Goal: Answer question/provide support: Share knowledge or assist other users

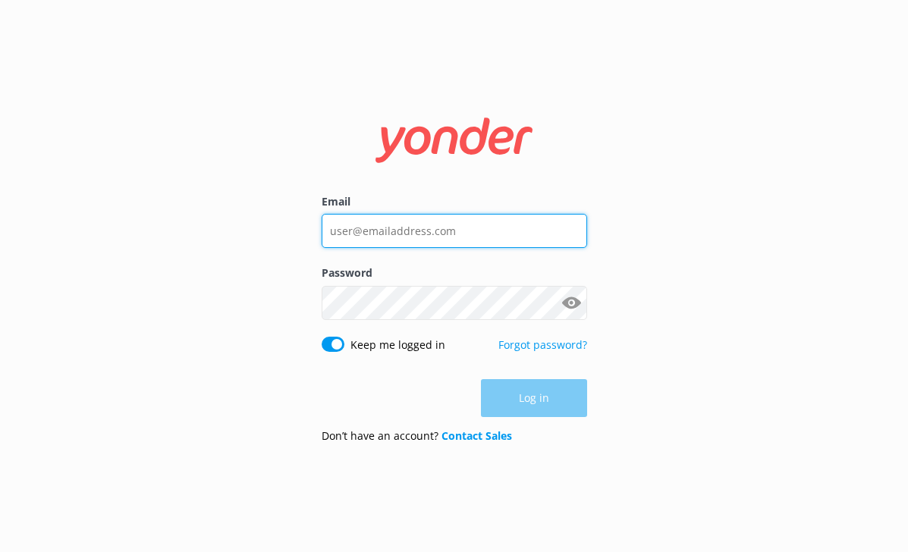
type input "[EMAIL_ADDRESS][DOMAIN_NAME]"
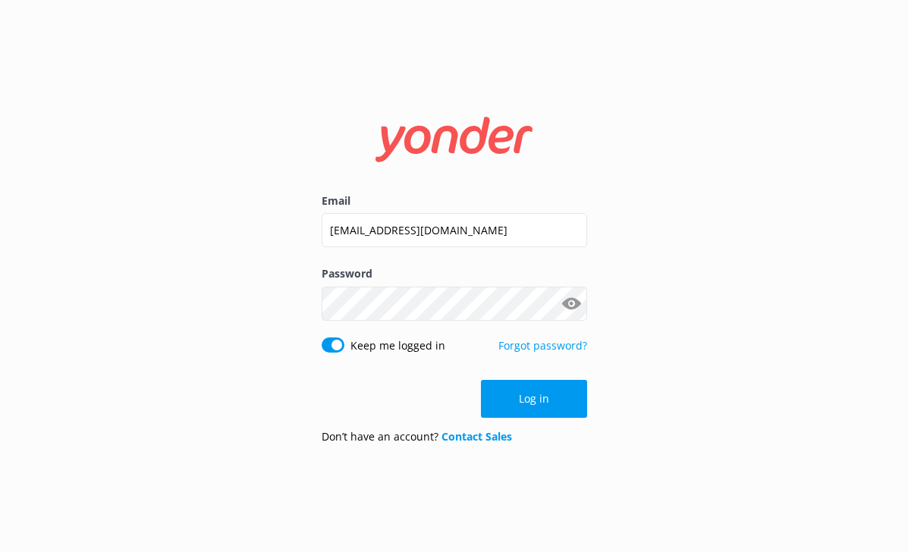
click at [482, 464] on div "Email [EMAIL_ADDRESS][DOMAIN_NAME] Password Show password Keep me logged in For…" at bounding box center [454, 276] width 908 height 552
click at [562, 395] on button "Log in" at bounding box center [534, 399] width 106 height 38
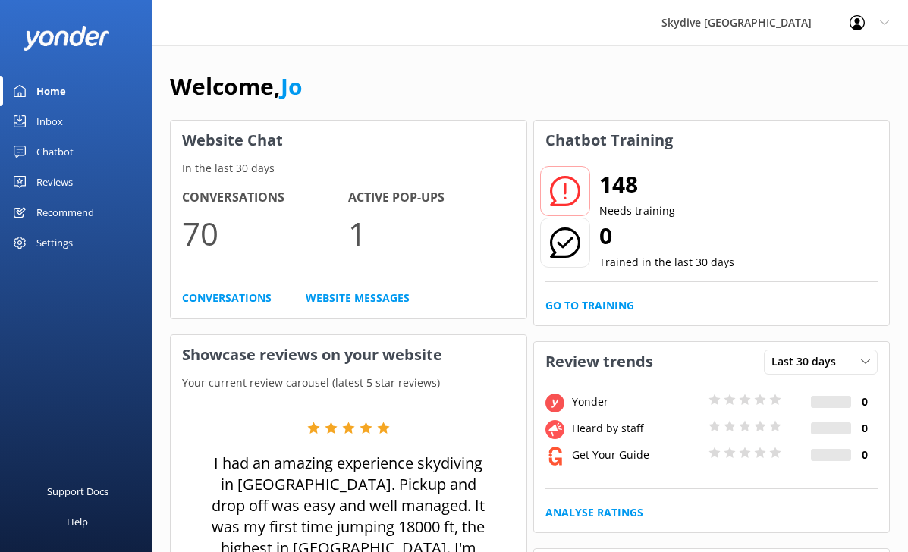
click at [565, 266] on div "148 Needs training 0 Trained in the last 30 days Go to Training" at bounding box center [712, 242] width 356 height 165
click at [574, 297] on link "Go to Training" at bounding box center [590, 305] width 89 height 17
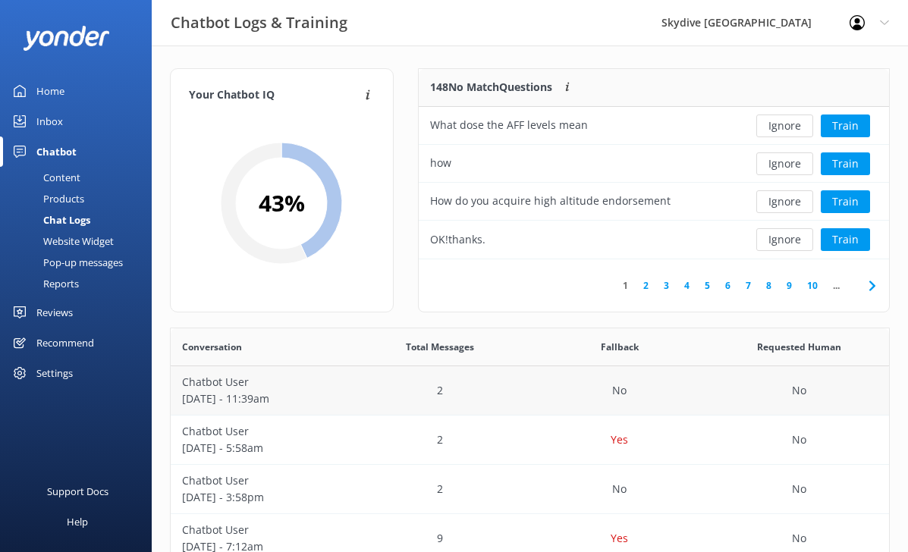
scroll to position [190, 470]
click at [872, 285] on use at bounding box center [872, 286] width 6 height 10
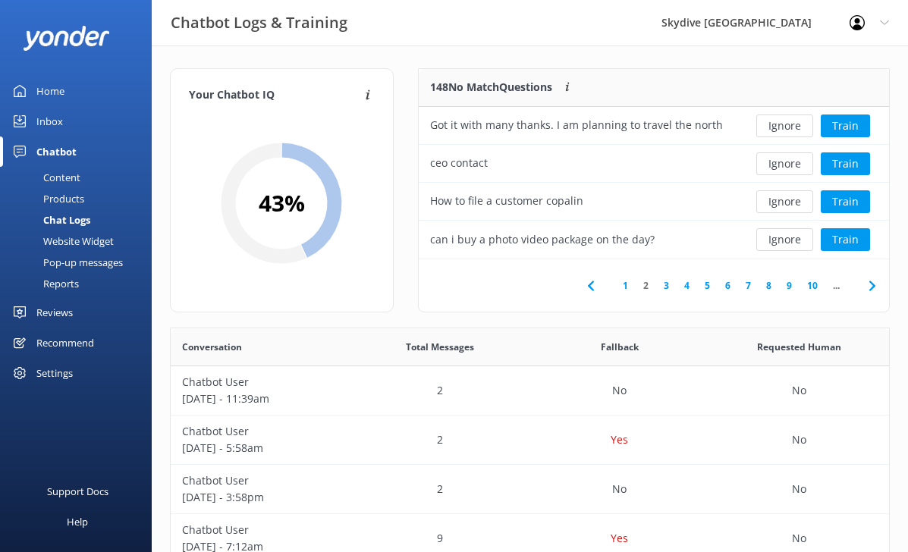
click at [625, 287] on link "1" at bounding box center [625, 285] width 20 height 14
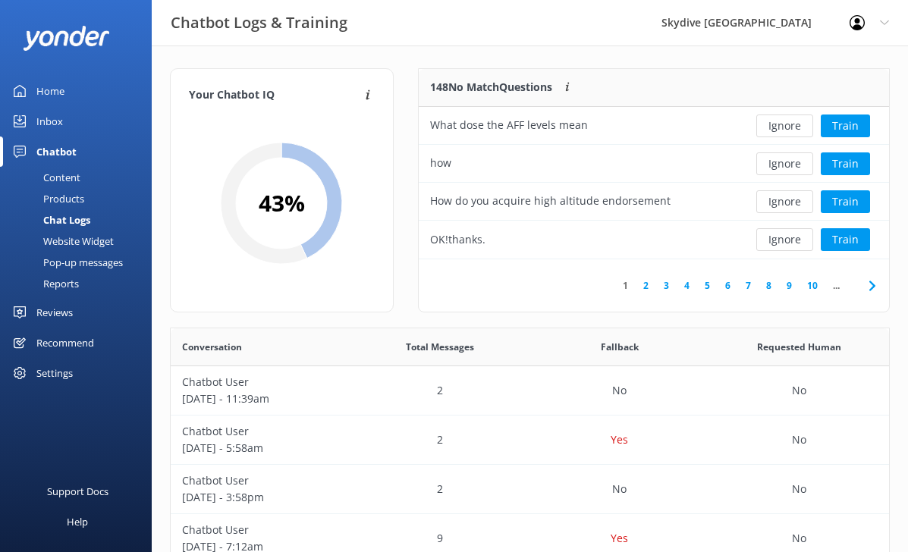
click at [641, 282] on link "2" at bounding box center [646, 285] width 20 height 14
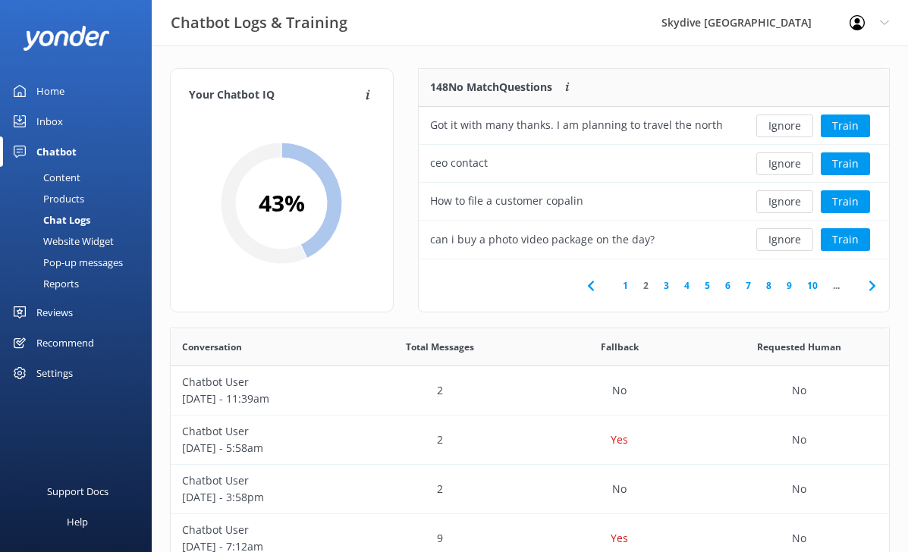
click at [664, 288] on link "3" at bounding box center [666, 285] width 20 height 14
click at [648, 285] on link "2" at bounding box center [646, 285] width 20 height 14
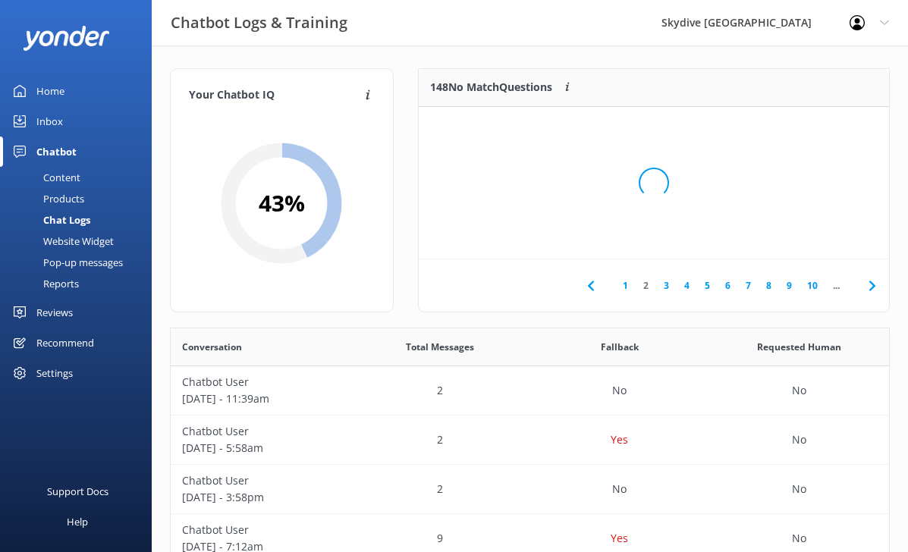
click at [648, 285] on link "2" at bounding box center [646, 285] width 20 height 14
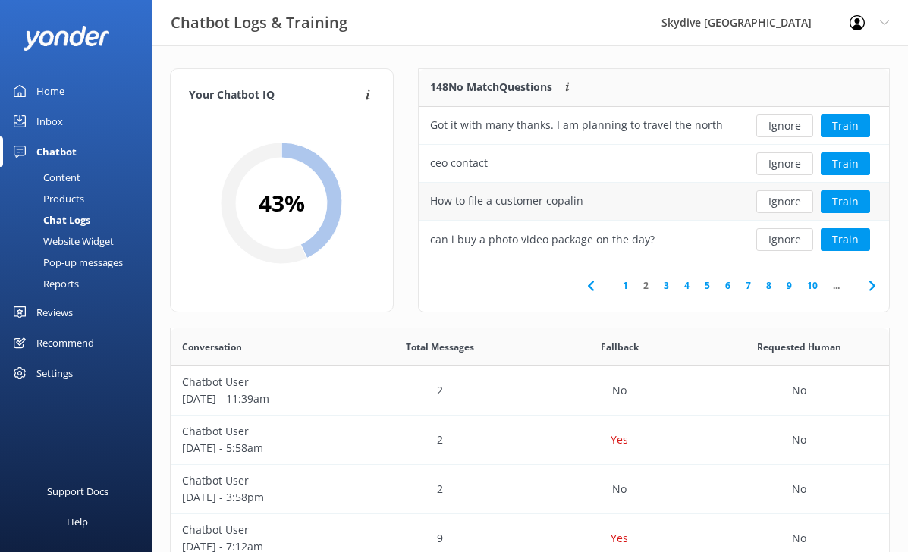
click at [502, 196] on div "How to file a customer copalin" at bounding box center [506, 201] width 153 height 17
click at [55, 176] on div "Content" at bounding box center [44, 177] width 71 height 21
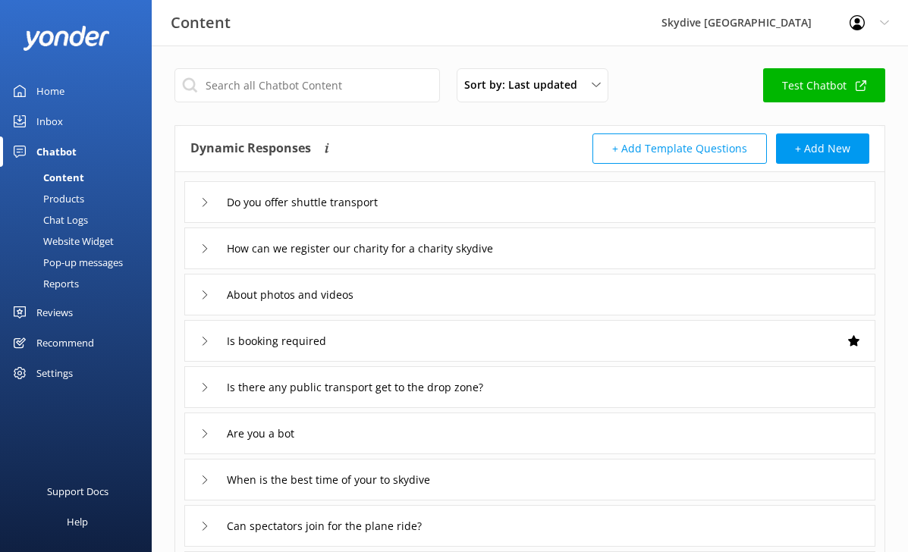
click at [49, 115] on div "Inbox" at bounding box center [49, 121] width 27 height 30
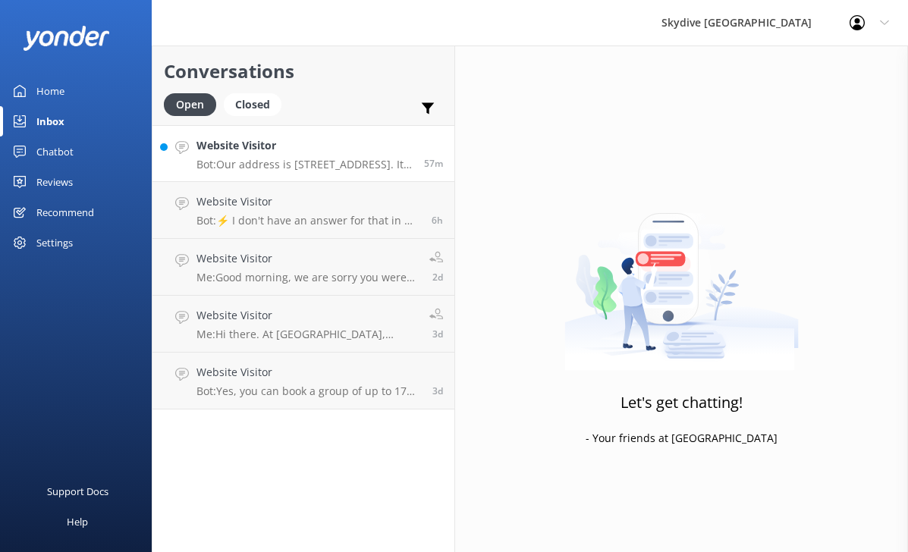
click at [357, 172] on link "Website Visitor Bot: Our address is [STREET_ADDRESS]. It's an easy 45-minute dr…" at bounding box center [304, 153] width 302 height 57
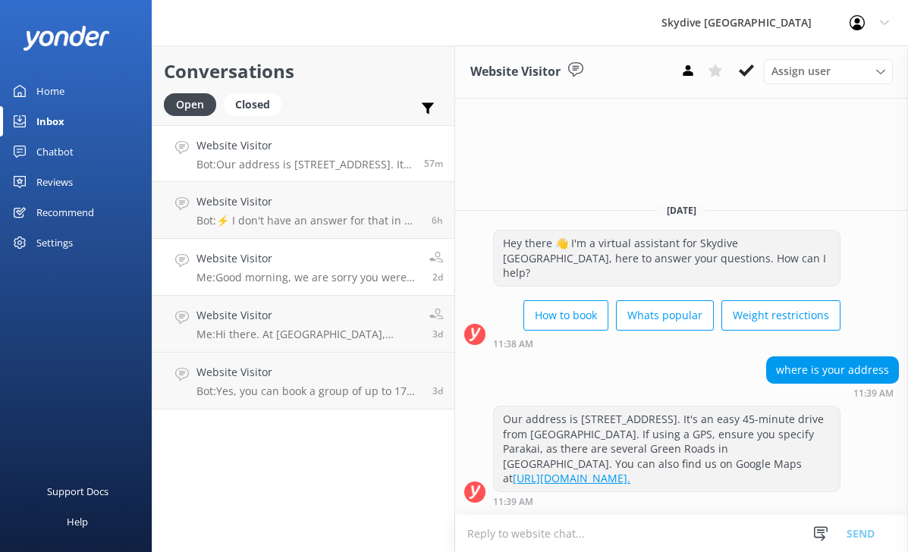
click at [268, 265] on h4 "Website Visitor" at bounding box center [308, 258] width 222 height 17
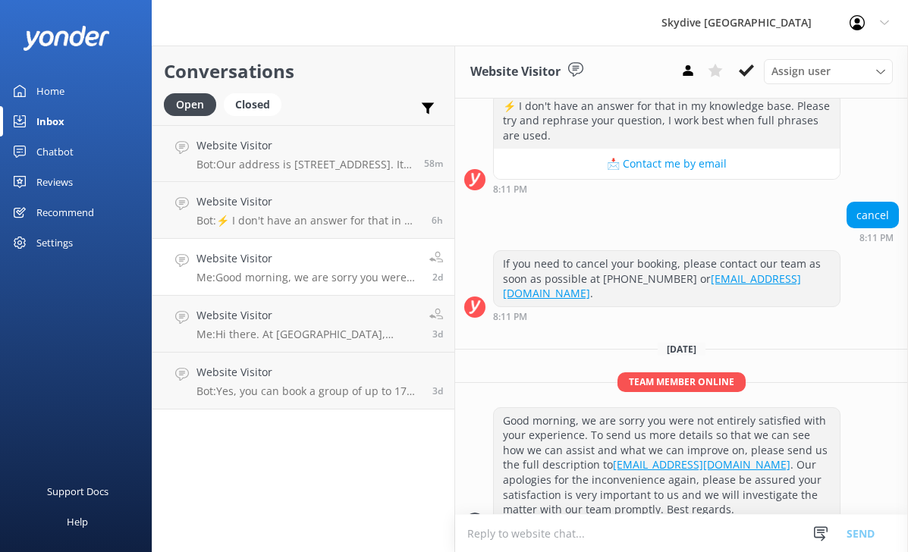
scroll to position [617, 0]
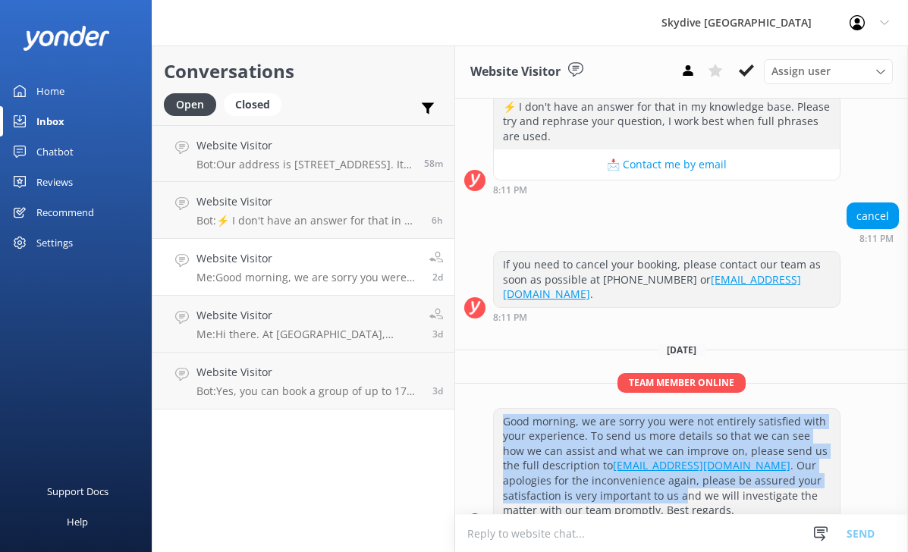
drag, startPoint x: 502, startPoint y: 389, endPoint x: 591, endPoint y: 469, distance: 119.8
click at [591, 470] on div "Good morning, we are sorry you were not entirely satisfied with your experience…" at bounding box center [667, 466] width 346 height 115
click at [319, 338] on p "Me: Hi there. At [GEOGRAPHIC_DATA], safety is our top priority. We adhere to th…" at bounding box center [308, 335] width 222 height 14
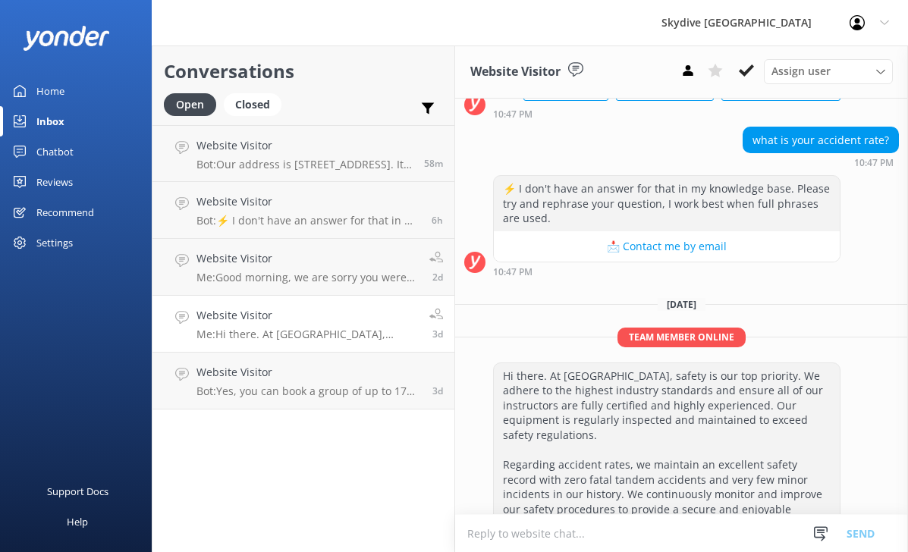
scroll to position [791, 0]
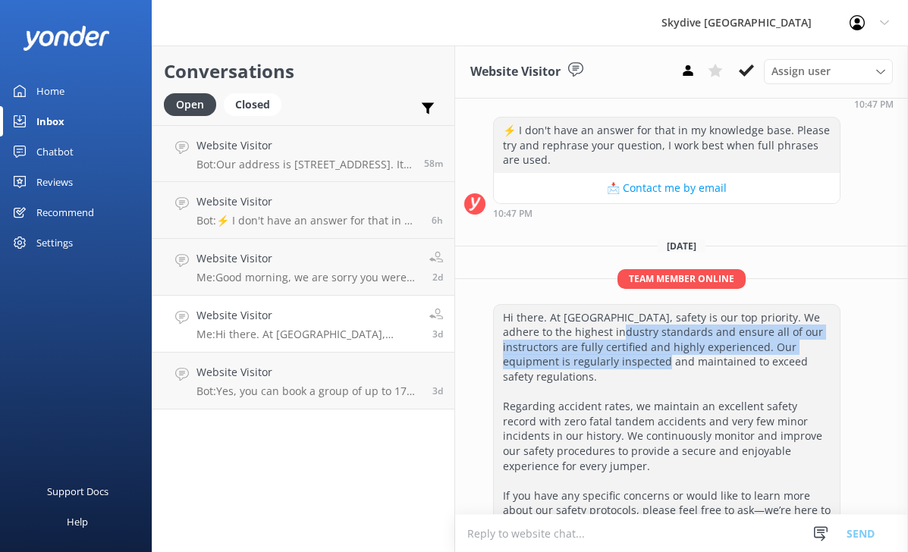
drag, startPoint x: 590, startPoint y: 300, endPoint x: 599, endPoint y: 324, distance: 25.9
click at [599, 324] on div "Hi there. At [GEOGRAPHIC_DATA], safety is our top priority. We adhere to the hi…" at bounding box center [667, 429] width 346 height 249
click at [600, 326] on div "Hi there. At [GEOGRAPHIC_DATA], safety is our top priority. We adhere to the hi…" at bounding box center [667, 429] width 346 height 249
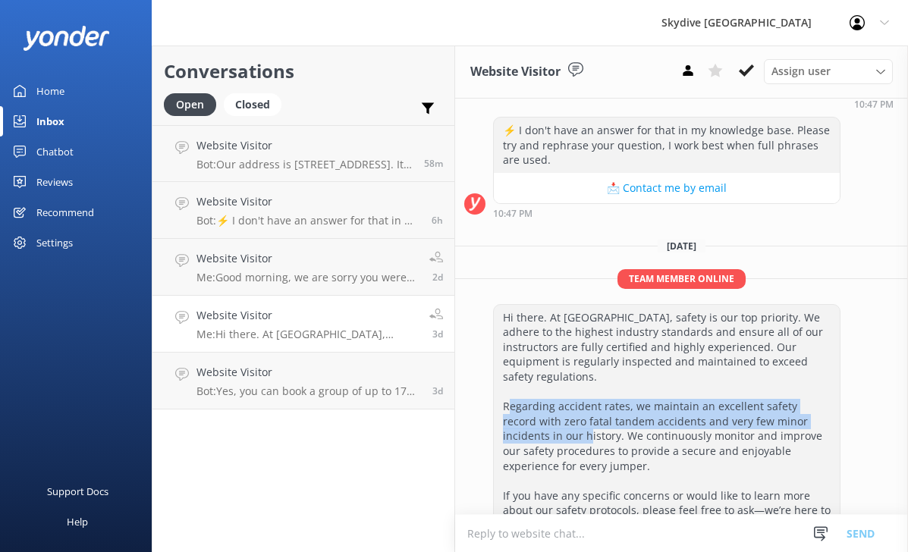
drag, startPoint x: 516, startPoint y: 360, endPoint x: 534, endPoint y: 383, distance: 29.7
click at [534, 383] on div "Hi there. At [GEOGRAPHIC_DATA], safety is our top priority. We adhere to the hi…" at bounding box center [667, 429] width 346 height 249
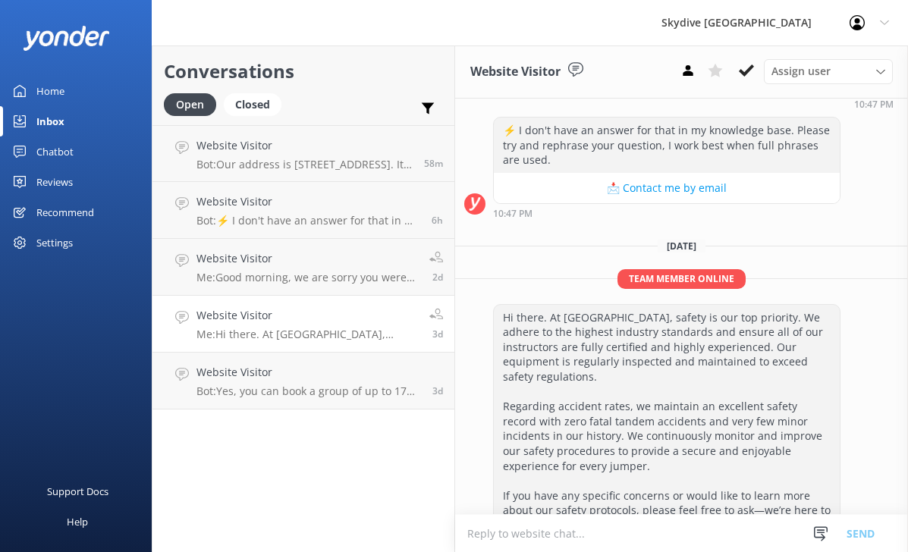
click at [52, 94] on div "Home" at bounding box center [50, 91] width 28 height 30
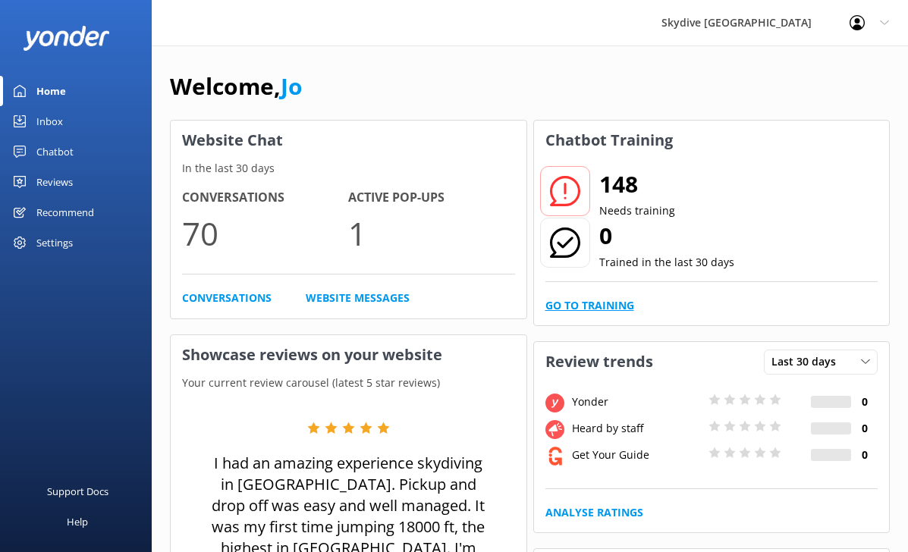
click at [595, 297] on link "Go to Training" at bounding box center [590, 305] width 89 height 17
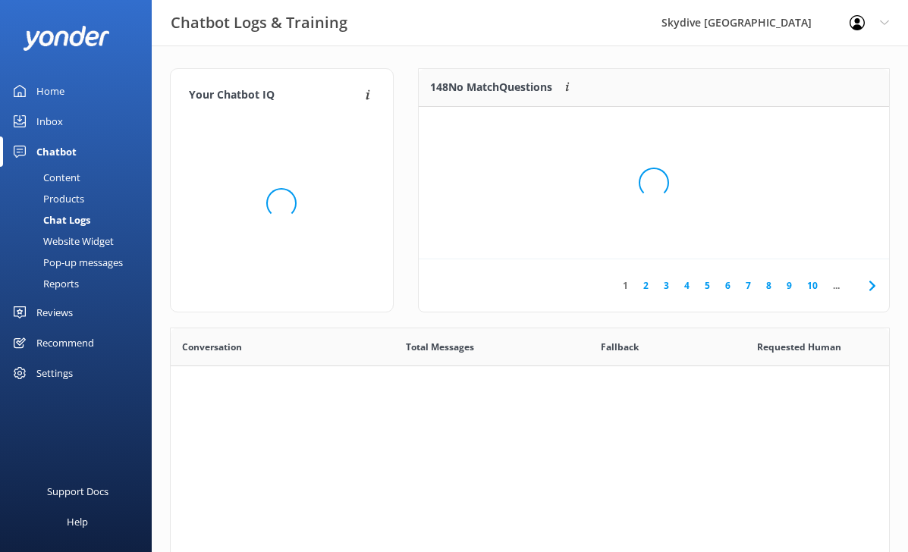
scroll to position [532, 719]
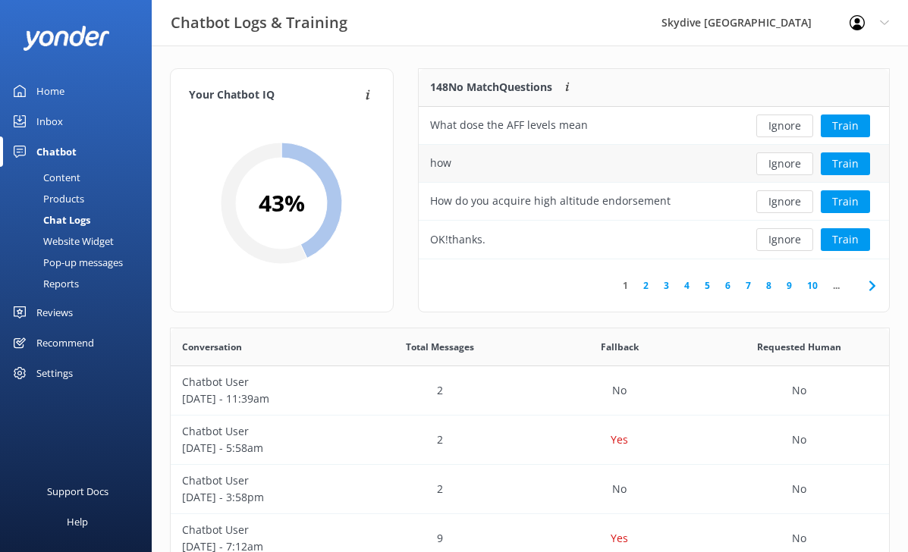
click at [799, 166] on button "Ignore" at bounding box center [785, 164] width 57 height 23
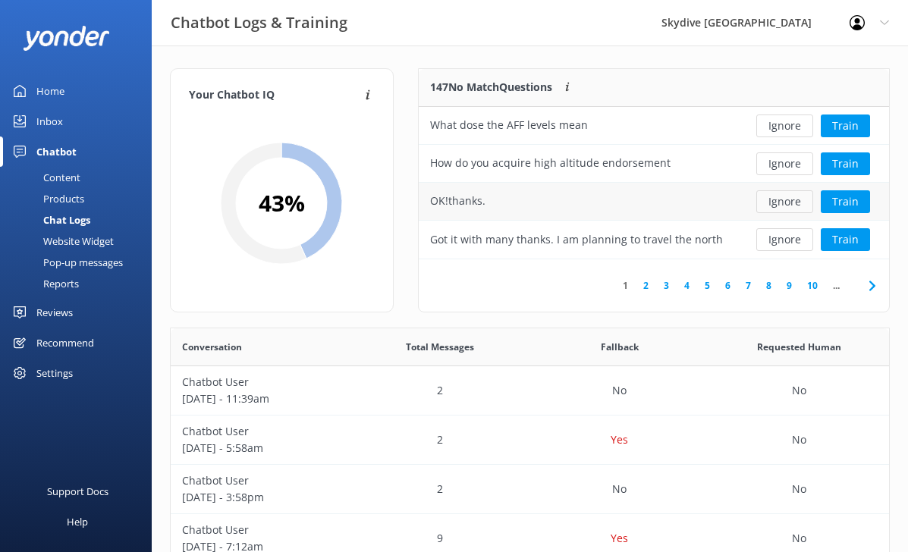
click at [772, 208] on button "Ignore" at bounding box center [785, 201] width 57 height 23
click at [775, 245] on button "Ignore" at bounding box center [785, 239] width 57 height 23
click at [813, 284] on link "10" at bounding box center [813, 285] width 26 height 14
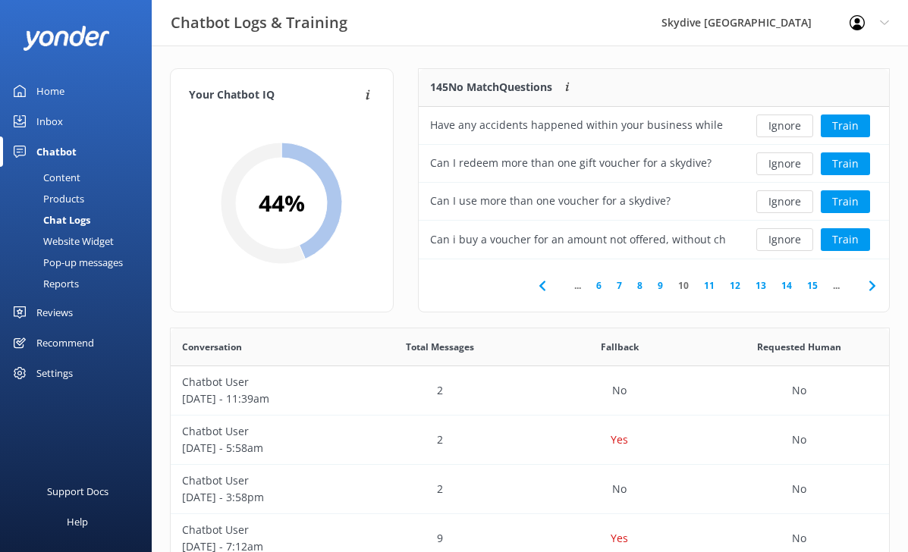
click at [806, 287] on link "15" at bounding box center [813, 285] width 26 height 14
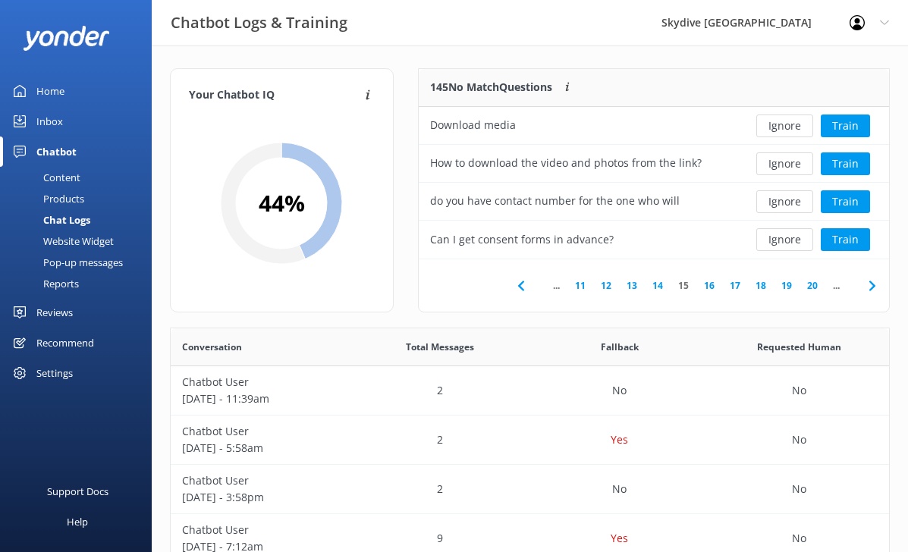
click at [804, 285] on link "20" at bounding box center [813, 285] width 26 height 14
click at [875, 285] on use at bounding box center [872, 286] width 6 height 10
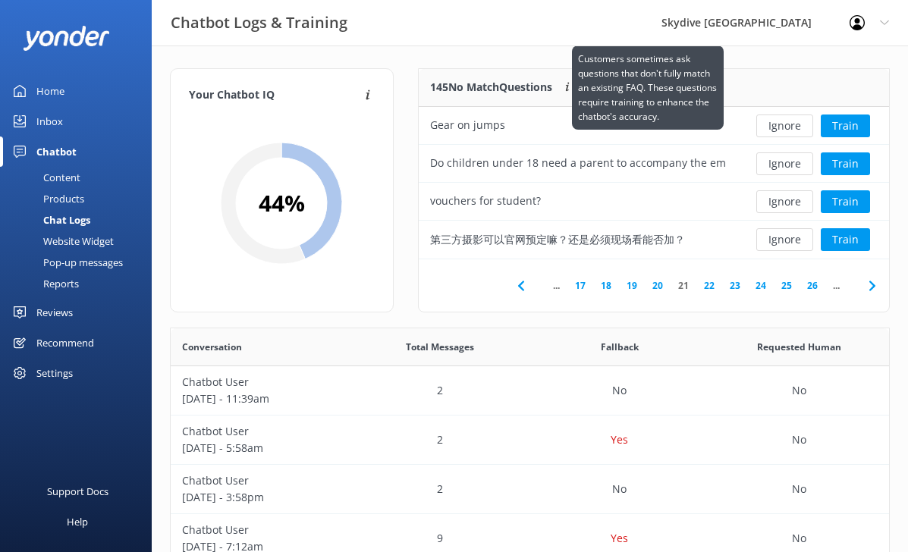
click at [570, 85] on use at bounding box center [568, 87] width 4 height 9
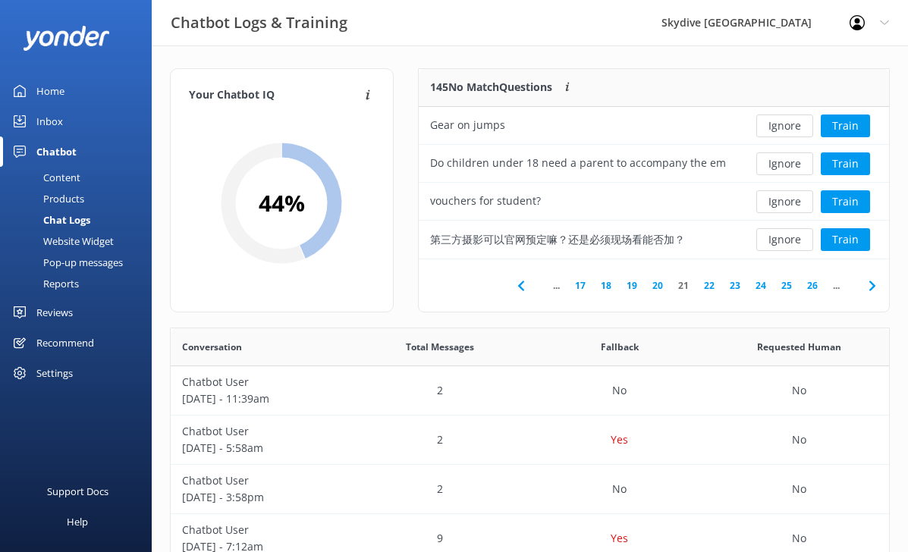
click at [815, 284] on link "26" at bounding box center [813, 285] width 26 height 14
click at [570, 123] on div "I want to become skydiver" at bounding box center [578, 126] width 319 height 38
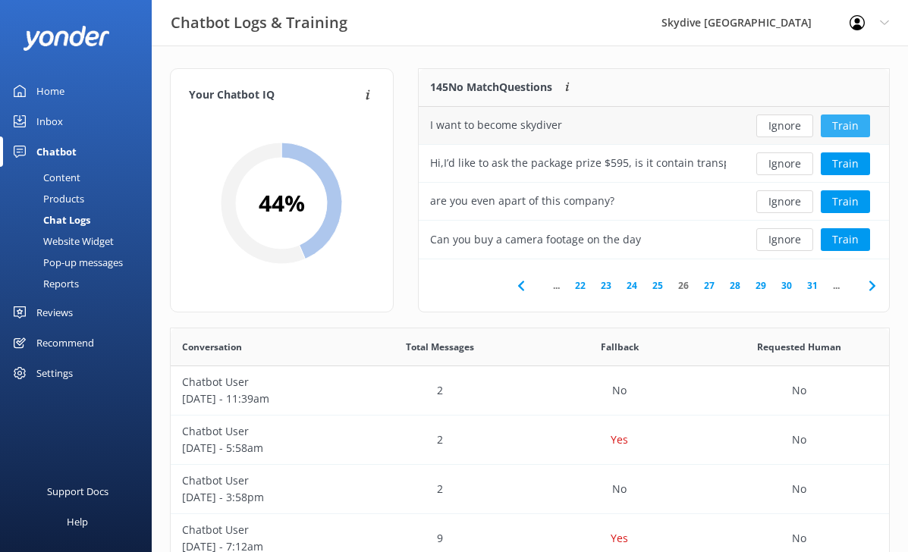
click at [855, 129] on button "Train" at bounding box center [845, 126] width 49 height 23
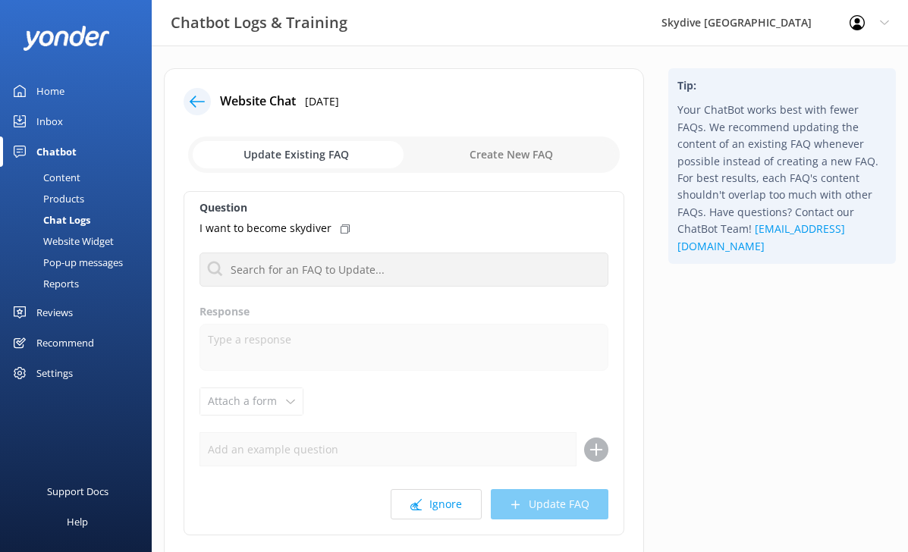
scroll to position [55, 0]
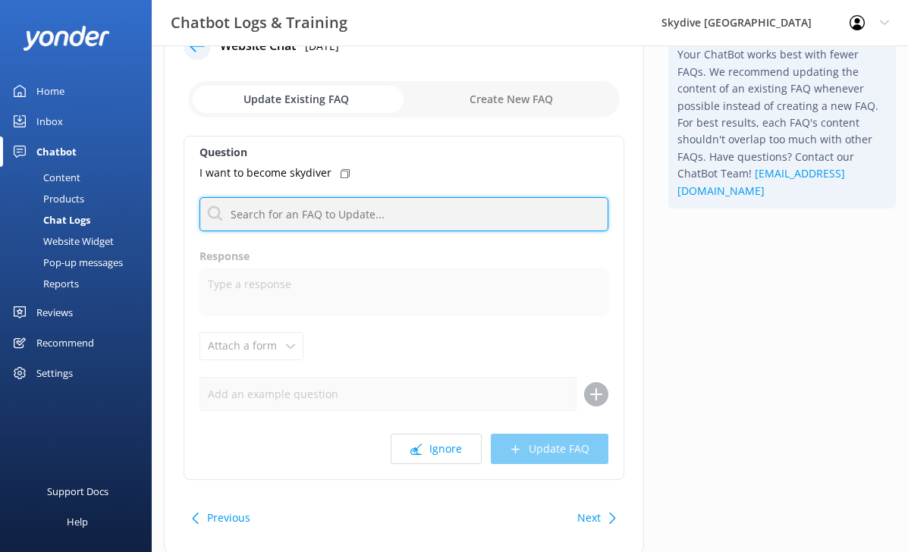
click at [343, 215] on input "text" at bounding box center [404, 214] width 409 height 34
click at [432, 208] on input "text" at bounding box center [404, 214] width 409 height 34
click at [297, 227] on input "text" at bounding box center [404, 214] width 409 height 34
type input "school"
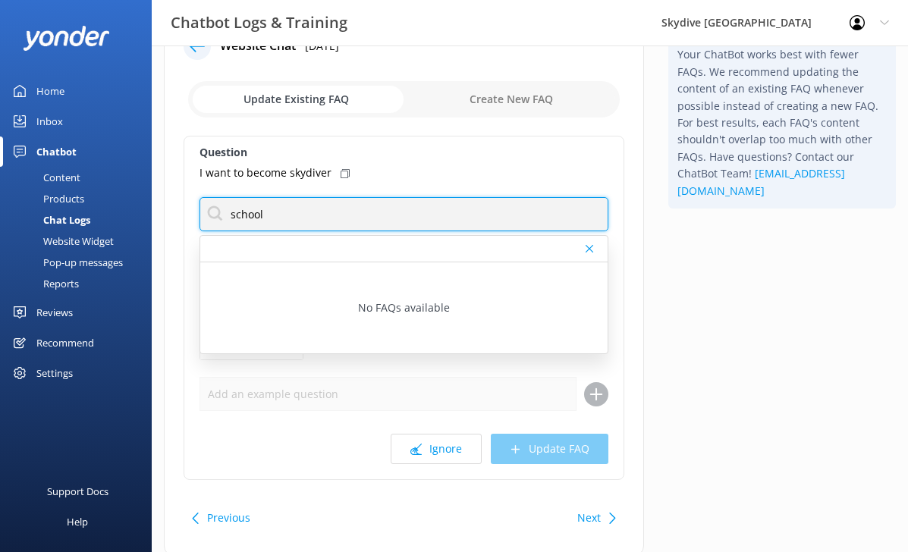
scroll to position [0, 0]
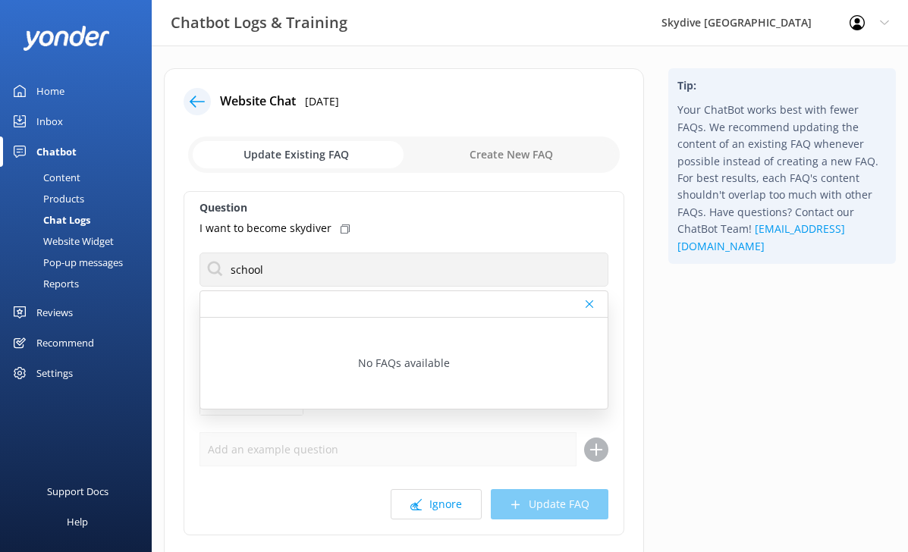
click at [197, 106] on icon at bounding box center [197, 101] width 15 height 15
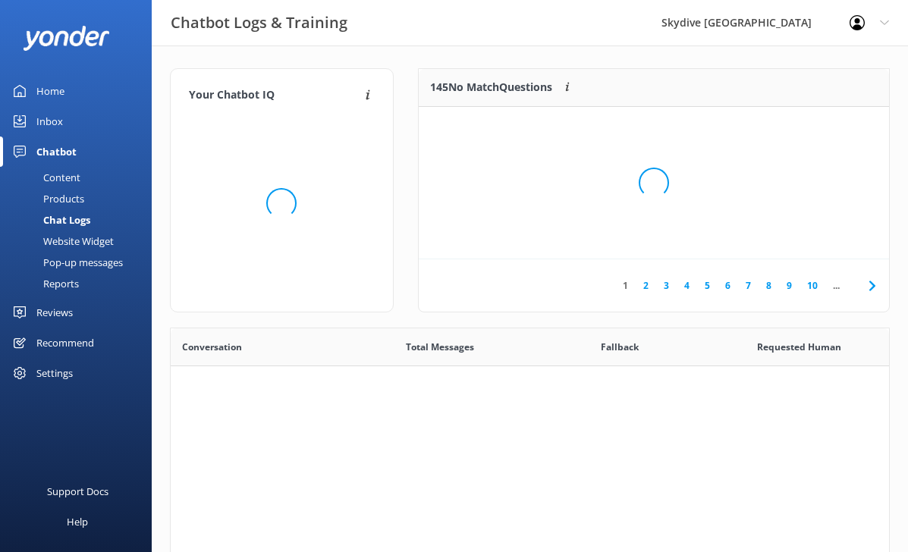
scroll to position [532, 719]
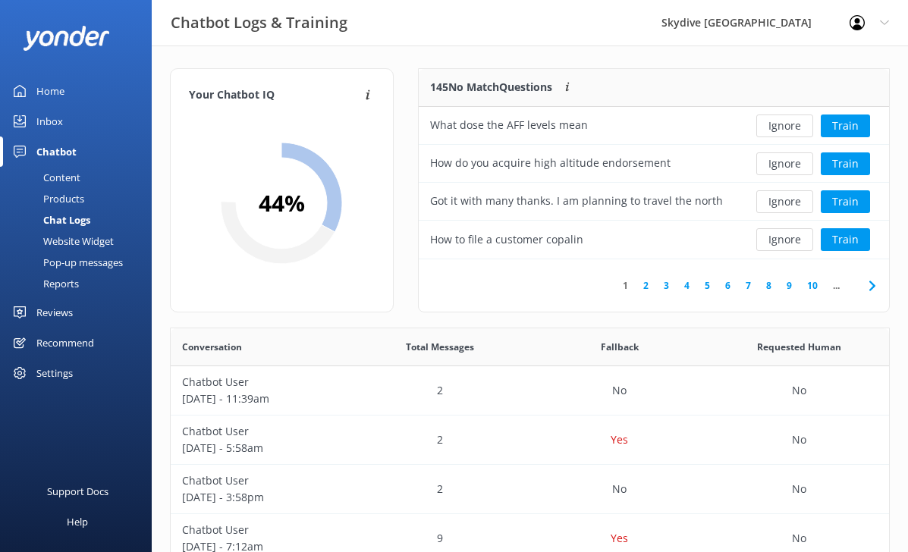
click at [816, 284] on link "10" at bounding box center [813, 285] width 26 height 14
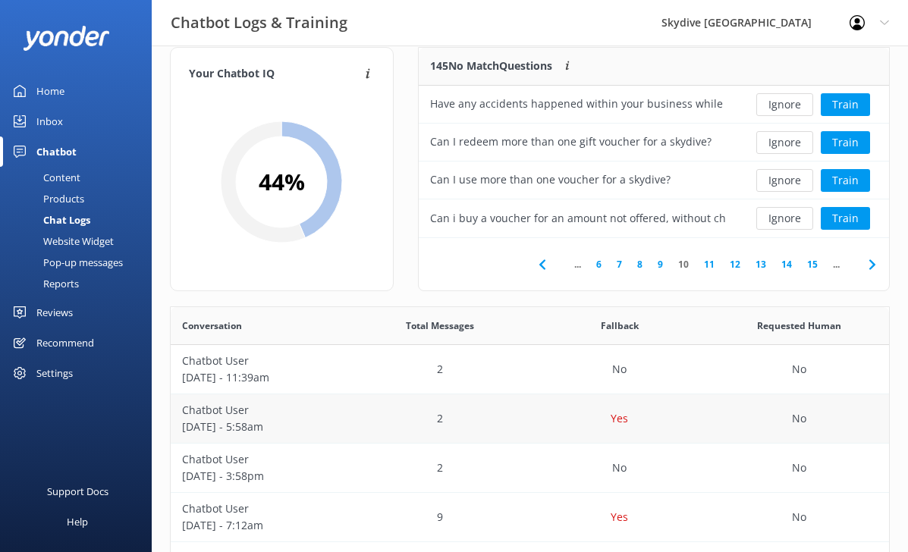
scroll to position [23, 0]
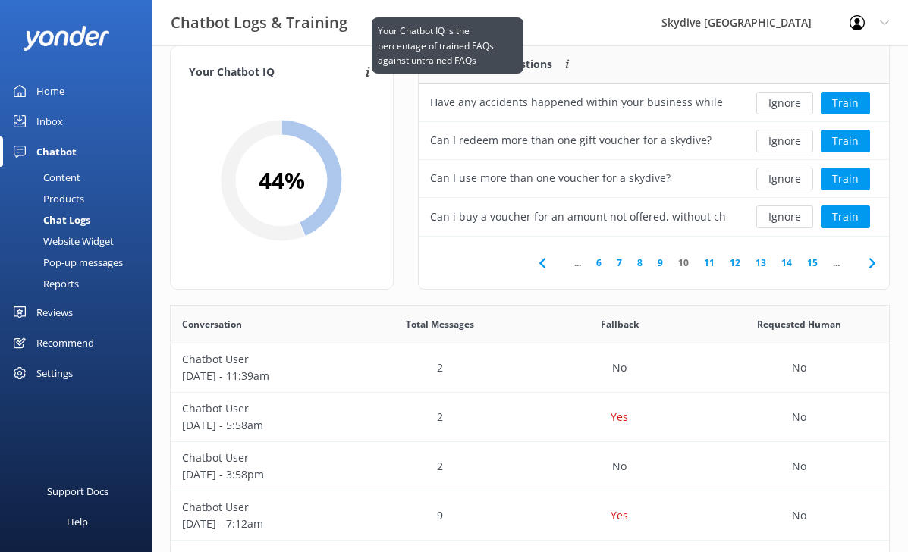
click at [368, 70] on use at bounding box center [368, 72] width 5 height 11
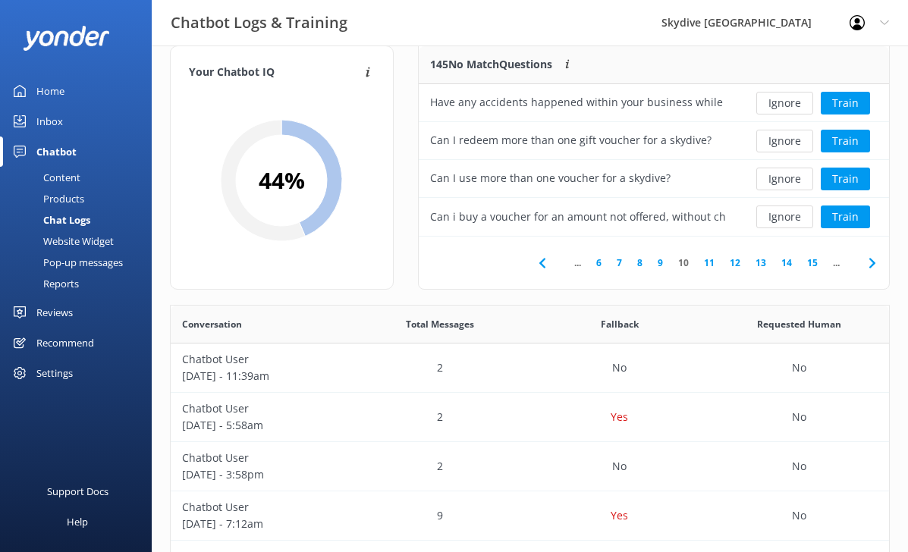
click at [816, 263] on link "15" at bounding box center [813, 263] width 26 height 14
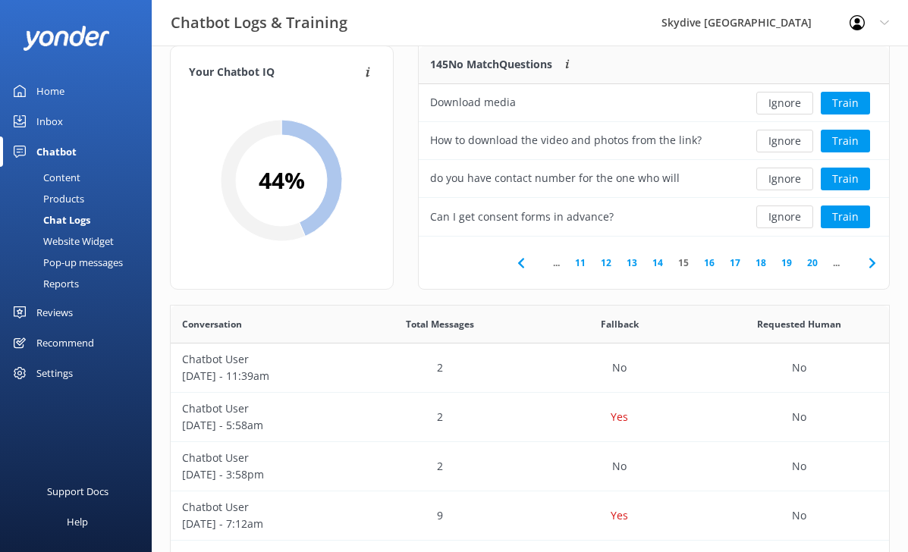
click at [818, 261] on link "20" at bounding box center [813, 263] width 26 height 14
click at [809, 263] on link "25" at bounding box center [813, 263] width 26 height 14
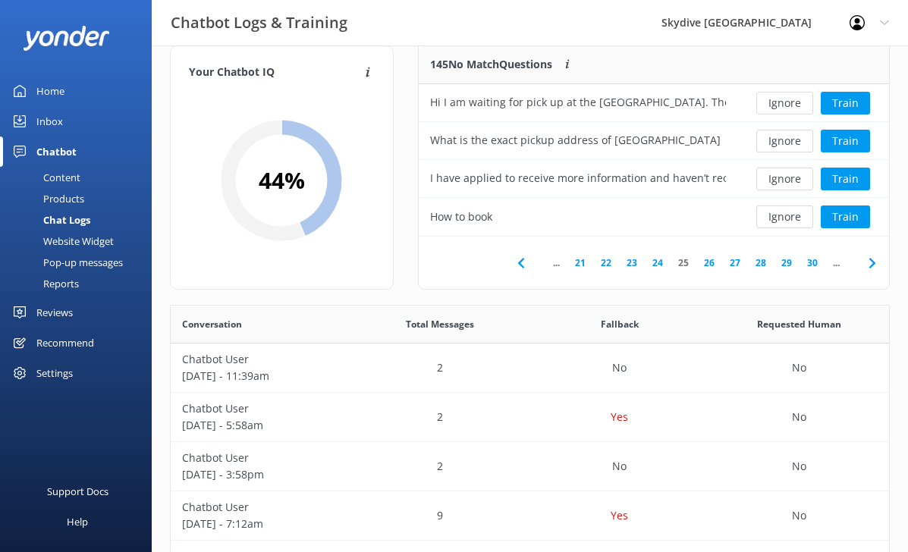
click at [814, 263] on link "30" at bounding box center [813, 263] width 26 height 14
click at [814, 263] on link "35" at bounding box center [813, 263] width 26 height 14
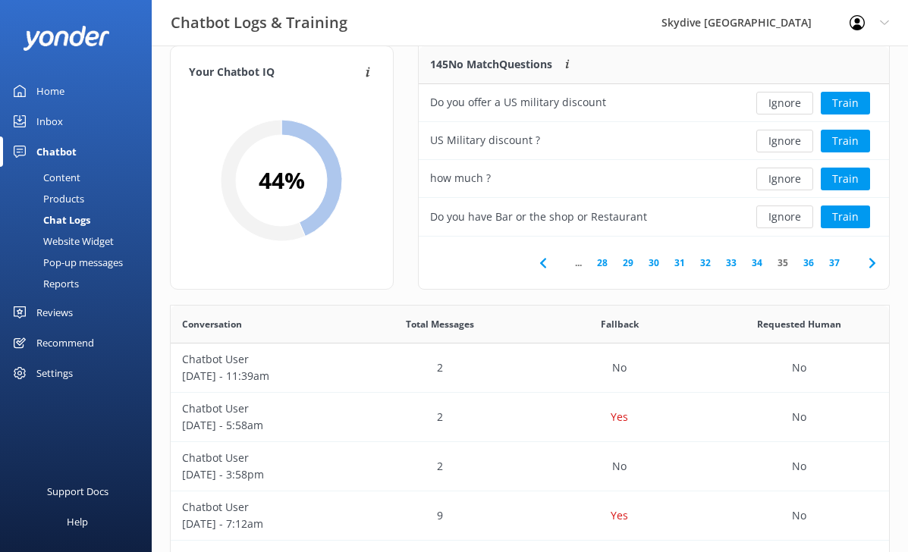
click at [814, 263] on link "36" at bounding box center [809, 263] width 26 height 14
click at [832, 263] on link "37" at bounding box center [835, 263] width 26 height 14
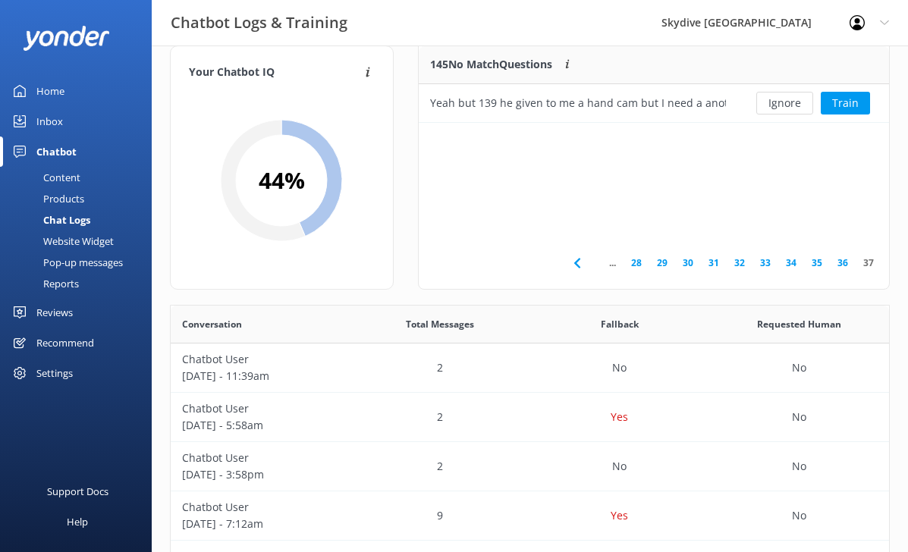
scroll to position [77, 470]
click at [797, 108] on button "Ignore" at bounding box center [785, 103] width 57 height 23
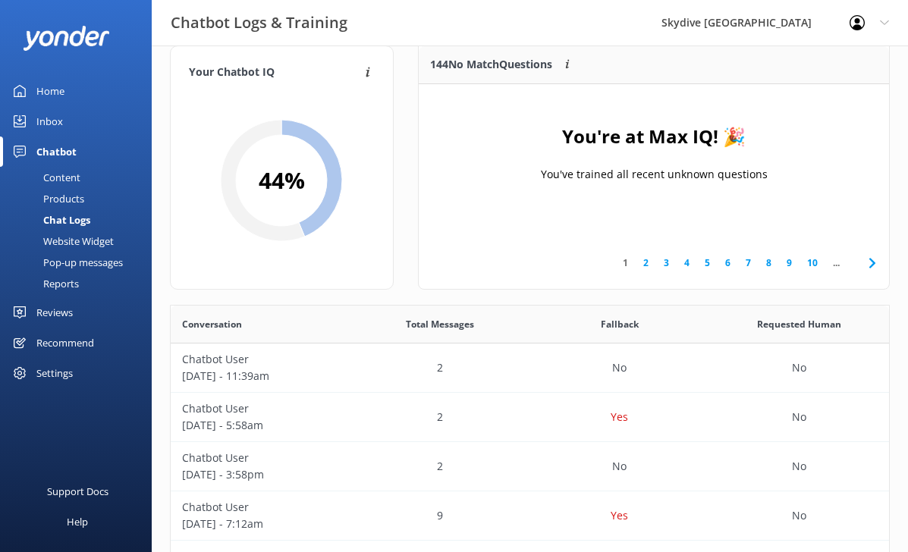
scroll to position [190, 470]
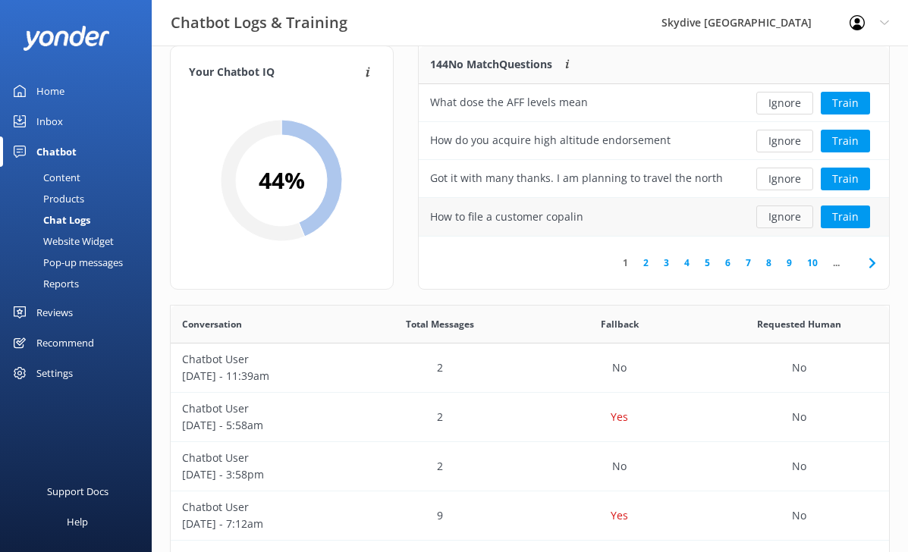
click at [778, 223] on button "Ignore" at bounding box center [785, 217] width 57 height 23
click at [767, 182] on button "Ignore" at bounding box center [785, 179] width 57 height 23
click at [833, 192] on div "Ignore Train" at bounding box center [814, 179] width 152 height 38
click at [848, 181] on button "Train" at bounding box center [845, 179] width 49 height 23
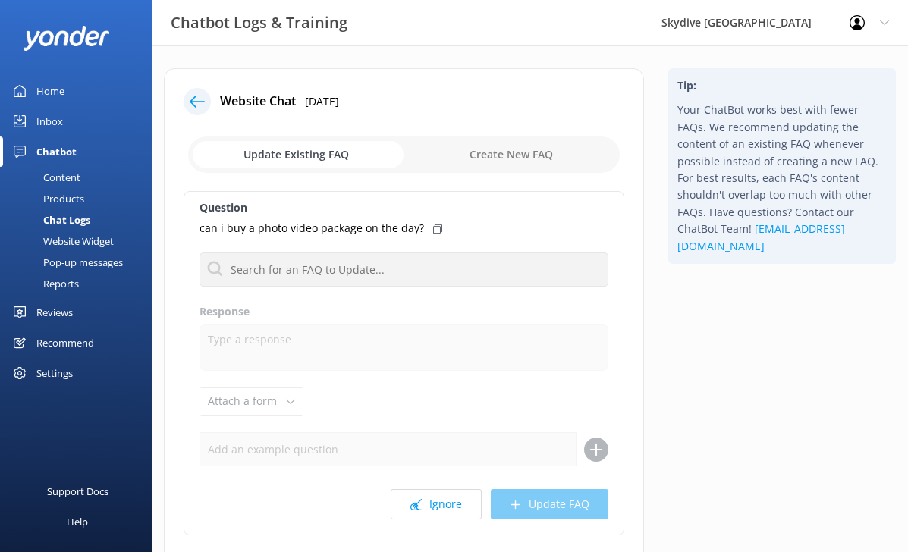
click at [438, 226] on div "can i buy a photo video package on the day?" at bounding box center [404, 228] width 409 height 17
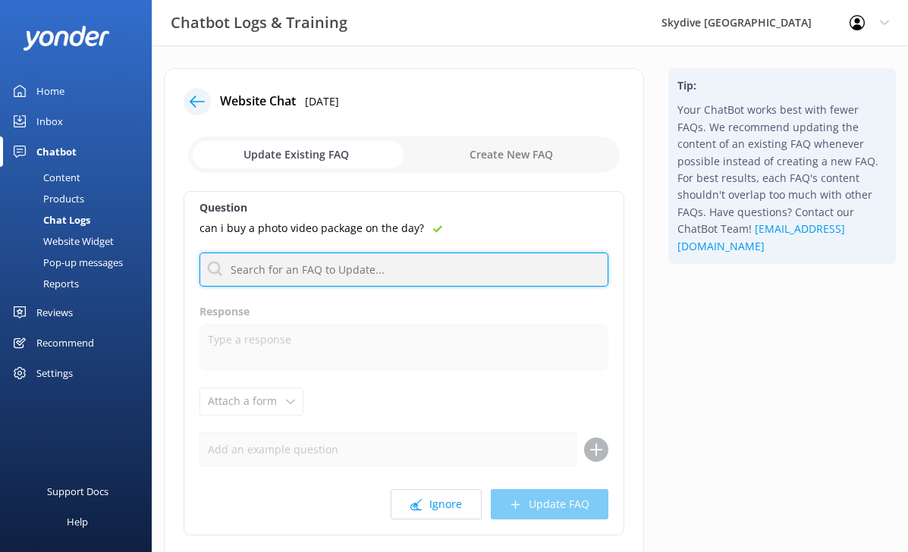
click at [389, 270] on input "text" at bounding box center [404, 270] width 409 height 34
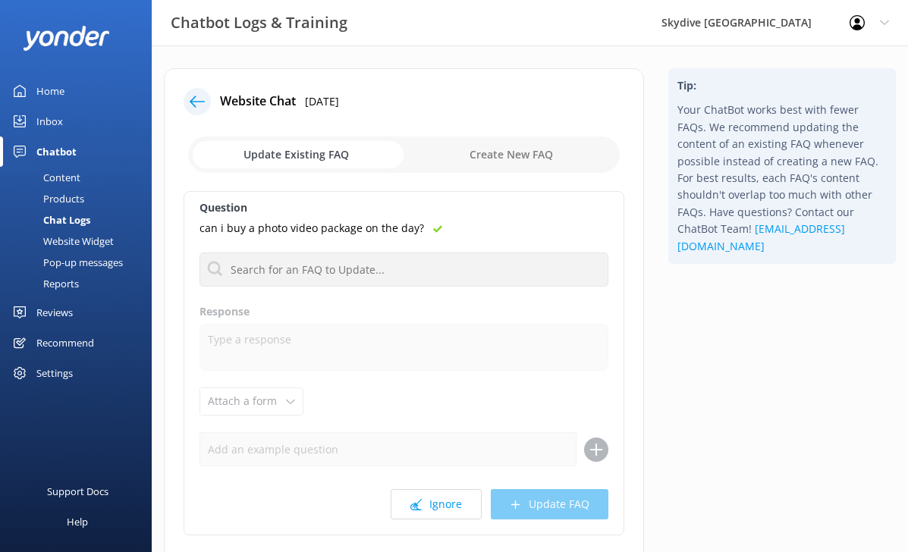
click at [441, 220] on div "can i buy a photo video package on the day?" at bounding box center [404, 228] width 409 height 17
click at [433, 228] on use at bounding box center [437, 229] width 9 height 8
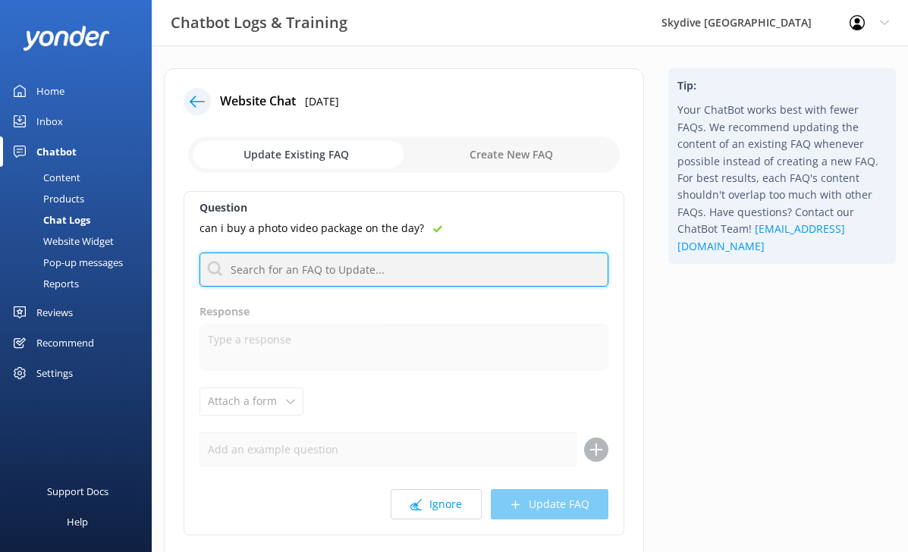
click at [351, 261] on input "text" at bounding box center [404, 270] width 409 height 34
type input "video"
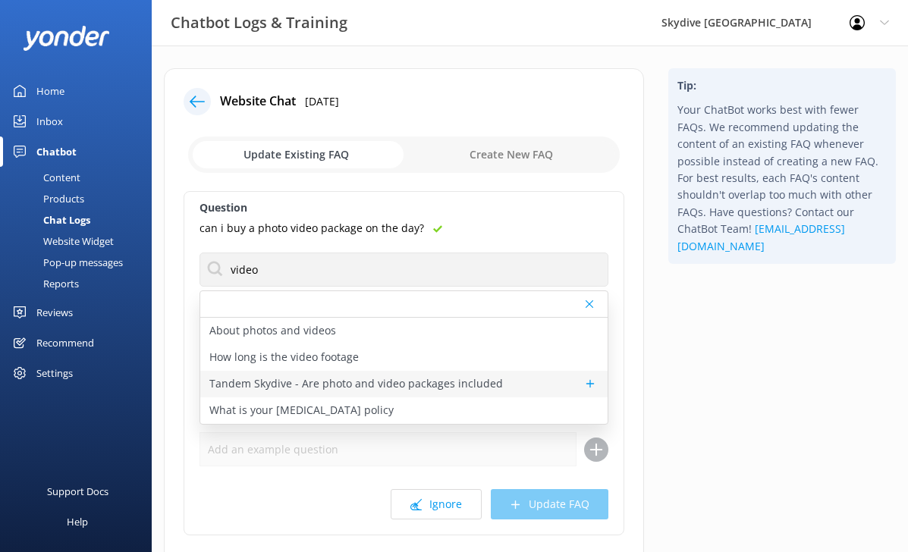
click at [356, 373] on div "Tandem Skydive - Are photo and video packages included" at bounding box center [403, 384] width 407 height 27
type textarea "For the tandem skydive heights and prices photo and video packages are not incl…"
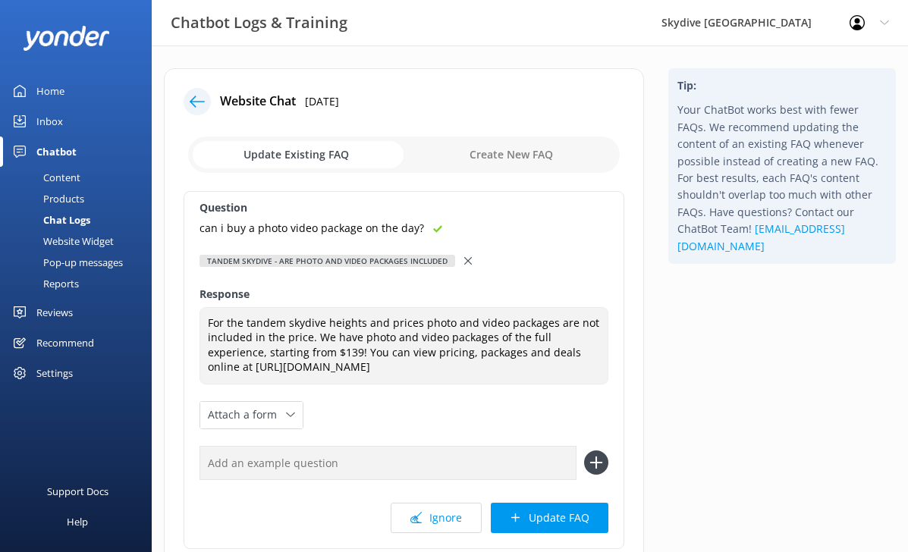
click at [466, 262] on icon at bounding box center [468, 261] width 8 height 8
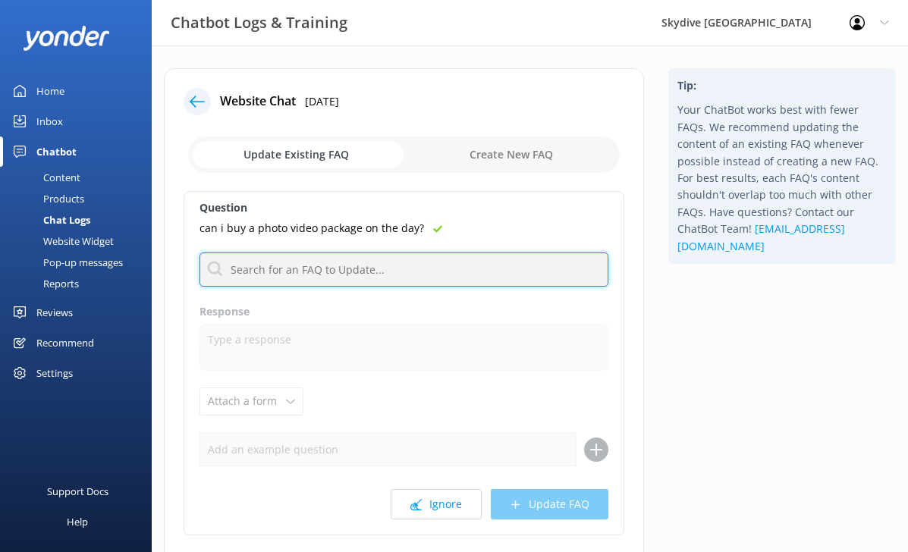
click at [385, 256] on input "text" at bounding box center [404, 270] width 409 height 34
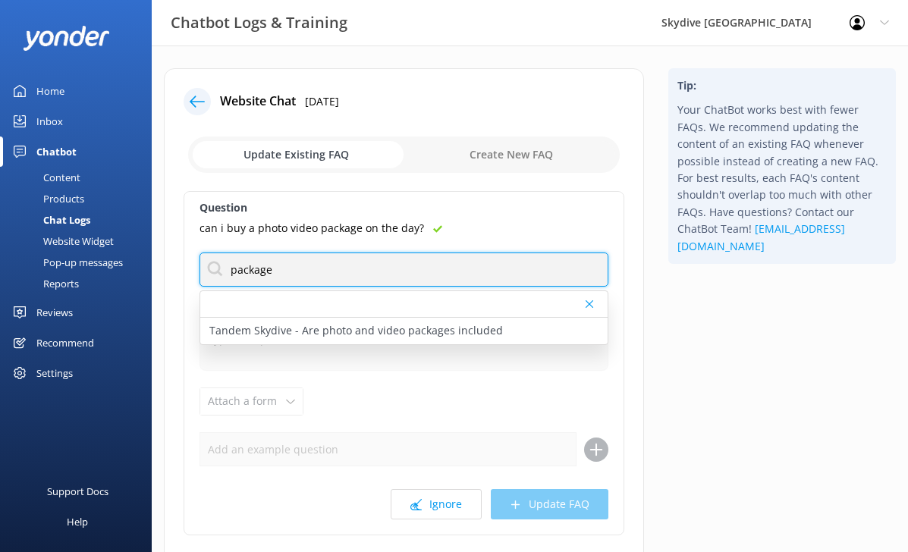
type input "package"
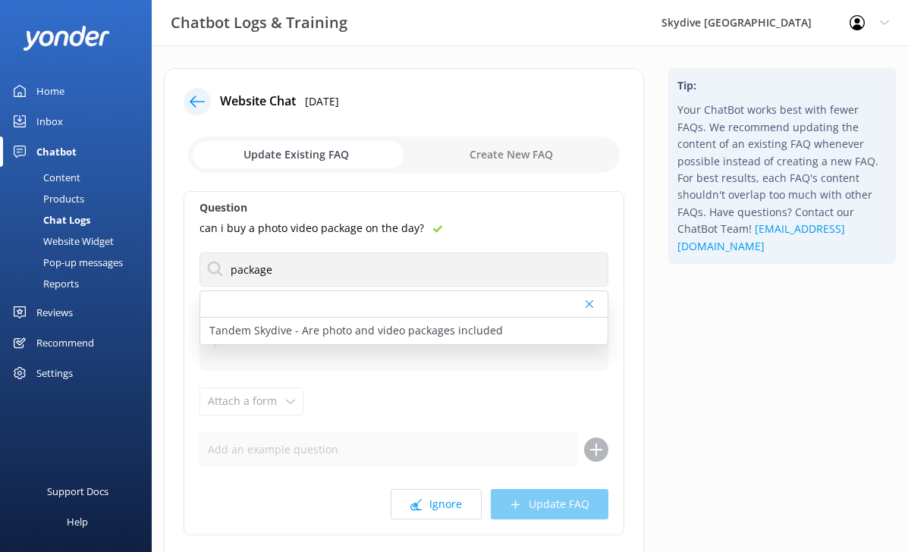
click at [448, 171] on input "checkbox" at bounding box center [404, 155] width 432 height 36
checkbox input "true"
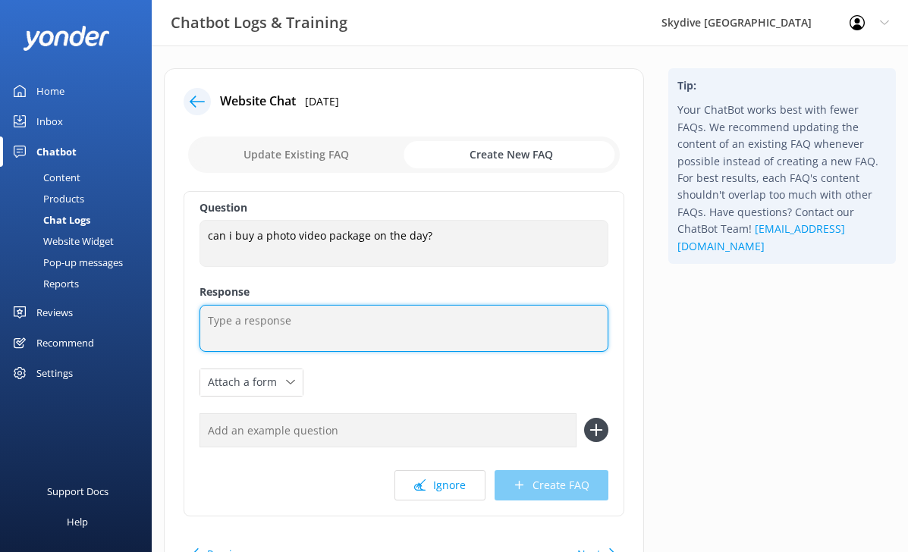
click at [284, 335] on textarea at bounding box center [404, 328] width 409 height 47
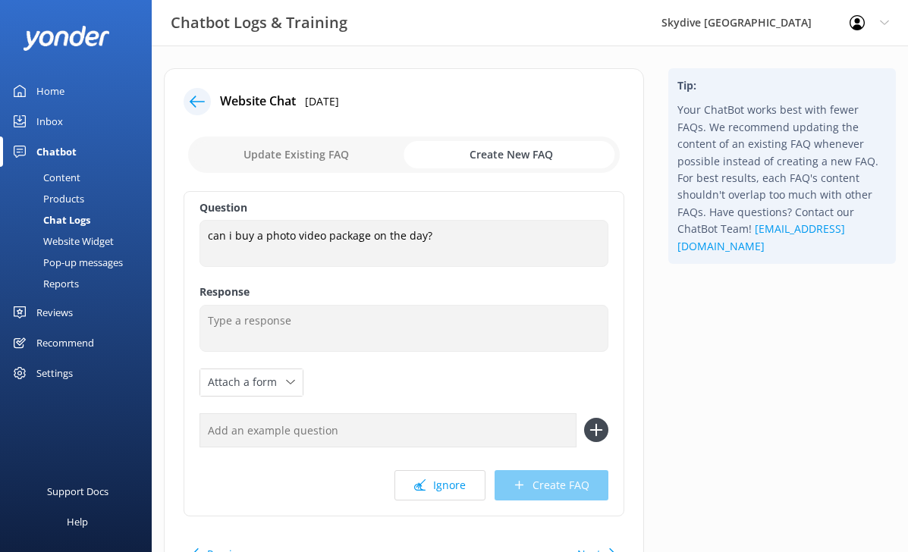
click at [192, 94] on icon at bounding box center [197, 101] width 15 height 15
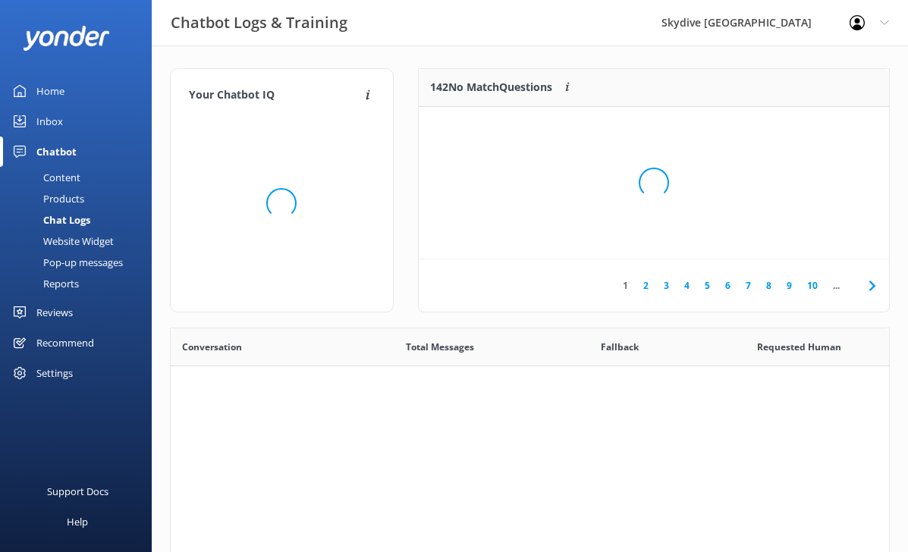
scroll to position [532, 719]
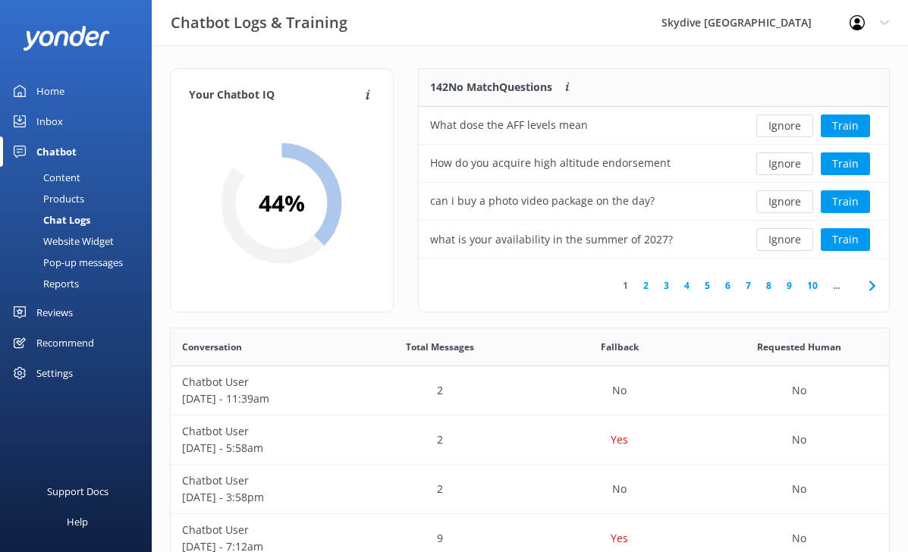
click at [646, 288] on link "2" at bounding box center [646, 285] width 20 height 14
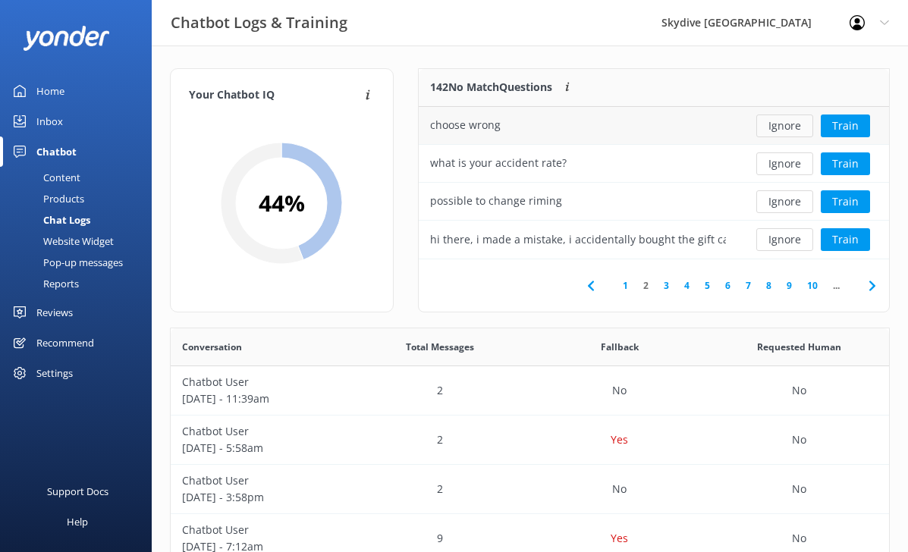
click at [788, 127] on button "Ignore" at bounding box center [785, 126] width 57 height 23
click at [775, 241] on button "Ignore" at bounding box center [785, 239] width 57 height 23
click at [669, 281] on link "3" at bounding box center [666, 285] width 20 height 14
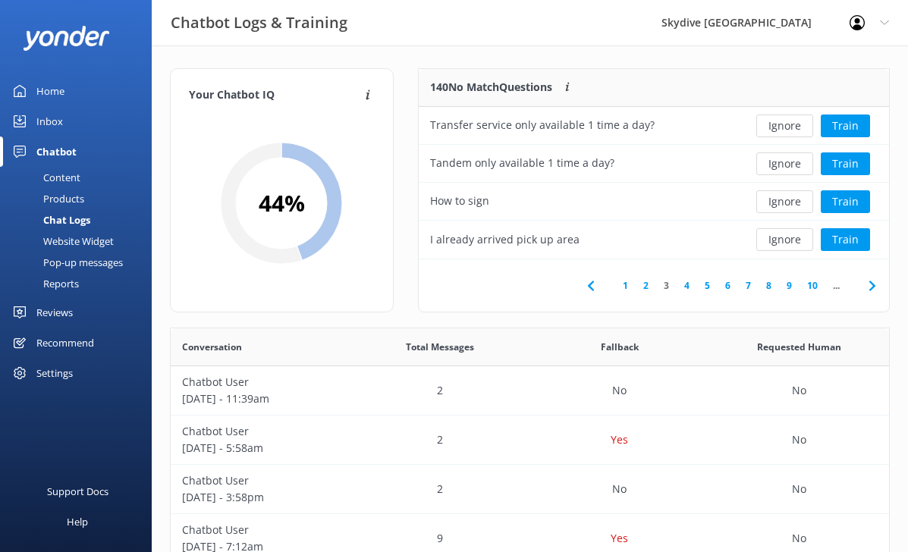
click at [684, 290] on link "4" at bounding box center [687, 285] width 20 height 14
click at [687, 290] on link "4" at bounding box center [687, 285] width 20 height 14
click at [703, 290] on link "5" at bounding box center [707, 285] width 20 height 14
click at [728, 287] on link "6" at bounding box center [728, 285] width 20 height 14
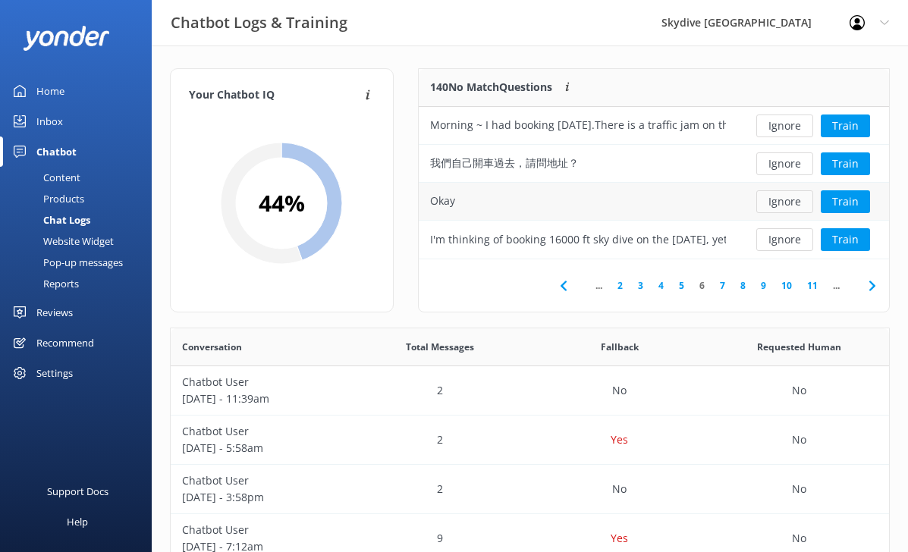
click at [783, 199] on button "Ignore" at bounding box center [785, 201] width 57 height 23
click at [722, 288] on link "7" at bounding box center [723, 285] width 20 height 14
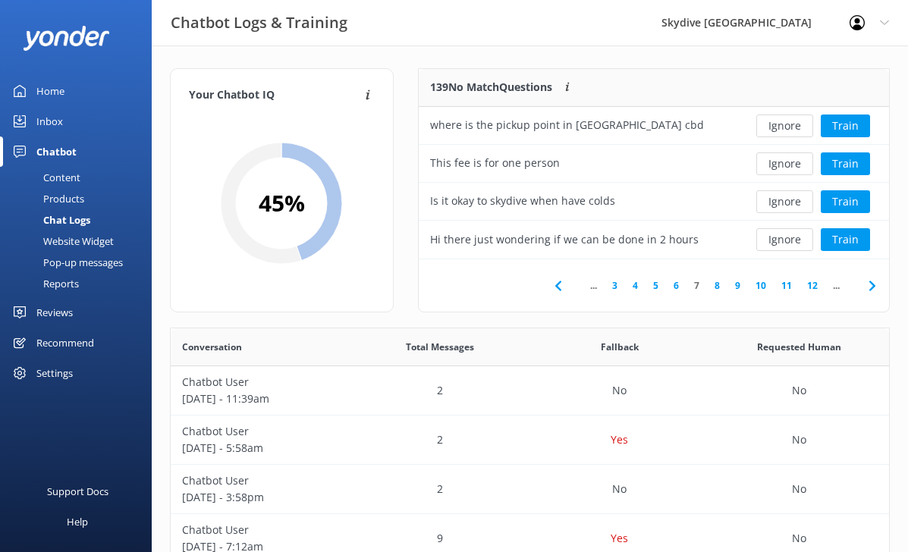
click at [716, 286] on link "8" at bounding box center [717, 285] width 20 height 14
click at [715, 286] on link "9" at bounding box center [712, 285] width 20 height 14
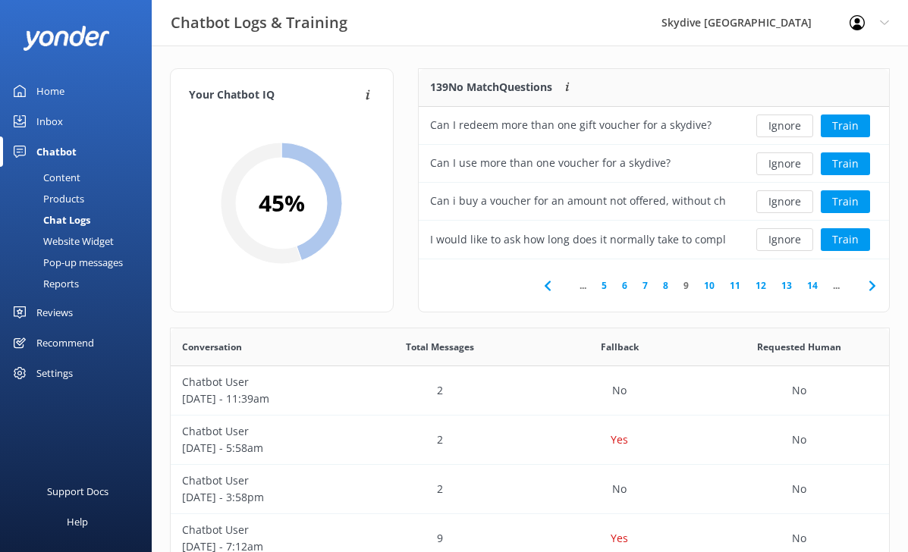
click at [727, 286] on link "11" at bounding box center [735, 285] width 26 height 14
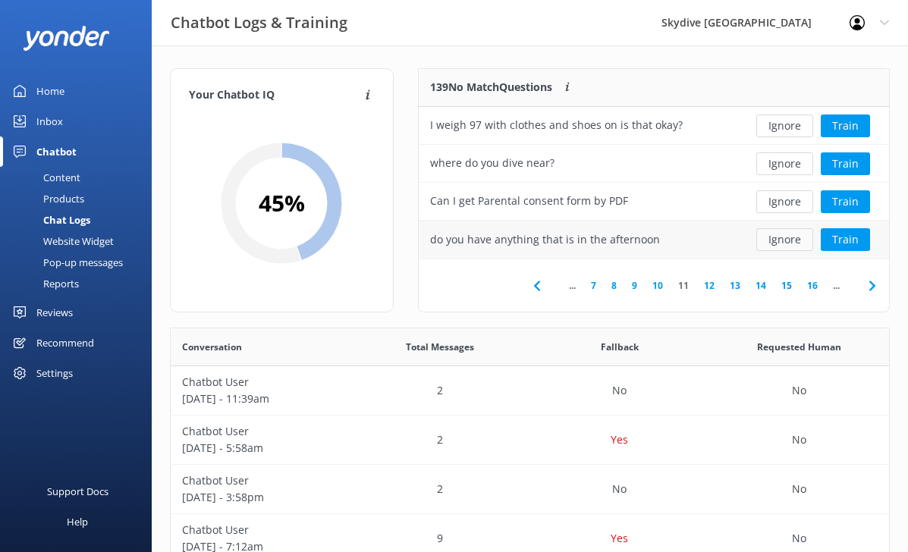
click at [769, 242] on button "Ignore" at bounding box center [785, 239] width 57 height 23
click at [845, 132] on button "Train" at bounding box center [845, 126] width 49 height 23
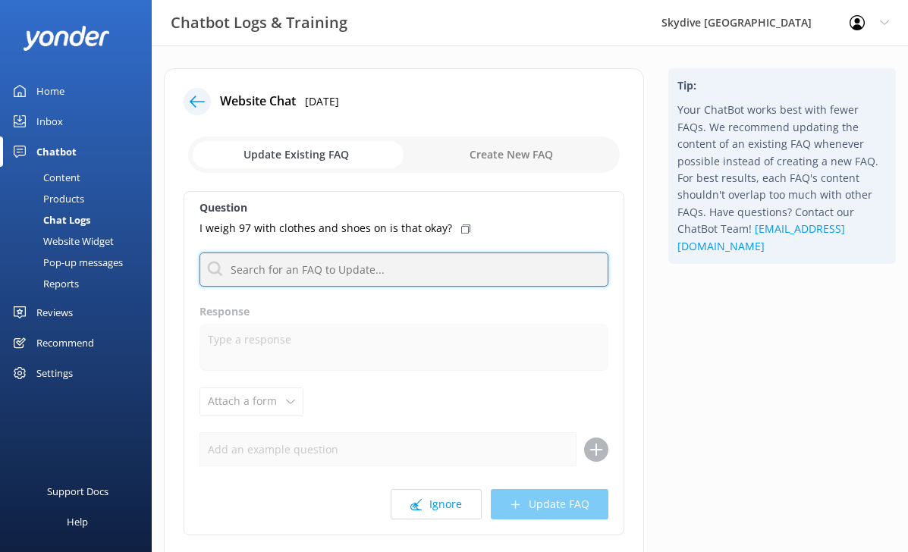
click at [326, 256] on input "text" at bounding box center [404, 270] width 409 height 34
type input "weight restriction"
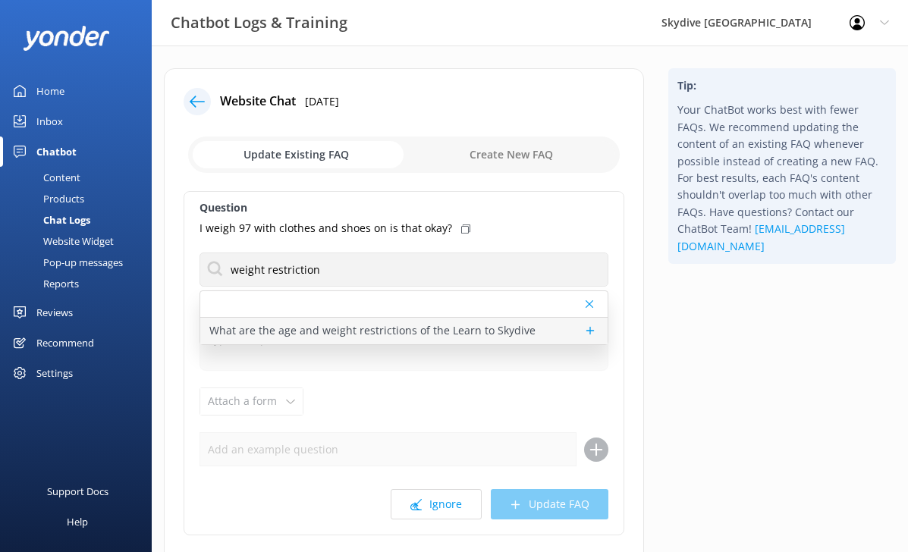
click at [332, 325] on p "What are the age and weight restrictions of the Learn to Skydive" at bounding box center [372, 330] width 326 height 17
type textarea "Skydiving is an extreme activity, so there are some age and weight restrictions…"
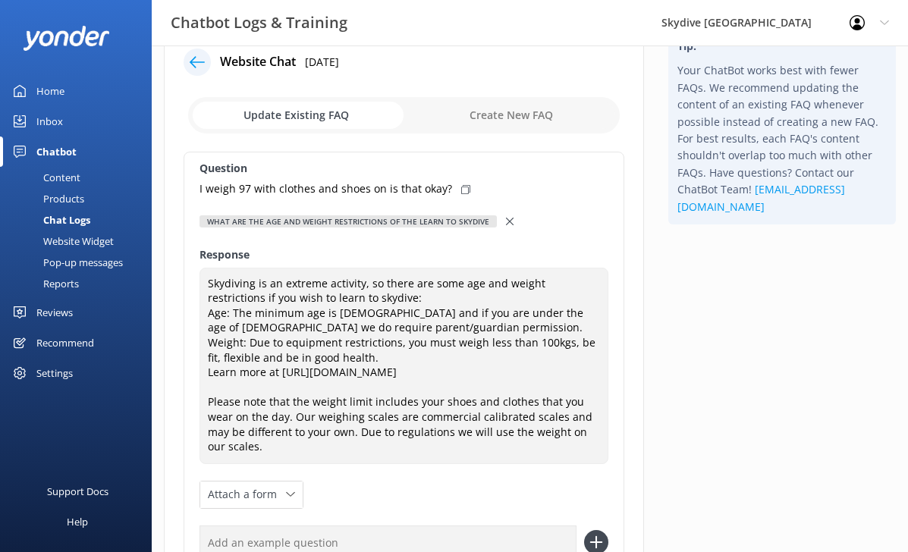
scroll to position [40, 0]
click at [506, 223] on icon at bounding box center [510, 221] width 8 height 8
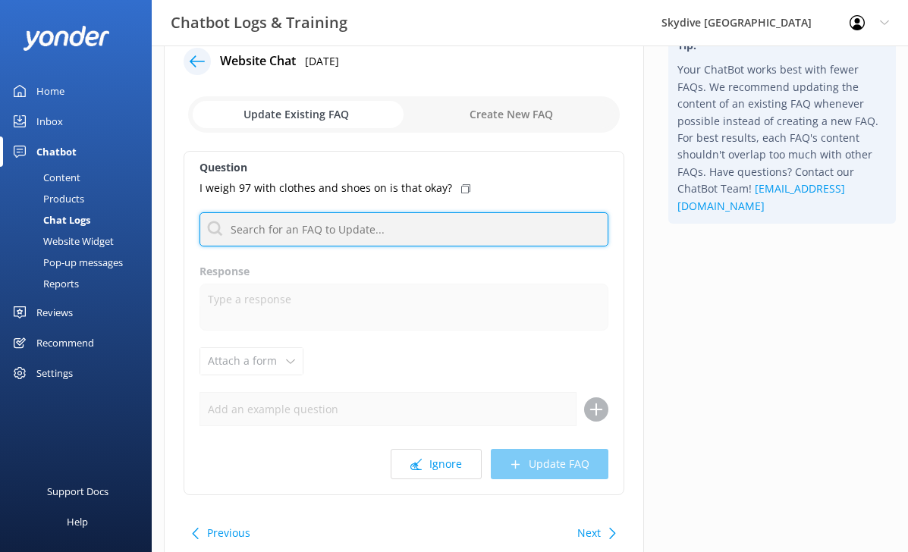
click at [363, 222] on input "text" at bounding box center [404, 229] width 409 height 34
type input "weight"
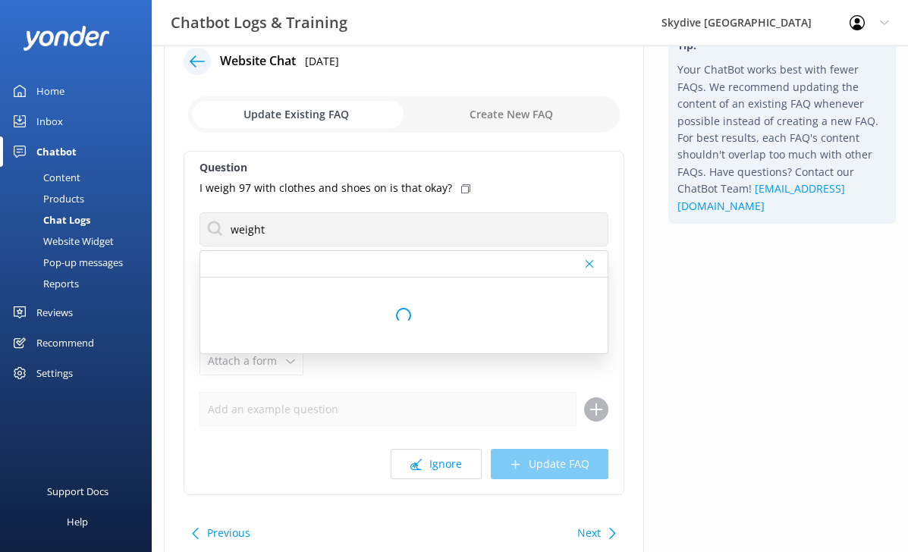
click at [329, 267] on div at bounding box center [403, 264] width 407 height 27
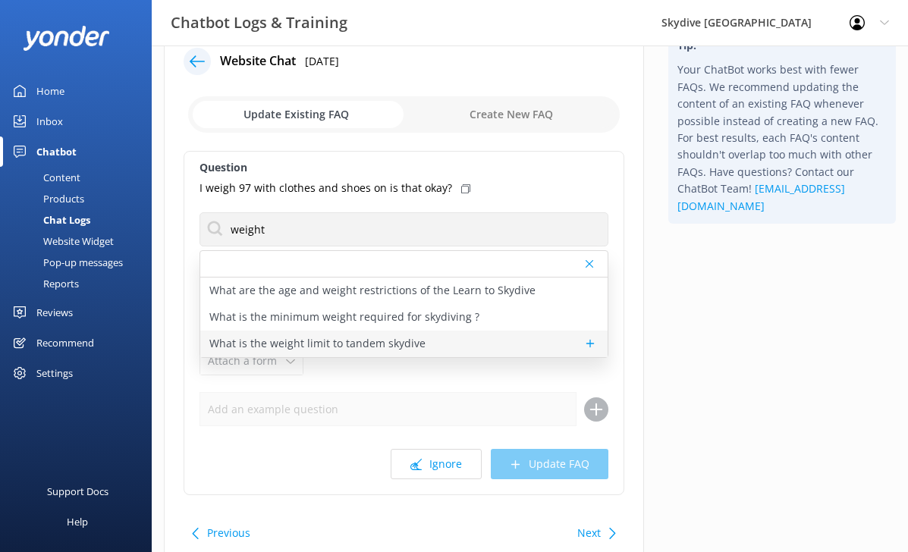
click at [345, 349] on p "What is the weight limit to tandem skydive" at bounding box center [317, 343] width 216 height 17
type textarea "Skydive Auckland operate a 100kg weight restriction for tandem skydiving. Howev…"
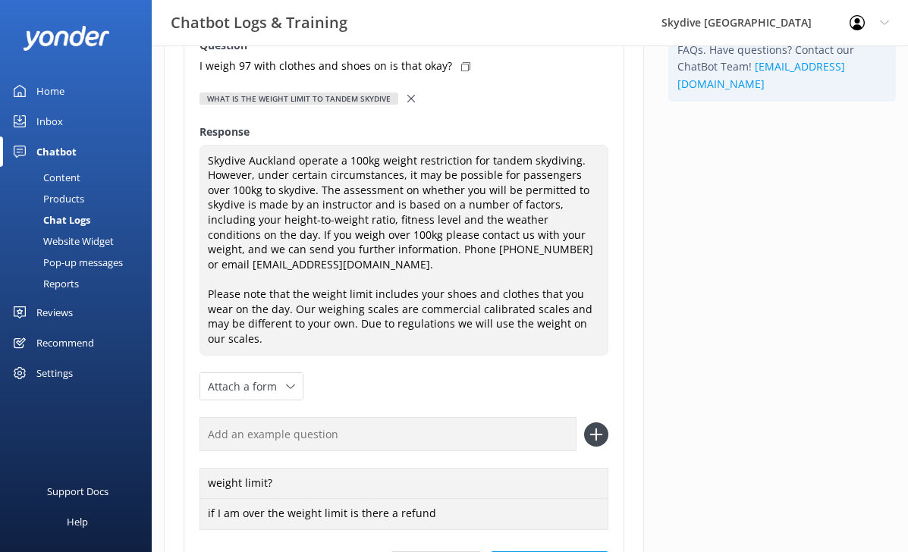
scroll to position [153, 0]
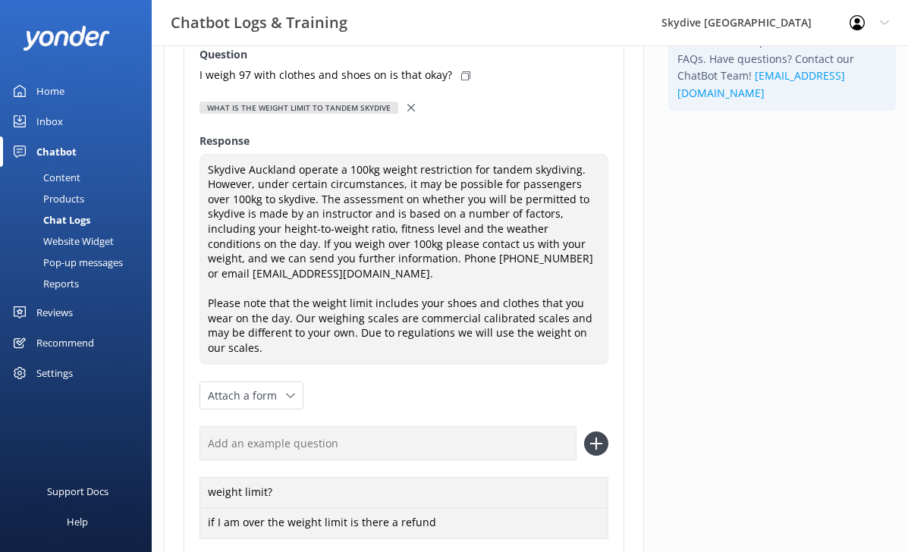
click at [440, 444] on input "text" at bounding box center [388, 443] width 377 height 34
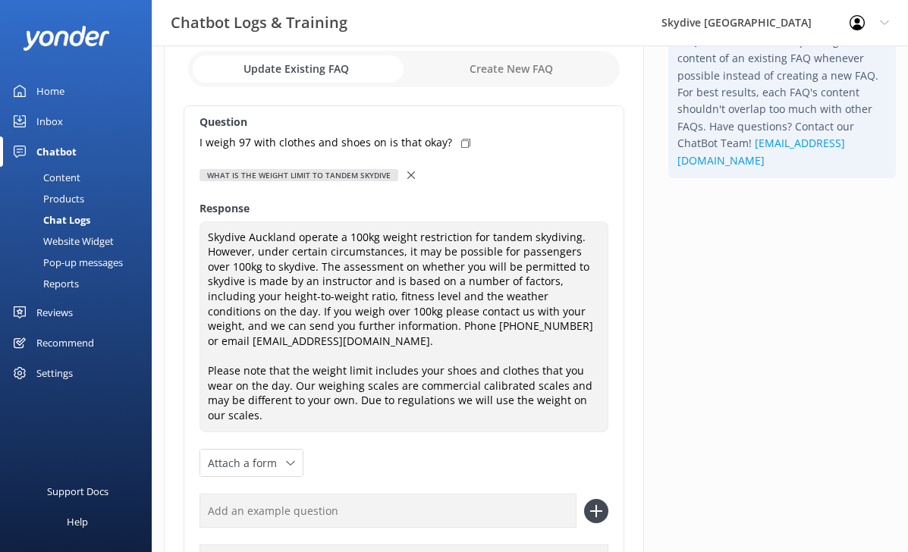
scroll to position [85, 0]
click at [457, 134] on div "Question I weigh 97 with clothes and shoes on is that okay? What is the weight …" at bounding box center [404, 390] width 441 height 569
click at [461, 140] on icon at bounding box center [465, 144] width 9 height 9
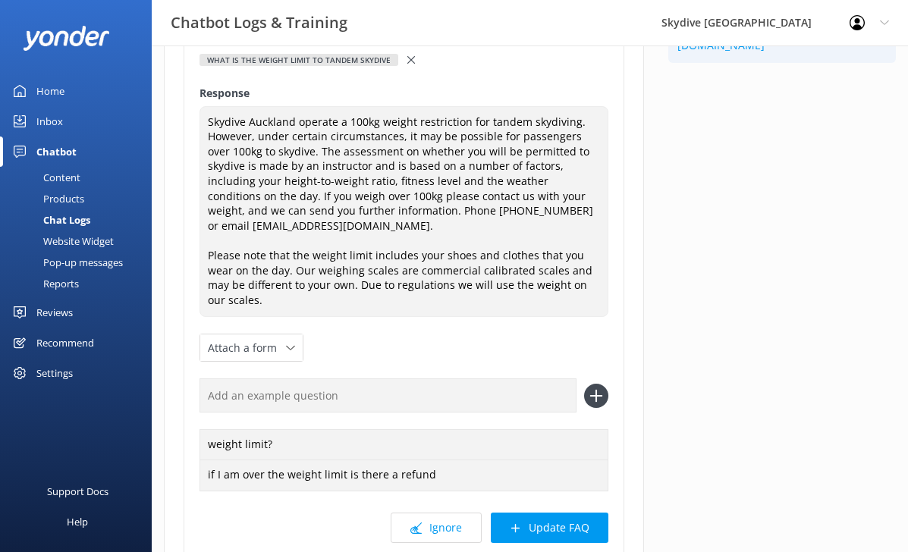
scroll to position [225, 0]
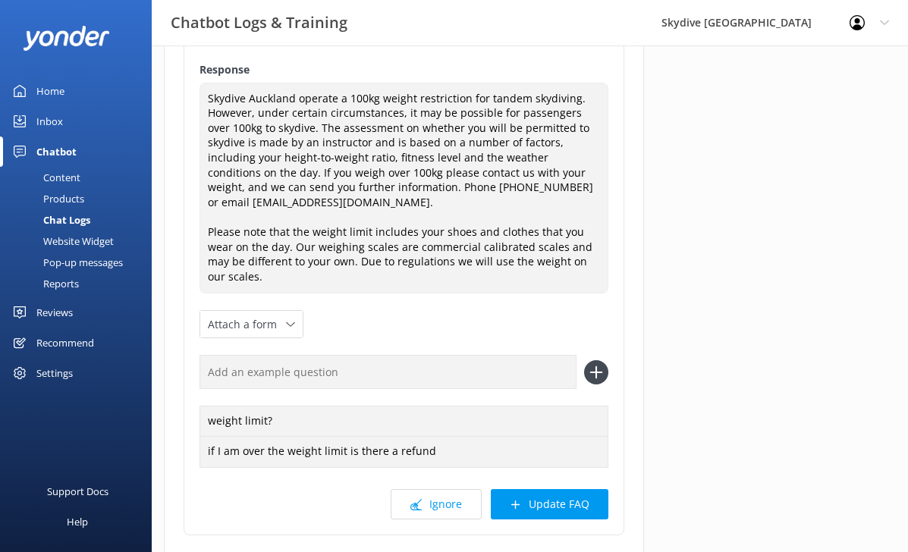
click at [271, 369] on input "text" at bounding box center [388, 372] width 377 height 34
paste input "I weigh 97 with clothes and shoes on is that okay?"
type input "I weigh 97 with clothes and shoes on is that okay?"
click at [690, 346] on div "Tip: Your ChatBot works best with fewer FAQs. We recommend updating the content…" at bounding box center [782, 236] width 252 height 784
click at [594, 368] on icon at bounding box center [596, 372] width 24 height 24
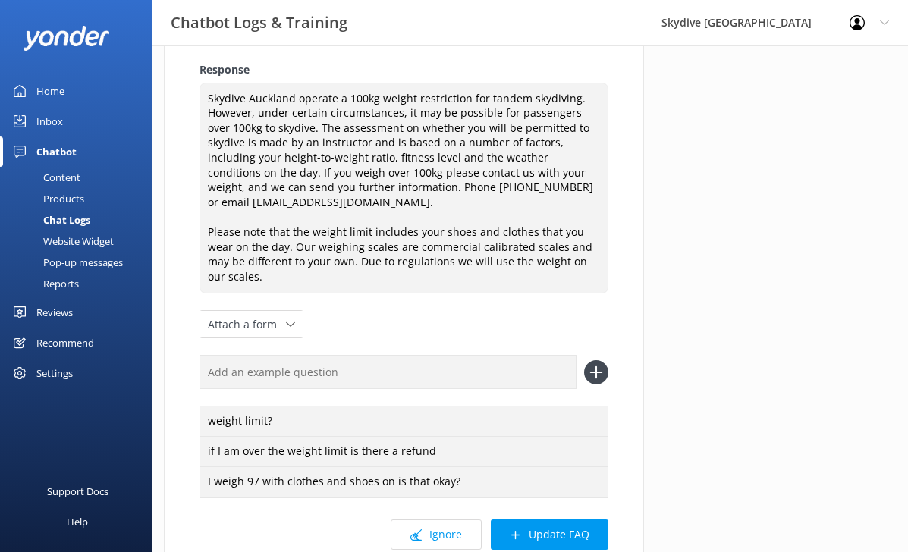
scroll to position [251, 0]
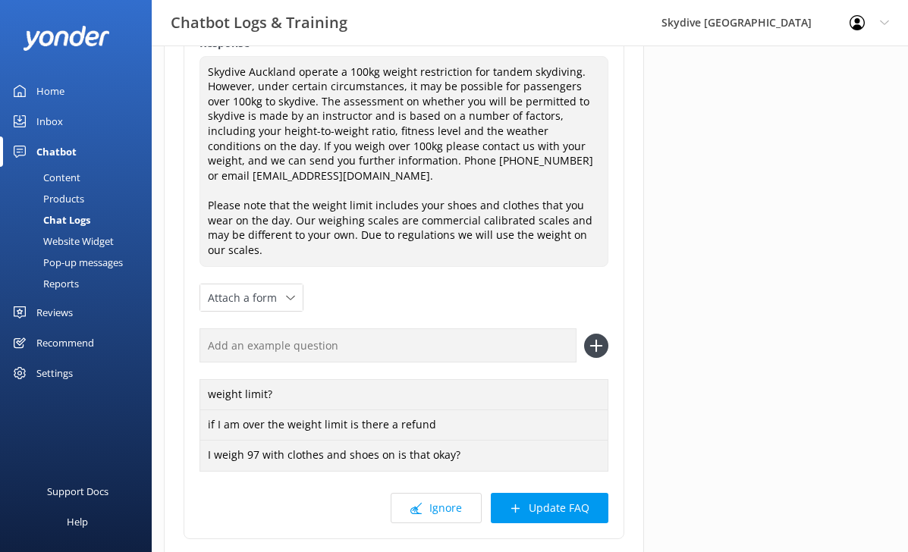
click at [458, 332] on input "text" at bounding box center [388, 346] width 377 height 34
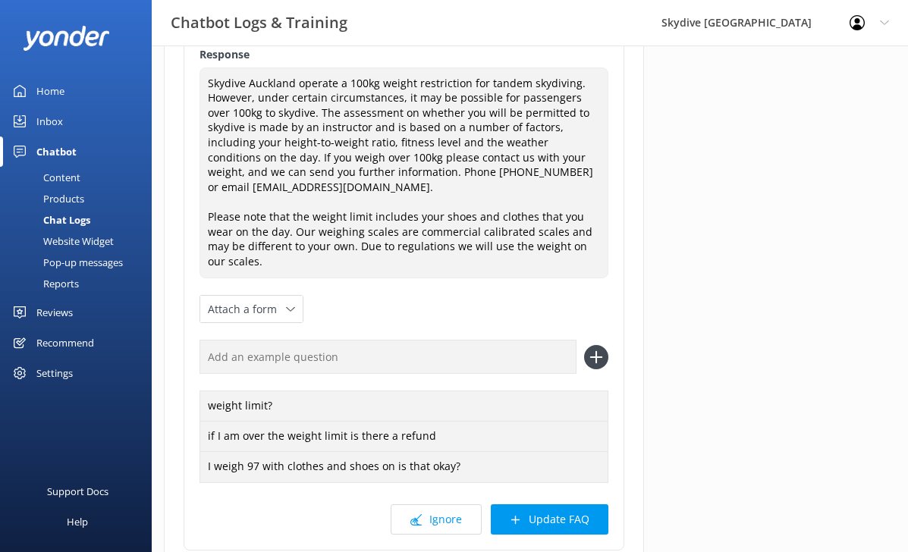
scroll to position [257, 0]
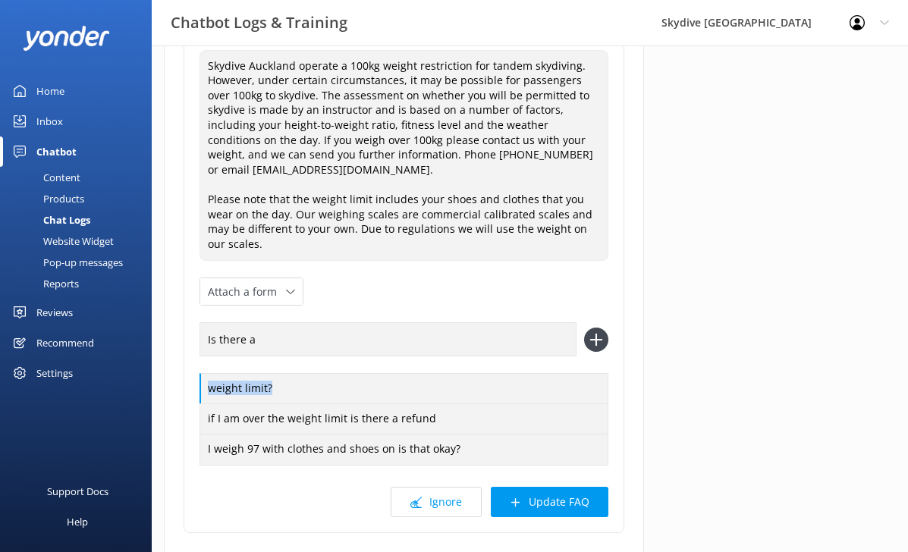
drag, startPoint x: 283, startPoint y: 395, endPoint x: 198, endPoint y: 393, distance: 85.0
click at [197, 393] on div "Question I weigh 97 with clothes and shoes on is that okay? What is the weight …" at bounding box center [404, 233] width 441 height 599
copy div "weight limit?"
click at [291, 334] on input "Is there a" at bounding box center [388, 339] width 377 height 34
paste input "weight limit?"
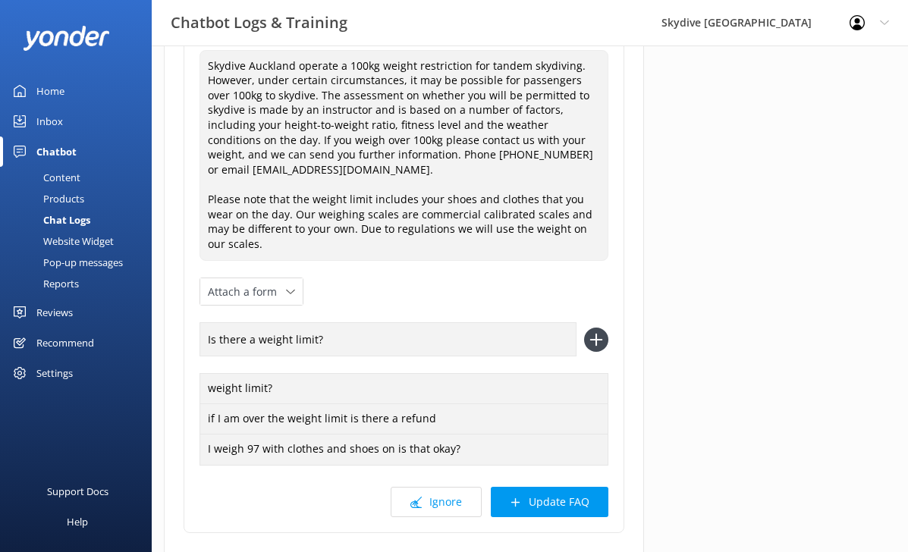
type input "Is there a weight limit?"
click at [420, 300] on div "Question I weigh 97 with clothes and shoes on is that okay? What is the weight …" at bounding box center [404, 233] width 441 height 599
click at [589, 342] on icon at bounding box center [596, 340] width 24 height 24
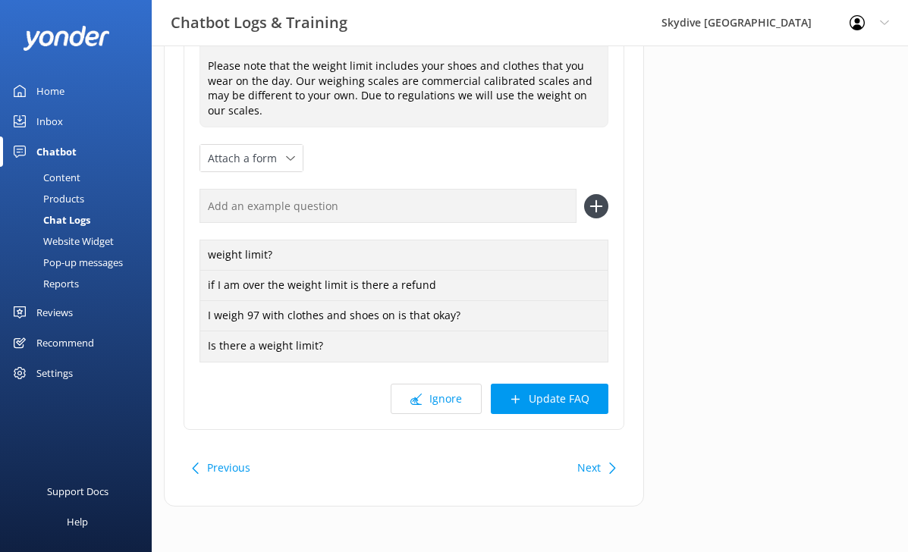
scroll to position [386, 0]
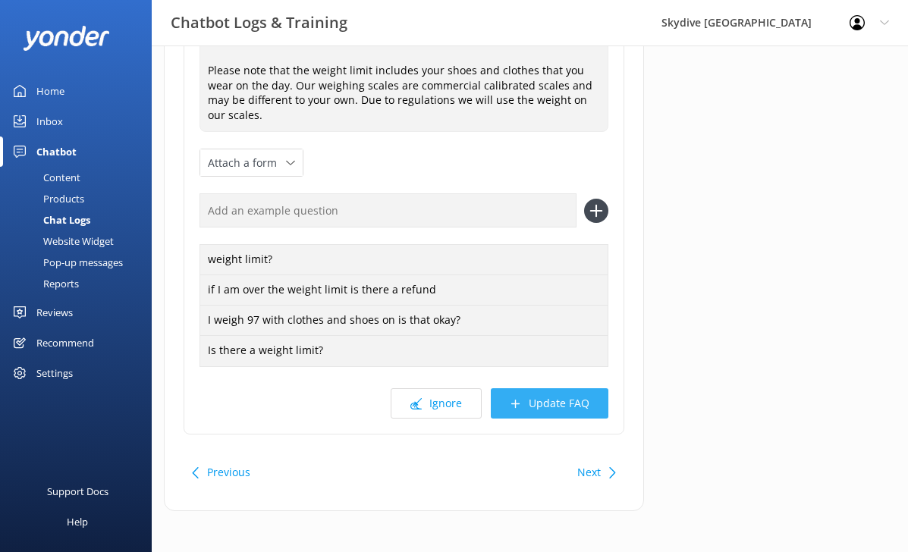
click at [558, 415] on button "Update FAQ" at bounding box center [550, 404] width 118 height 30
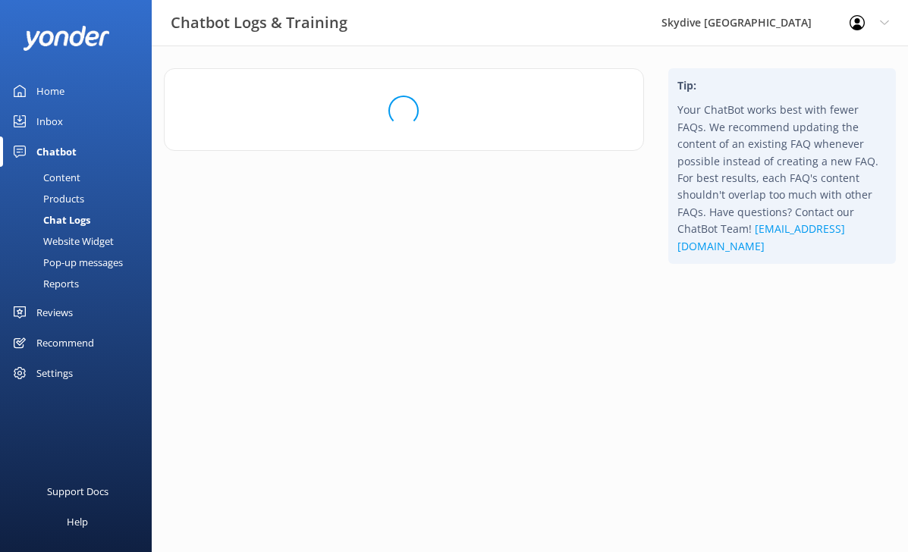
scroll to position [0, 0]
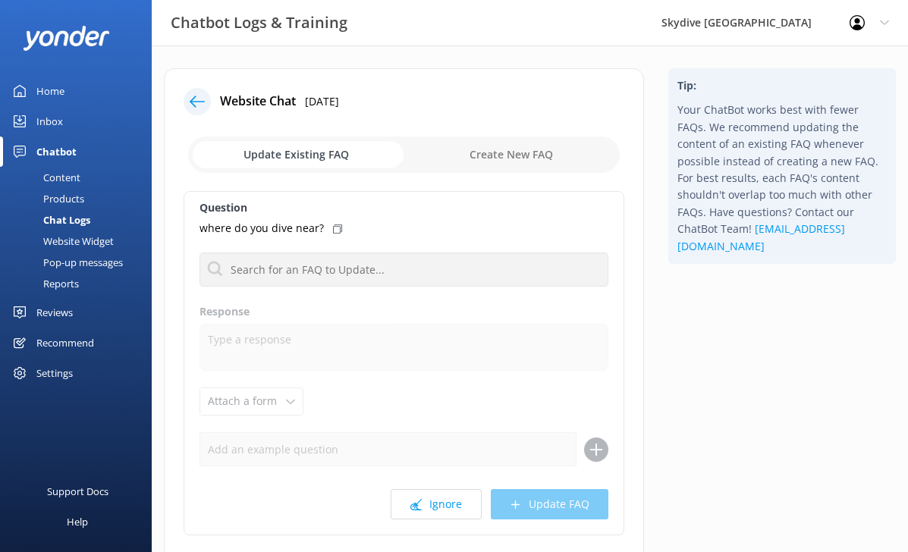
scroll to position [105, 0]
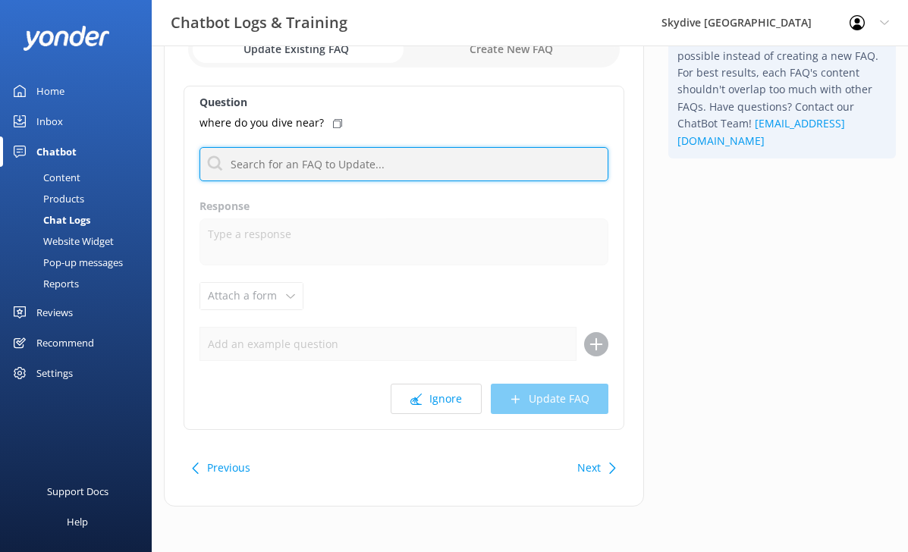
click at [288, 167] on input "text" at bounding box center [404, 164] width 409 height 34
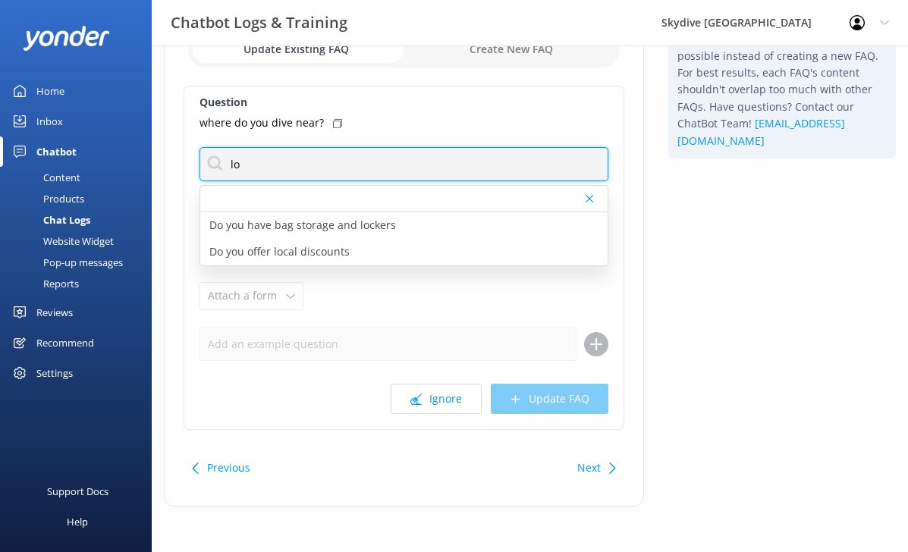
type input "l"
type input "addr"
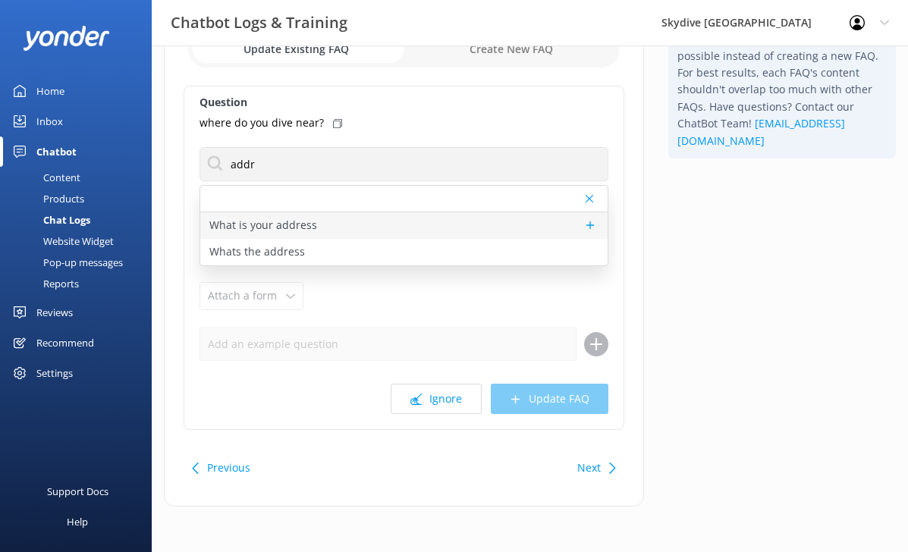
click at [311, 223] on p "What is your address" at bounding box center [263, 225] width 108 height 17
type textarea "We are located at [GEOGRAPHIC_DATA] ([GEOGRAPHIC_DATA]): [STREET_ADDRESS]. It's…"
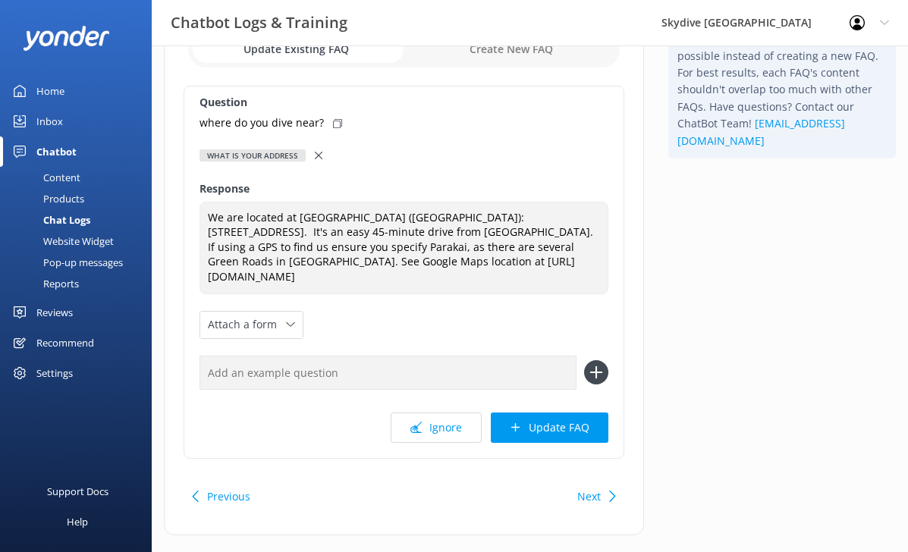
click at [333, 123] on use at bounding box center [337, 123] width 9 height 9
click at [348, 377] on input "text" at bounding box center [388, 373] width 377 height 34
paste input "where do you dive near?"
type input "where do you dive near?"
click at [596, 375] on use at bounding box center [596, 373] width 13 height 13
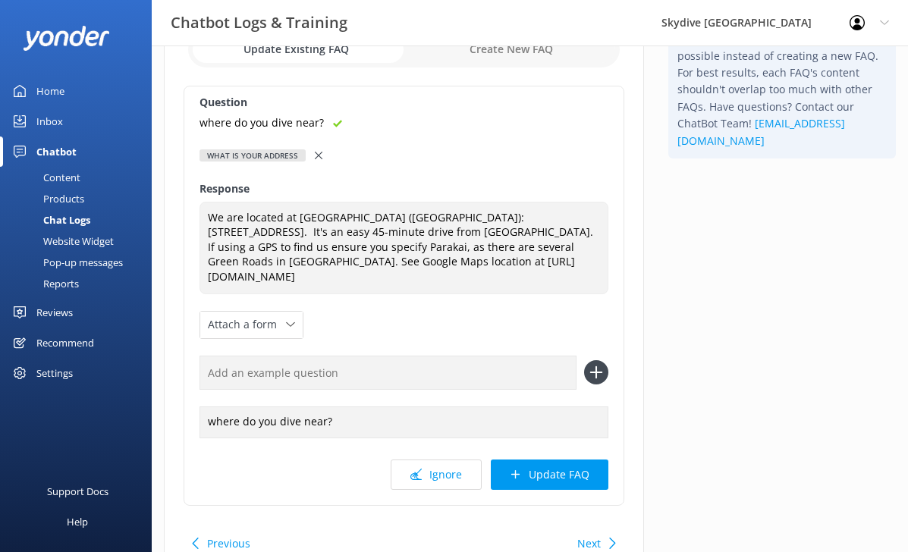
click at [307, 360] on input "text" at bounding box center [388, 373] width 377 height 34
click at [530, 474] on button "Update FAQ" at bounding box center [550, 475] width 118 height 30
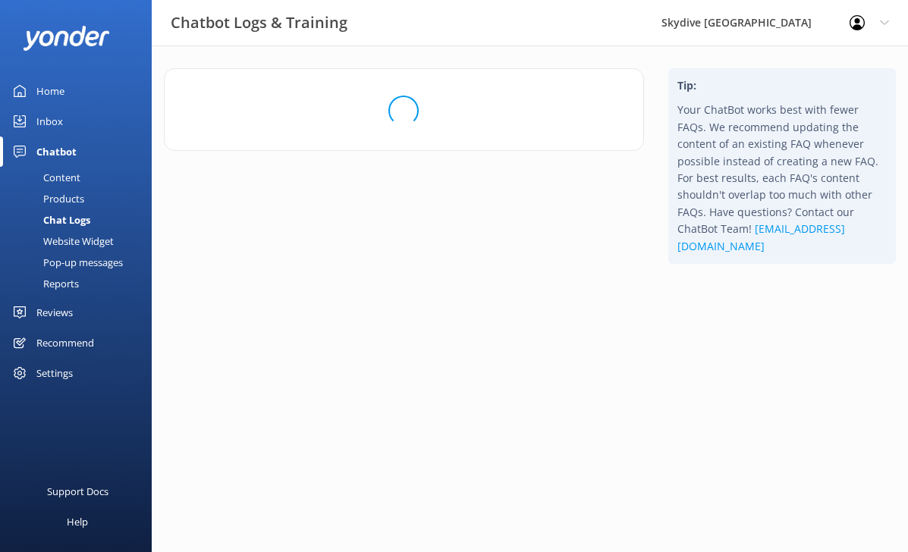
scroll to position [0, 0]
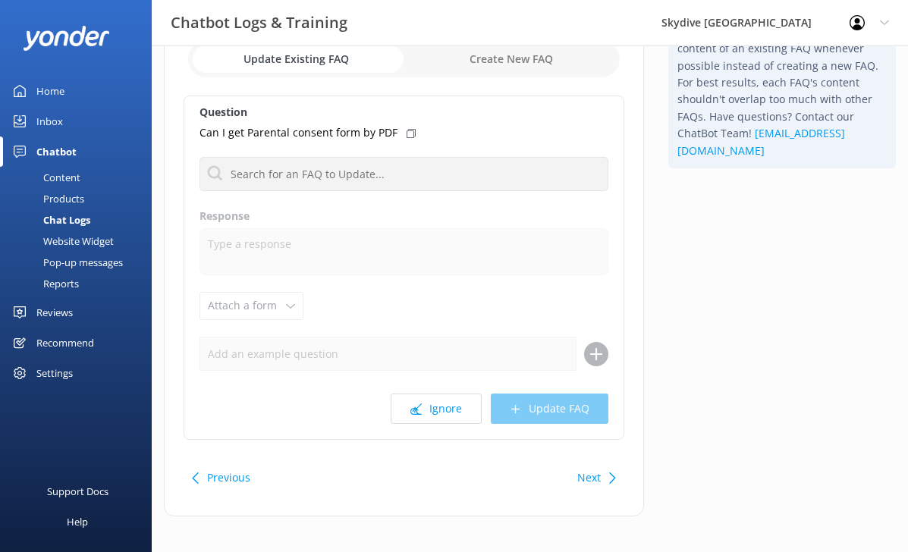
scroll to position [96, 0]
click at [440, 401] on button "Ignore" at bounding box center [436, 408] width 91 height 30
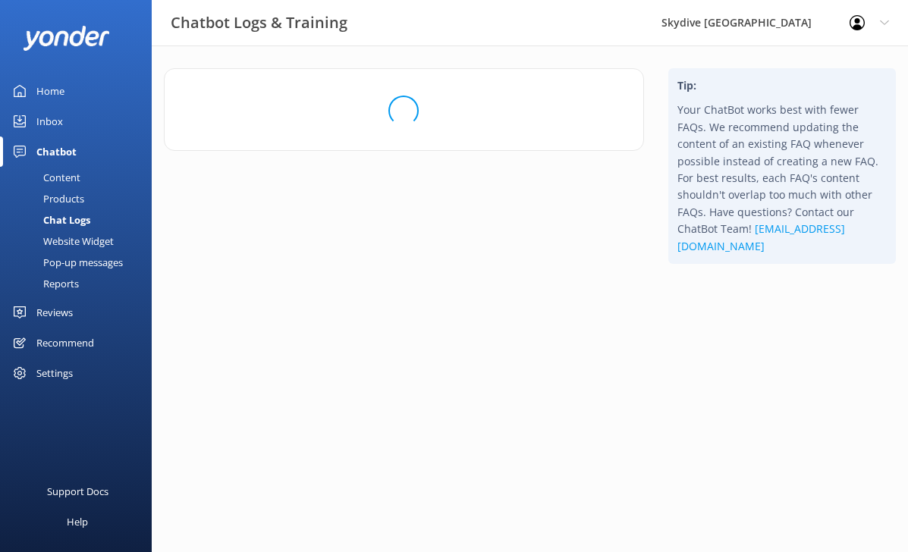
scroll to position [0, 0]
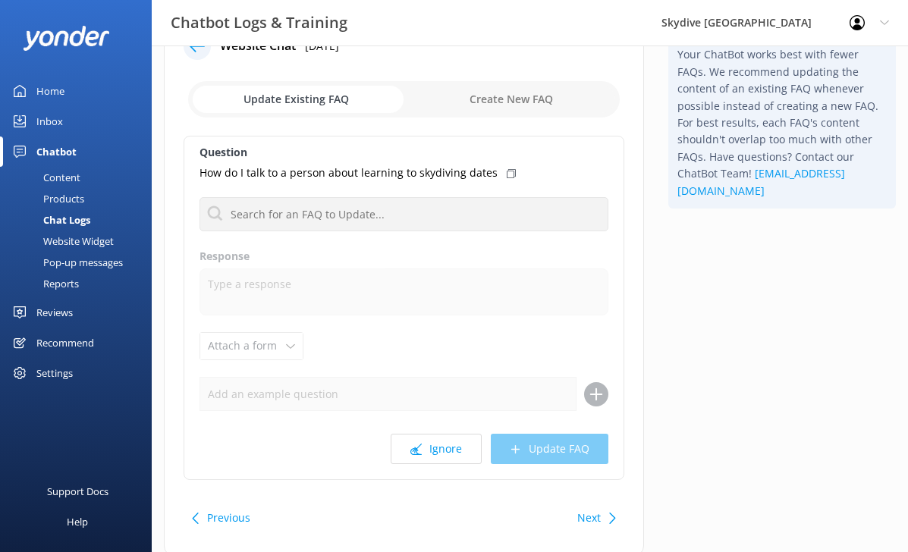
scroll to position [58, 0]
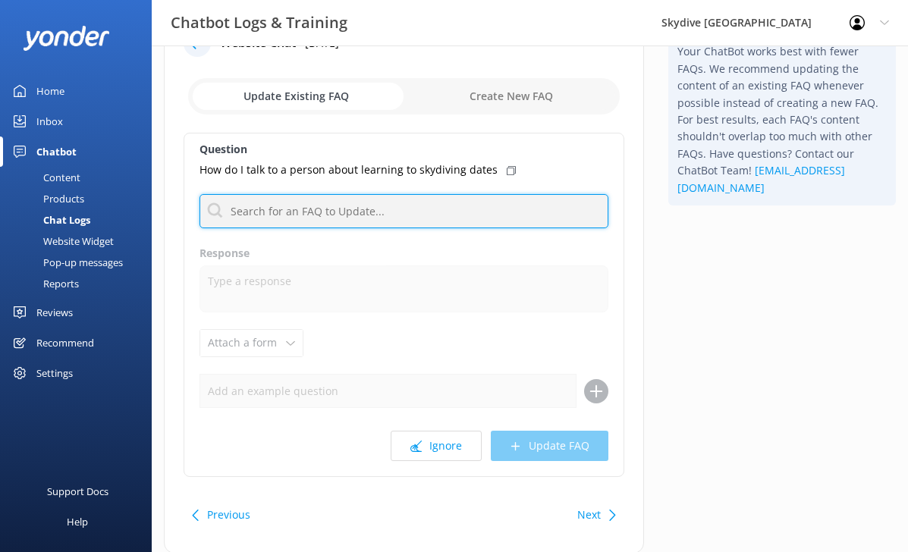
click at [382, 204] on input "text" at bounding box center [404, 211] width 409 height 34
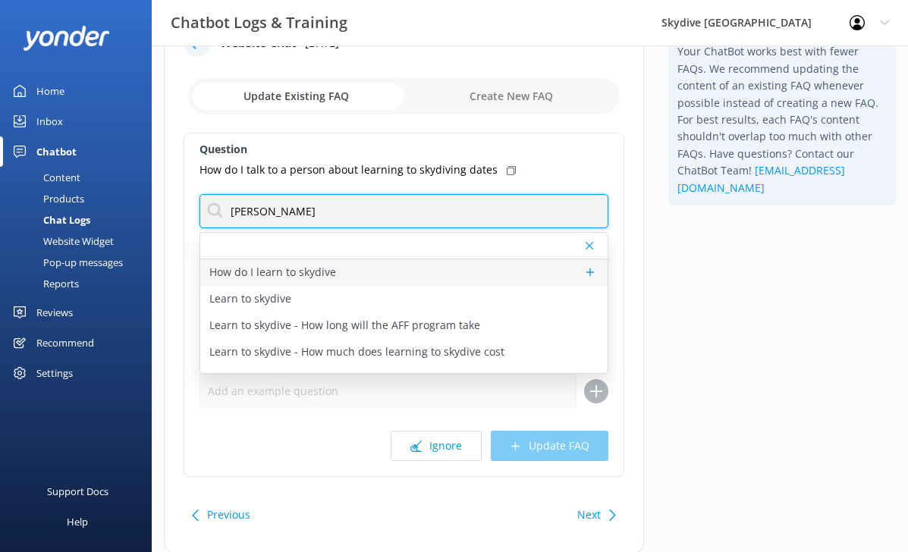
type input "[PERSON_NAME]"
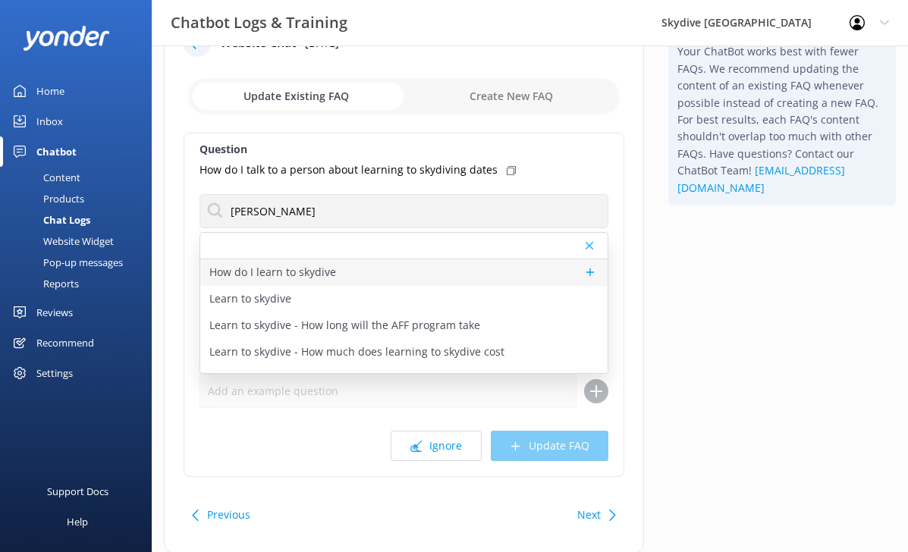
click at [357, 275] on div "How do I learn to skydive" at bounding box center [403, 273] width 407 height 27
type textarea "Skydive Auckland's 8 step AFF (Accelerated Freefall) program will teach you all…"
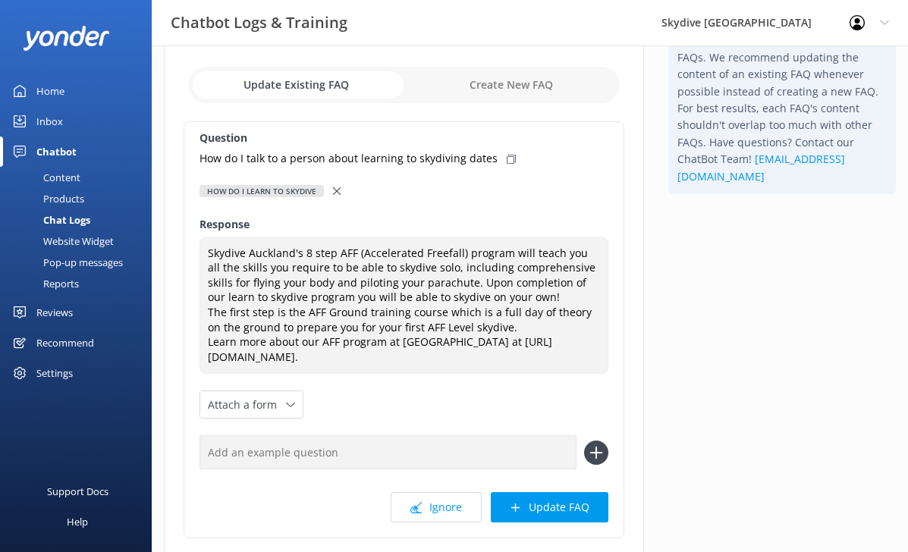
scroll to position [74, 0]
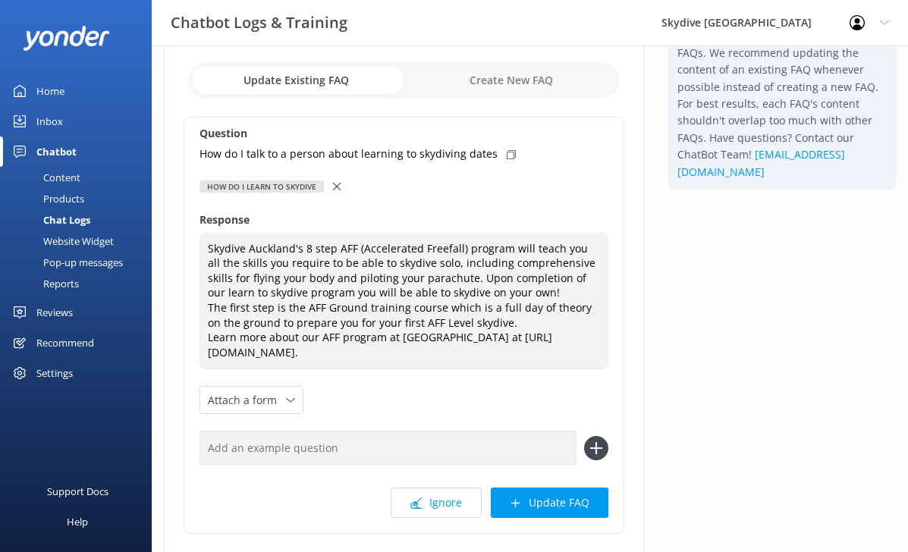
click at [335, 184] on icon at bounding box center [337, 187] width 8 height 8
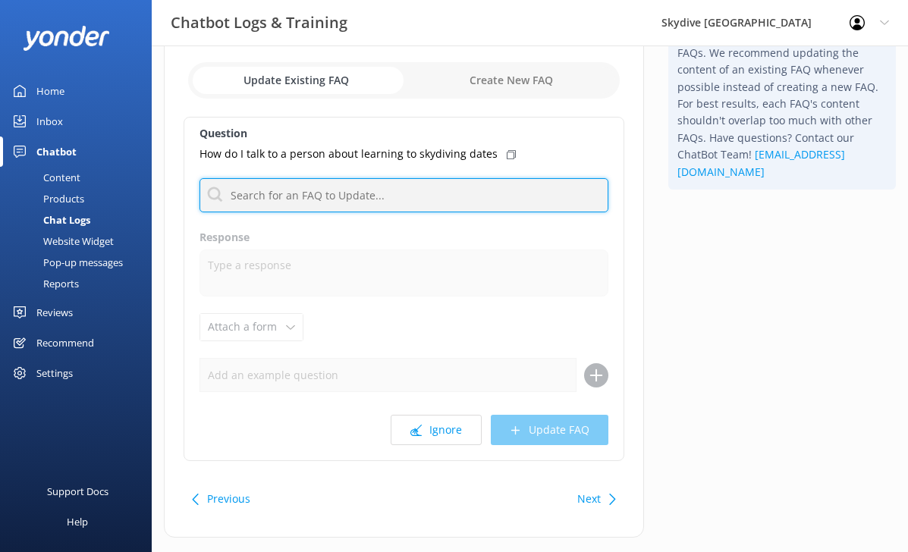
click at [322, 191] on input "text" at bounding box center [404, 195] width 409 height 34
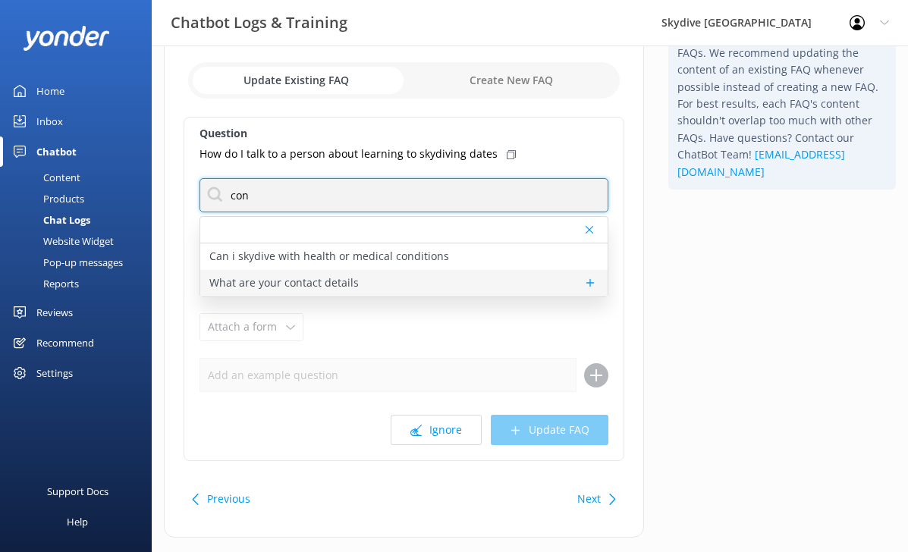
type input "con"
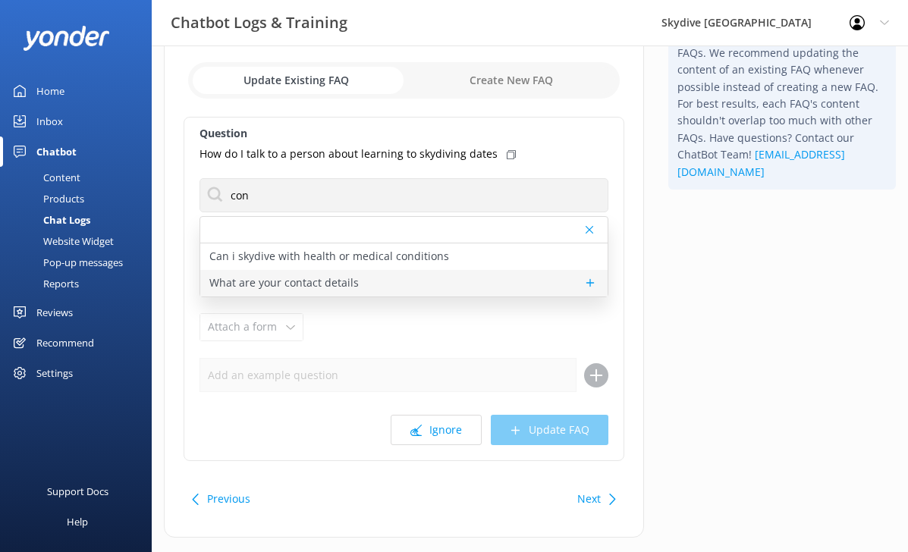
click at [285, 288] on p "What are your contact details" at bounding box center [283, 283] width 149 height 17
type textarea "You can contact the Skydive Auckland team on 0800 921 650 or [PHONE_NUMBER]. Or…"
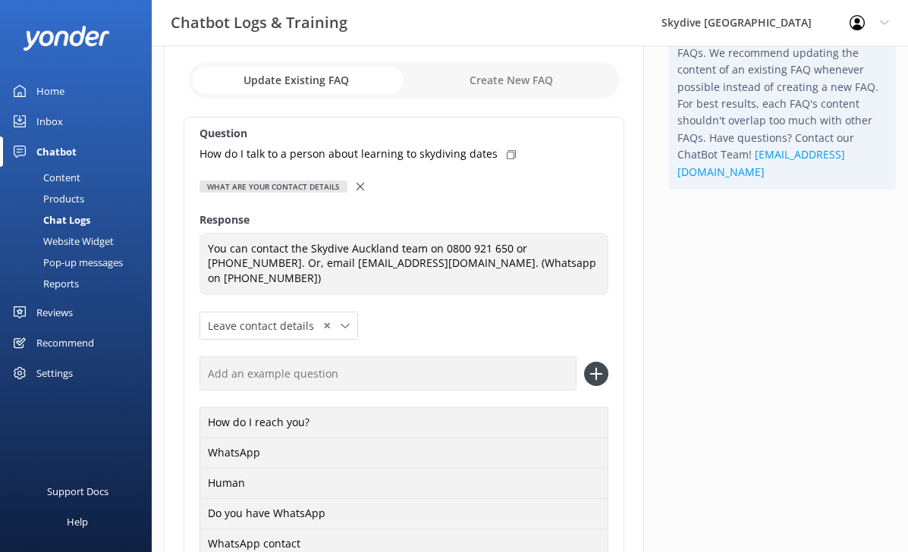
click at [380, 209] on div "Question How do I talk to a person about learning to skydiving dates What are y…" at bounding box center [404, 372] width 441 height 511
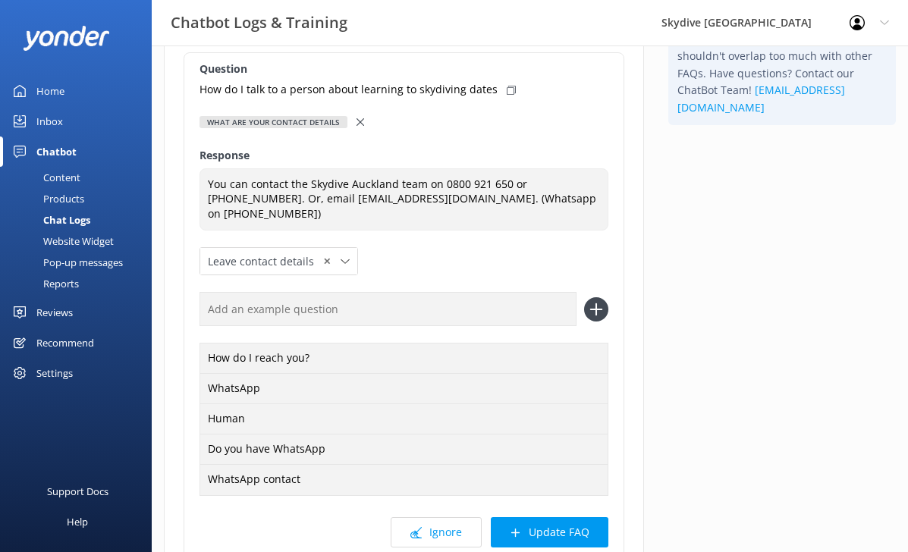
scroll to position [151, 0]
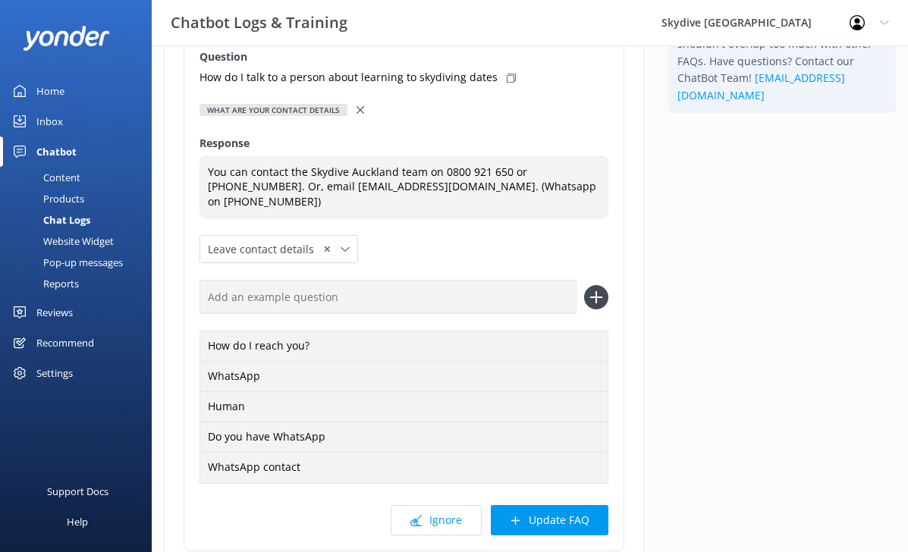
click at [594, 285] on icon at bounding box center [596, 297] width 24 height 24
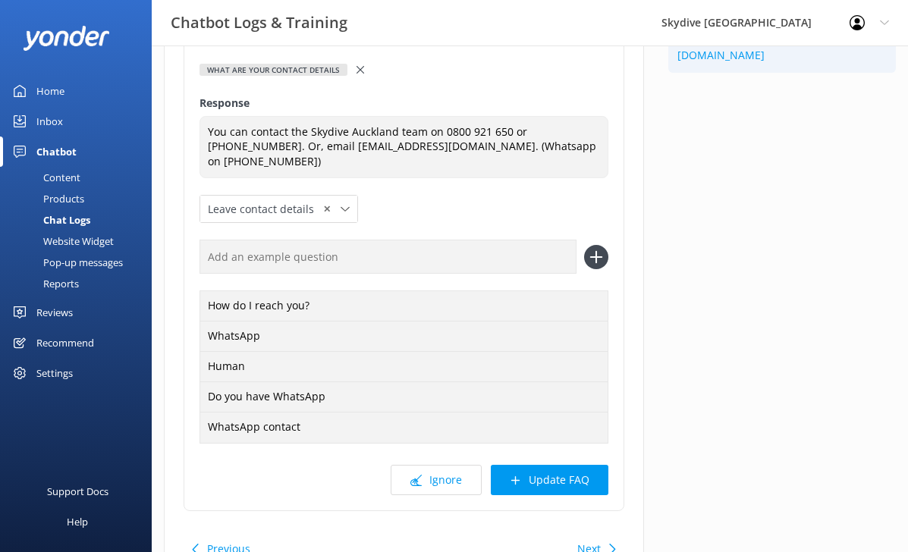
scroll to position [197, 0]
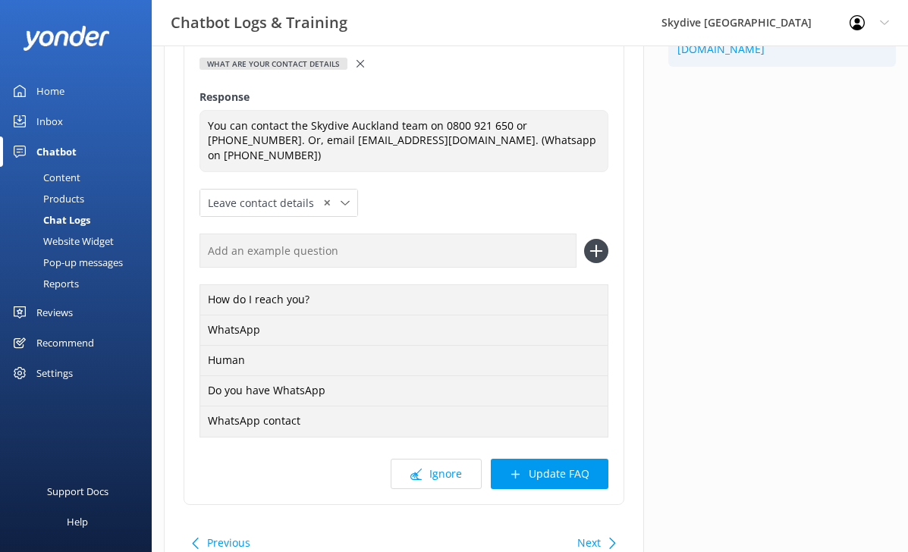
click at [596, 245] on use at bounding box center [596, 251] width 13 height 13
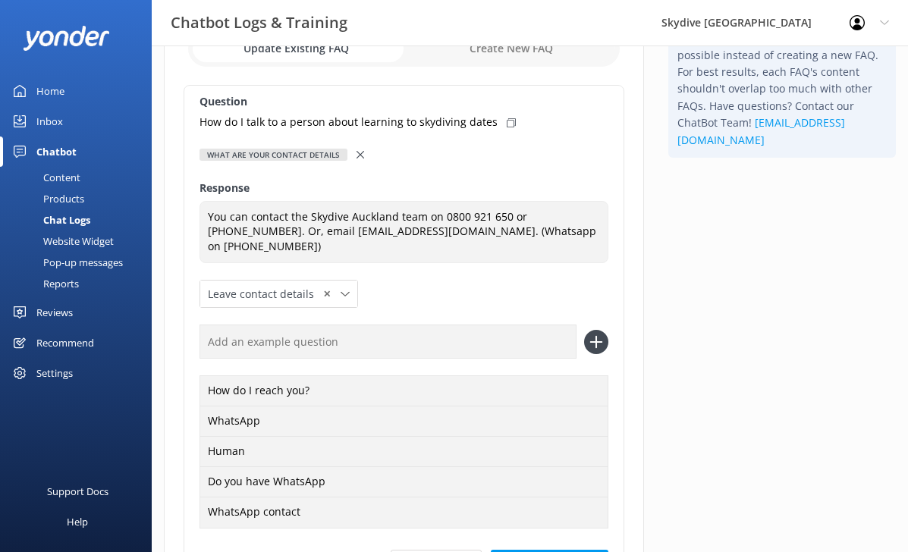
scroll to position [81, 0]
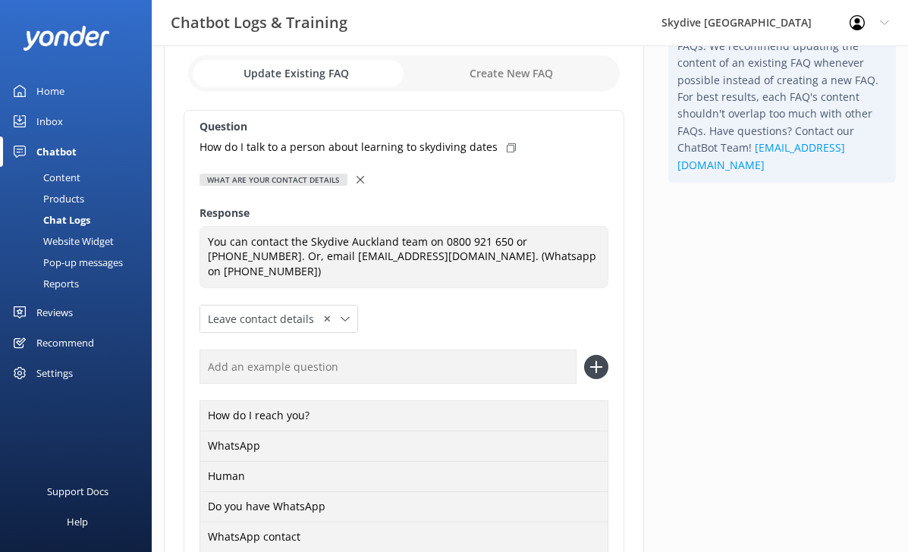
click at [507, 147] on icon at bounding box center [511, 147] width 9 height 9
click at [318, 350] on input "text" at bounding box center [388, 367] width 377 height 34
paste input "How do I talk to a person about learning to skydiving dates"
click at [511, 350] on input "How do I talk to a person about learning to skydiving dates" at bounding box center [388, 367] width 377 height 34
click at [511, 367] on input "How do I talk to a person about learning to skydiving dates" at bounding box center [388, 367] width 377 height 34
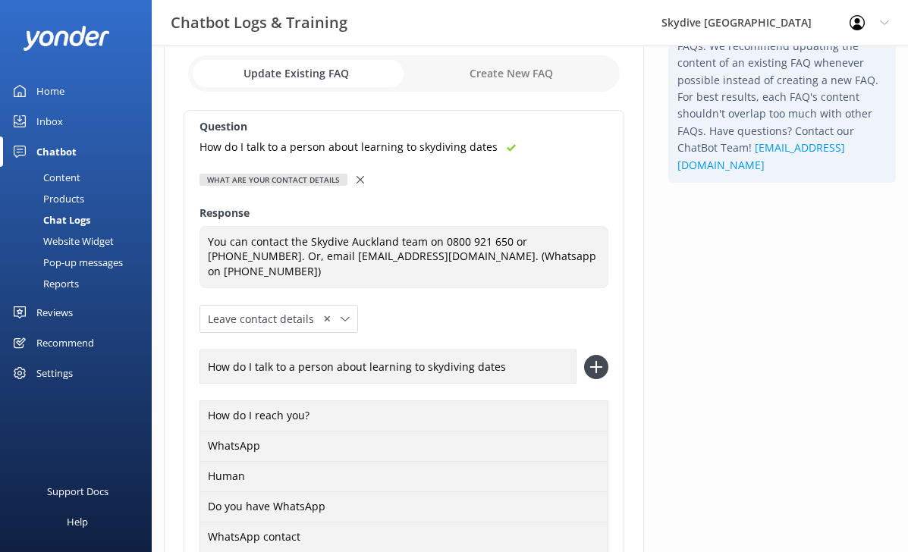
drag, startPoint x: 518, startPoint y: 353, endPoint x: 364, endPoint y: 354, distance: 154.0
click at [365, 354] on input "How do I talk to a person about learning to skydiving dates" at bounding box center [388, 367] width 377 height 34
type input "How do I talk to a person about"
click at [592, 361] on icon at bounding box center [596, 367] width 24 height 24
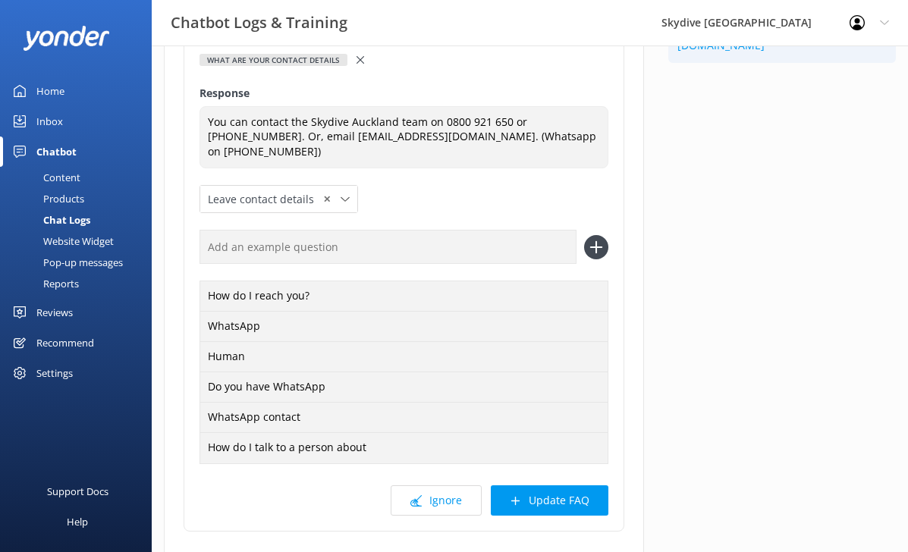
scroll to position [202, 0]
click at [556, 494] on button "Update FAQ" at bounding box center [550, 500] width 118 height 30
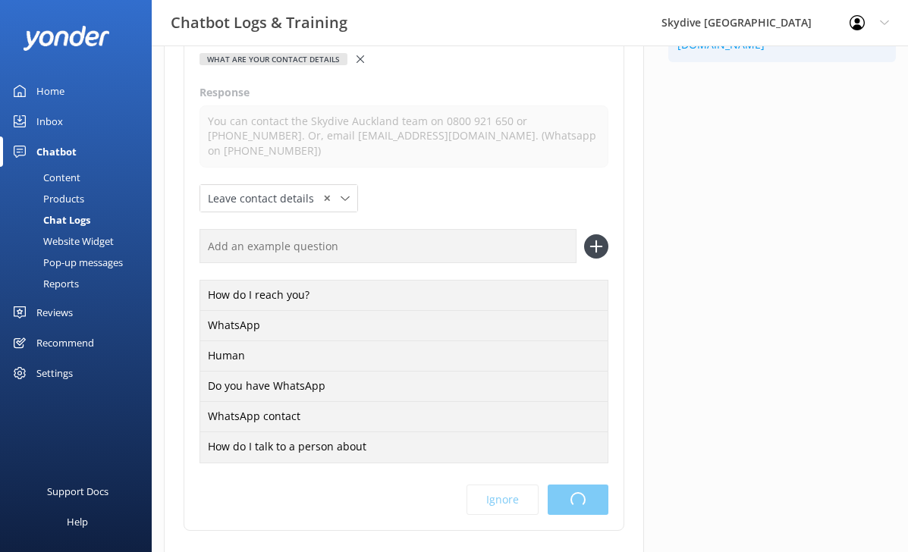
scroll to position [0, 0]
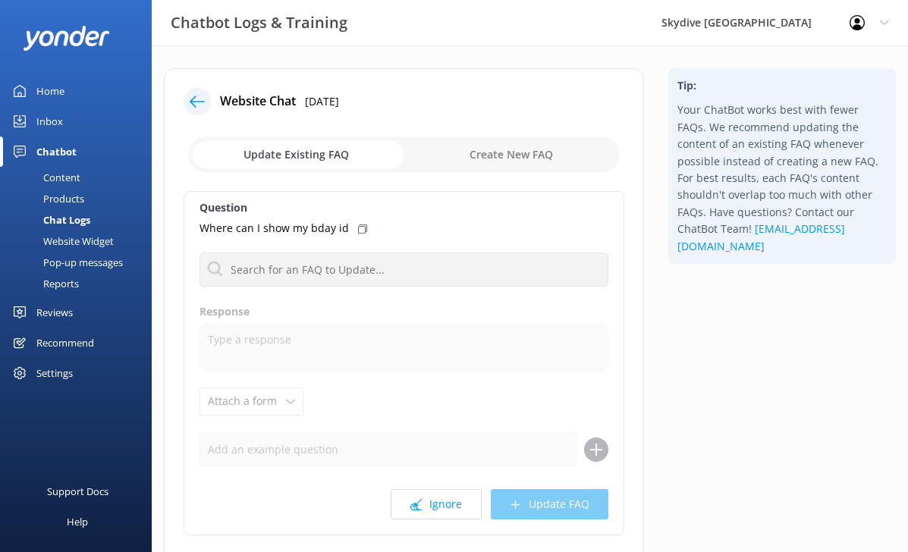
scroll to position [74, 0]
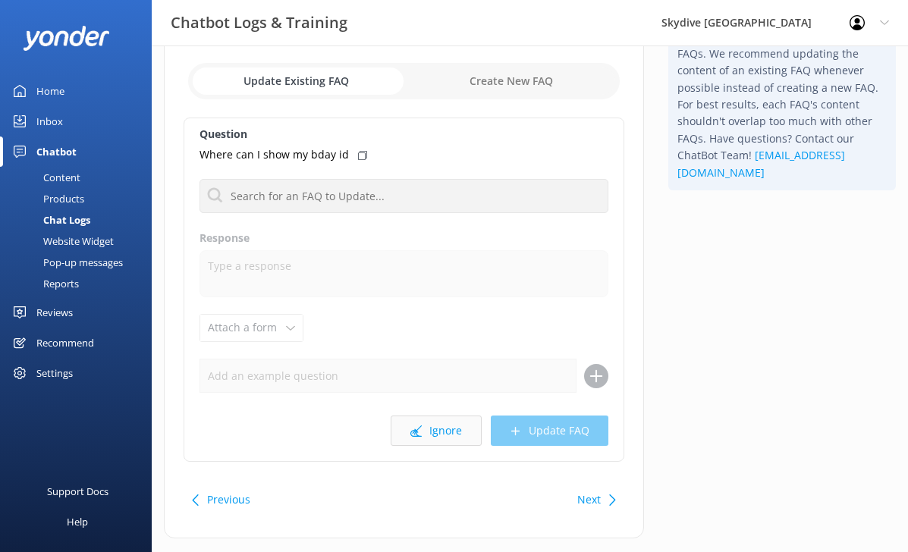
click at [442, 429] on button "Ignore" at bounding box center [436, 431] width 91 height 30
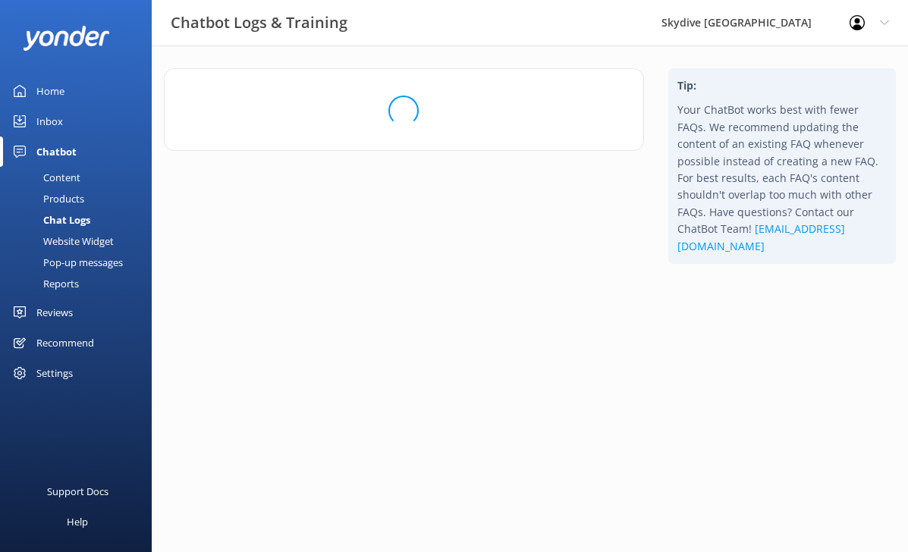
scroll to position [0, 0]
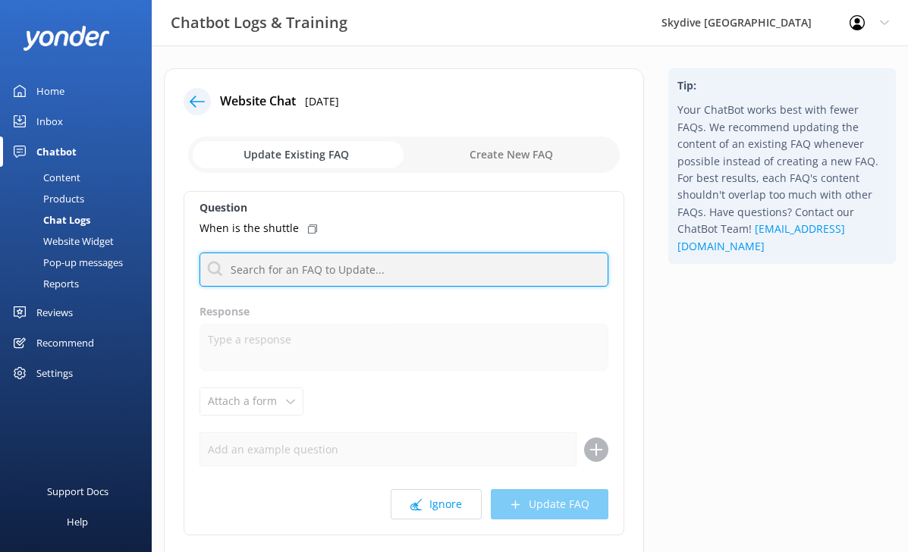
click at [338, 269] on input "text" at bounding box center [404, 270] width 409 height 34
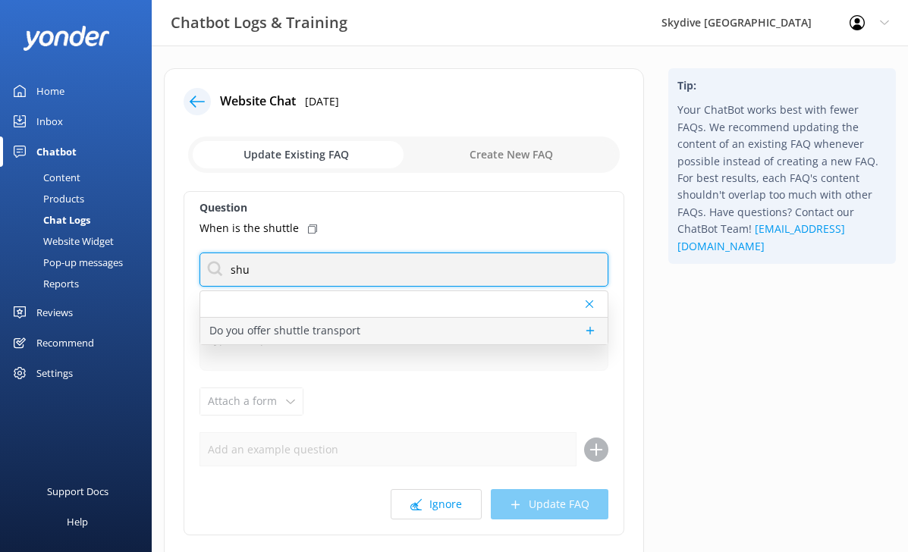
type input "shu"
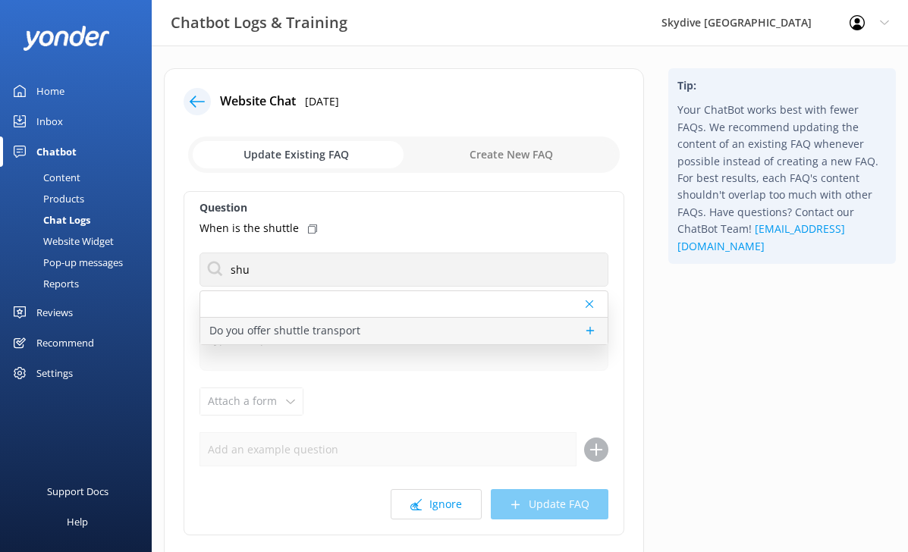
click at [282, 323] on p "Do you offer shuttle transport" at bounding box center [284, 330] width 151 height 17
type textarea "We provide optional free return transport from [GEOGRAPHIC_DATA], which you can…"
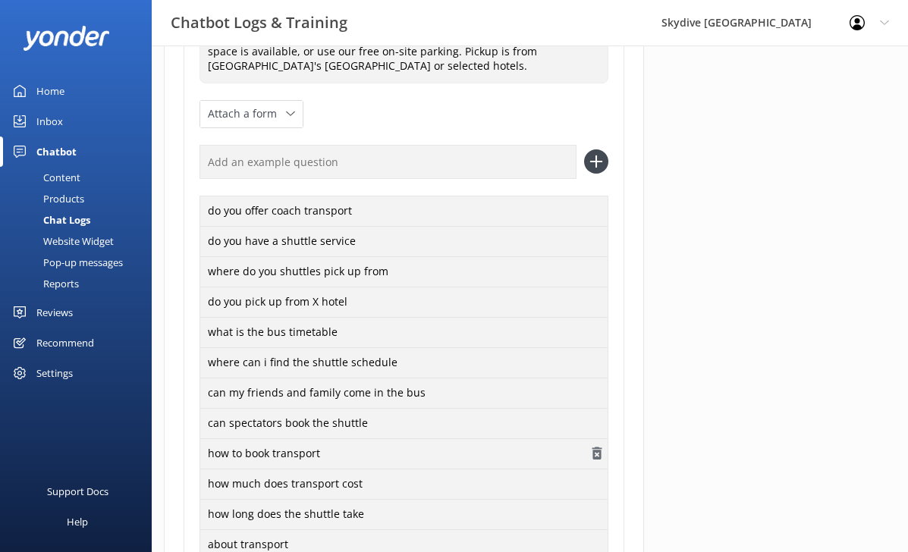
scroll to position [618, 0]
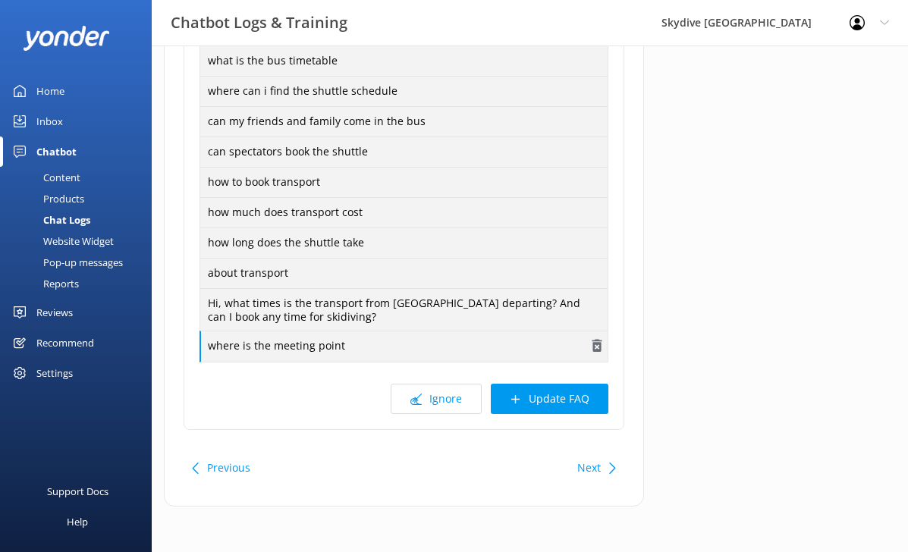
click at [443, 350] on div "where is the meeting point" at bounding box center [404, 347] width 409 height 32
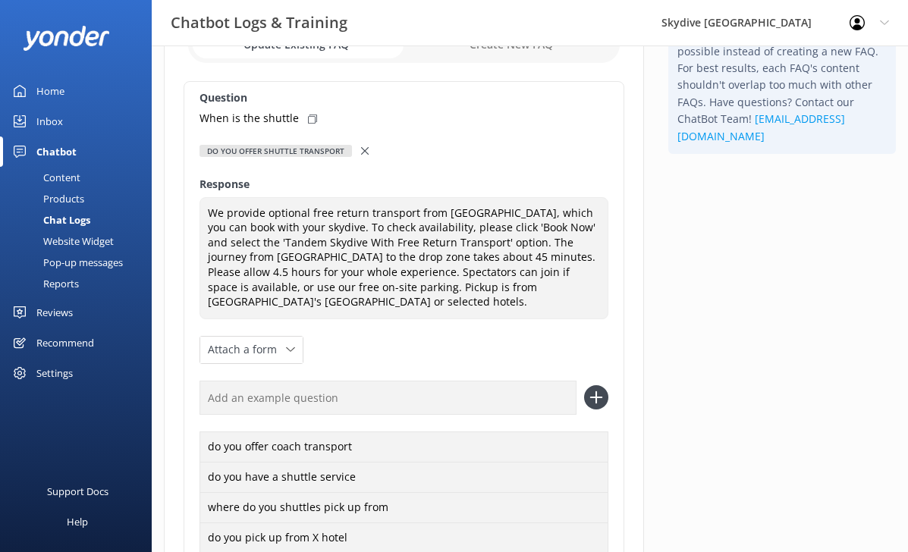
scroll to position [29, 0]
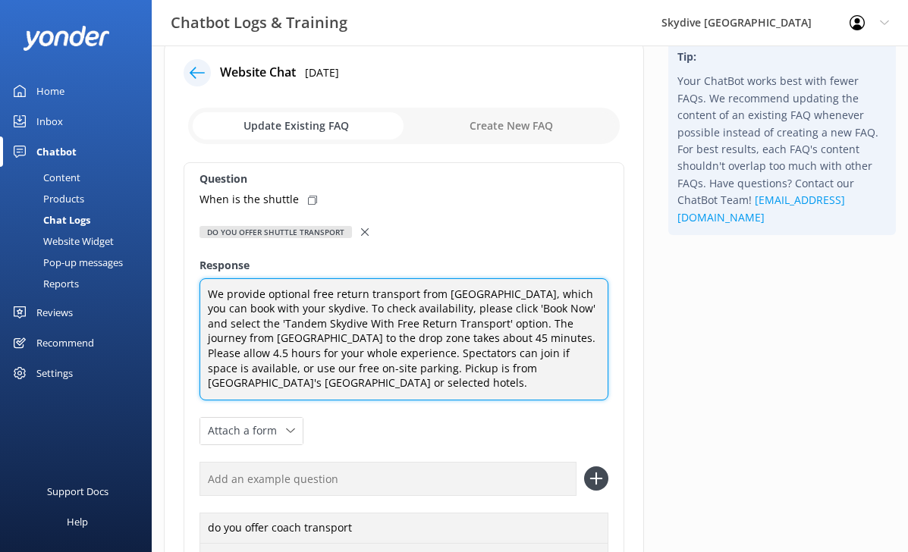
click at [441, 357] on textarea "We provide optional free return transport from [GEOGRAPHIC_DATA], which you can…" at bounding box center [404, 339] width 409 height 122
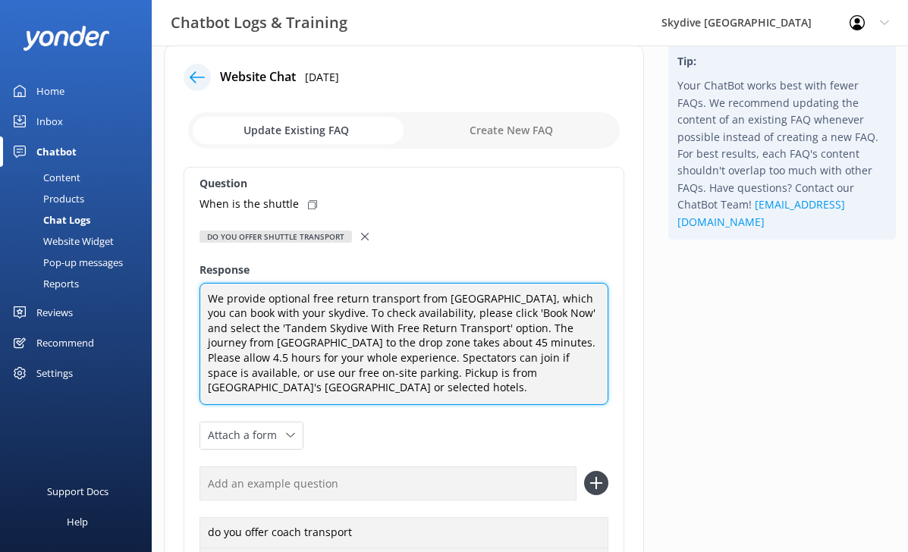
scroll to position [21, 0]
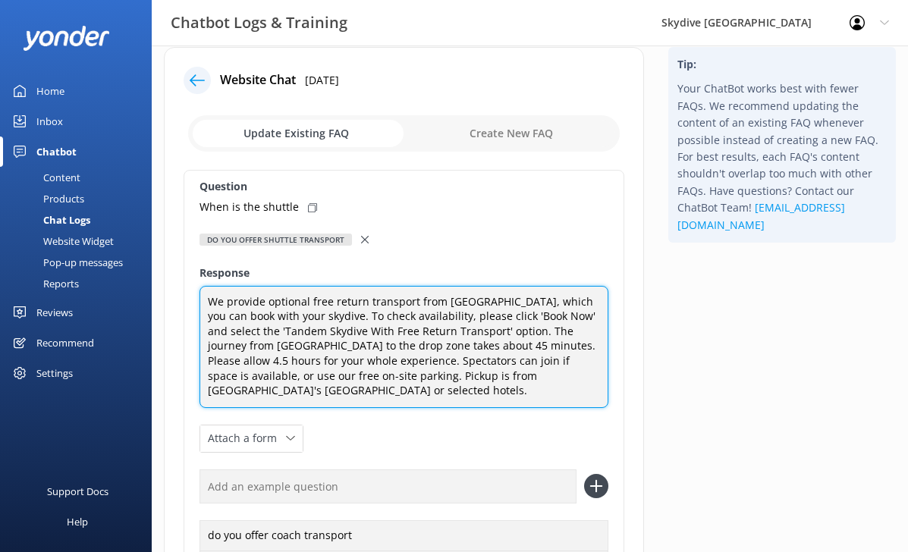
click at [384, 397] on textarea "We provide optional free return transport from [GEOGRAPHIC_DATA], which you can…" at bounding box center [404, 347] width 409 height 122
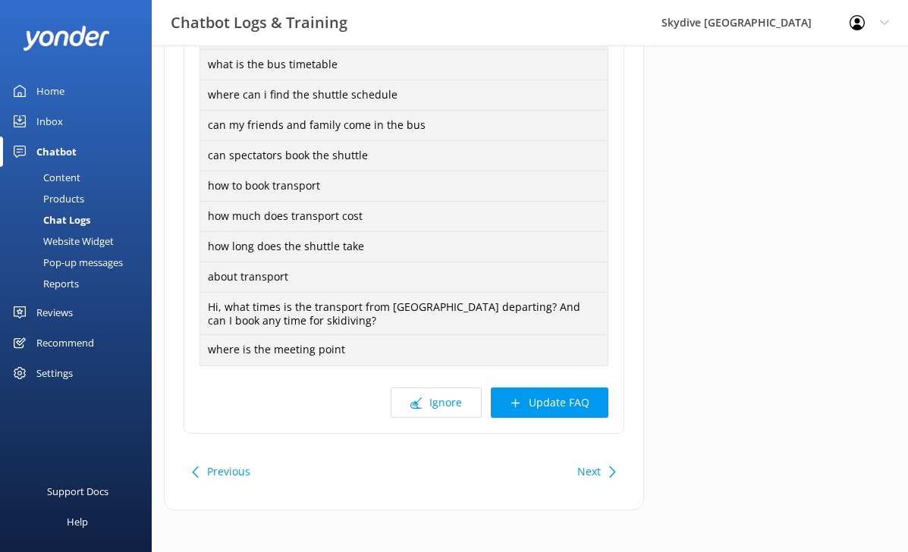
scroll to position [618, 0]
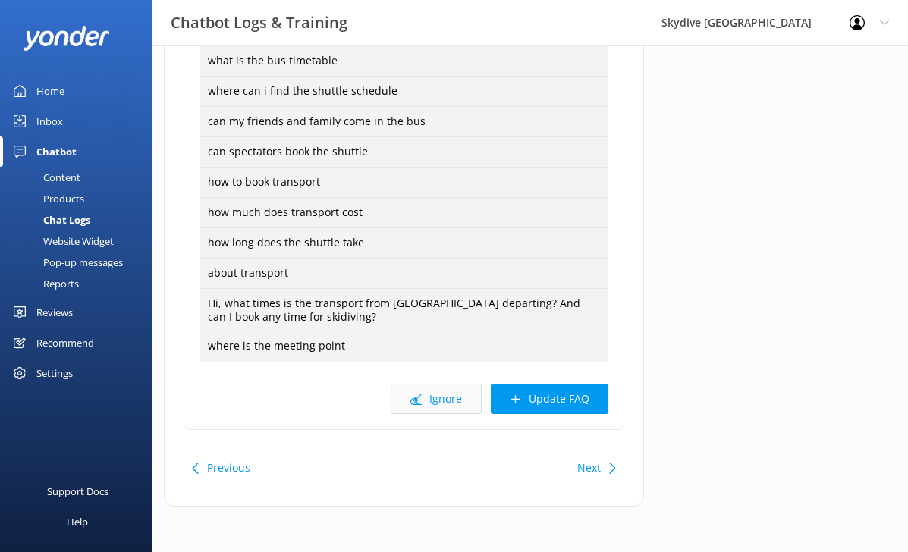
click at [420, 401] on icon at bounding box center [416, 399] width 11 height 11
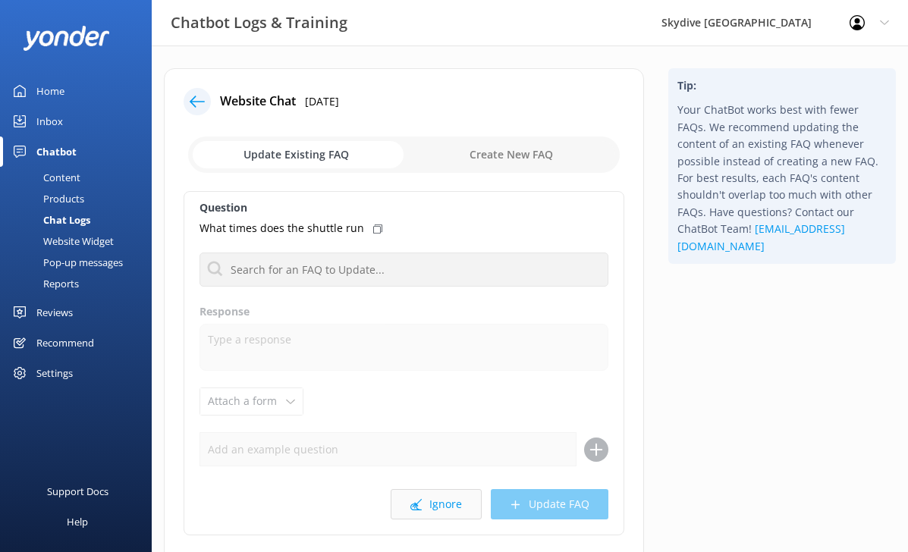
click at [413, 501] on icon at bounding box center [416, 504] width 11 height 11
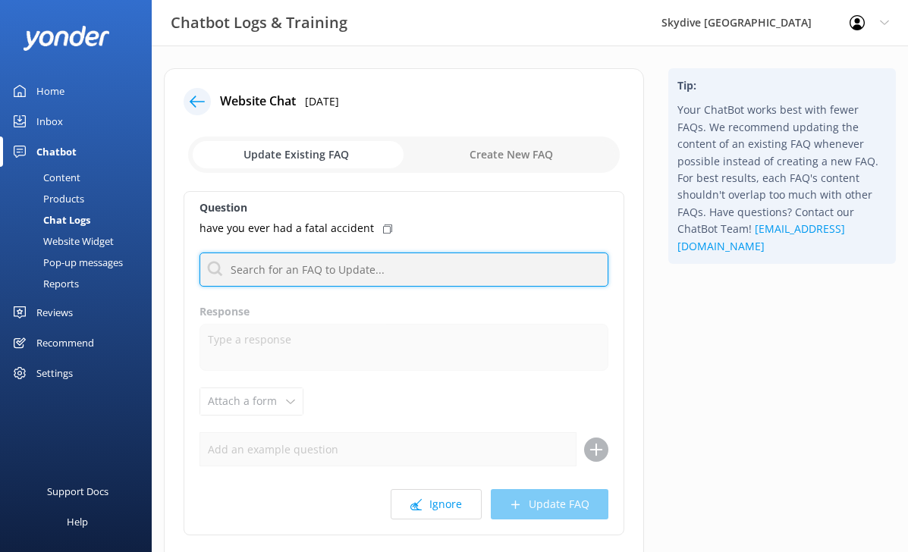
click at [370, 271] on input "text" at bounding box center [404, 270] width 409 height 34
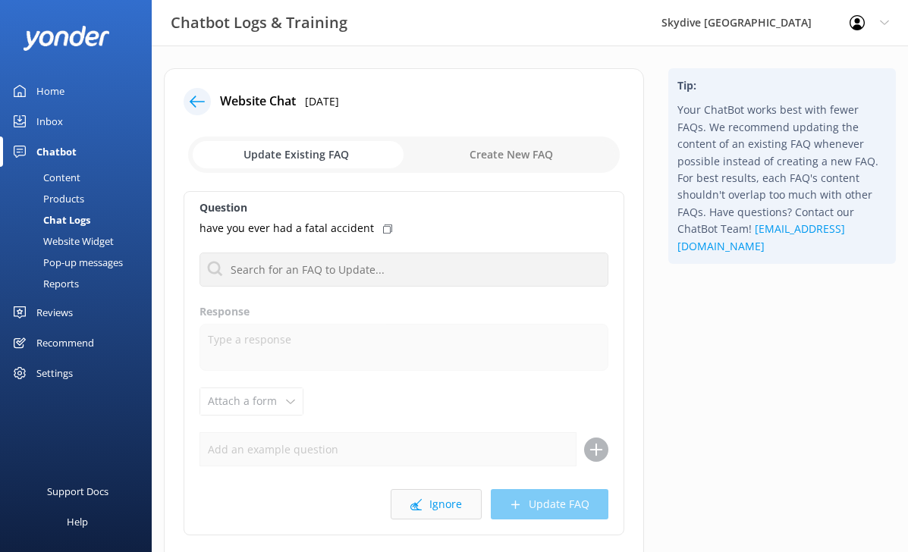
click at [445, 495] on button "Ignore" at bounding box center [436, 504] width 91 height 30
click at [415, 499] on icon at bounding box center [416, 504] width 11 height 11
click at [380, 251] on div "Question About the duration time, what does it mean about that? Do you offer sh…" at bounding box center [404, 363] width 441 height 345
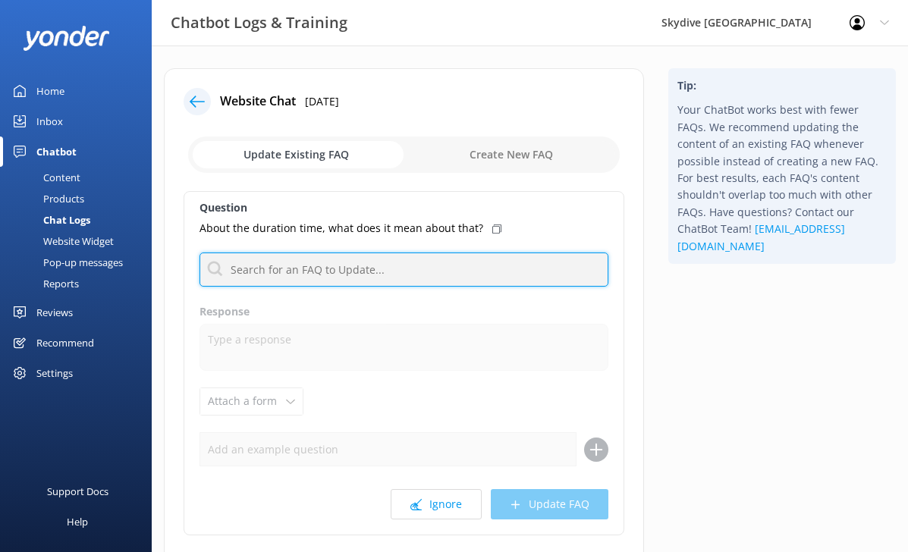
click at [380, 270] on input "text" at bounding box center [404, 270] width 409 height 34
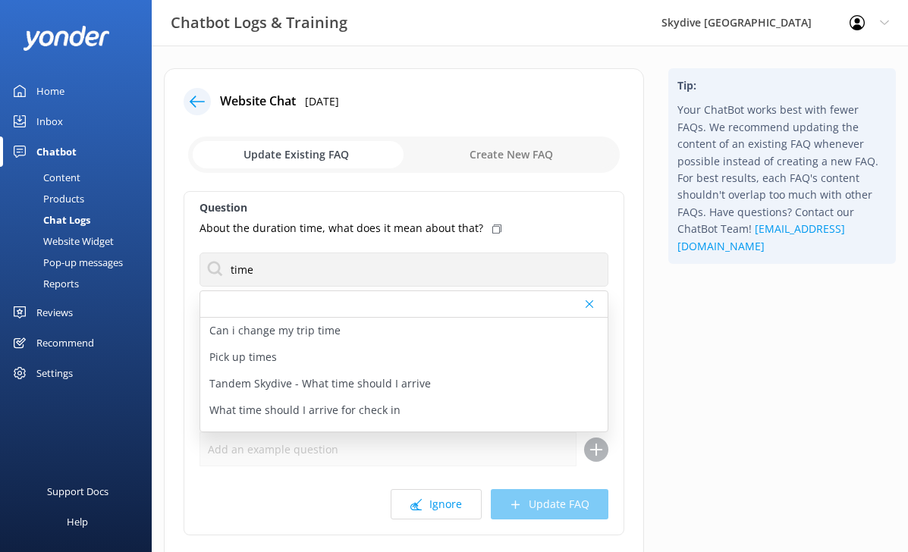
click at [282, 469] on div "Question About the duration time, what does it mean about that? time Can i chan…" at bounding box center [404, 363] width 441 height 345
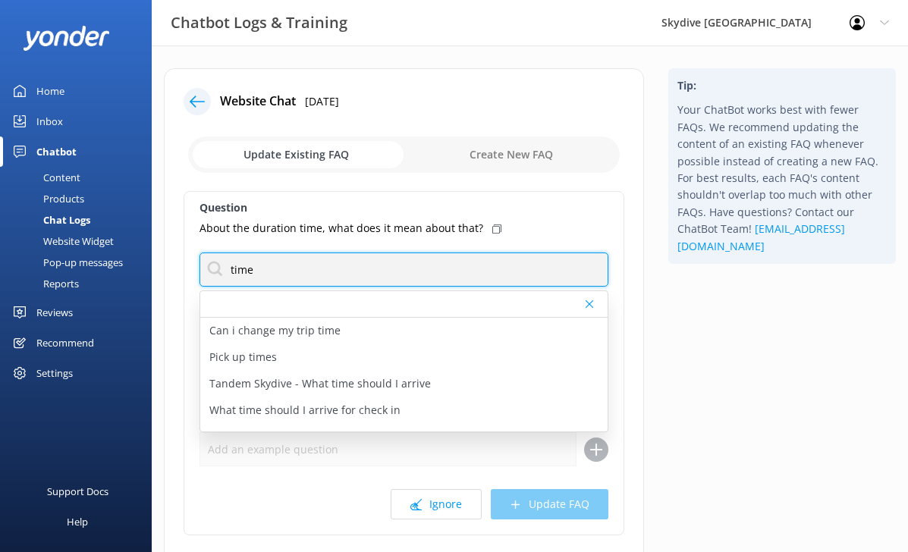
drag, startPoint x: 533, startPoint y: 272, endPoint x: 257, endPoint y: 267, distance: 276.2
click at [257, 267] on input "time" at bounding box center [404, 270] width 409 height 34
type input "t"
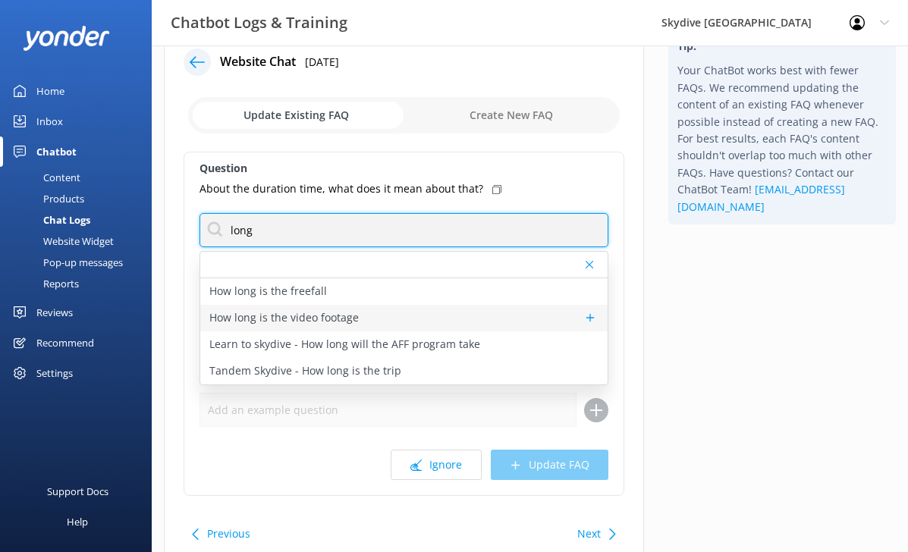
scroll to position [42, 0]
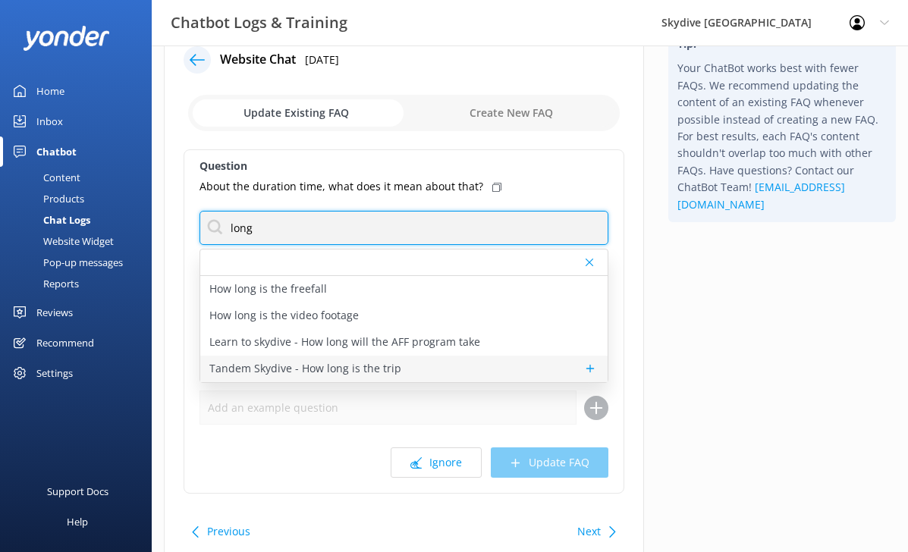
type input "long"
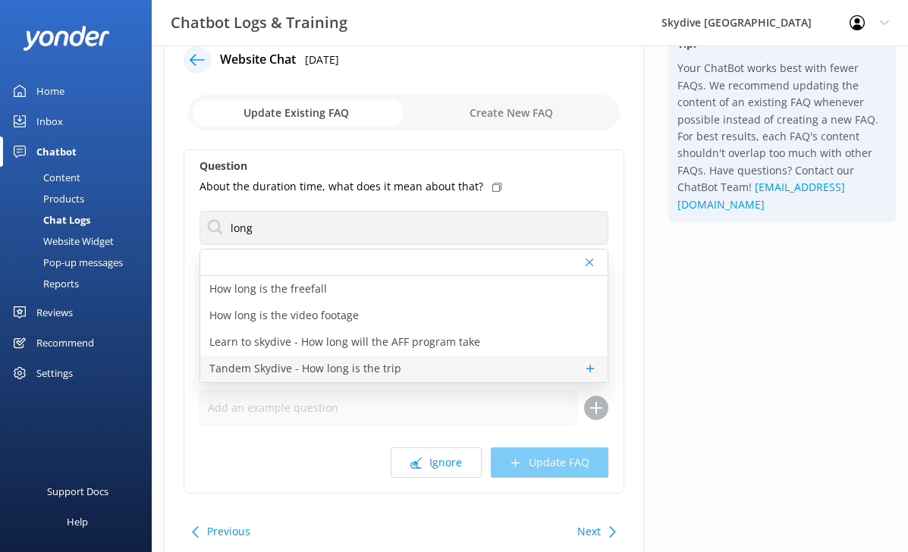
click at [320, 367] on p "Tandem Skydive - How long is the trip" at bounding box center [305, 368] width 192 height 17
type textarea "We ask you to allow 3 hours from your booking time for the entire experience. I…"
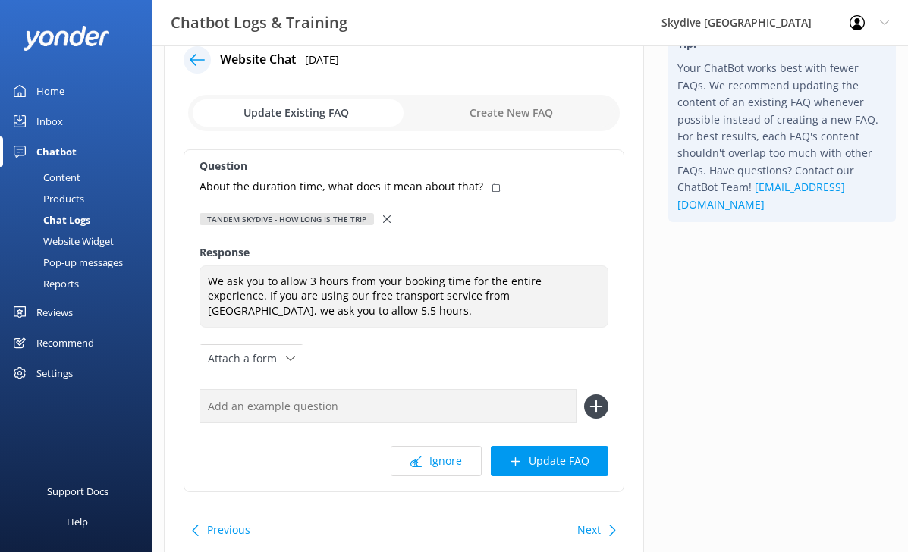
scroll to position [0, 0]
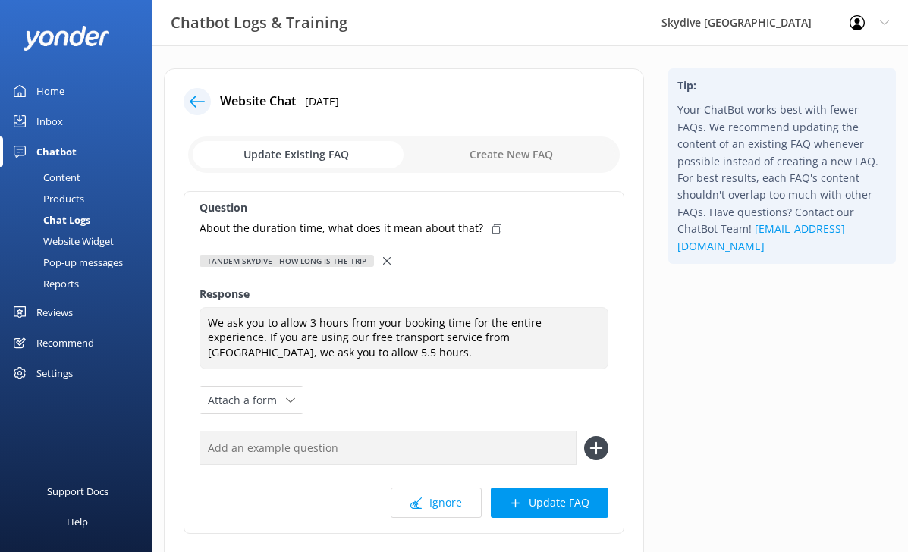
click at [492, 231] on icon at bounding box center [496, 229] width 9 height 9
click at [316, 456] on input "text" at bounding box center [388, 448] width 377 height 34
paste input "About the duration time, what does it mean about that?"
type input "About the duration time, what does it mean about that?"
click at [518, 412] on div "Question About the duration time, what does it mean about that? Tandem Skydive …" at bounding box center [404, 362] width 441 height 343
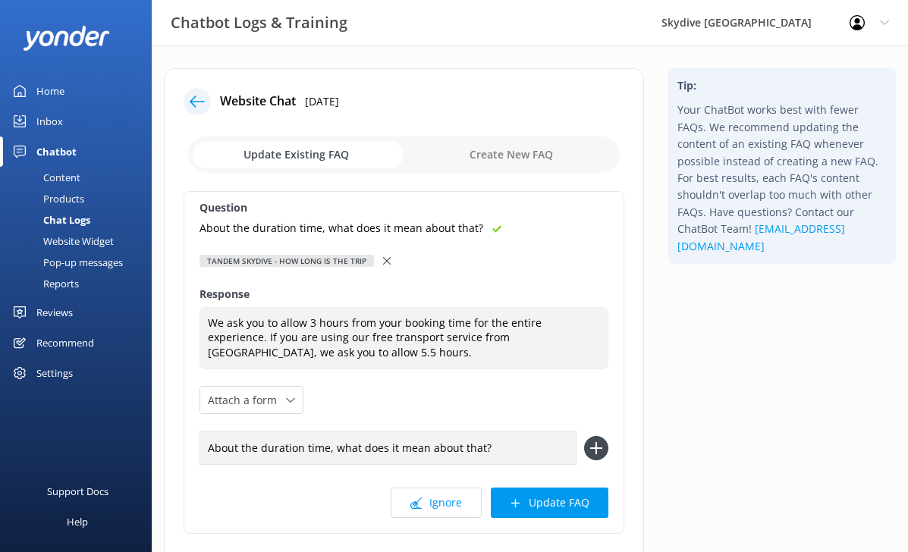
click at [597, 450] on icon at bounding box center [596, 448] width 24 height 24
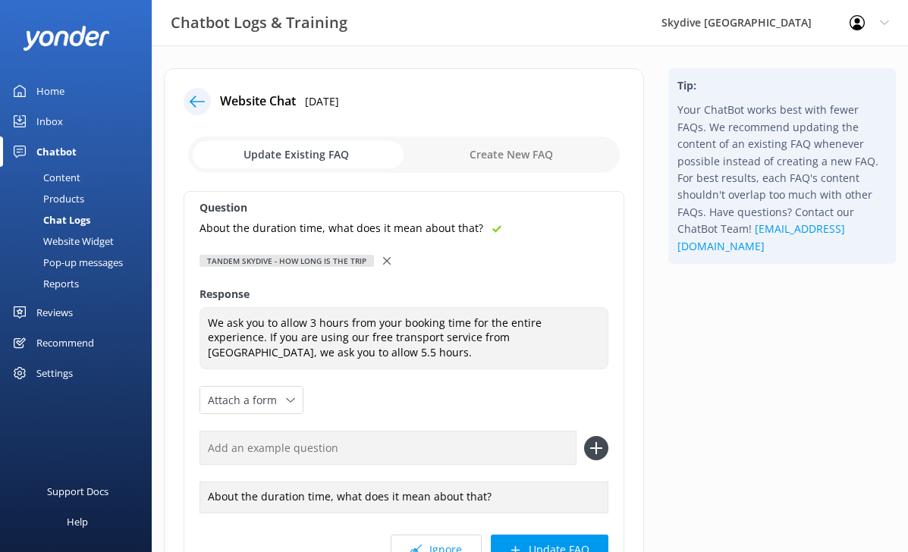
scroll to position [90, 0]
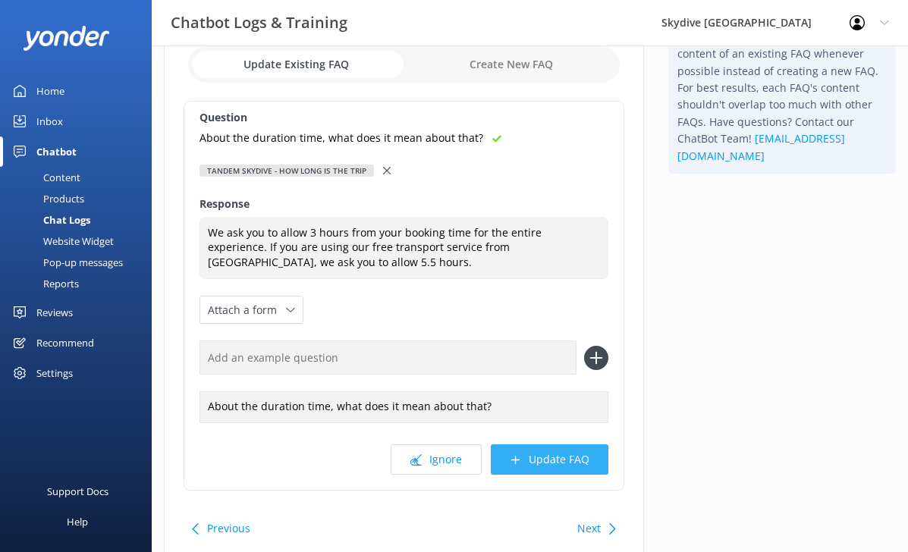
click at [542, 456] on button "Update FAQ" at bounding box center [550, 460] width 118 height 30
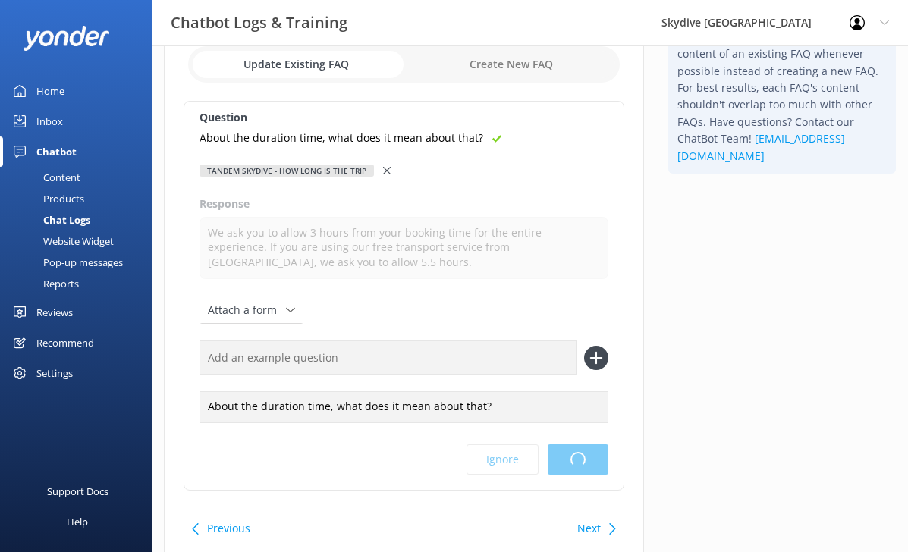
scroll to position [0, 0]
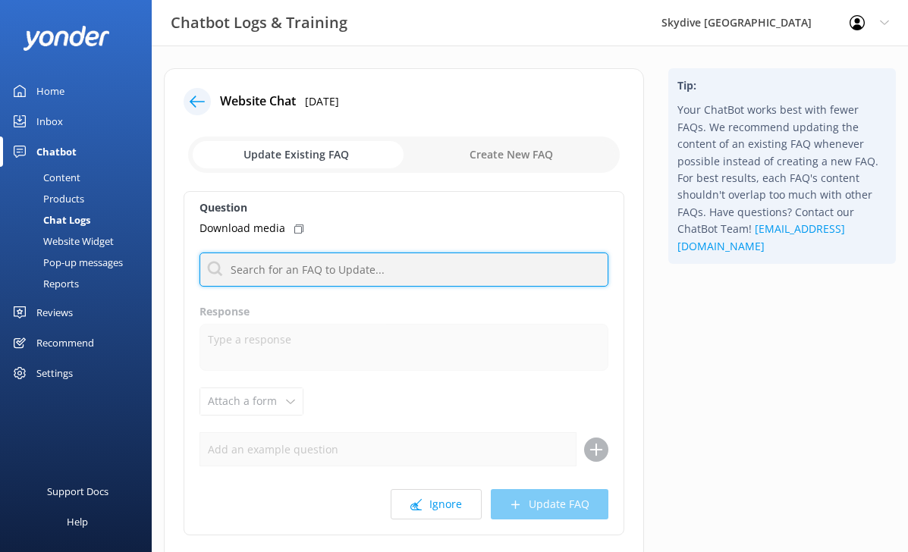
click at [363, 272] on input "text" at bounding box center [404, 270] width 409 height 34
type input "video"
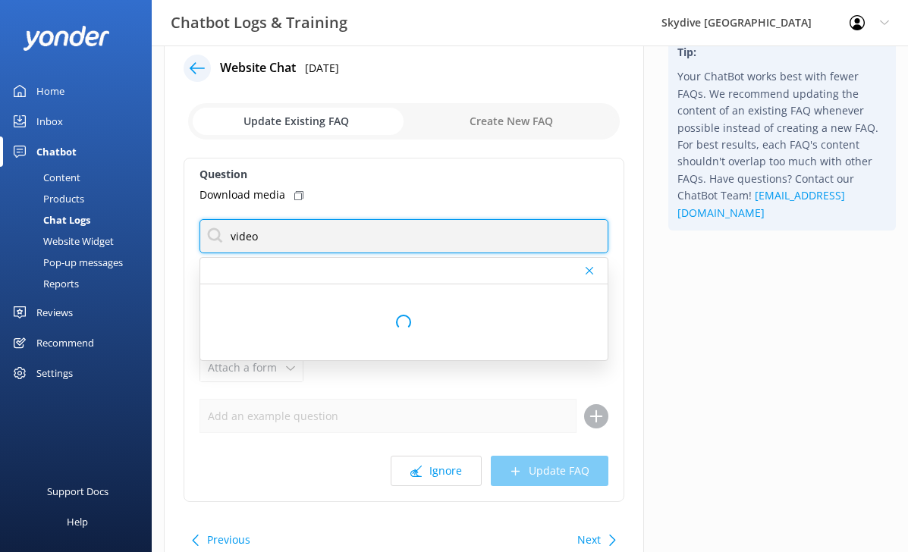
scroll to position [36, 0]
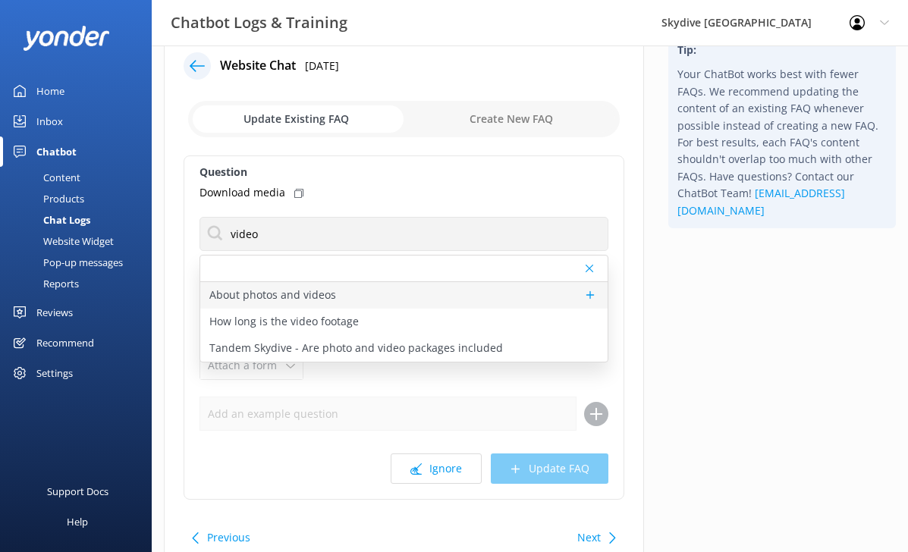
click at [348, 288] on div "About photos and videos" at bounding box center [403, 295] width 407 height 27
type textarea "Capture every moment of your skydive with personalized one-on-one videos and ph…"
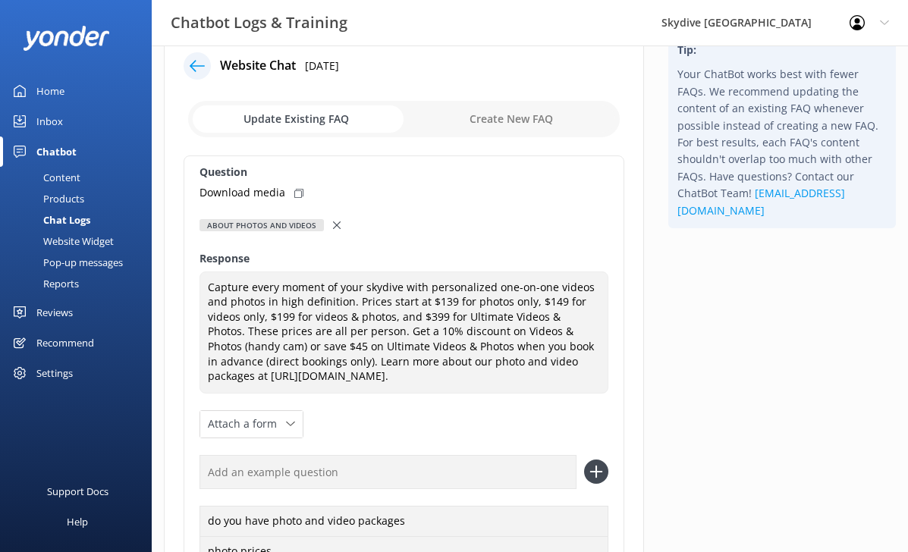
click at [338, 225] on div at bounding box center [338, 225] width 11 height 17
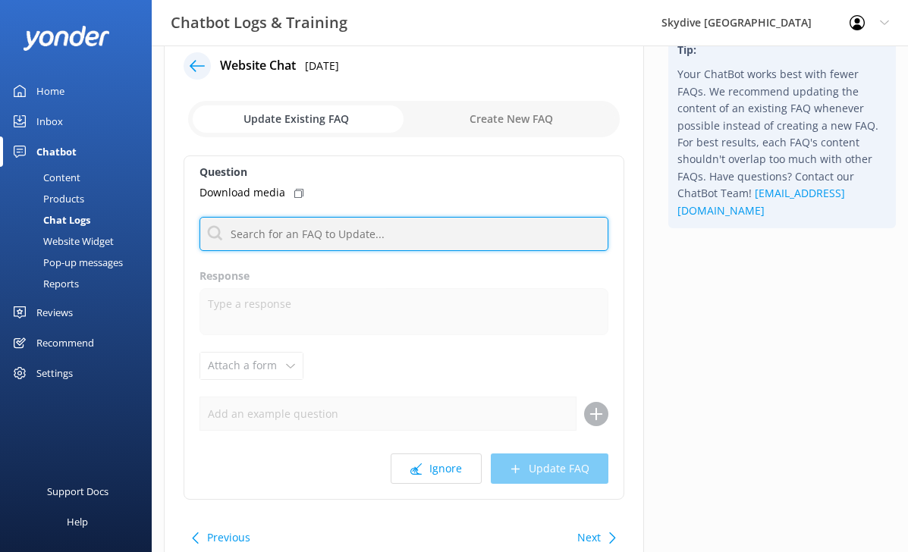
click at [337, 228] on input "text" at bounding box center [404, 234] width 409 height 34
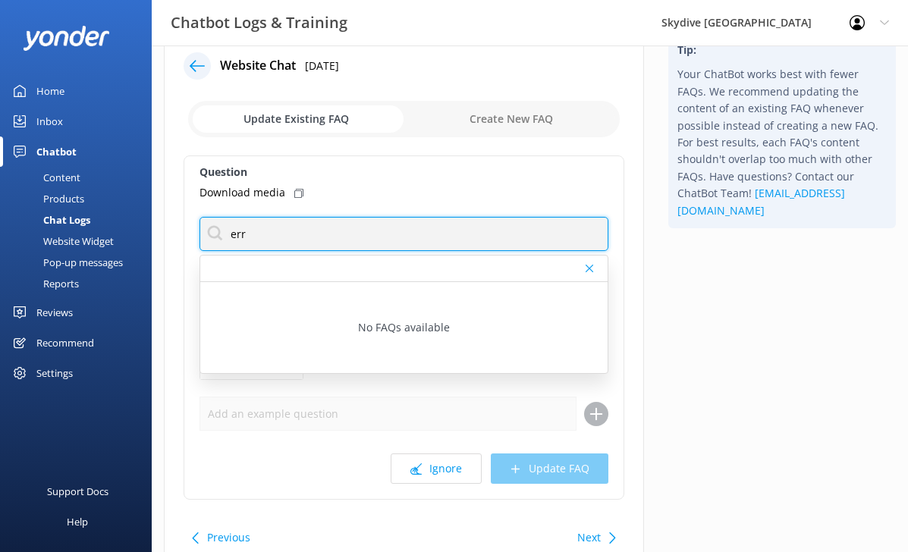
type input "err"
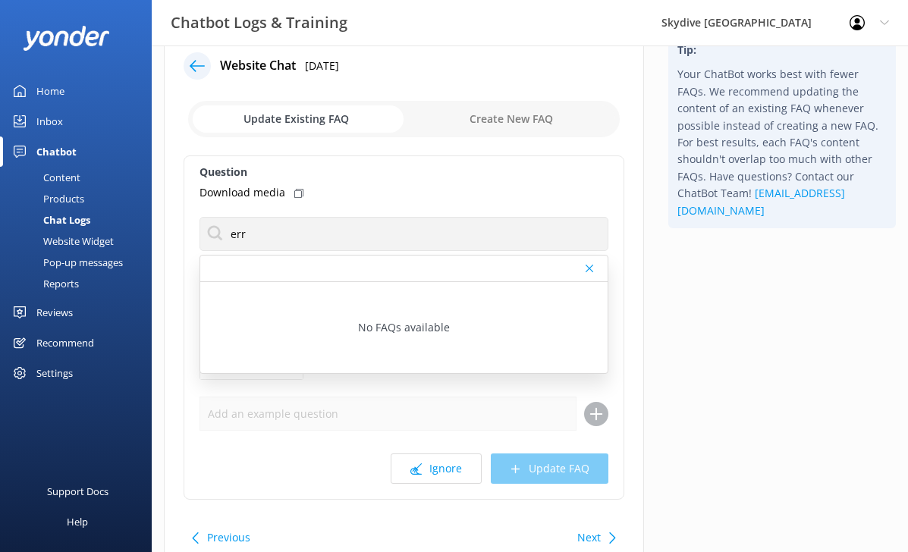
click at [429, 213] on div "Question Download media err No FAQs available Response Attach a form Leave cont…" at bounding box center [404, 328] width 441 height 345
click at [434, 458] on button "Ignore" at bounding box center [436, 469] width 91 height 30
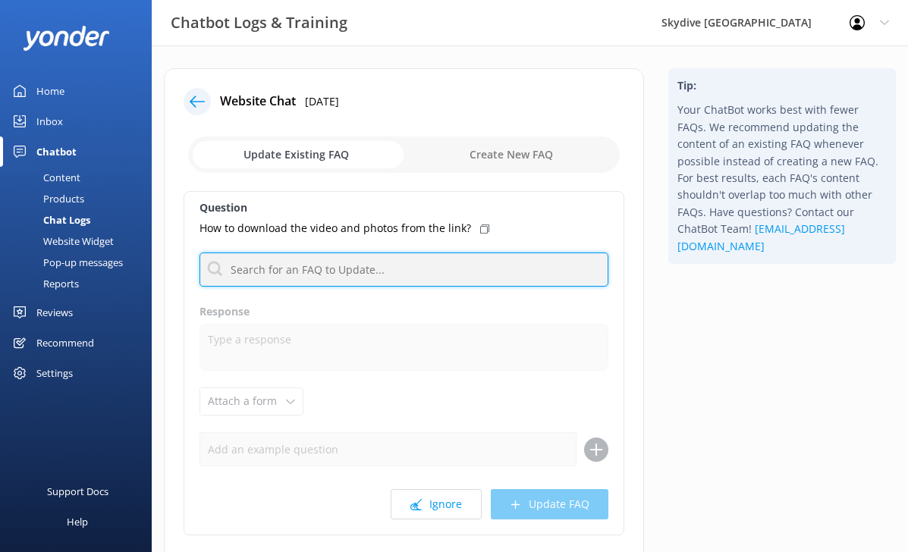
click at [449, 253] on input "text" at bounding box center [404, 270] width 409 height 34
type input "video"
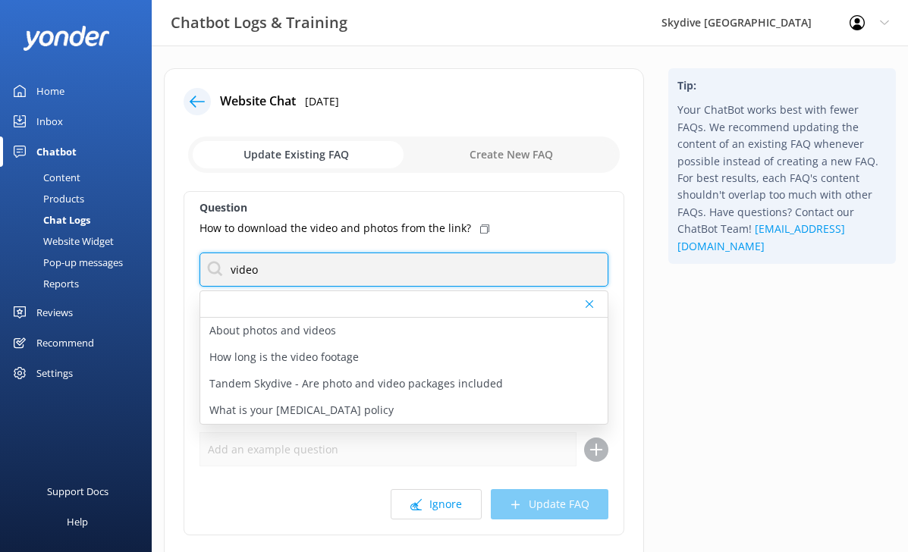
drag, startPoint x: 363, startPoint y: 269, endPoint x: 187, endPoint y: 254, distance: 177.5
click at [187, 254] on div "Question How to download the video and photos from the link? video About photos…" at bounding box center [404, 363] width 441 height 345
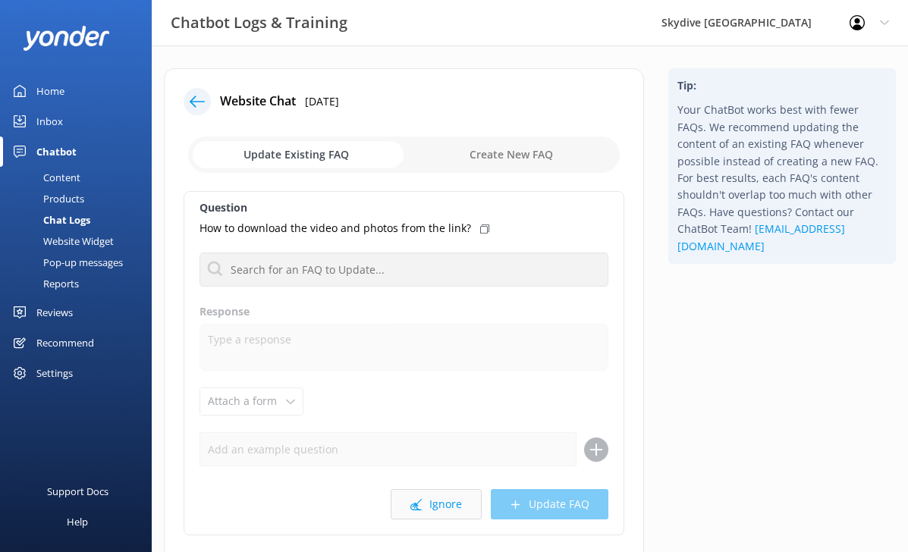
click at [434, 495] on button "Ignore" at bounding box center [436, 504] width 91 height 30
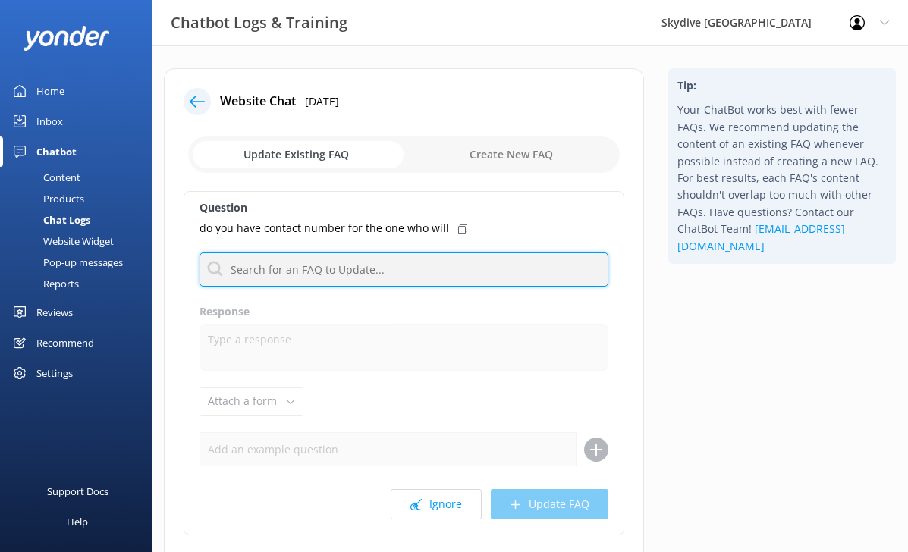
click at [385, 253] on input "text" at bounding box center [404, 270] width 409 height 34
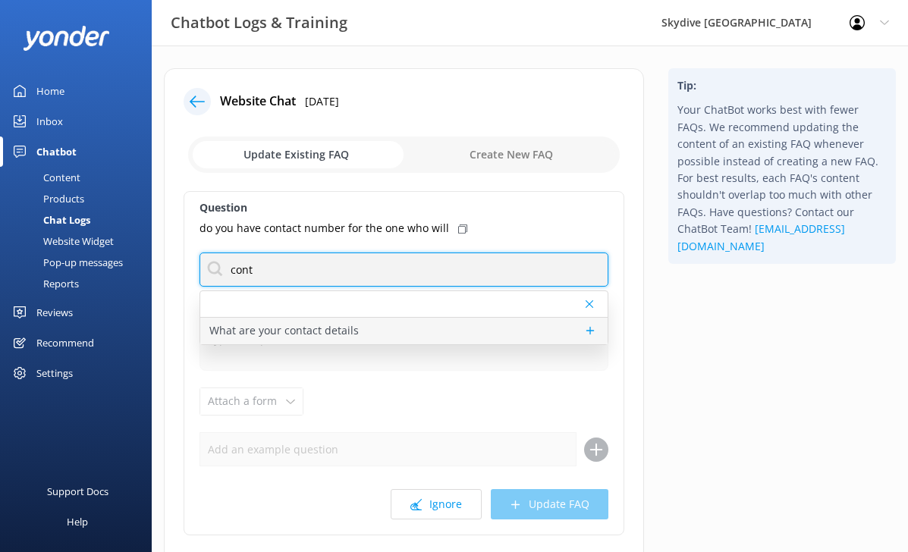
type input "cont"
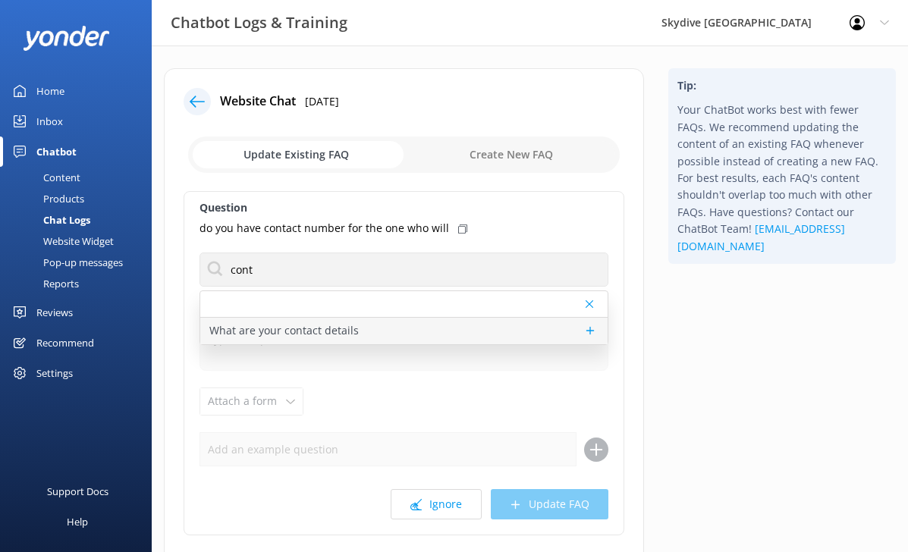
click at [291, 341] on div "What are your contact details" at bounding box center [403, 331] width 407 height 27
type textarea "You can contact the Skydive Auckland team on 0800 921 650 or [PHONE_NUMBER]. Or…"
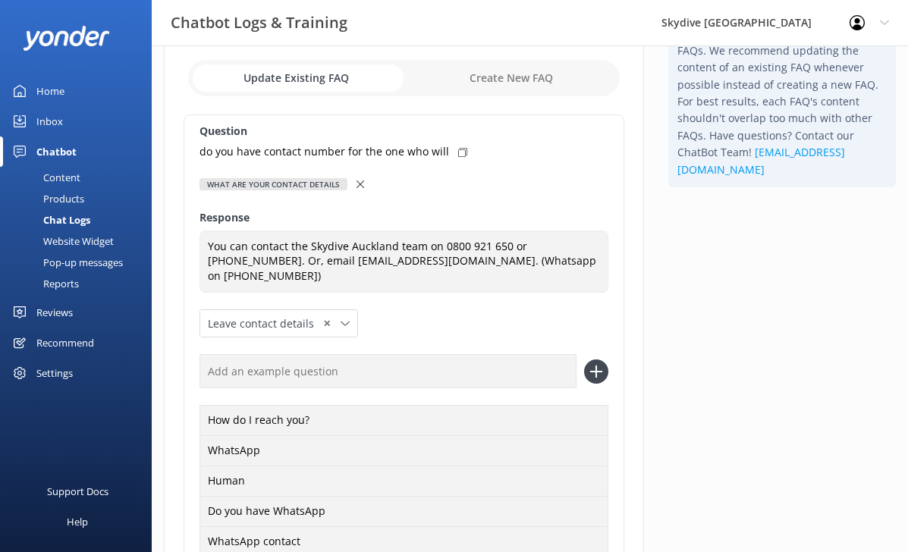
scroll to position [75, 0]
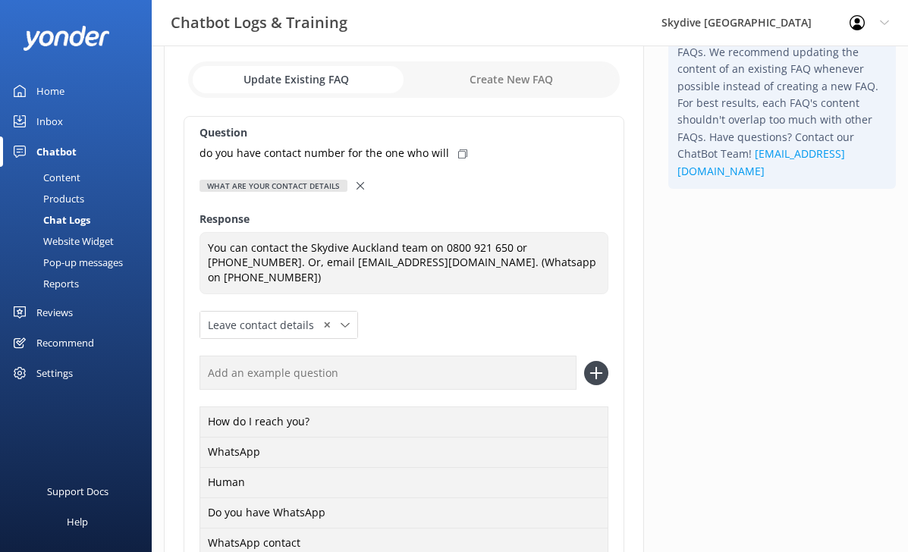
click at [458, 152] on icon at bounding box center [462, 153] width 9 height 9
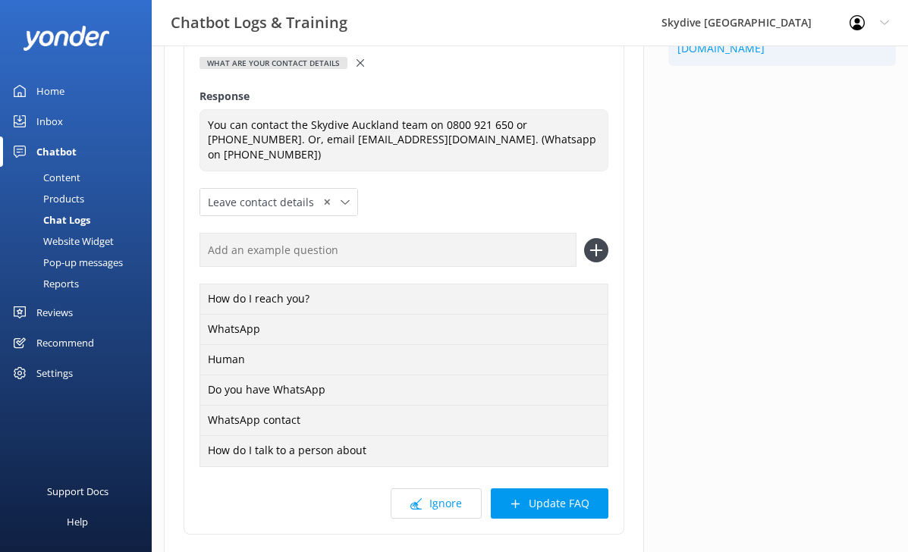
scroll to position [288, 0]
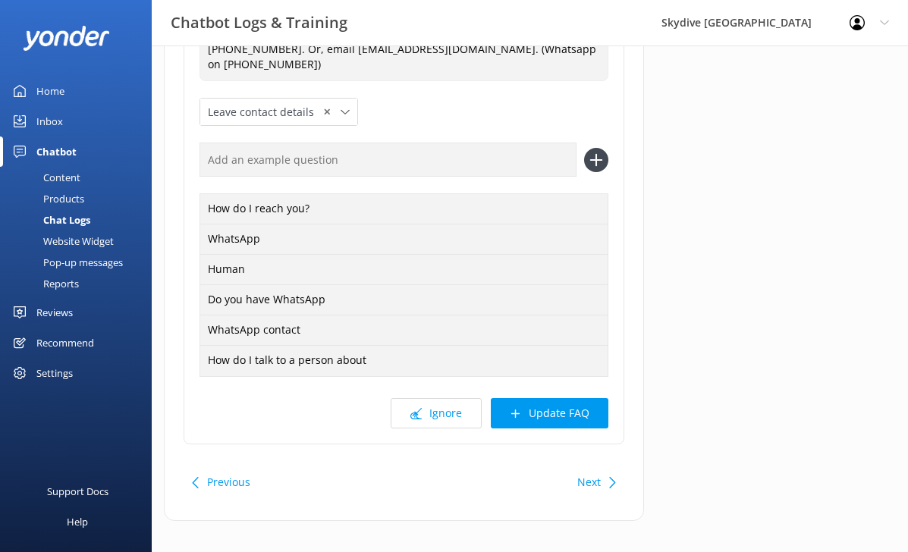
click at [369, 143] on input "text" at bounding box center [388, 160] width 377 height 34
paste input "do you have contact number for the one who will"
drag, startPoint x: 471, startPoint y: 149, endPoint x: 351, endPoint y: 145, distance: 120.7
click at [351, 145] on input "do you have contact number for the one who will" at bounding box center [388, 160] width 377 height 34
type input "do you have contact number"
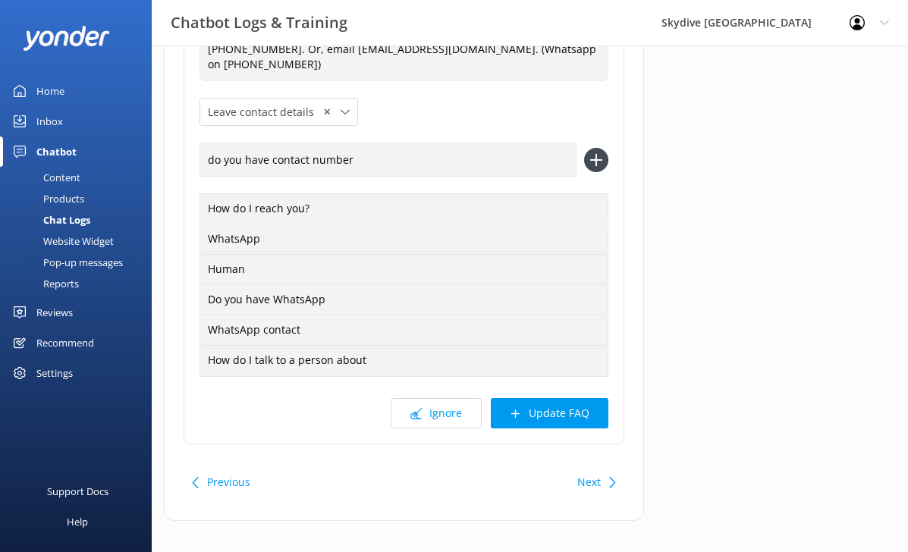
click at [598, 154] on use at bounding box center [596, 160] width 13 height 13
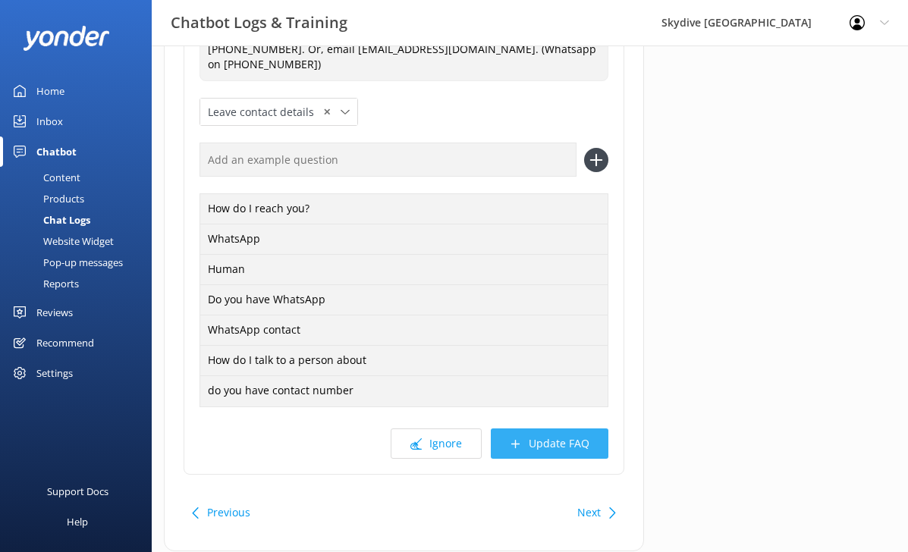
click at [551, 434] on button "Update FAQ" at bounding box center [550, 444] width 118 height 30
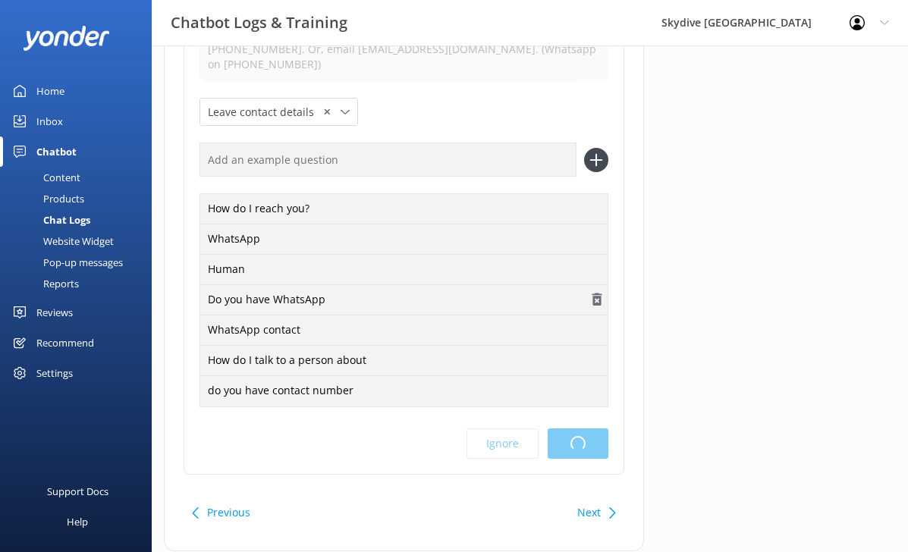
scroll to position [0, 0]
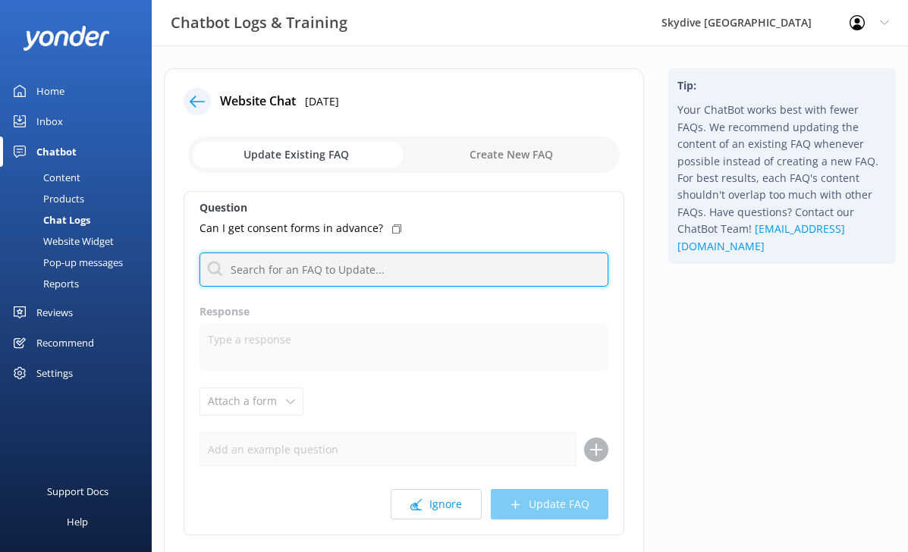
click at [362, 256] on input "text" at bounding box center [404, 270] width 409 height 34
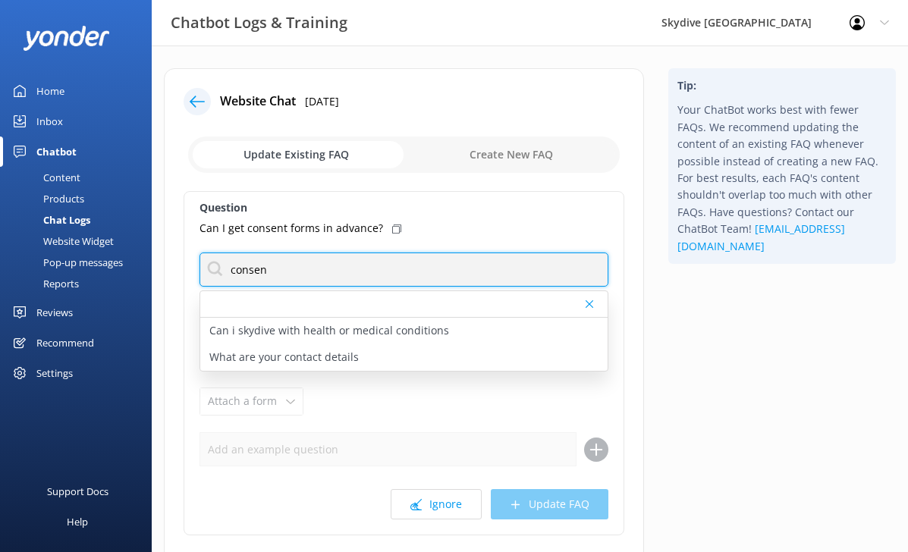
type input "consen"
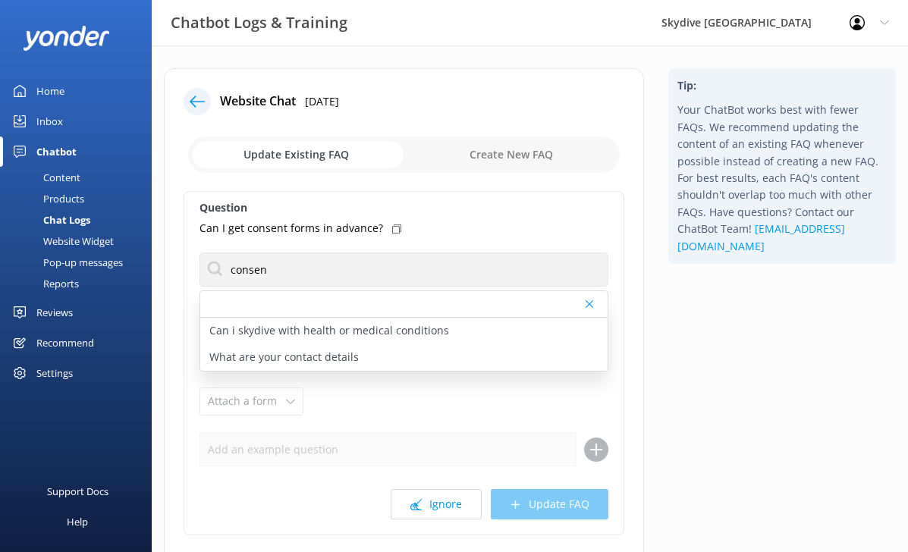
click at [322, 420] on div "Question Can I get consent forms in advance? consen Can i skydive with health o…" at bounding box center [404, 363] width 441 height 345
click at [442, 511] on button "Ignore" at bounding box center [436, 504] width 91 height 30
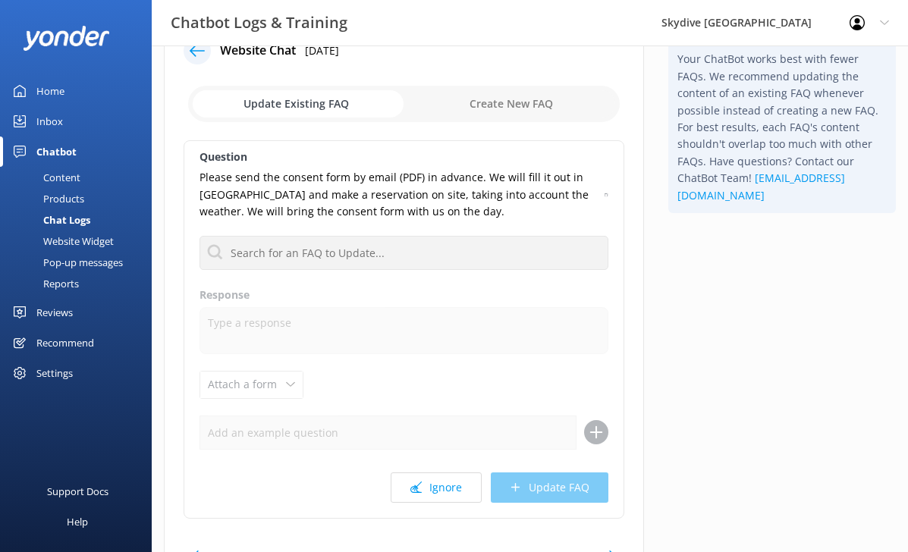
scroll to position [68, 0]
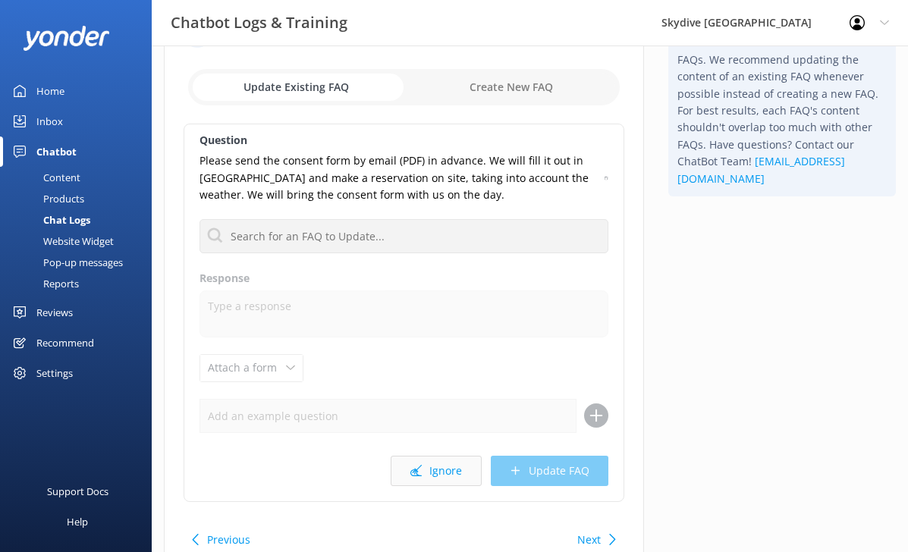
click at [434, 469] on button "Ignore" at bounding box center [436, 471] width 91 height 30
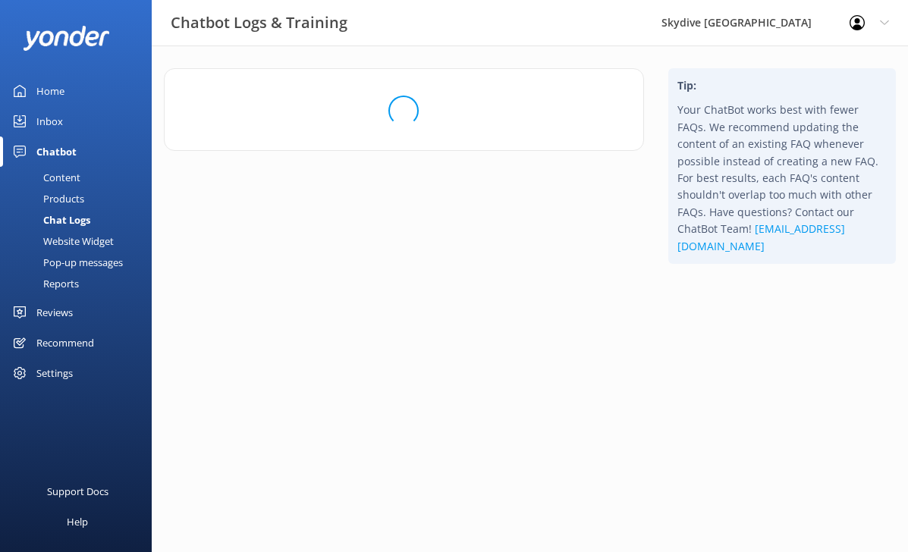
scroll to position [0, 0]
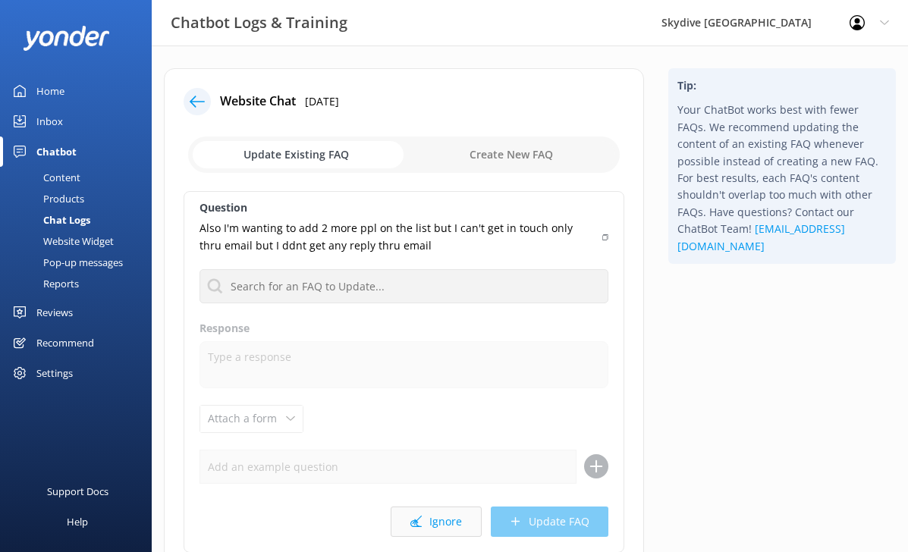
click at [407, 526] on button "Ignore" at bounding box center [436, 522] width 91 height 30
click at [417, 521] on use at bounding box center [416, 521] width 11 height 11
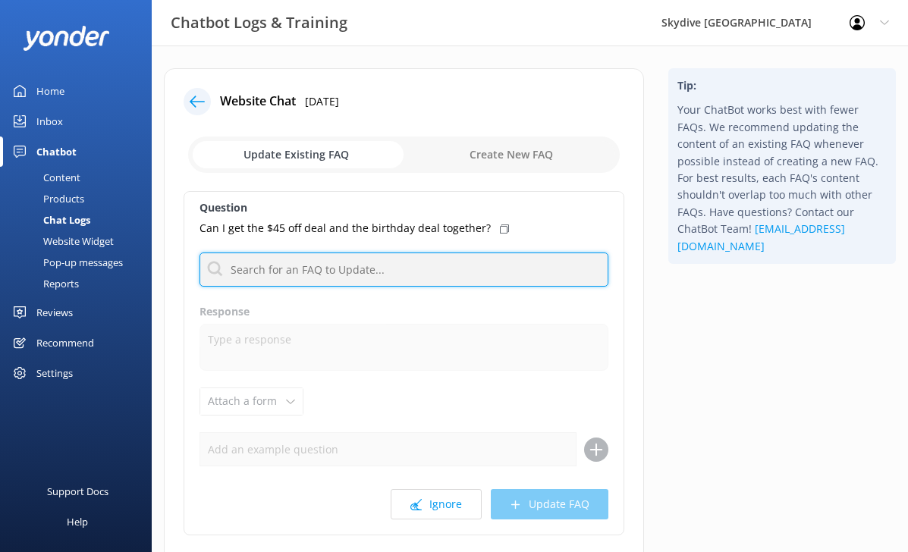
click at [399, 260] on input "text" at bounding box center [404, 270] width 409 height 34
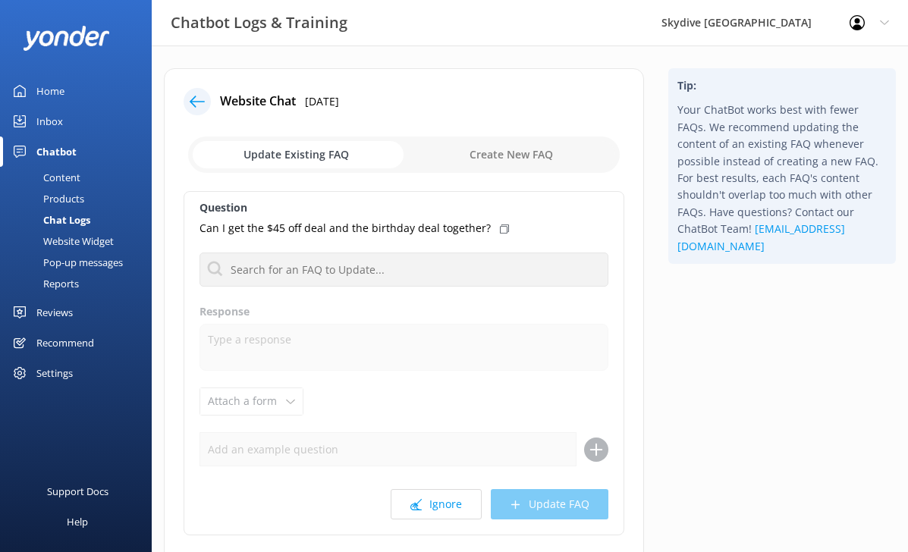
click at [441, 520] on div "Question Can I get the $45 off deal and the birthday deal together? Can i skydi…" at bounding box center [404, 363] width 441 height 345
click at [441, 513] on button "Ignore" at bounding box center [436, 504] width 91 height 30
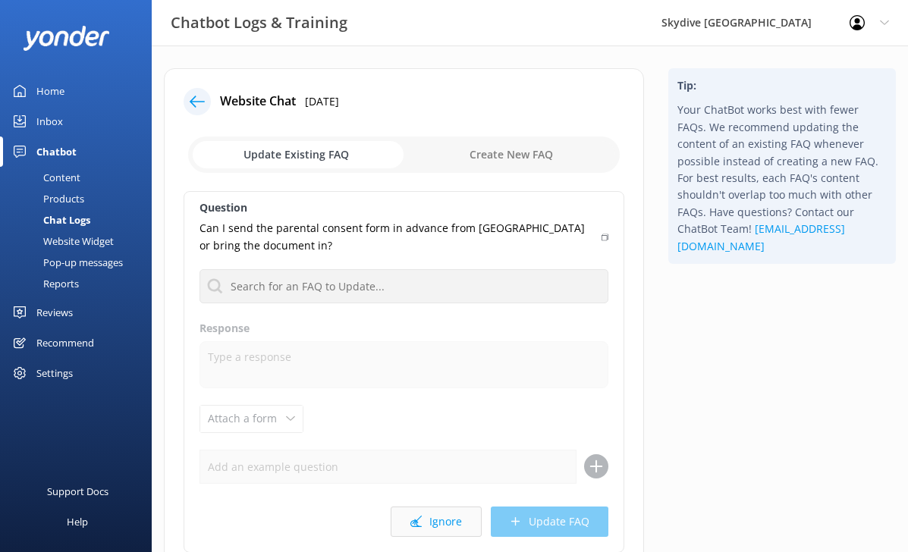
click at [467, 520] on button "Ignore" at bounding box center [436, 522] width 91 height 30
click at [436, 521] on button "Ignore" at bounding box center [436, 522] width 91 height 30
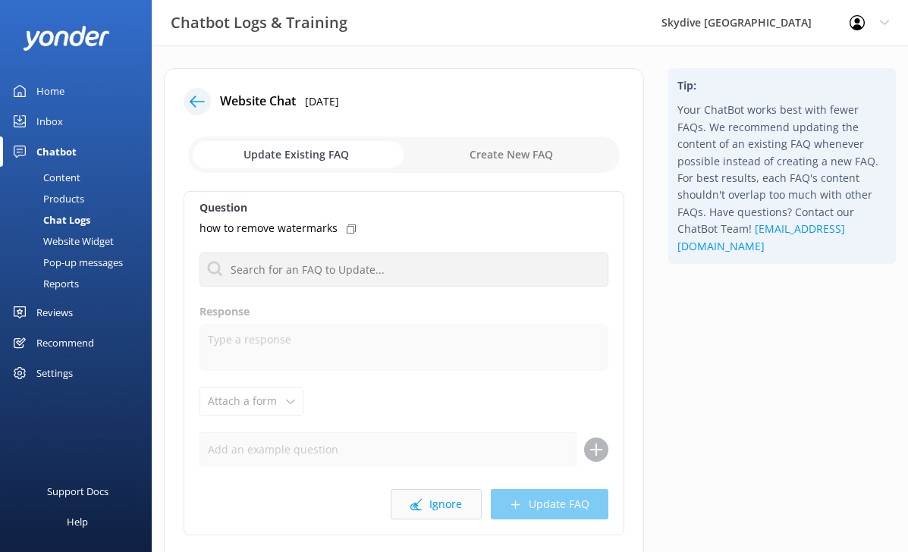
click at [426, 498] on button "Ignore" at bounding box center [436, 504] width 91 height 30
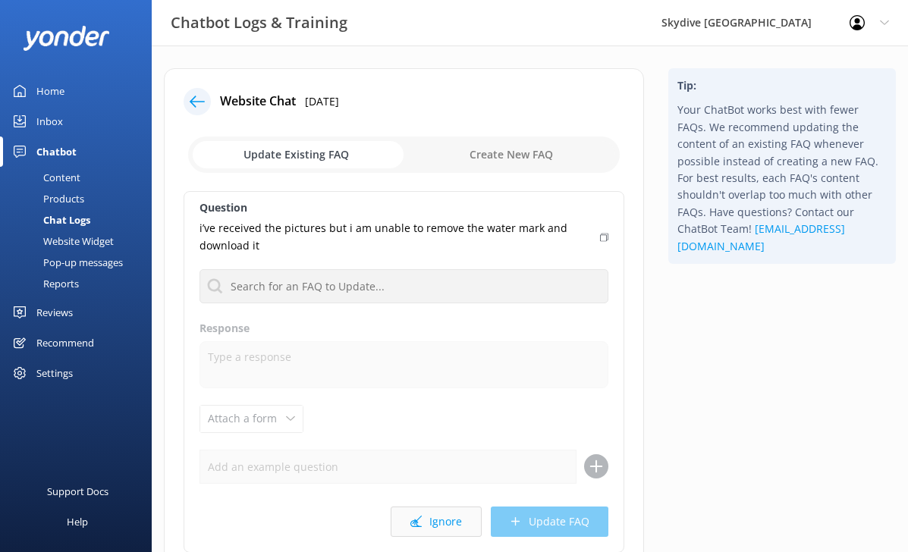
click at [411, 521] on icon at bounding box center [416, 521] width 11 height 11
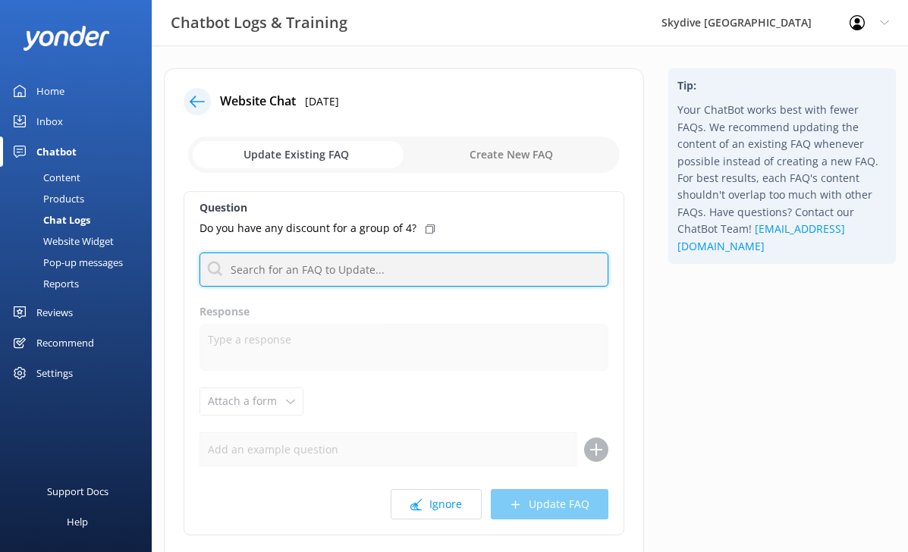
click at [415, 282] on input "text" at bounding box center [404, 270] width 409 height 34
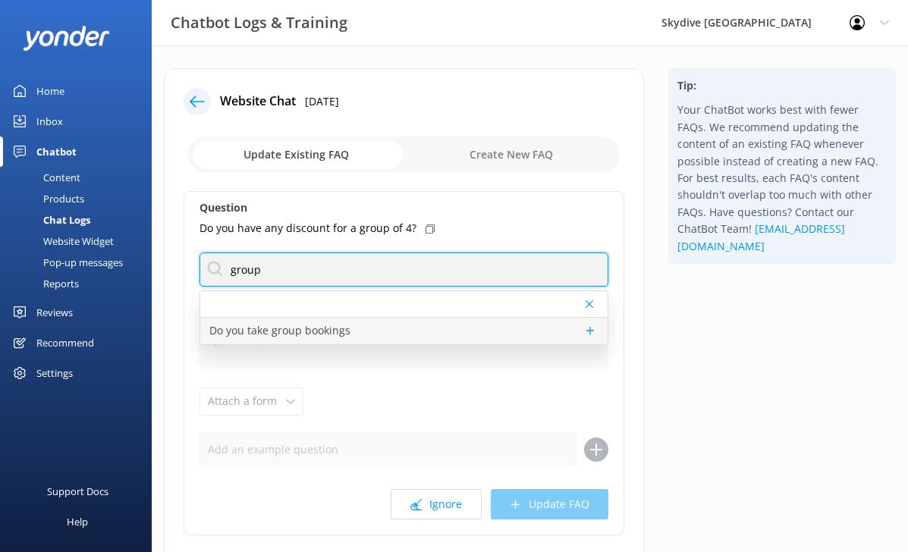
type input "group"
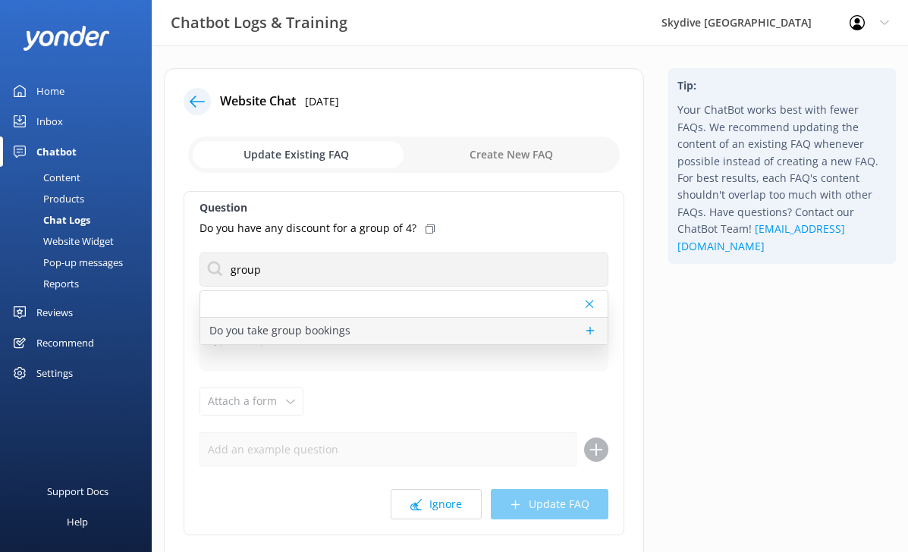
click at [412, 335] on div "Do you take group bookings" at bounding box center [403, 331] width 407 height 27
type textarea "Skydiving is the perfect group activity! Our spacious 17-seat aircraft allows y…"
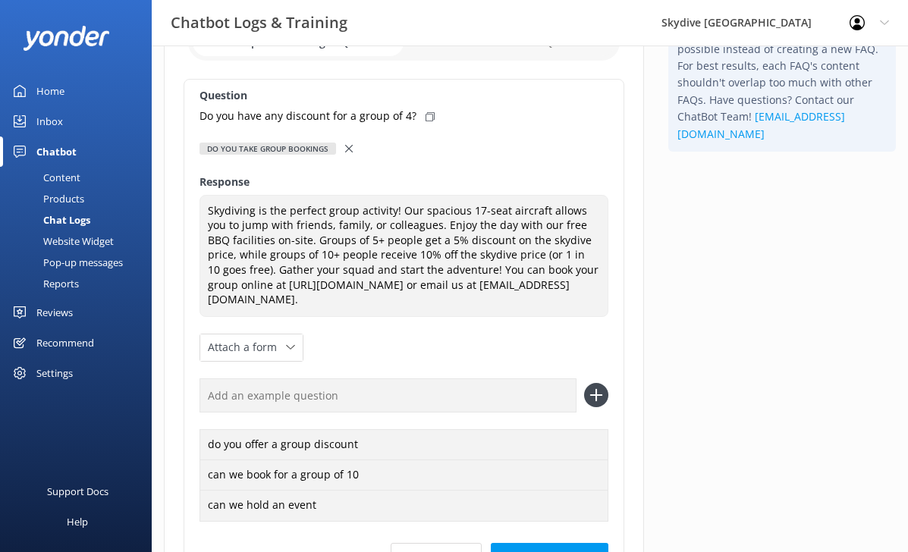
scroll to position [116, 0]
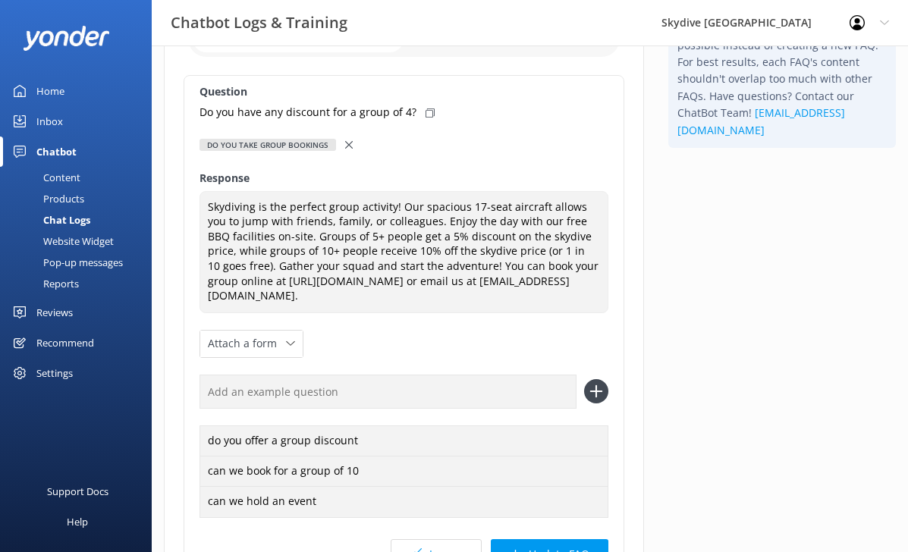
click at [426, 112] on icon at bounding box center [430, 113] width 9 height 9
click at [289, 385] on input "text" at bounding box center [388, 392] width 377 height 34
paste input "Do you have any discount for a group of 4?"
type input "Do you have any discount for a group of 4?"
click at [599, 395] on icon at bounding box center [596, 391] width 24 height 24
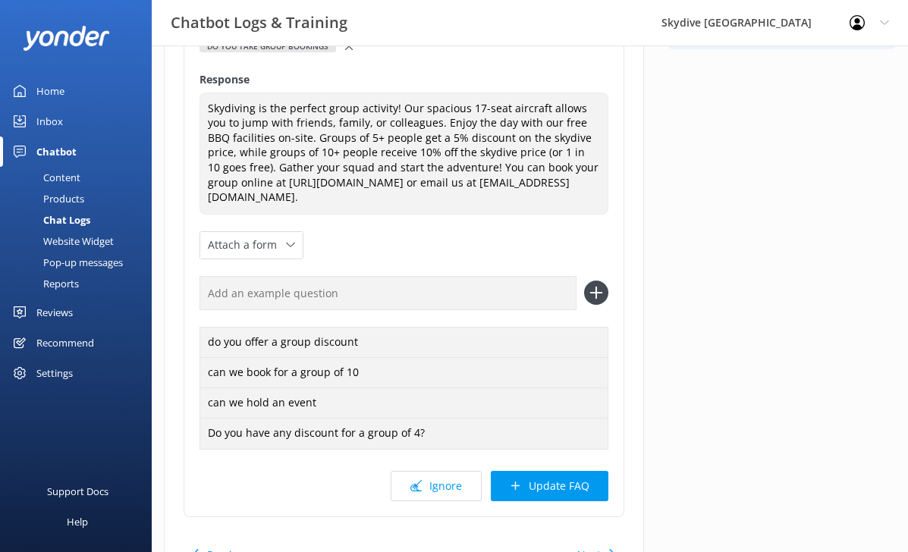
scroll to position [214, 0]
click at [568, 487] on button "Update FAQ" at bounding box center [550, 487] width 118 height 30
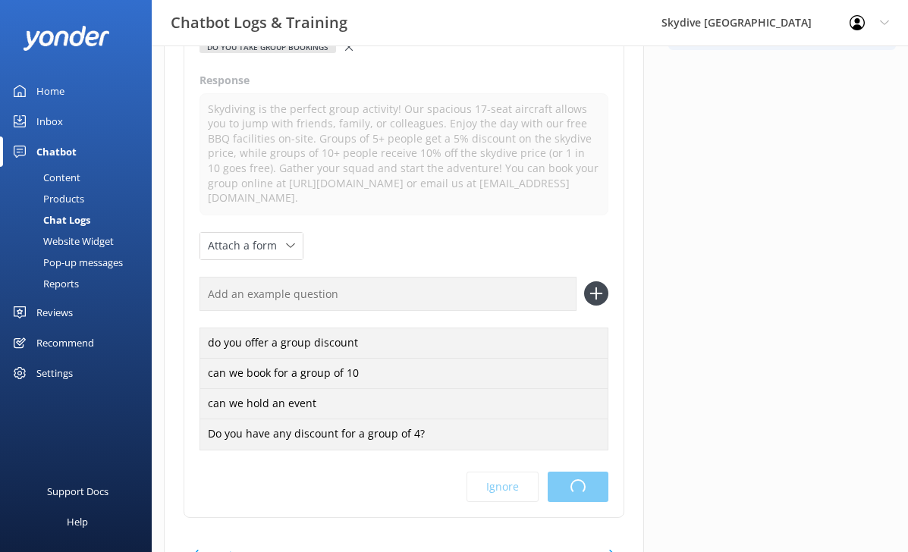
scroll to position [0, 0]
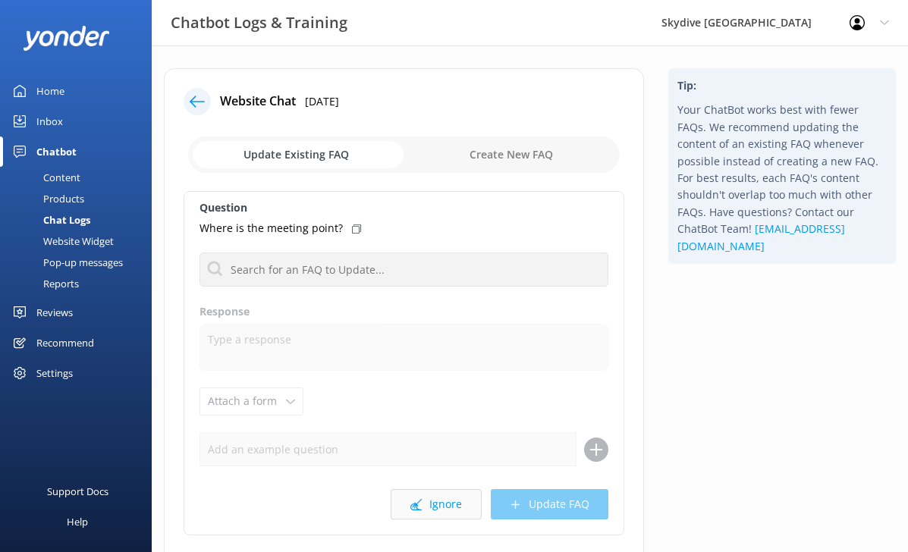
click at [435, 499] on button "Ignore" at bounding box center [436, 504] width 91 height 30
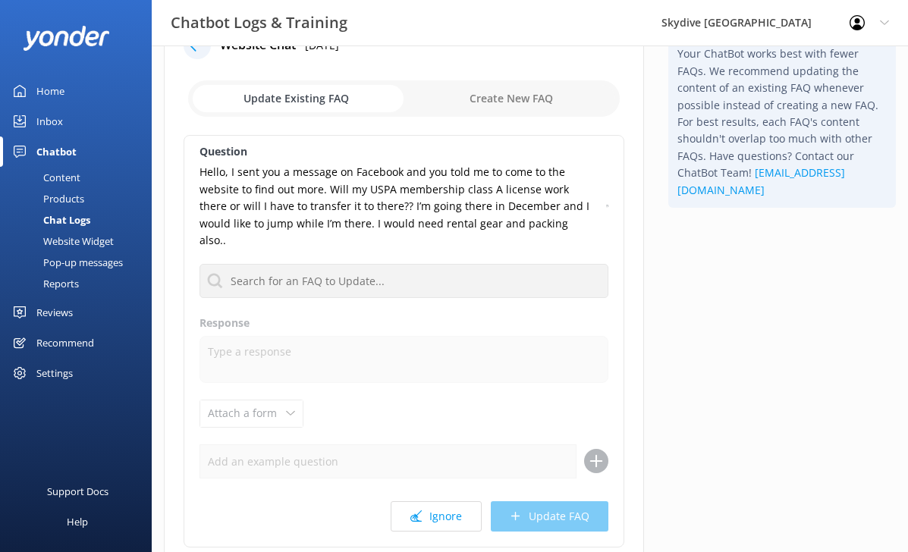
scroll to position [68, 0]
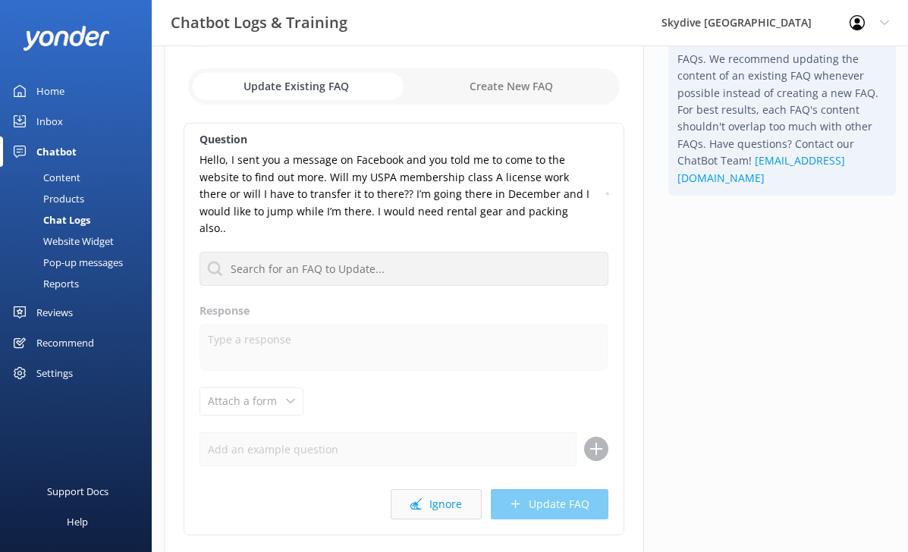
click at [438, 489] on button "Ignore" at bounding box center [436, 504] width 91 height 30
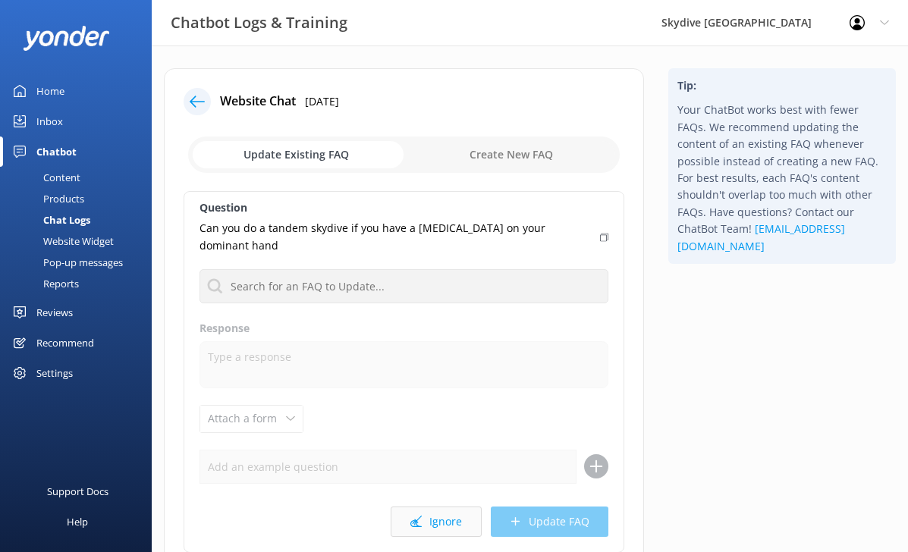
click at [414, 507] on button "Ignore" at bounding box center [436, 522] width 91 height 30
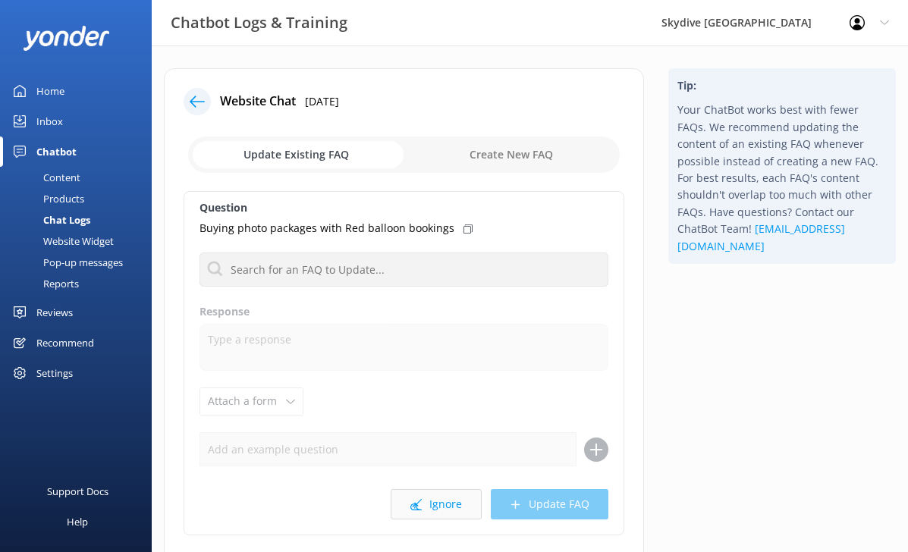
click at [439, 514] on button "Ignore" at bounding box center [436, 504] width 91 height 30
click at [332, 250] on div "Question Hello,may I ask a refund? Thank you Do you take group bookings Respons…" at bounding box center [404, 363] width 441 height 345
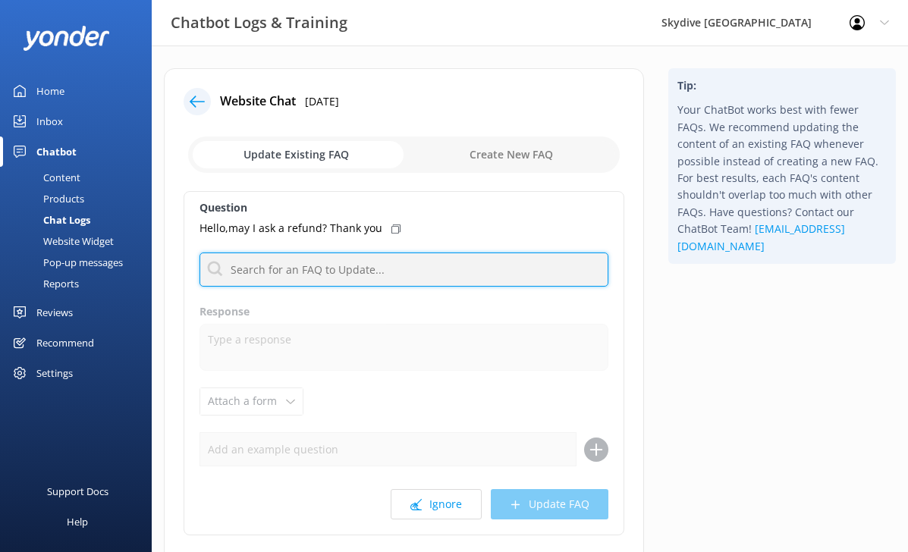
click at [332, 269] on input "text" at bounding box center [404, 270] width 409 height 34
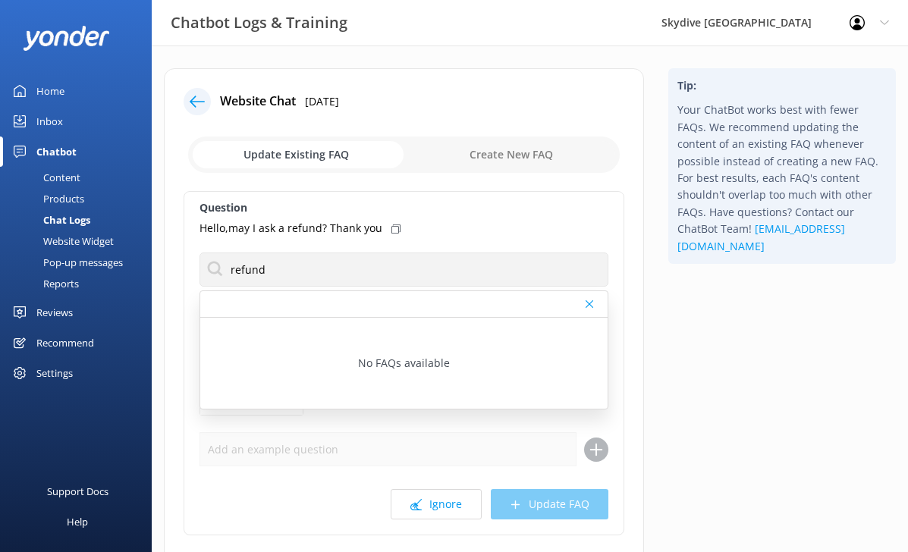
click at [501, 242] on div "Question Hello,may I ask a refund? Thank you refund No FAQs available Response …" at bounding box center [404, 363] width 441 height 345
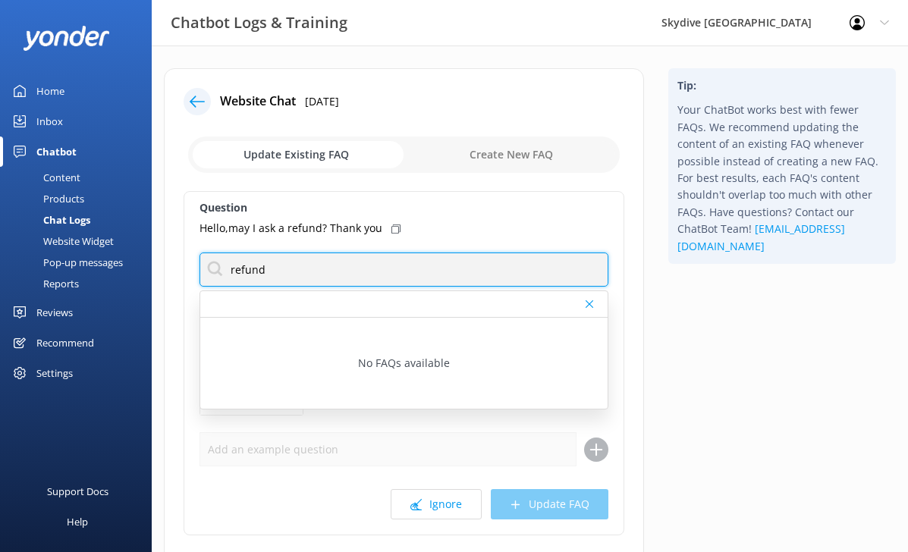
drag, startPoint x: 385, startPoint y: 275, endPoint x: 182, endPoint y: 206, distance: 214.5
click at [182, 206] on div "Website Chat [DATE] Update Existing FAQ Create New FAQ Question Hello,may I ask…" at bounding box center [404, 340] width 480 height 544
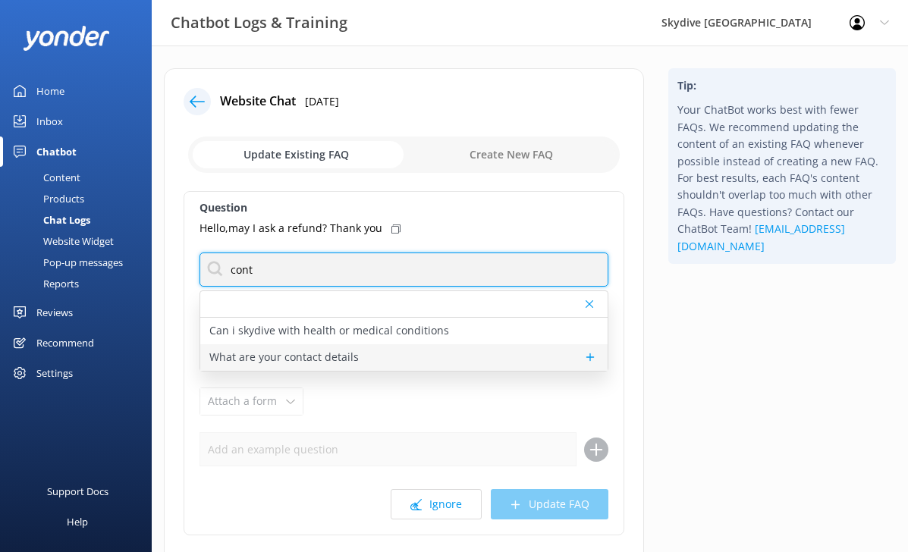
type input "cont"
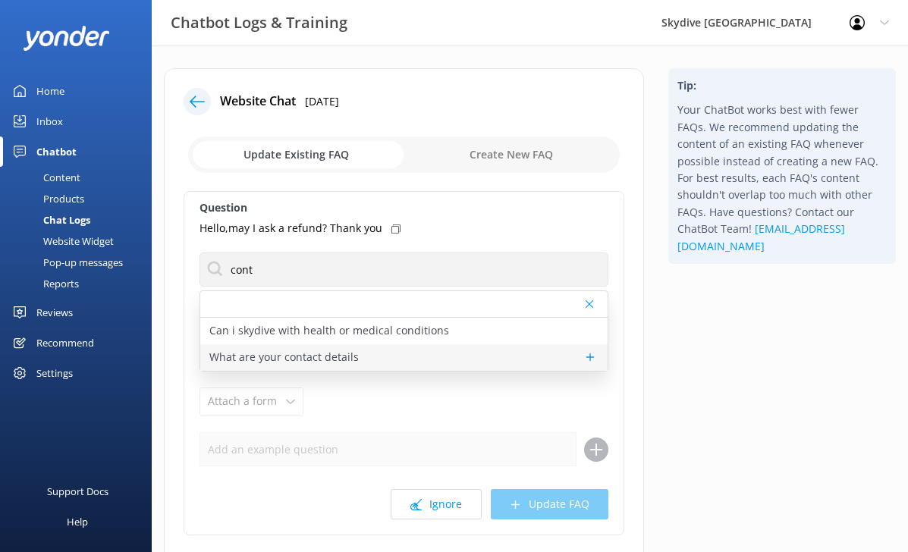
click at [304, 362] on p "What are your contact details" at bounding box center [283, 357] width 149 height 17
type textarea "You can contact the Skydive Auckland team on 0800 921 650 or [PHONE_NUMBER]. Or…"
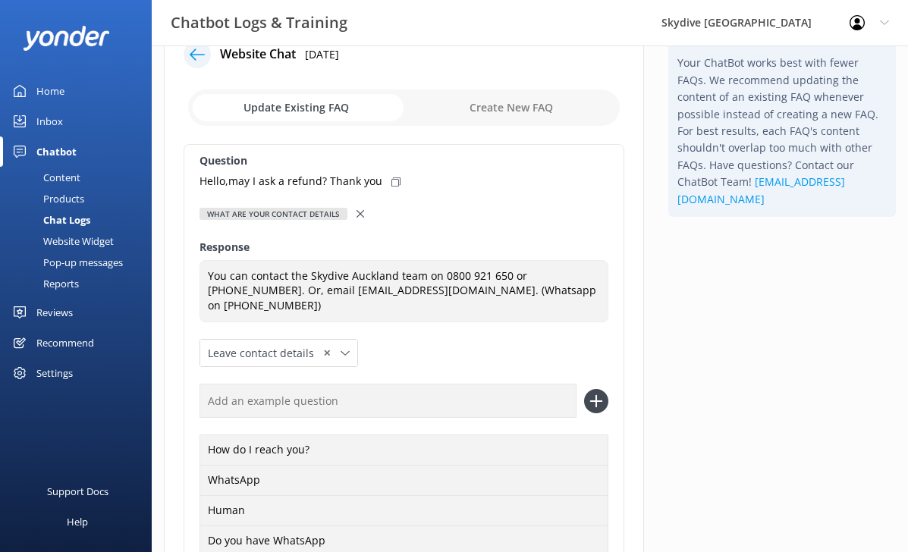
scroll to position [44, 0]
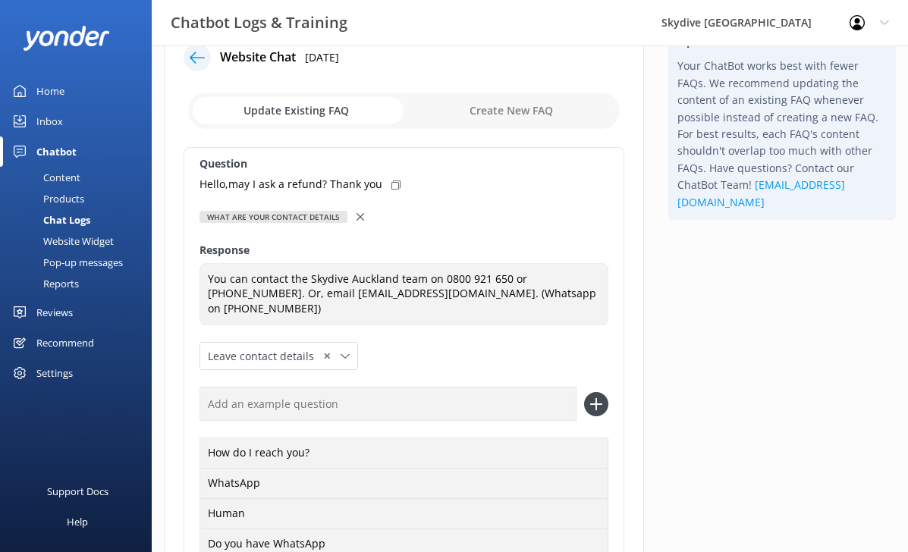
click at [382, 179] on div "Hello,may I ask a refund? Thank you" at bounding box center [404, 184] width 409 height 17
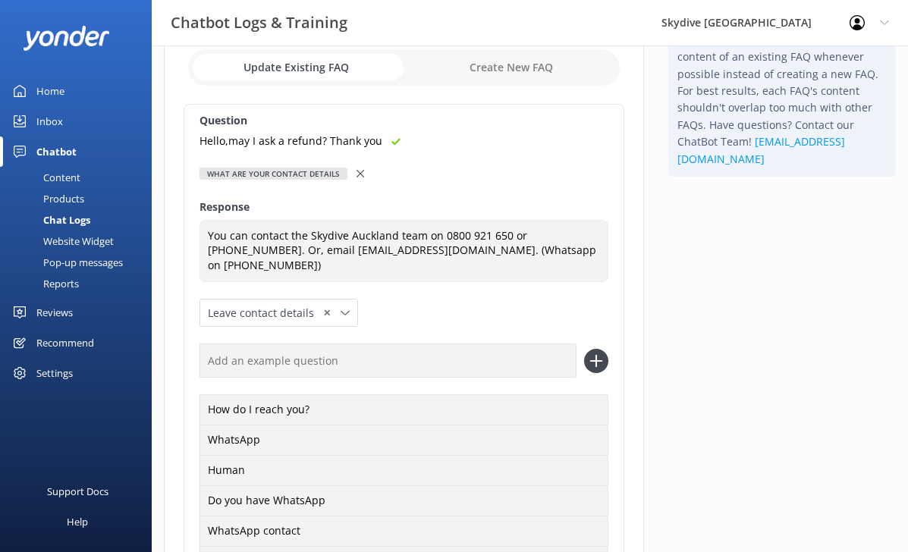
click at [433, 354] on input "text" at bounding box center [388, 361] width 377 height 34
paste input "Hello,may I ask a refund? Thank you"
type input "Hello,may I ask a refund? Thank you"
click at [598, 349] on icon at bounding box center [596, 361] width 24 height 24
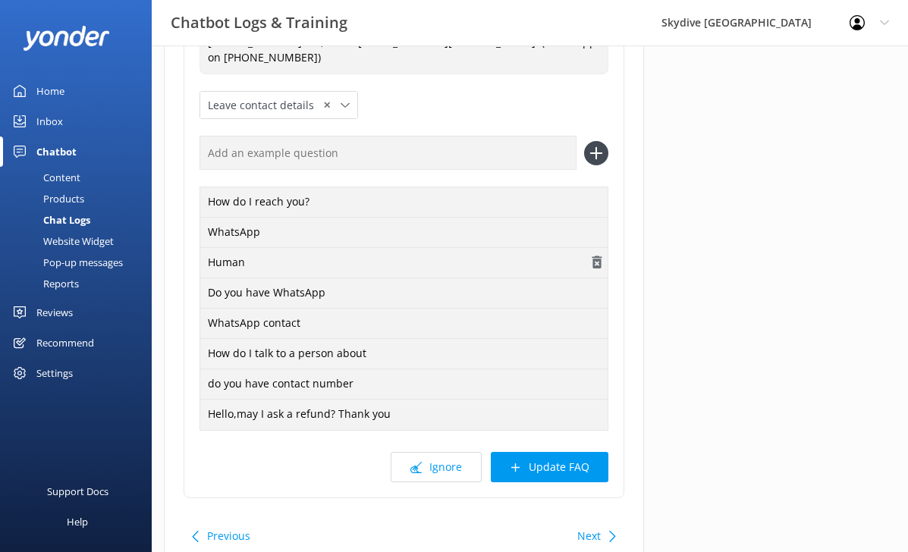
scroll to position [294, 0]
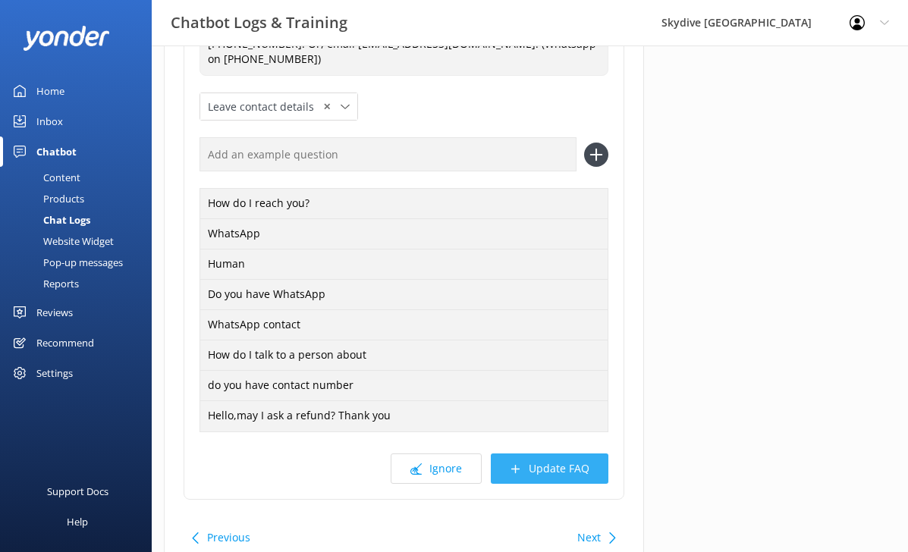
click at [547, 463] on button "Update FAQ" at bounding box center [550, 469] width 118 height 30
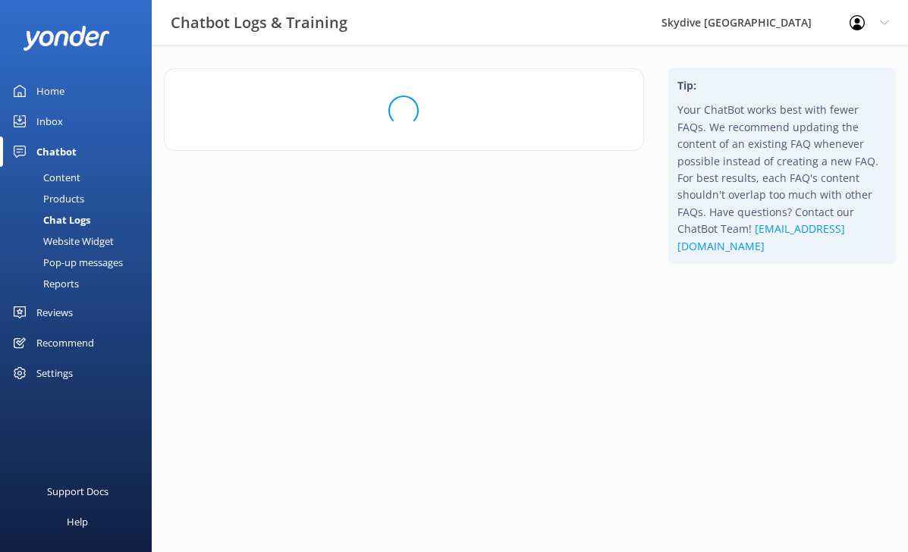
scroll to position [0, 0]
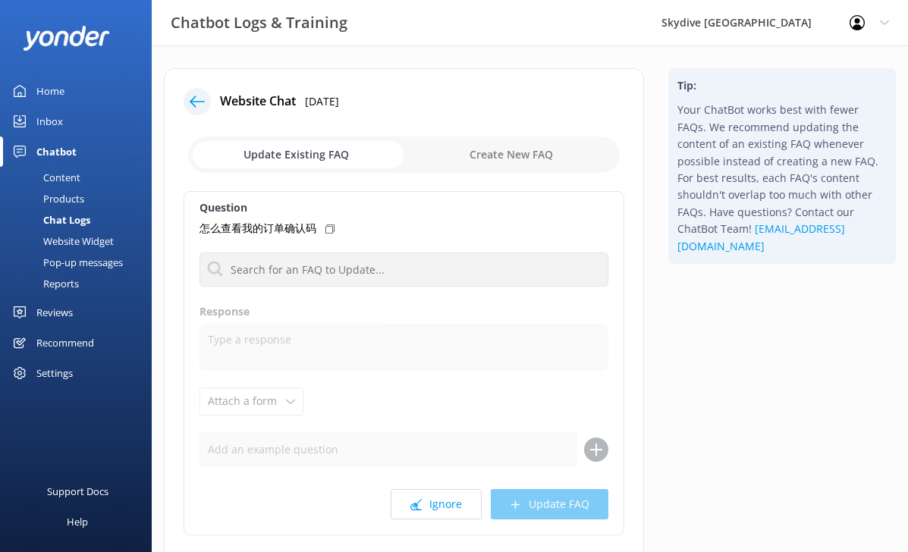
click at [324, 232] on div "怎么查看我的订单确认码" at bounding box center [404, 228] width 409 height 17
click at [455, 508] on button "Ignore" at bounding box center [436, 504] width 91 height 30
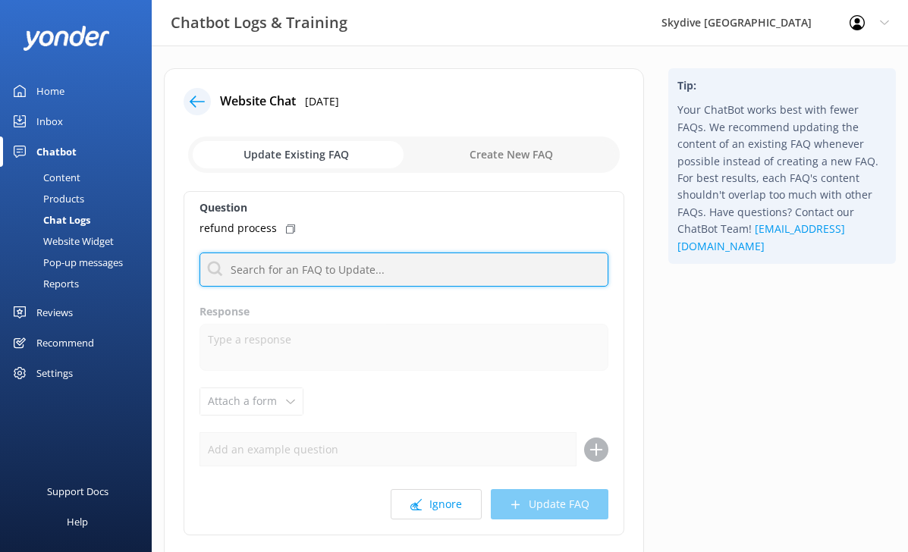
click at [304, 277] on input "text" at bounding box center [404, 270] width 409 height 34
click at [375, 282] on input "text" at bounding box center [404, 270] width 409 height 34
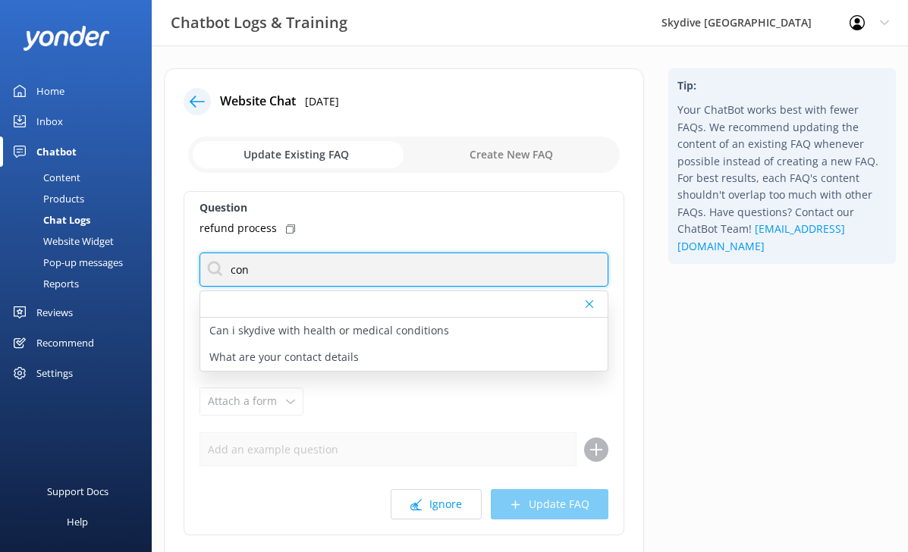
type input "con"
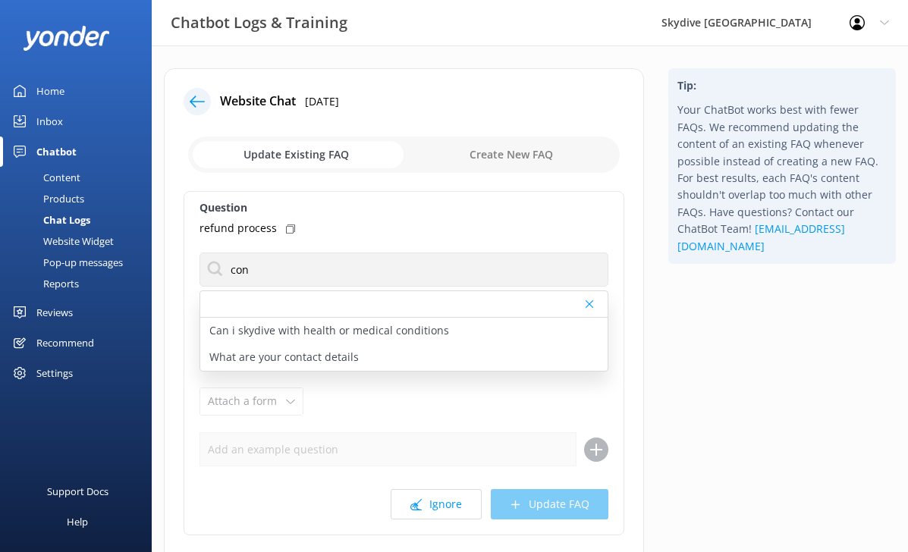
click at [370, 217] on div "Question refund process con Can i skydive with health or medical conditions Wha…" at bounding box center [404, 363] width 441 height 345
click at [325, 347] on div "What are your contact details" at bounding box center [403, 358] width 407 height 27
type textarea "You can contact the Skydive Auckland team on 0800 921 650 or [PHONE_NUMBER]. Or…"
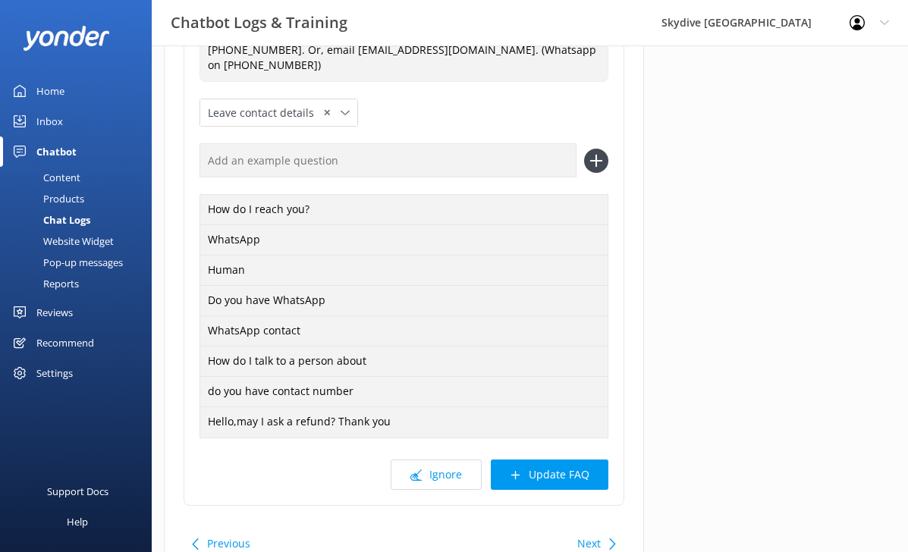
scroll to position [349, 0]
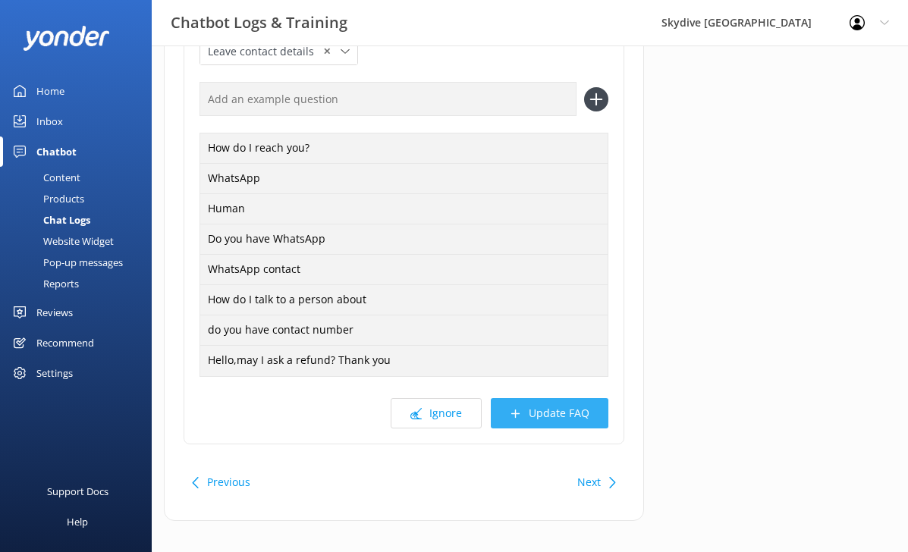
click at [568, 398] on button "Update FAQ" at bounding box center [550, 413] width 118 height 30
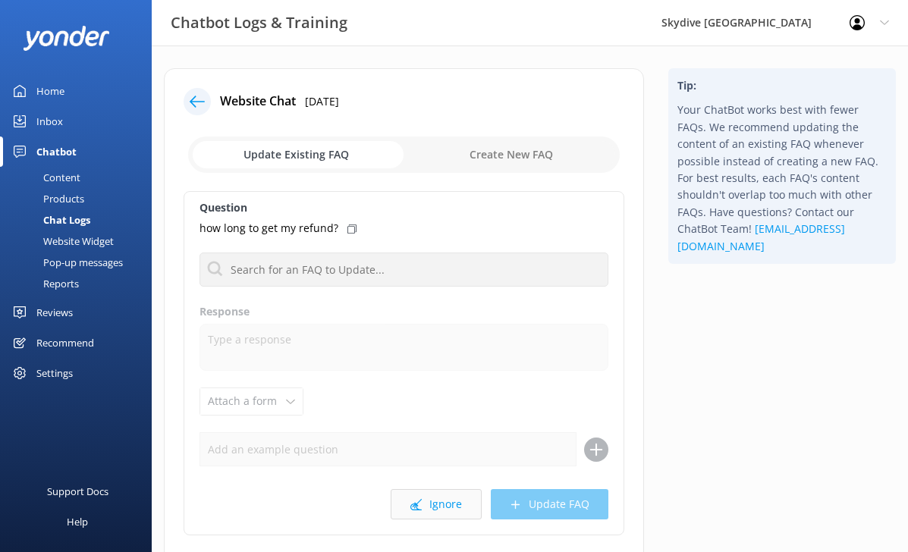
click at [425, 490] on button "Ignore" at bounding box center [436, 504] width 91 height 30
click at [419, 507] on icon at bounding box center [416, 504] width 11 height 11
click at [420, 483] on div "Question how many days before do I have to pay Can i skydive with health or med…" at bounding box center [404, 363] width 441 height 345
click at [420, 507] on icon at bounding box center [416, 504] width 11 height 11
click at [404, 505] on button "Ignore" at bounding box center [436, 504] width 91 height 30
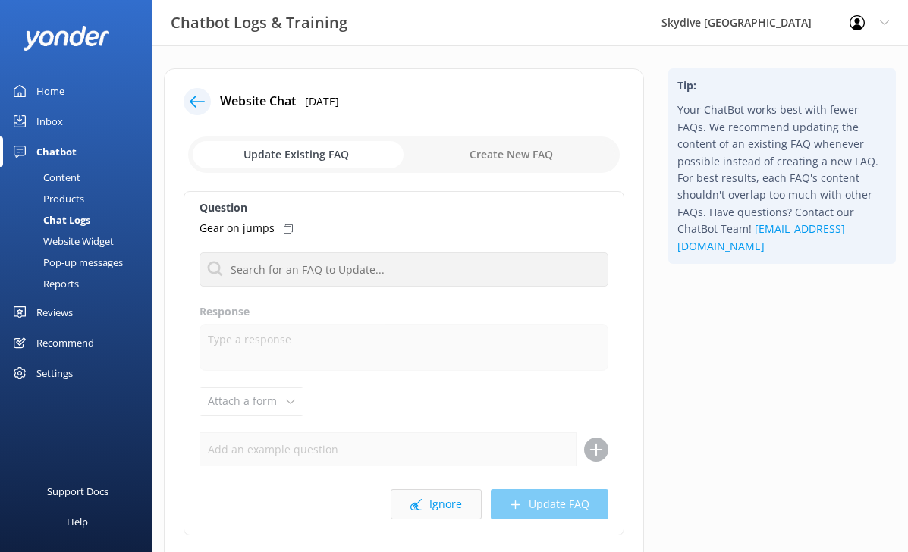
click at [414, 511] on button "Ignore" at bounding box center [436, 504] width 91 height 30
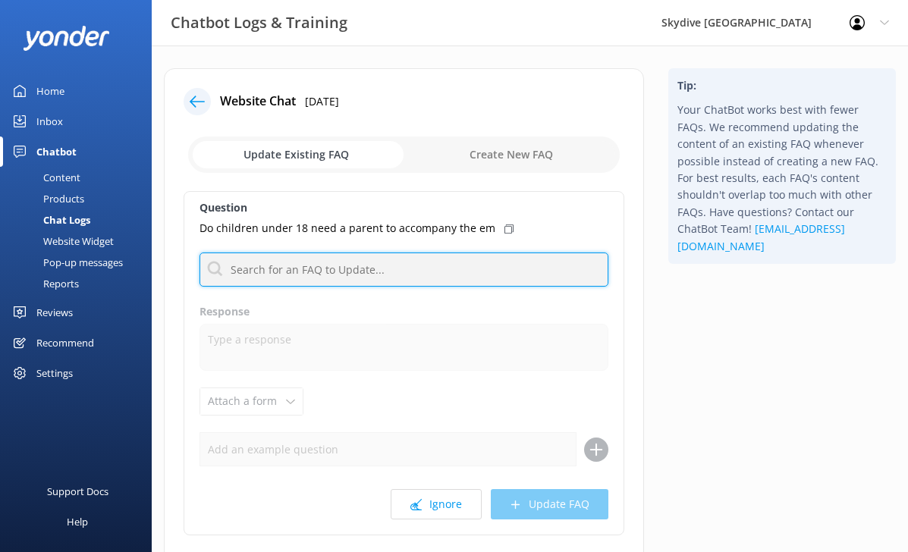
click at [378, 264] on input "text" at bounding box center [404, 270] width 409 height 34
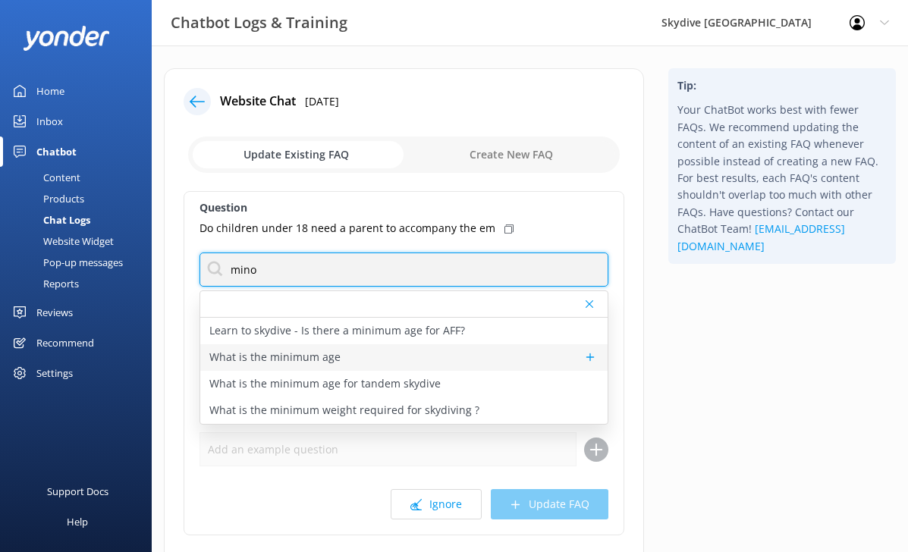
type input "mino"
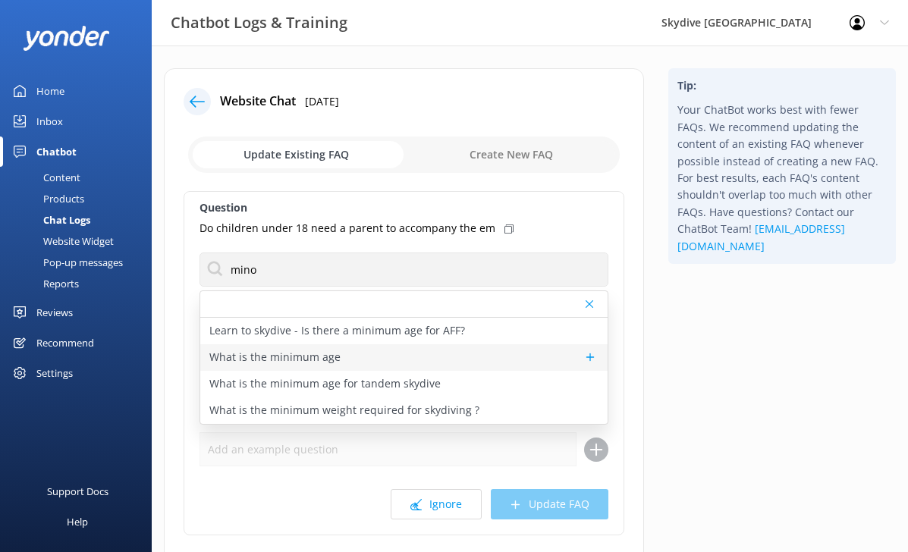
click at [358, 355] on div "What is the minimum age" at bounding box center [403, 358] width 407 height 27
type textarea "There is no age limit. We have taken people as old as 97 and as young as 5 skyd…"
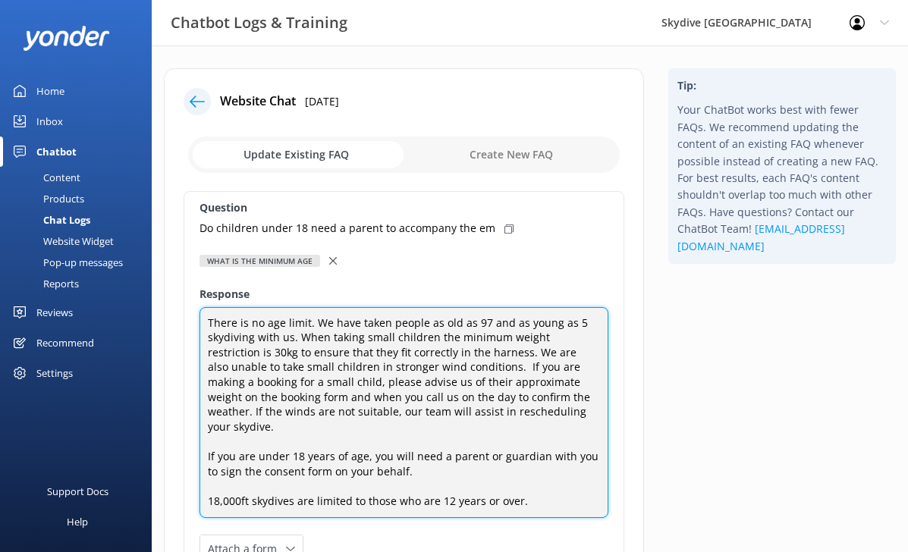
click at [384, 331] on textarea "There is no age limit. We have taken people as old as 97 and as young as 5 skyd…" at bounding box center [404, 413] width 409 height 212
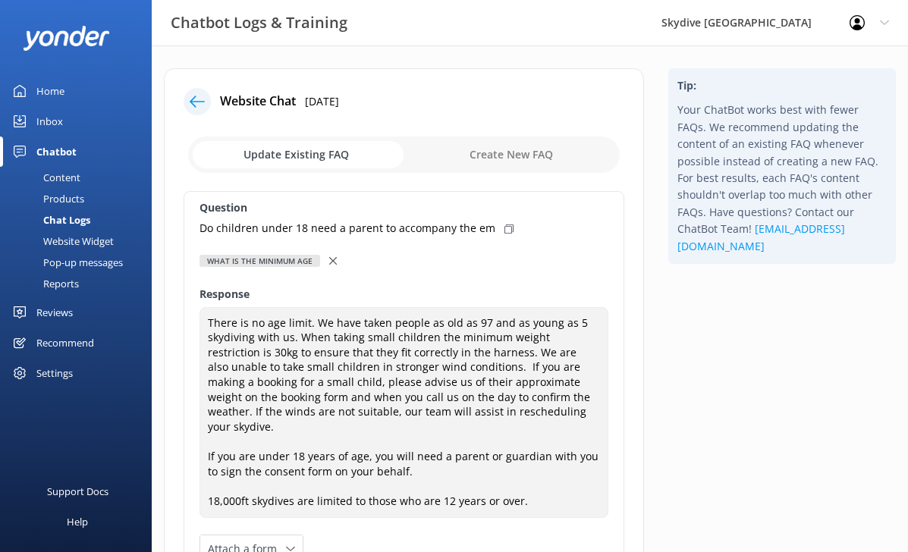
click at [427, 244] on div "Question Do children under 18 need a parent to accompany the em What is the min…" at bounding box center [404, 542] width 441 height 703
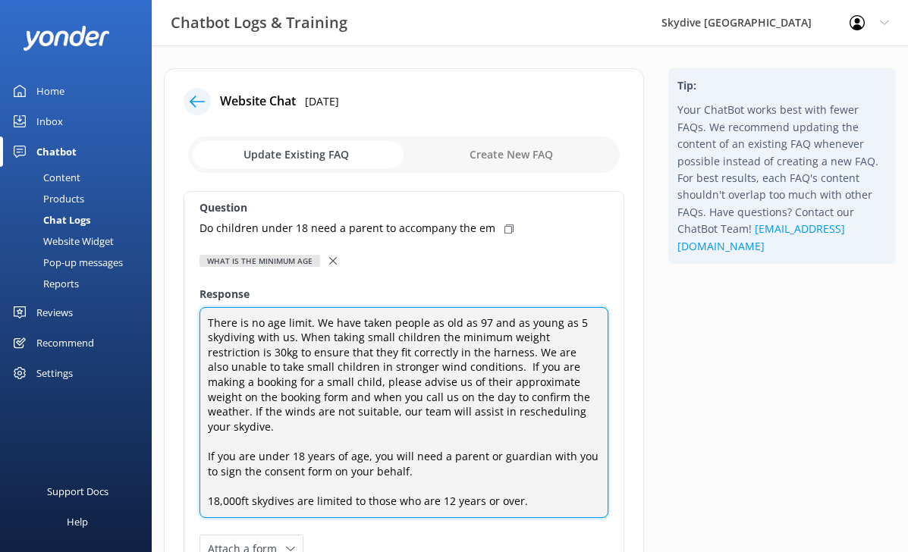
drag, startPoint x: 532, startPoint y: 489, endPoint x: 208, endPoint y: 432, distance: 329.0
click at [208, 432] on textarea "There is no age limit. We have taken people as old as 97 and as young as 5 skyd…" at bounding box center [404, 413] width 409 height 212
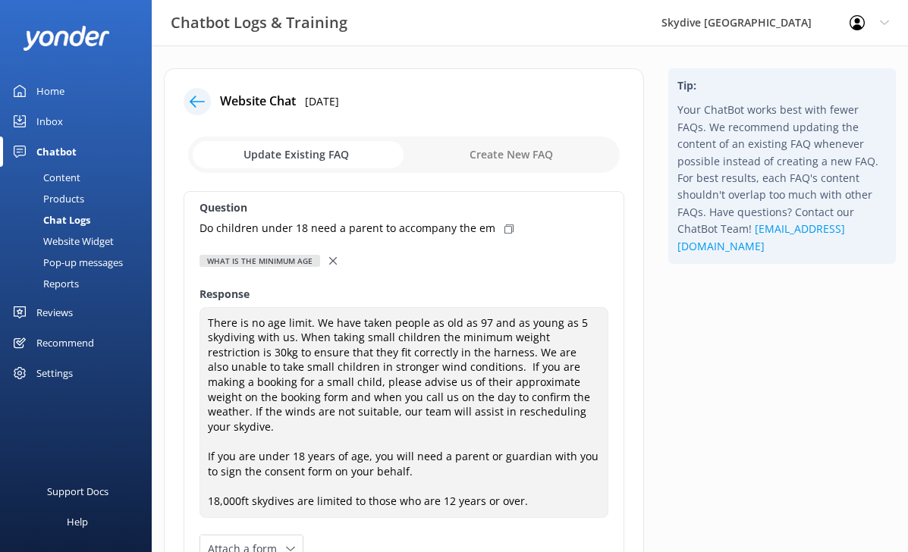
click at [527, 145] on input "checkbox" at bounding box center [404, 155] width 432 height 36
checkbox input "true"
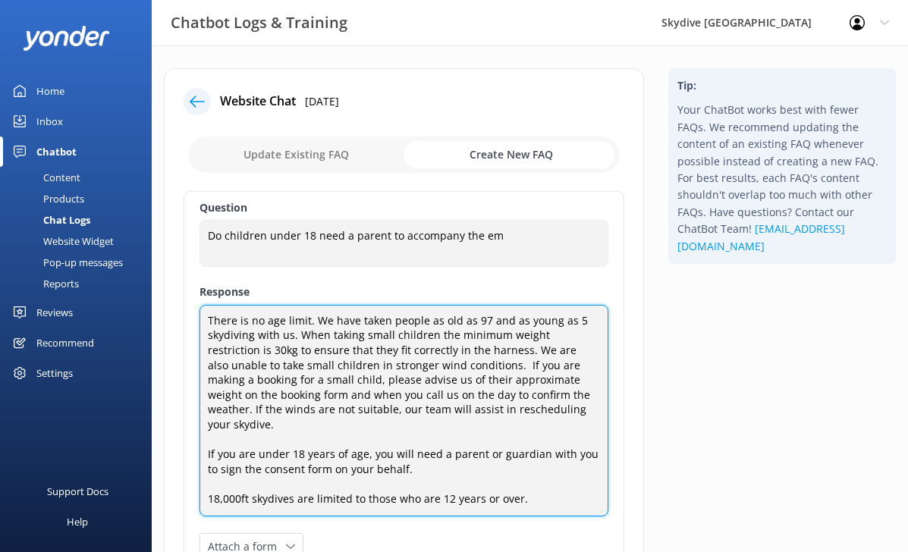
drag, startPoint x: 203, startPoint y: 436, endPoint x: 172, endPoint y: 280, distance: 159.4
click at [172, 280] on div "Website Chat [DATE] Update Existing FAQ Create New FAQ Question Do children und…" at bounding box center [404, 518] width 480 height 901
paste textarea "If you are under 18 years of age, you will need a parent or guardian with you t…"
click at [414, 378] on textarea "There is no age limit. We have taken people as old as 97 and as young as 5 skyd…" at bounding box center [404, 411] width 409 height 212
drag, startPoint x: 206, startPoint y: 440, endPoint x: 187, endPoint y: 275, distance: 165.8
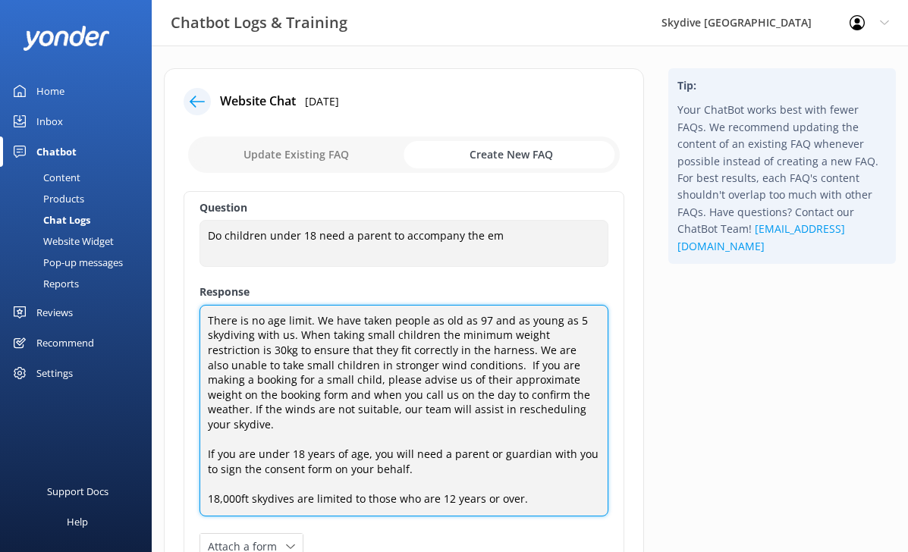
click at [187, 275] on div "Question Do children under 18 need a parent to accompany the em Do children und…" at bounding box center [404, 541] width 441 height 701
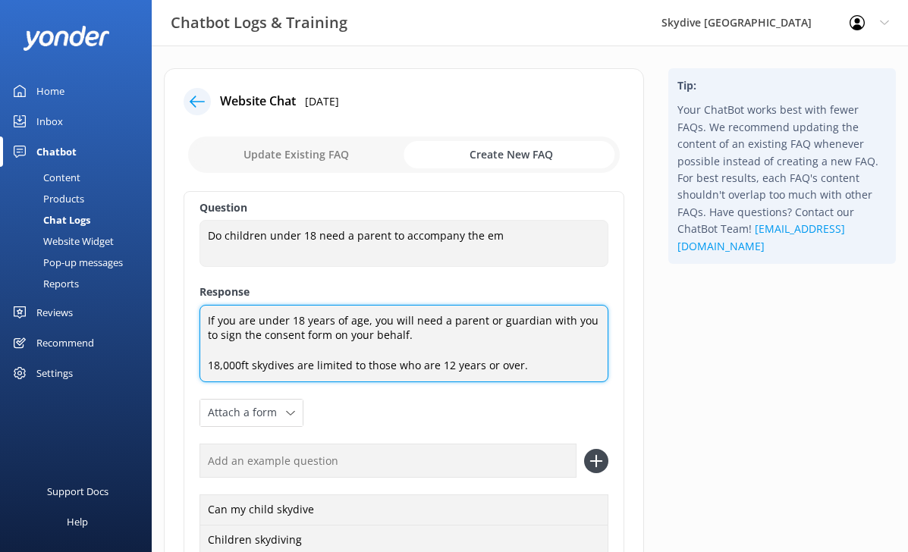
click at [379, 379] on textarea "If you are under 18 years of age, you will need a parent or guardian with you t…" at bounding box center [404, 343] width 409 height 77
click at [208, 366] on textarea "If you are under 18 years of age, you will need a parent or guardian with you t…" at bounding box center [404, 343] width 409 height 77
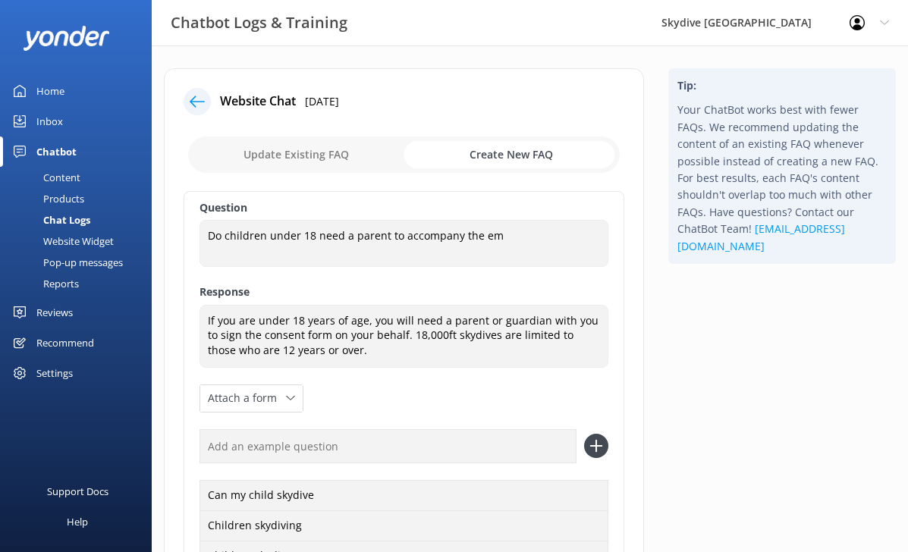
click at [452, 386] on div "Question Do children under 18 need a parent to accompany the em Do children und…" at bounding box center [404, 467] width 441 height 552
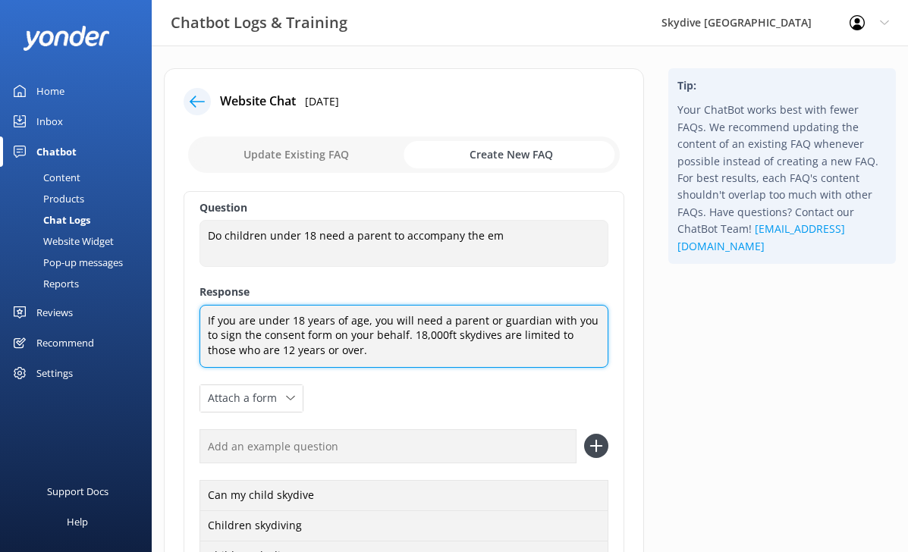
drag, startPoint x: 435, startPoint y: 351, endPoint x: 396, endPoint y: 340, distance: 40.3
click at [396, 340] on textarea "If you are under 18 years of age, you will need a parent or guardian with you t…" at bounding box center [404, 336] width 409 height 63
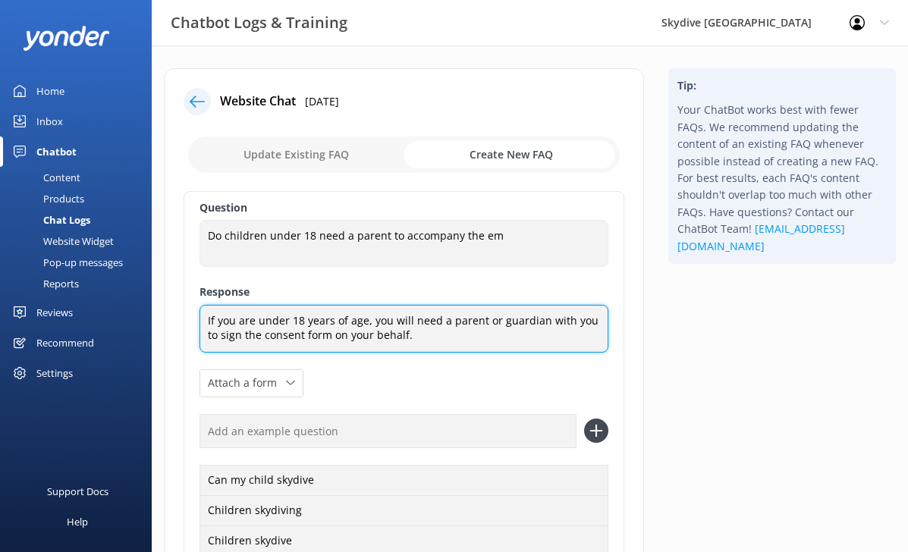
type textarea "If you are under 18 years of age, you will need a parent or guardian with you t…"
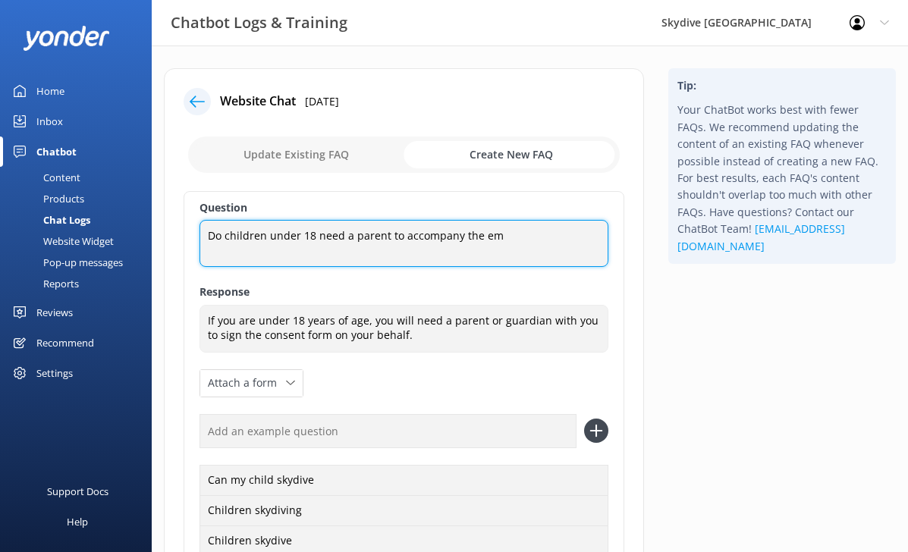
click at [442, 250] on textarea "Do children under 18 need a parent to accompany the em" at bounding box center [404, 243] width 409 height 47
drag, startPoint x: 502, startPoint y: 231, endPoint x: 165, endPoint y: 231, distance: 336.2
click at [174, 231] on div "Website Chat [DATE] Update Existing FAQ Create New FAQ Question Do children und…" at bounding box center [404, 436] width 480 height 737
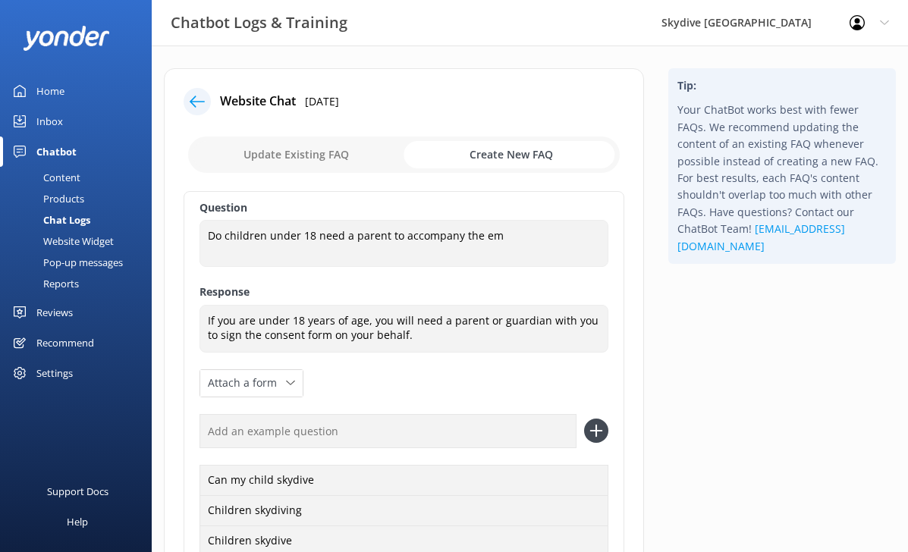
click at [253, 441] on input "text" at bounding box center [388, 431] width 377 height 34
paste input "Do children under 18 need a parent to accompany the em"
click at [483, 433] on input "Do children under 18 need a parent to accompany the em" at bounding box center [388, 431] width 377 height 34
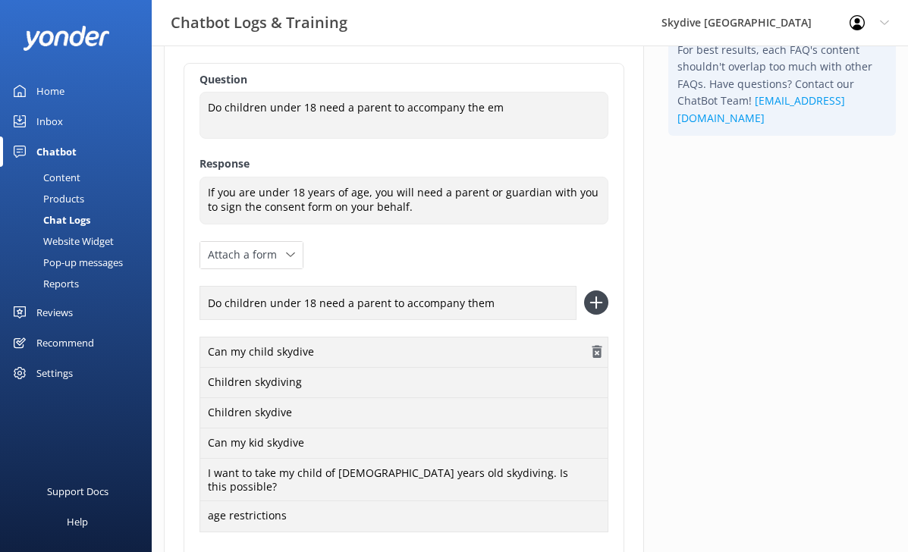
scroll to position [141, 0]
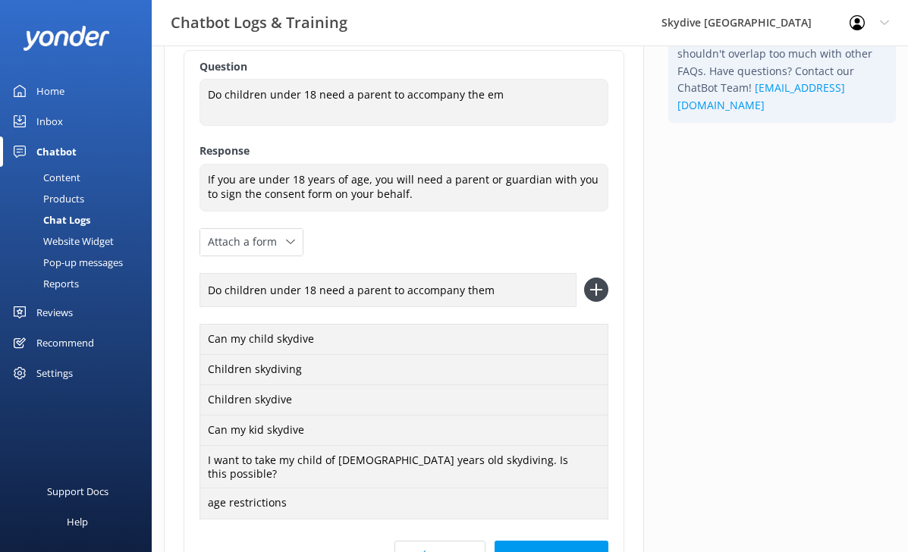
type input "Do children under 18 need a parent to accompany them"
click at [602, 282] on icon at bounding box center [596, 290] width 24 height 24
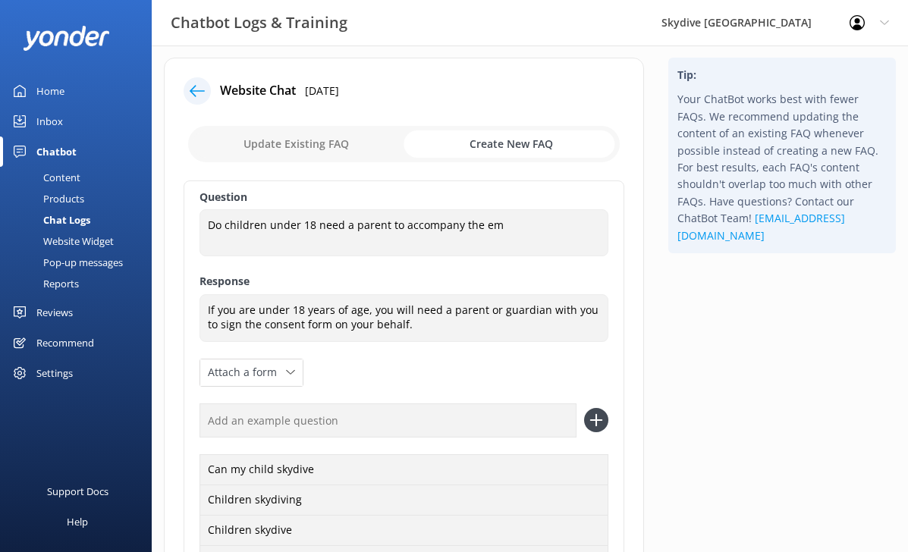
scroll to position [0, 0]
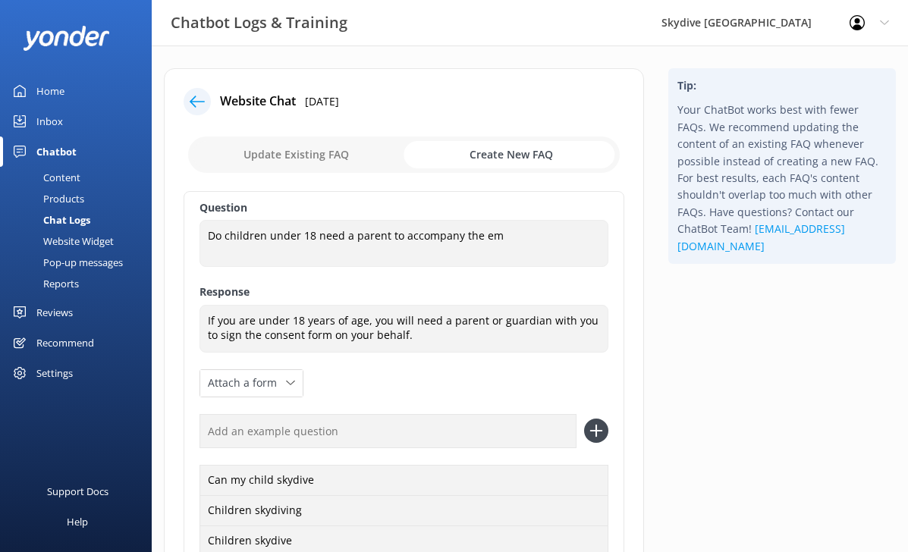
click at [318, 141] on input "checkbox" at bounding box center [404, 155] width 432 height 36
checkbox input "false"
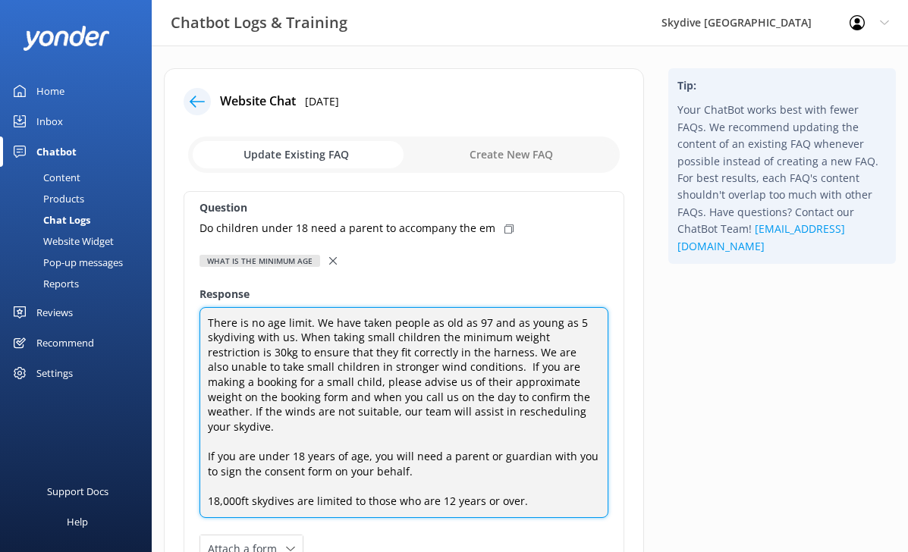
click at [410, 385] on textarea "There is no age limit. We have taken people as old as 97 and as young as 5 skyd…" at bounding box center [404, 413] width 409 height 212
type textarea "There is no age limit. We have taken people as old as 97 and as young as 5 skyd…"
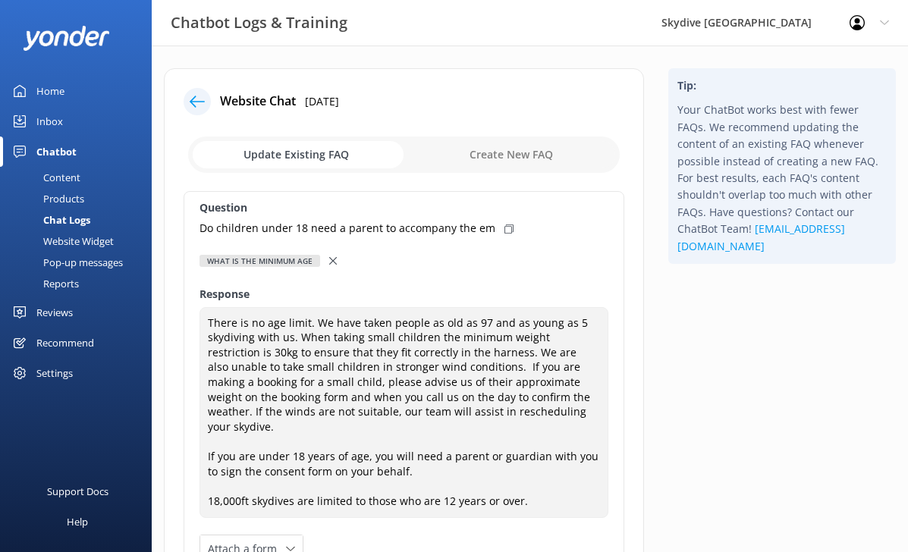
click at [480, 146] on input "checkbox" at bounding box center [404, 155] width 432 height 36
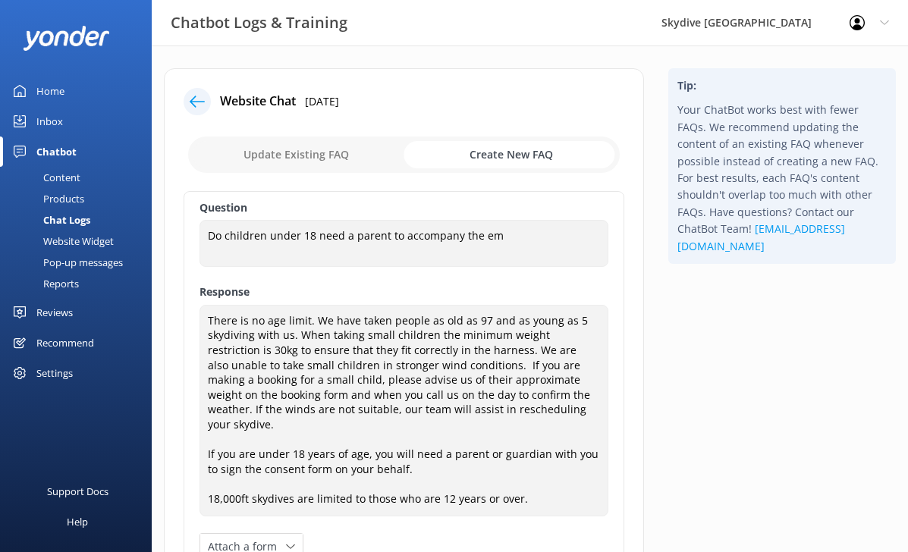
click at [357, 158] on input "checkbox" at bounding box center [404, 155] width 432 height 36
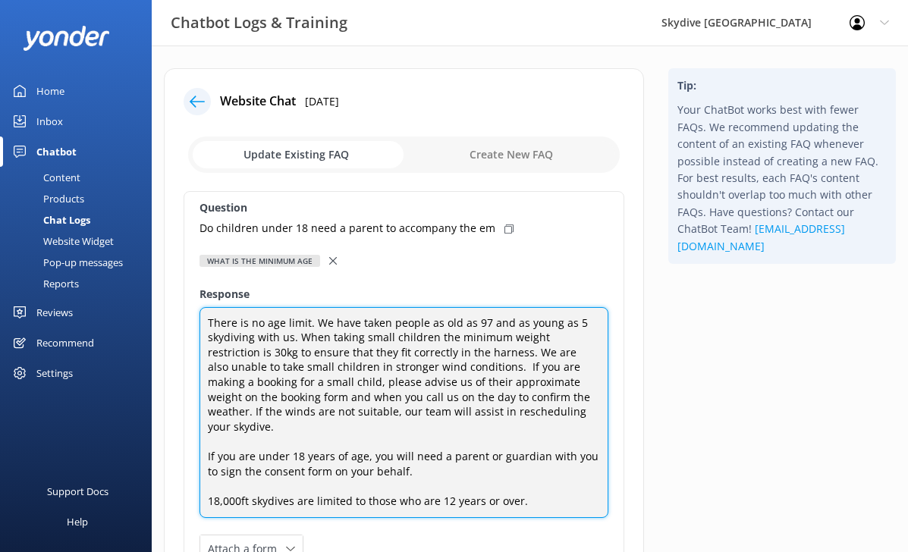
click at [466, 400] on textarea "There is no age limit. We have taken people as old as 97 and as young as 5 skyd…" at bounding box center [404, 413] width 409 height 212
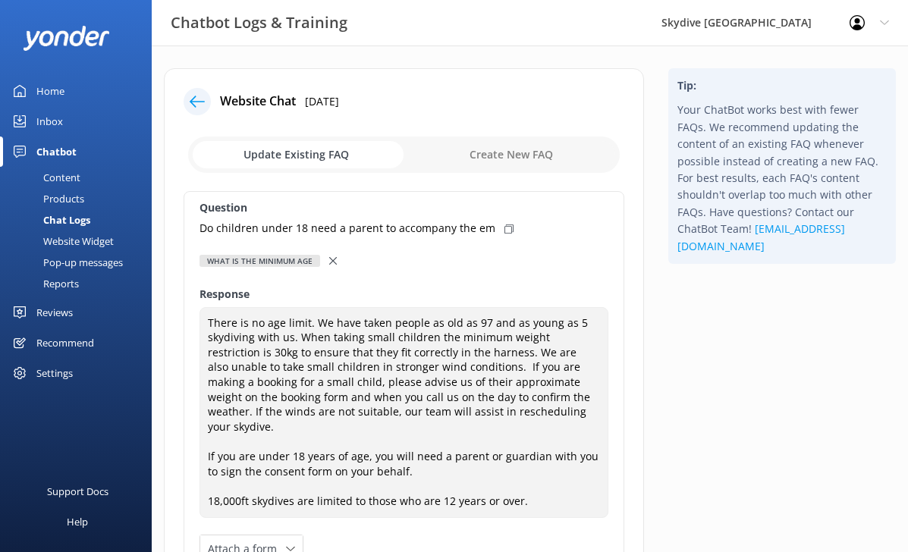
click at [475, 162] on input "checkbox" at bounding box center [404, 155] width 432 height 36
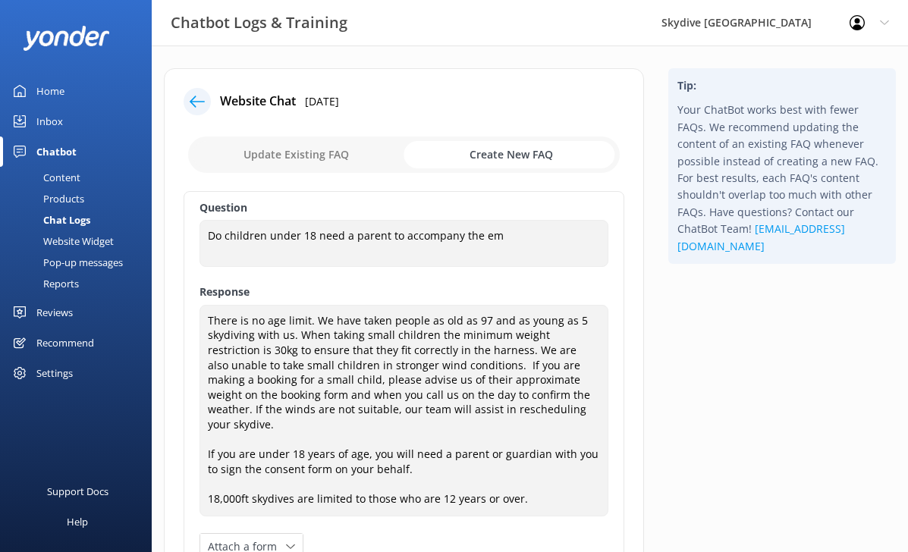
click at [308, 170] on input "checkbox" at bounding box center [404, 155] width 432 height 36
checkbox input "false"
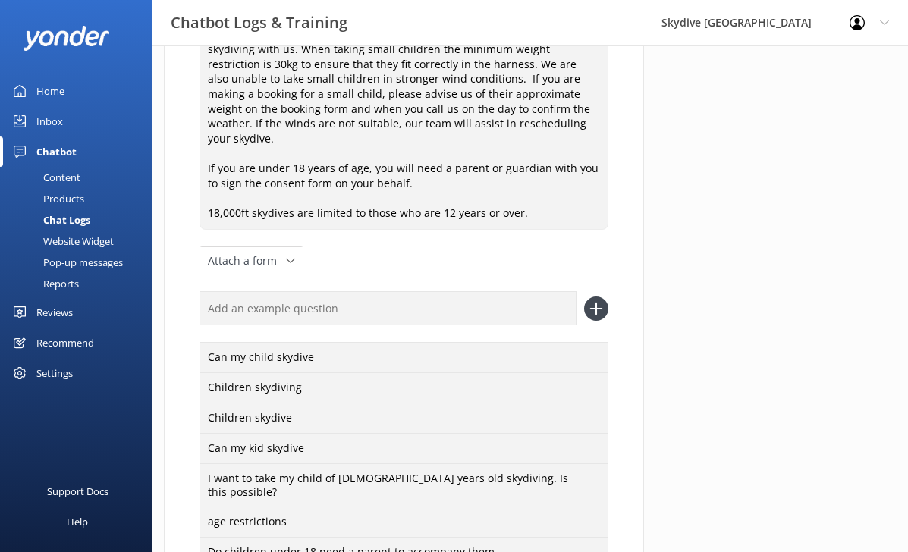
scroll to position [467, 0]
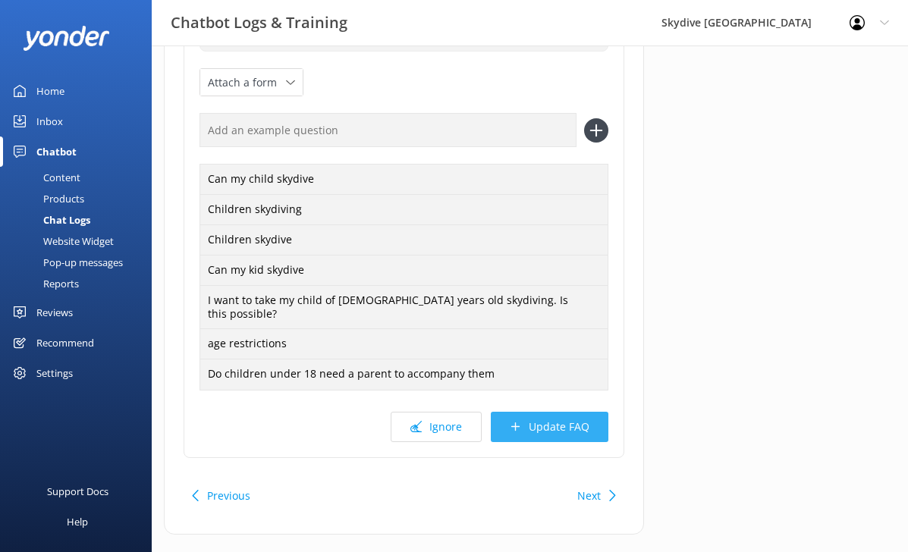
click at [580, 412] on button "Update FAQ" at bounding box center [550, 427] width 118 height 30
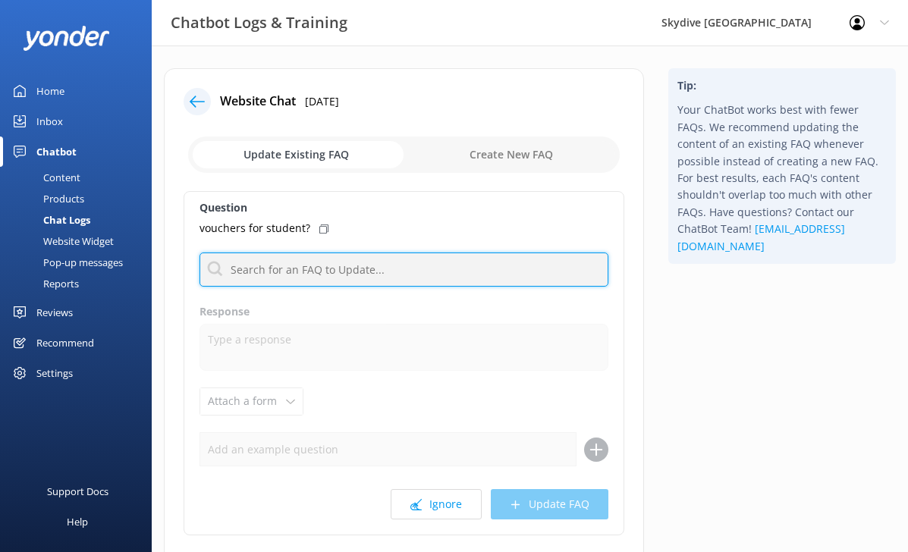
click at [316, 259] on input "text" at bounding box center [404, 270] width 409 height 34
type input "d"
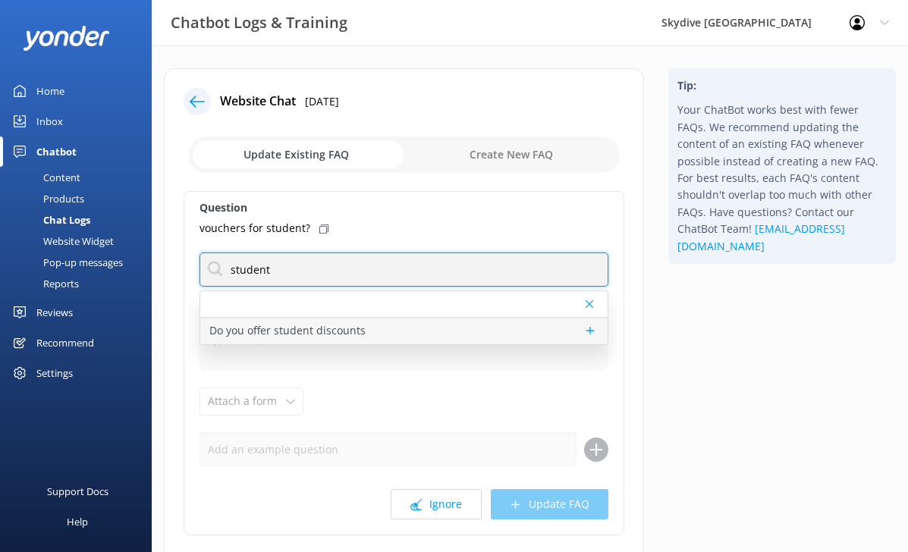
type input "student"
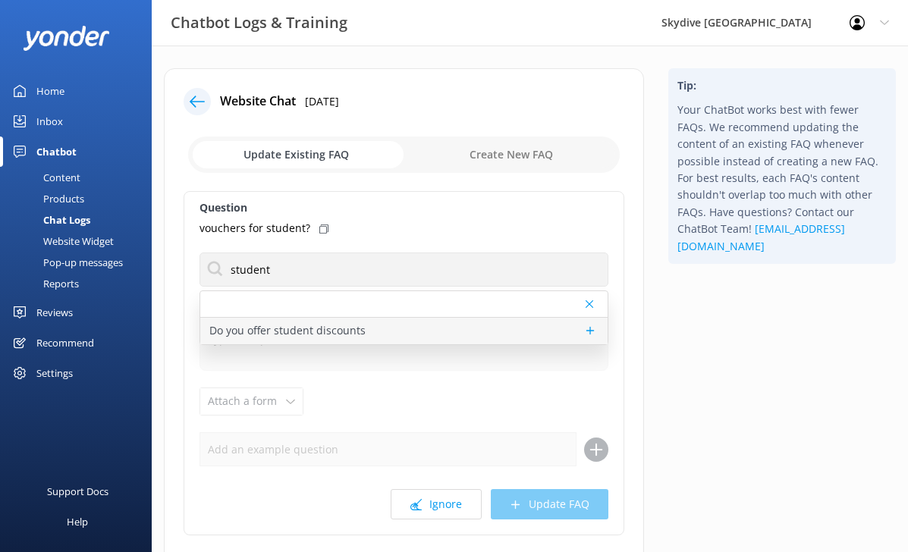
click at [298, 320] on div "Do you offer student discounts" at bounding box center [403, 331] width 407 height 27
type textarea "We offer $20 off any skydive price for students. Please bring your student card…"
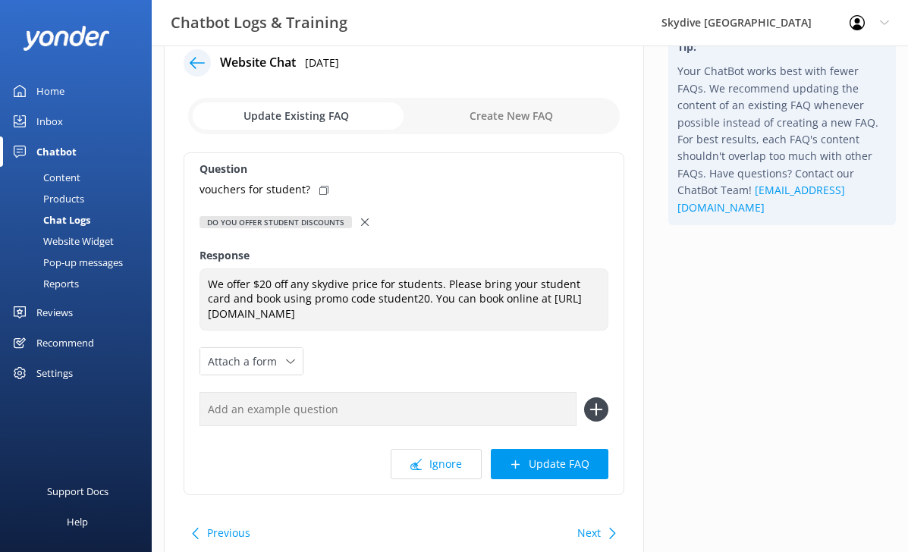
scroll to position [43, 0]
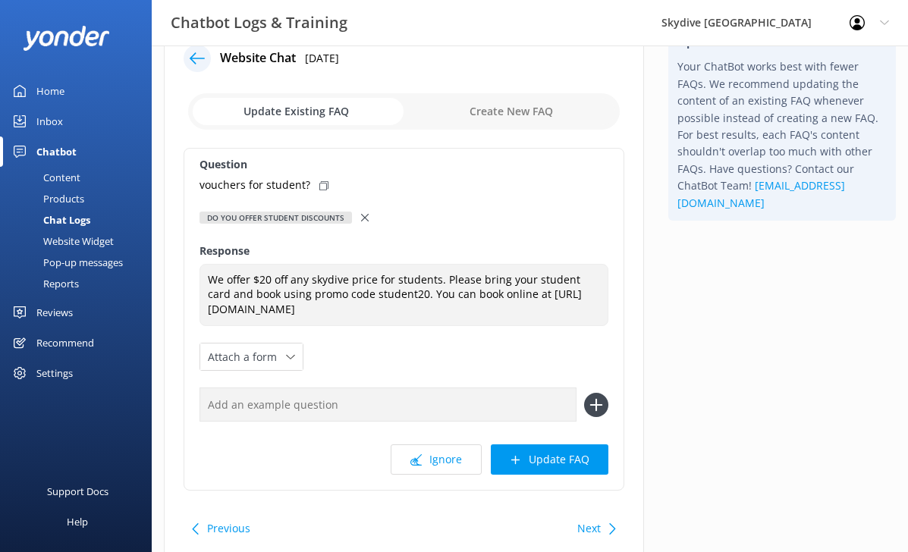
click at [326, 183] on div "vouchers for student?" at bounding box center [404, 185] width 409 height 17
click at [308, 395] on input "text" at bounding box center [388, 405] width 377 height 34
paste input "vouchers for student?"
type input "vouchers for student?"
click at [596, 404] on use at bounding box center [596, 405] width 13 height 13
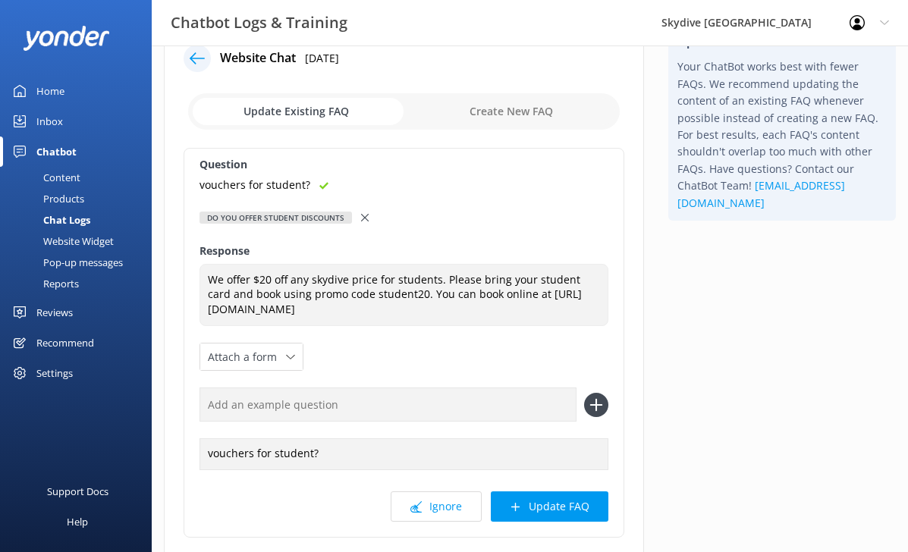
click at [270, 411] on input "text" at bounding box center [388, 405] width 377 height 34
type input "student discount"
click at [613, 412] on div "Question vouchers for student? Do you offer student discounts Do you offer stud…" at bounding box center [404, 343] width 441 height 390
click at [597, 410] on icon at bounding box center [596, 405] width 24 height 24
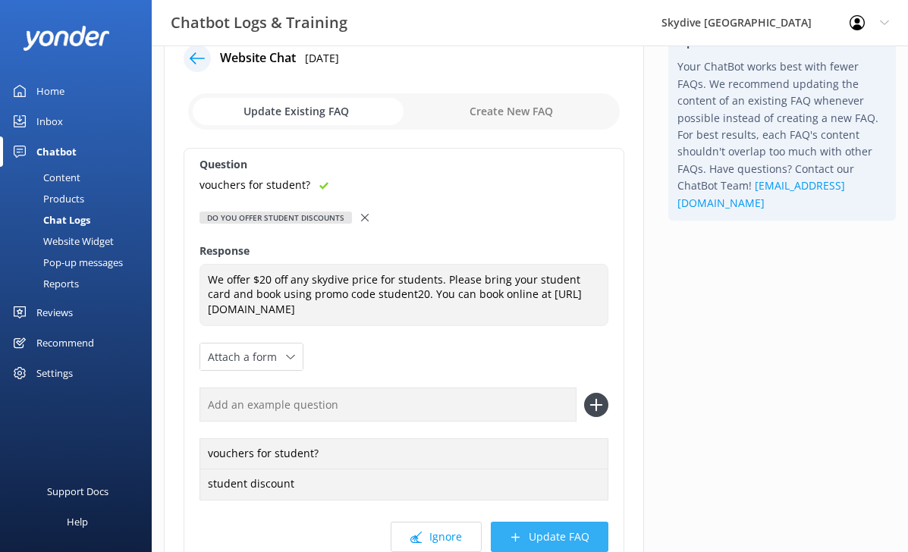
click at [556, 527] on button "Update FAQ" at bounding box center [550, 537] width 118 height 30
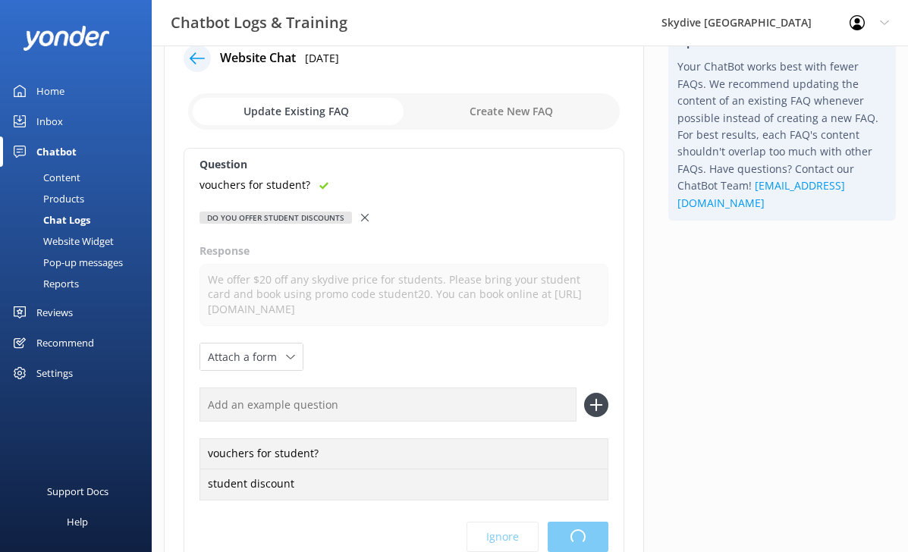
scroll to position [0, 0]
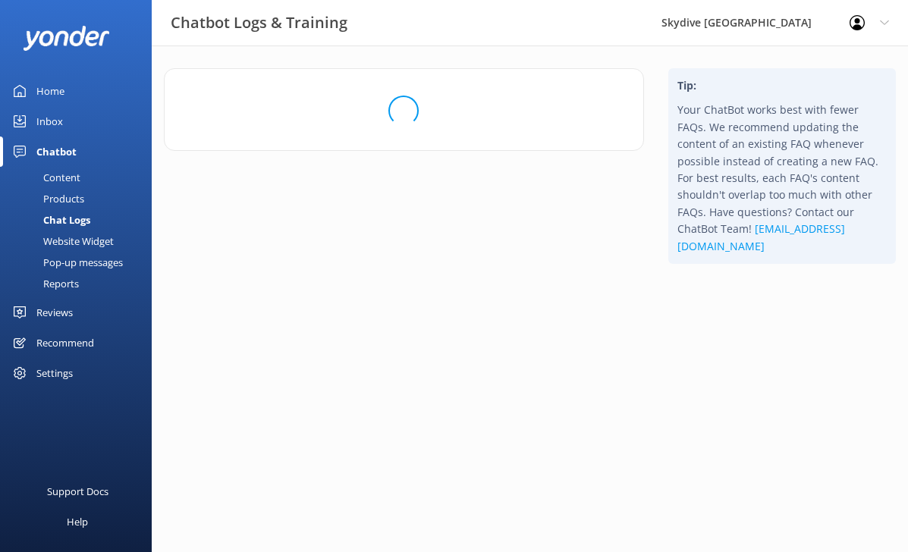
scroll to position [4, 0]
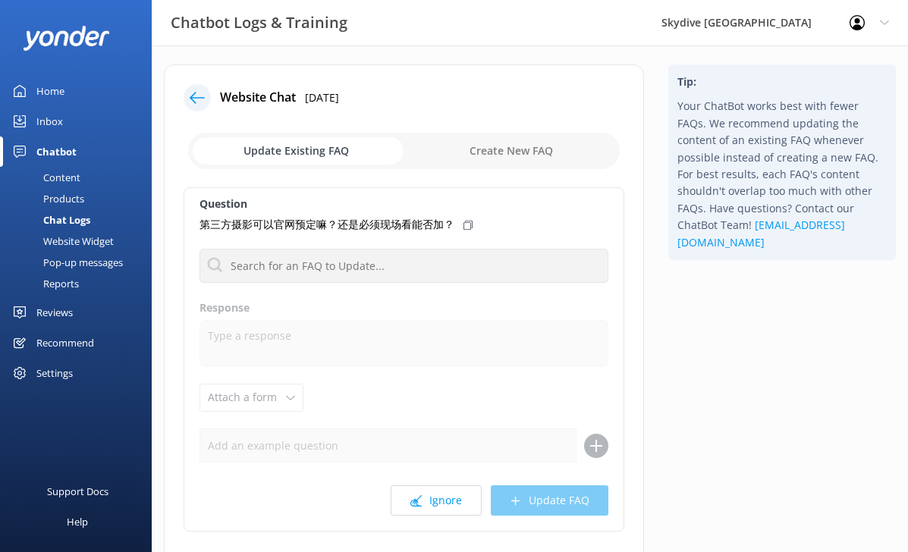
click at [474, 216] on div "第三方摄影可以官网预定嘛？还是必须现场看能否加？" at bounding box center [404, 224] width 409 height 17
click at [411, 505] on button "Ignore" at bounding box center [436, 501] width 91 height 30
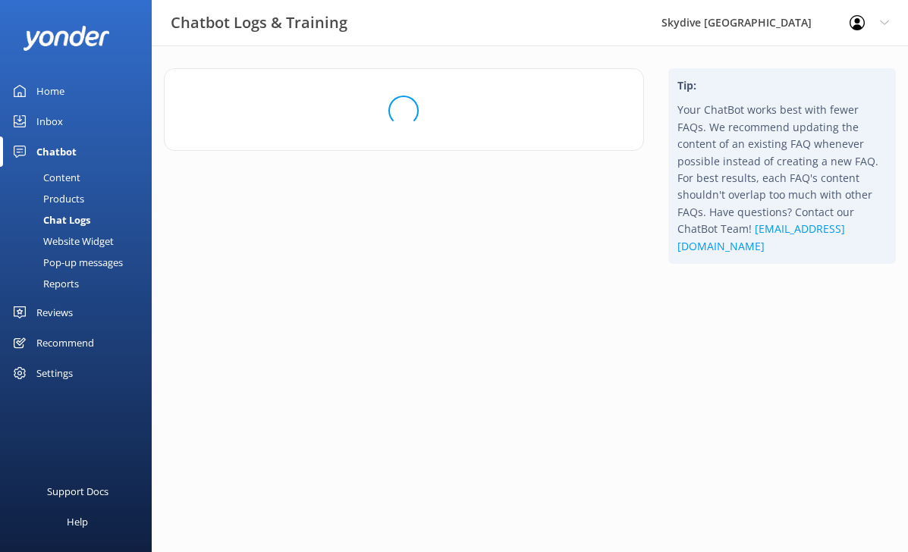
scroll to position [0, 0]
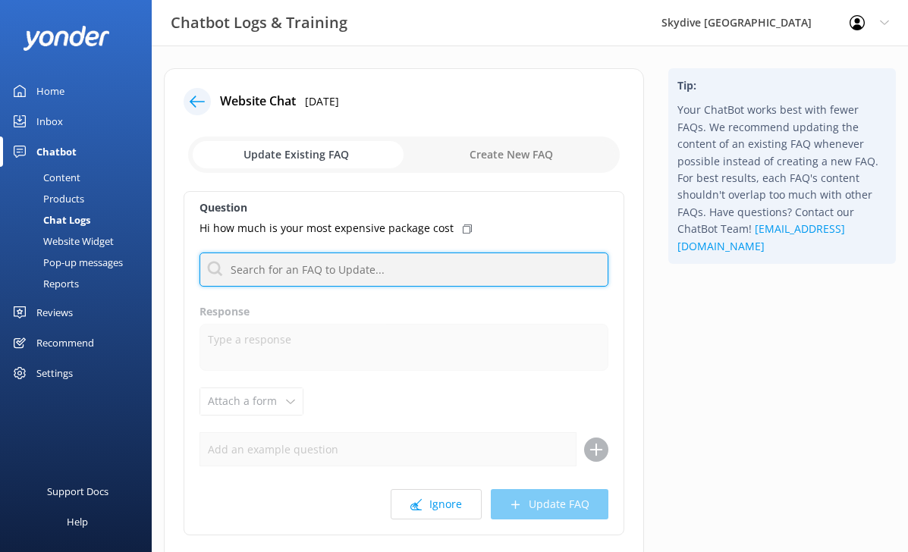
click at [414, 265] on input "text" at bounding box center [404, 270] width 409 height 34
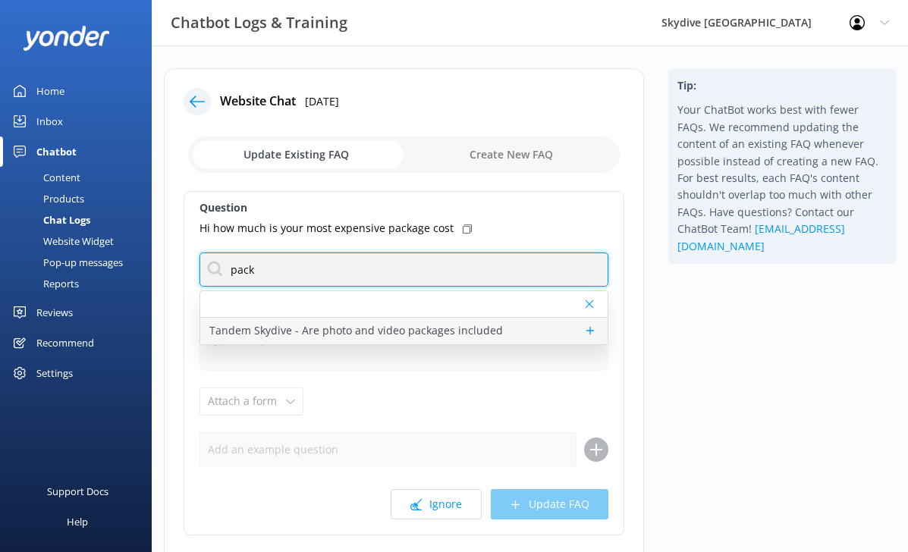
type input "pack"
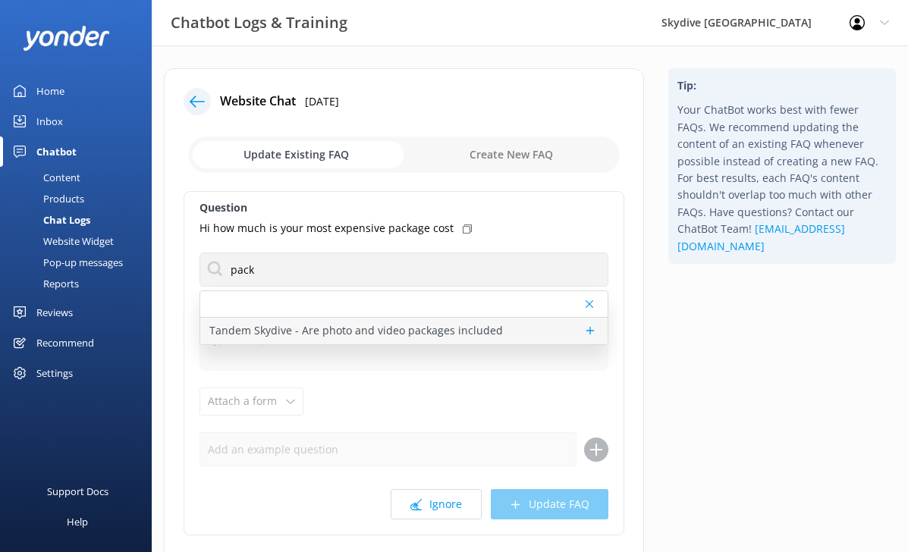
click at [431, 329] on p "Tandem Skydive - Are photo and video packages included" at bounding box center [356, 330] width 294 height 17
type textarea "For the tandem skydive heights and prices photo and video packages are not incl…"
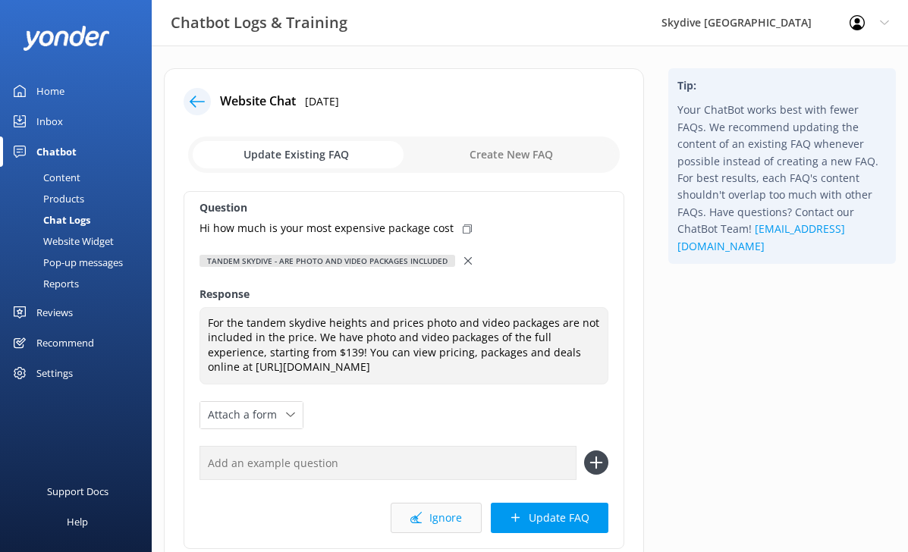
click at [442, 508] on button "Ignore" at bounding box center [436, 518] width 91 height 30
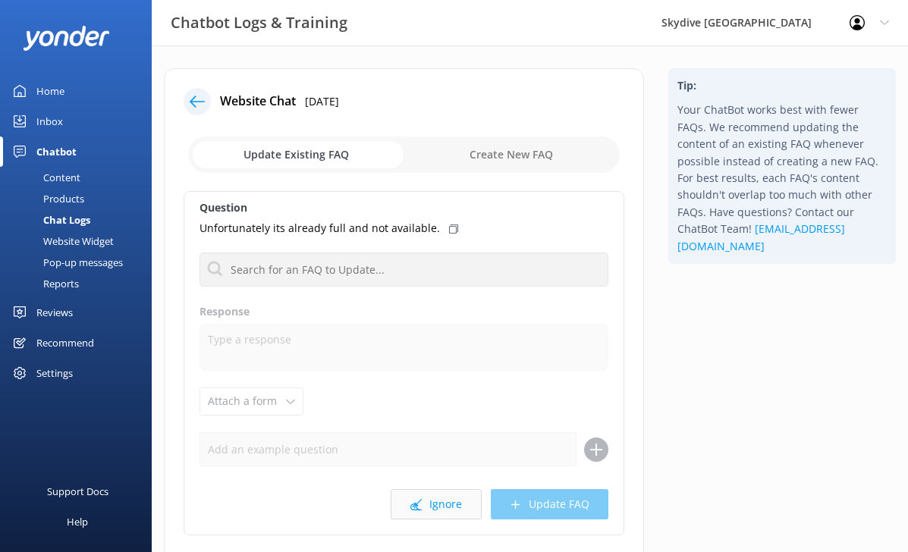
click at [429, 490] on button "Ignore" at bounding box center [436, 504] width 91 height 30
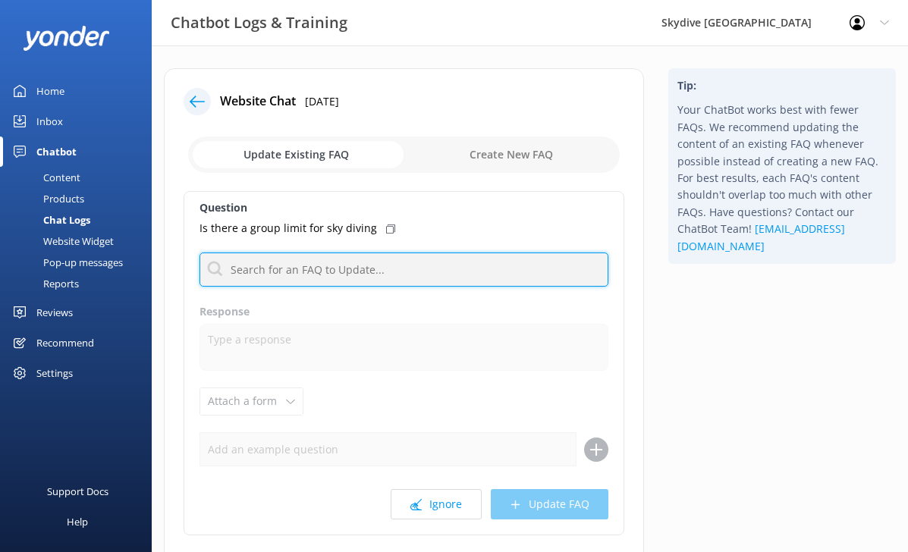
click at [380, 275] on input "text" at bounding box center [404, 270] width 409 height 34
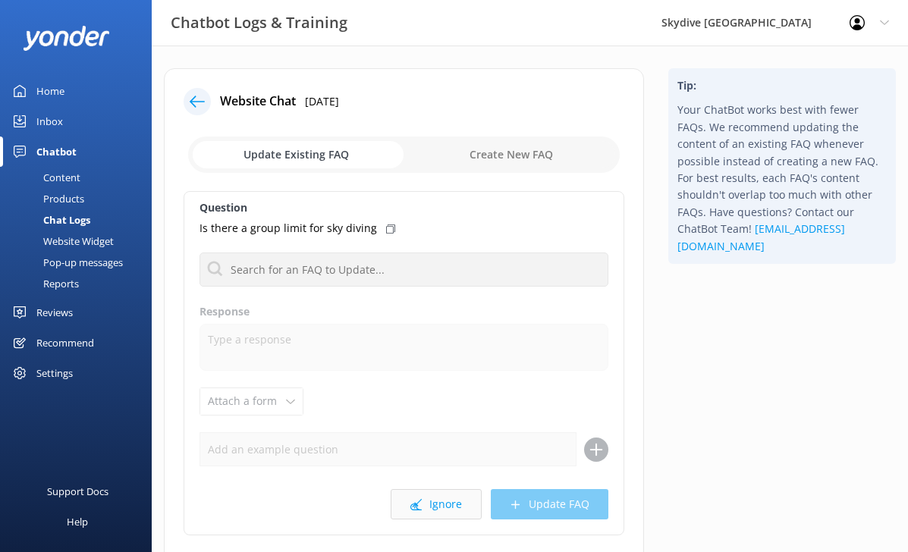
click at [454, 509] on button "Ignore" at bounding box center [436, 504] width 91 height 30
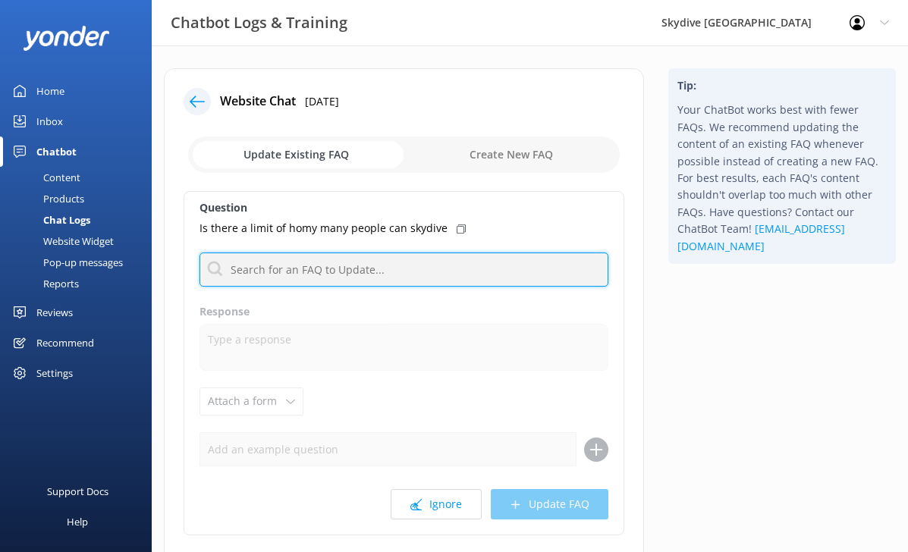
click at [376, 274] on input "text" at bounding box center [404, 270] width 409 height 34
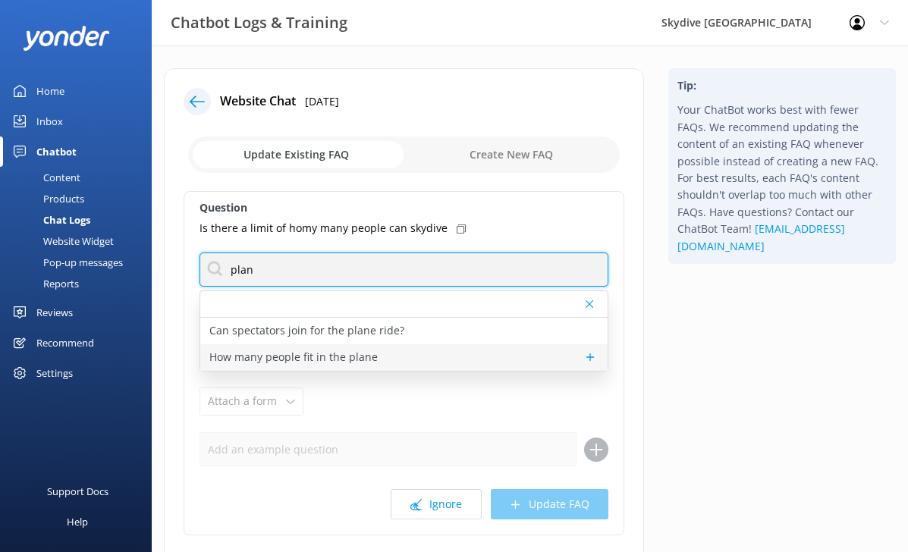
type input "plan"
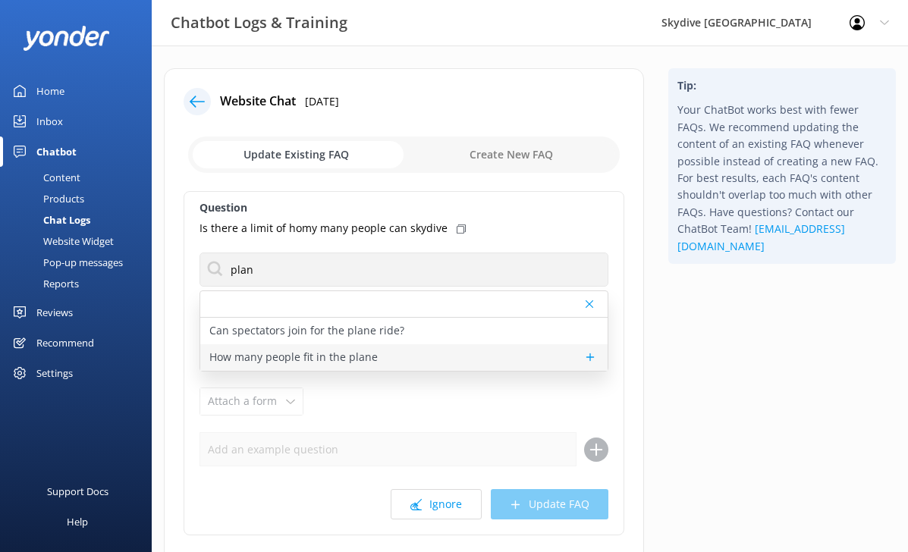
click at [334, 354] on p "How many people fit in the plane" at bounding box center [293, 357] width 168 height 17
type textarea "We operate a large, modern 17 seat aircraft (PAC750XL) which is the most effici…"
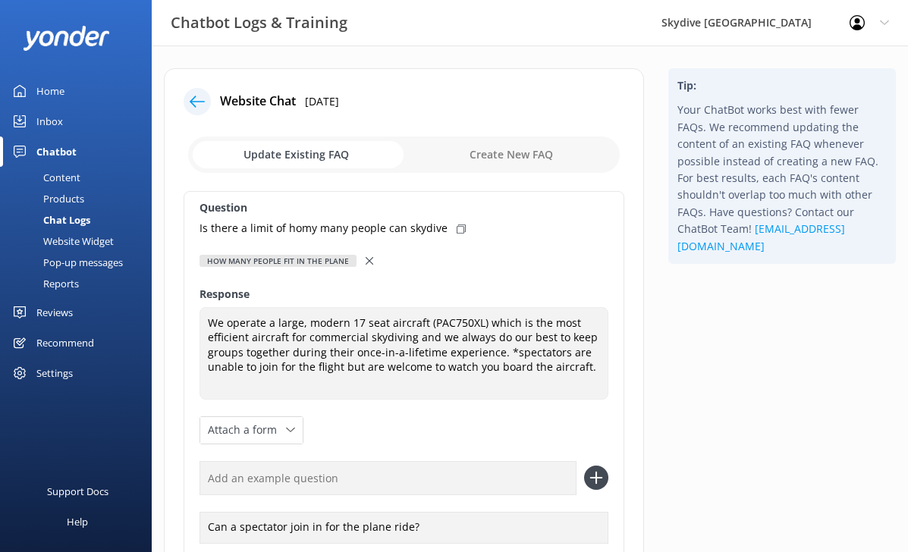
scroll to position [166, 0]
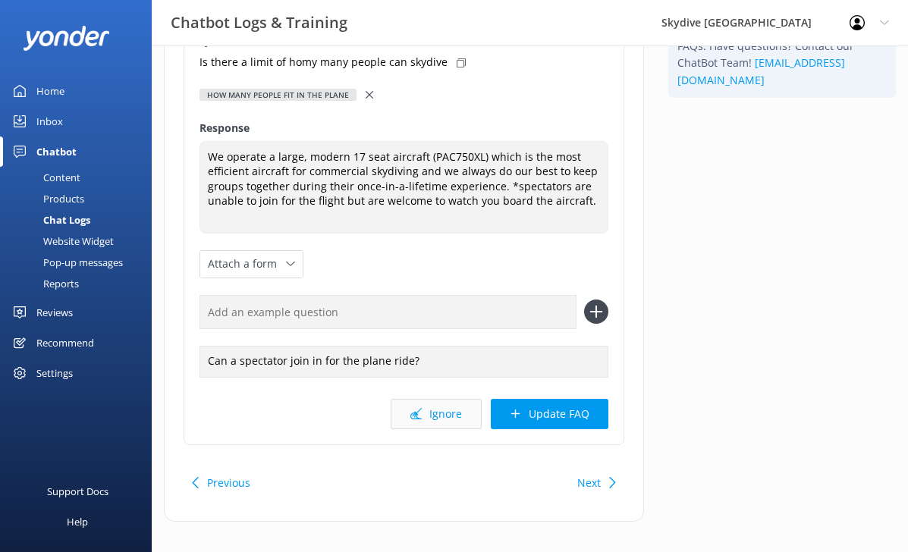
click at [425, 411] on button "Ignore" at bounding box center [436, 414] width 91 height 30
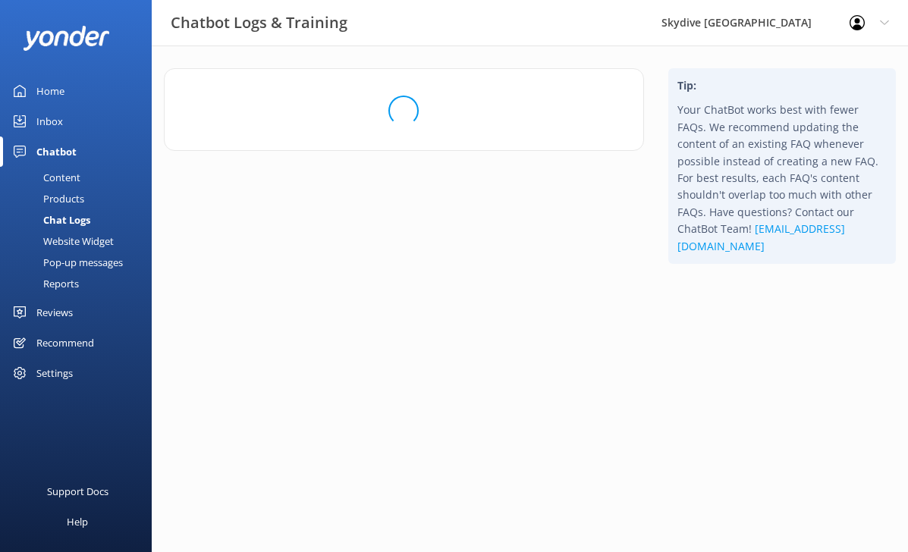
scroll to position [0, 0]
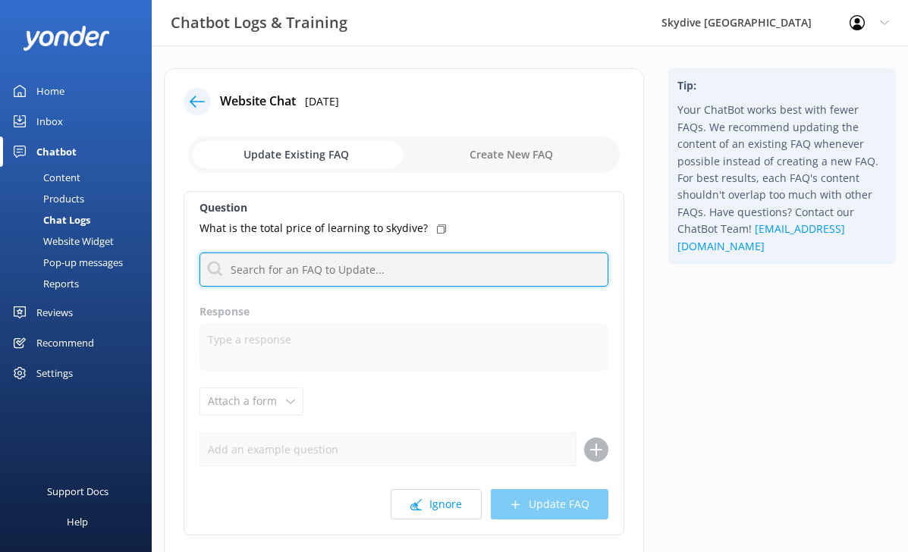
click at [369, 257] on input "text" at bounding box center [404, 270] width 409 height 34
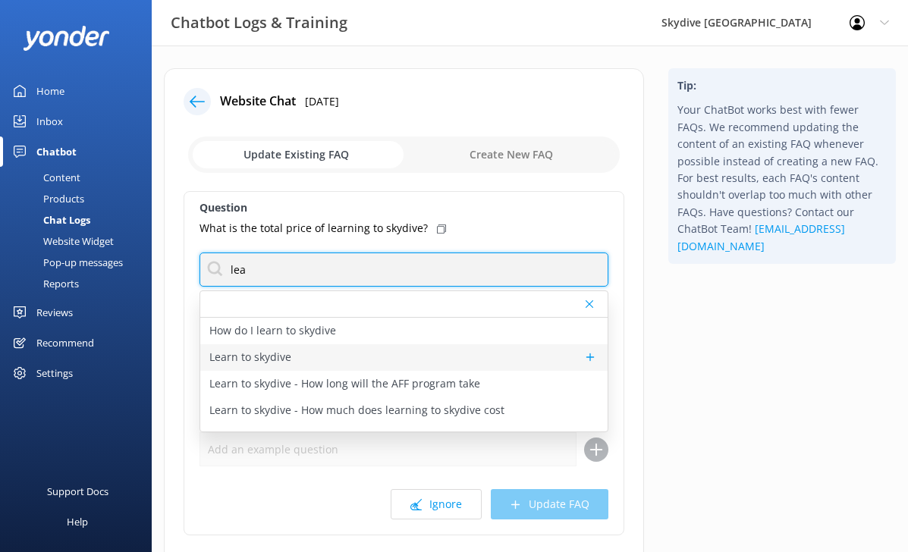
type input "lea"
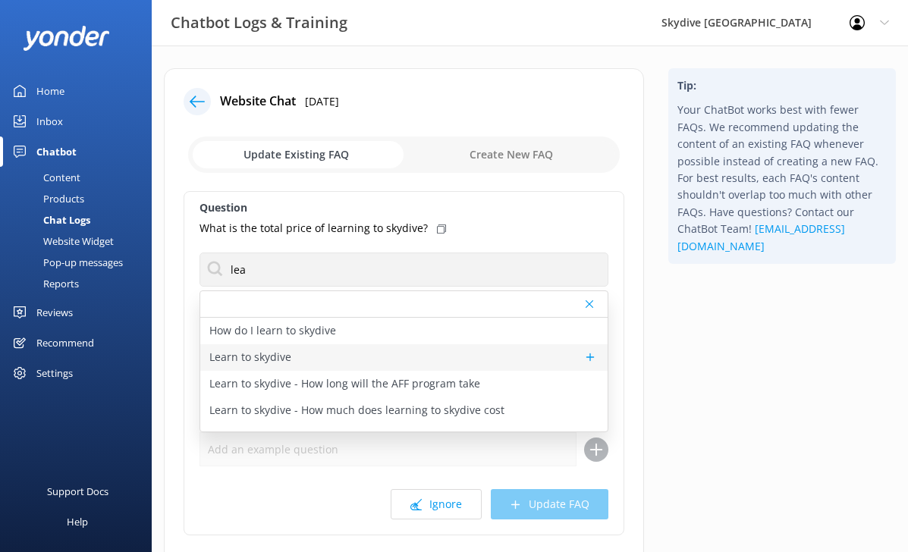
click at [319, 368] on div "Learn to skydive" at bounding box center [403, 358] width 407 height 27
type textarea "Learn to skydive with Skydive Auckland's AFF program and you can be skydiving s…"
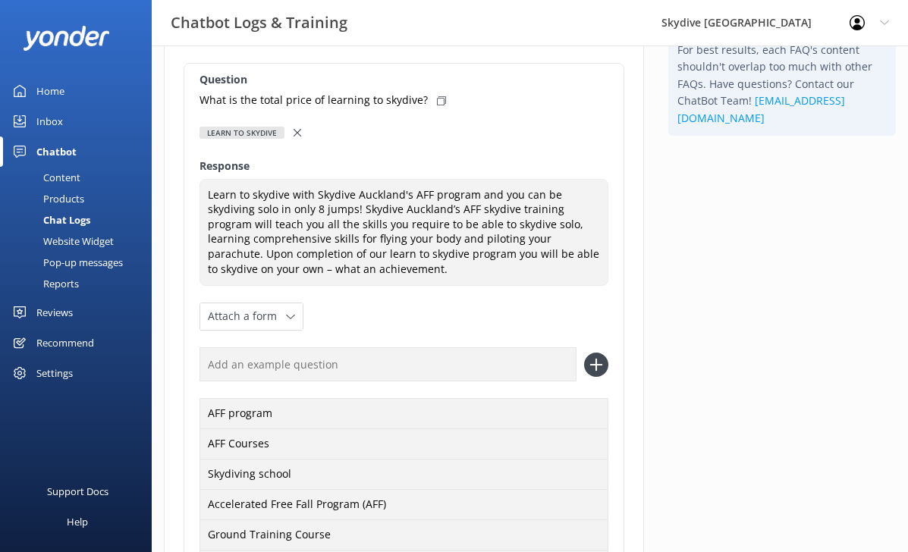
scroll to position [469, 0]
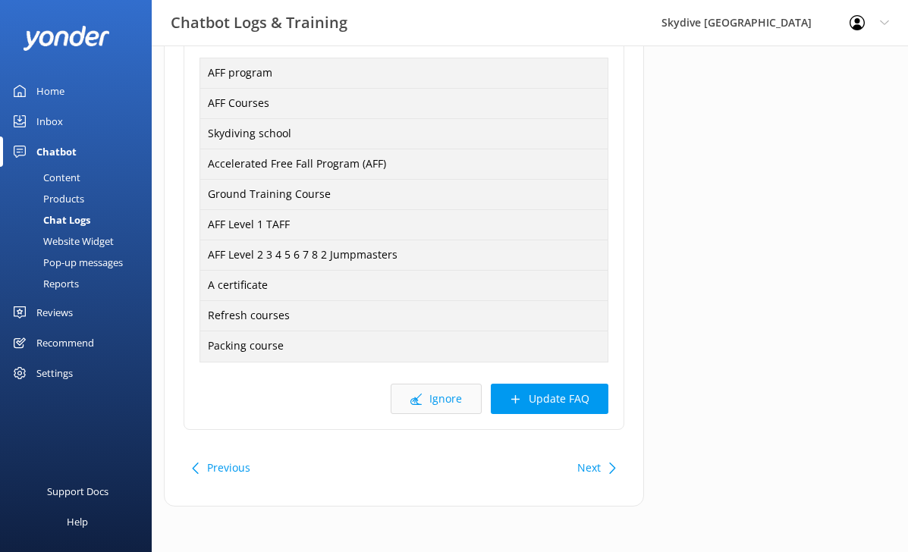
click at [450, 397] on button "Ignore" at bounding box center [436, 399] width 91 height 30
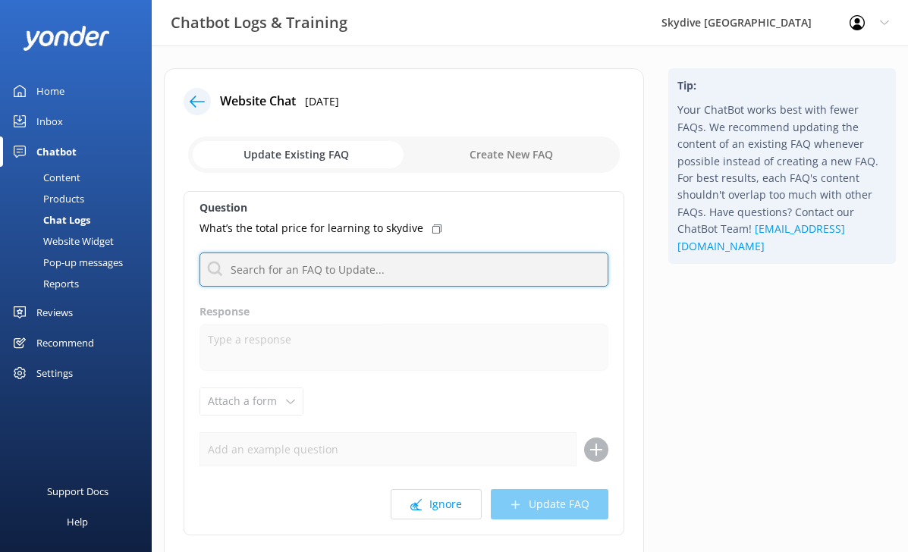
click at [414, 270] on input "text" at bounding box center [404, 270] width 409 height 34
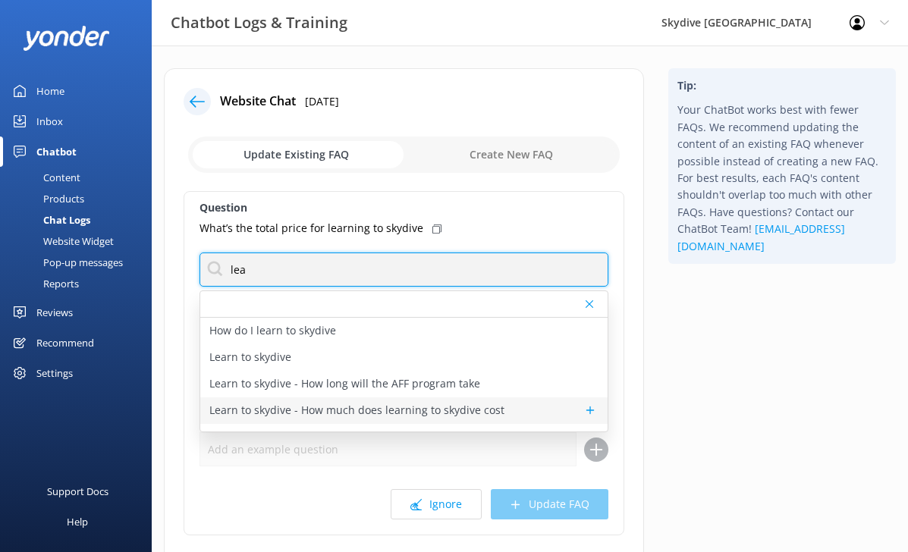
type input "lea"
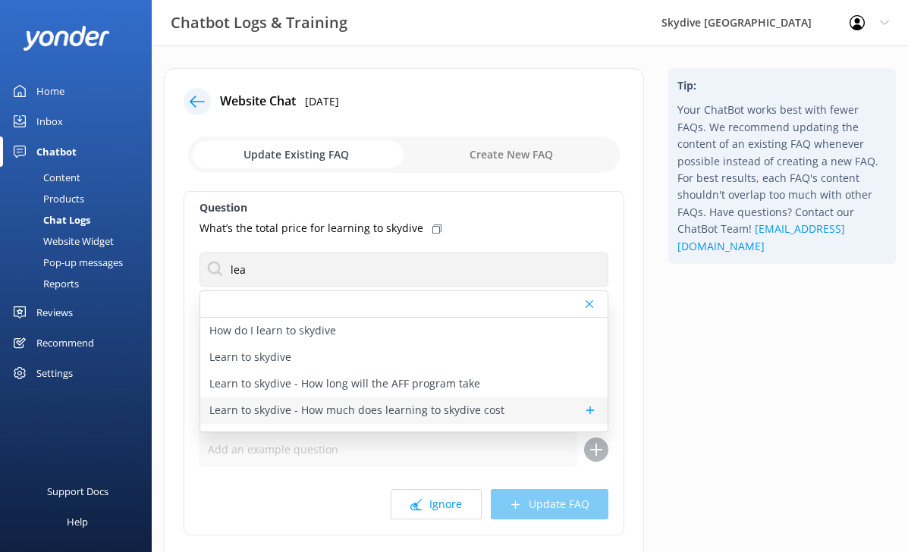
click at [428, 411] on p "Learn to skydive - How much does learning to skydive cost" at bounding box center [356, 410] width 295 height 17
type textarea "All of the prices can be found on our learn to skydive page at [URL][DOMAIN_NAM…"
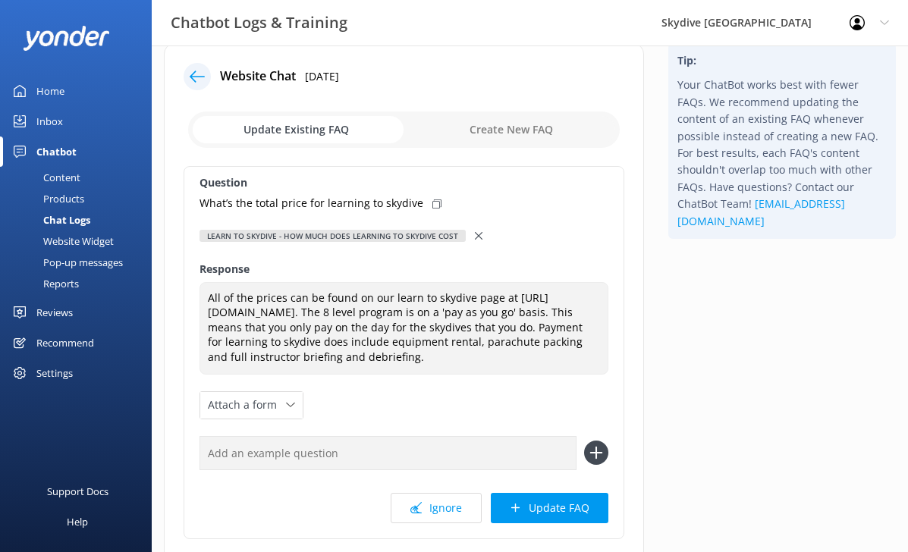
scroll to position [27, 0]
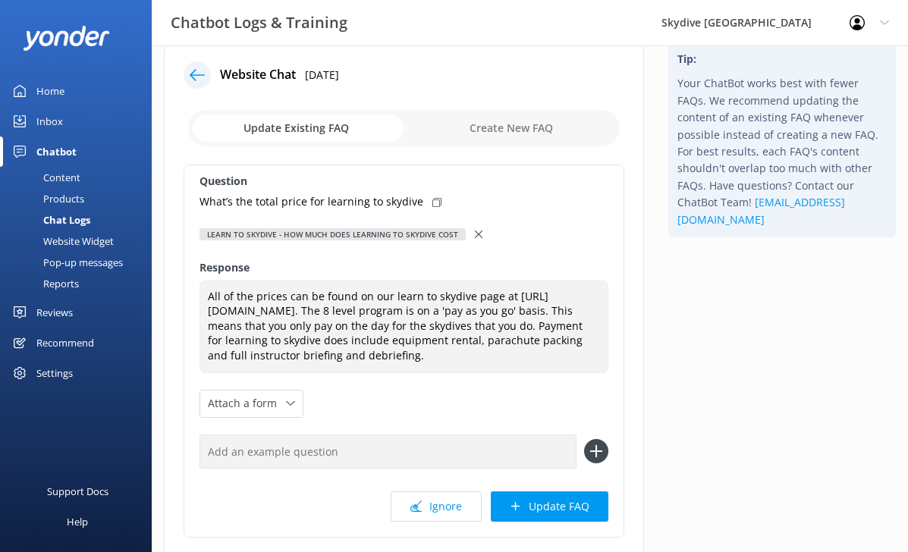
click at [433, 197] on div "What’s the total price for learning to skydive" at bounding box center [404, 201] width 409 height 17
click at [258, 460] on input "text" at bounding box center [388, 452] width 377 height 34
paste input "What’s the total price for learning to skydive"
type input "What’s the total price for learning to skydive"
click at [599, 452] on icon at bounding box center [596, 451] width 24 height 24
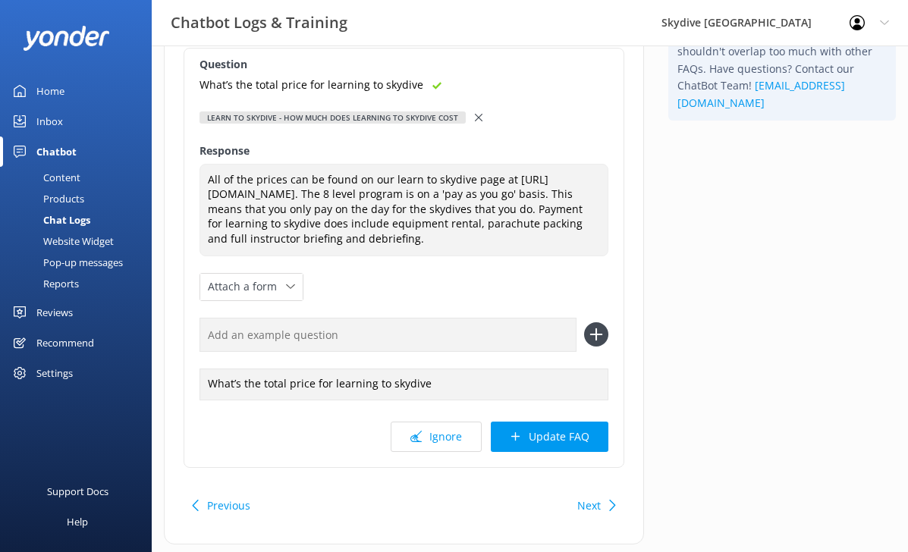
scroll to position [145, 0]
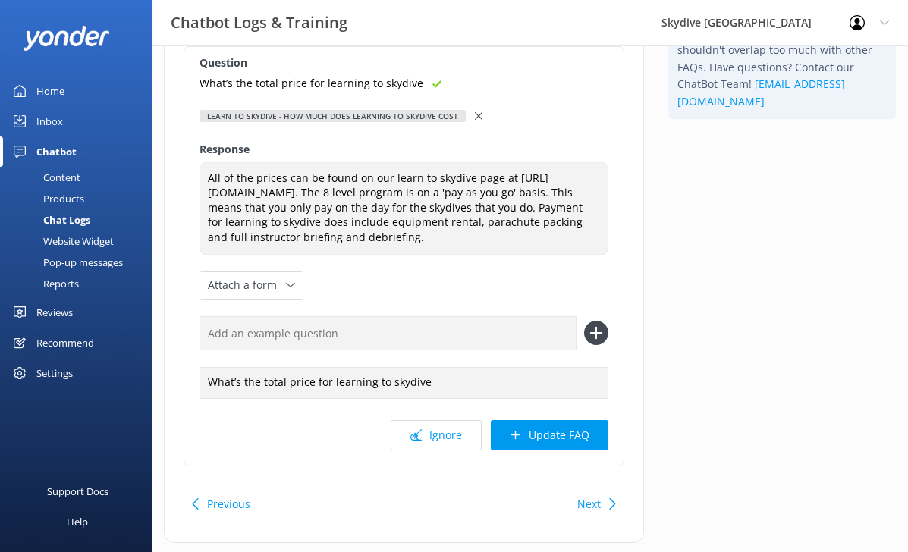
click at [372, 334] on input "text" at bounding box center [388, 333] width 377 height 34
type input "learn to skydive cost"
click at [593, 331] on icon at bounding box center [596, 333] width 24 height 24
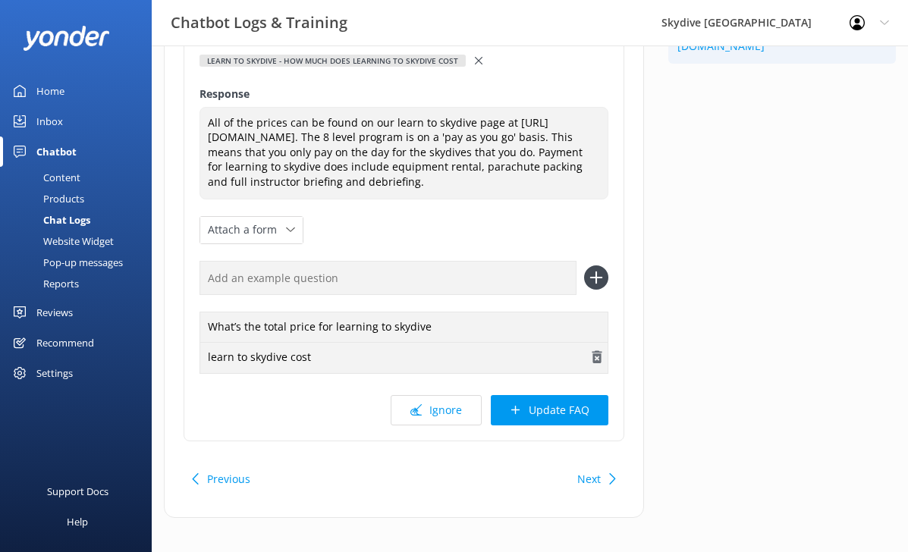
scroll to position [203, 0]
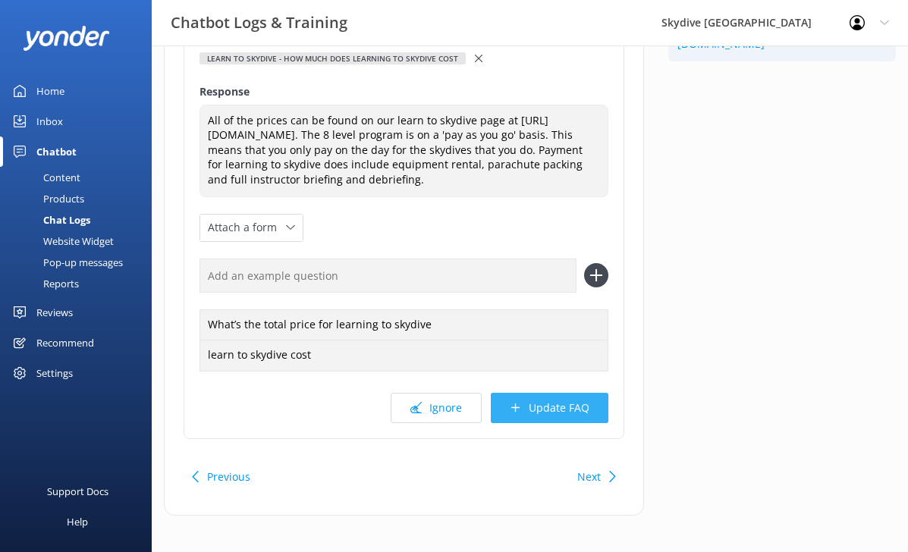
click at [552, 406] on button "Update FAQ" at bounding box center [550, 408] width 118 height 30
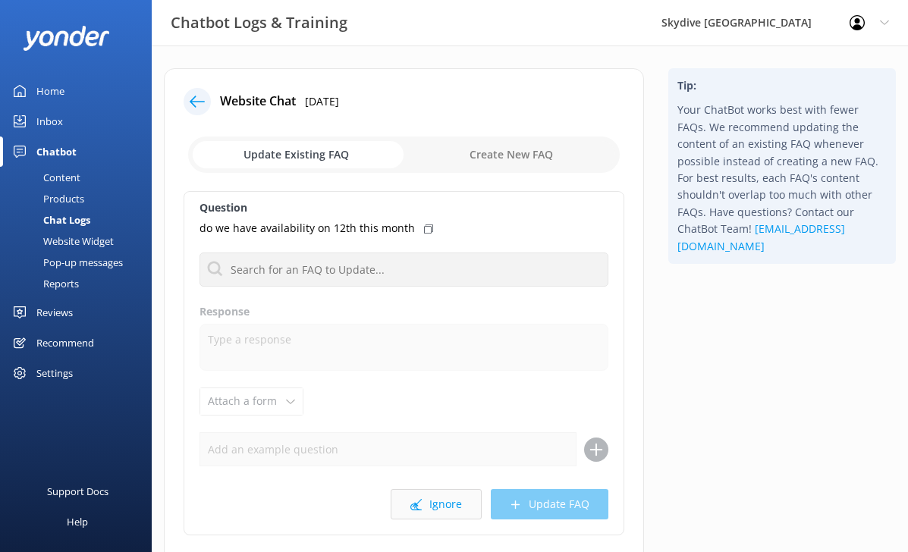
click at [449, 498] on button "Ignore" at bounding box center [436, 504] width 91 height 30
click at [411, 502] on button "Ignore" at bounding box center [436, 504] width 91 height 30
click at [419, 507] on icon at bounding box center [416, 504] width 11 height 11
click at [192, 95] on icon at bounding box center [197, 101] width 15 height 15
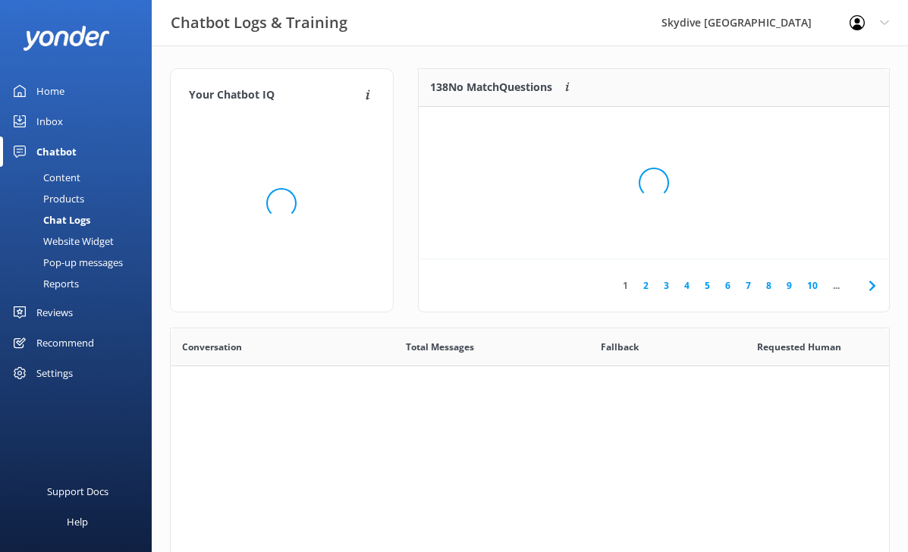
scroll to position [532, 719]
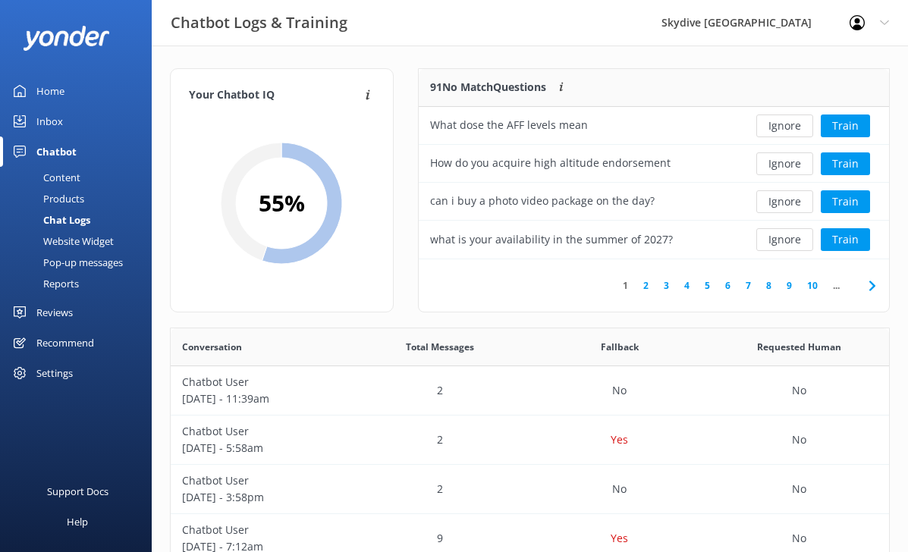
click at [815, 288] on link "10" at bounding box center [813, 285] width 26 height 14
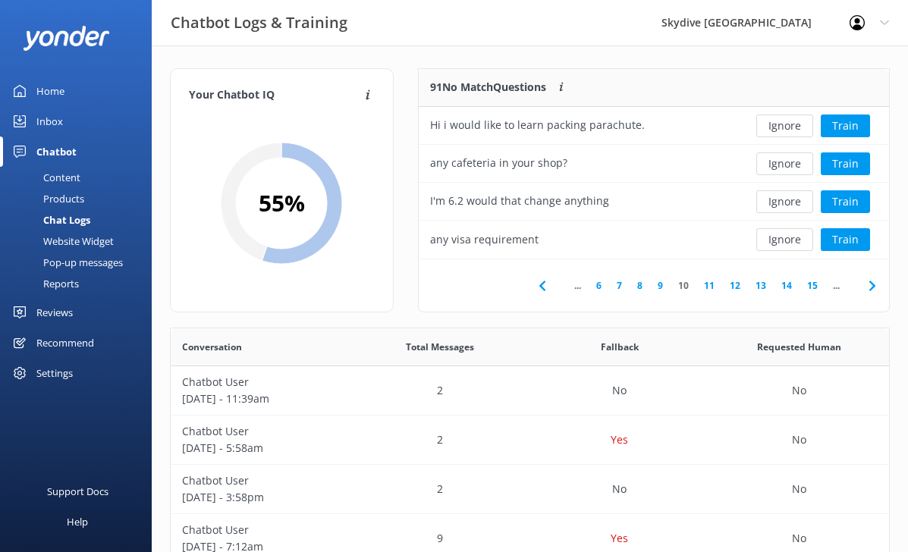
click at [815, 288] on link "15" at bounding box center [813, 285] width 26 height 14
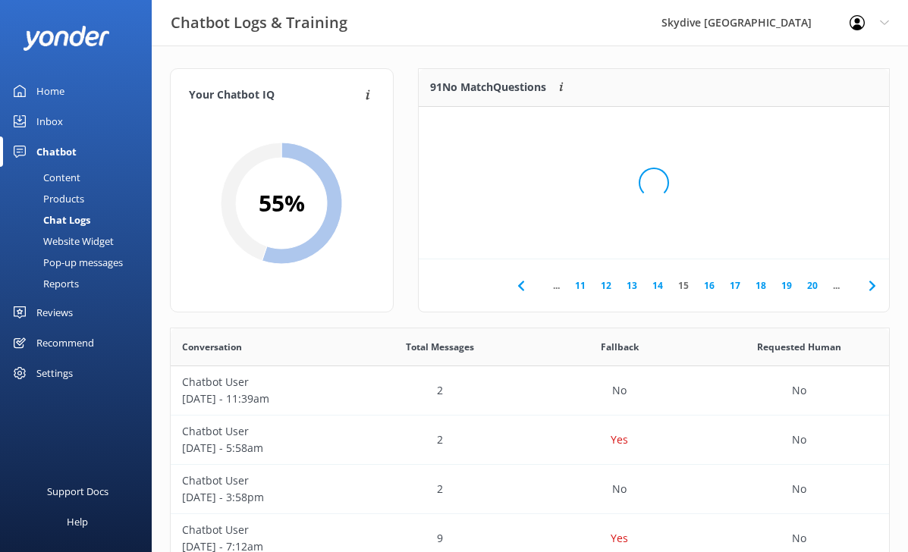
click at [815, 288] on div "Loading.." at bounding box center [654, 183] width 440 height 552
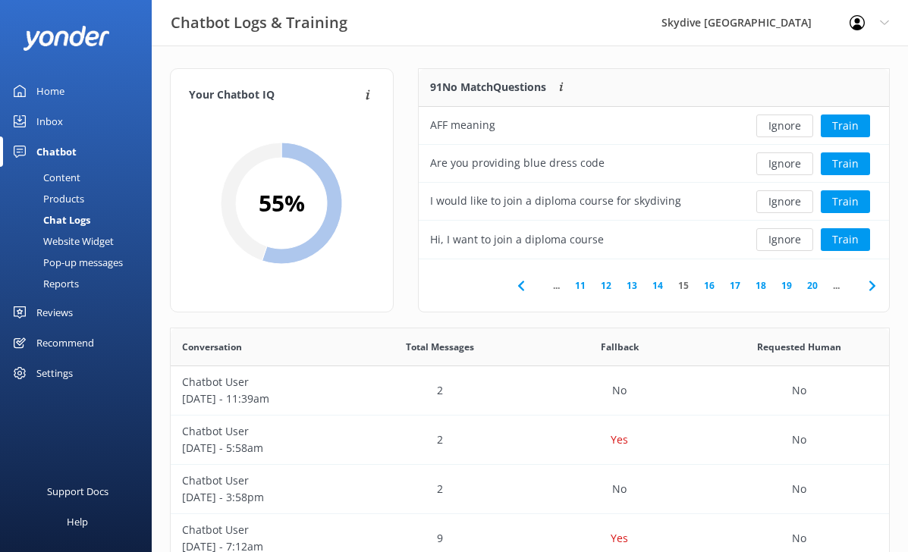
click at [807, 283] on link "20" at bounding box center [813, 285] width 26 height 14
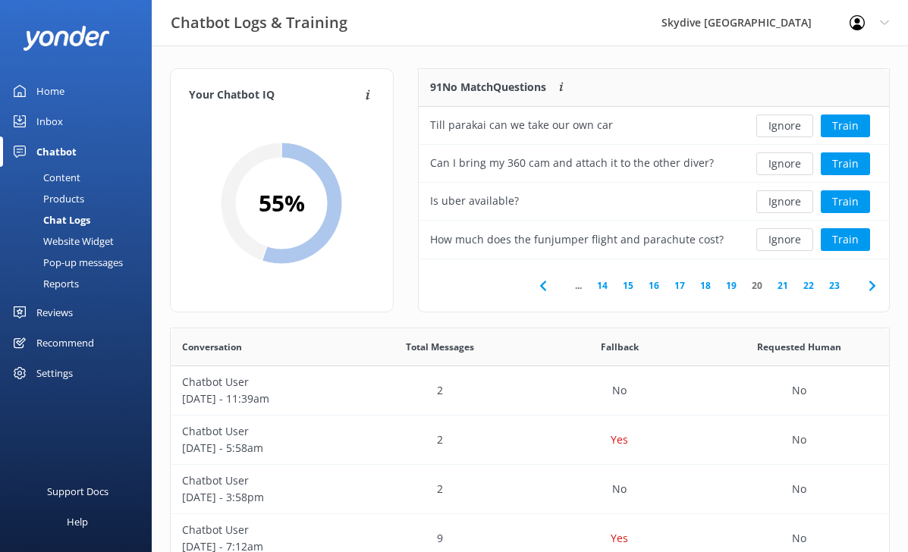
click at [814, 285] on link "22" at bounding box center [809, 285] width 26 height 14
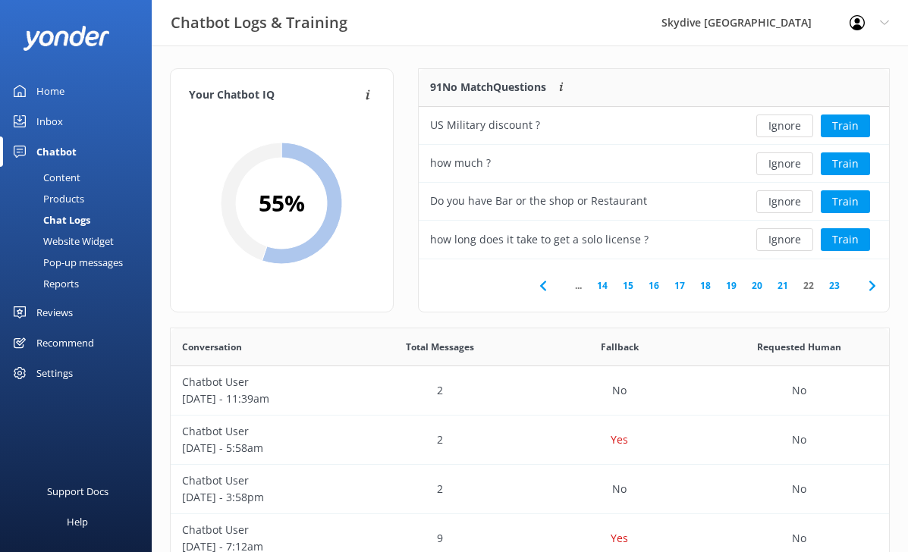
click at [830, 285] on link "23" at bounding box center [835, 285] width 26 height 14
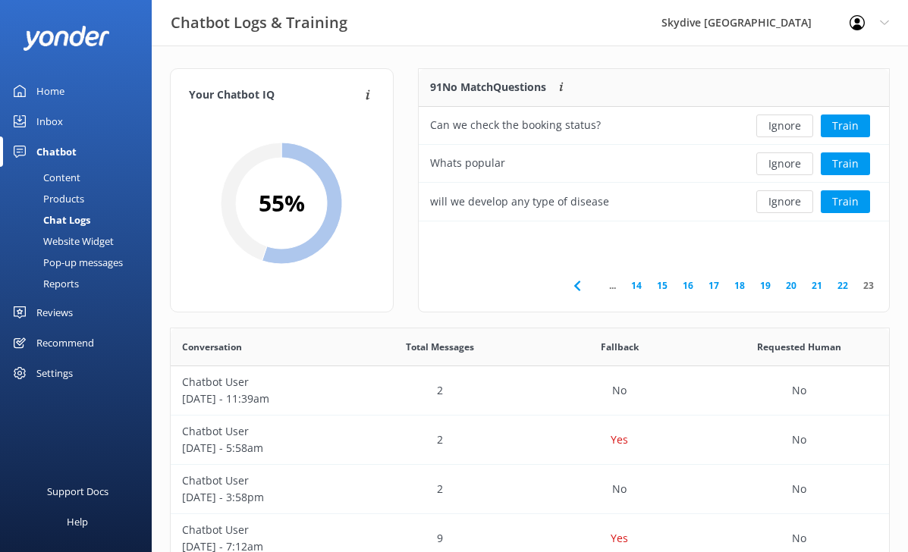
scroll to position [153, 470]
click at [867, 285] on link "23" at bounding box center [869, 285] width 26 height 14
click at [772, 200] on button "Ignore" at bounding box center [785, 201] width 57 height 23
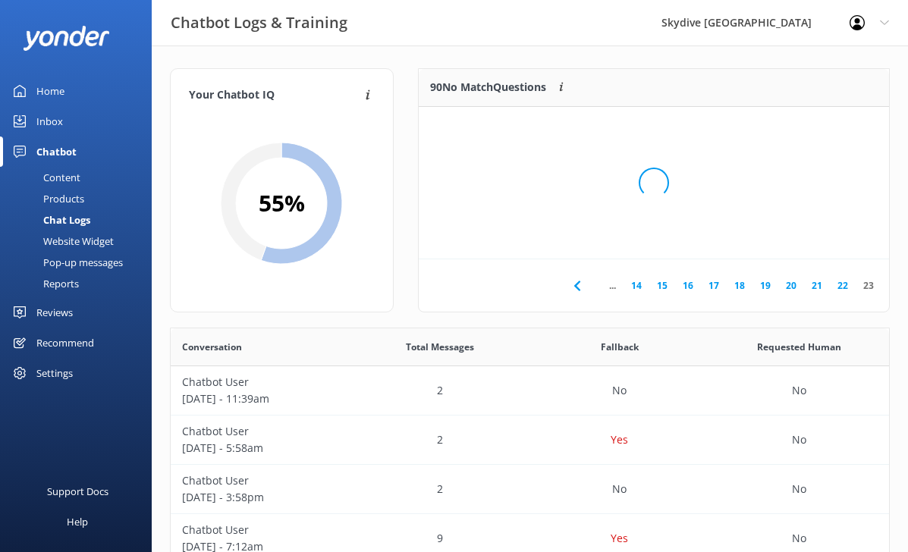
scroll to position [115, 470]
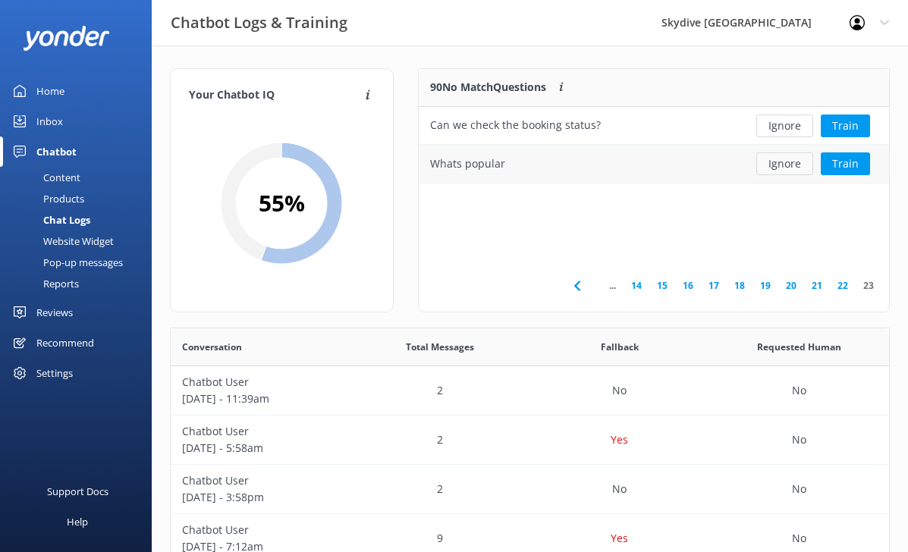
click at [769, 167] on button "Ignore" at bounding box center [785, 164] width 57 height 23
click at [779, 131] on button "Ignore" at bounding box center [785, 126] width 57 height 23
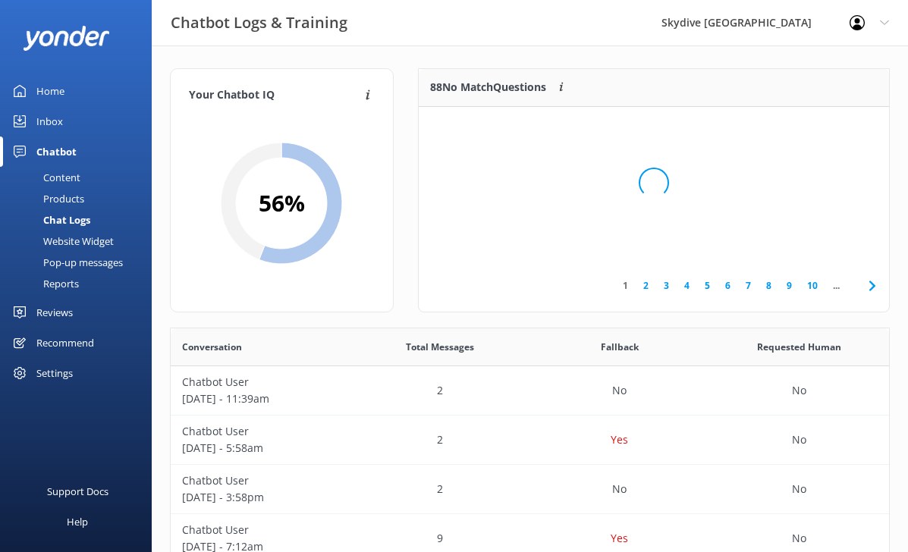
scroll to position [190, 470]
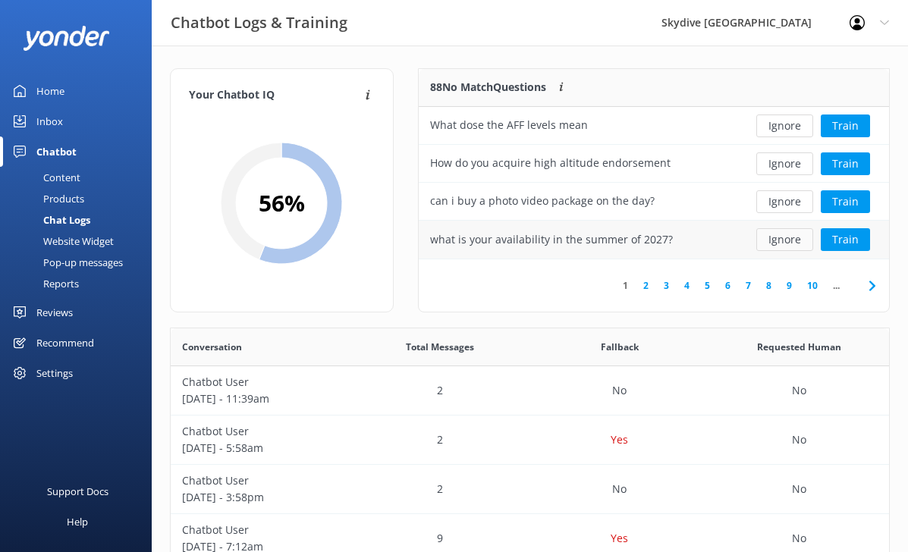
click at [775, 244] on button "Ignore" at bounding box center [785, 239] width 57 height 23
click at [777, 238] on button "Ignore" at bounding box center [785, 239] width 57 height 23
click at [807, 286] on link "10" at bounding box center [813, 285] width 26 height 14
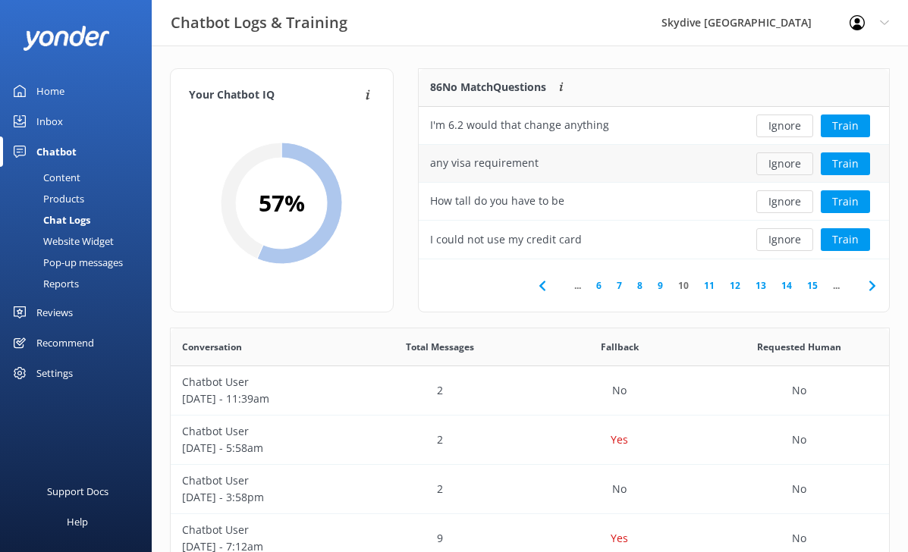
click at [770, 156] on button "Ignore" at bounding box center [785, 164] width 57 height 23
click at [803, 285] on link "15" at bounding box center [813, 285] width 26 height 14
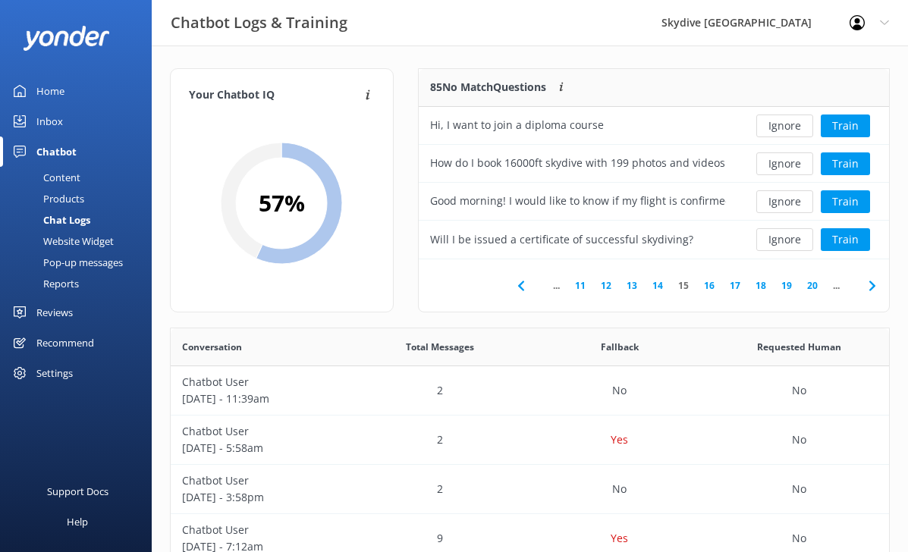
click at [774, 281] on link "19" at bounding box center [787, 285] width 26 height 14
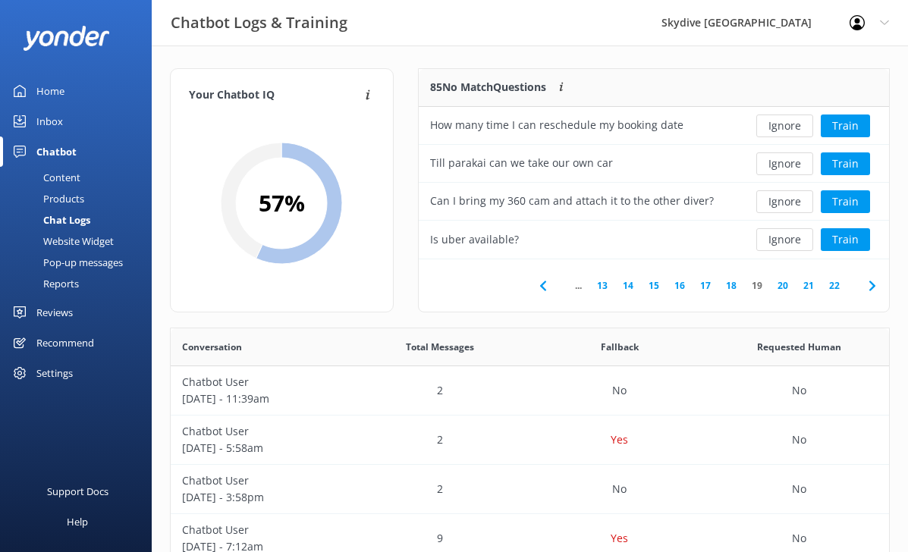
click at [815, 286] on link "21" at bounding box center [809, 285] width 26 height 14
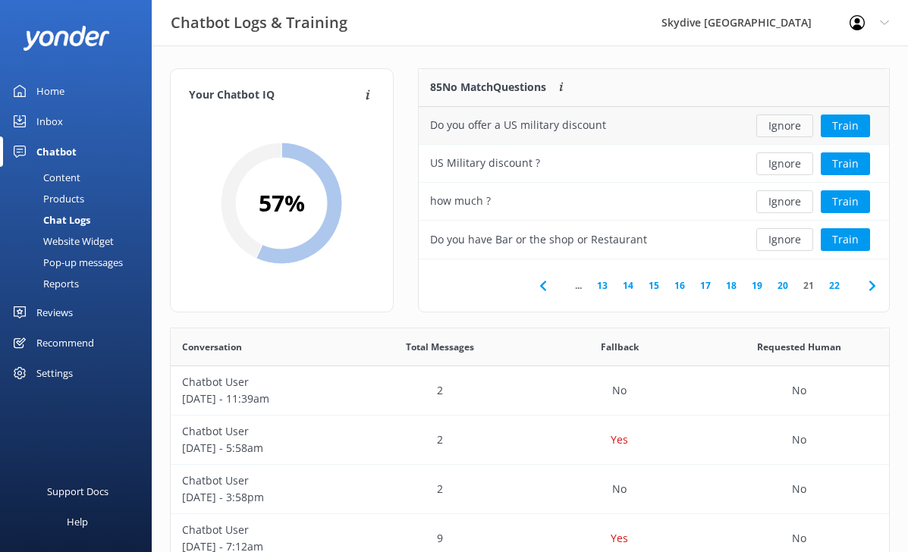
click at [780, 130] on button "Ignore" at bounding box center [785, 126] width 57 height 23
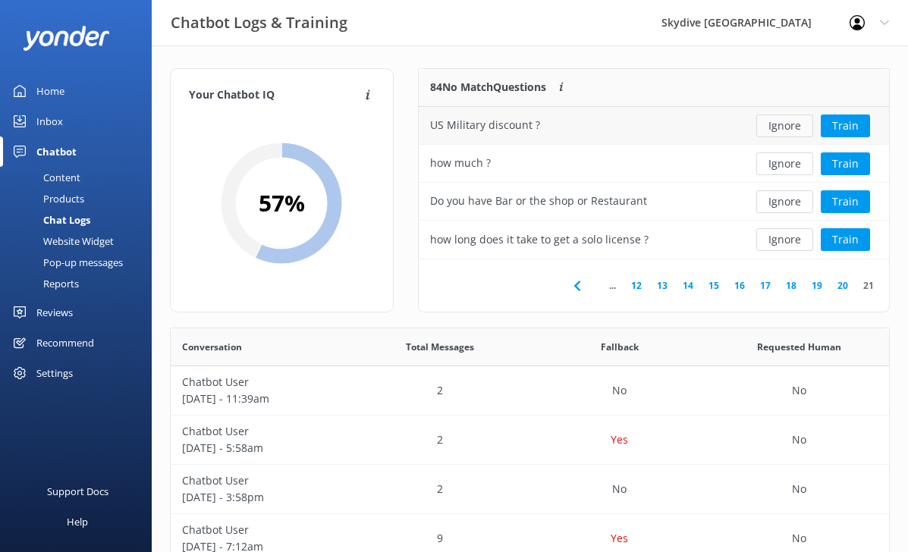
click at [781, 130] on button "Ignore" at bounding box center [785, 126] width 57 height 23
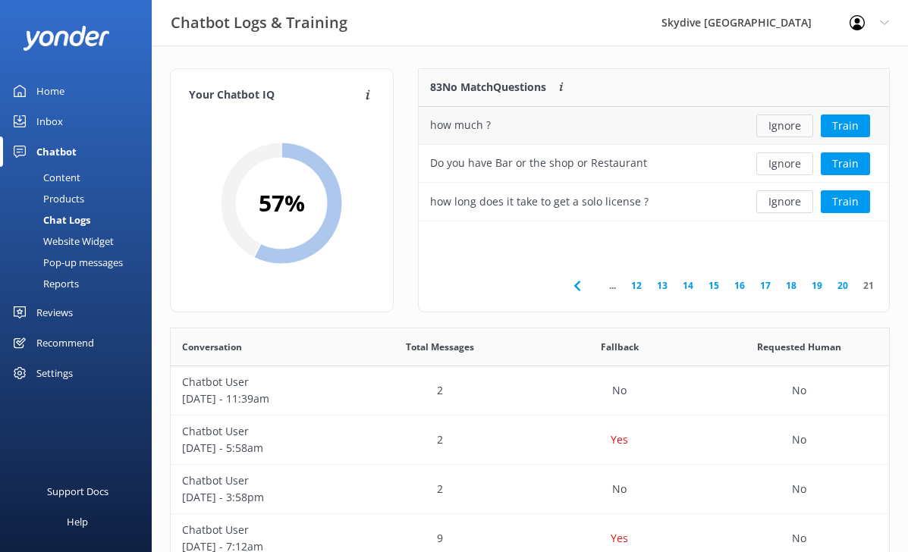
scroll to position [153, 470]
click at [653, 286] on link "13" at bounding box center [663, 285] width 26 height 14
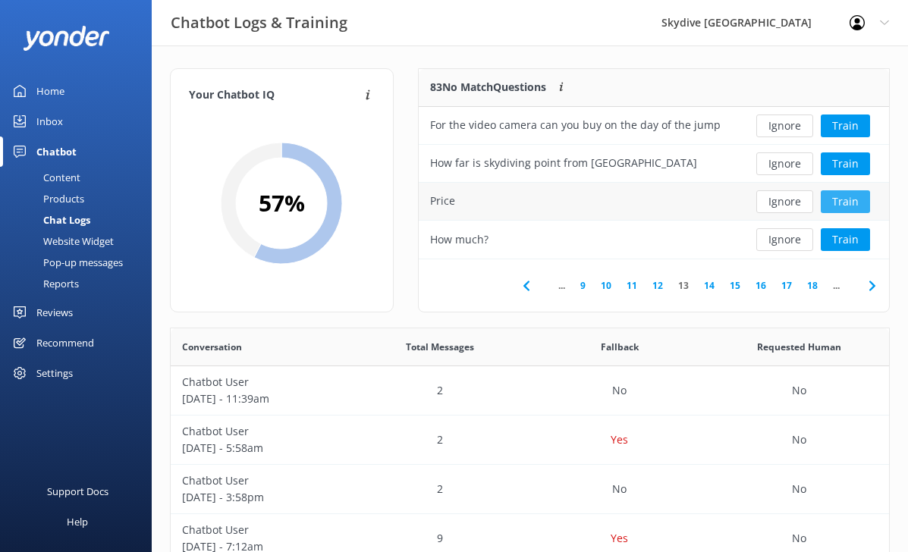
click at [829, 205] on button "Train" at bounding box center [845, 201] width 49 height 23
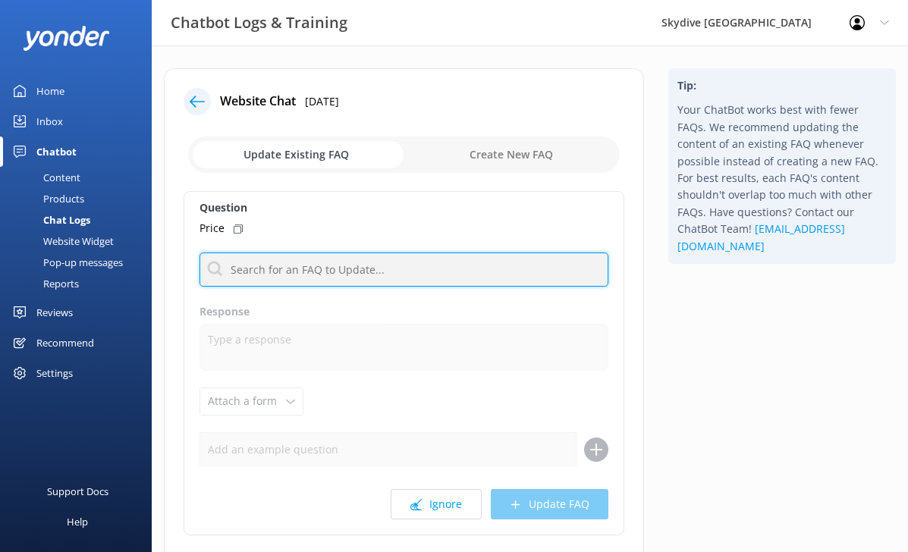
click at [460, 263] on input "text" at bounding box center [404, 270] width 409 height 34
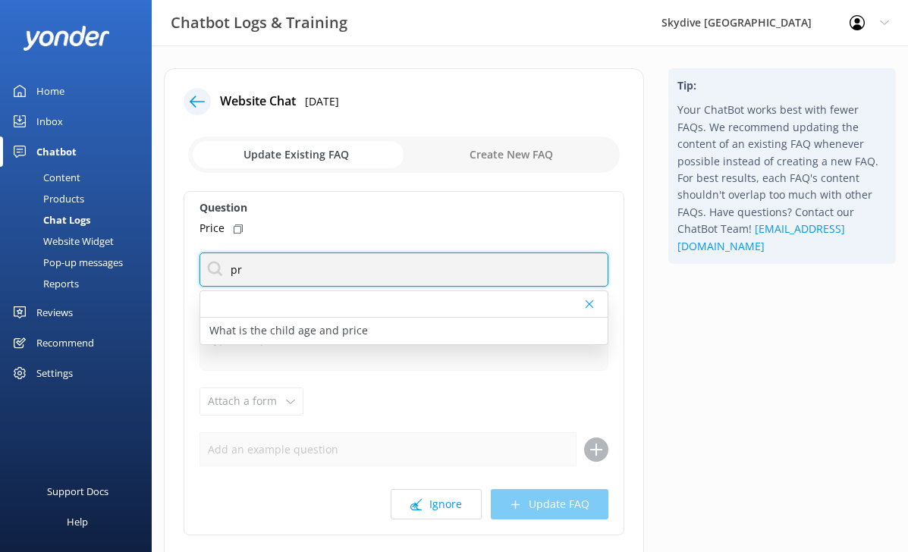
type input "p"
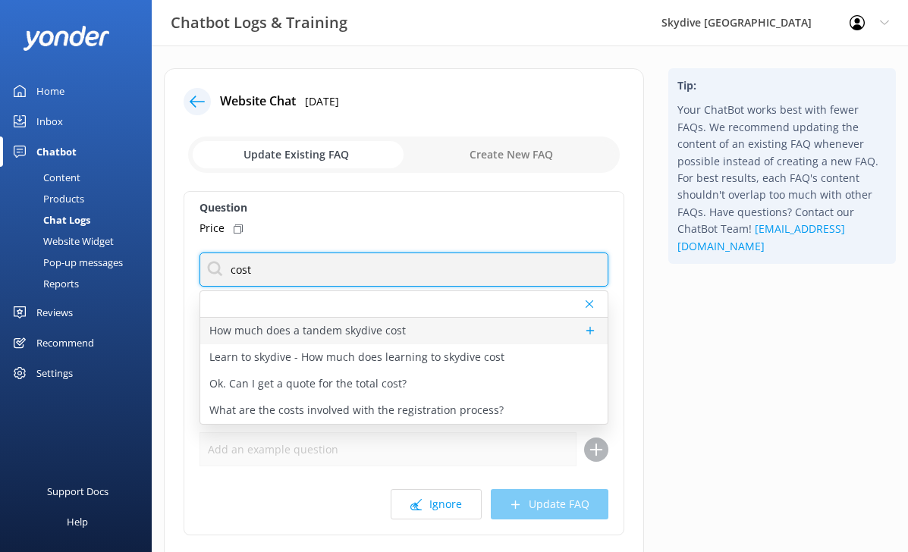
type input "cost"
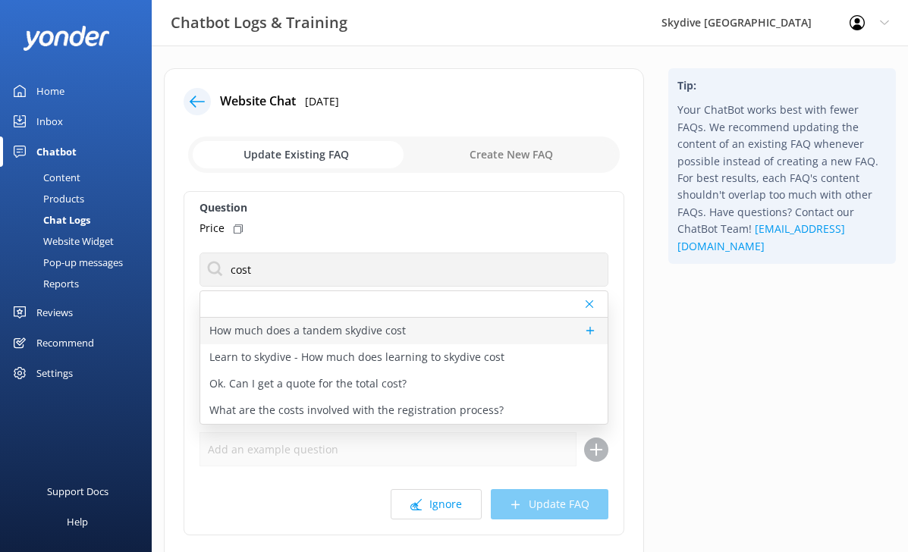
click at [351, 324] on p "How much does a tandem skydive cost" at bounding box center [307, 330] width 197 height 17
type textarea "Here are the tandem skydive heights and prices: 18,000ft: from $595 per person.…"
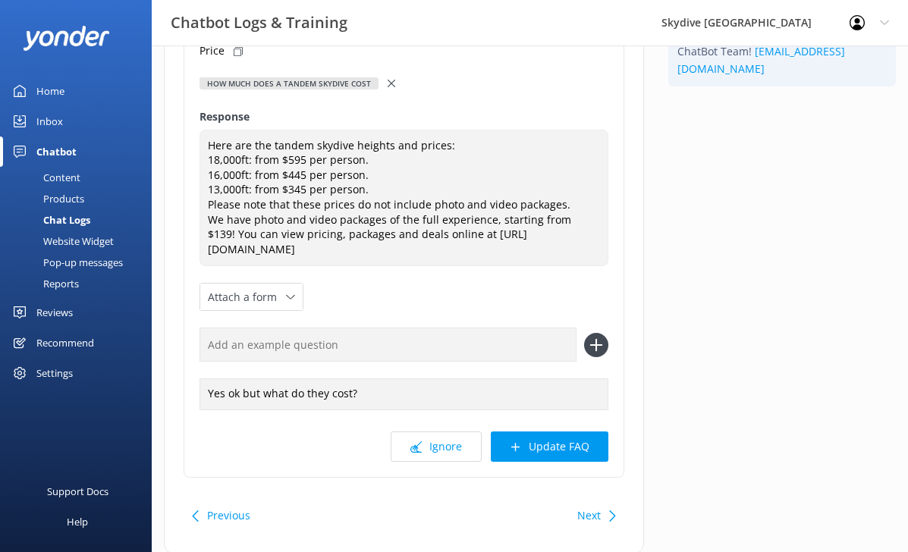
scroll to position [225, 0]
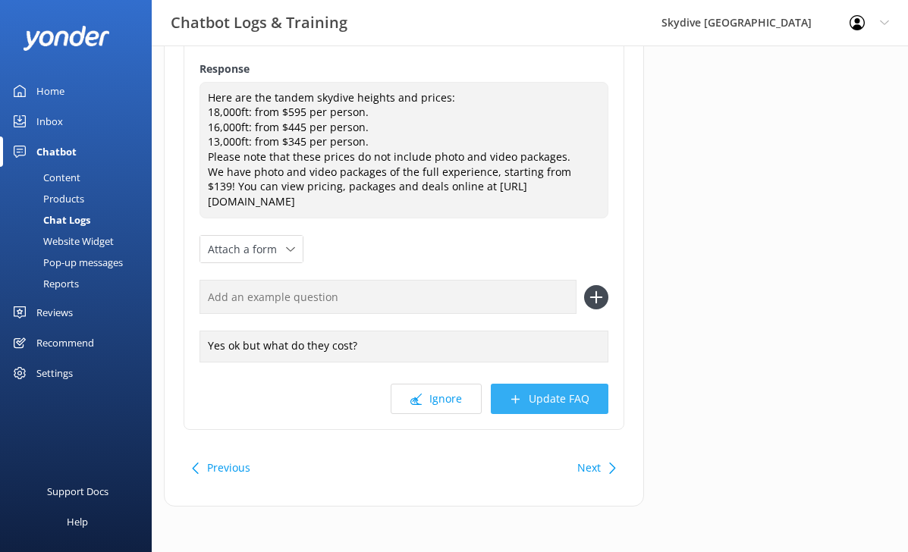
click at [559, 398] on button "Update FAQ" at bounding box center [550, 399] width 118 height 30
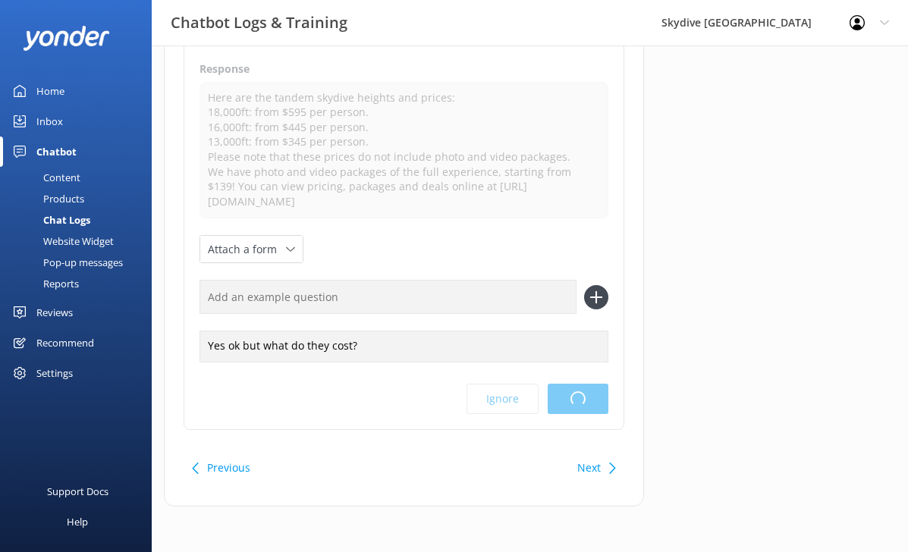
scroll to position [0, 0]
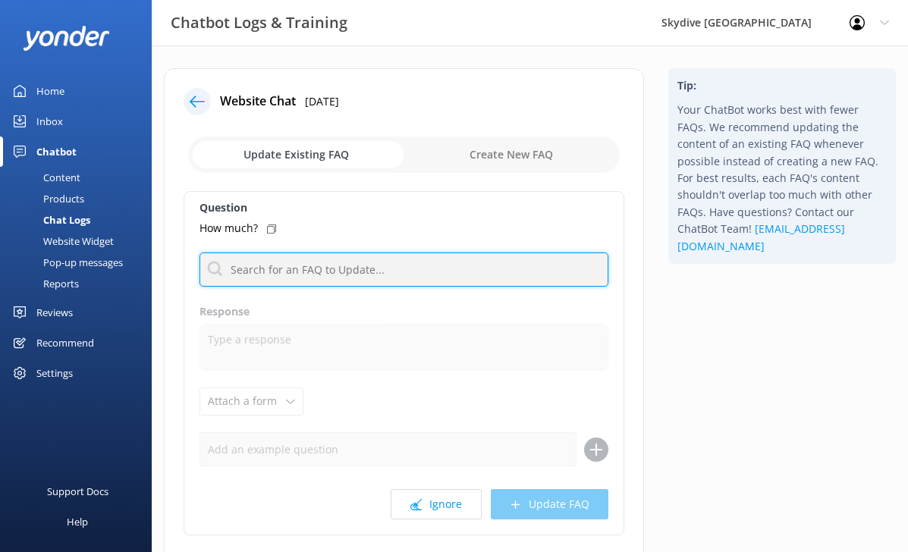
click at [323, 272] on input "text" at bounding box center [404, 270] width 409 height 34
click at [448, 270] on input "text" at bounding box center [404, 270] width 409 height 34
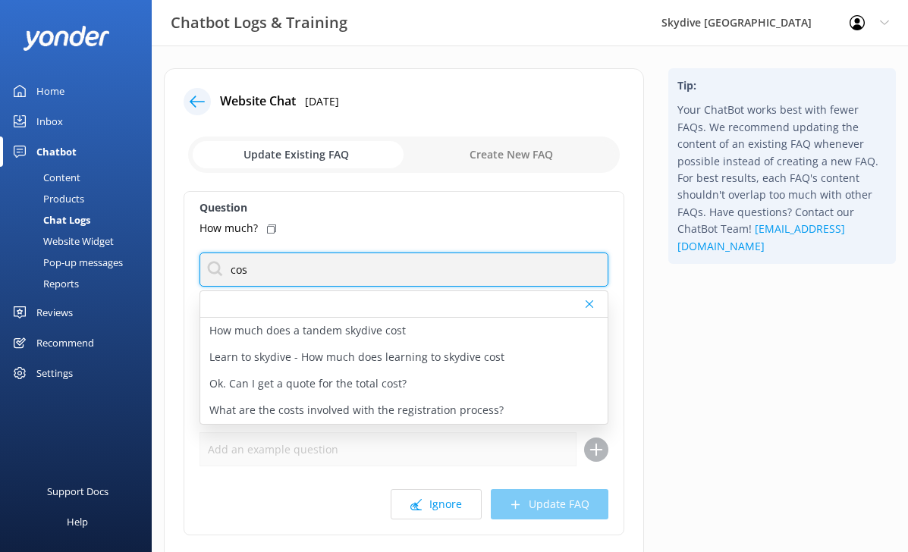
type input "cost"
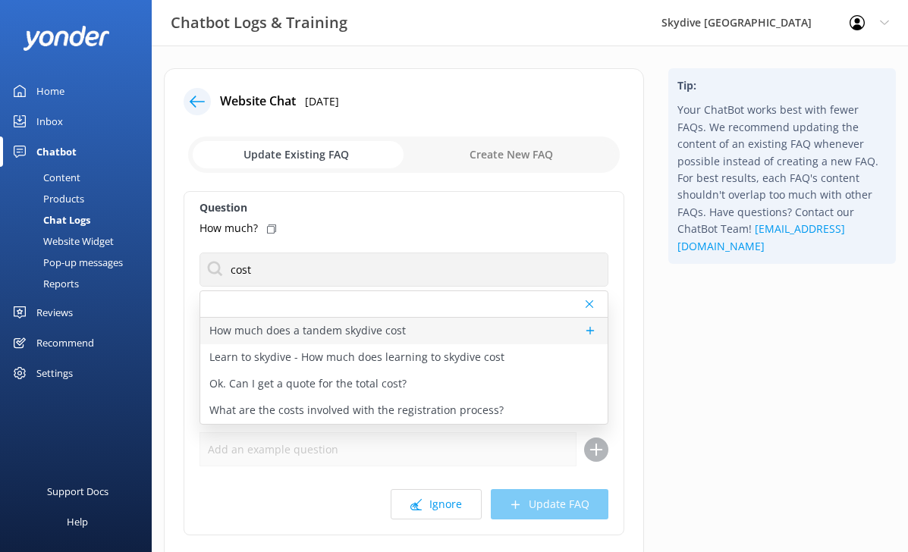
click at [327, 326] on p "How much does a tandem skydive cost" at bounding box center [307, 330] width 197 height 17
type textarea "Here are the tandem skydive heights and prices: 18,000ft: from $595 per person.…"
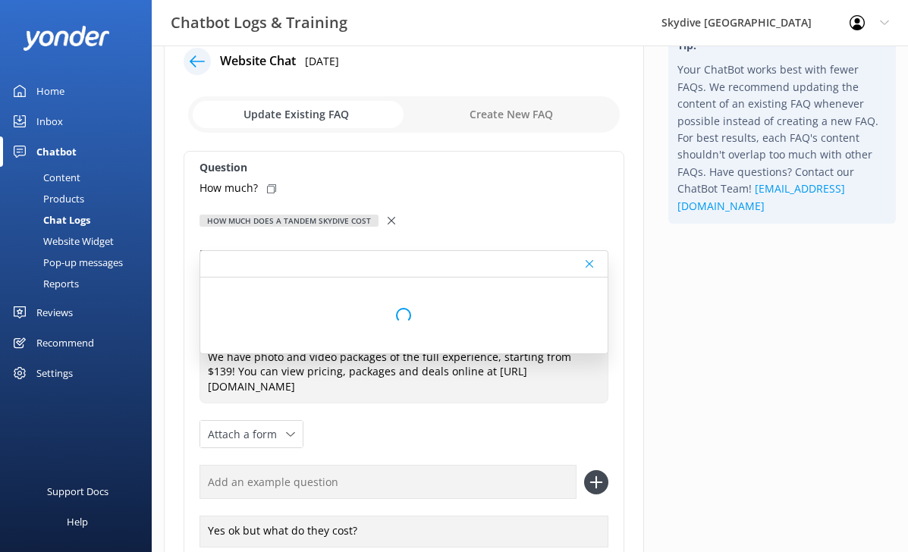
scroll to position [42, 0]
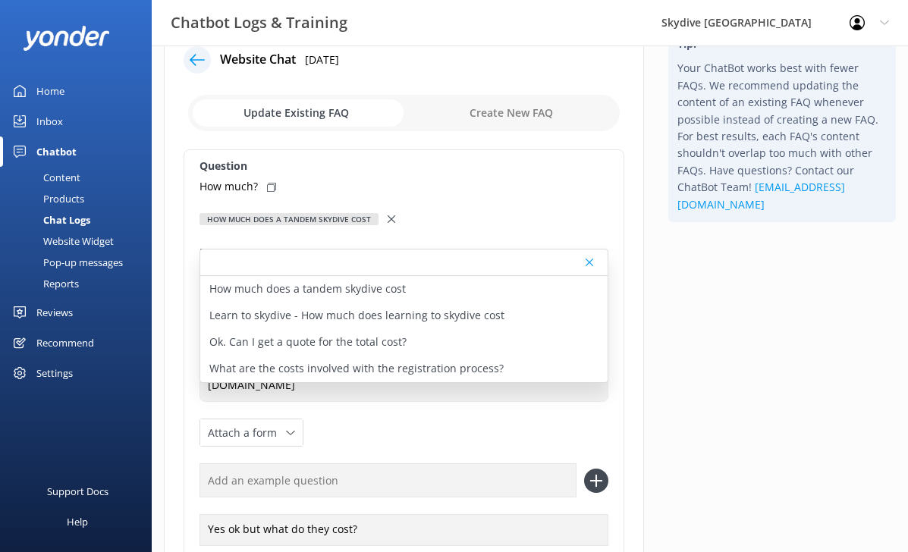
click at [505, 235] on div "Question How much? How much does a tandem skydive cost How much does a tandem s…" at bounding box center [404, 381] width 441 height 464
click at [272, 184] on icon at bounding box center [271, 187] width 9 height 9
click at [290, 484] on input "text" at bounding box center [388, 481] width 377 height 34
paste input "How much?"
type input "How much?"
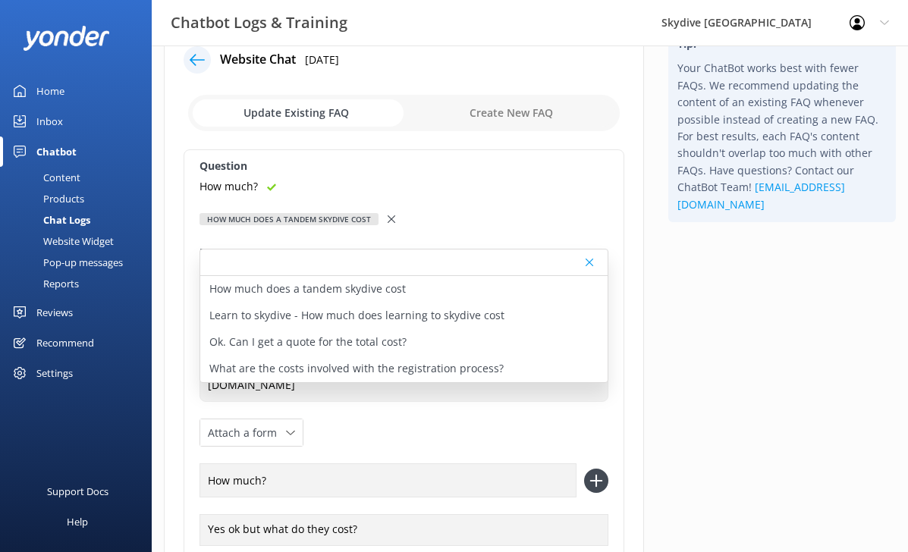
click at [606, 483] on icon at bounding box center [596, 481] width 24 height 24
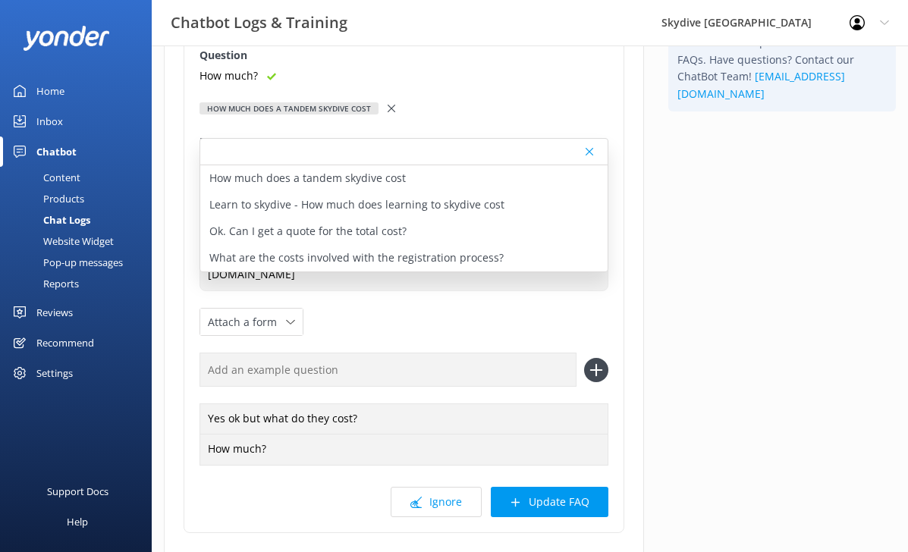
scroll to position [168, 0]
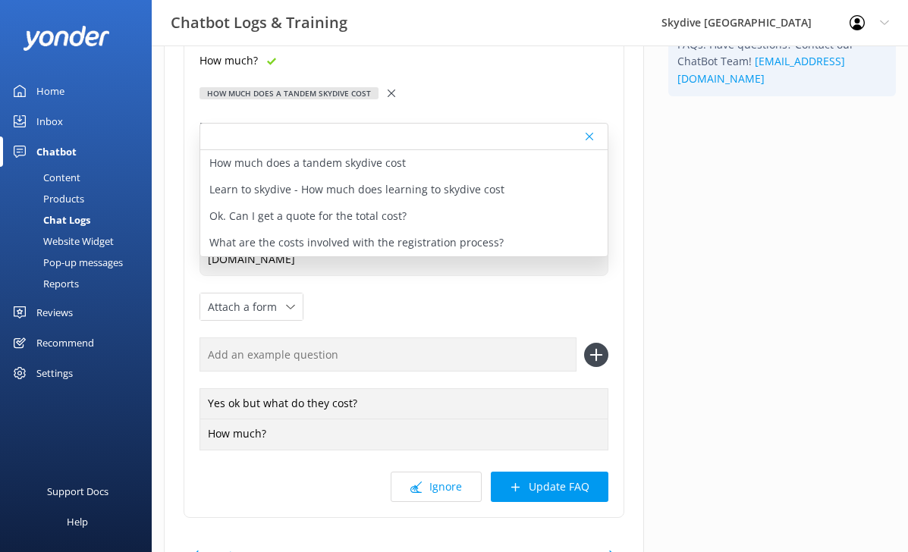
click at [348, 369] on input "text" at bounding box center [388, 355] width 377 height 34
type input "price"
click at [600, 350] on icon at bounding box center [596, 355] width 24 height 24
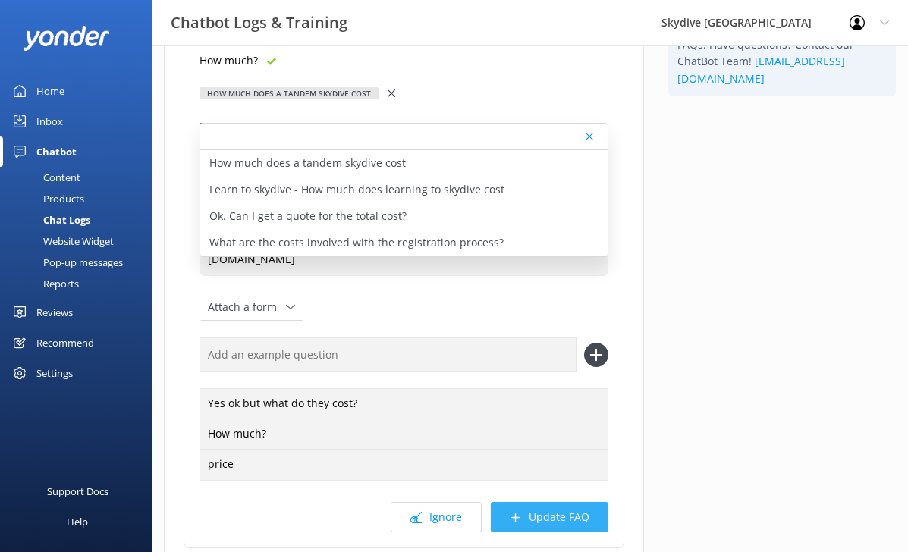
click at [536, 519] on button "Update FAQ" at bounding box center [550, 517] width 118 height 30
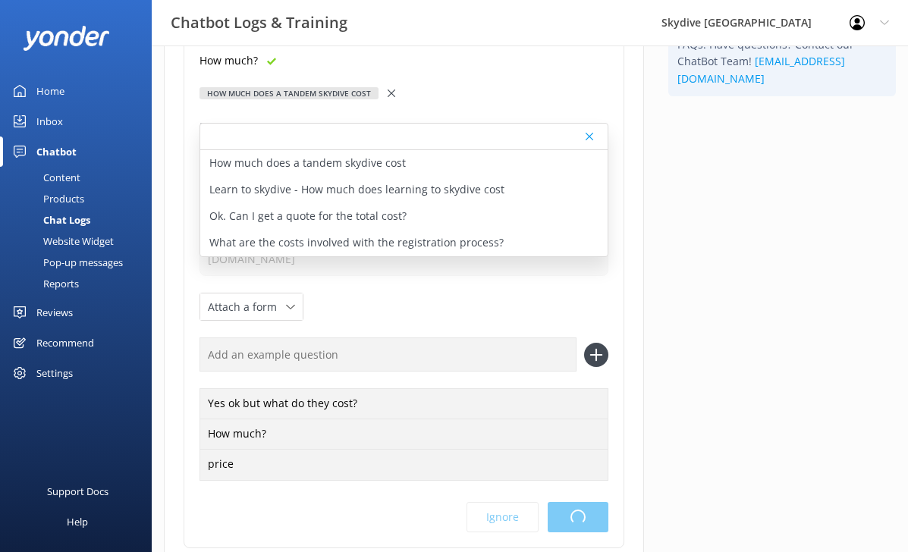
scroll to position [0, 0]
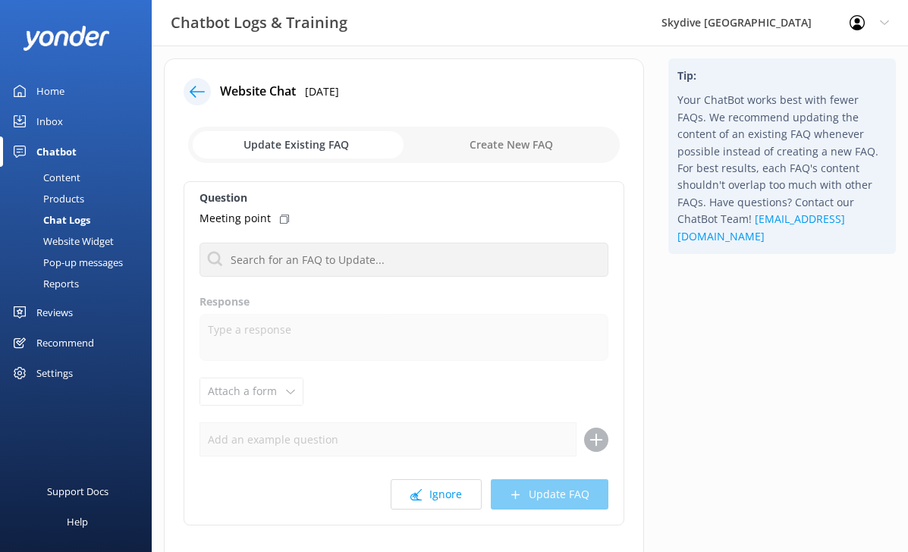
scroll to position [13, 0]
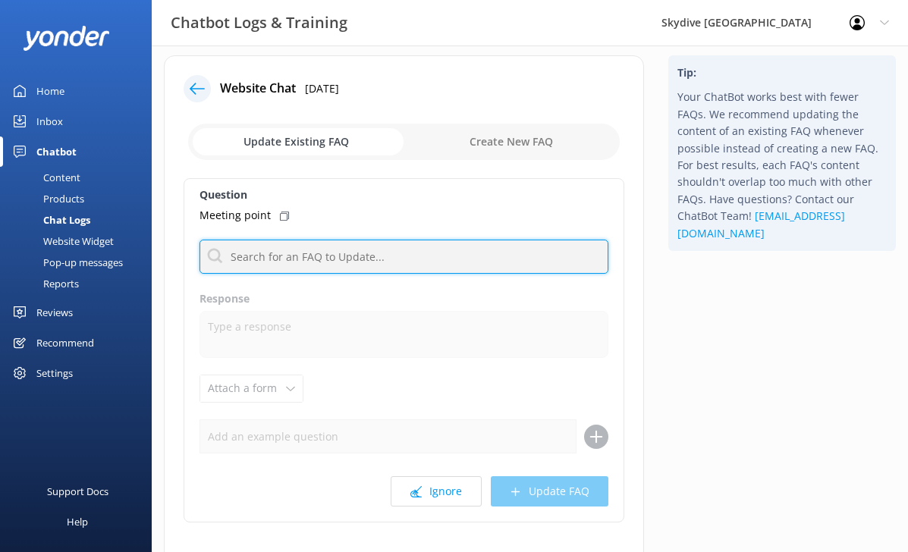
click at [358, 260] on input "text" at bounding box center [404, 257] width 409 height 34
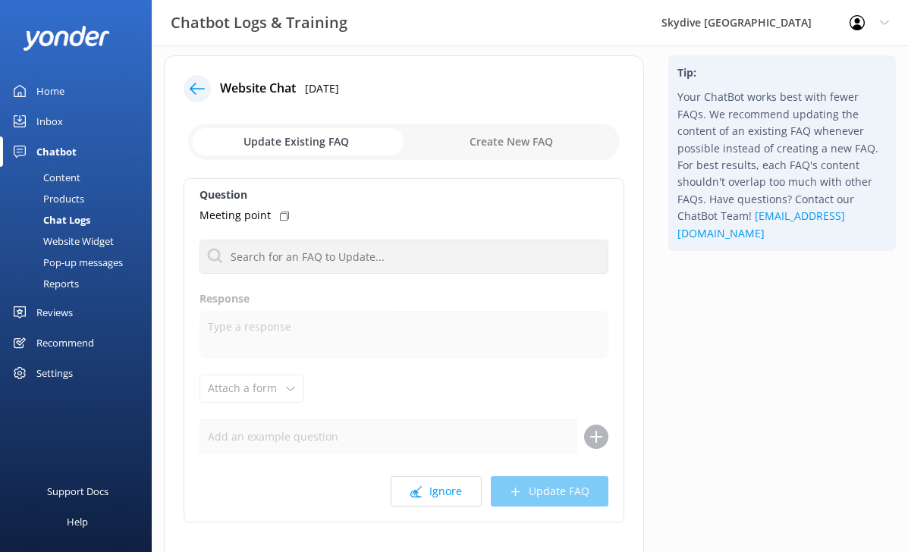
click at [184, 85] on div at bounding box center [202, 88] width 36 height 27
click at [197, 88] on use at bounding box center [197, 88] width 15 height 11
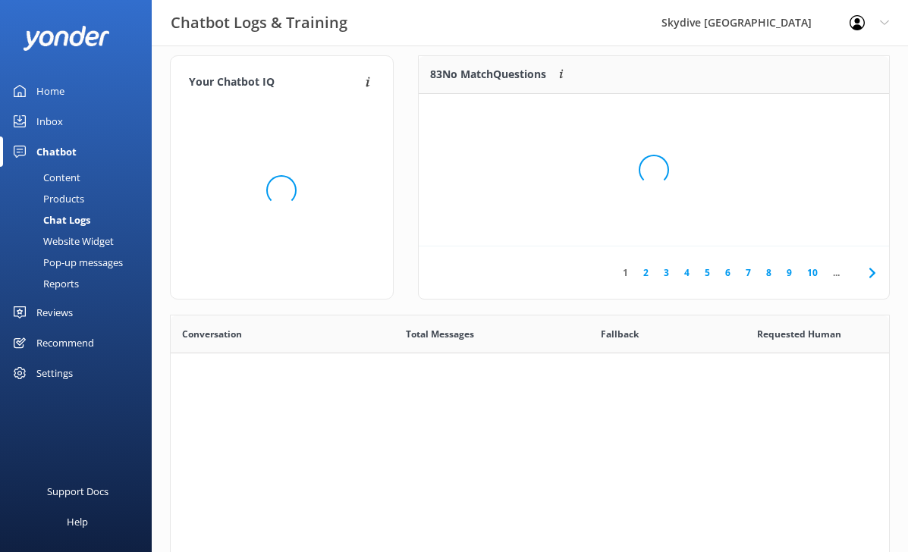
scroll to position [532, 719]
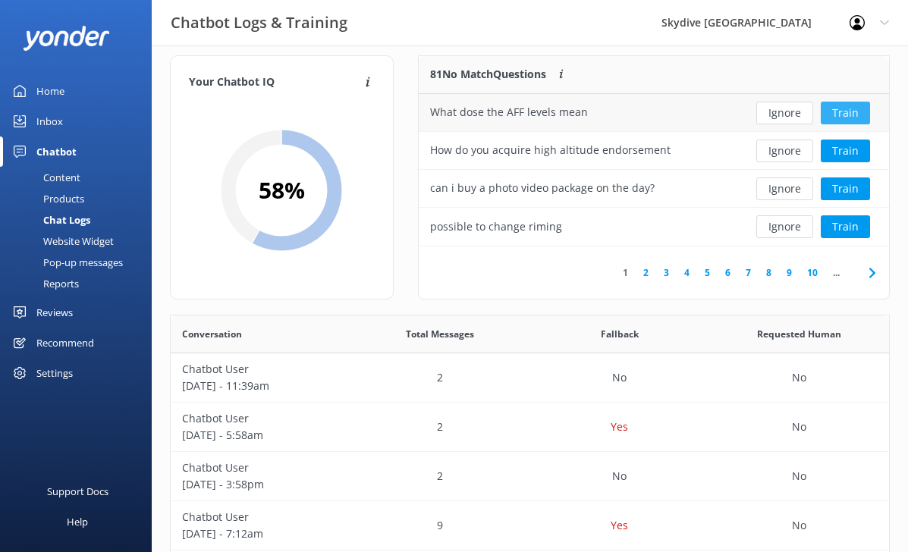
click at [835, 112] on button "Train" at bounding box center [845, 113] width 49 height 23
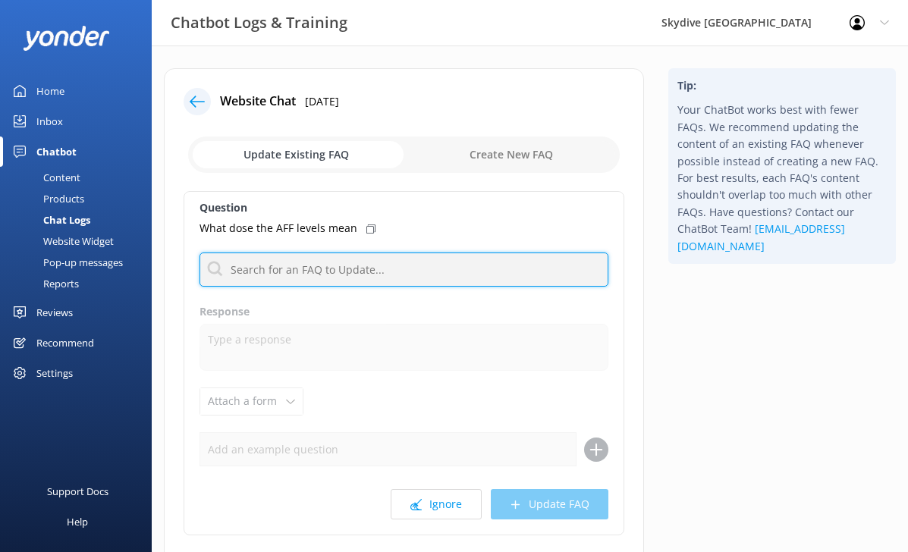
click at [323, 271] on input "text" at bounding box center [404, 270] width 409 height 34
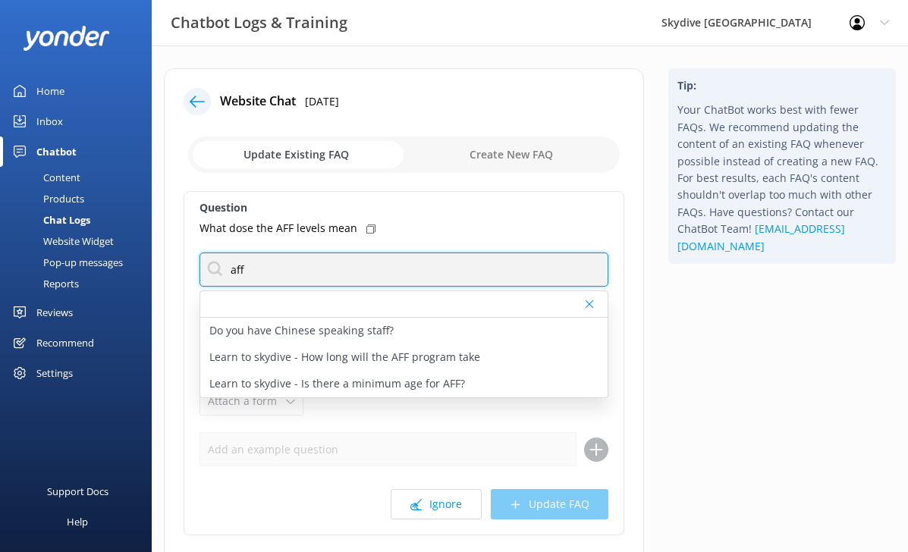
click at [345, 273] on input "aff" at bounding box center [404, 270] width 409 height 34
click at [593, 255] on input "aff" at bounding box center [404, 270] width 409 height 34
type input "aff"
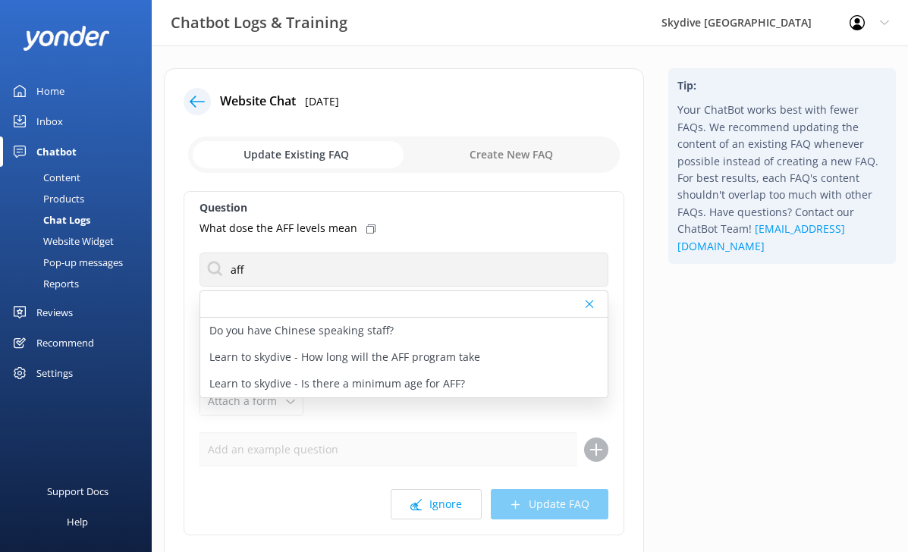
click at [589, 228] on div "What dose the AFF levels mean" at bounding box center [404, 228] width 409 height 17
click at [530, 161] on input "checkbox" at bounding box center [404, 155] width 432 height 36
checkbox input "true"
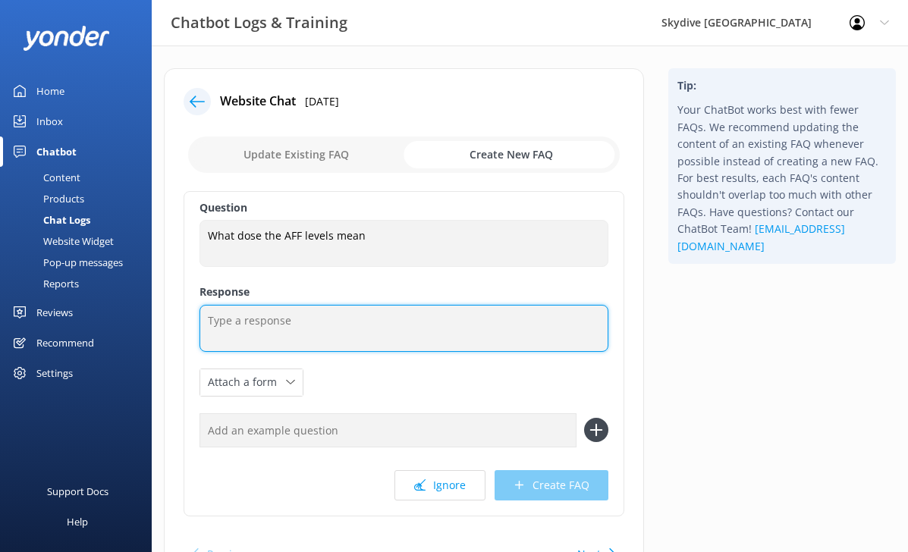
click at [357, 343] on textarea at bounding box center [404, 328] width 409 height 47
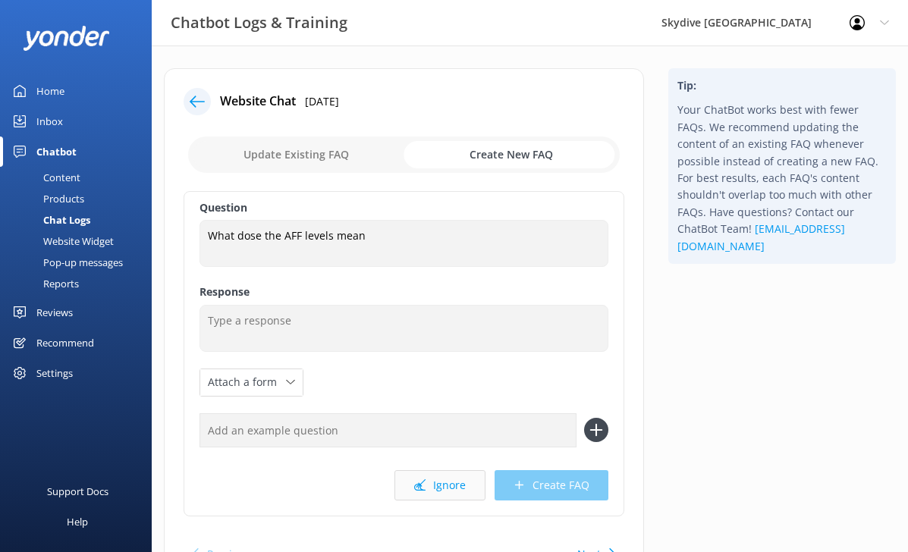
click at [454, 481] on button "Ignore" at bounding box center [440, 485] width 91 height 30
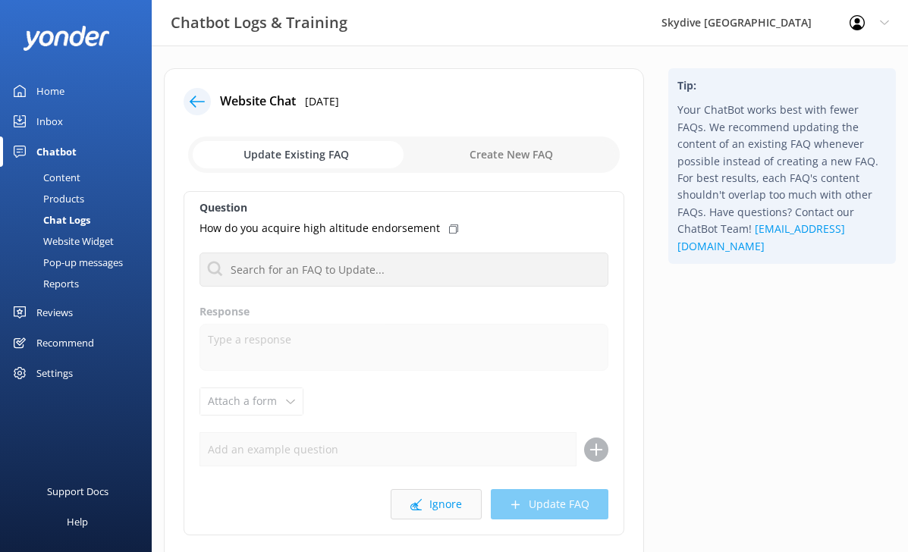
click at [448, 498] on button "Ignore" at bounding box center [436, 504] width 91 height 30
click at [438, 493] on button "Ignore" at bounding box center [436, 504] width 91 height 30
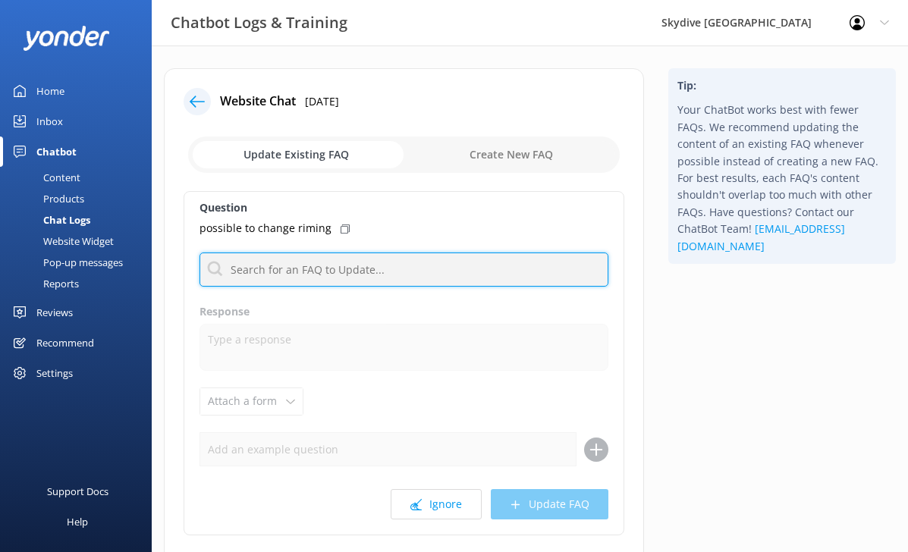
click at [418, 262] on input "text" at bounding box center [404, 270] width 409 height 34
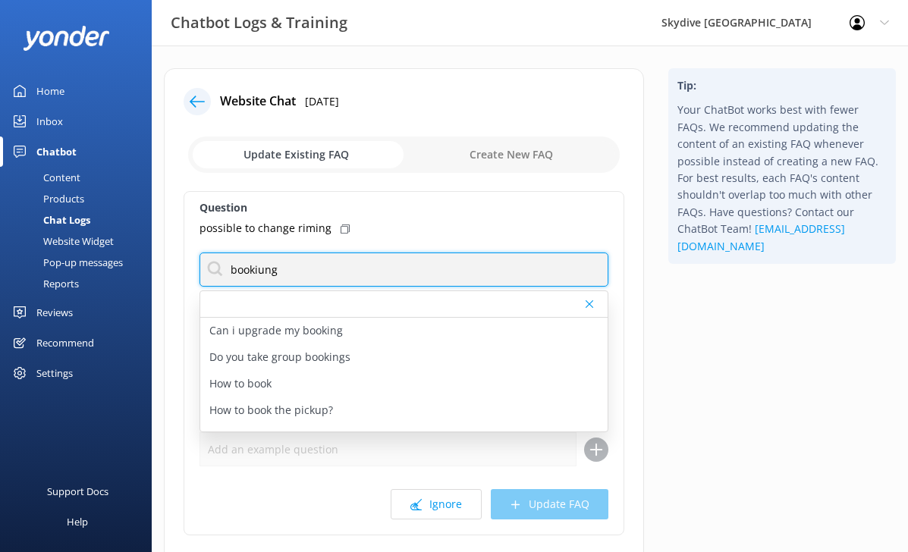
click at [266, 271] on input "bookiung" at bounding box center [404, 270] width 409 height 34
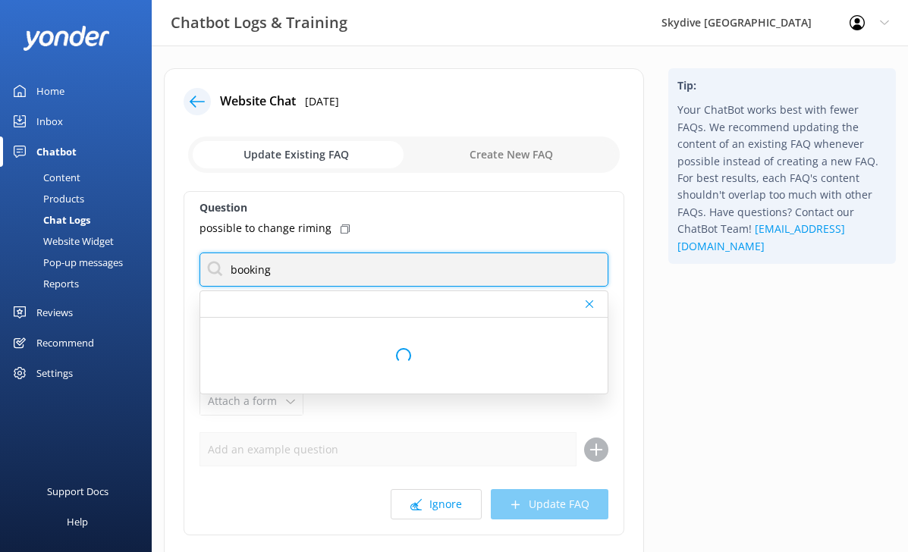
click at [291, 276] on input "booking" at bounding box center [404, 270] width 409 height 34
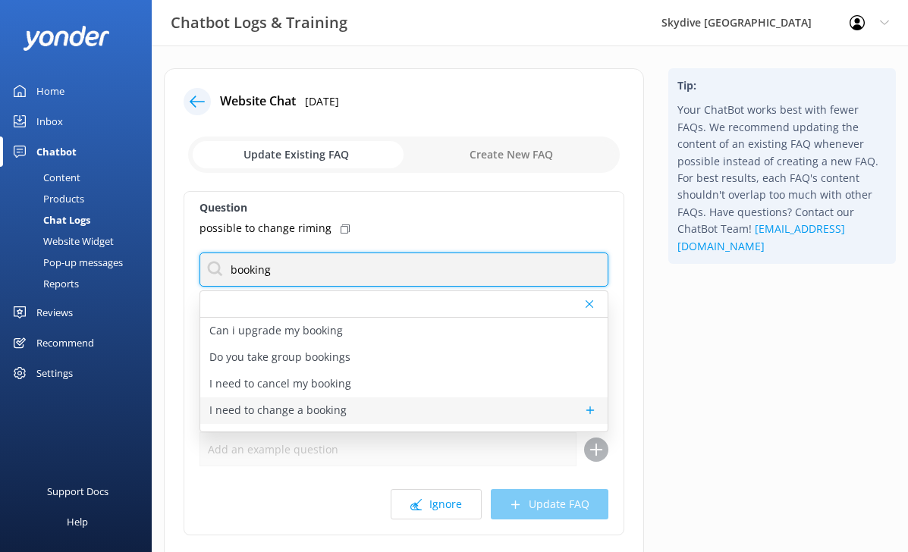
type input "booking"
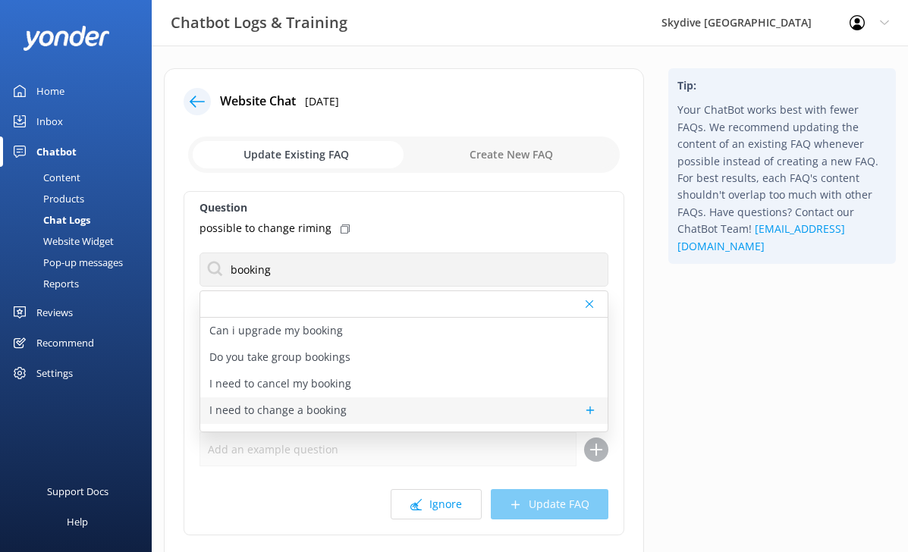
click at [307, 408] on p "I need to change a booking" at bounding box center [277, 410] width 137 height 17
type textarea "To change an existing booking, please forward your skydive booking confirmation…"
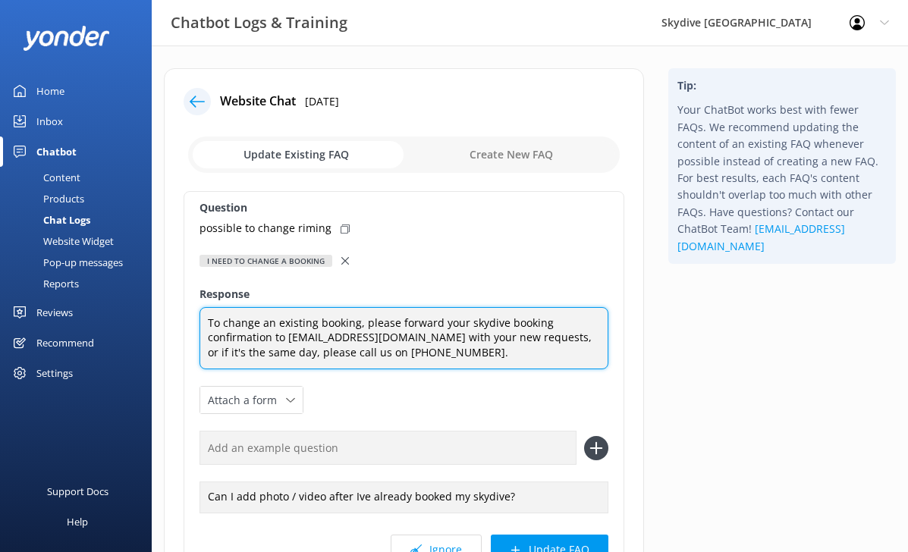
click at [338, 347] on textarea "To change an existing booking, please forward your skydive booking confirmation…" at bounding box center [404, 338] width 409 height 63
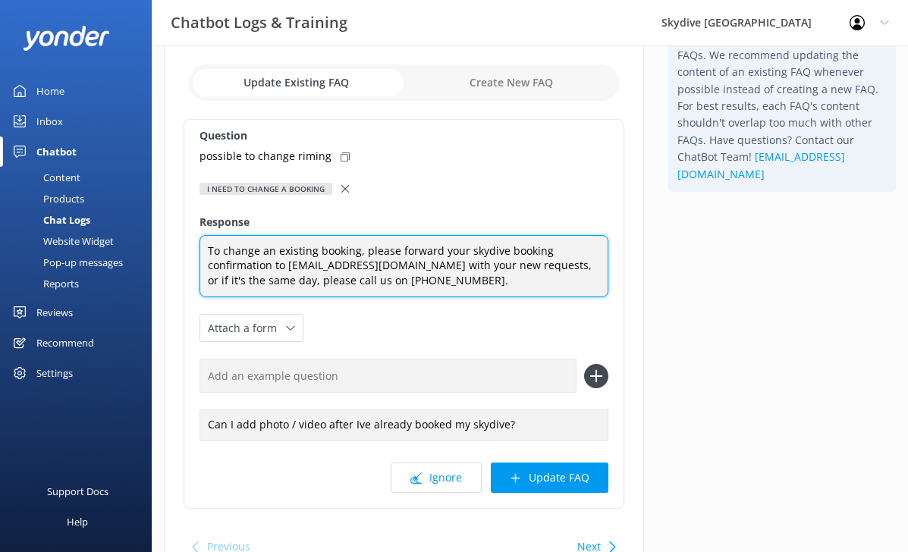
scroll to position [77, 0]
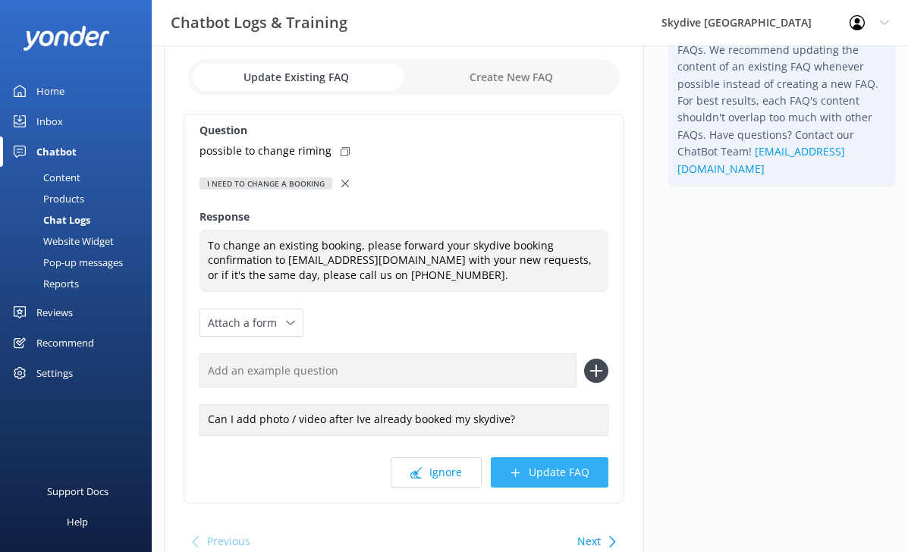
click at [524, 480] on button "Update FAQ" at bounding box center [550, 473] width 118 height 30
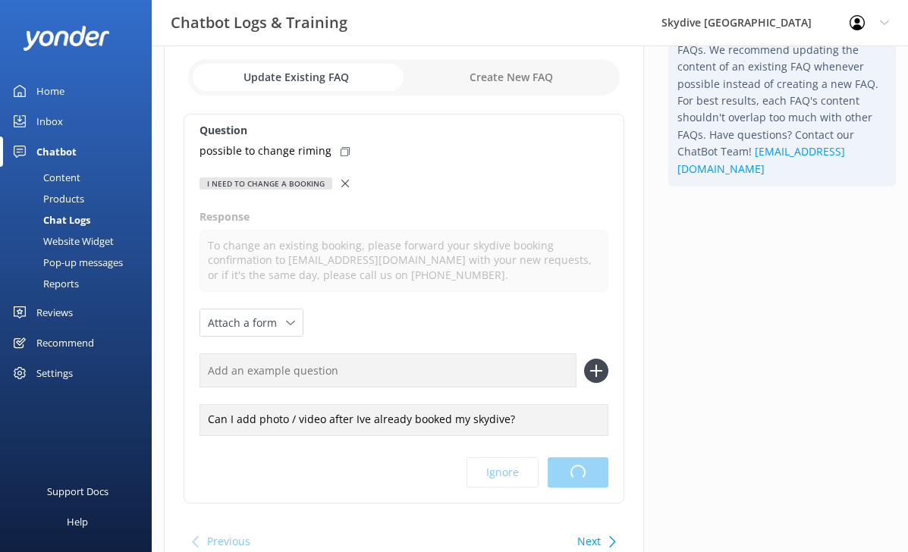
scroll to position [0, 0]
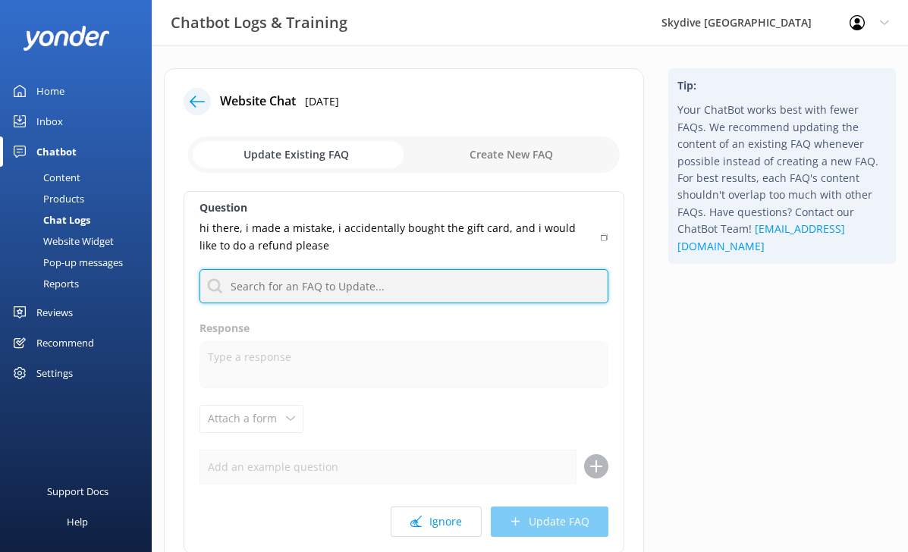
click at [440, 275] on input "text" at bounding box center [404, 286] width 409 height 34
type input "r"
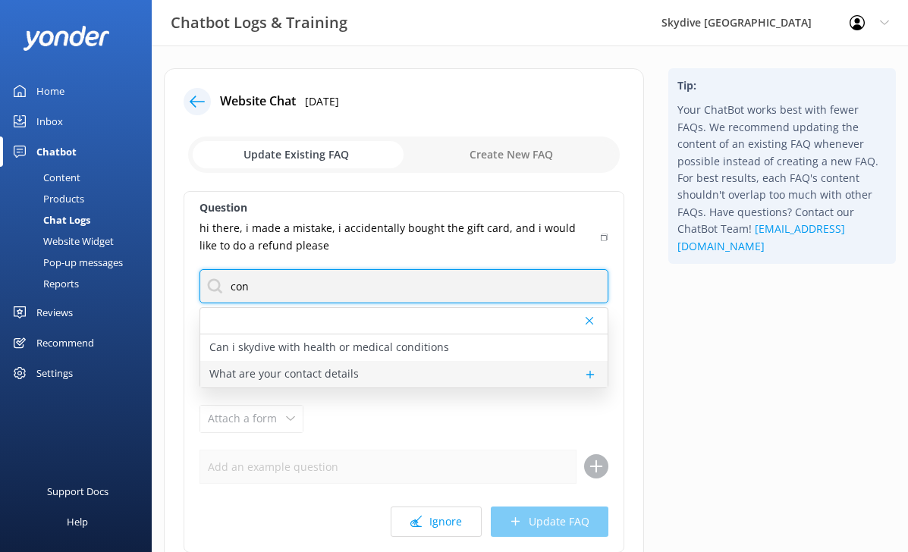
type input "con"
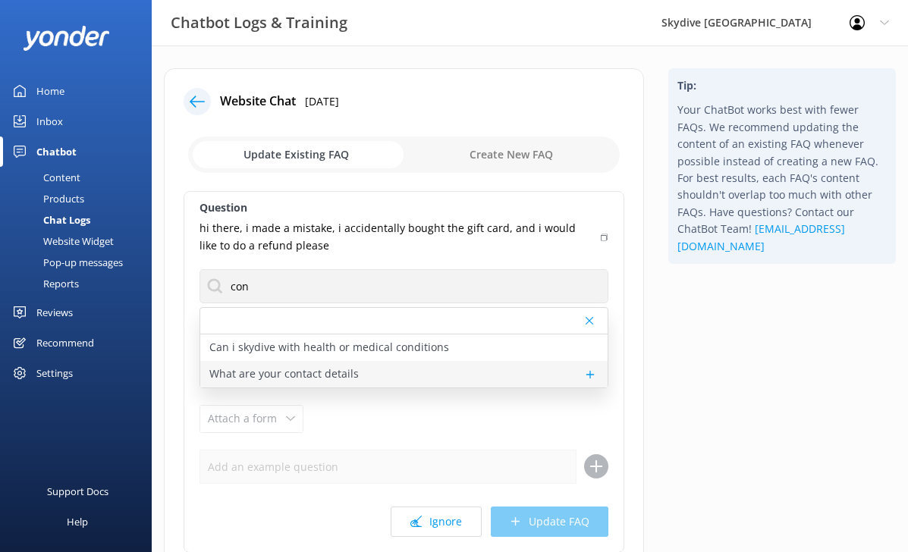
click at [433, 380] on div "What are your contact details" at bounding box center [403, 374] width 407 height 27
type textarea "You can contact the Skydive Auckland team on 0800 921 650 or [PHONE_NUMBER]. Or…"
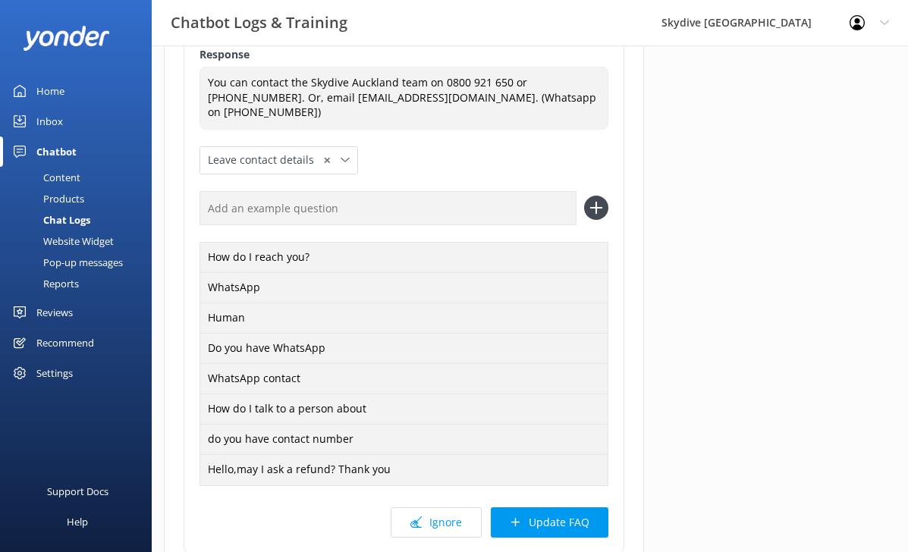
scroll to position [366, 0]
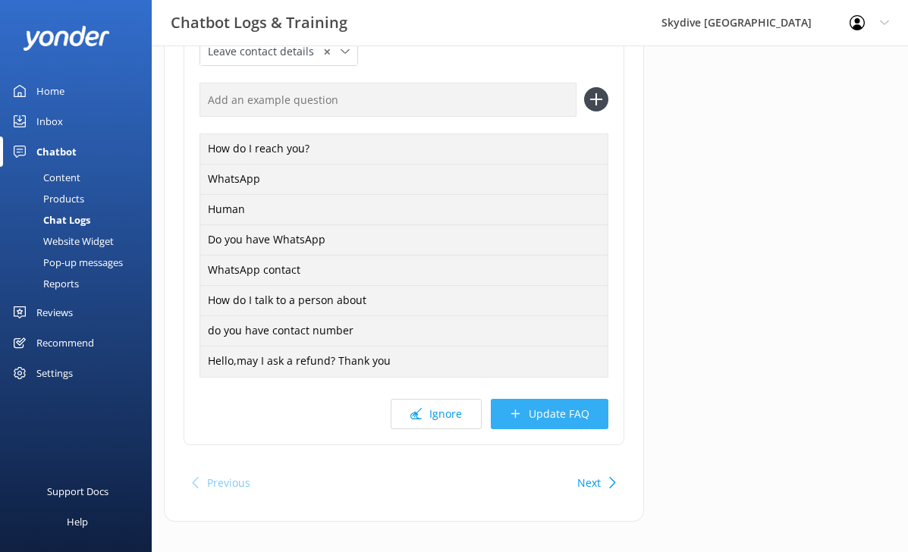
click at [529, 399] on button "Update FAQ" at bounding box center [550, 414] width 118 height 30
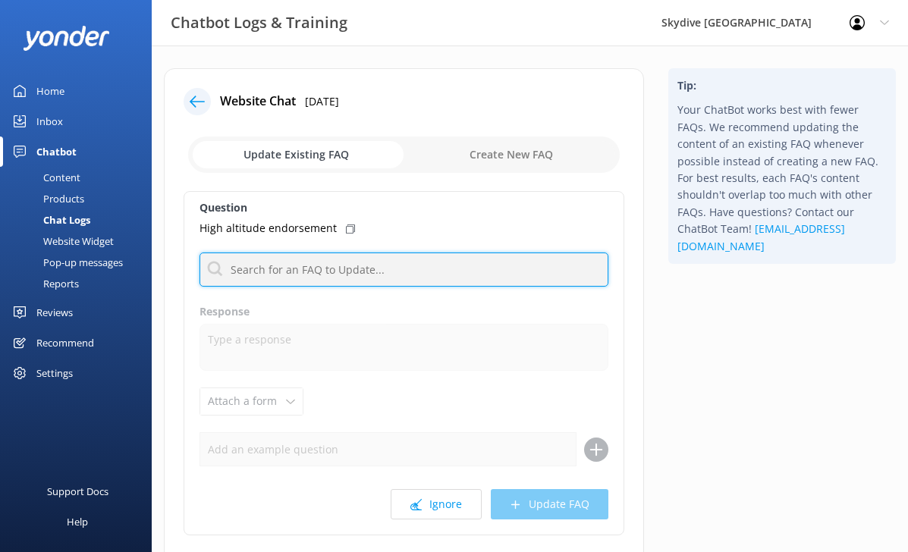
click at [392, 282] on input "text" at bounding box center [404, 270] width 409 height 34
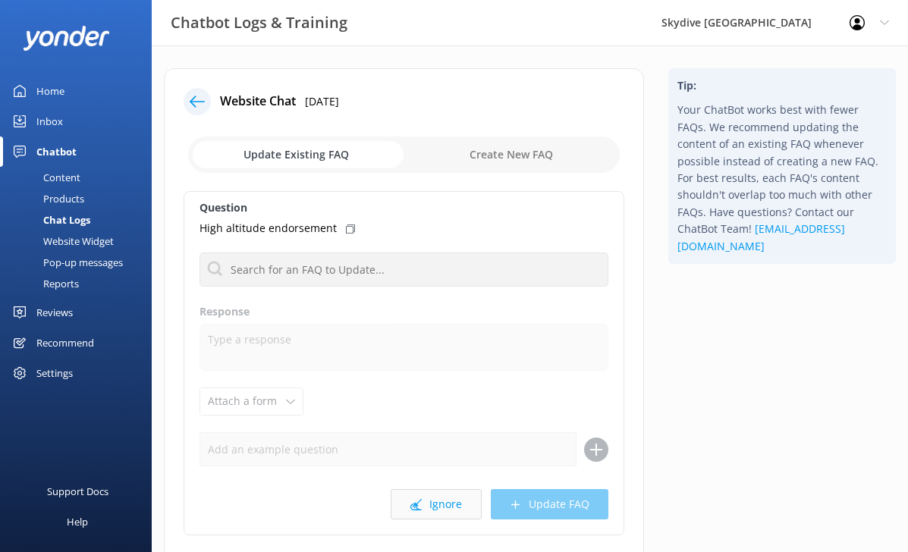
click at [447, 514] on button "Ignore" at bounding box center [436, 504] width 91 height 30
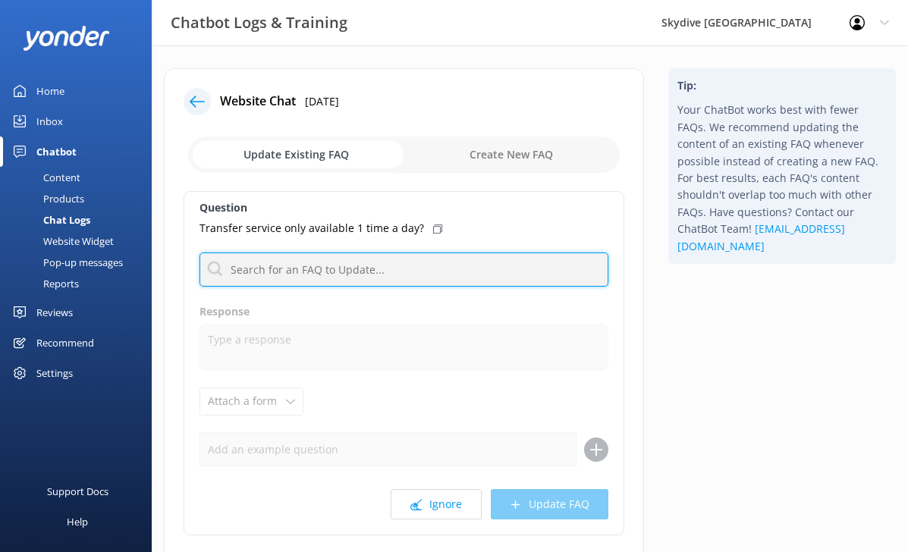
click at [397, 274] on input "text" at bounding box center [404, 270] width 409 height 34
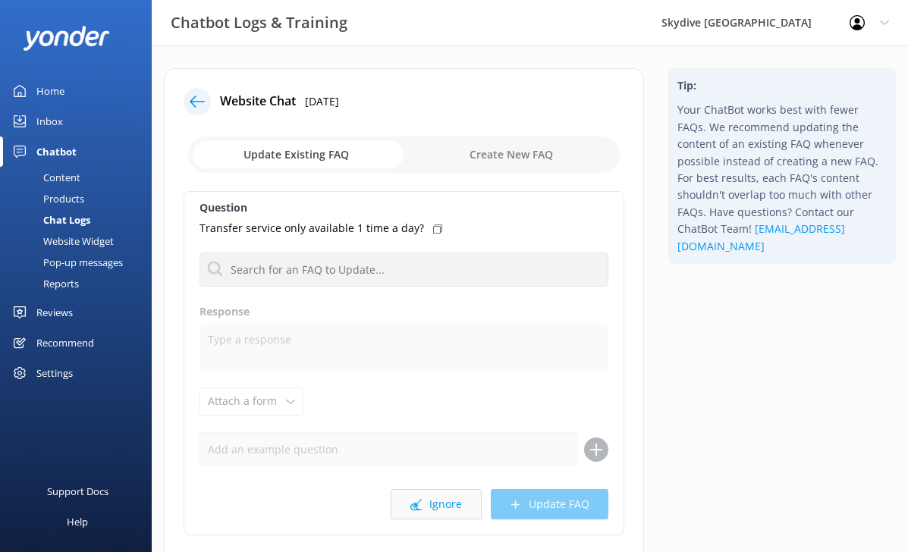
click at [464, 501] on button "Ignore" at bounding box center [436, 504] width 91 height 30
click at [430, 496] on button "Ignore" at bounding box center [436, 504] width 91 height 30
click at [448, 510] on button "Ignore" at bounding box center [436, 504] width 91 height 30
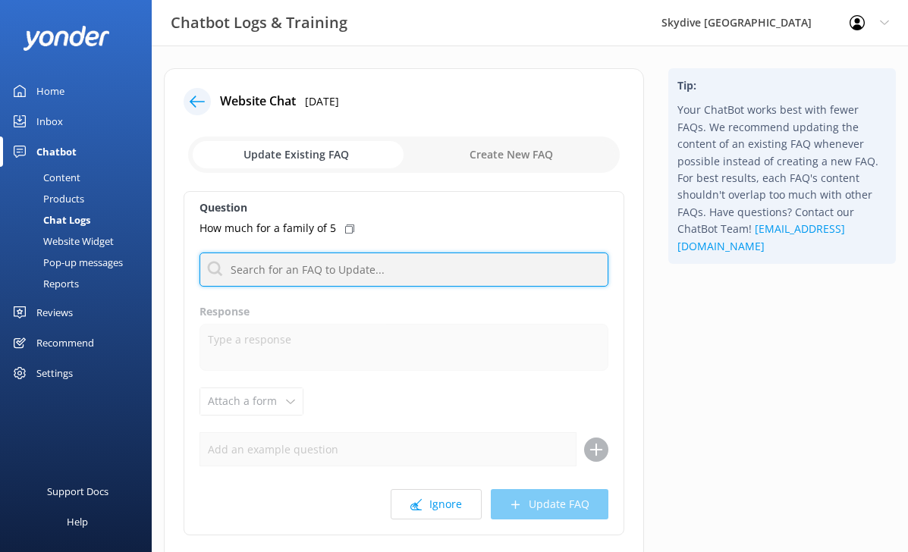
click at [404, 255] on input "text" at bounding box center [404, 270] width 409 height 34
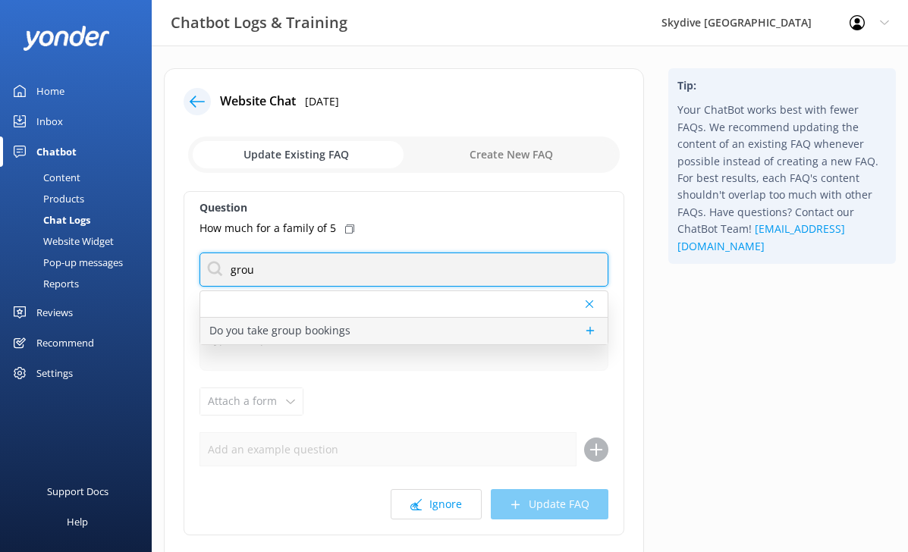
type input "grou"
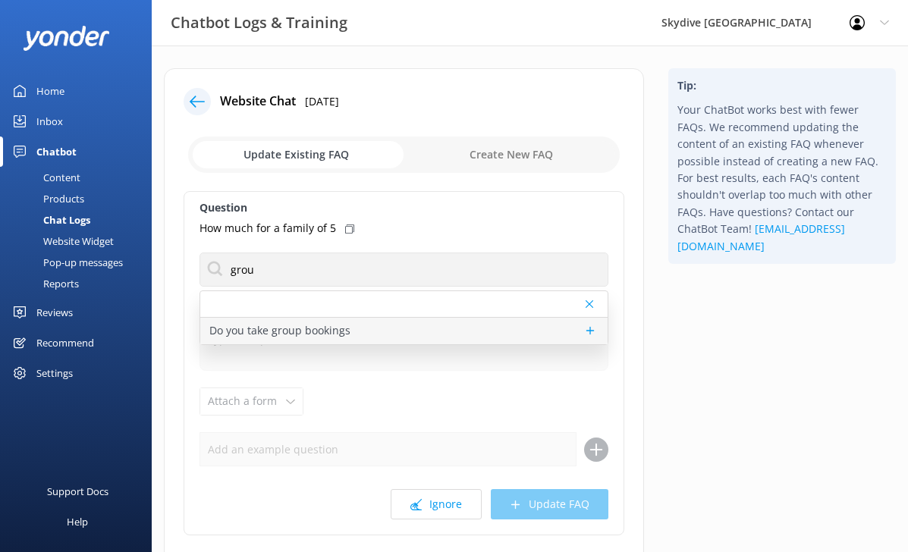
click at [381, 337] on div "Do you take group bookings" at bounding box center [403, 331] width 407 height 27
type textarea "Skydiving is the perfect group activity! Our spacious 17-seat aircraft allows y…"
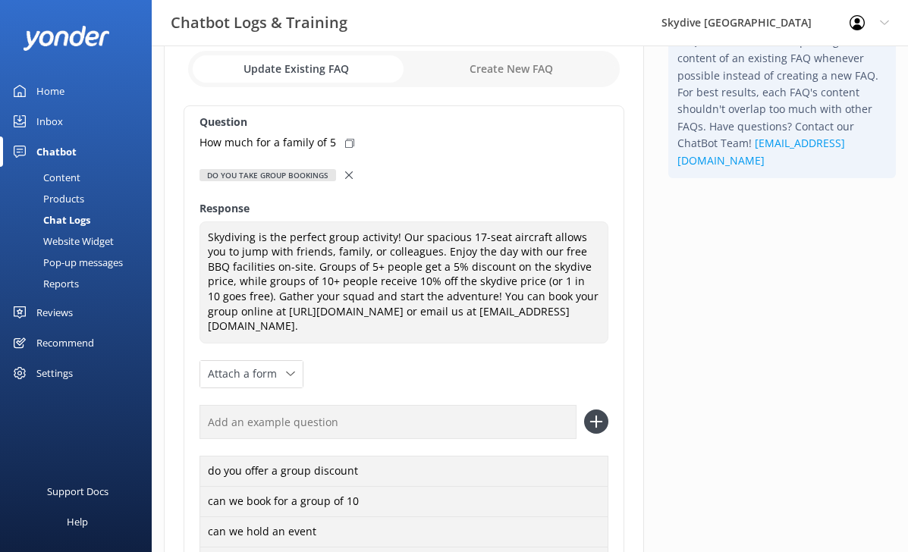
scroll to position [87, 0]
click at [348, 142] on icon at bounding box center [349, 142] width 9 height 9
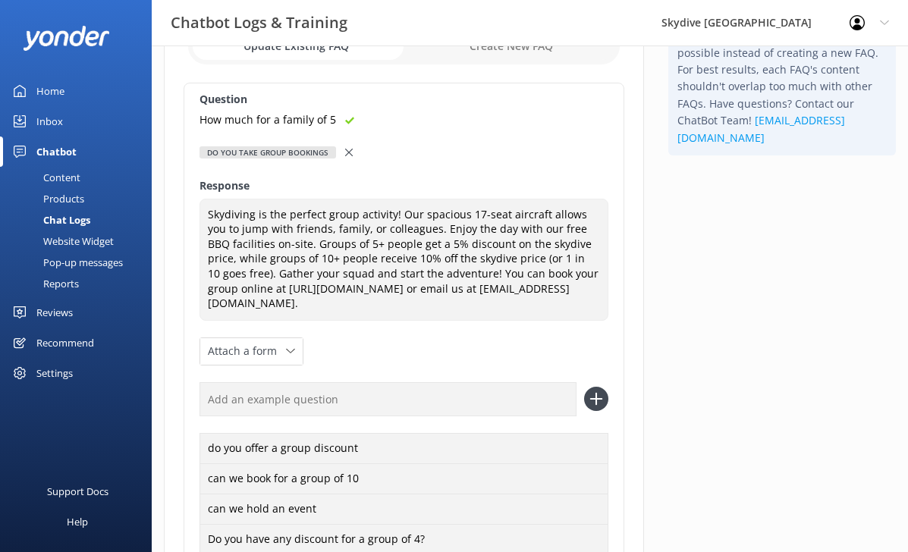
scroll to position [110, 0]
click at [469, 392] on input "text" at bounding box center [388, 398] width 377 height 34
paste input "How much for a family of 5"
type input "How much for a family of 5"
click at [608, 407] on icon at bounding box center [596, 397] width 24 height 24
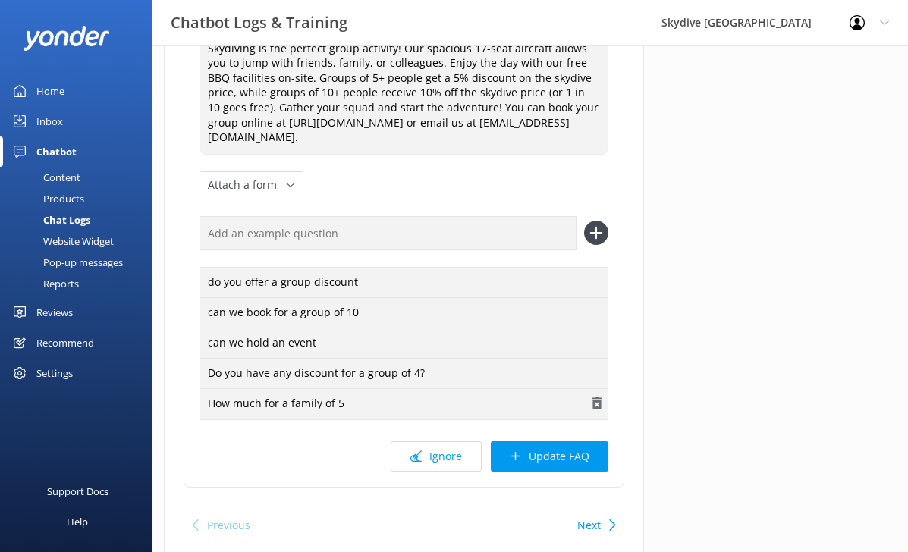
scroll to position [285, 0]
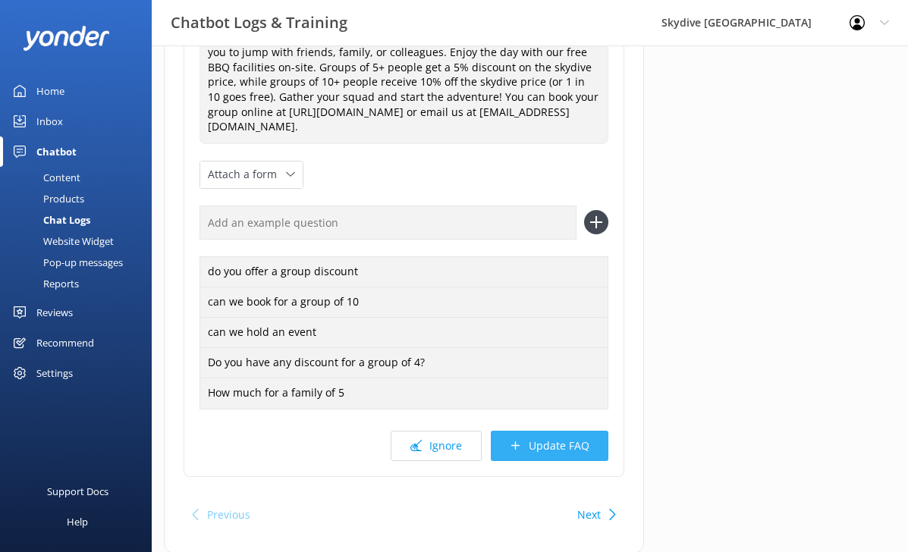
click at [557, 447] on button "Update FAQ" at bounding box center [550, 446] width 118 height 30
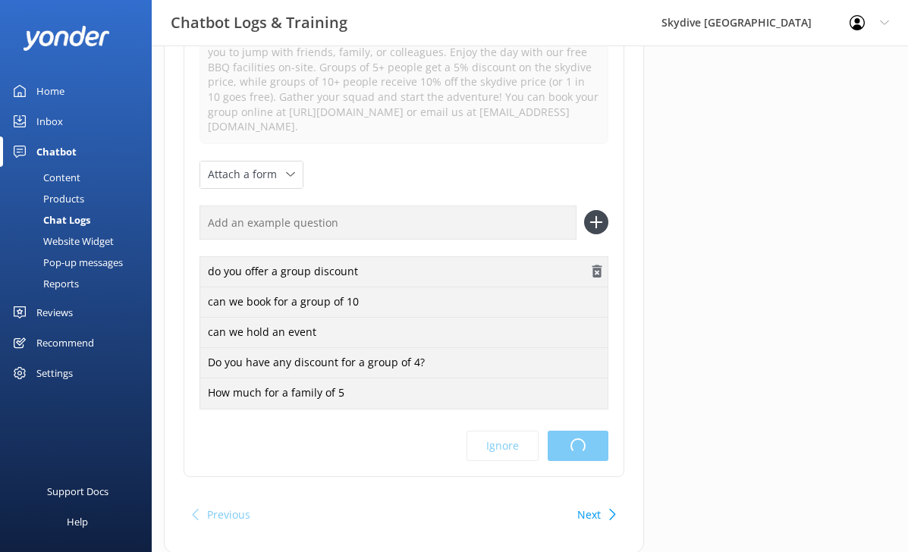
scroll to position [0, 0]
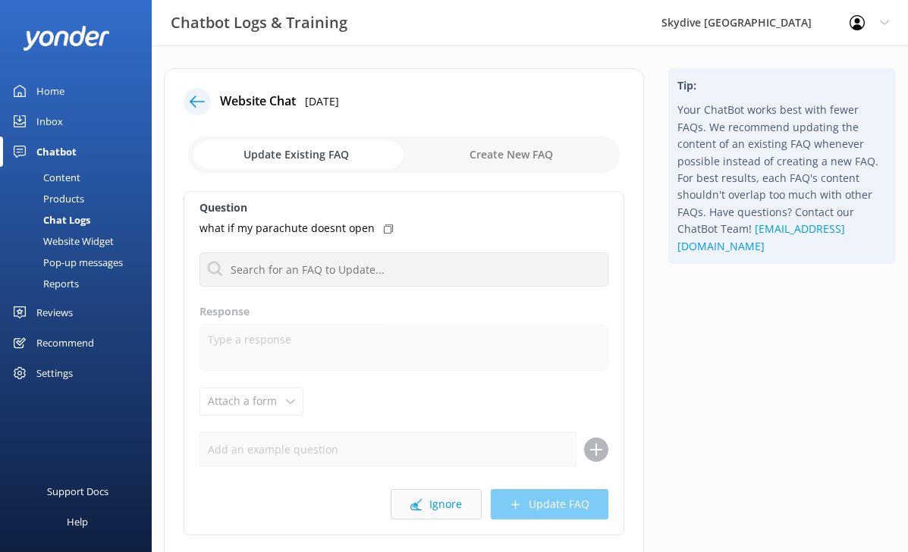
click at [457, 505] on button "Ignore" at bounding box center [436, 504] width 91 height 30
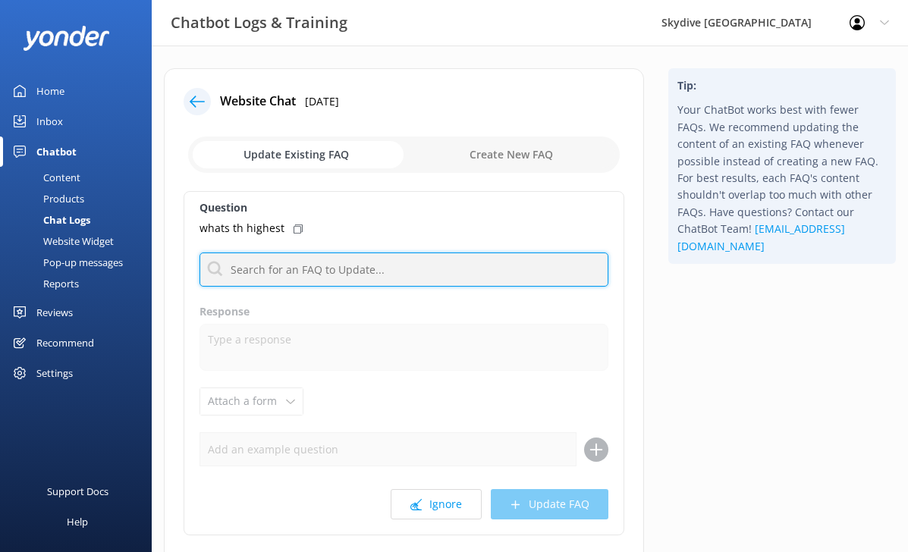
click at [329, 282] on input "text" at bounding box center [404, 270] width 409 height 34
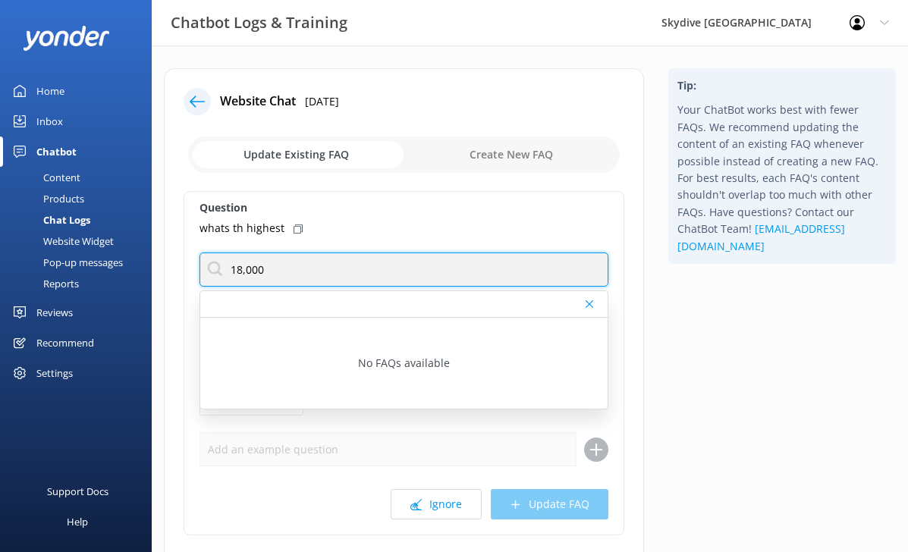
drag, startPoint x: 272, startPoint y: 271, endPoint x: 211, endPoint y: 271, distance: 60.7
click at [225, 271] on input "18,000" at bounding box center [404, 270] width 409 height 34
type input "highest"
drag, startPoint x: 284, startPoint y: 272, endPoint x: 198, endPoint y: 267, distance: 85.9
click at [198, 267] on div "Question whats th highest highest No FAQs available Response Attach a form Leav…" at bounding box center [404, 363] width 441 height 345
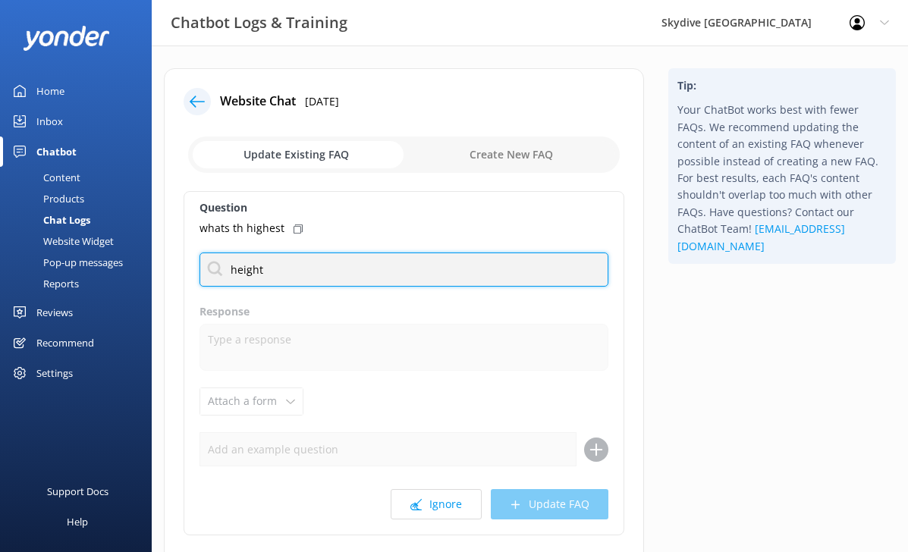
type input "height"
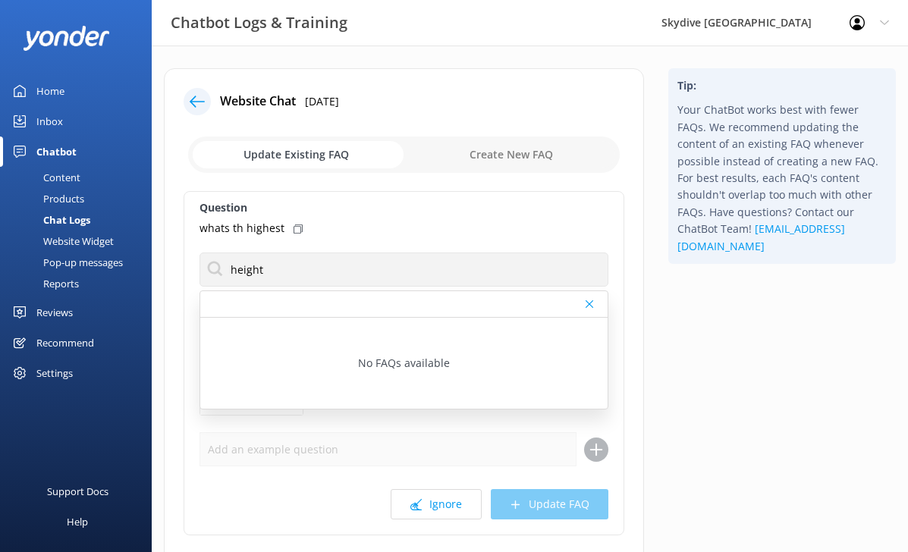
click at [496, 215] on label "Question" at bounding box center [404, 208] width 409 height 17
click at [592, 304] on icon at bounding box center [590, 304] width 8 height 9
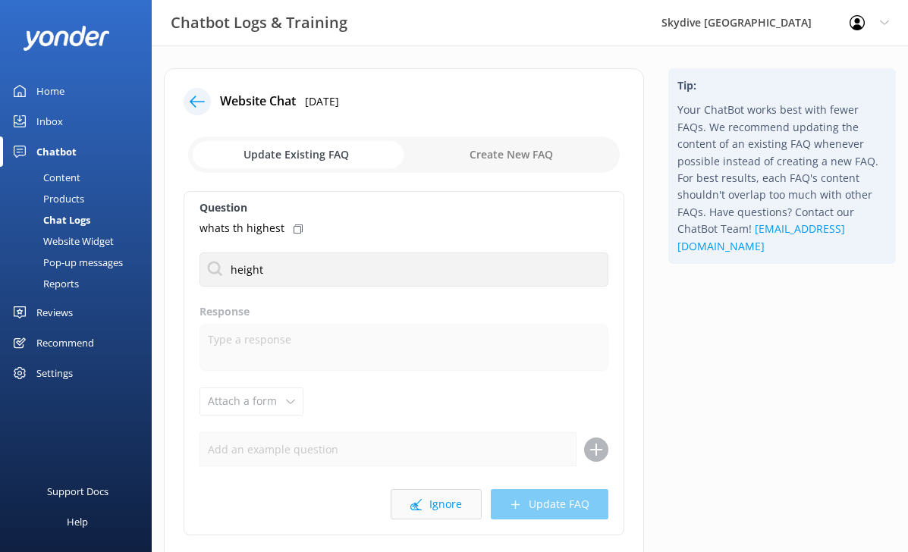
click at [446, 501] on button "Ignore" at bounding box center [436, 504] width 91 height 30
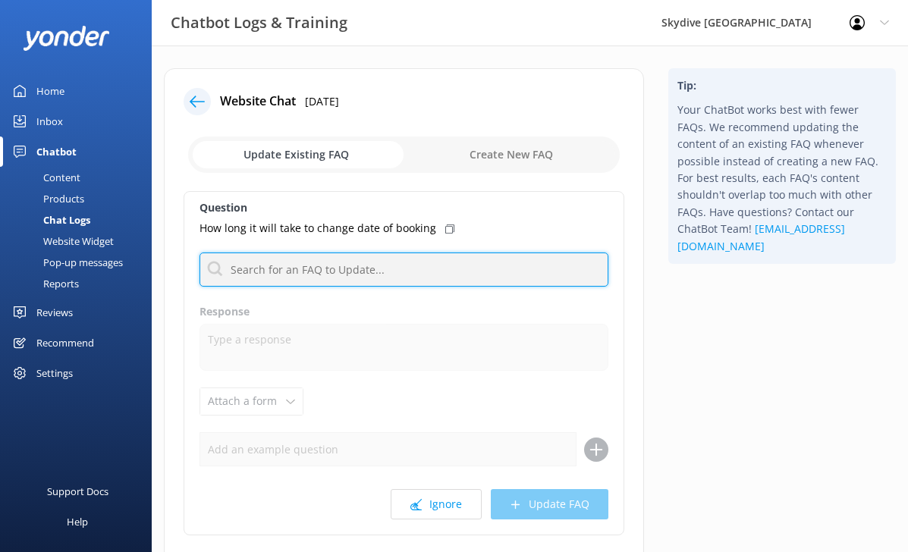
click at [384, 277] on input "text" at bounding box center [404, 270] width 409 height 34
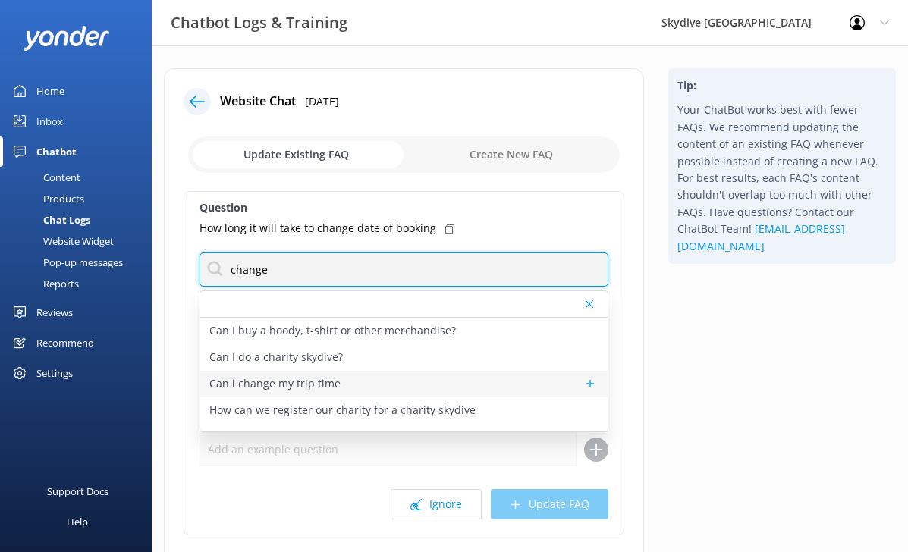
type input "change"
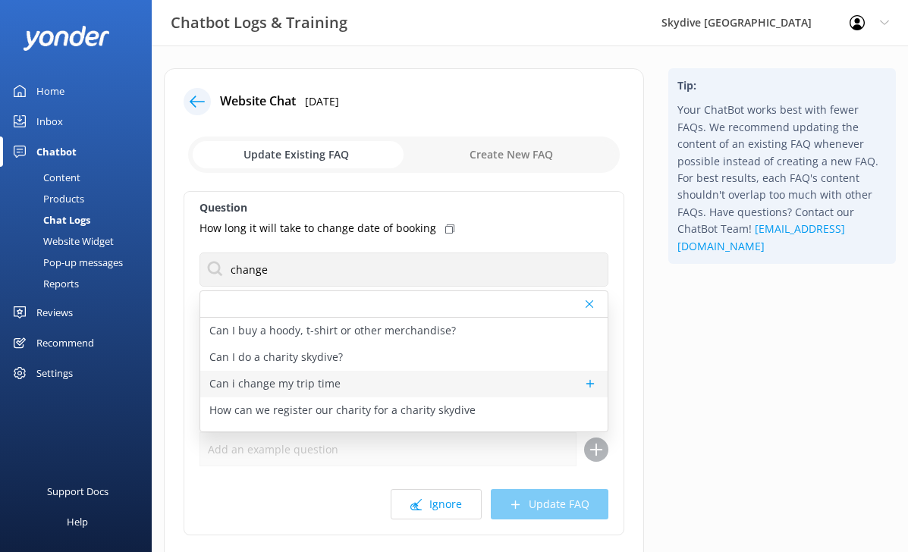
click at [279, 379] on p "Can i change my trip time" at bounding box center [274, 384] width 131 height 17
type textarea "To change an existing booking please forward your skydive booking confirmation …"
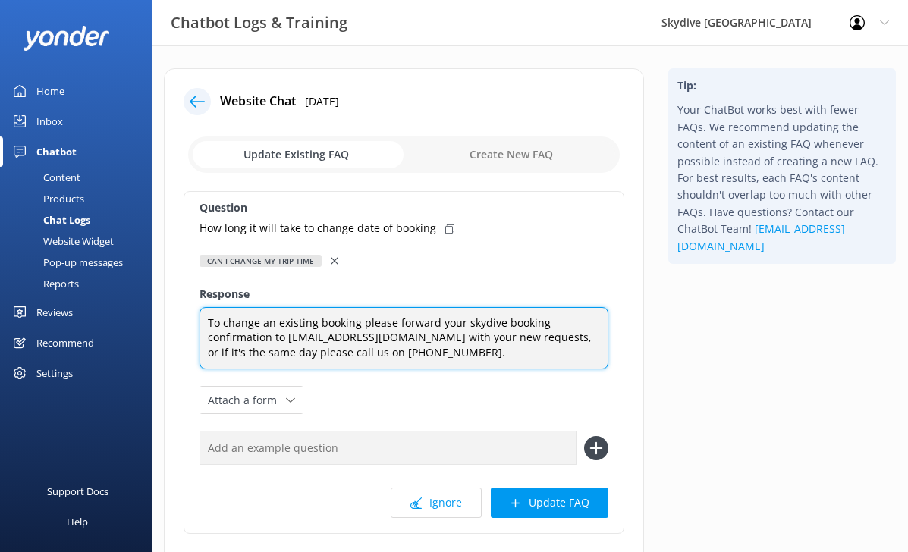
click at [338, 324] on textarea "To change an existing booking please forward your skydive booking confirmation …" at bounding box center [404, 338] width 409 height 63
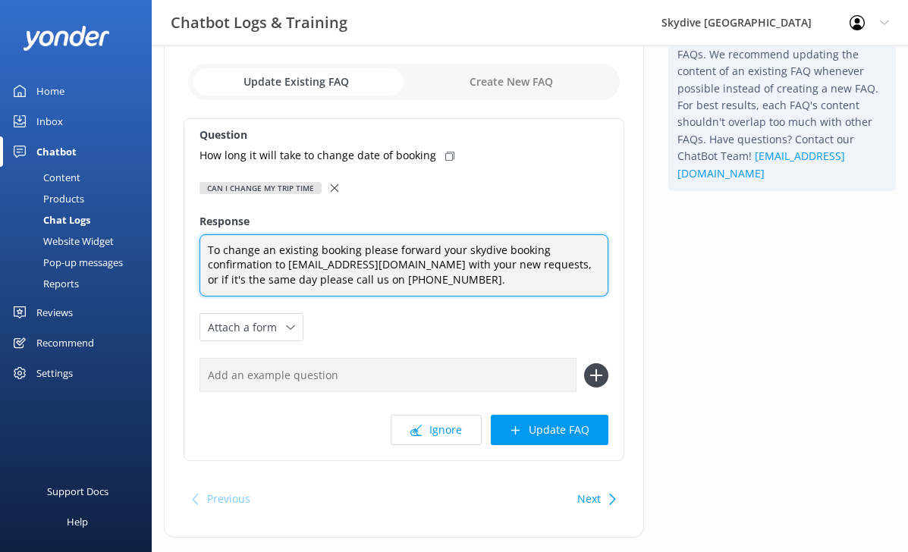
scroll to position [104, 0]
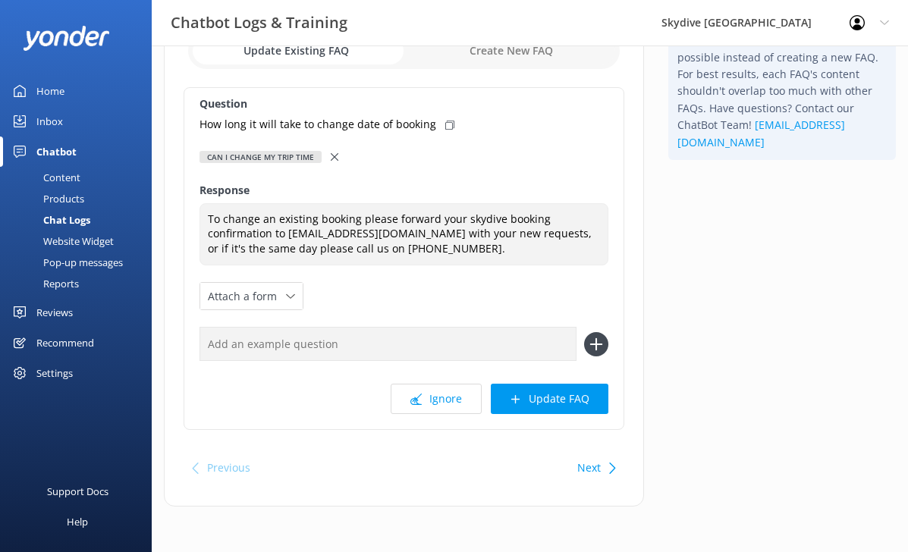
click at [446, 121] on use at bounding box center [449, 125] width 9 height 9
click at [255, 352] on input "text" at bounding box center [388, 344] width 377 height 34
paste input "How long it will take to change date of booking"
type input "How long it will take to change date of booking"
click at [595, 338] on icon at bounding box center [596, 344] width 24 height 24
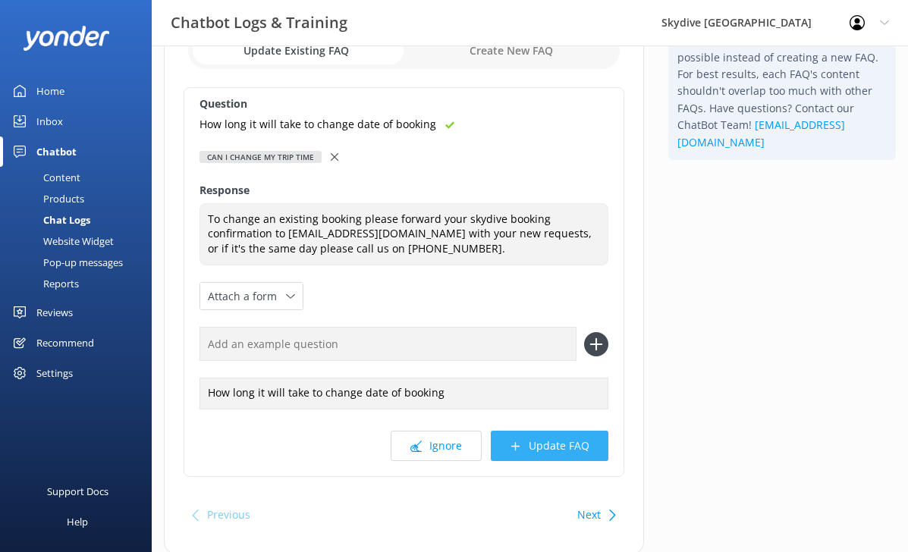
click at [573, 458] on button "Update FAQ" at bounding box center [550, 446] width 118 height 30
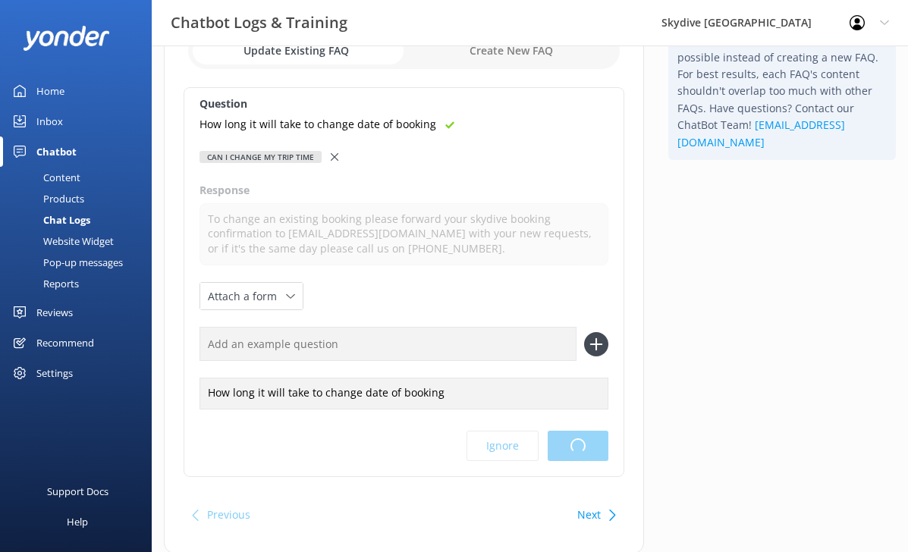
scroll to position [0, 0]
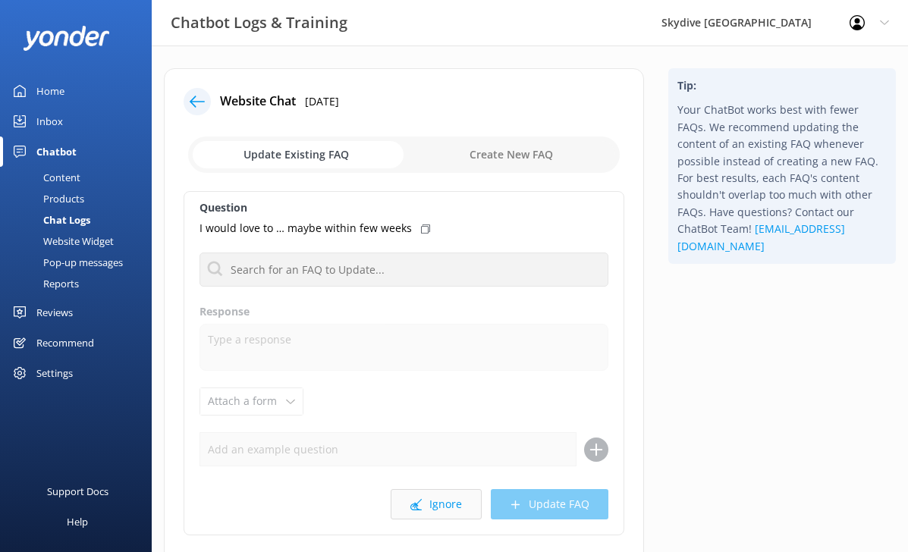
click at [453, 503] on button "Ignore" at bounding box center [436, 504] width 91 height 30
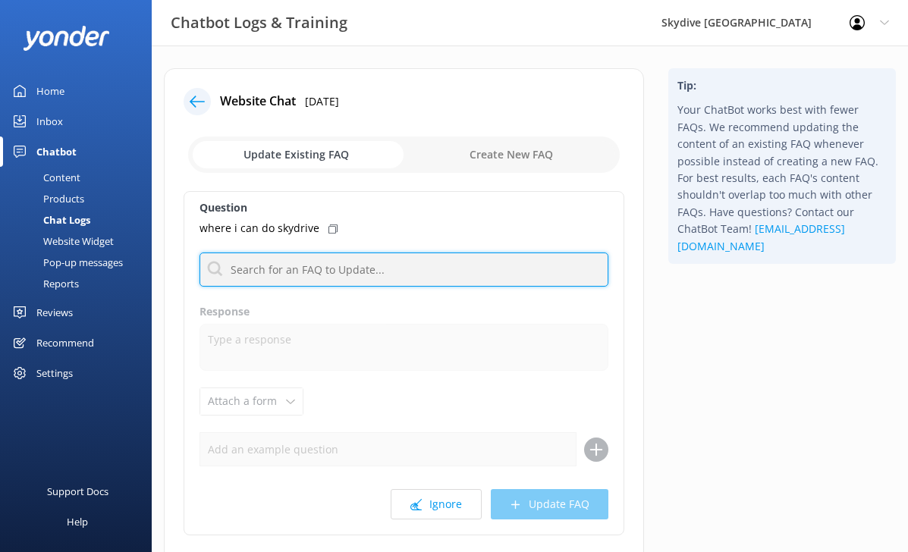
click at [309, 266] on input "text" at bounding box center [404, 270] width 409 height 34
type input "l"
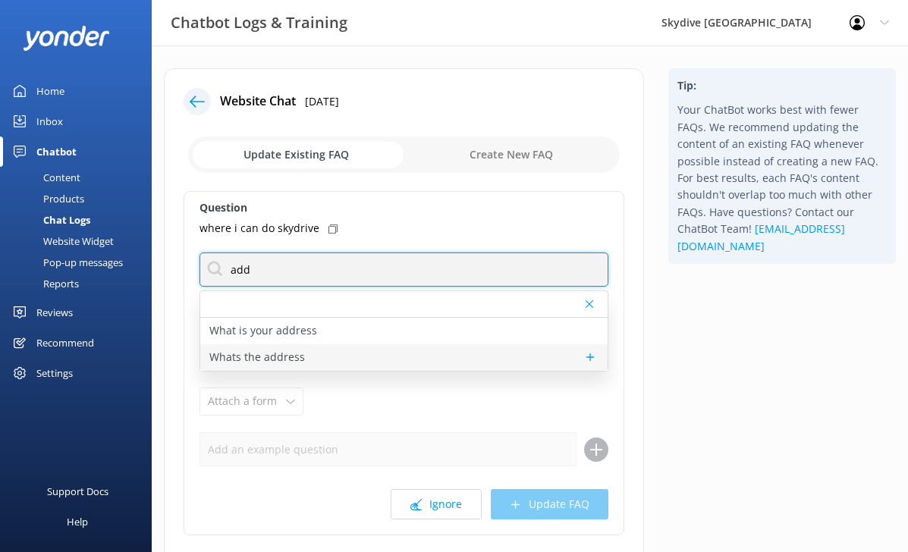
type input "add"
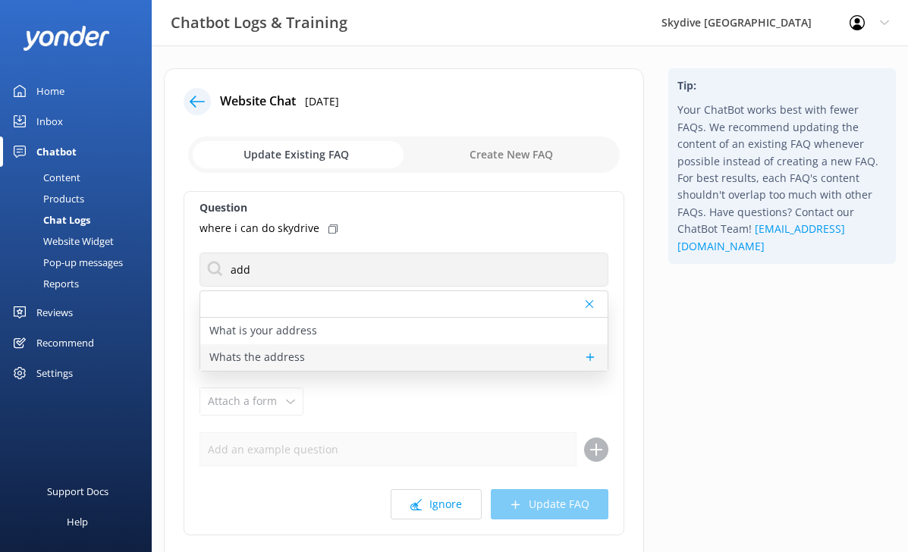
click at [253, 353] on p "Whats the address" at bounding box center [257, 357] width 96 height 17
type textarea "Our address is [STREET_ADDRESS]. (approximately 40 minutes drive by car from [G…"
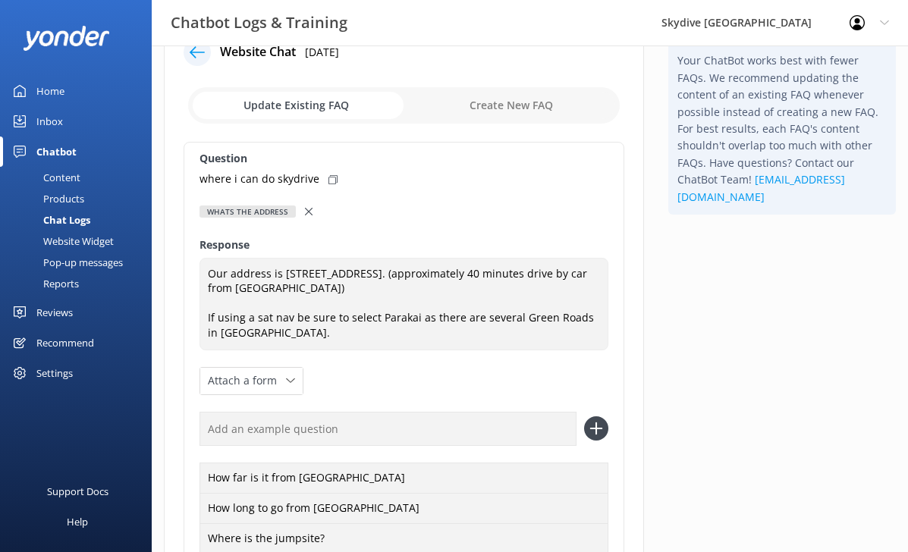
scroll to position [71, 0]
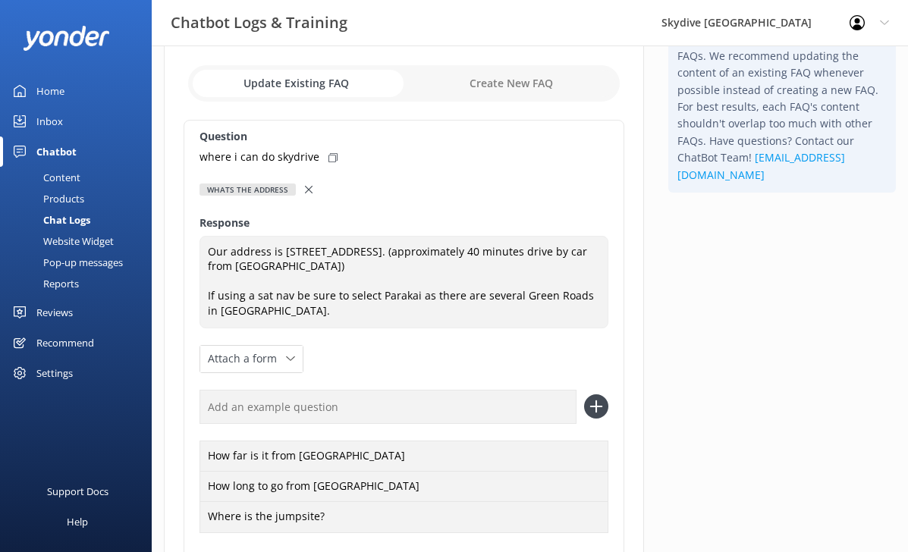
click at [329, 154] on icon at bounding box center [333, 157] width 9 height 9
click at [291, 417] on input "text" at bounding box center [388, 407] width 377 height 34
paste input "where i can do skydrive"
type input "where i can do skydrive"
click at [604, 401] on icon at bounding box center [596, 407] width 24 height 24
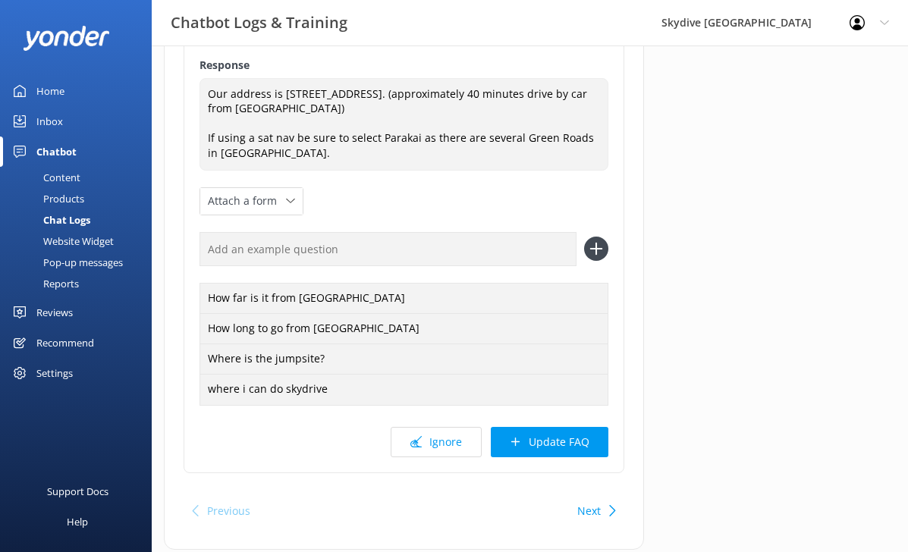
scroll to position [228, 0]
click at [539, 446] on button "Update FAQ" at bounding box center [550, 443] width 118 height 30
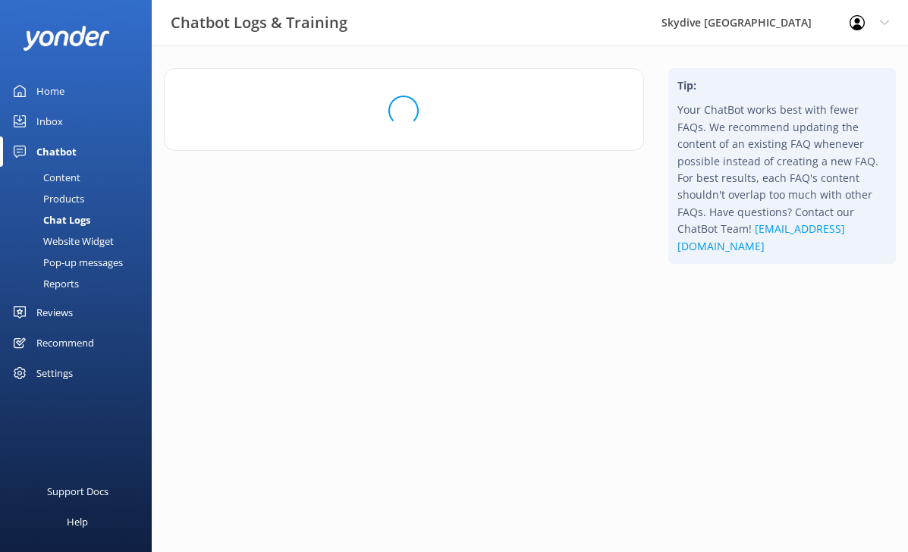
scroll to position [0, 0]
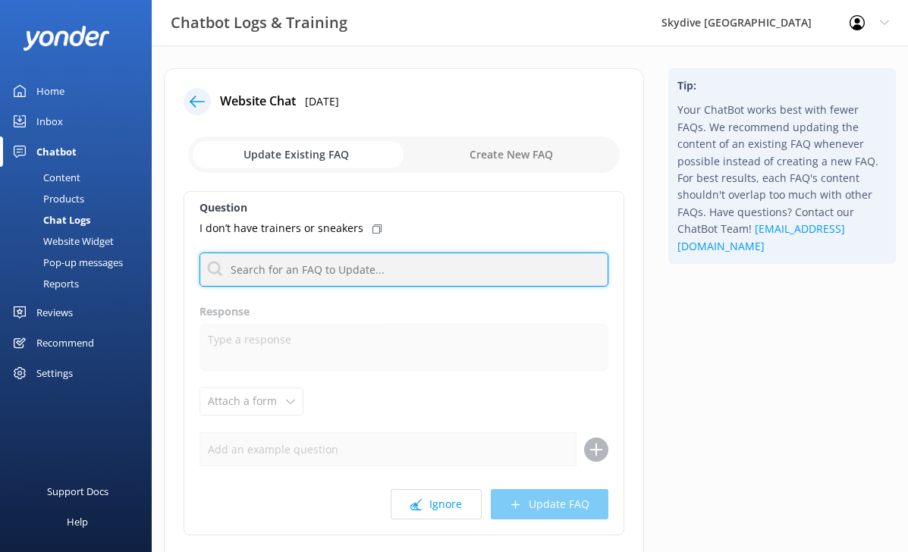
click at [351, 273] on input "text" at bounding box center [404, 270] width 409 height 34
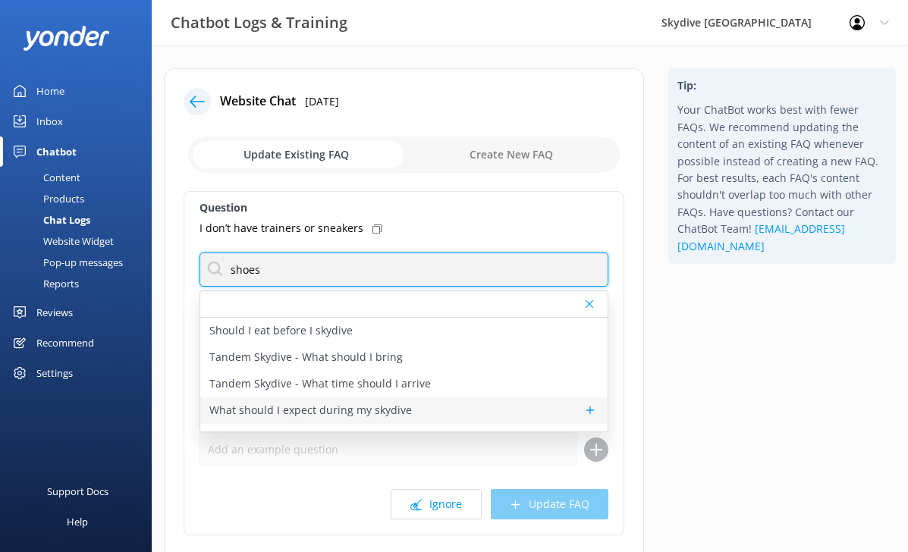
scroll to position [19, 0]
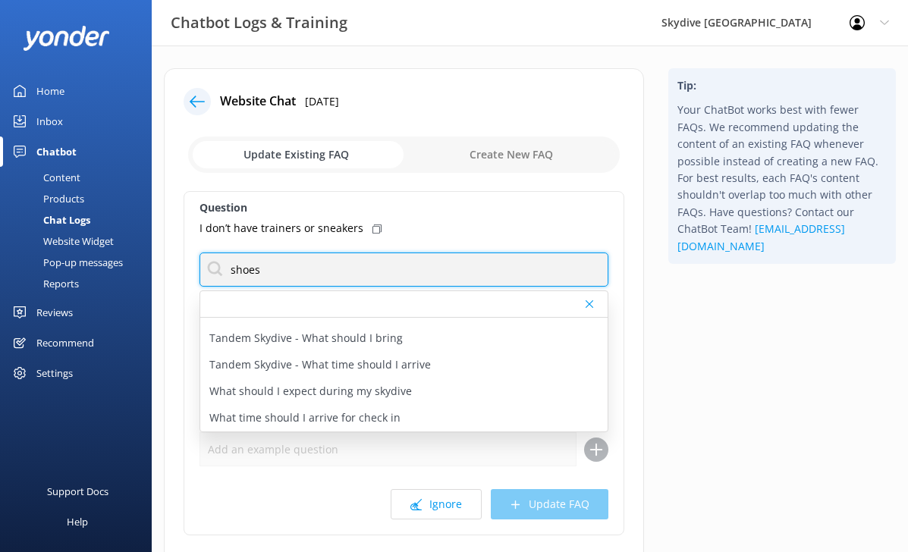
type input "shoes"
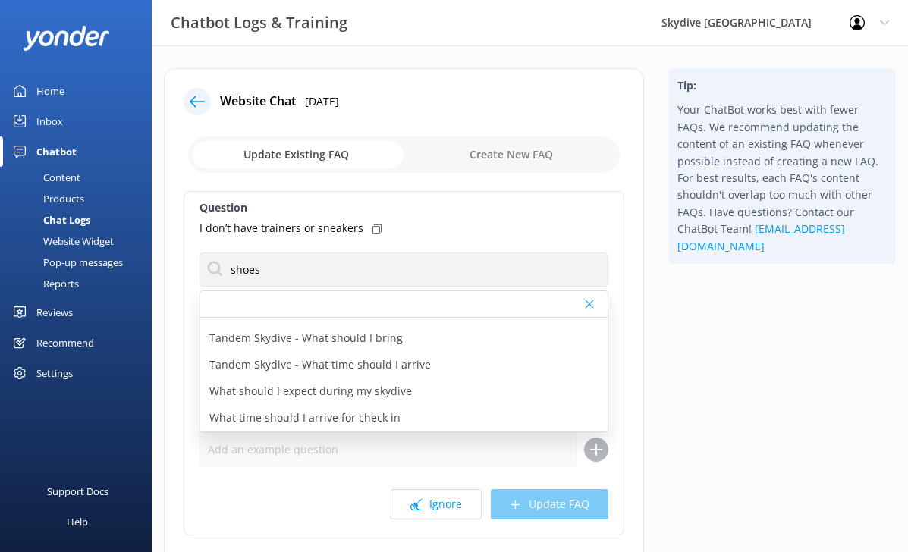
click at [299, 476] on div "Question I don’t have trainers or sneakers shoes Should I eat before I skydive …" at bounding box center [404, 363] width 441 height 345
click at [419, 509] on use at bounding box center [416, 504] width 11 height 11
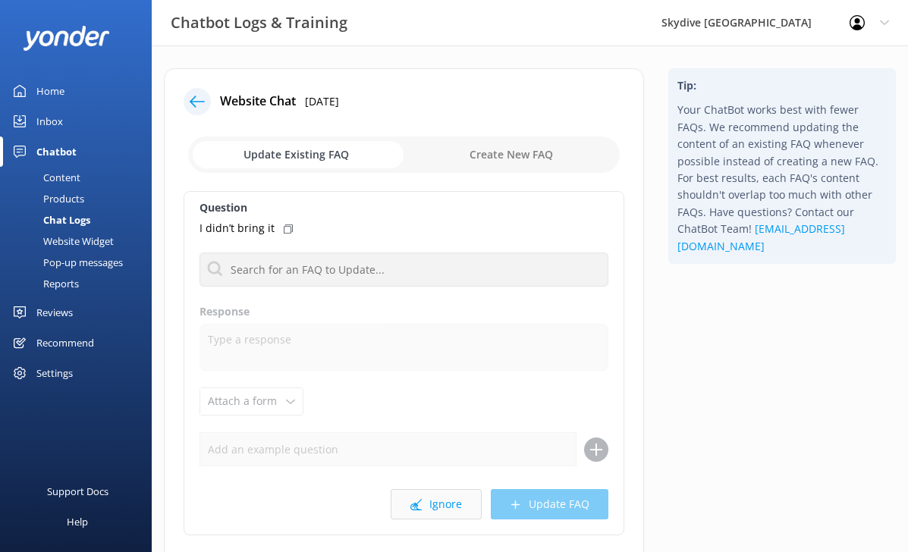
click at [405, 498] on button "Ignore" at bounding box center [436, 504] width 91 height 30
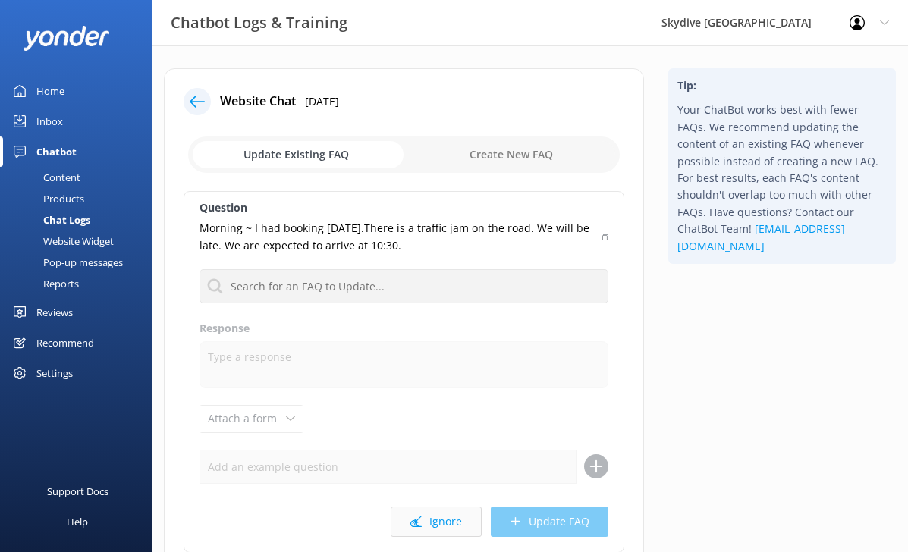
click at [421, 533] on button "Ignore" at bounding box center [436, 522] width 91 height 30
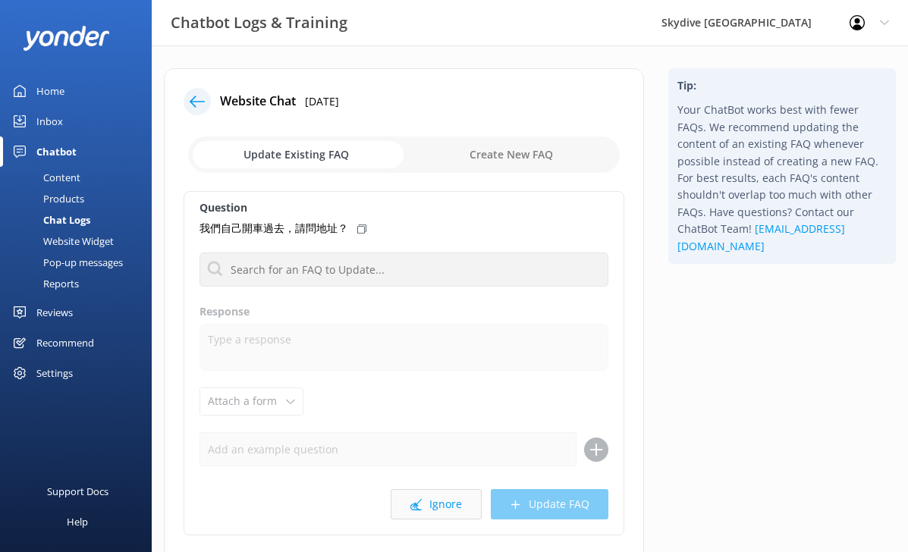
click at [432, 504] on button "Ignore" at bounding box center [436, 504] width 91 height 30
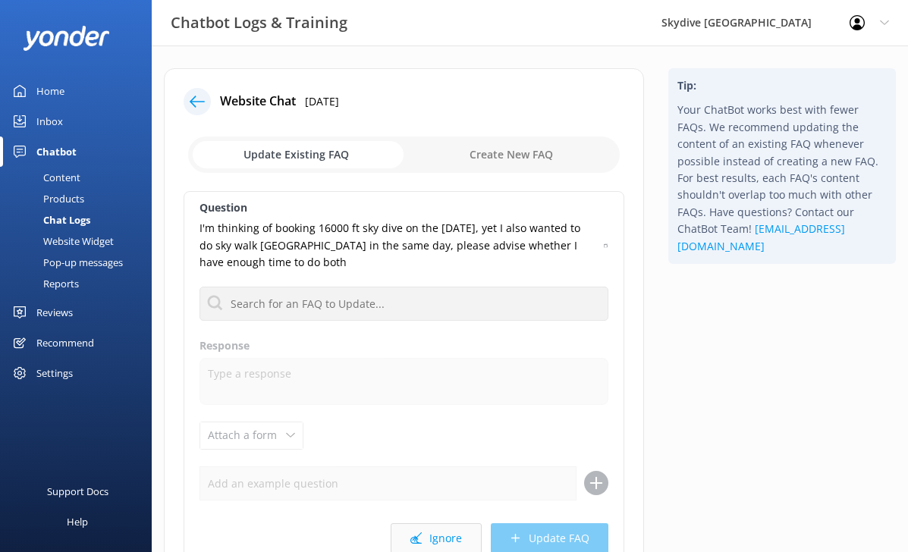
click at [428, 533] on button "Ignore" at bounding box center [436, 539] width 91 height 30
click at [190, 96] on icon at bounding box center [197, 101] width 15 height 15
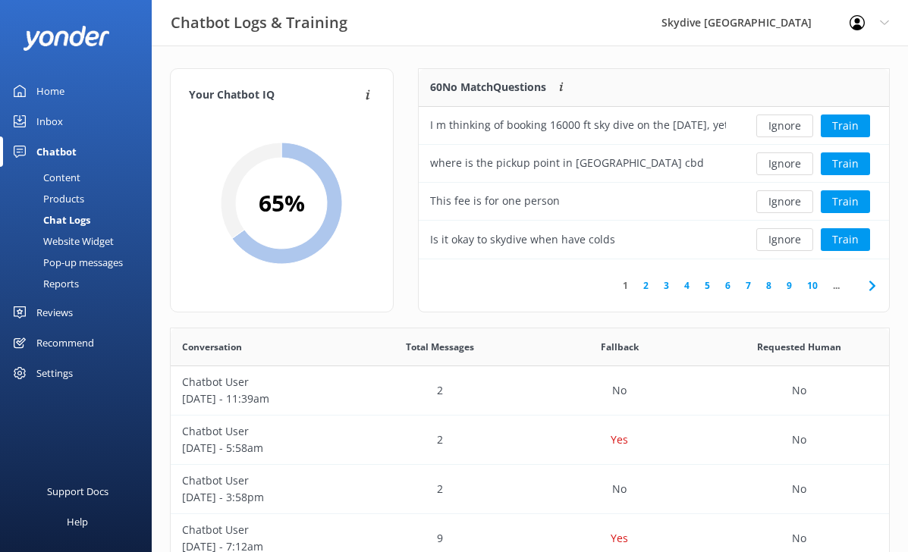
click at [48, 175] on div "Content" at bounding box center [44, 177] width 71 height 21
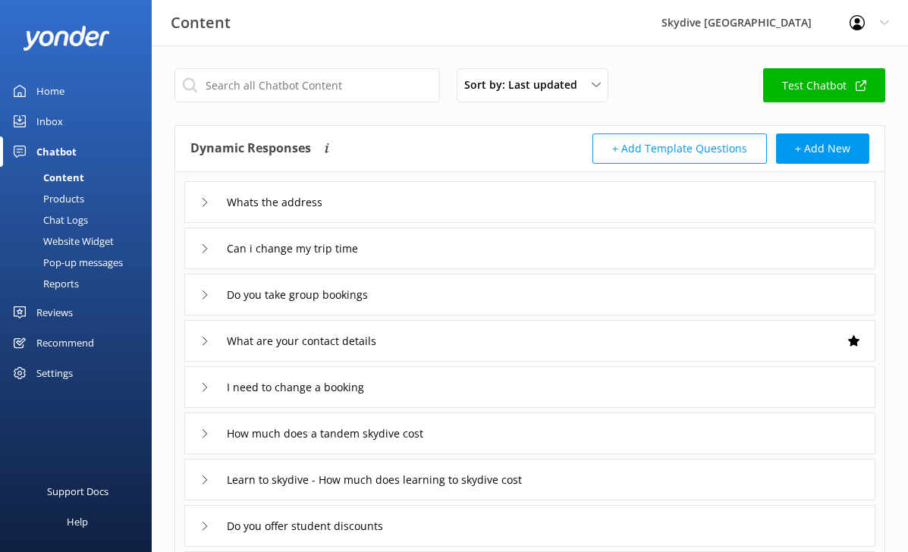
click at [68, 220] on div "Chat Logs" at bounding box center [48, 219] width 79 height 21
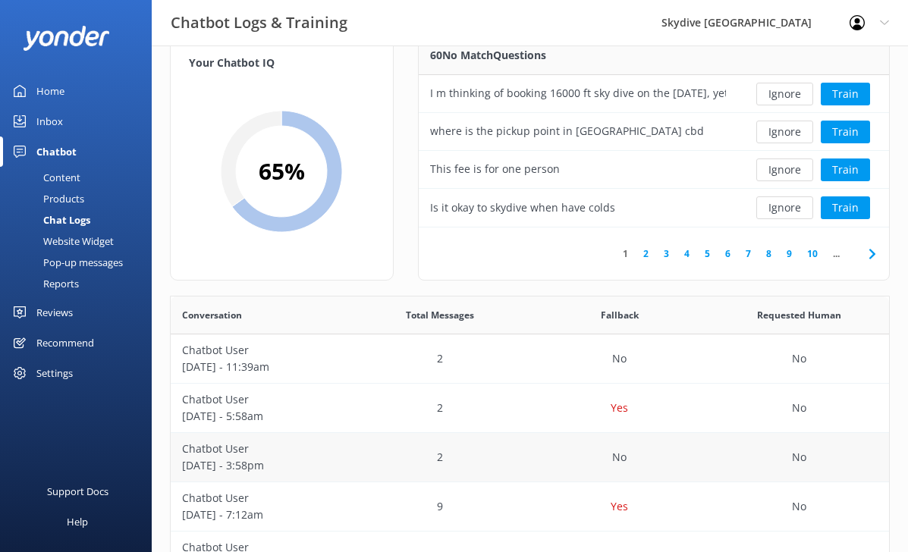
scroll to position [9, 0]
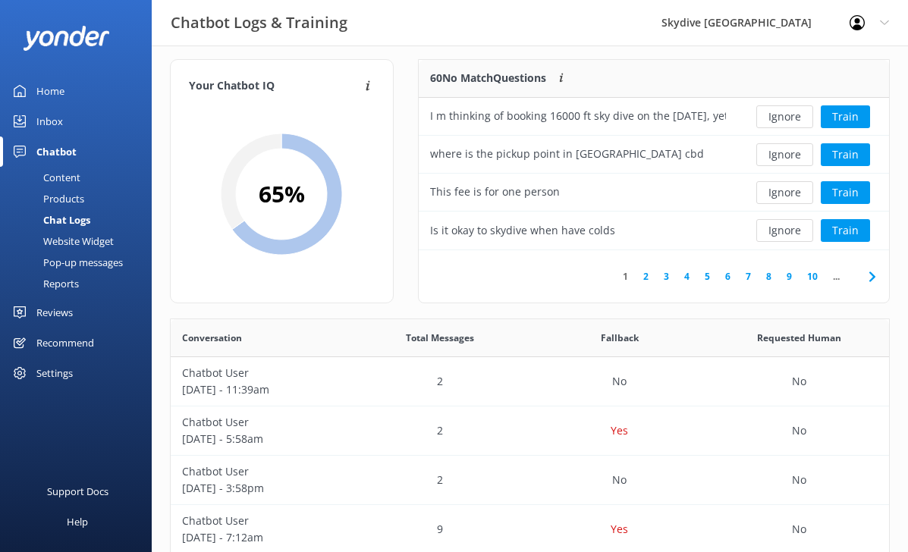
click at [67, 115] on link "Inbox" at bounding box center [76, 121] width 152 height 30
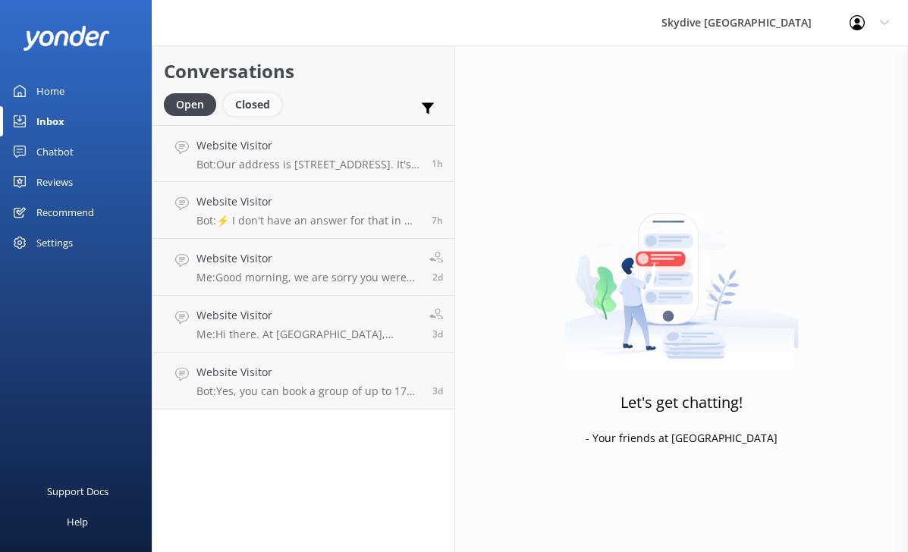
click at [231, 103] on div "Closed" at bounding box center [253, 104] width 58 height 23
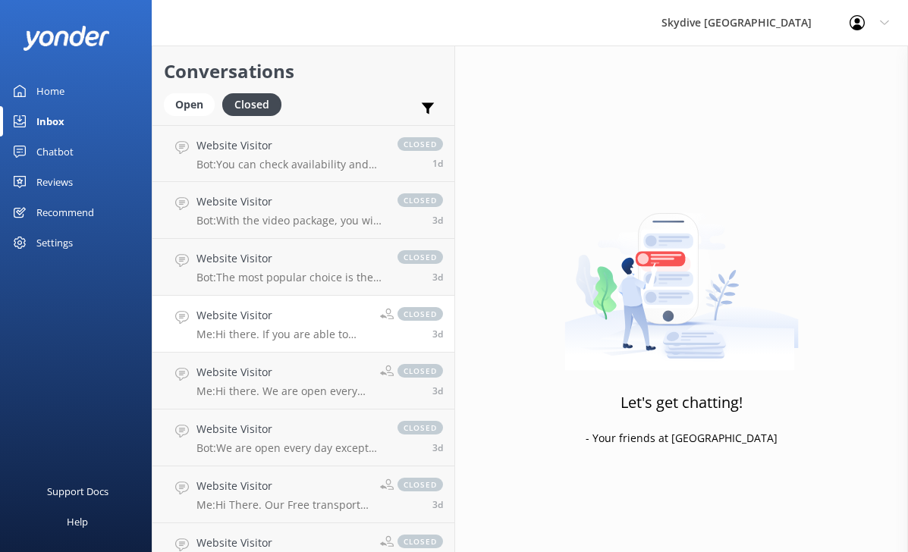
scroll to position [772, 0]
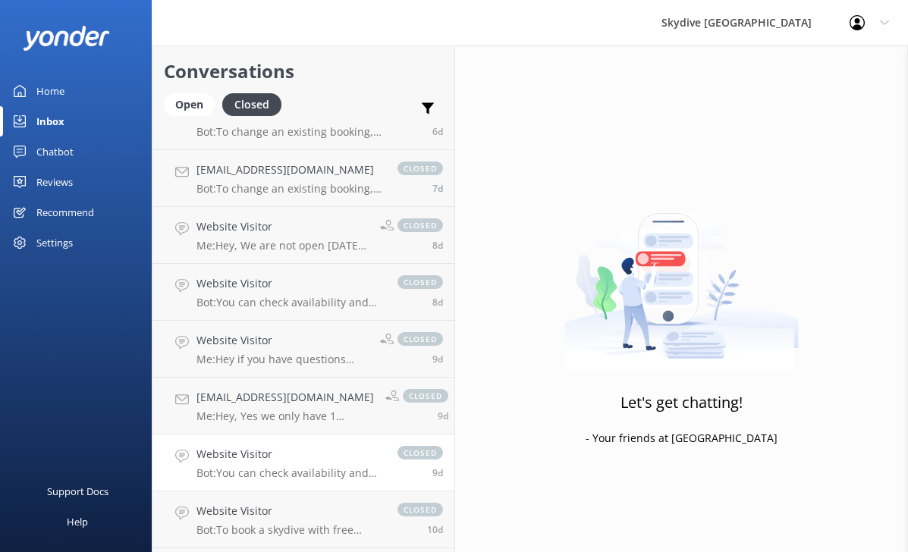
click at [314, 455] on h4 "Website Visitor" at bounding box center [290, 454] width 186 height 17
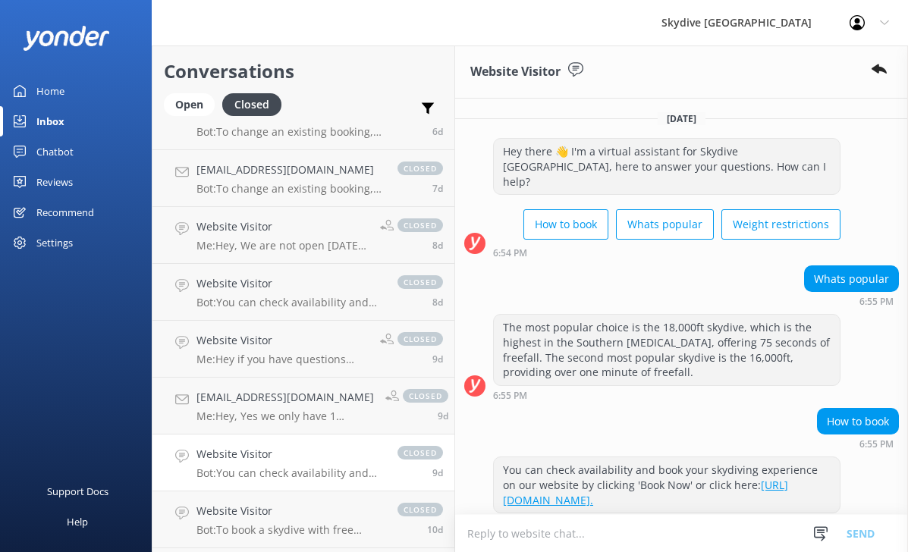
scroll to position [142, 0]
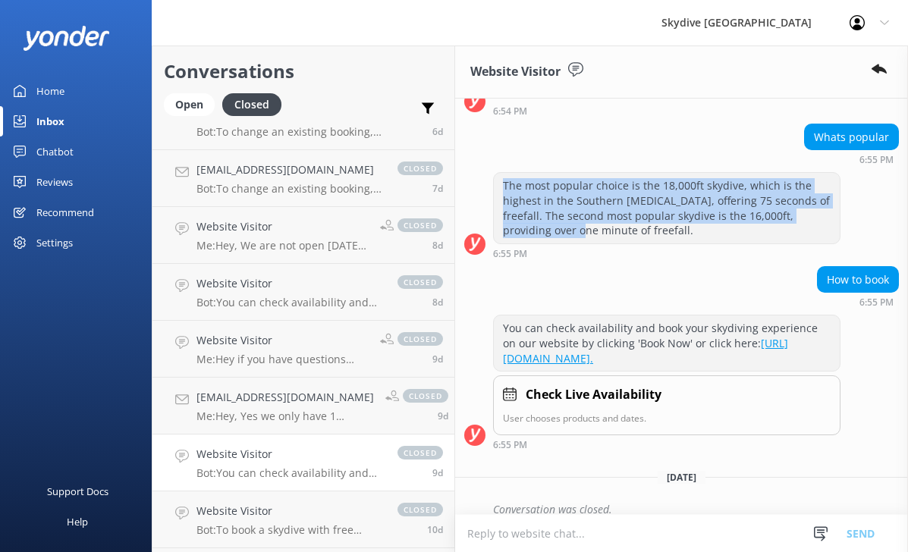
drag, startPoint x: 505, startPoint y: 169, endPoint x: 603, endPoint y: 218, distance: 109.3
click at [603, 218] on div "The most popular choice is the 18,000ft skydive, which is the highest in the So…" at bounding box center [667, 208] width 346 height 70
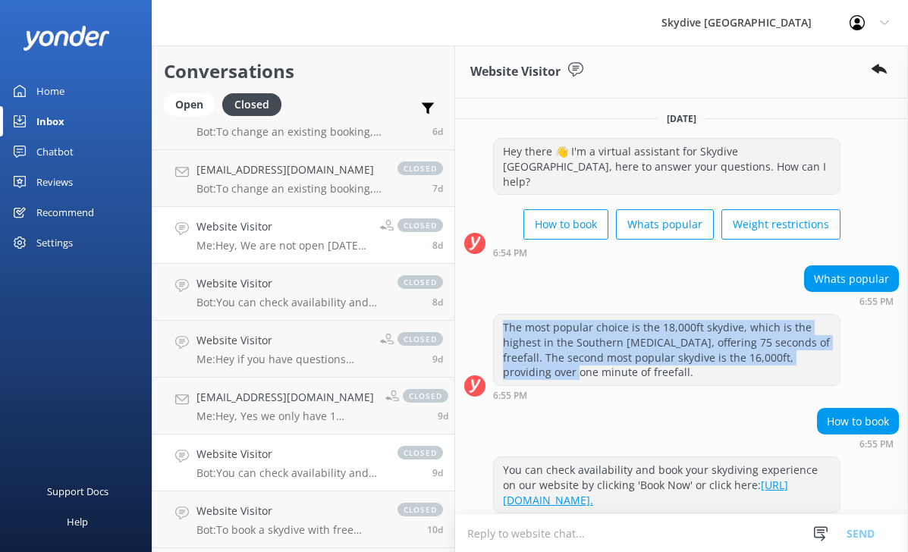
scroll to position [0, 0]
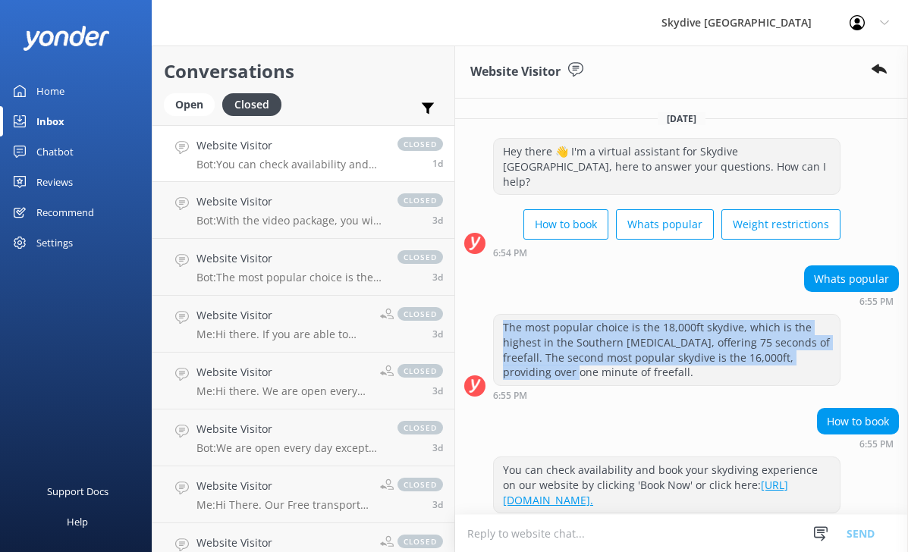
click at [294, 181] on link "Website Visitor Bot: You can check availability and book your skydiving experie…" at bounding box center [304, 153] width 302 height 57
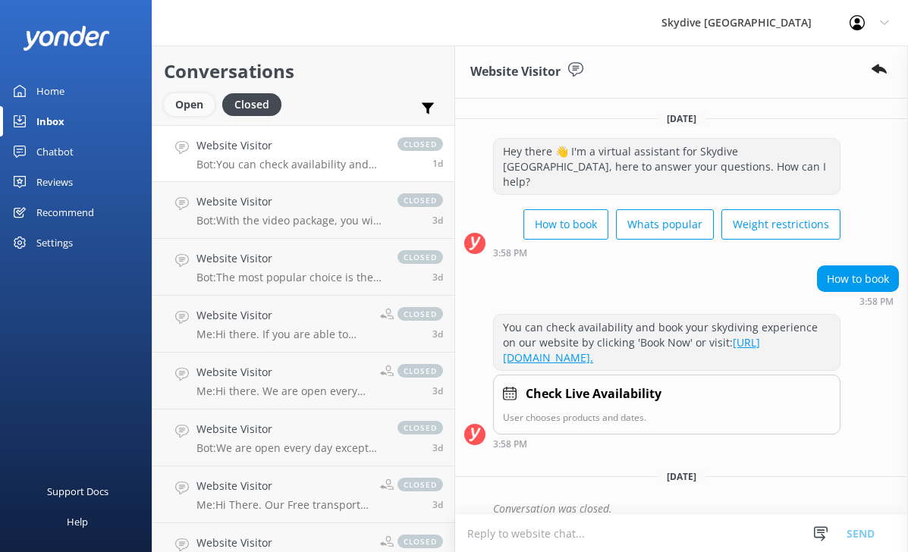
click at [197, 104] on div "Open" at bounding box center [189, 104] width 51 height 23
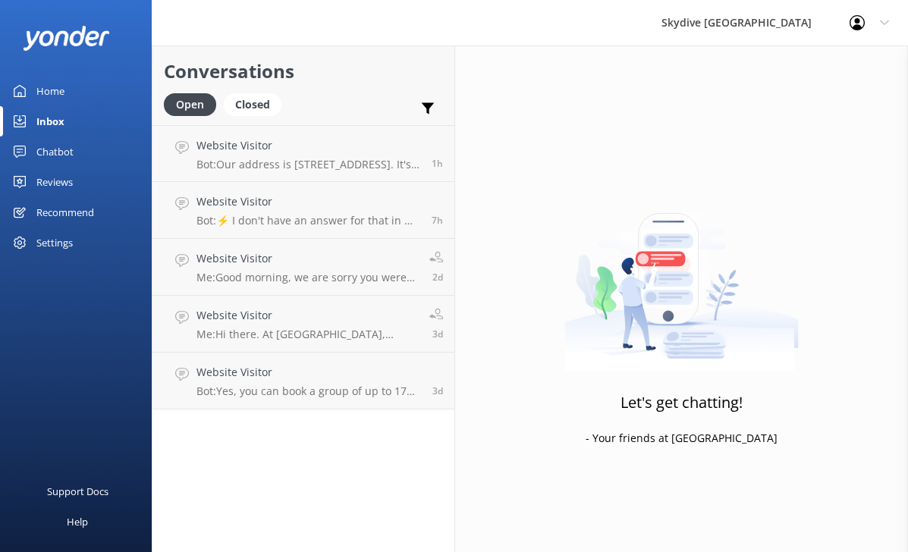
click at [56, 100] on div "Home" at bounding box center [50, 91] width 28 height 30
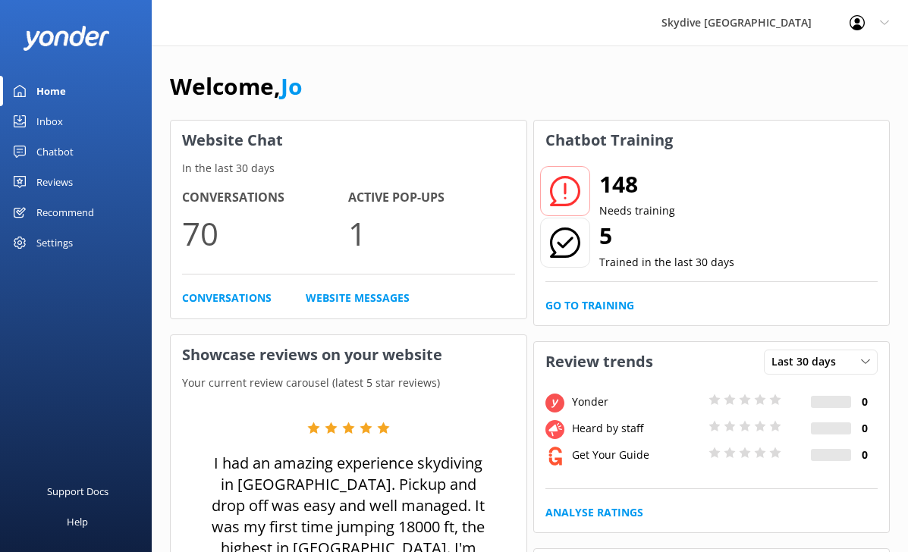
click at [600, 265] on div "148 Needs training 5 Trained in the last 30 days Go to Training" at bounding box center [712, 242] width 356 height 165
click at [597, 297] on link "Go to Training" at bounding box center [590, 305] width 89 height 17
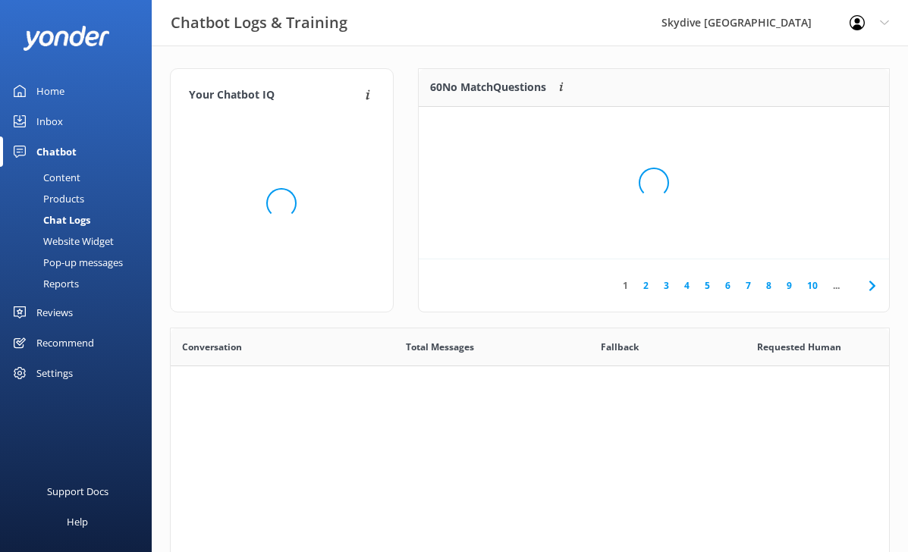
scroll to position [532, 719]
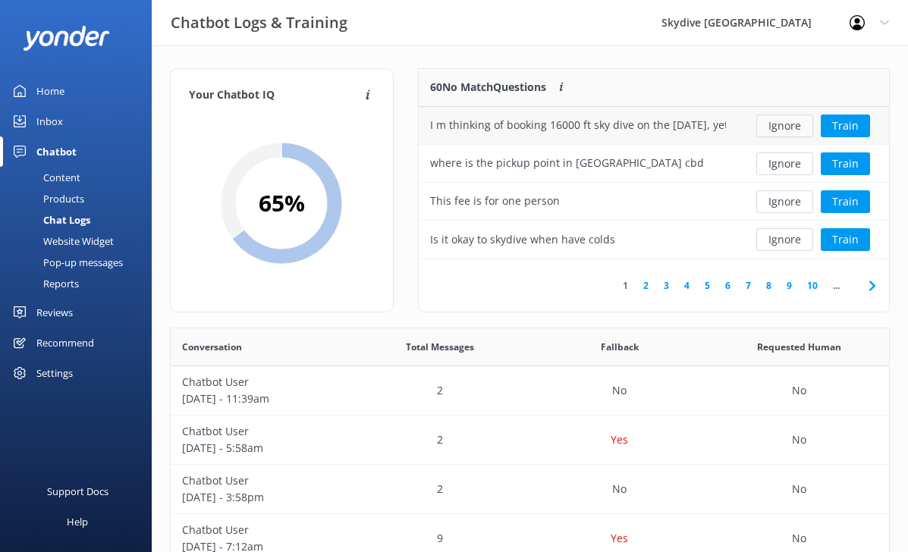
click at [779, 131] on button "Ignore" at bounding box center [785, 126] width 57 height 23
click at [762, 161] on button "Ignore" at bounding box center [785, 164] width 57 height 23
click at [776, 125] on button "Ignore" at bounding box center [785, 126] width 57 height 23
click at [778, 125] on button "Ignore" at bounding box center [785, 126] width 57 height 23
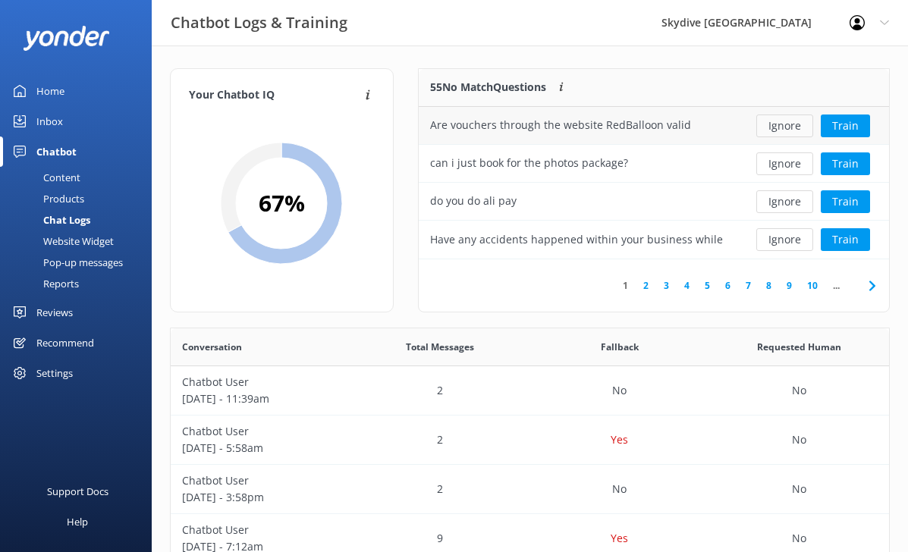
click at [782, 128] on button "Ignore" at bounding box center [785, 126] width 57 height 23
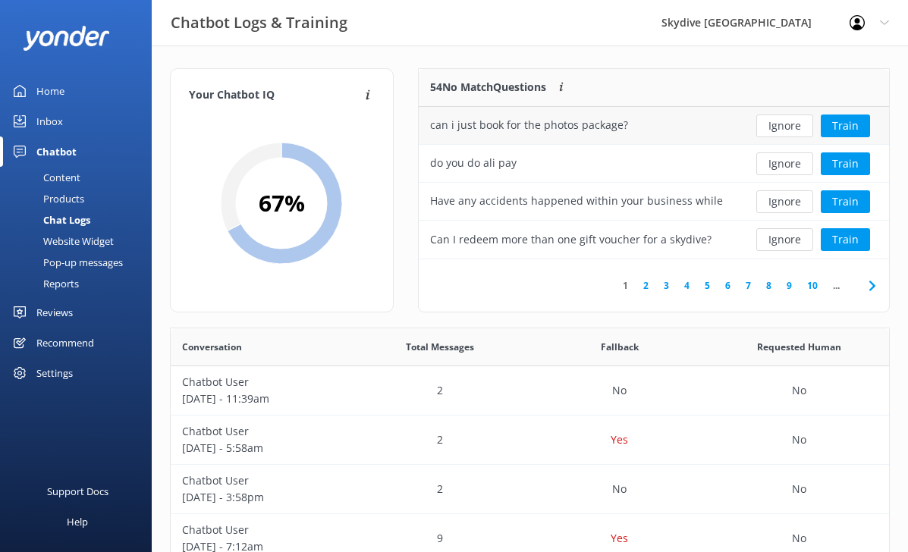
click at [675, 137] on div "can i just book for the photos package?" at bounding box center [578, 126] width 319 height 38
click at [791, 125] on button "Ignore" at bounding box center [785, 126] width 57 height 23
click at [793, 126] on button "Ignore" at bounding box center [785, 126] width 57 height 23
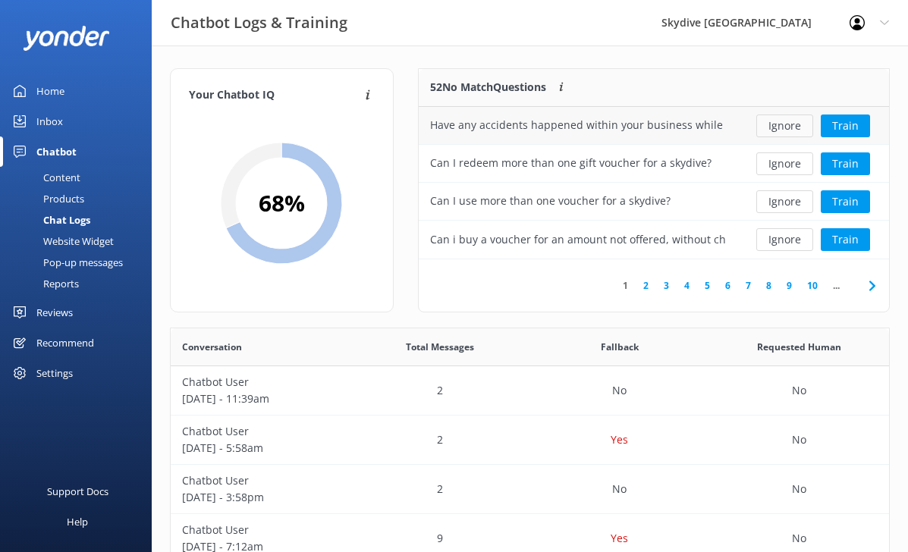
click at [794, 126] on button "Ignore" at bounding box center [785, 126] width 57 height 23
click at [794, 127] on button "Ignore" at bounding box center [785, 126] width 57 height 23
click at [794, 128] on button "Ignore" at bounding box center [785, 126] width 57 height 23
click at [795, 128] on button "Ignore" at bounding box center [785, 126] width 57 height 23
click at [715, 130] on div "I would like to ask how long does it normally take to complete all course and g…" at bounding box center [578, 125] width 296 height 17
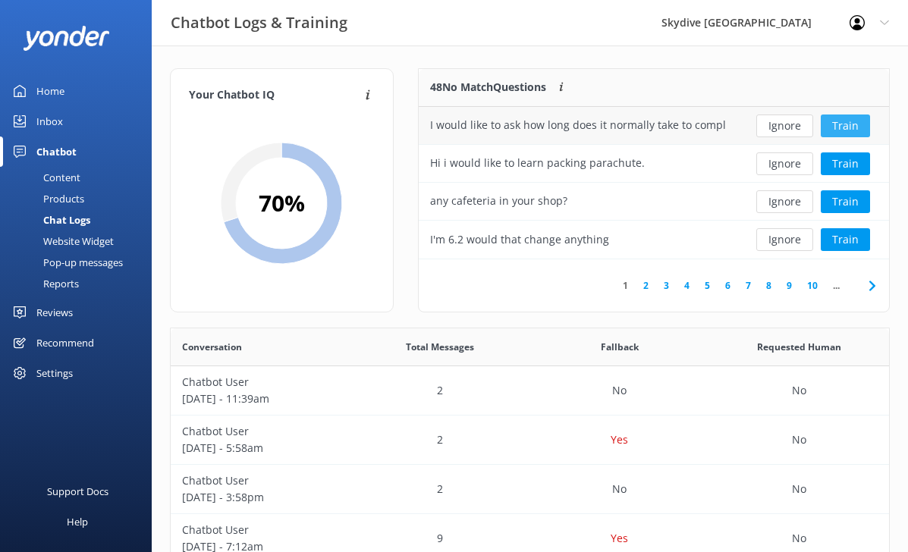
click at [833, 128] on button "Train" at bounding box center [845, 126] width 49 height 23
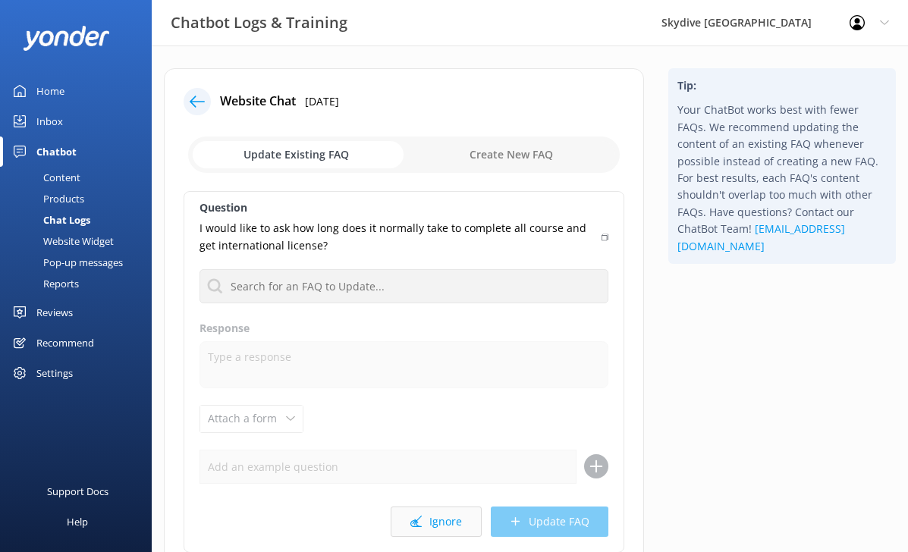
click at [440, 517] on button "Ignore" at bounding box center [436, 522] width 91 height 30
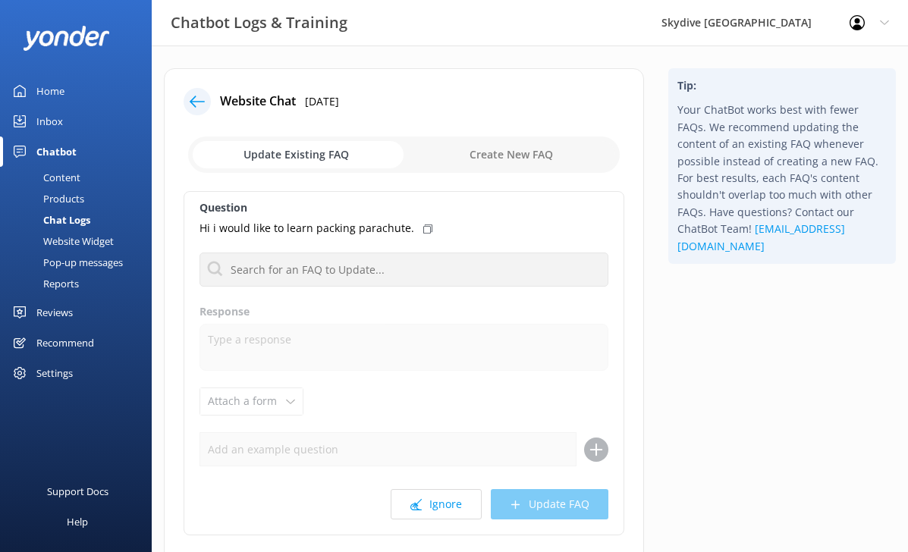
click at [392, 291] on div "Question Hi i would like to learn packing parachute. No FAQs available Response…" at bounding box center [404, 363] width 441 height 345
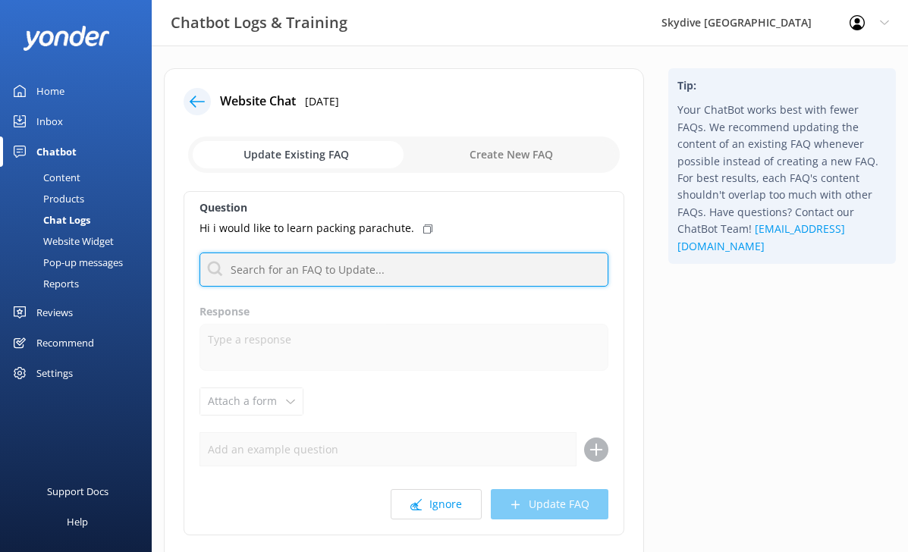
click at [389, 276] on input "text" at bounding box center [404, 270] width 409 height 34
type input "school"
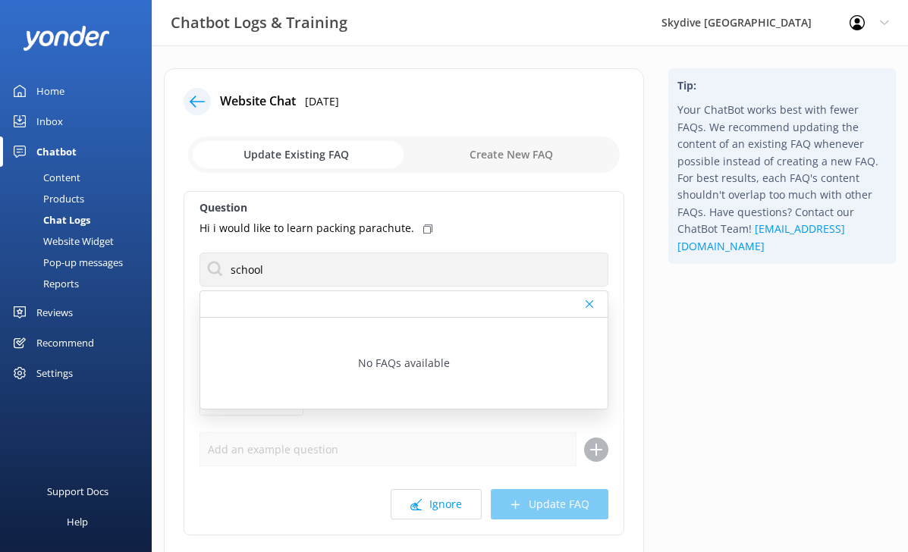
click at [372, 191] on div "Question Hi i would like to learn packing parachute. school No FAQs available R…" at bounding box center [404, 363] width 441 height 345
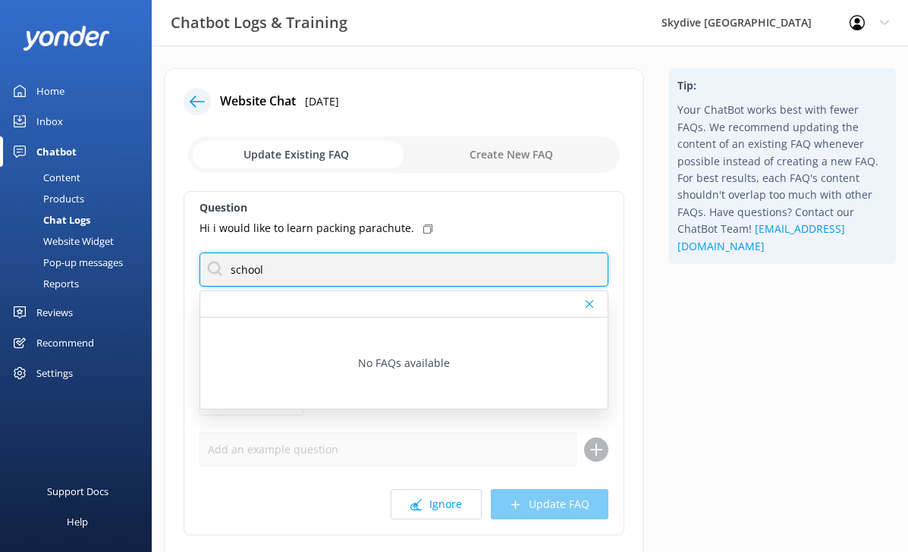
click at [345, 260] on input "school" at bounding box center [404, 270] width 409 height 34
drag, startPoint x: 357, startPoint y: 271, endPoint x: 253, endPoint y: 250, distance: 106.9
click at [253, 250] on div "Question Hi i would like to learn packing parachute. school No FAQs available R…" at bounding box center [404, 363] width 441 height 345
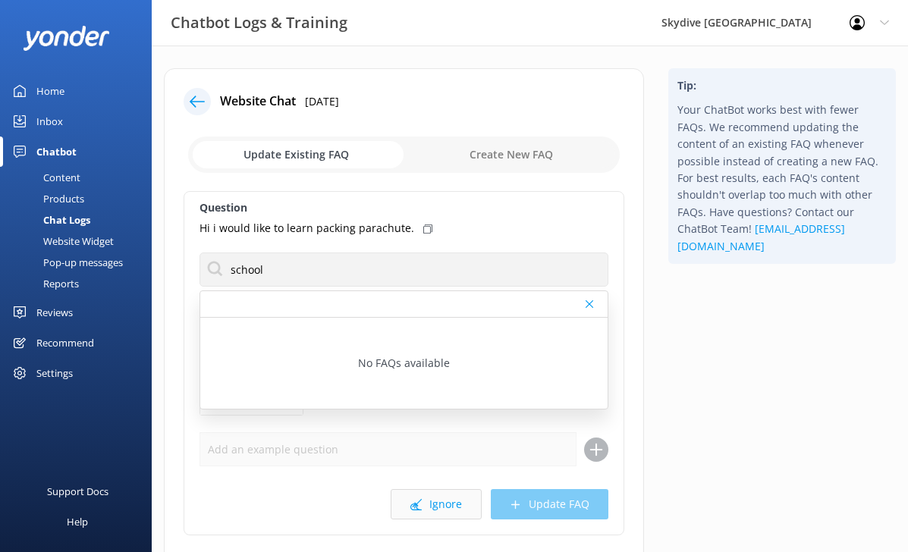
click at [439, 508] on button "Ignore" at bounding box center [436, 504] width 91 height 30
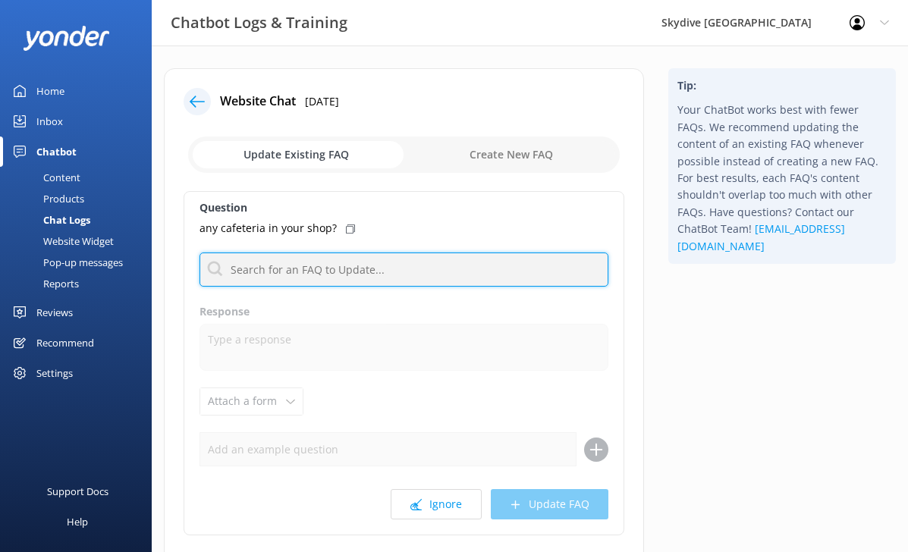
click at [389, 269] on input "text" at bounding box center [404, 270] width 409 height 34
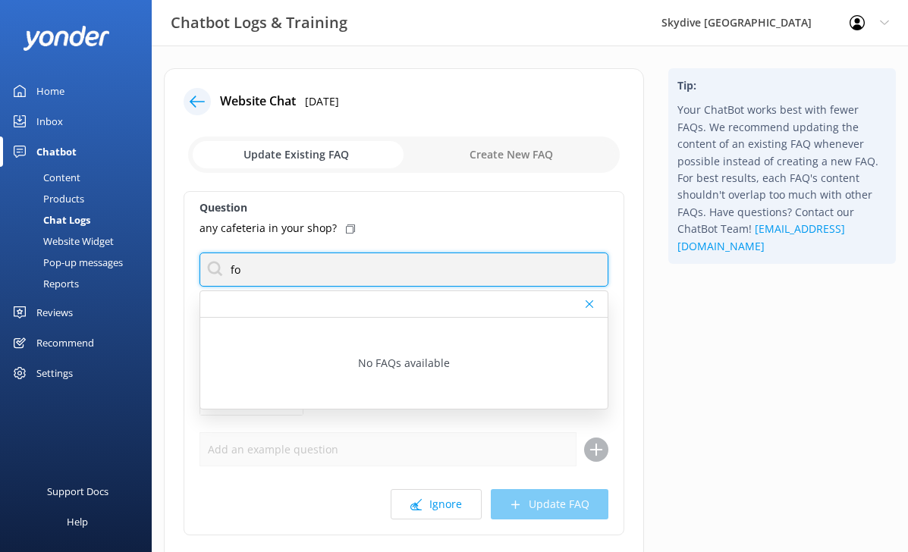
type input "f"
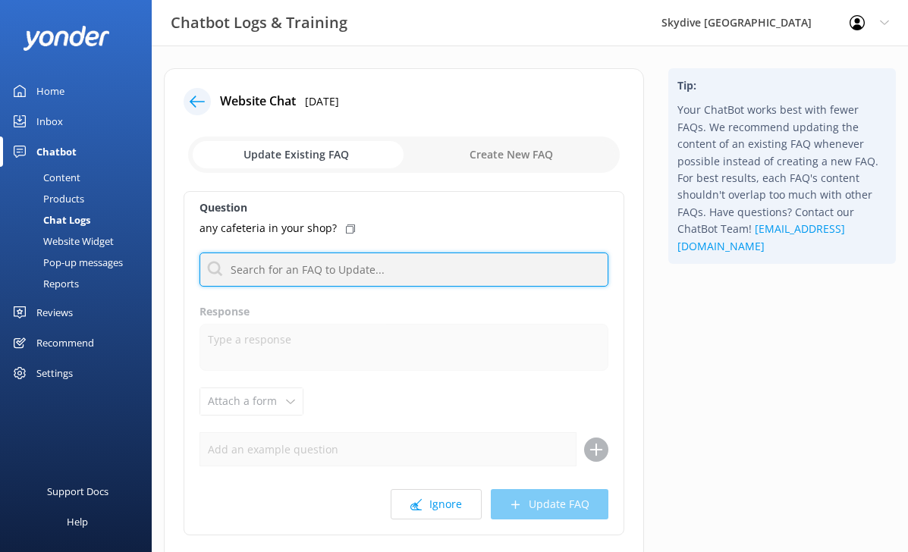
click at [291, 254] on input "text" at bounding box center [404, 270] width 409 height 34
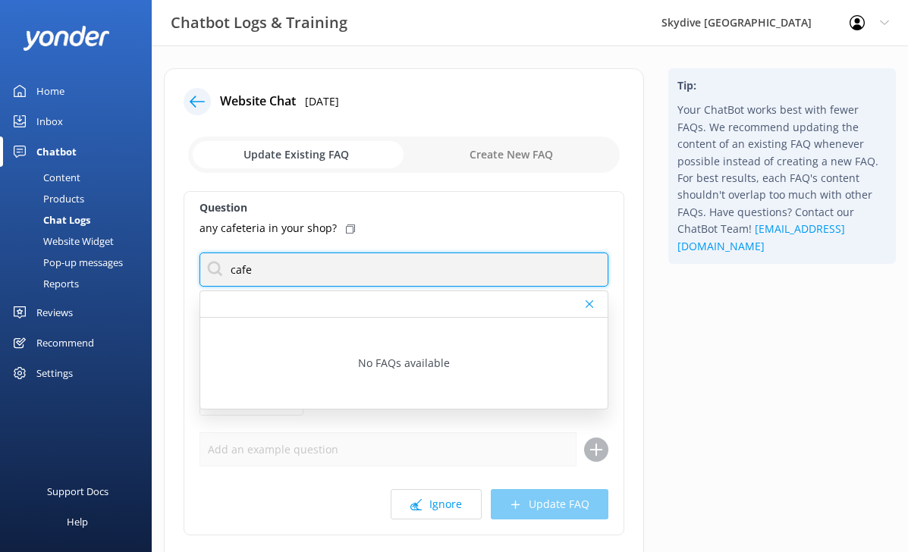
type input "cafe"
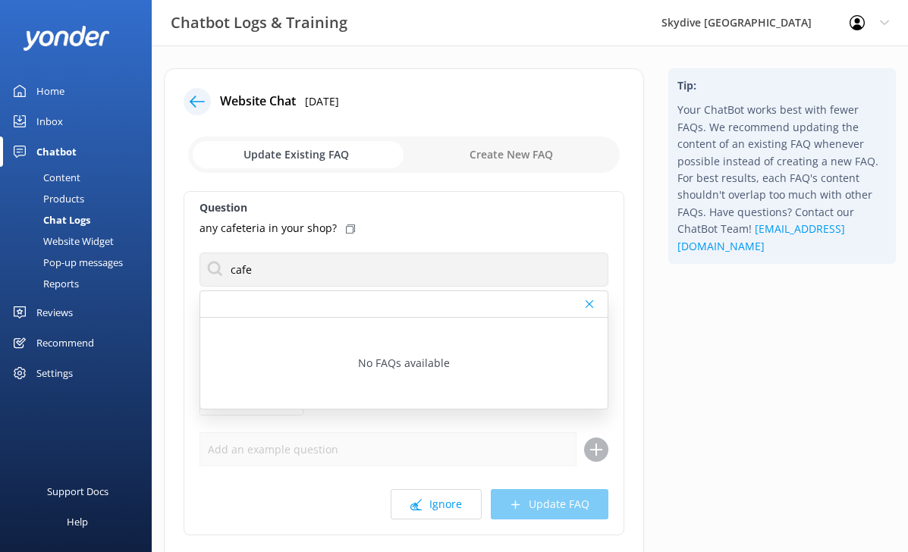
click at [405, 233] on div "any cafeteria in your shop?" at bounding box center [404, 228] width 409 height 17
click at [415, 509] on icon at bounding box center [416, 504] width 11 height 11
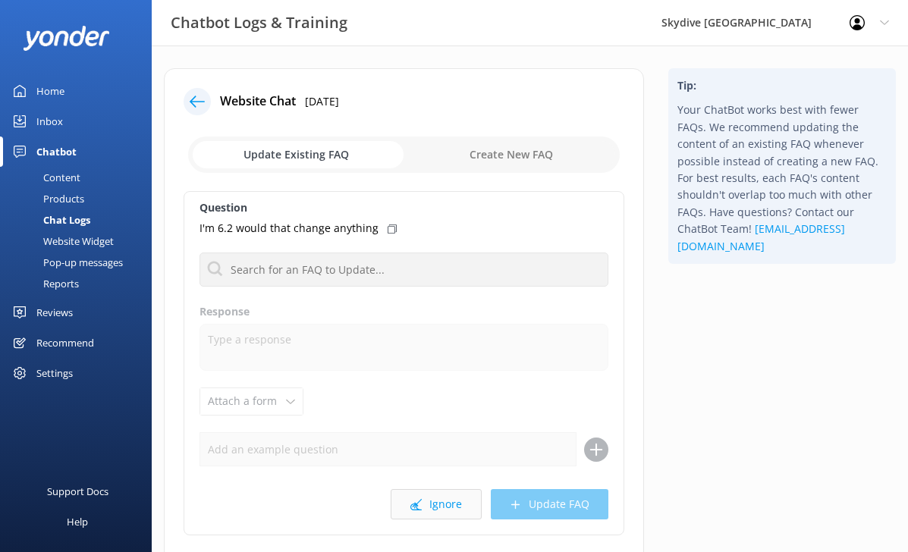
click at [436, 514] on button "Ignore" at bounding box center [436, 504] width 91 height 30
click at [436, 503] on button "Ignore" at bounding box center [436, 504] width 91 height 30
click at [442, 492] on button "Ignore" at bounding box center [436, 504] width 91 height 30
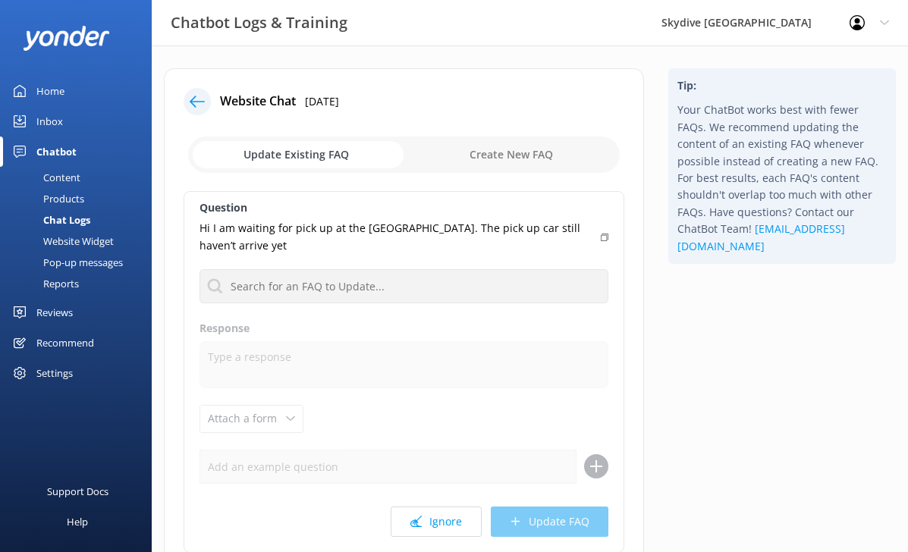
click at [442, 492] on div "Question Hi I am waiting for pick up at the [GEOGRAPHIC_DATA]. The pick up car …" at bounding box center [404, 372] width 441 height 362
click at [445, 511] on button "Ignore" at bounding box center [436, 522] width 91 height 30
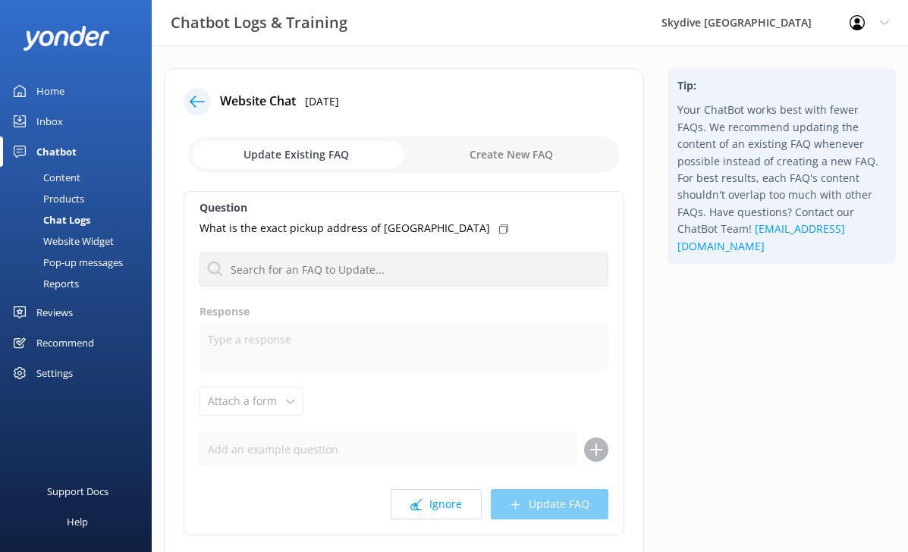
click at [445, 524] on div "Question What is the exact pickup address of Pullman Hotel No FAQs available Re…" at bounding box center [404, 363] width 441 height 345
click at [445, 510] on button "Ignore" at bounding box center [436, 504] width 91 height 30
click at [432, 504] on button "Ignore" at bounding box center [436, 504] width 91 height 30
drag, startPoint x: 432, startPoint y: 504, endPoint x: 771, endPoint y: 174, distance: 473.3
click at [775, 171] on div "Website Chat [DATE] Update Existing FAQ Create New FAQ Question How to book No …" at bounding box center [530, 347] width 757 height 559
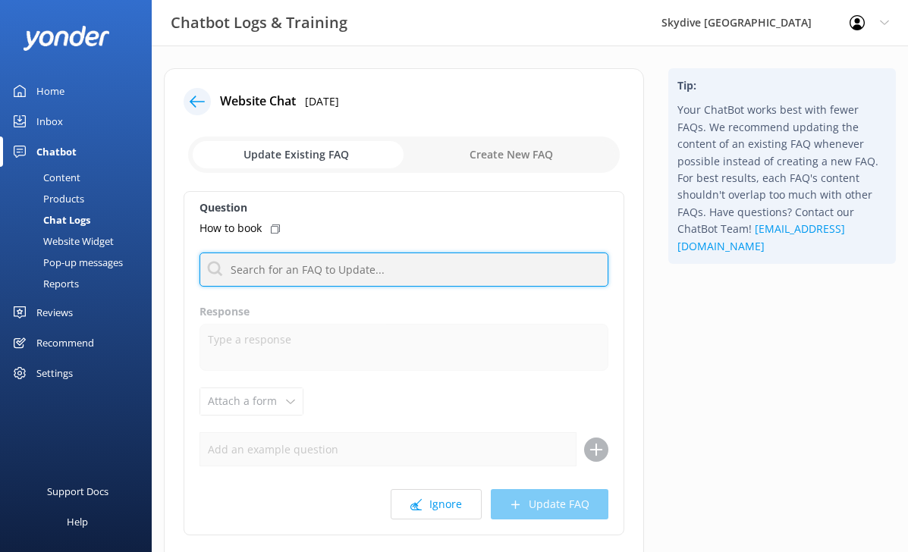
click at [425, 263] on input "text" at bounding box center [404, 270] width 409 height 34
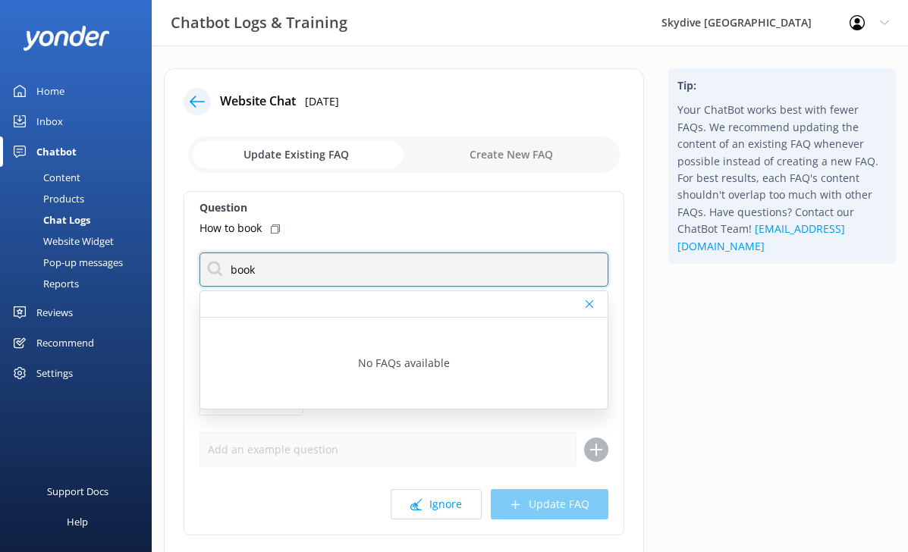
click at [425, 263] on input "book" at bounding box center [404, 270] width 409 height 34
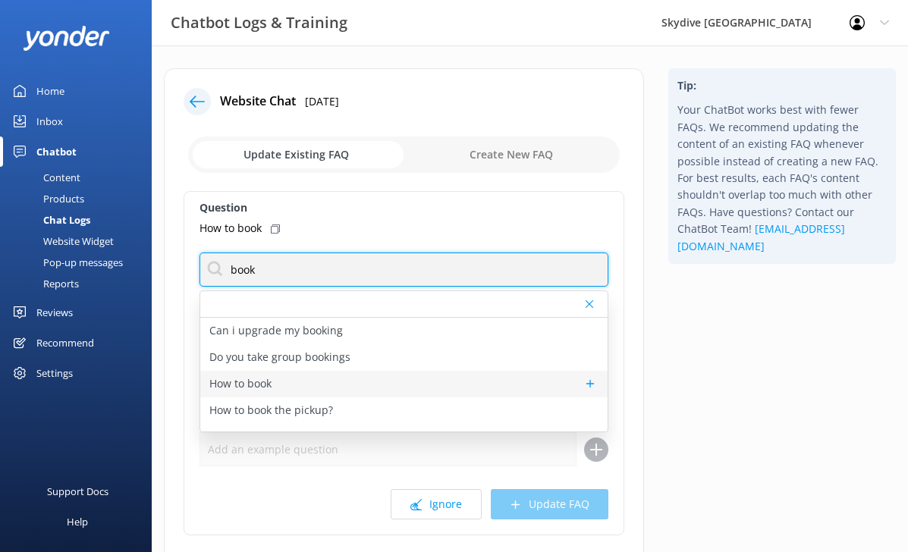
type input "book"
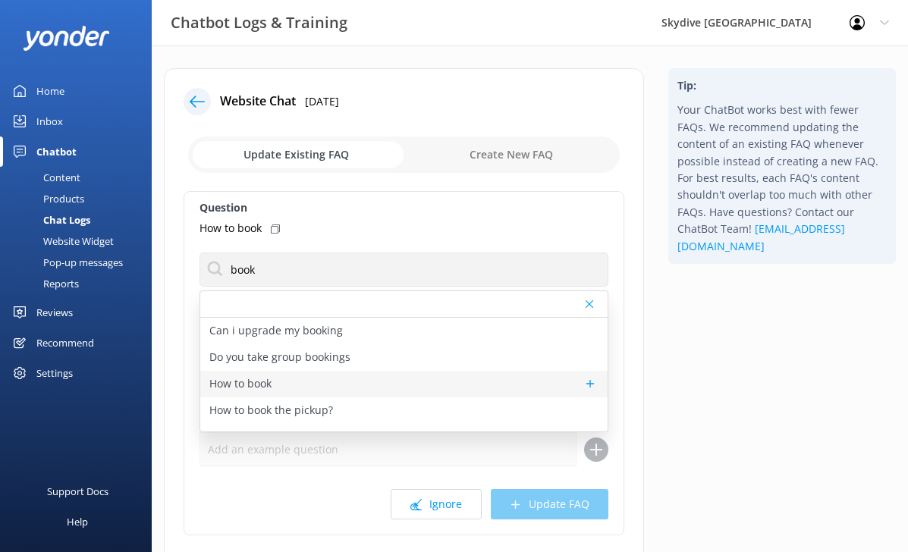
click at [309, 378] on div "How to book" at bounding box center [403, 384] width 407 height 27
type textarea "You can check availability and book your skydiving experience on our website by…"
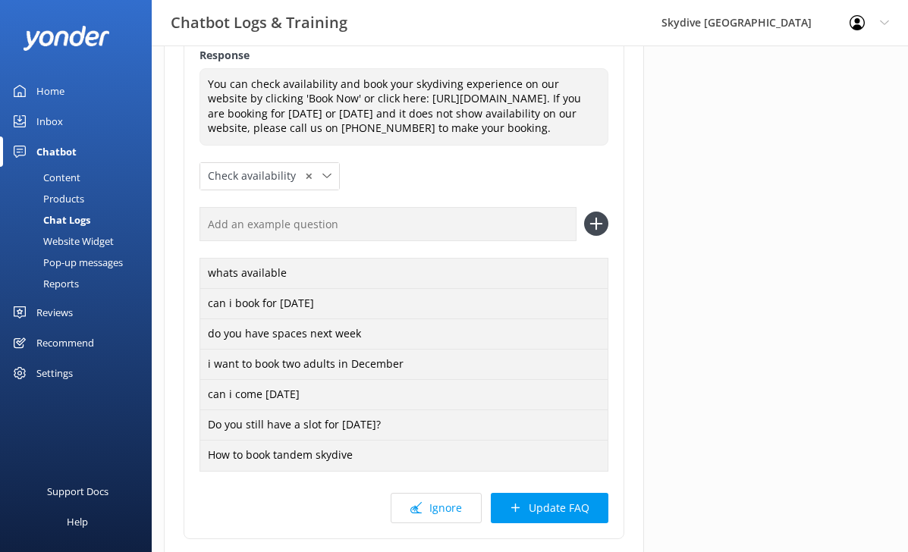
scroll to position [127, 0]
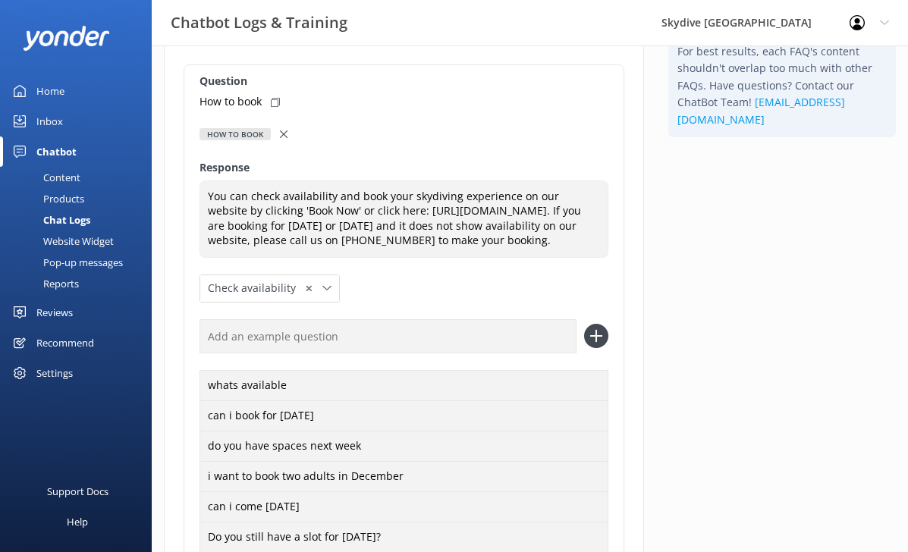
click at [274, 96] on div "How to book" at bounding box center [404, 101] width 409 height 17
click at [288, 351] on input "text" at bounding box center [388, 336] width 377 height 34
paste input "How to book"
type input "How to book"
click at [608, 328] on icon at bounding box center [596, 336] width 24 height 24
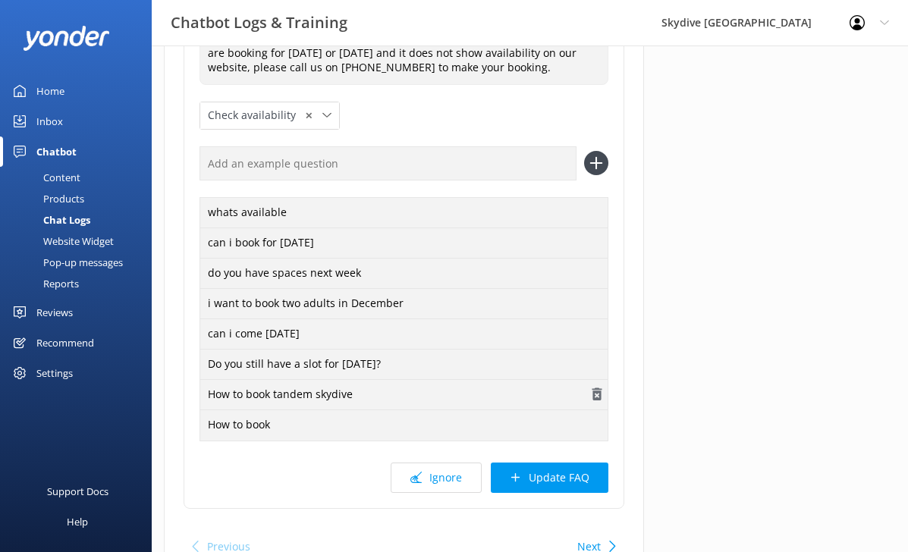
scroll to position [316, 0]
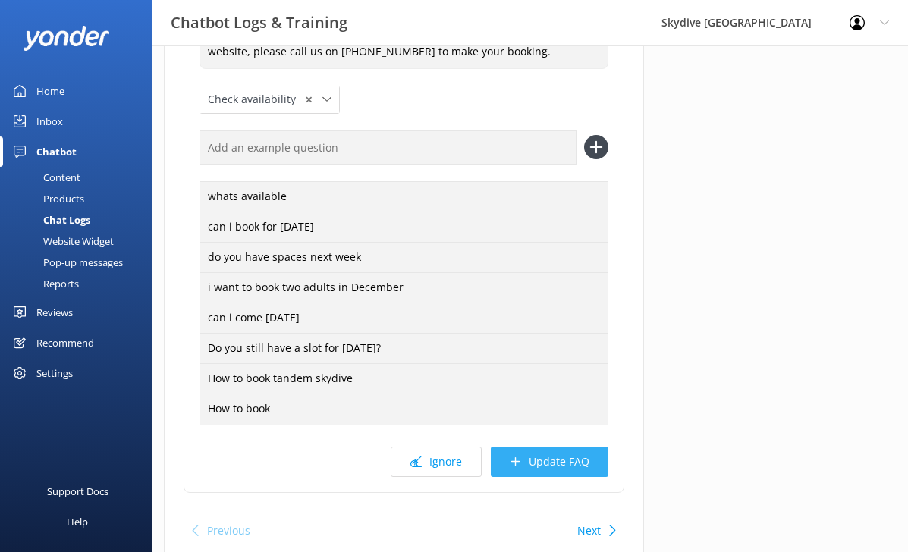
click at [561, 458] on button "Update FAQ" at bounding box center [550, 462] width 118 height 30
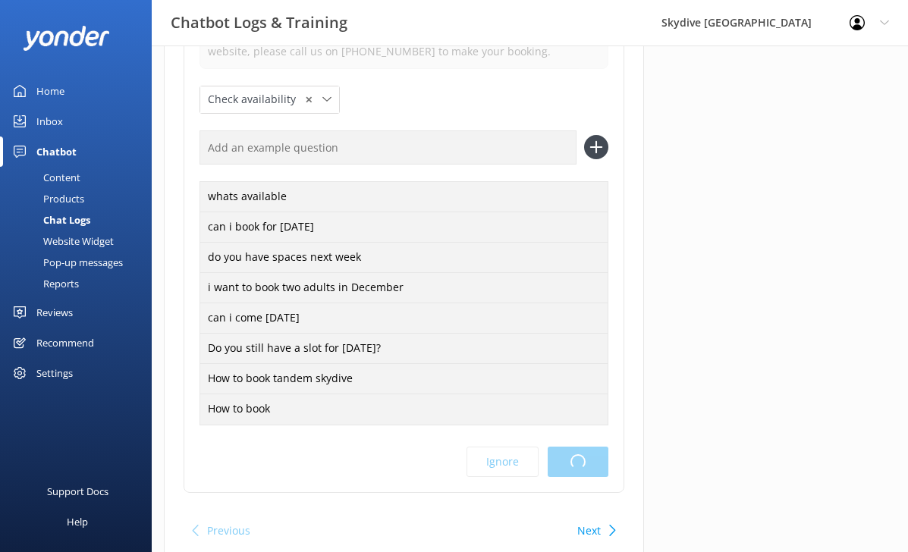
scroll to position [0, 0]
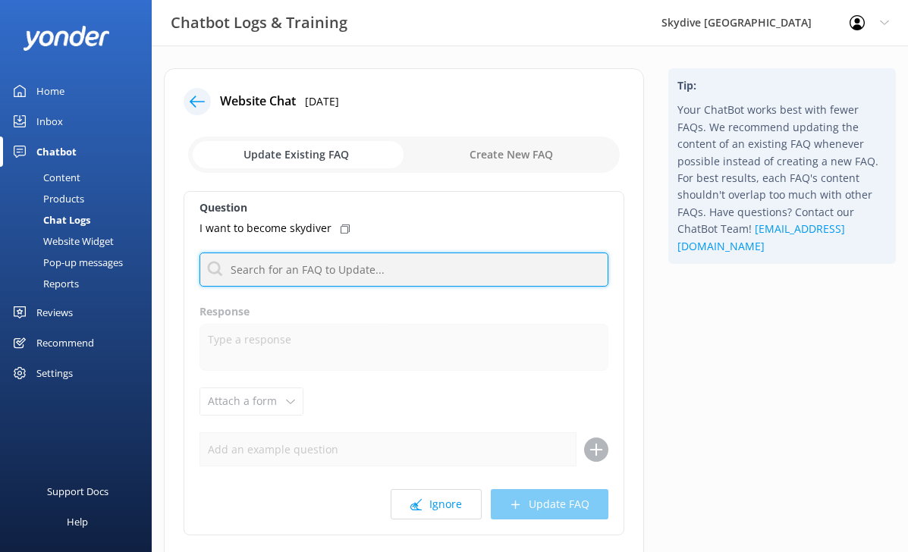
click at [393, 282] on input "text" at bounding box center [404, 270] width 409 height 34
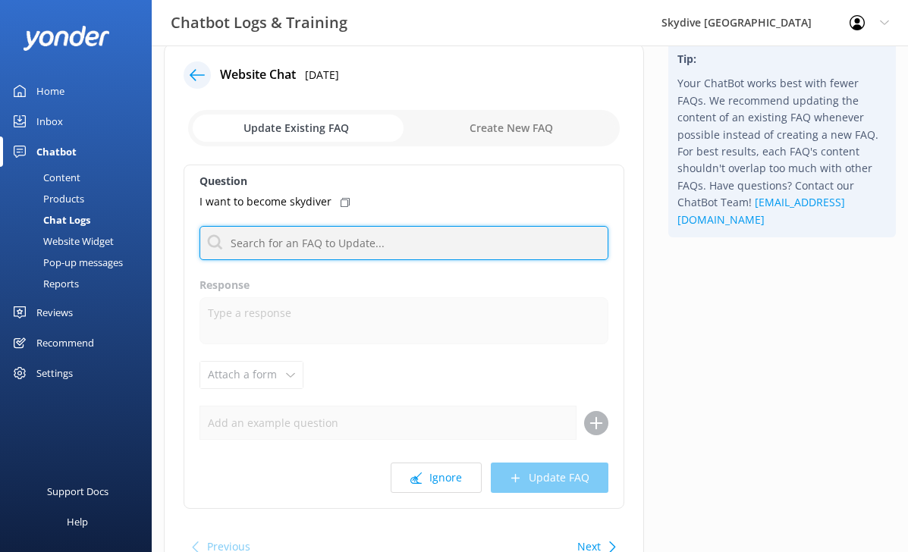
scroll to position [29, 0]
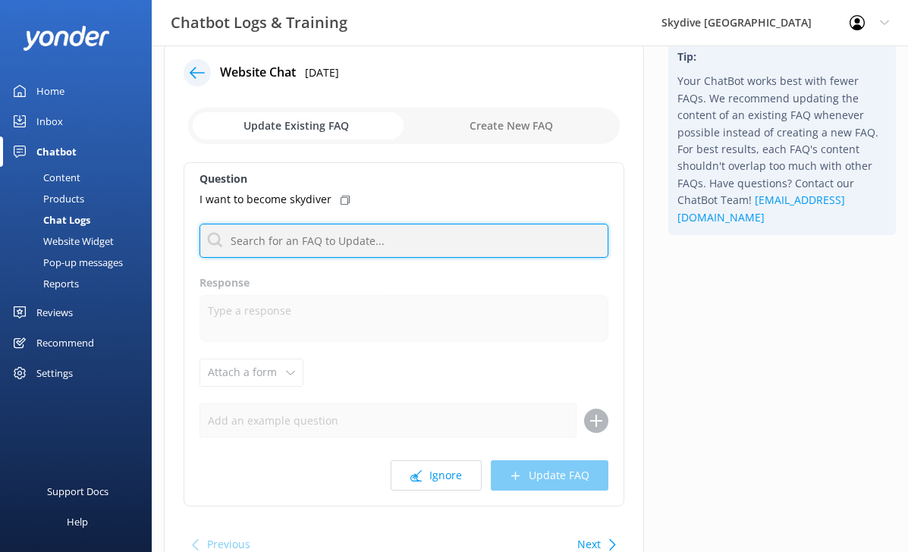
click at [312, 240] on input "text" at bounding box center [404, 241] width 409 height 34
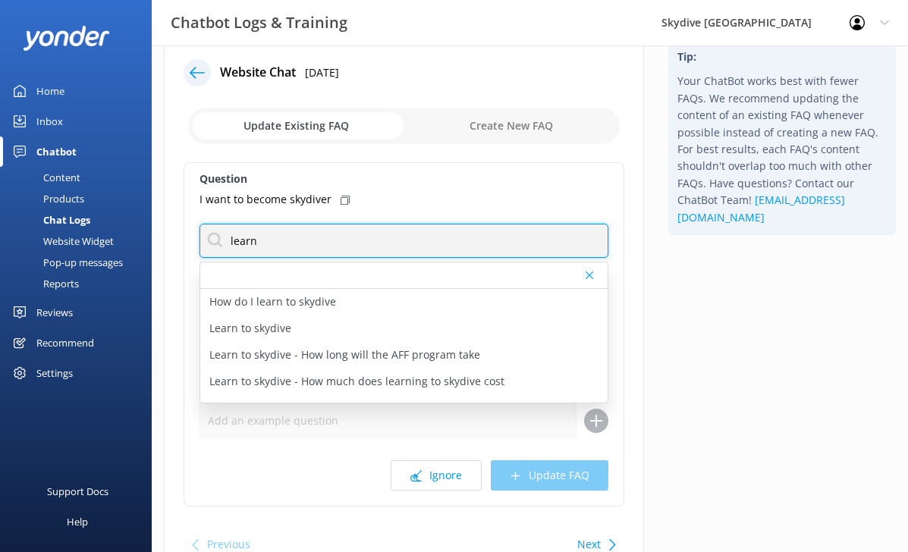
type input "learn"
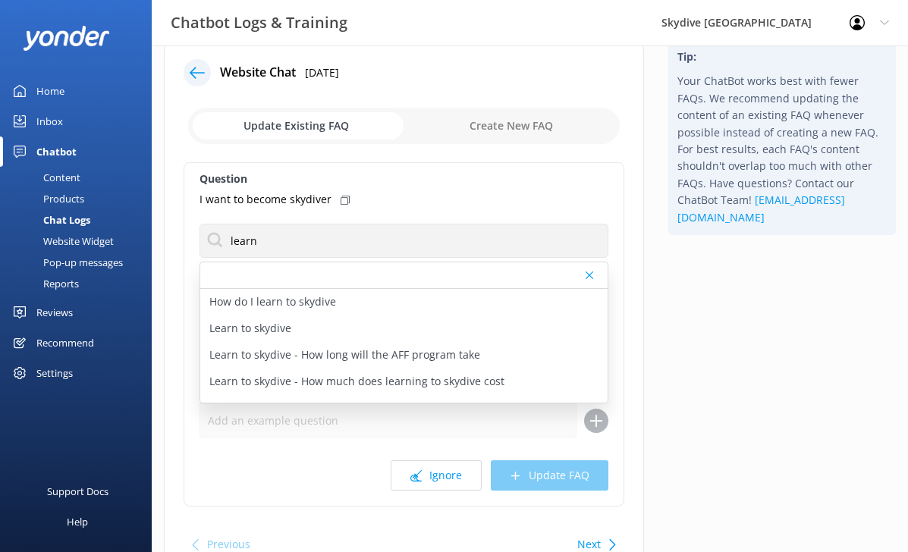
click at [373, 209] on div "Question I want to become skydiver learn How do I learn to skydive Learn to sky…" at bounding box center [404, 334] width 441 height 345
click at [496, 104] on div "Update Existing FAQ Create New FAQ" at bounding box center [404, 126] width 441 height 46
click at [483, 121] on input "checkbox" at bounding box center [404, 126] width 432 height 36
checkbox input "true"
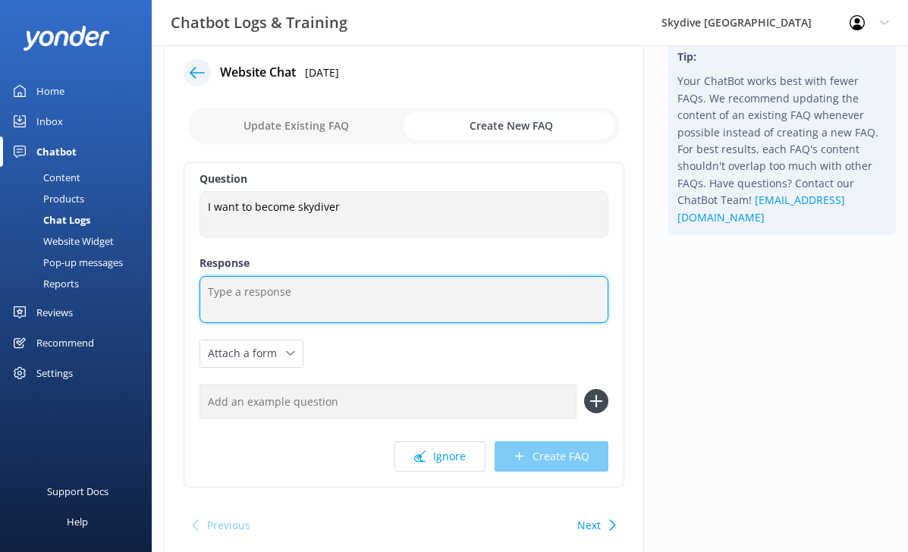
click at [354, 294] on textarea at bounding box center [404, 299] width 409 height 47
paste textarea "Dream of a job that is exciting and out of the ordinary? Take the step in becom…"
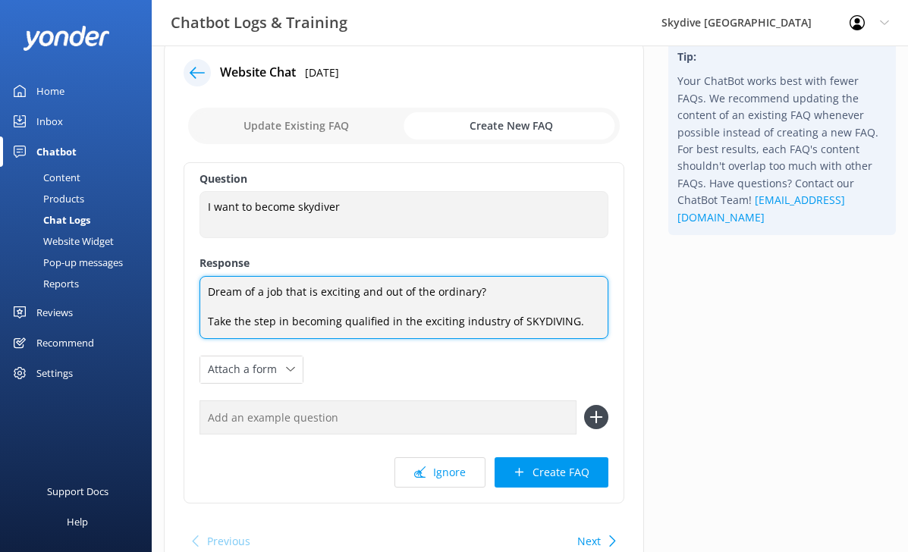
click at [204, 321] on textarea "Dream of a job that is exciting and out of the ordinary? Take the step in becom…" at bounding box center [404, 307] width 409 height 63
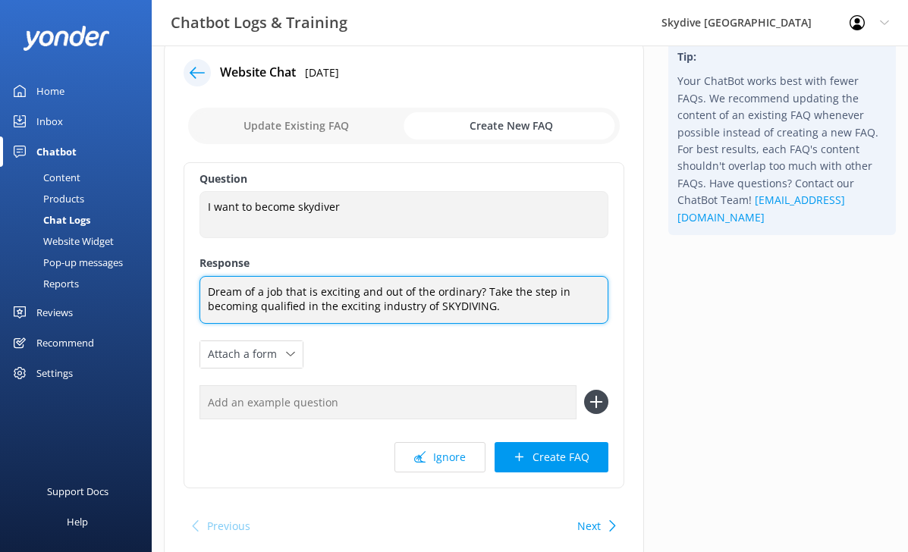
click at [503, 304] on textarea "Dream of a job that is exciting and out of the ordinary? Take the step in becom…" at bounding box center [404, 300] width 409 height 48
paste textarea "The New Zealand Skydiving School is the only organisation to offer the DIPLOMA …"
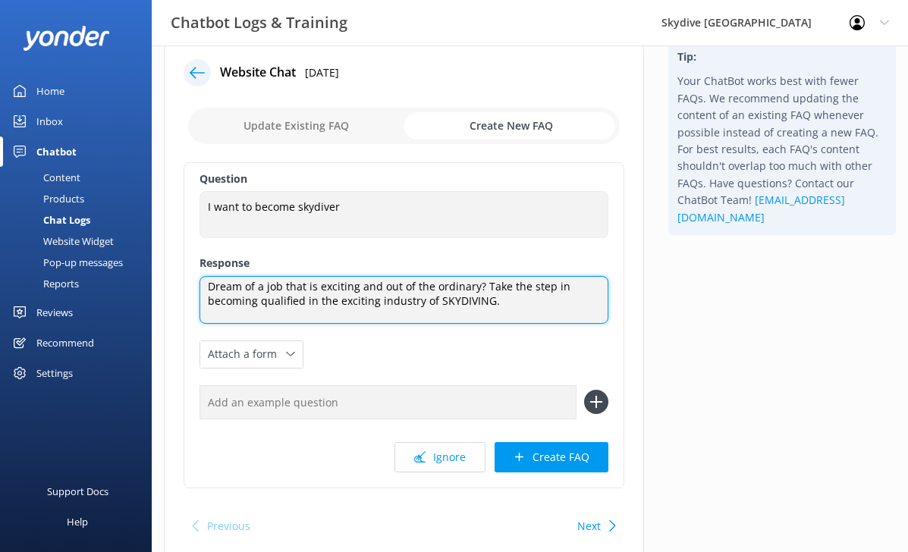
scroll to position [0, 0]
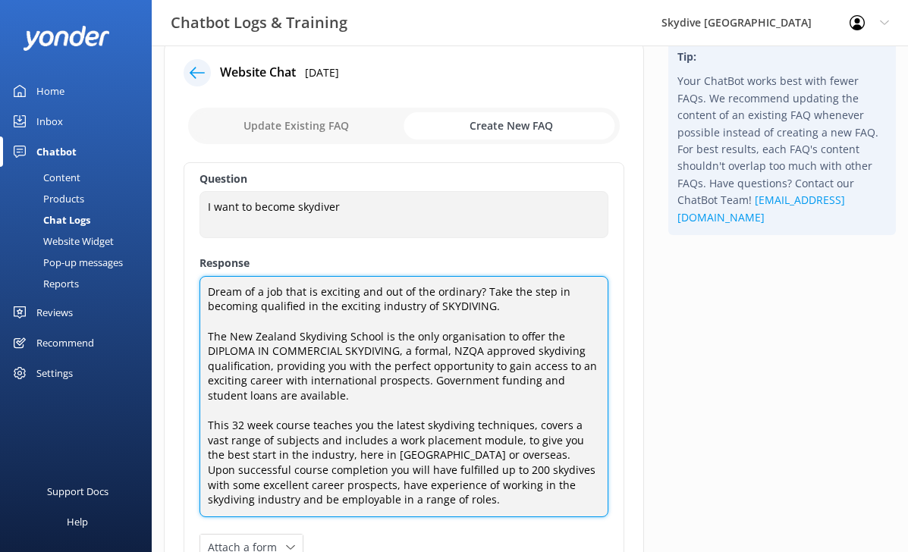
click at [436, 361] on textarea "Dream of a job that is exciting and out of the ordinary? Take the step in becom…" at bounding box center [404, 396] width 409 height 241
drag, startPoint x: 396, startPoint y: 350, endPoint x: 221, endPoint y: 354, distance: 175.3
click at [220, 354] on textarea "Dream of a job that is exciting and out of the ordinary? Take the step in becom…" at bounding box center [404, 396] width 409 height 241
click at [215, 353] on textarea "Dream of a job that is exciting and out of the ordinary? Take the step in becom…" at bounding box center [404, 396] width 409 height 241
drag, startPoint x: 510, startPoint y: 352, endPoint x: 329, endPoint y: 350, distance: 180.6
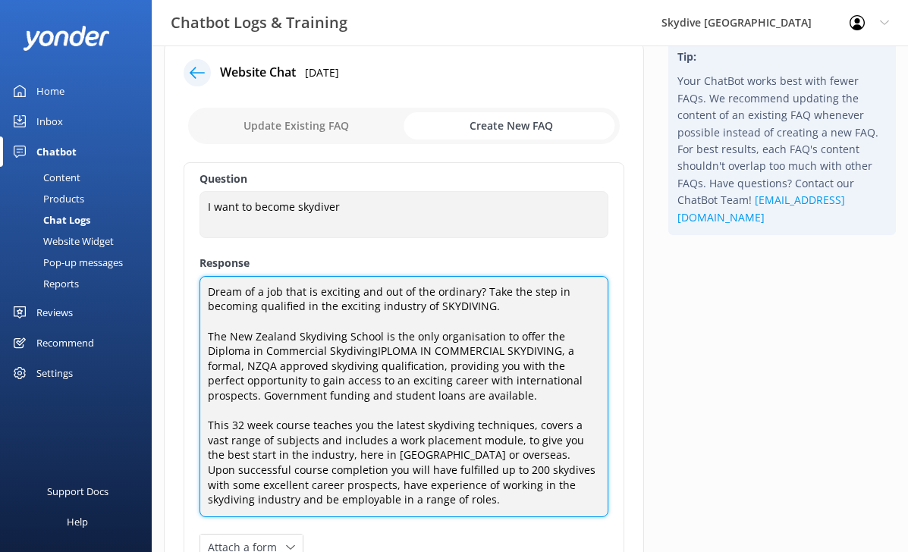
click at [329, 350] on textarea "Dream of a job that is exciting and out of the ordinary? Take the step in becom…" at bounding box center [404, 396] width 409 height 241
click at [381, 370] on textarea "Dream of a job that is exciting and out of the ordinary? Take the step in becom…" at bounding box center [404, 396] width 409 height 241
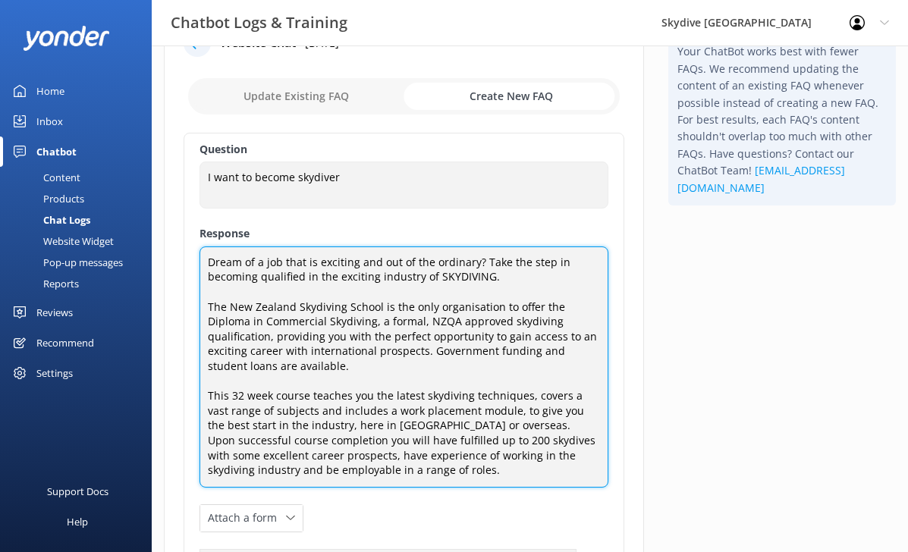
scroll to position [61, 0]
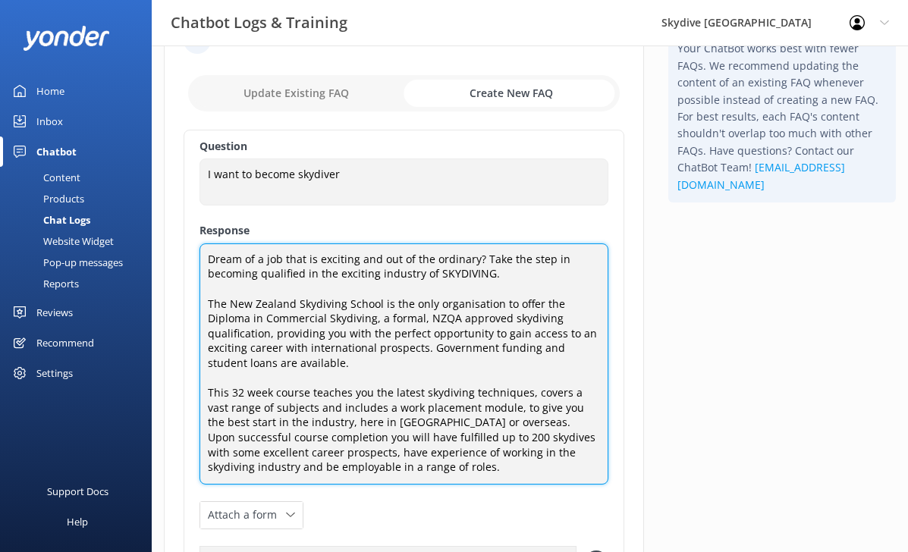
click at [356, 380] on textarea "Dream of a job that is exciting and out of the ordinary? Take the step in becom…" at bounding box center [404, 364] width 409 height 241
click at [376, 385] on textarea "Dream of a job that is exciting and out of the ordinary? Take the step in becom…" at bounding box center [404, 364] width 409 height 241
click at [406, 425] on textarea "Dream of a job that is exciting and out of the ordinary? Take the step in becom…" at bounding box center [404, 364] width 409 height 241
click at [488, 411] on textarea "Dream of a job that is exciting and out of the ordinary? Take the step in becom…" at bounding box center [404, 364] width 409 height 241
click at [467, 367] on textarea "Dream of a job that is exciting and out of the ordinary? Take the step in becom…" at bounding box center [404, 364] width 409 height 241
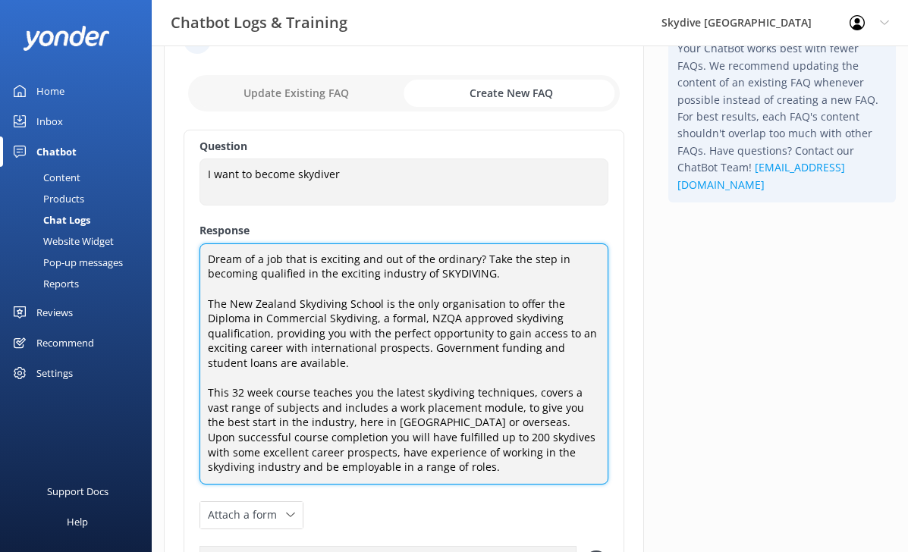
click at [384, 470] on textarea "Dream of a job that is exciting and out of the ordinary? Take the step in becom…" at bounding box center [404, 364] width 409 height 241
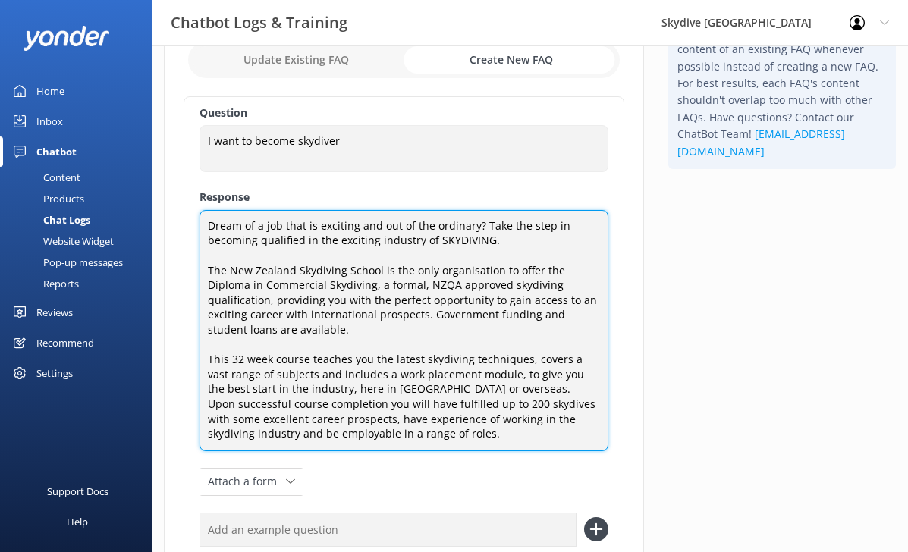
scroll to position [96, 0]
click at [422, 322] on textarea "Dream of a job that is exciting and out of the ordinary? Take the step in becom…" at bounding box center [404, 329] width 409 height 241
click at [433, 344] on textarea "Dream of a job that is exciting and out of the ordinary? Take the step in becom…" at bounding box center [404, 329] width 409 height 241
click at [442, 435] on textarea "Dream of a job that is exciting and out of the ordinary? Take the step in becom…" at bounding box center [404, 329] width 409 height 241
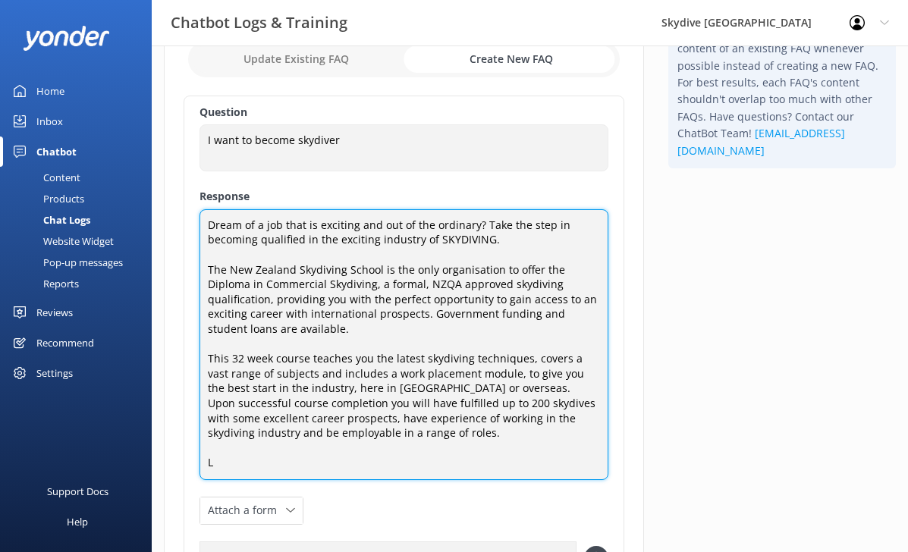
scroll to position [0, 0]
paste textarea "[URL][DOMAIN_NAME]"
type textarea "Dream of a job that is exciting and out of the ordinary? Take the step in becom…"
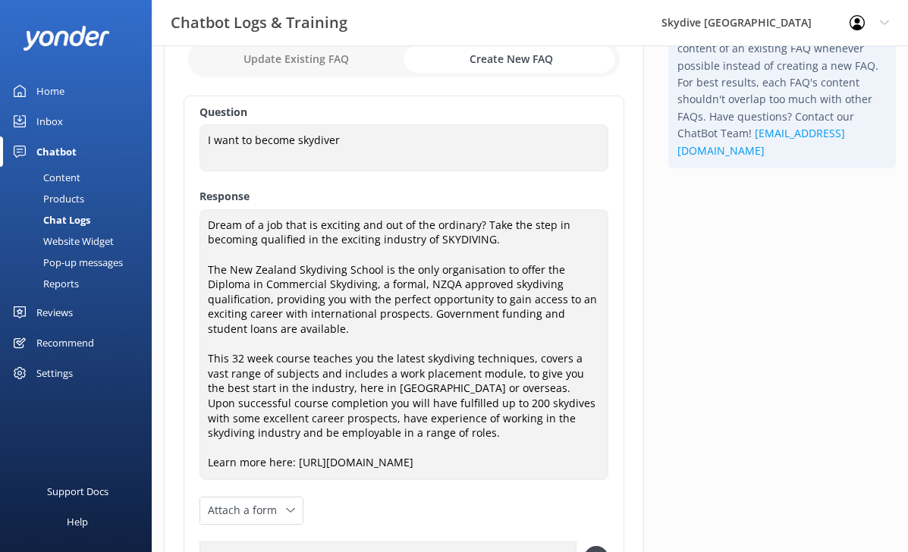
click at [405, 174] on div "Question I want to become skydiver I want to become skydiver Response Dream of …" at bounding box center [404, 370] width 441 height 549
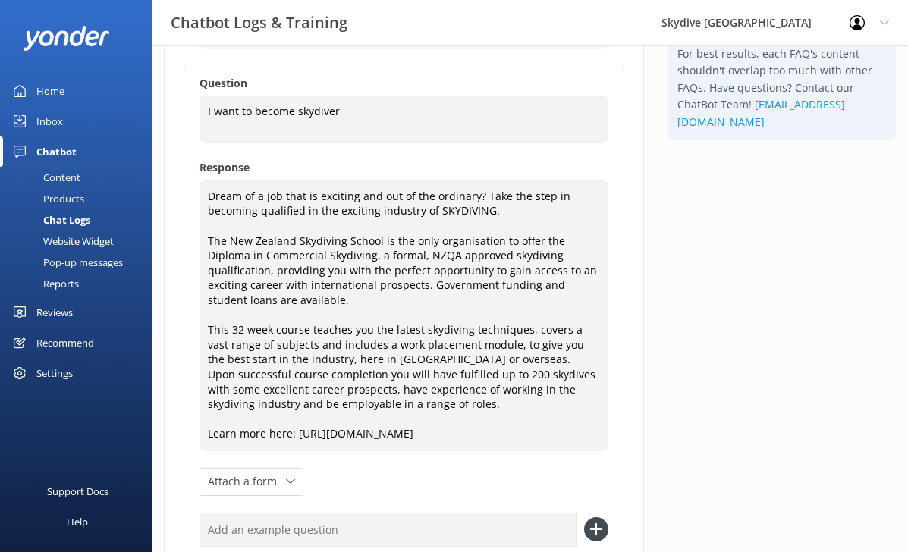
scroll to position [107, 0]
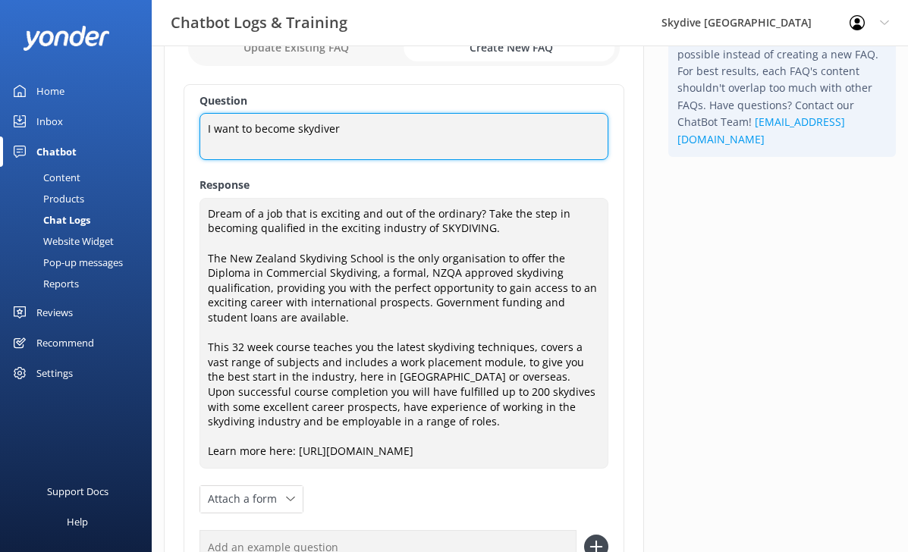
drag, startPoint x: 356, startPoint y: 130, endPoint x: 77, endPoint y: 124, distance: 279.3
click at [82, 124] on div "Chatbot Logs & Training Skydive [GEOGRAPHIC_DATA] Profile Settings Logout Home …" at bounding box center [454, 347] width 908 height 817
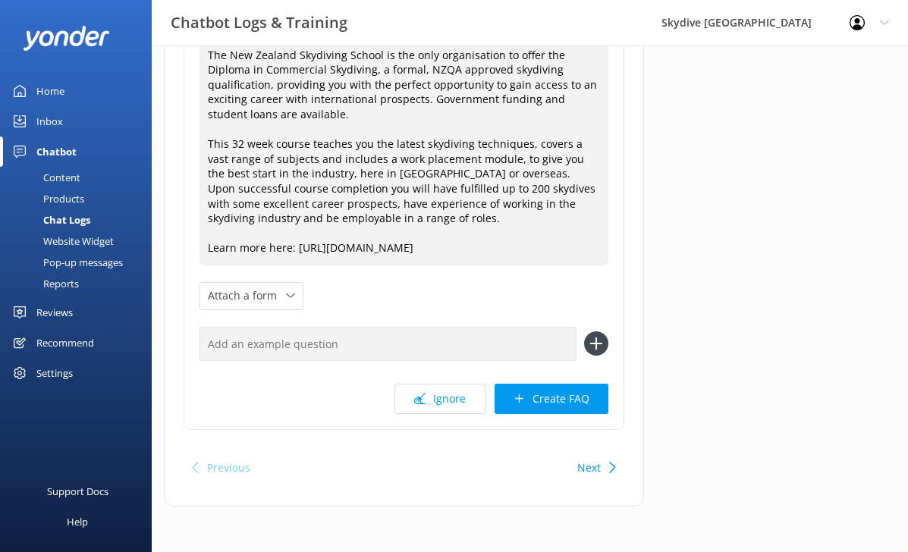
click at [287, 349] on input "text" at bounding box center [388, 344] width 377 height 34
paste input "I want to become skydiver"
type input "I want to become skydiver"
click at [591, 341] on icon at bounding box center [596, 344] width 24 height 24
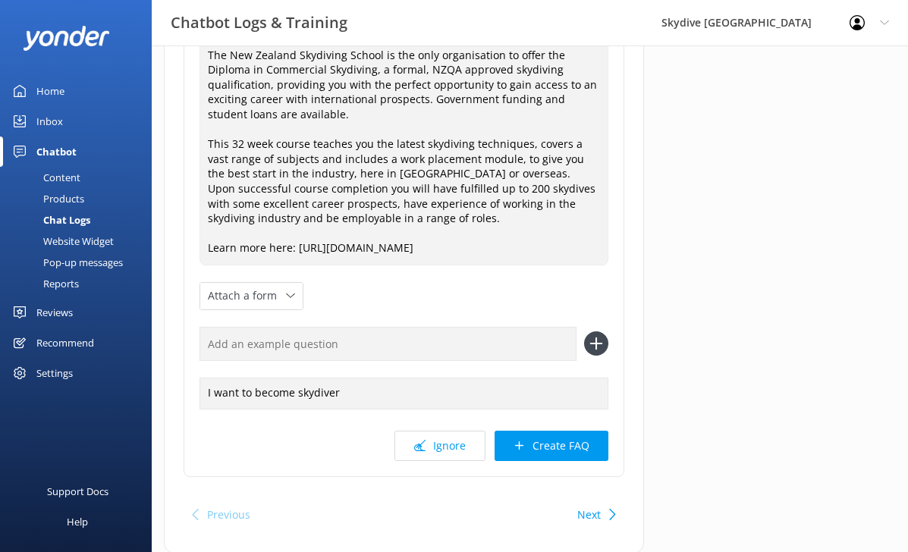
click at [361, 355] on input "text" at bounding box center [388, 344] width 377 height 34
type input "S"
type input "Skydiving Jobs"
click at [599, 343] on icon at bounding box center [596, 344] width 24 height 24
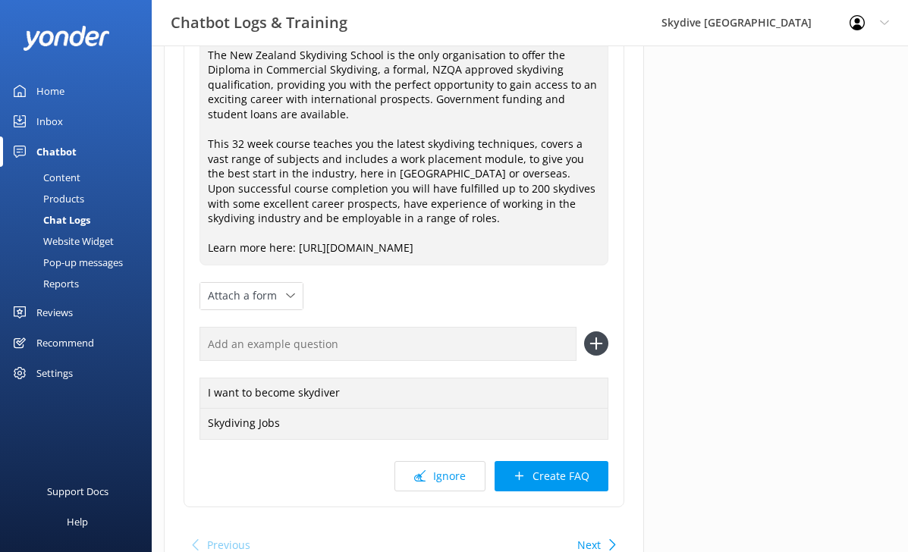
click at [341, 360] on input "text" at bounding box center [388, 344] width 377 height 34
type input "skydiving school"
click at [604, 351] on icon at bounding box center [596, 344] width 24 height 24
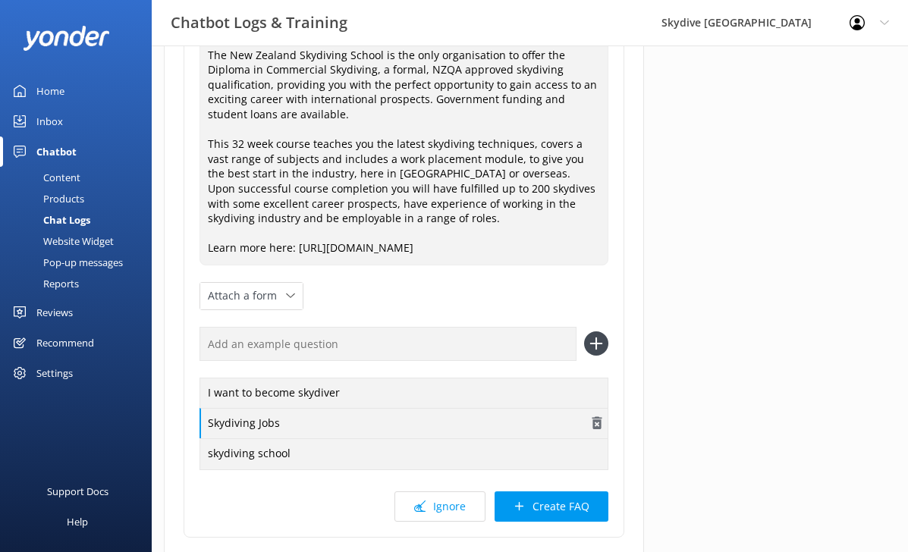
click at [437, 433] on div "Skydiving Jobs" at bounding box center [404, 424] width 409 height 32
click at [599, 420] on use "button" at bounding box center [597, 423] width 10 height 13
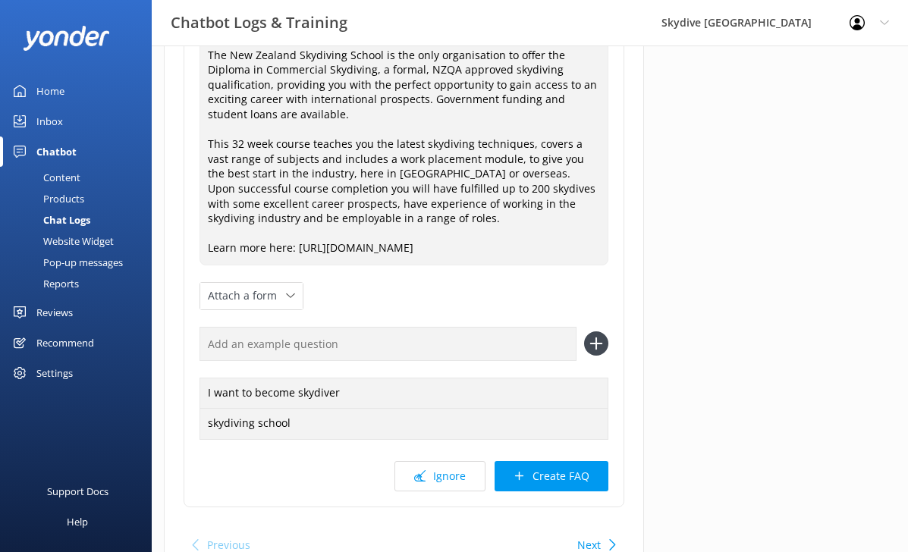
click at [395, 356] on input "text" at bounding box center [388, 344] width 377 height 34
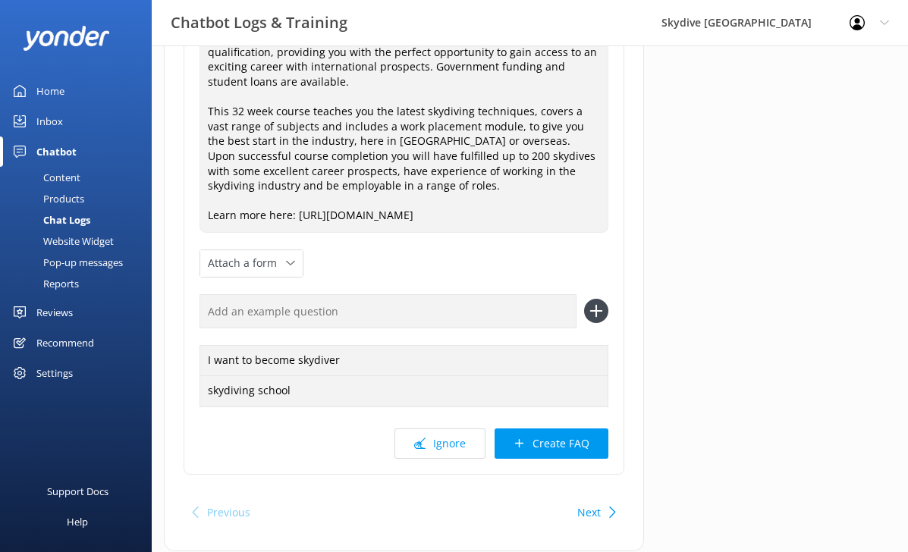
scroll to position [347, 0]
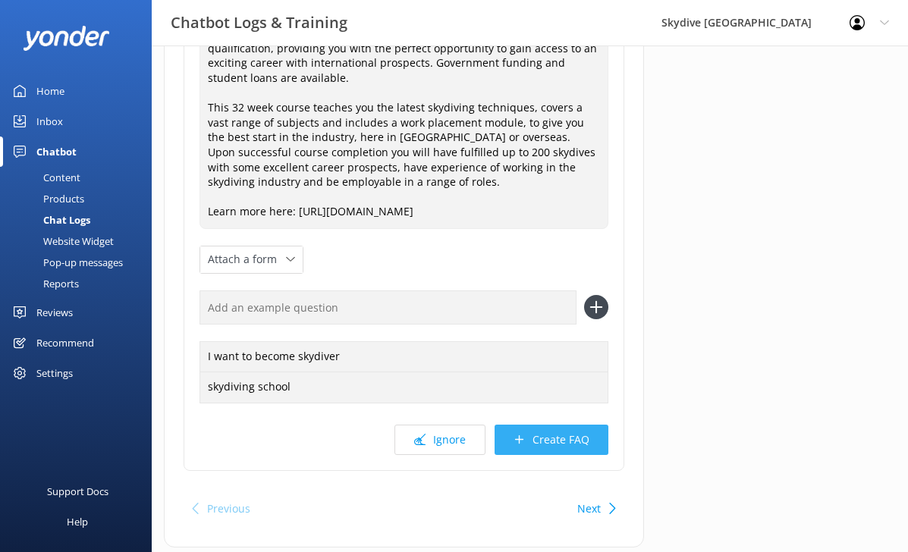
click at [540, 432] on button "Create FAQ" at bounding box center [552, 440] width 114 height 30
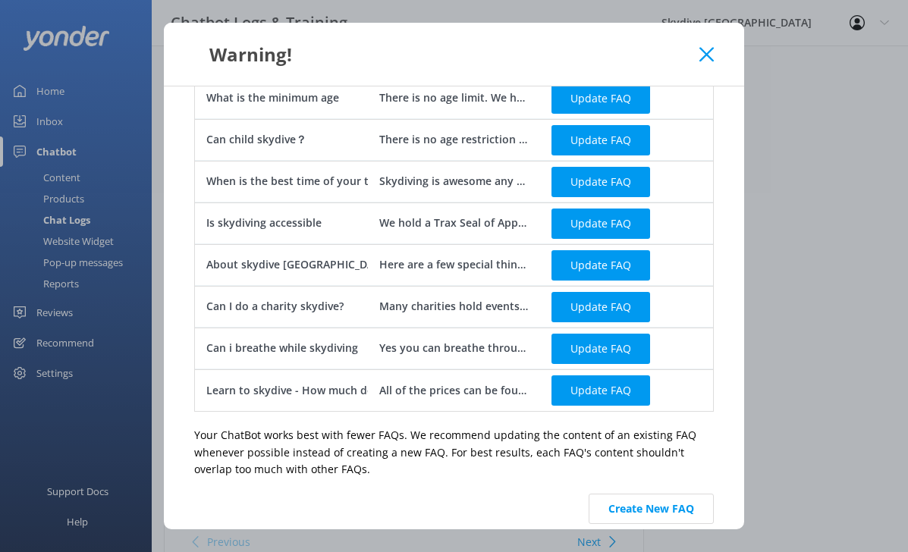
scroll to position [341, 0]
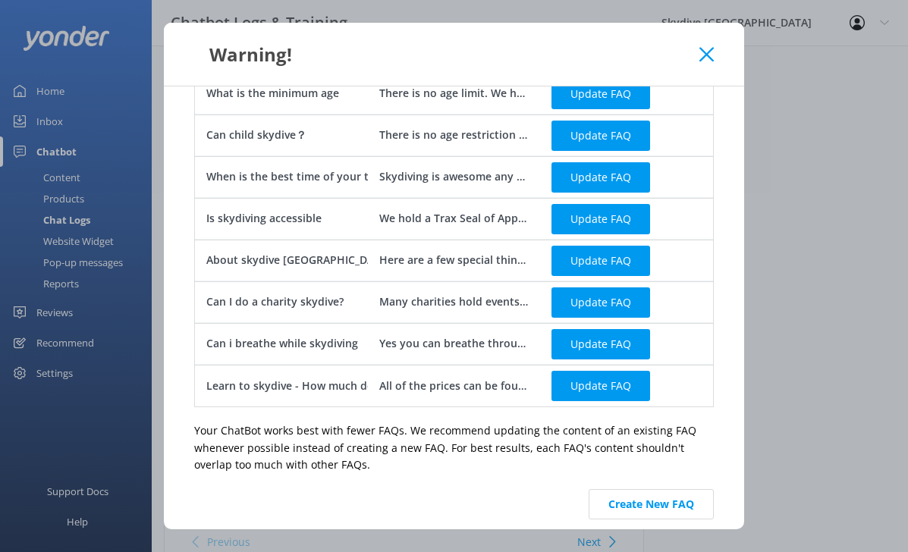
click at [709, 47] on icon at bounding box center [707, 54] width 14 height 15
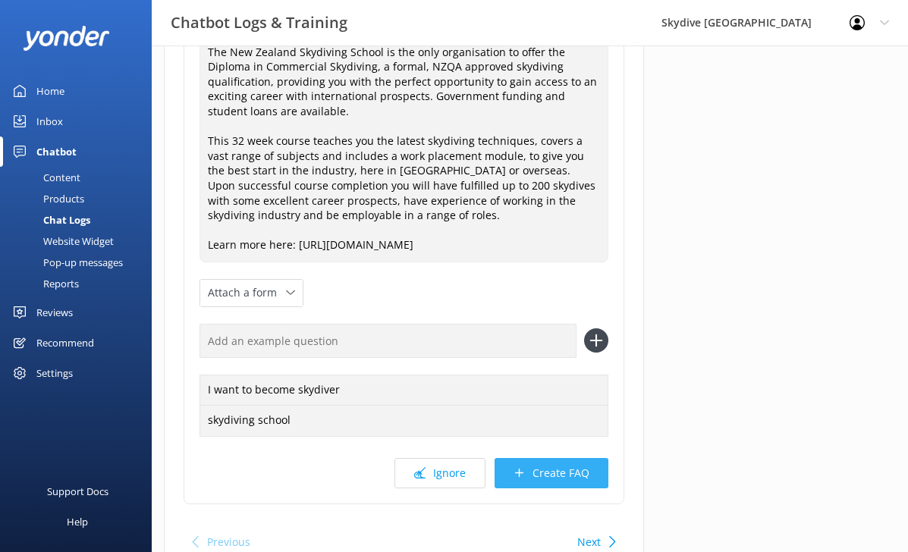
click at [555, 466] on button "Create FAQ" at bounding box center [552, 473] width 114 height 30
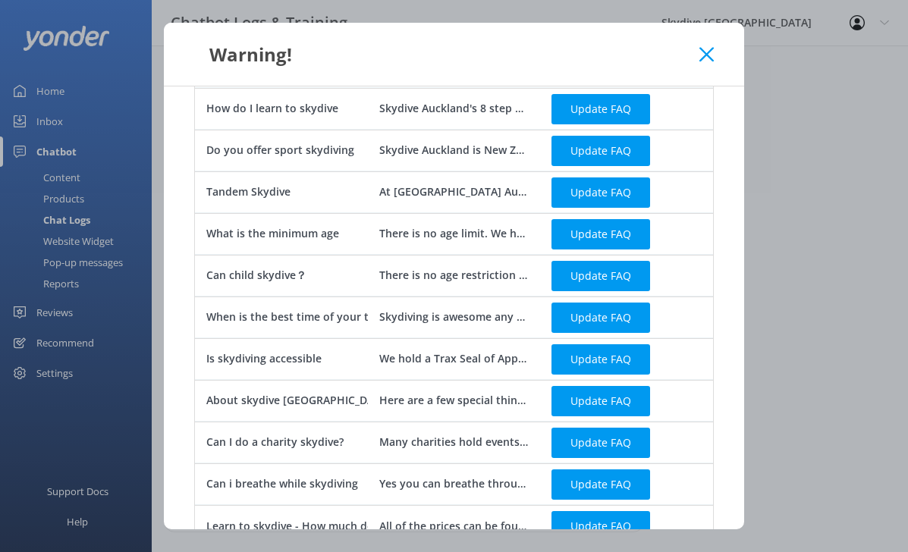
scroll to position [354, 0]
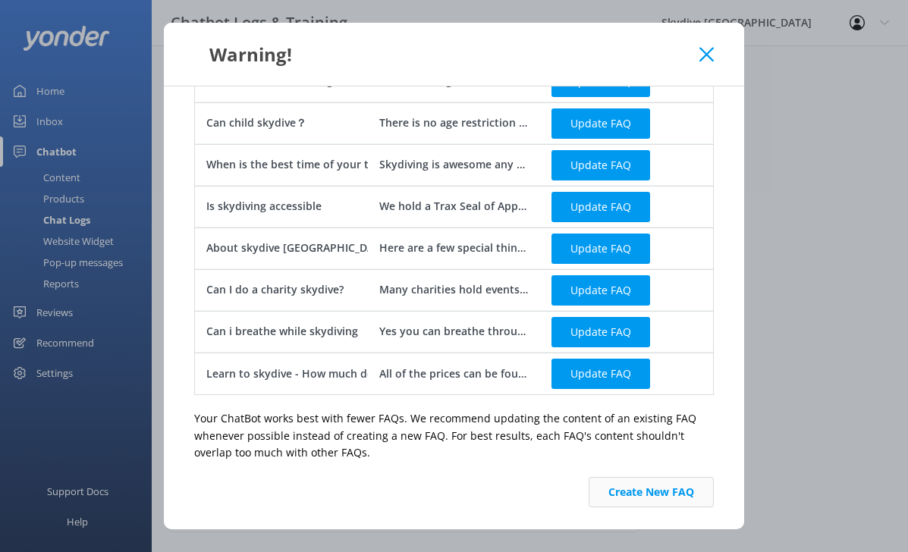
click at [626, 492] on button "Create New FAQ" at bounding box center [651, 492] width 125 height 30
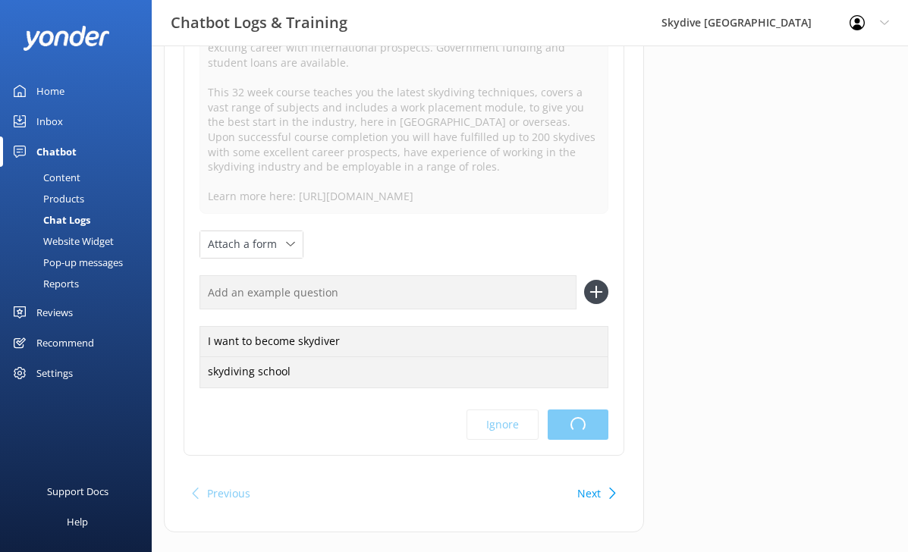
scroll to position [0, 0]
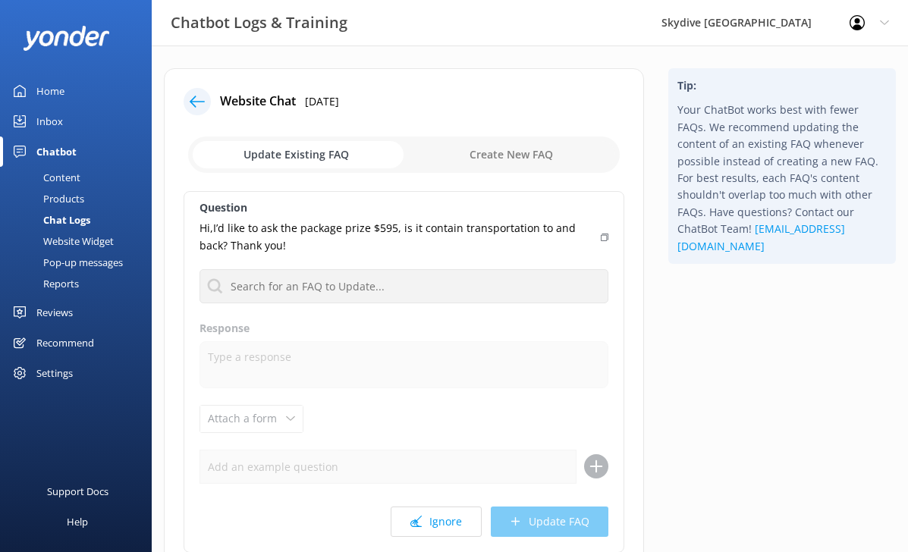
scroll to position [29, 0]
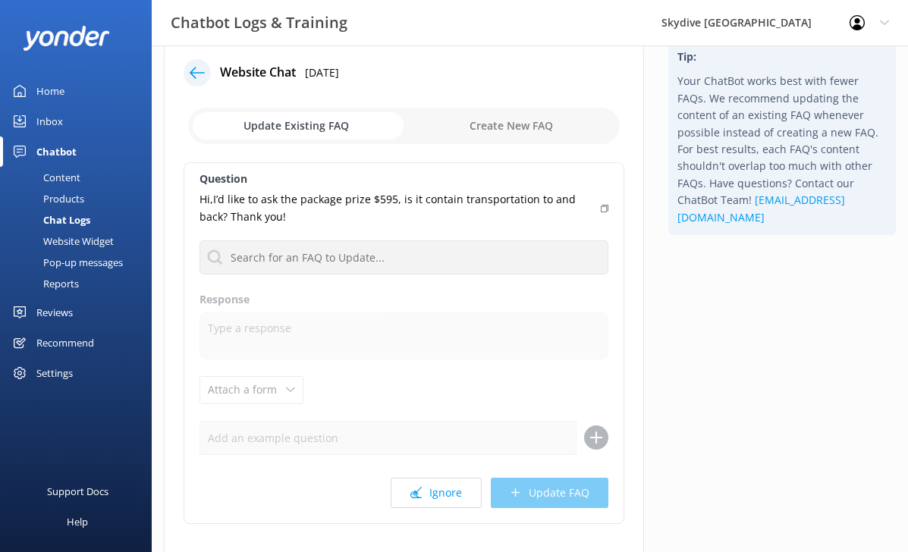
click at [443, 509] on div "Question Hi,I’d like to ask the package prize $595, is it contain transportatio…" at bounding box center [404, 343] width 441 height 362
click at [443, 496] on button "Ignore" at bounding box center [436, 493] width 91 height 30
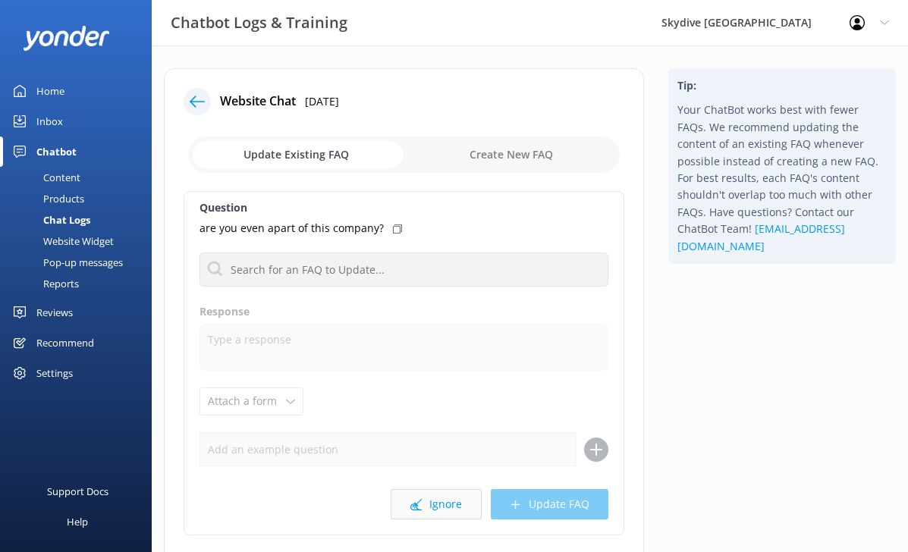
click at [443, 496] on button "Ignore" at bounding box center [436, 504] width 91 height 30
click at [444, 496] on button "Ignore" at bounding box center [436, 504] width 91 height 30
click at [445, 496] on button "Ignore" at bounding box center [436, 504] width 91 height 30
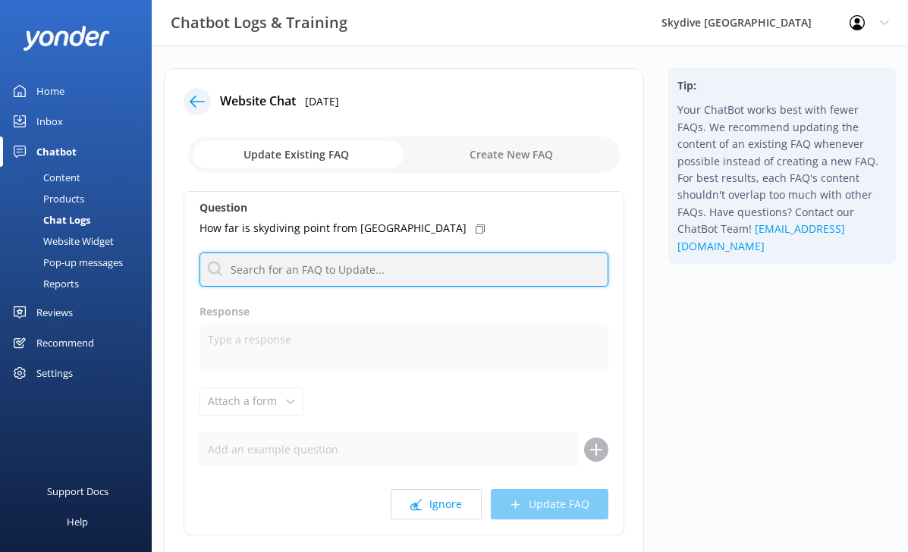
click at [401, 256] on input "text" at bounding box center [404, 270] width 409 height 34
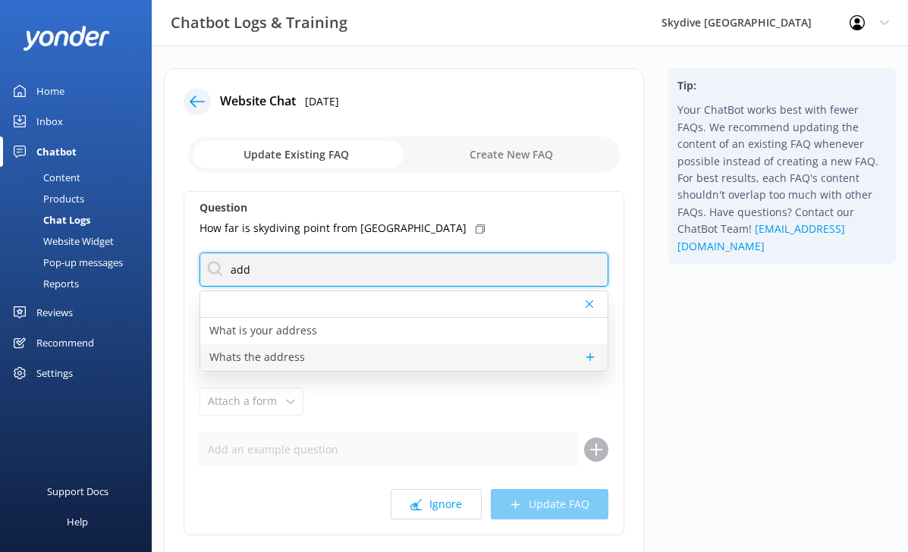
type input "add"
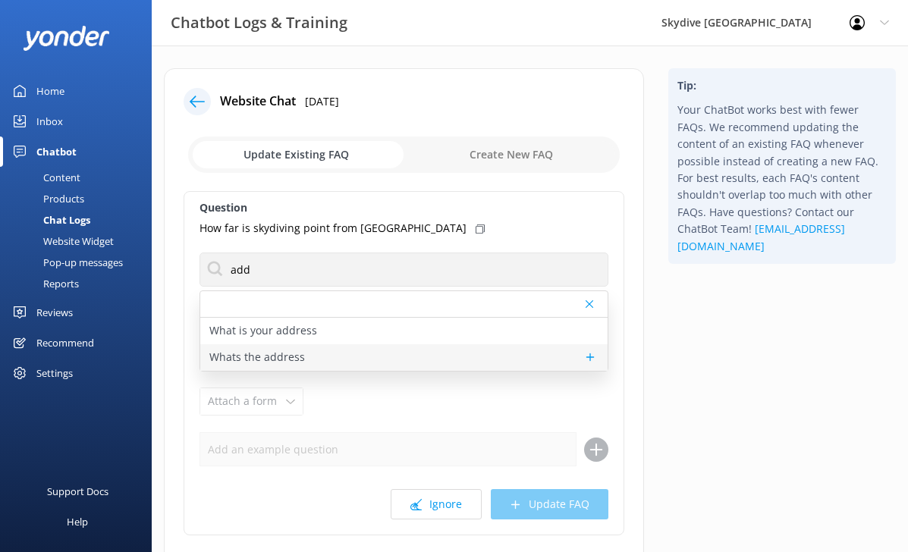
click at [437, 355] on div "Whats the address" at bounding box center [403, 358] width 407 height 27
type textarea "Our address is [STREET_ADDRESS]. (approximately 40 minutes drive by car from [G…"
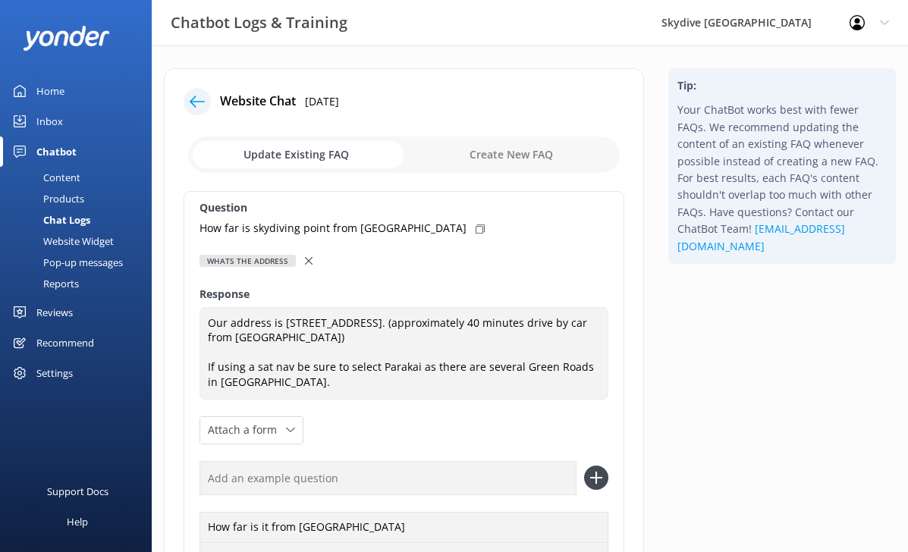
click at [476, 229] on icon at bounding box center [480, 229] width 9 height 9
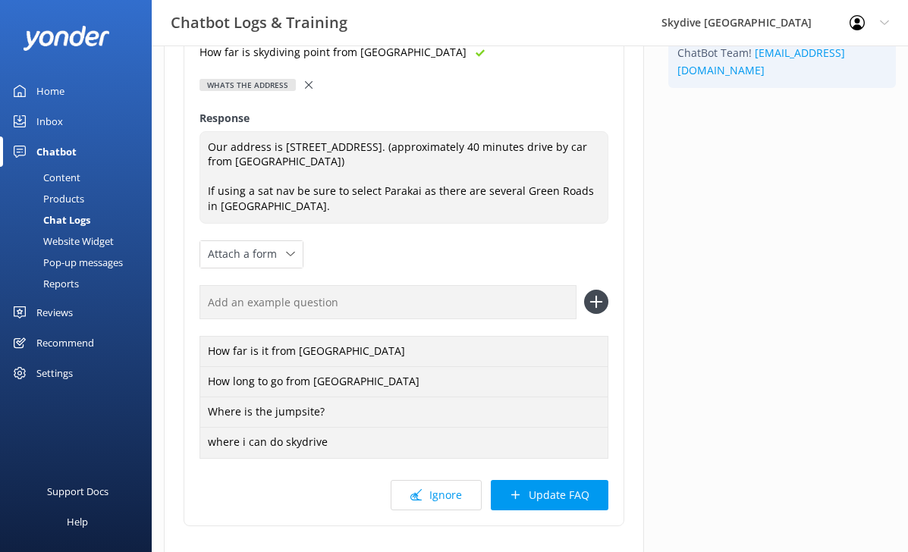
scroll to position [178, 0]
click at [375, 300] on input "text" at bounding box center [388, 301] width 377 height 34
paste input "How far is skydiving point from [GEOGRAPHIC_DATA]"
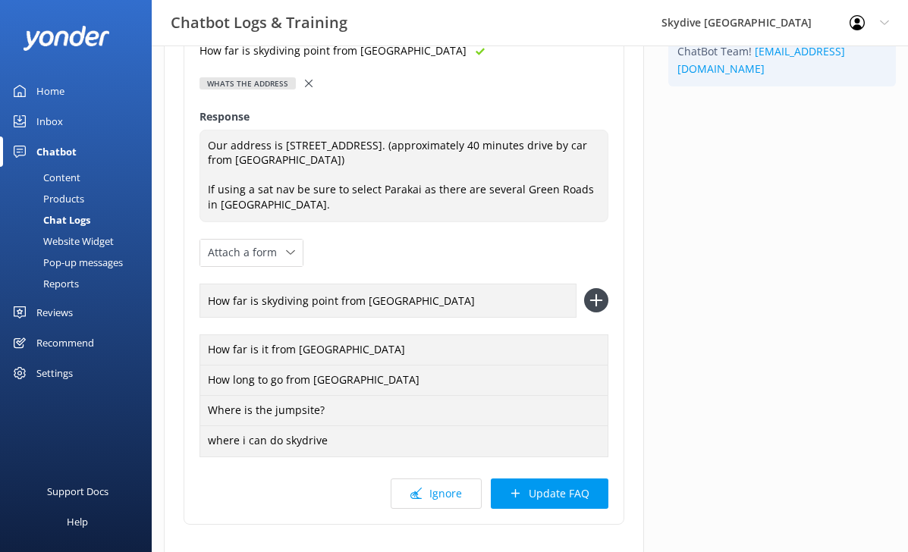
type input "How far is skydiving point from [GEOGRAPHIC_DATA]"
click at [595, 301] on icon at bounding box center [596, 300] width 24 height 24
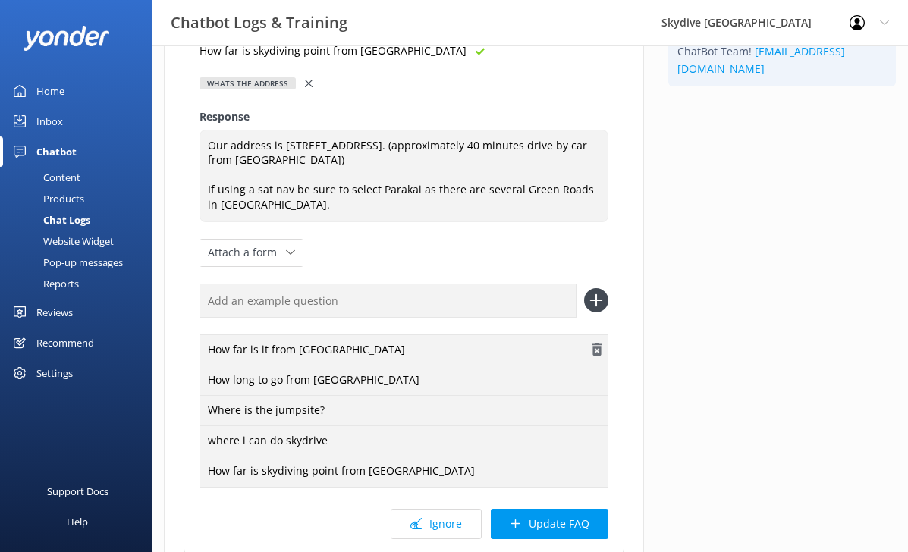
scroll to position [178, 0]
click at [585, 527] on button "Update FAQ" at bounding box center [550, 523] width 118 height 30
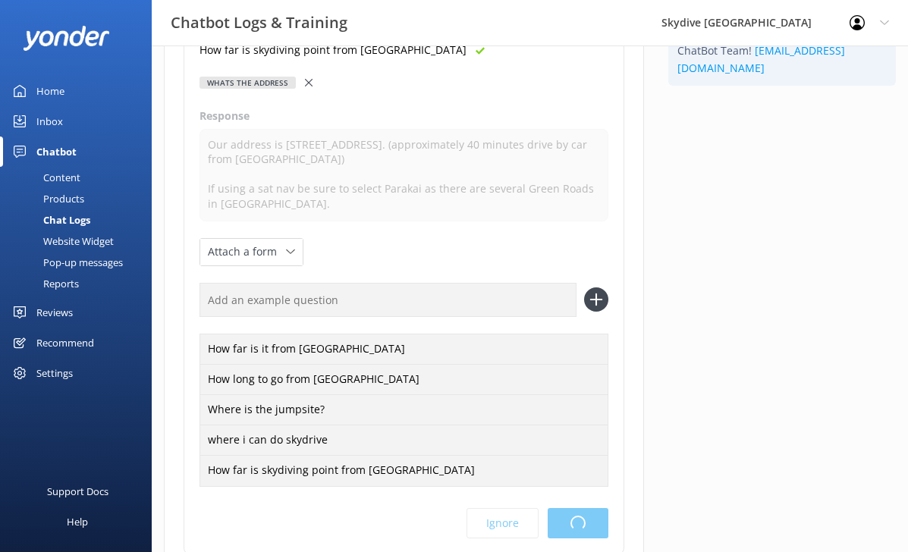
scroll to position [0, 0]
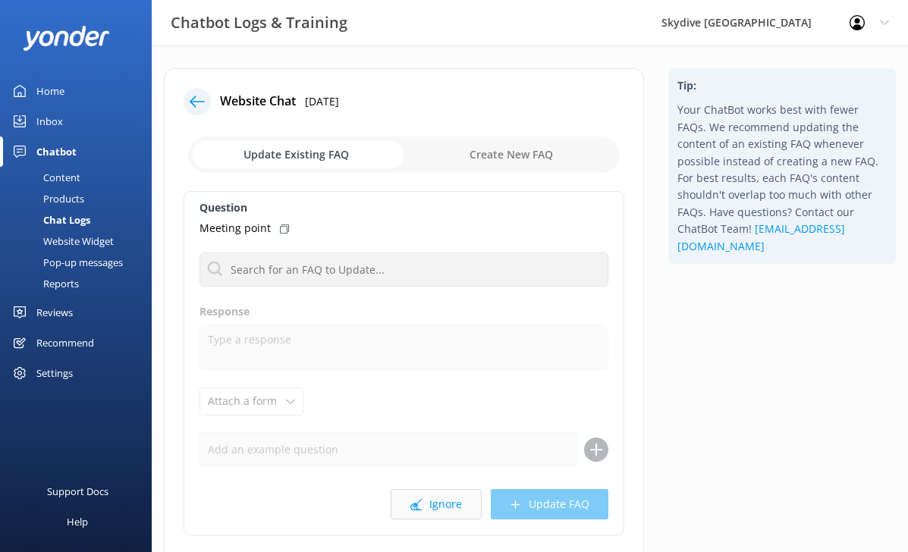
click at [438, 506] on button "Ignore" at bounding box center [436, 504] width 91 height 30
click at [190, 105] on icon at bounding box center [197, 101] width 15 height 15
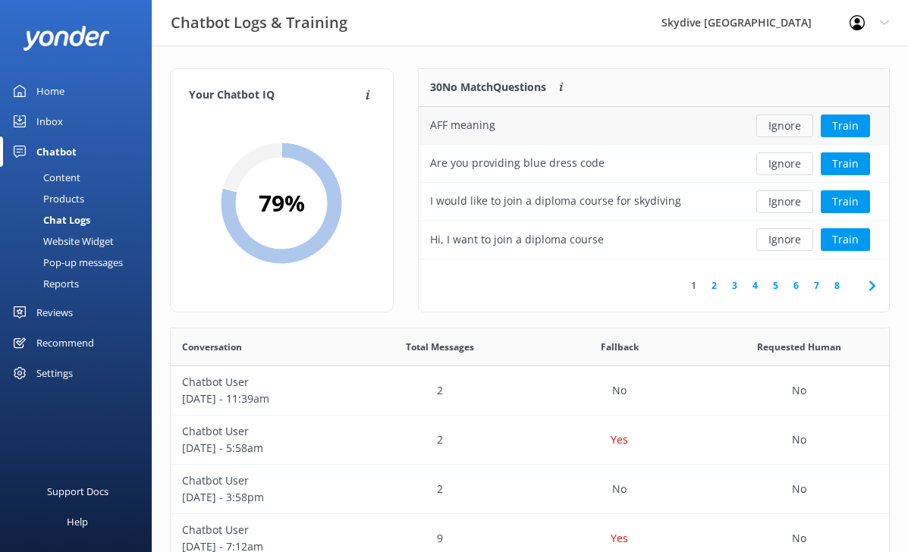
click at [792, 130] on button "Ignore" at bounding box center [785, 126] width 57 height 23
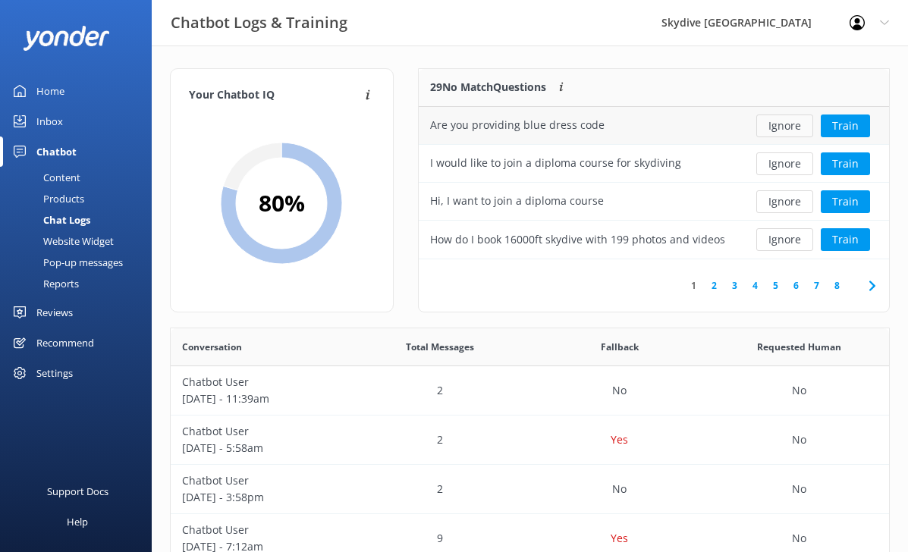
click at [793, 128] on button "Ignore" at bounding box center [785, 126] width 57 height 23
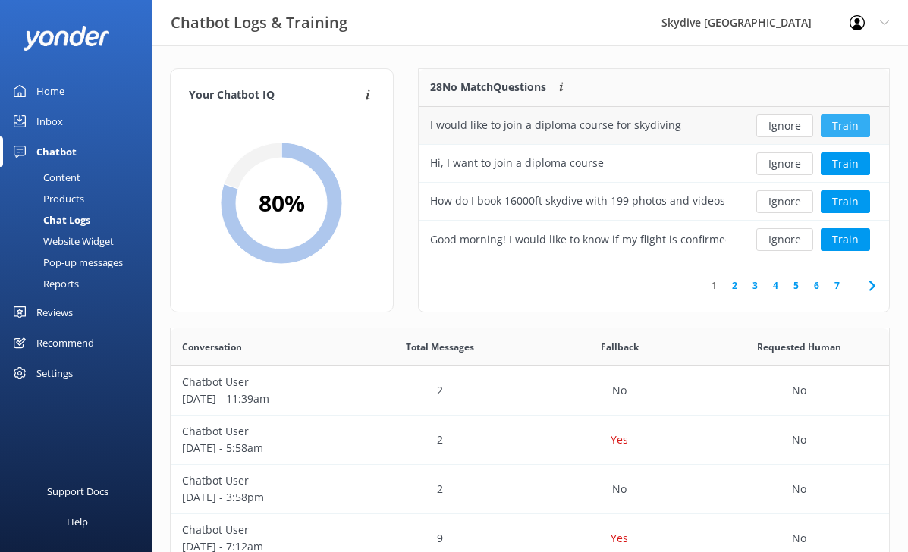
click at [850, 119] on button "Train" at bounding box center [845, 126] width 49 height 23
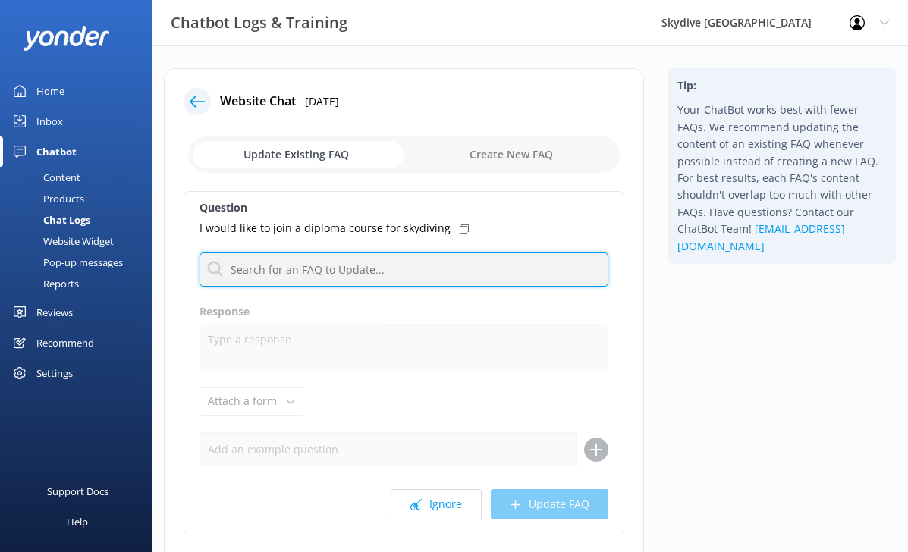
click at [383, 258] on input "text" at bounding box center [404, 270] width 409 height 34
type input "school"
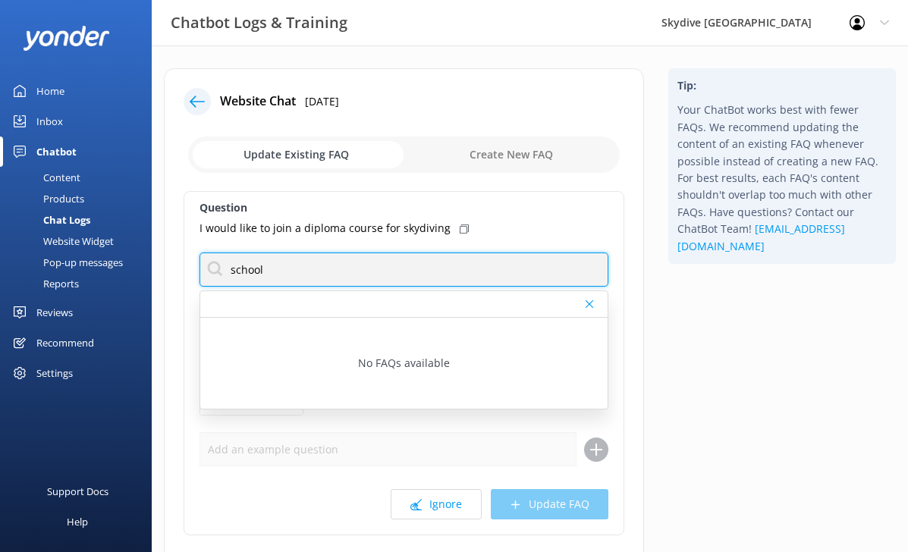
drag, startPoint x: 335, startPoint y: 261, endPoint x: 340, endPoint y: 268, distance: 8.2
click at [340, 268] on input "school" at bounding box center [404, 270] width 409 height 34
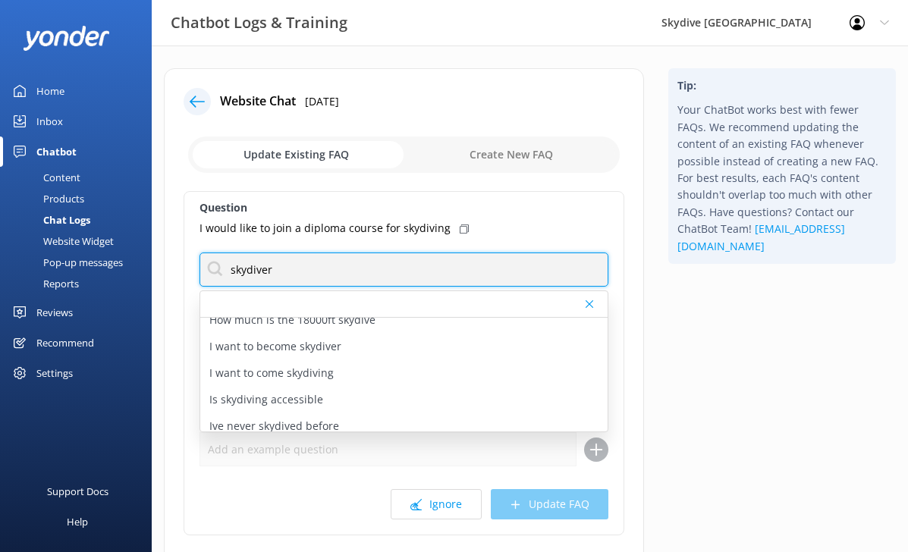
scroll to position [473, 0]
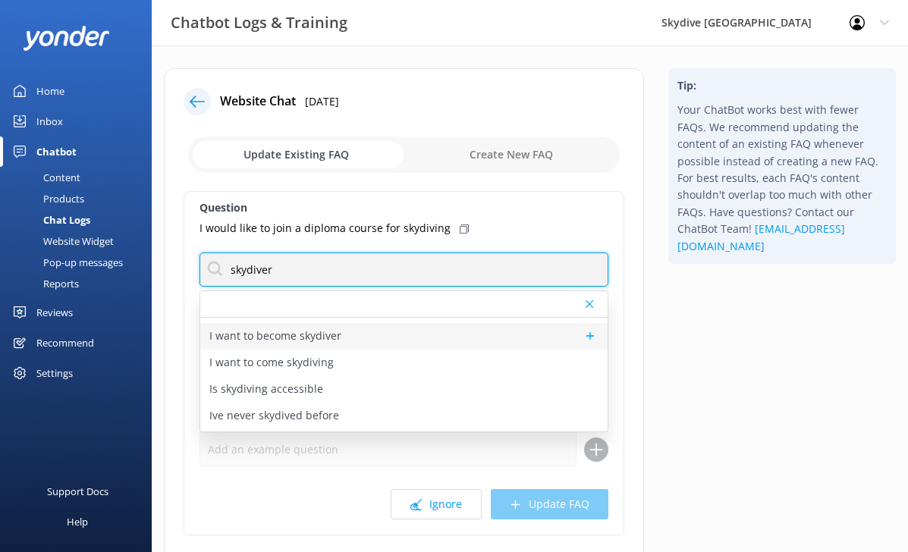
type input "skydiver"
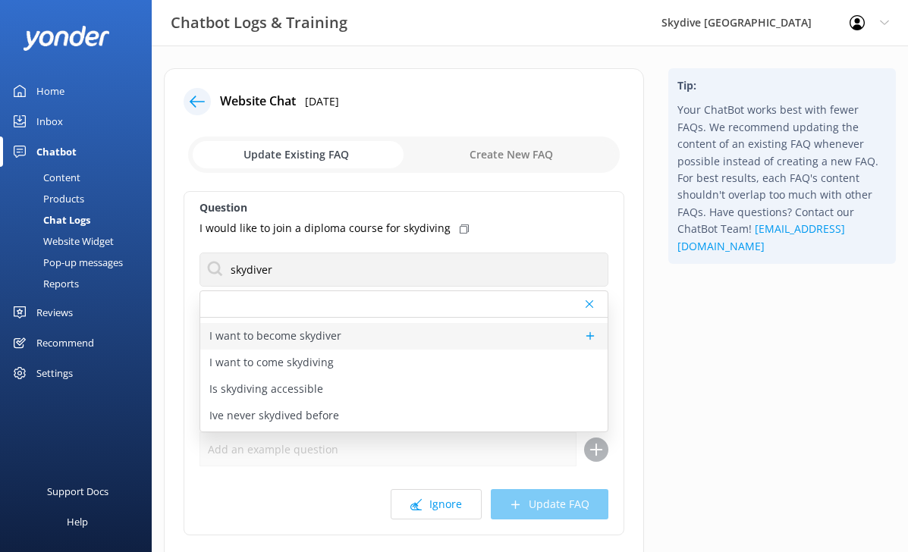
click at [290, 344] on p "I want to become skydiver" at bounding box center [275, 336] width 132 height 17
type textarea "Dream of a job that is exciting and out of the ordinary? Take the step in becom…"
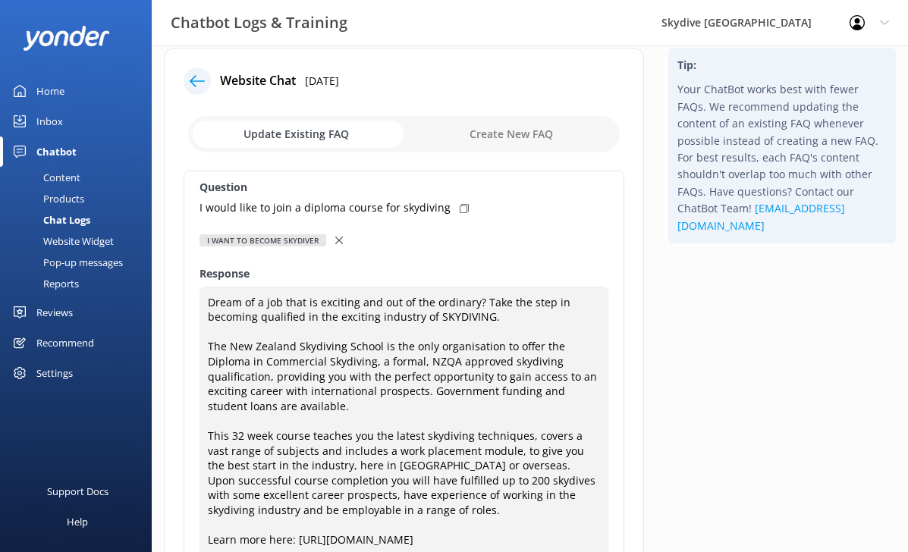
scroll to position [14, 0]
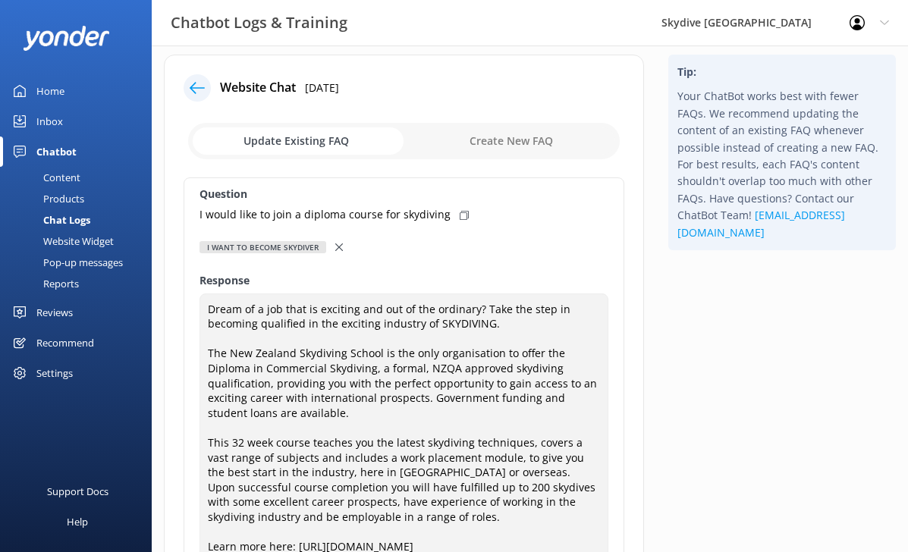
click at [460, 216] on use at bounding box center [464, 215] width 9 height 9
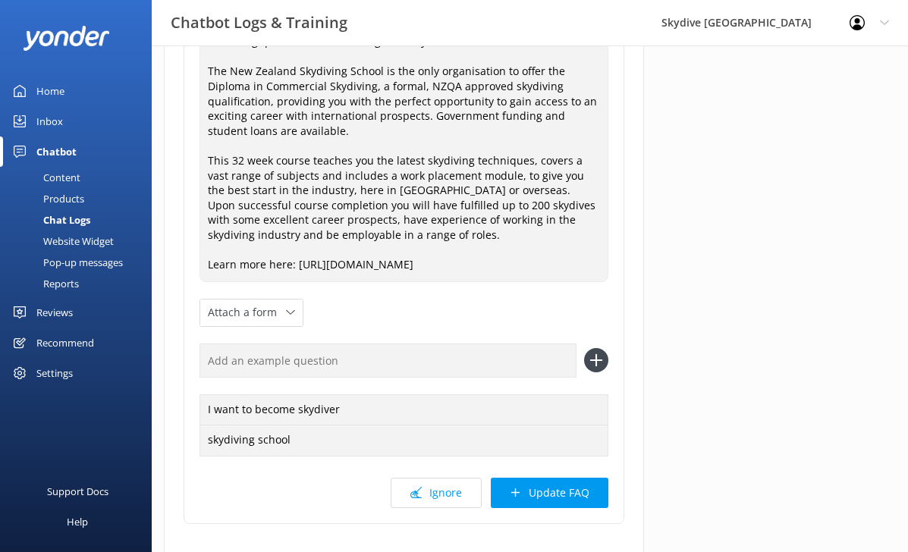
scroll to position [298, 0]
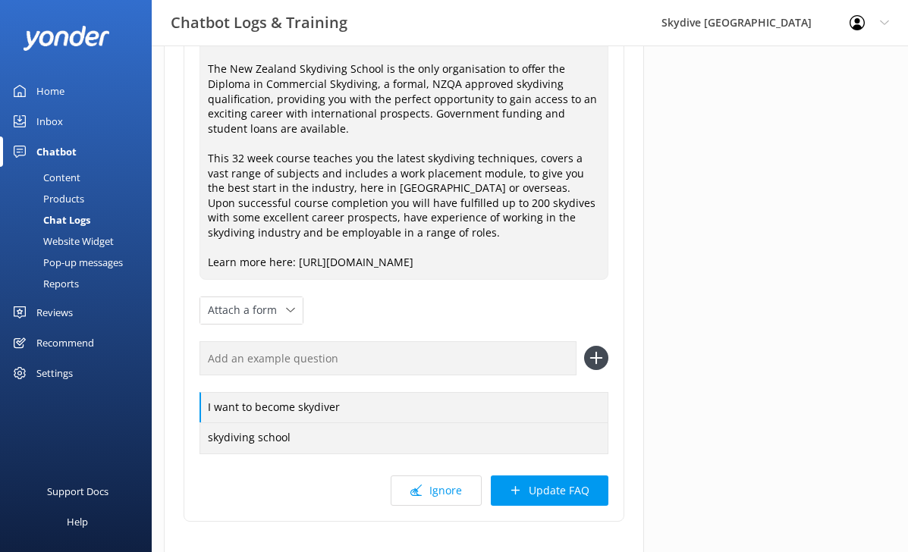
click at [307, 376] on div "I want to become skydiver skydiving school" at bounding box center [404, 397] width 409 height 112
click at [309, 361] on input "text" at bounding box center [388, 358] width 377 height 34
type input "b"
paste input "I would like to join a diploma course for skydiving"
type input "I would like to join a diploma course for skydiving"
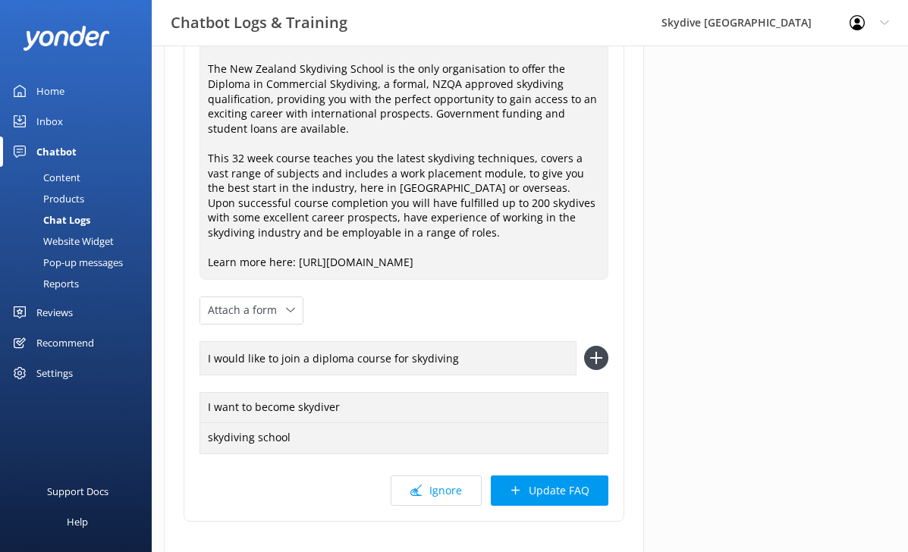
click at [586, 353] on icon at bounding box center [596, 358] width 24 height 24
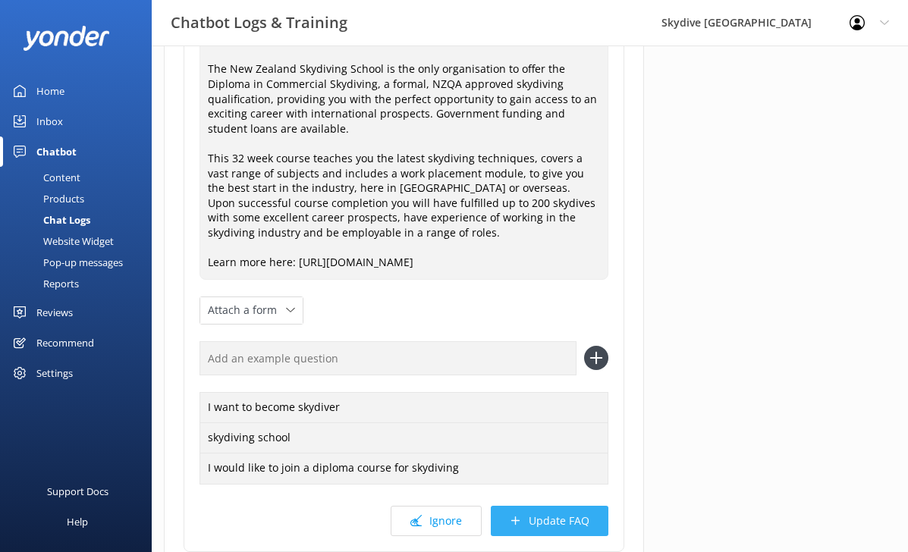
click at [558, 514] on button "Update FAQ" at bounding box center [550, 521] width 118 height 30
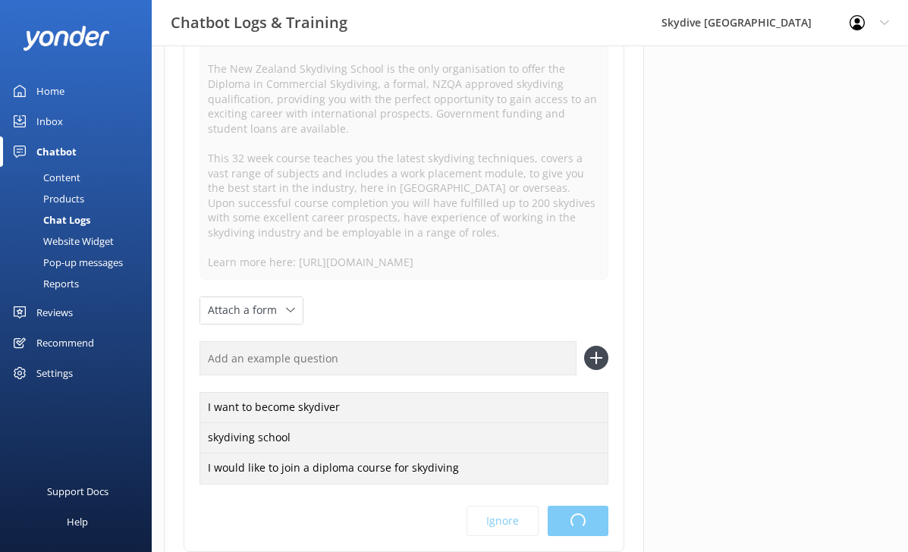
scroll to position [0, 0]
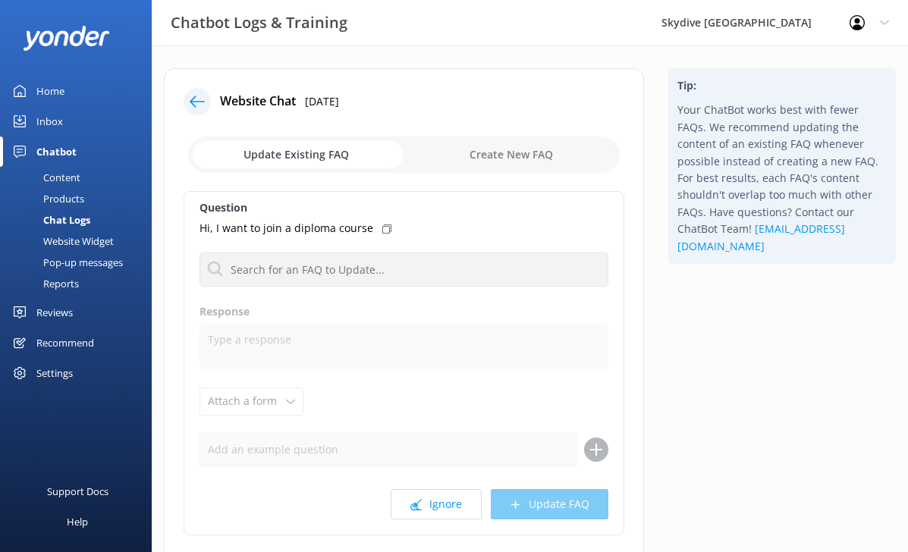
click at [428, 488] on div "Question Hi, I want to join a diploma course About skydive auckland Can I do a …" at bounding box center [404, 363] width 441 height 345
click at [427, 500] on button "Ignore" at bounding box center [436, 504] width 91 height 30
click at [430, 508] on button "Ignore" at bounding box center [436, 504] width 91 height 30
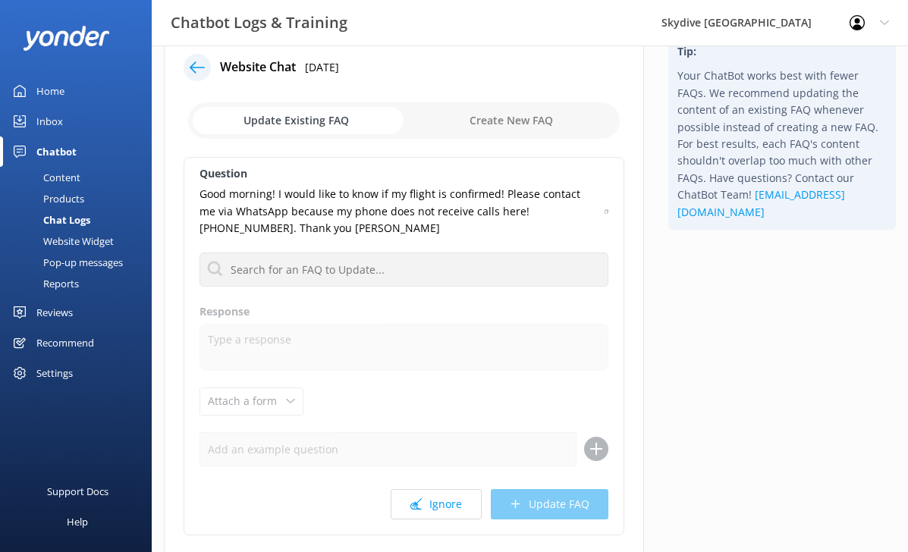
scroll to position [35, 0]
click at [442, 509] on button "Ignore" at bounding box center [436, 504] width 91 height 30
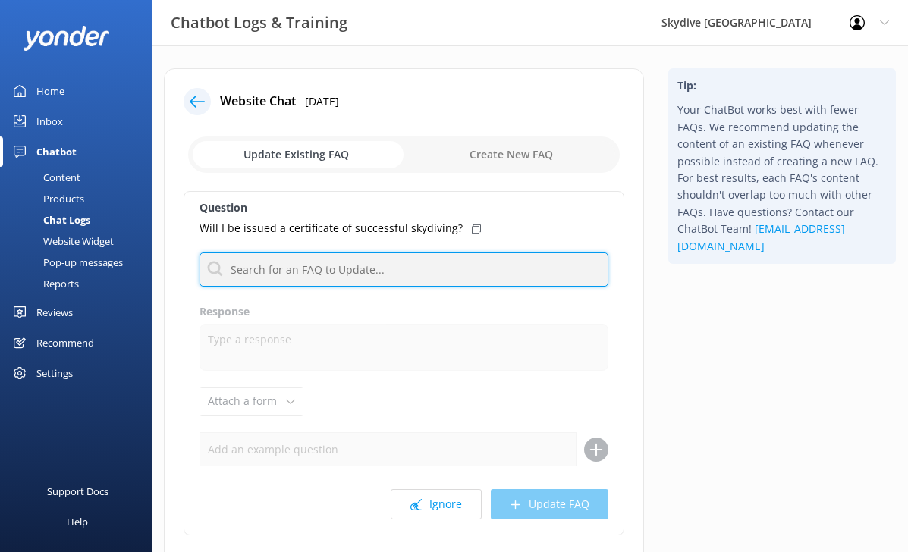
click at [330, 261] on input "text" at bounding box center [404, 270] width 409 height 34
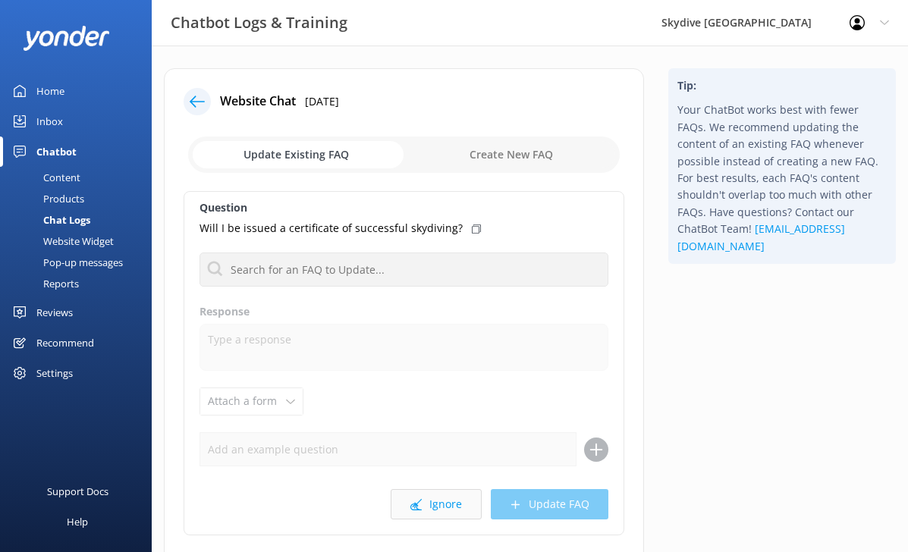
click at [436, 493] on button "Ignore" at bounding box center [436, 504] width 91 height 30
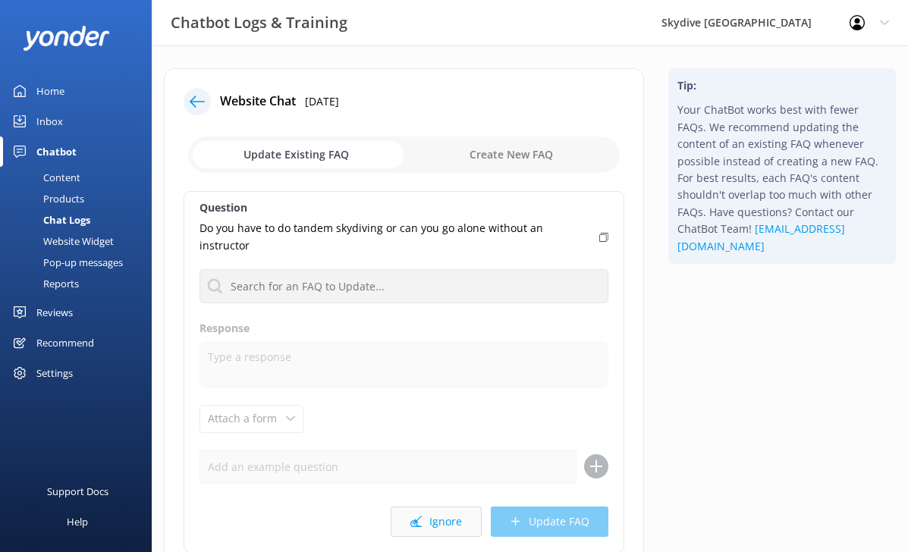
click at [426, 507] on button "Ignore" at bounding box center [436, 522] width 91 height 30
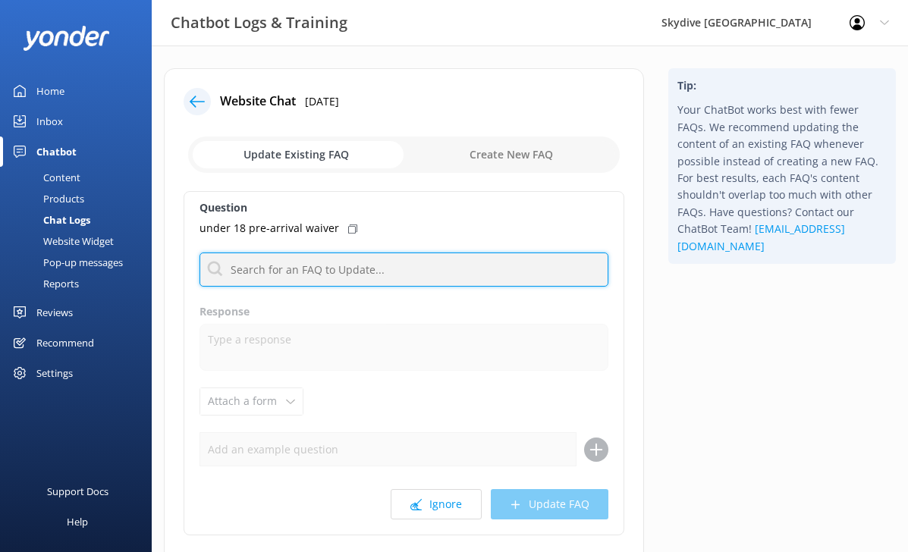
click at [305, 271] on input "text" at bounding box center [404, 270] width 409 height 34
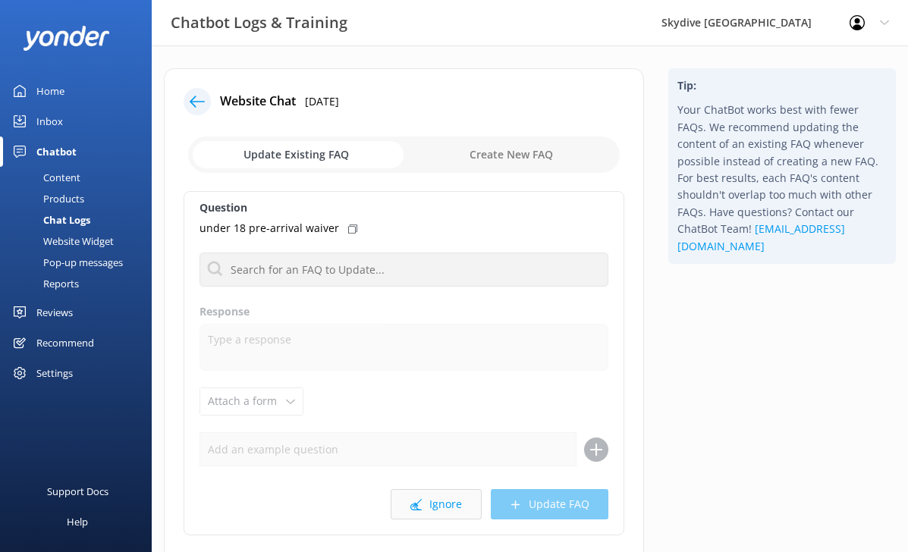
click at [421, 508] on icon at bounding box center [416, 504] width 11 height 11
click at [442, 509] on button "Ignore" at bounding box center [436, 504] width 91 height 30
click at [417, 513] on button "Ignore" at bounding box center [436, 504] width 91 height 30
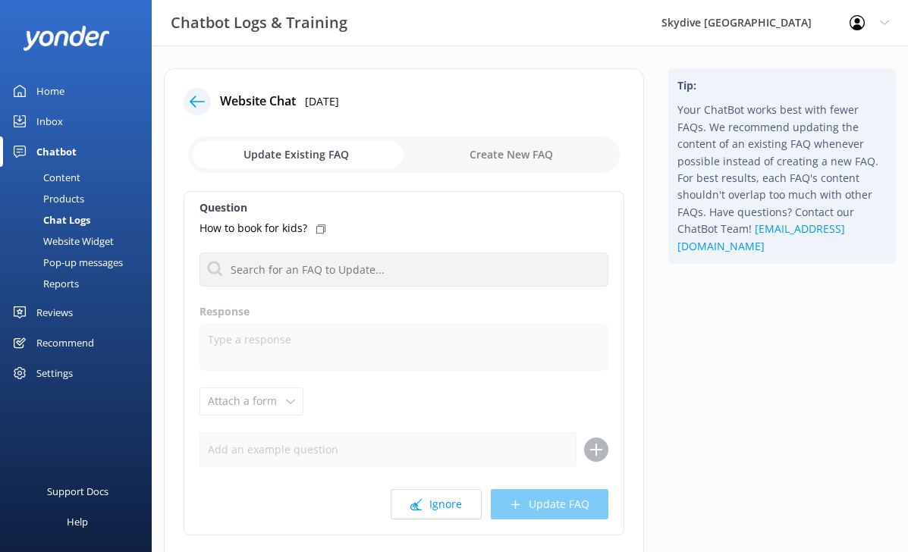
click at [417, 513] on button "Ignore" at bounding box center [436, 504] width 91 height 30
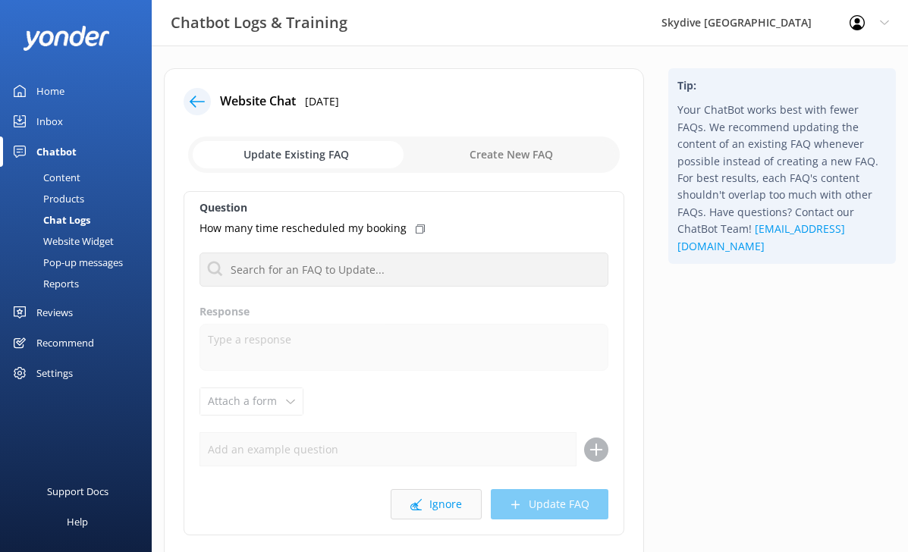
click at [420, 503] on icon at bounding box center [416, 504] width 11 height 11
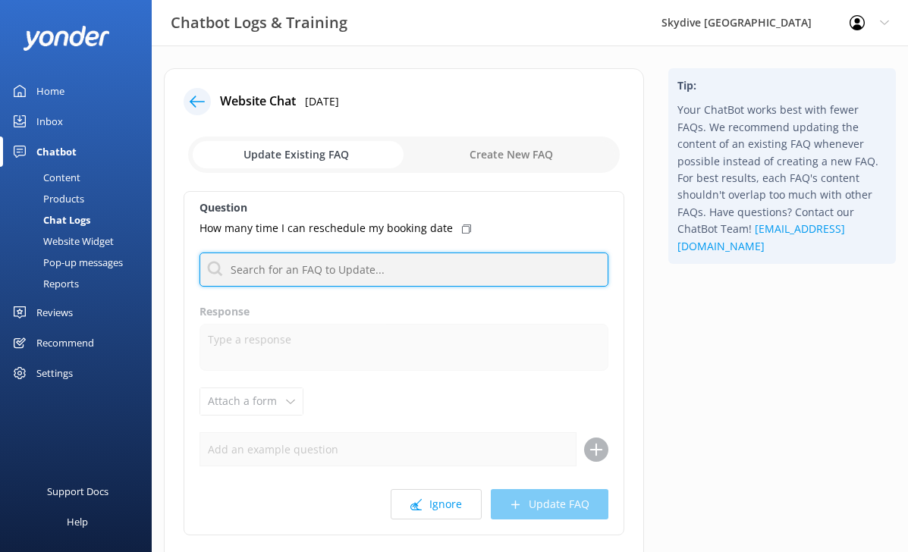
click at [470, 270] on input "text" at bounding box center [404, 270] width 409 height 34
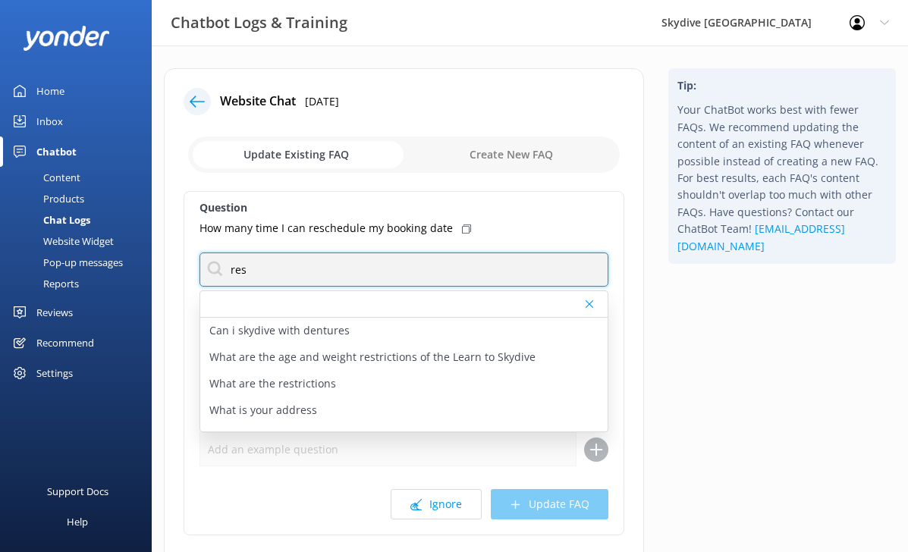
drag, startPoint x: 341, startPoint y: 270, endPoint x: 184, endPoint y: 260, distance: 157.4
click at [209, 268] on input "res" at bounding box center [404, 270] width 409 height 34
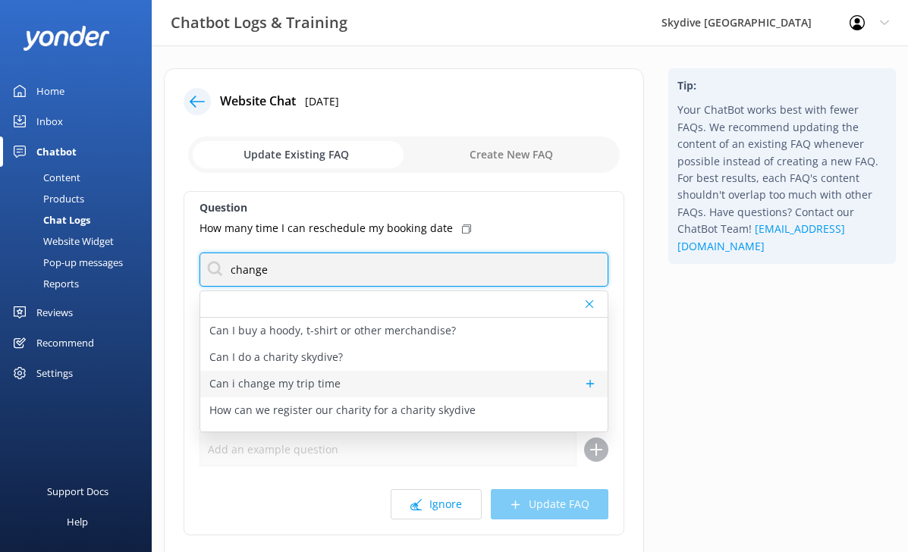
scroll to position [19, 0]
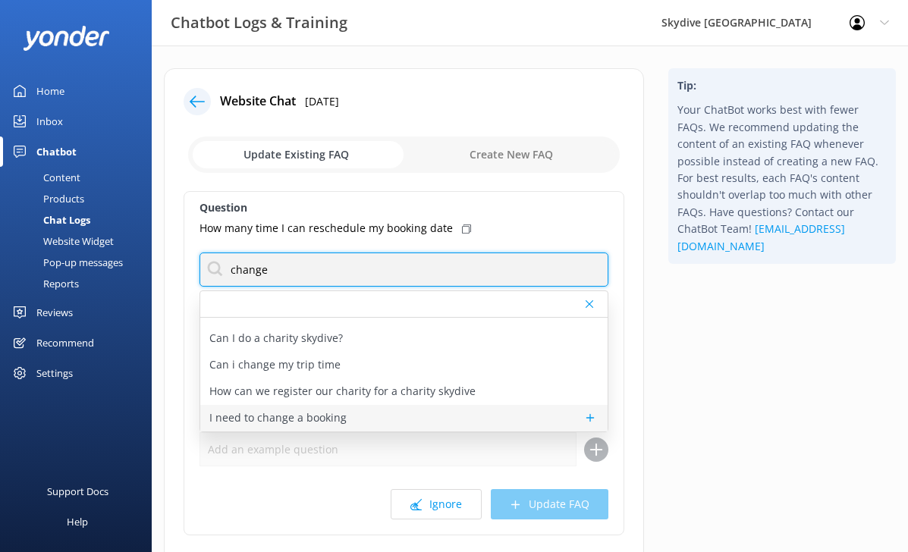
type input "change"
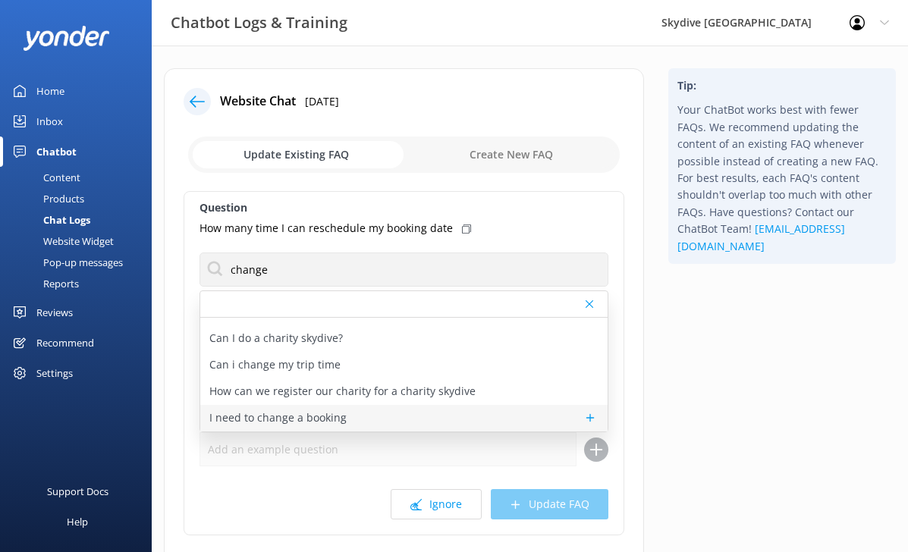
click at [302, 420] on p "I need to change a booking" at bounding box center [277, 418] width 137 height 17
type textarea "To change an existing booking, please forward your skydive booking confirmation…"
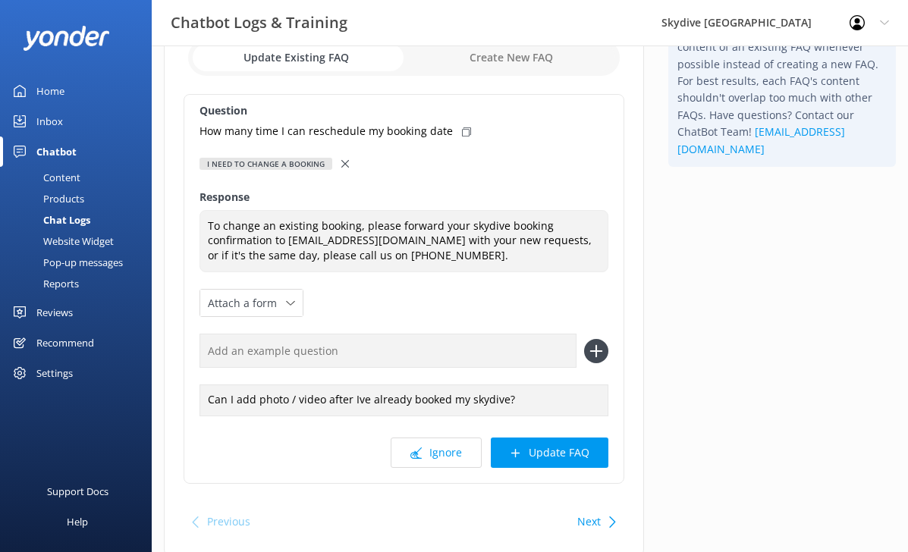
scroll to position [102, 0]
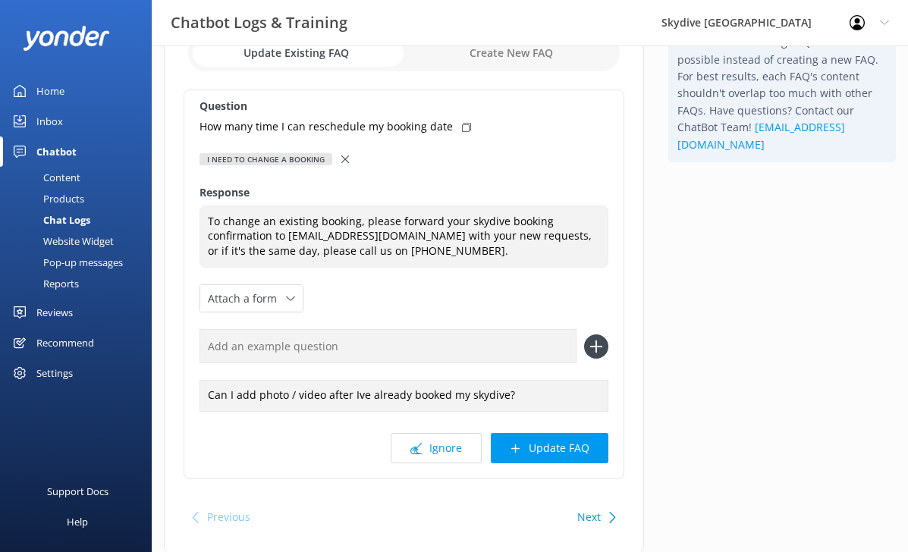
click at [462, 127] on icon at bounding box center [466, 127] width 9 height 9
click at [310, 355] on input "text" at bounding box center [388, 346] width 377 height 34
paste input "How many time I can reschedule my booking date"
type input "How many time I can reschedule my booking date"
click at [601, 346] on use at bounding box center [596, 347] width 13 height 13
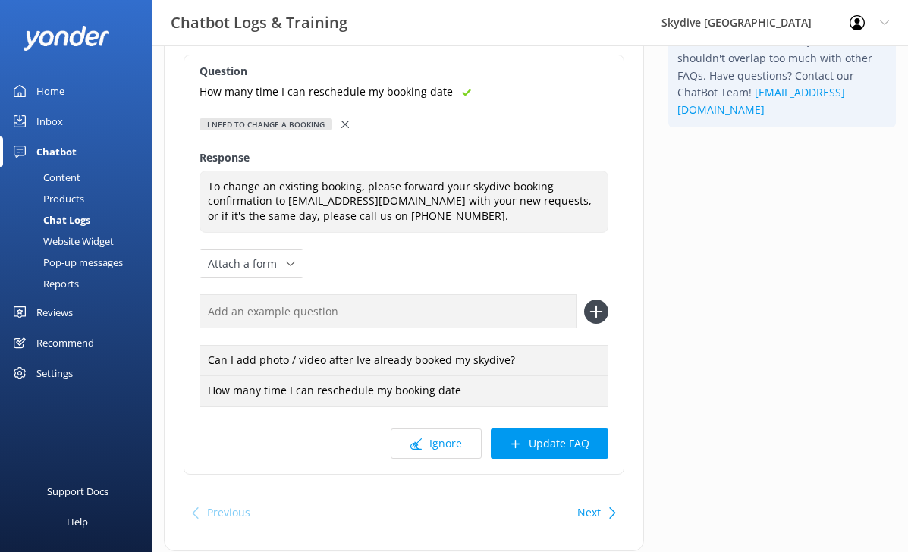
scroll to position [143, 0]
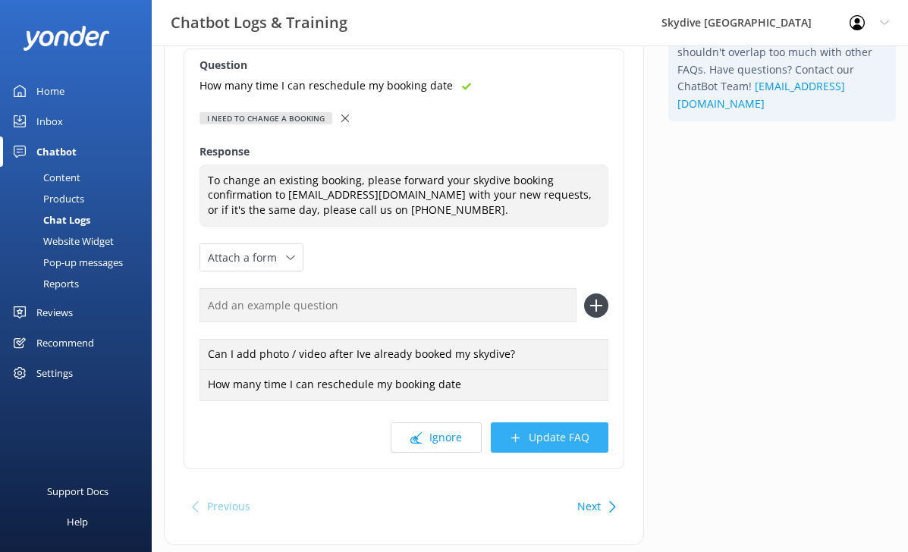
click at [547, 447] on button "Update FAQ" at bounding box center [550, 438] width 118 height 30
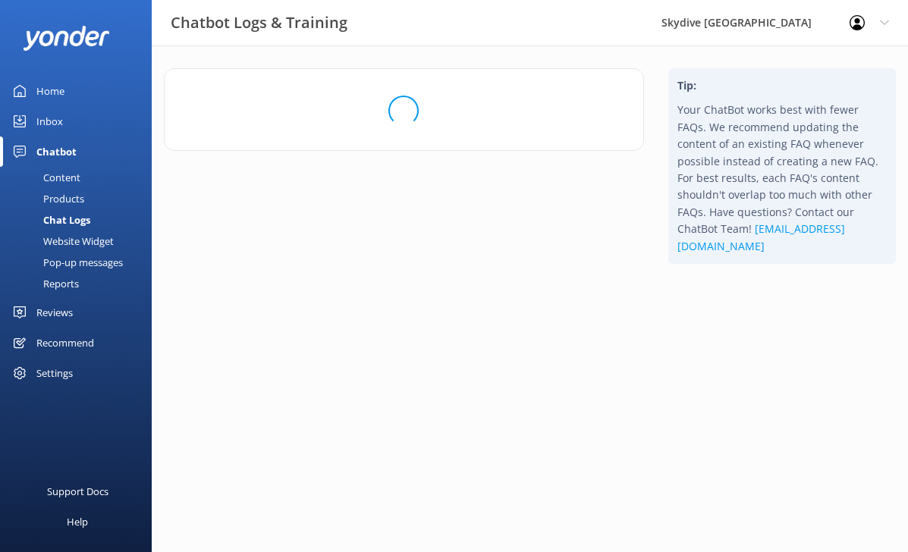
scroll to position [0, 0]
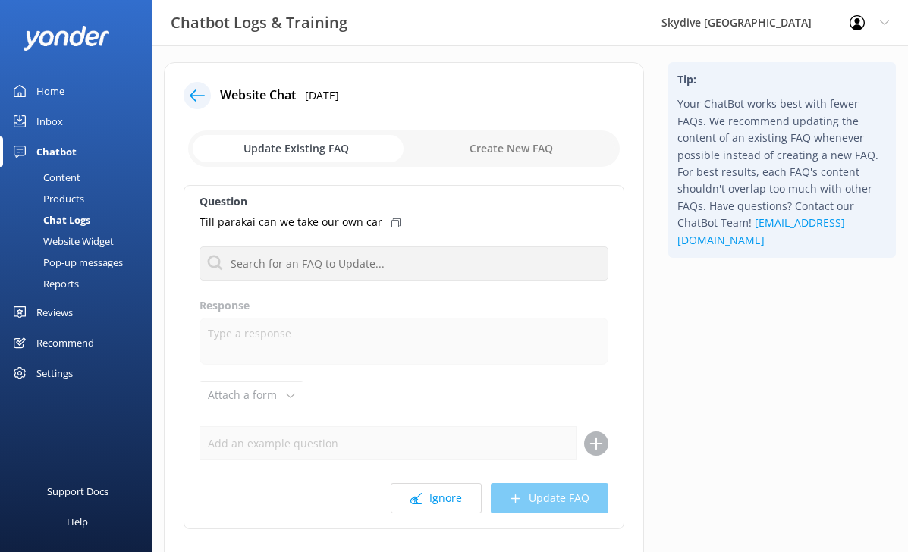
scroll to position [7, 0]
click at [452, 502] on button "Ignore" at bounding box center [436, 498] width 91 height 30
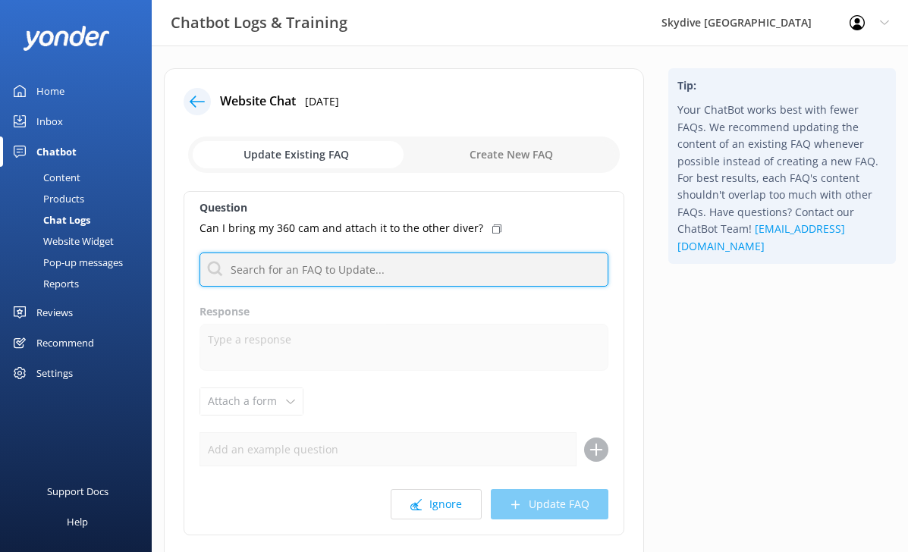
click at [392, 272] on input "text" at bounding box center [404, 270] width 409 height 34
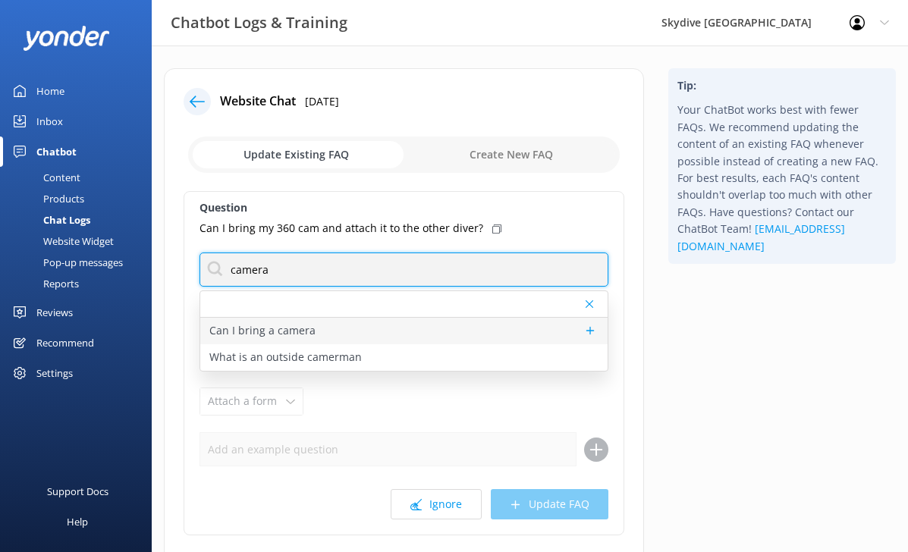
type input "camera"
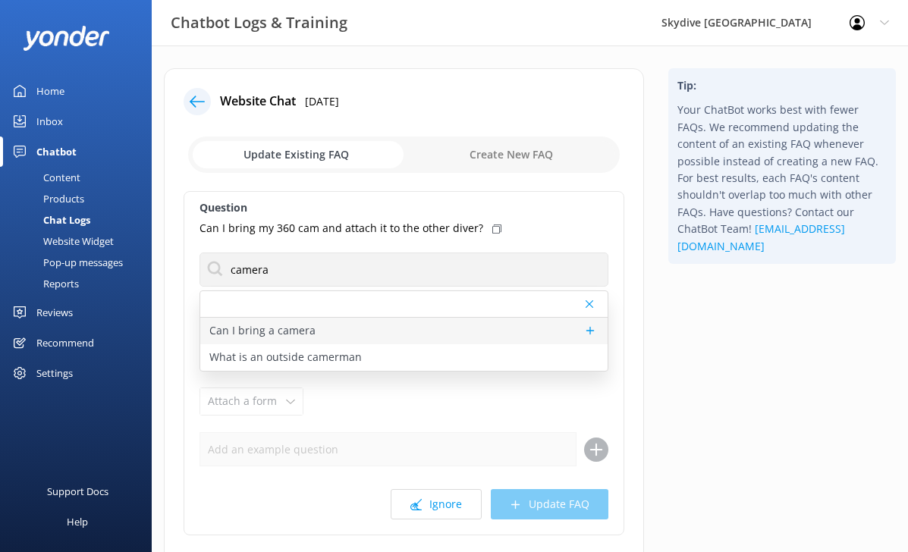
click at [345, 332] on div "Can I bring a camera" at bounding box center [403, 331] width 407 height 27
type textarea "Due to strict New Zealand regulations, customers are not permitted to take any …"
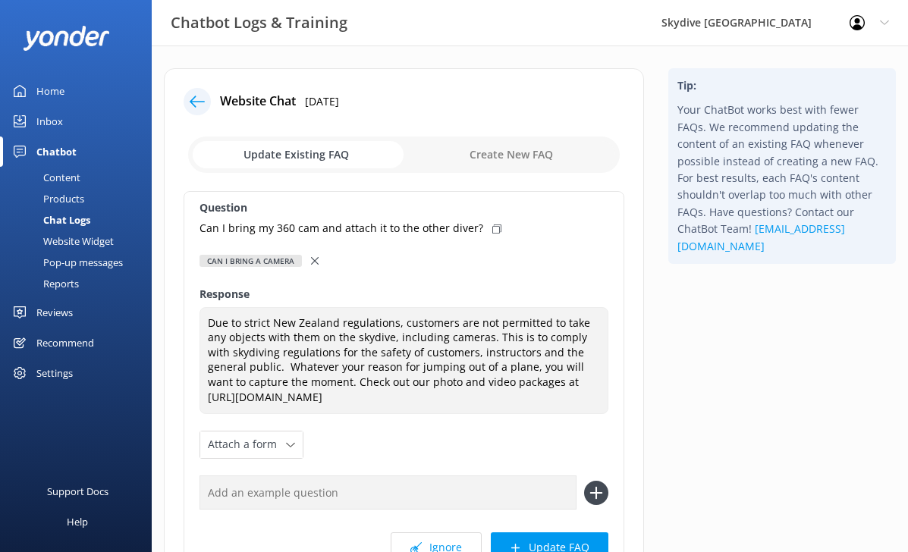
click at [492, 231] on icon at bounding box center [496, 229] width 9 height 9
click at [276, 496] on input "text" at bounding box center [388, 493] width 377 height 34
paste input "Can I bring my 360 cam and attach it to the other diver?"
type input "Can I bring my 360 cam and attach it to the other diver?"
click at [455, 444] on div "Question Can I bring my 360 cam and attach it to the other diver? Can I bring a…" at bounding box center [404, 385] width 441 height 388
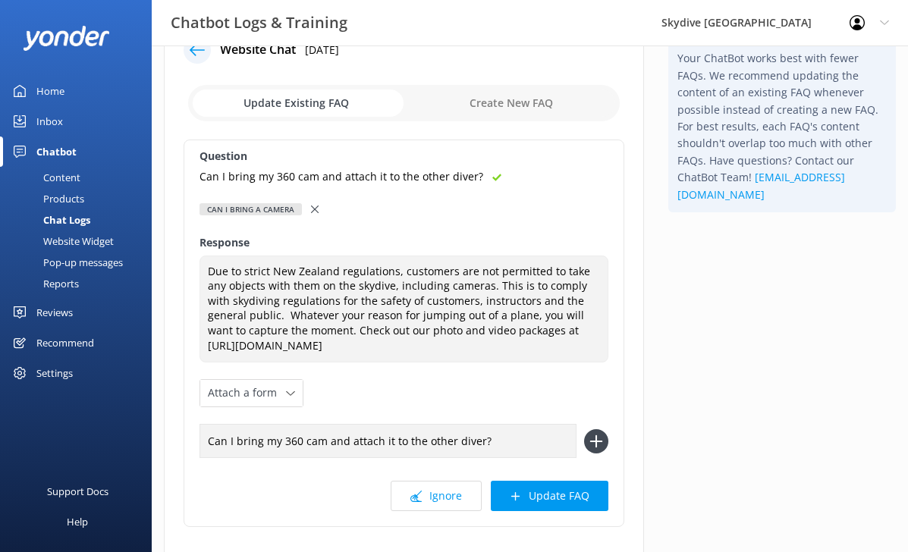
scroll to position [54, 0]
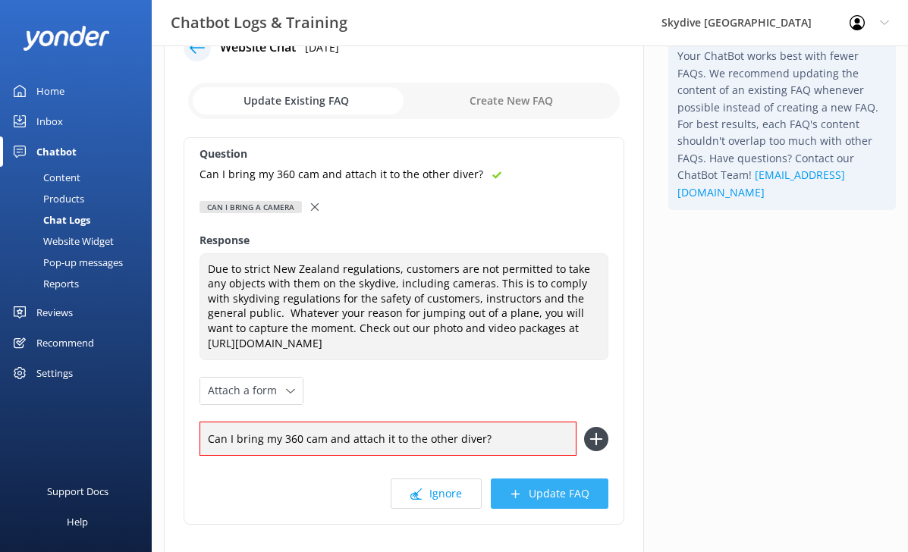
click at [523, 500] on button "Update FAQ" at bounding box center [550, 494] width 118 height 30
click at [596, 429] on icon at bounding box center [596, 439] width 24 height 24
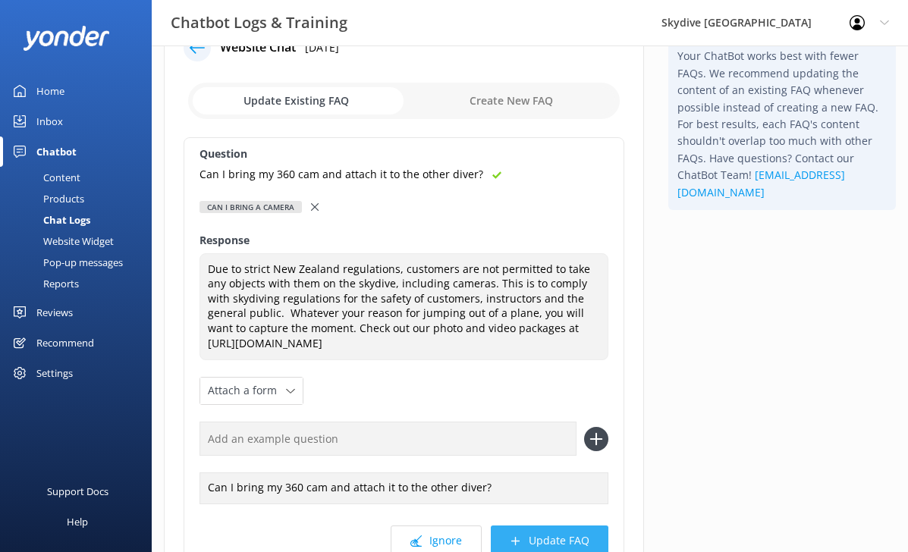
click at [562, 533] on button "Update FAQ" at bounding box center [550, 541] width 118 height 30
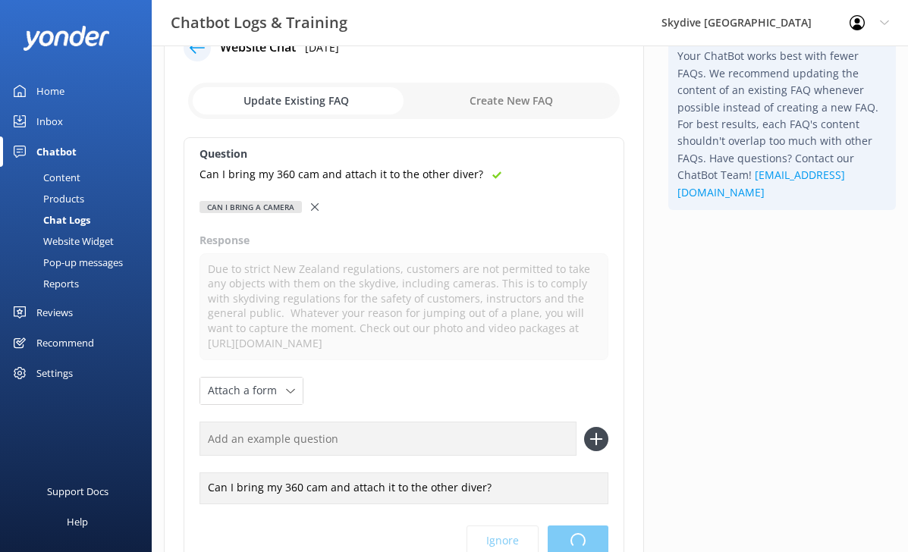
scroll to position [0, 0]
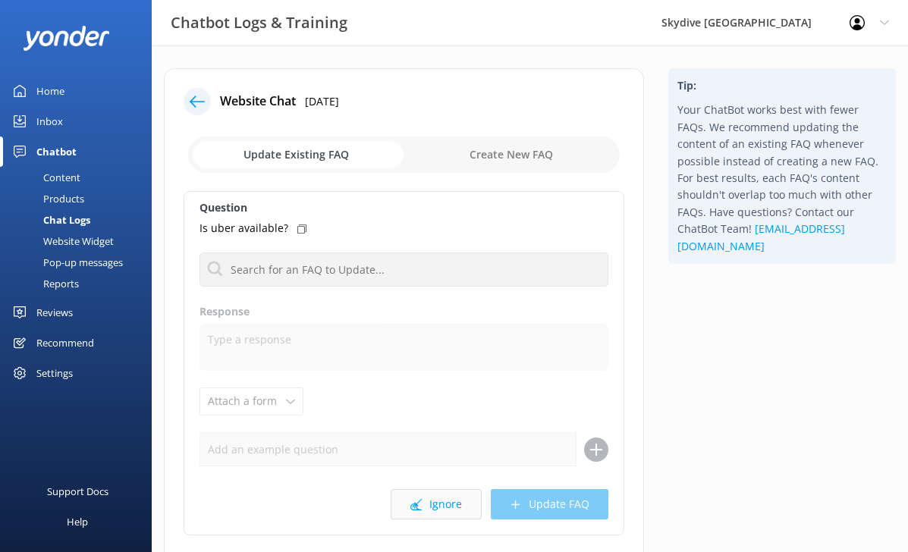
click at [429, 513] on button "Ignore" at bounding box center [436, 504] width 91 height 30
click at [429, 492] on button "Ignore" at bounding box center [436, 504] width 91 height 30
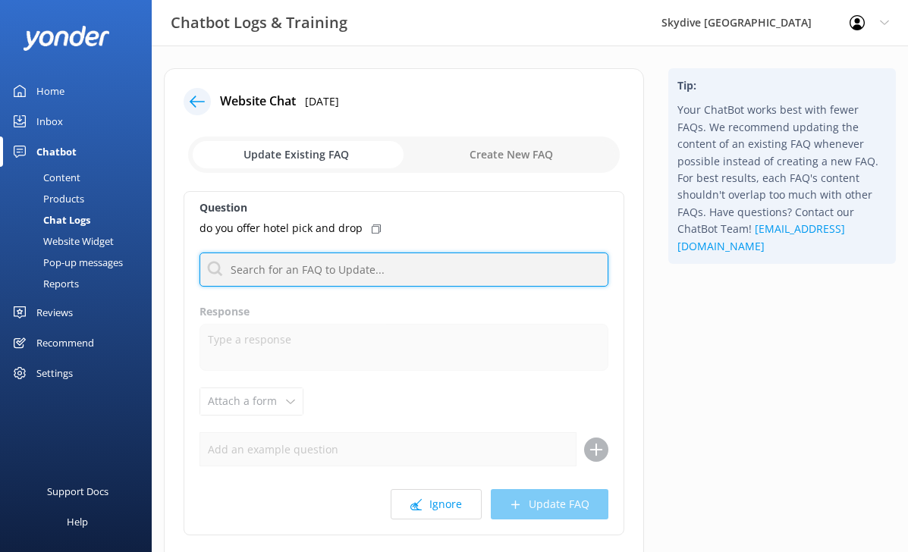
click at [366, 273] on input "text" at bounding box center [404, 270] width 409 height 34
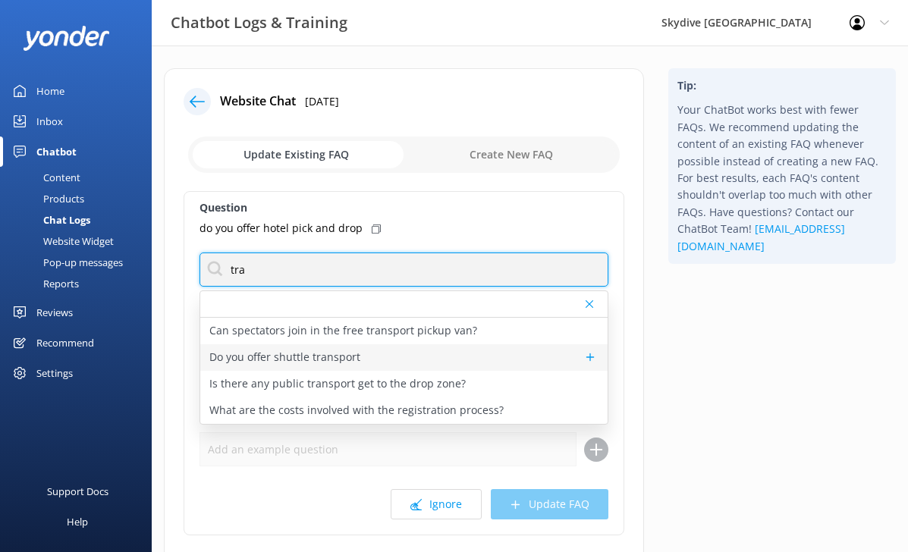
type input "tra"
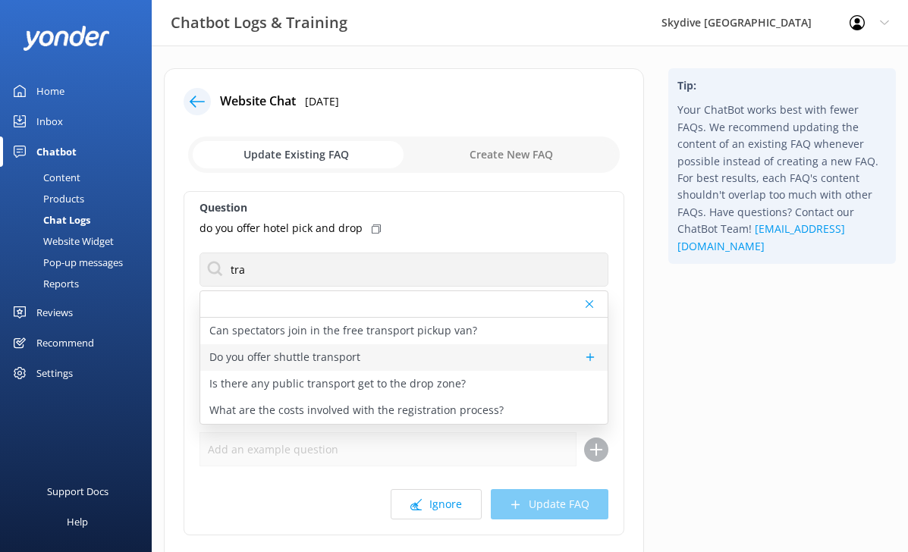
click at [341, 354] on p "Do you offer shuttle transport" at bounding box center [284, 357] width 151 height 17
type textarea "We provide optional free return transport from [GEOGRAPHIC_DATA], which you can…"
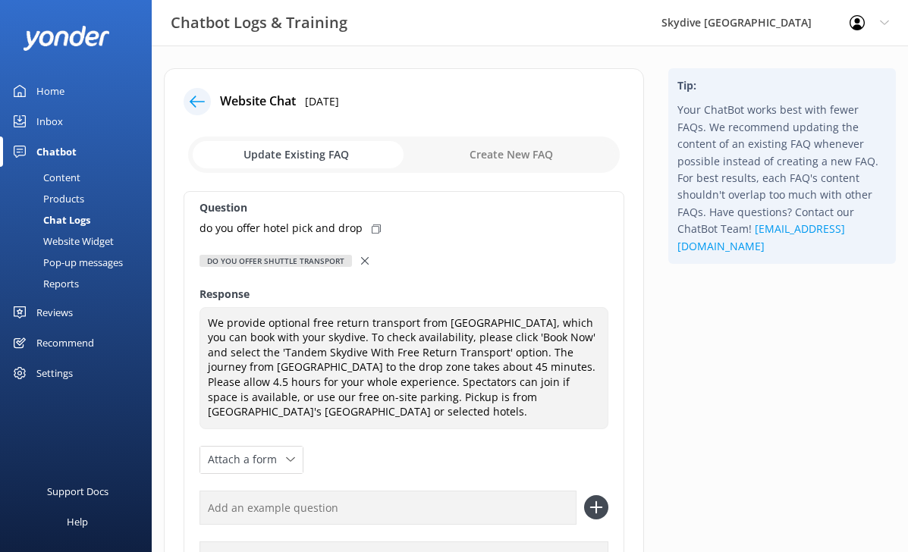
click at [376, 228] on icon at bounding box center [376, 229] width 9 height 9
click at [275, 507] on input "text" at bounding box center [388, 508] width 377 height 34
paste input "do you offer hotel pick and drop"
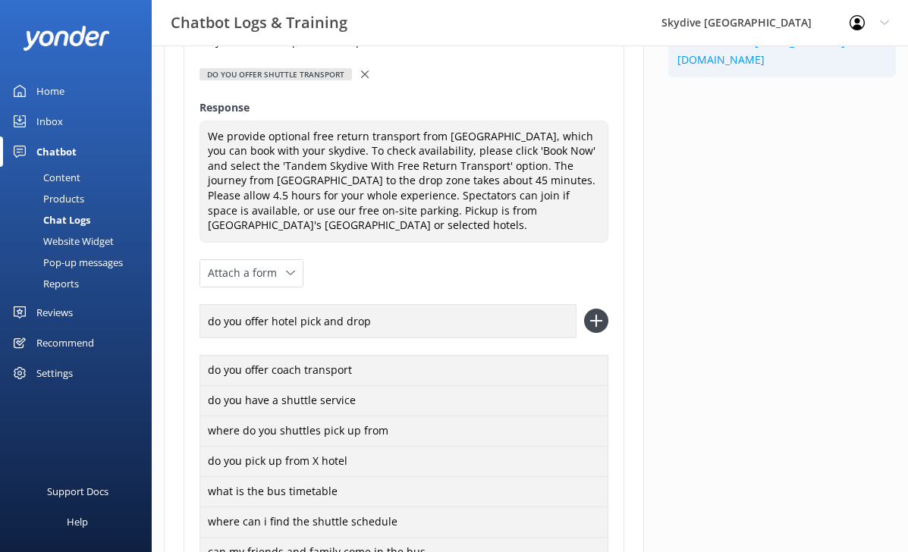
type input "do you offer hotel pick and drop"
click at [606, 327] on icon at bounding box center [596, 321] width 24 height 24
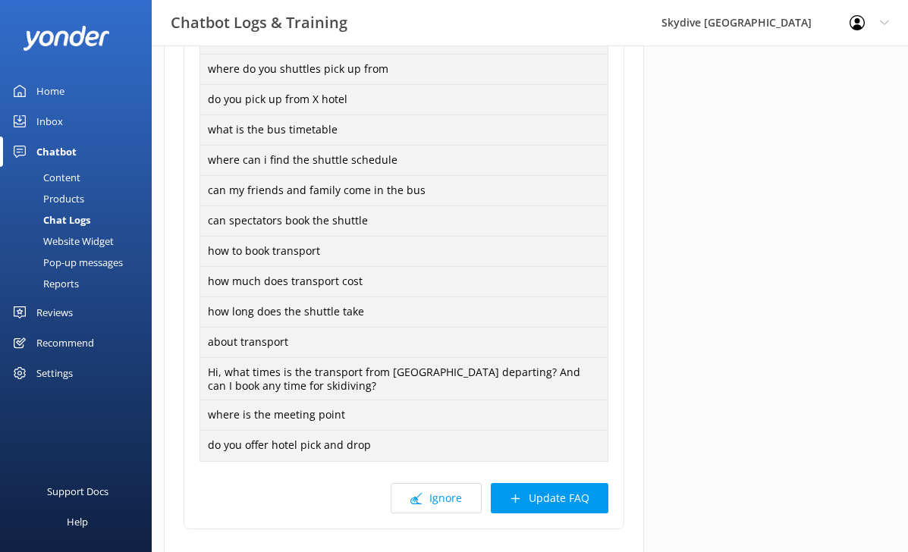
scroll to position [648, 0]
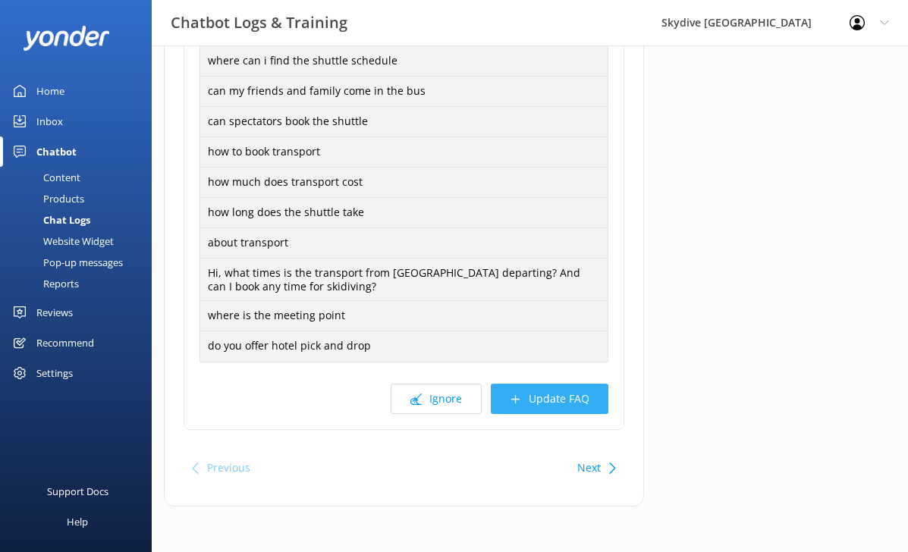
click at [541, 412] on button "Update FAQ" at bounding box center [550, 399] width 118 height 30
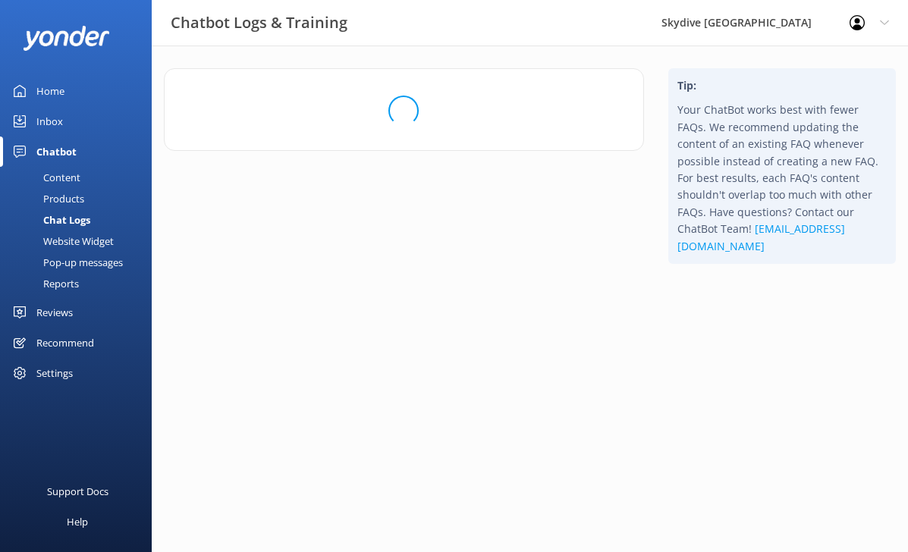
scroll to position [0, 0]
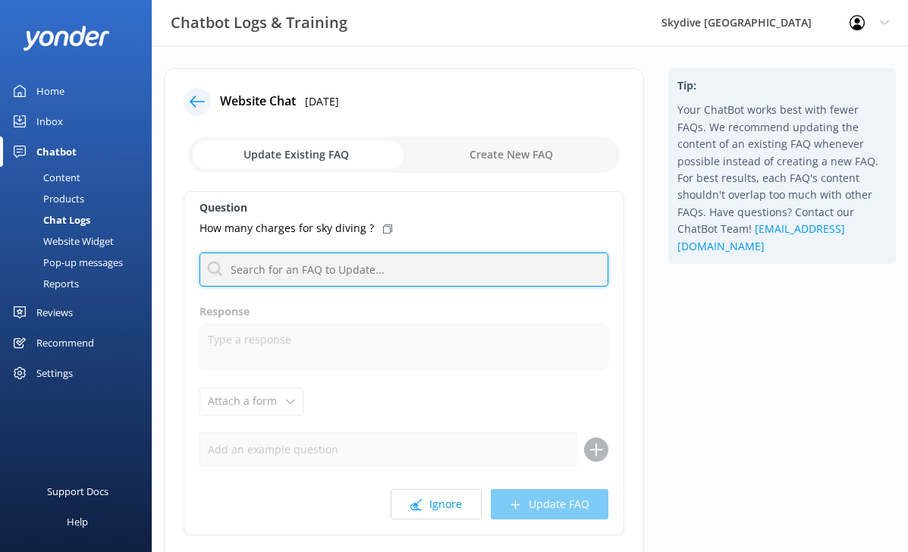
click at [336, 267] on input "text" at bounding box center [404, 270] width 409 height 34
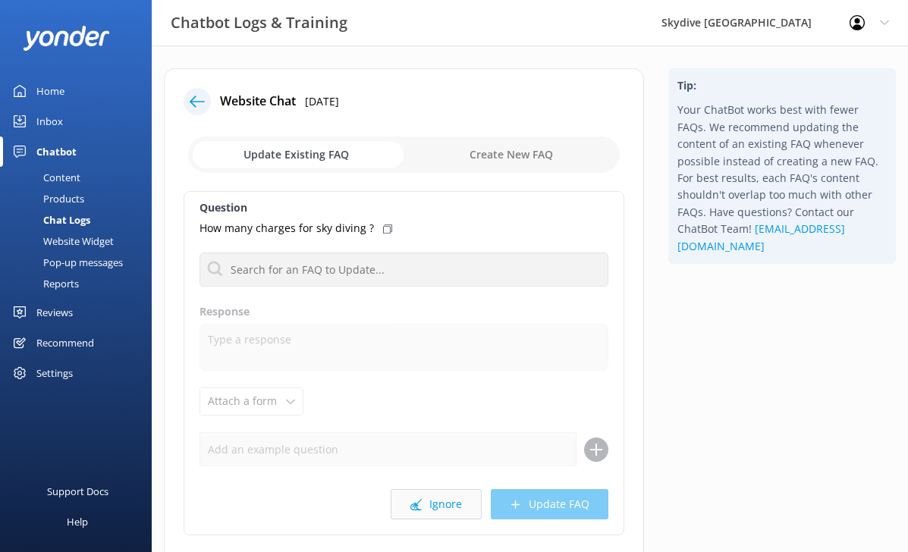
click at [438, 499] on button "Ignore" at bounding box center [436, 504] width 91 height 30
click at [426, 520] on div "Question Do you have Military discount code? Can spectators join in the free tr…" at bounding box center [404, 363] width 441 height 345
click at [426, 508] on button "Ignore" at bounding box center [436, 504] width 91 height 30
click at [286, 244] on div "Question how much ? Can spectators join in the free transport pickup van? Do yo…" at bounding box center [404, 363] width 441 height 345
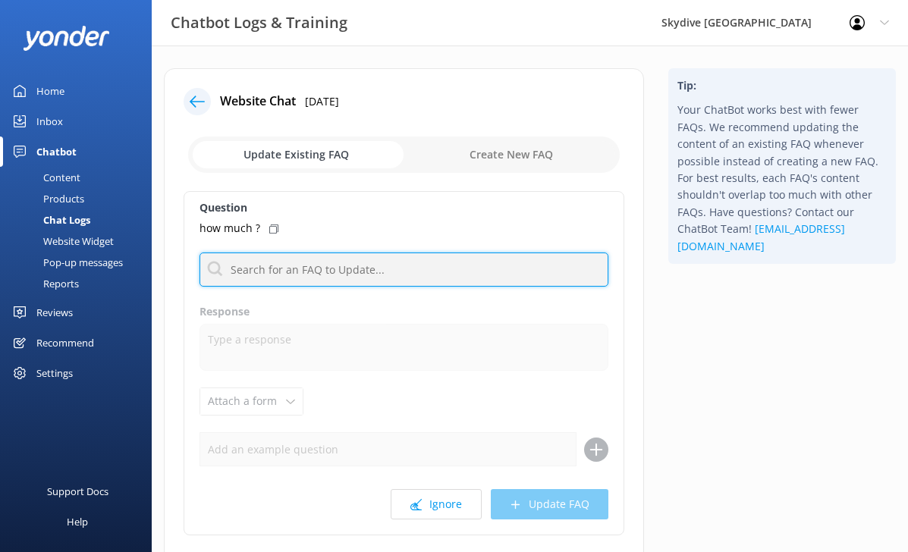
click at [286, 272] on input "text" at bounding box center [404, 270] width 409 height 34
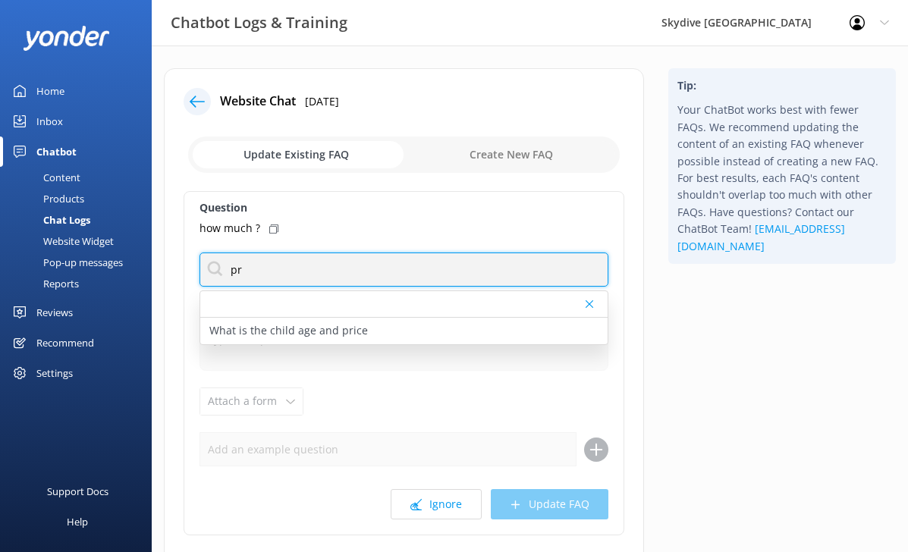
type input "p"
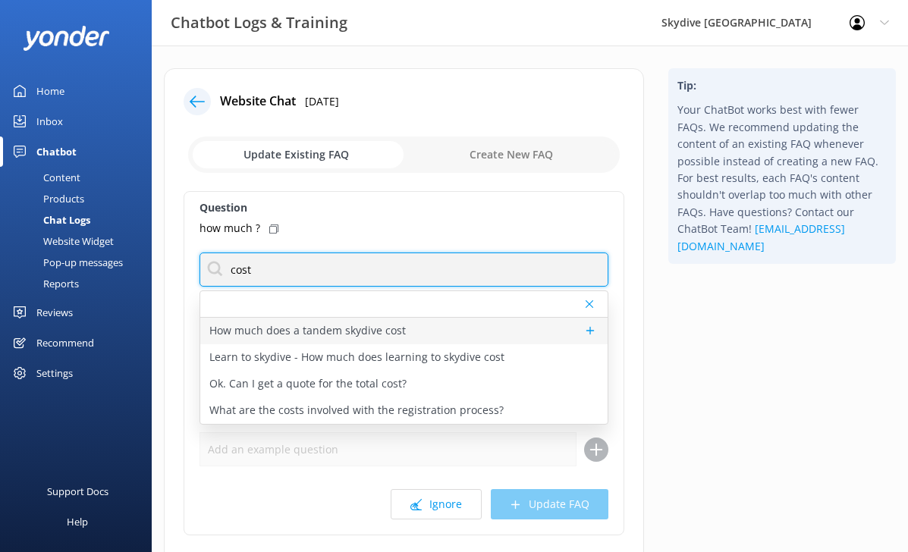
type input "cost"
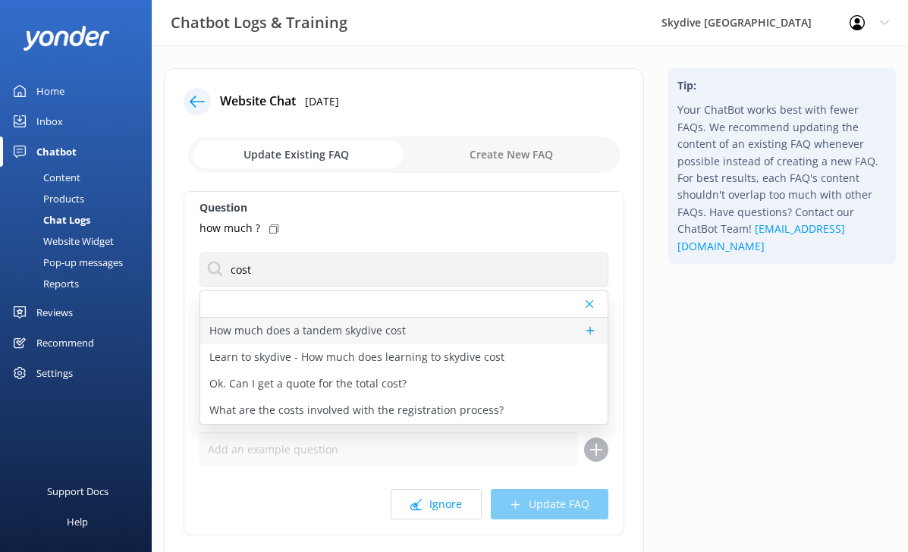
click at [370, 322] on p "How much does a tandem skydive cost" at bounding box center [307, 330] width 197 height 17
type textarea "Here are the tandem skydive heights and prices: 18,000ft: from $595 per person.…"
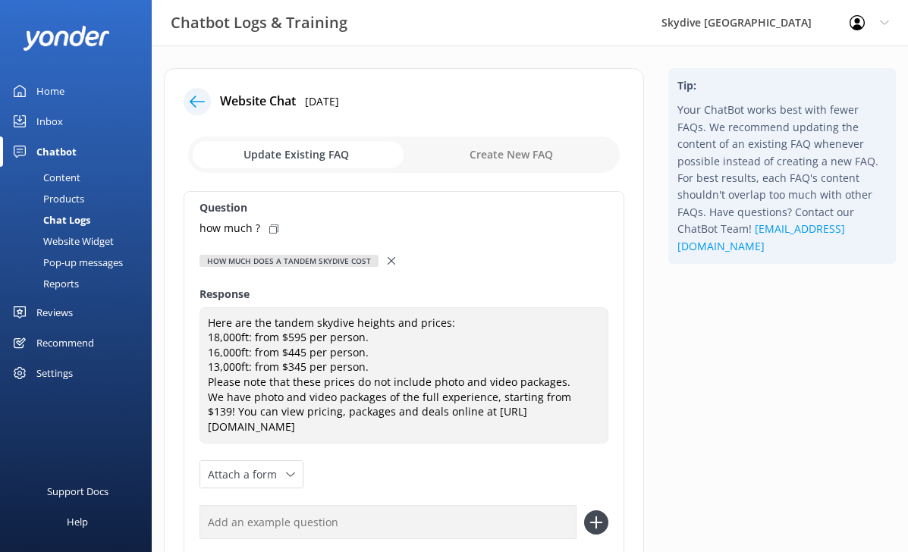
click at [269, 229] on icon at bounding box center [273, 229] width 9 height 9
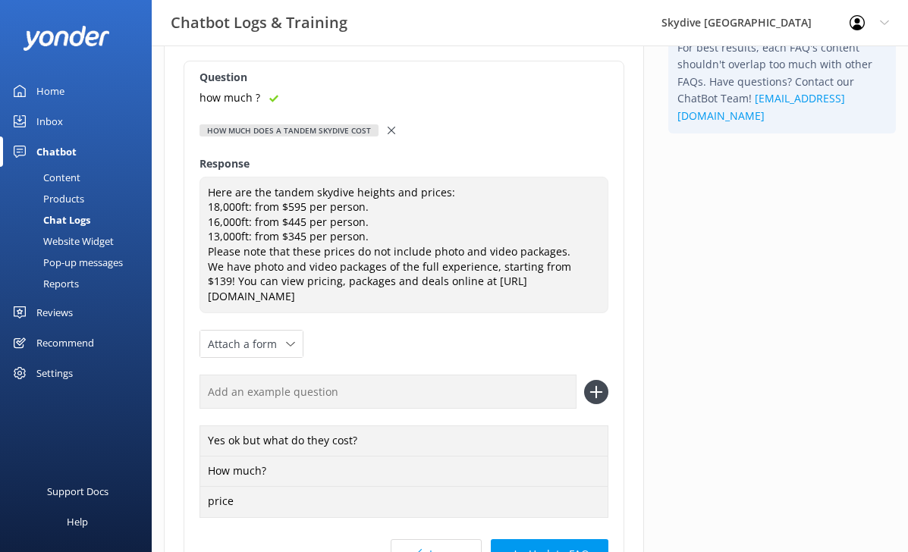
scroll to position [131, 0]
click at [273, 390] on input "text" at bounding box center [388, 391] width 377 height 34
paste input "how much ?"
type input "how much ?"
click at [609, 398] on div "Question how much ? How much does a tandem skydive cost How much does a tandem …" at bounding box center [404, 322] width 441 height 525
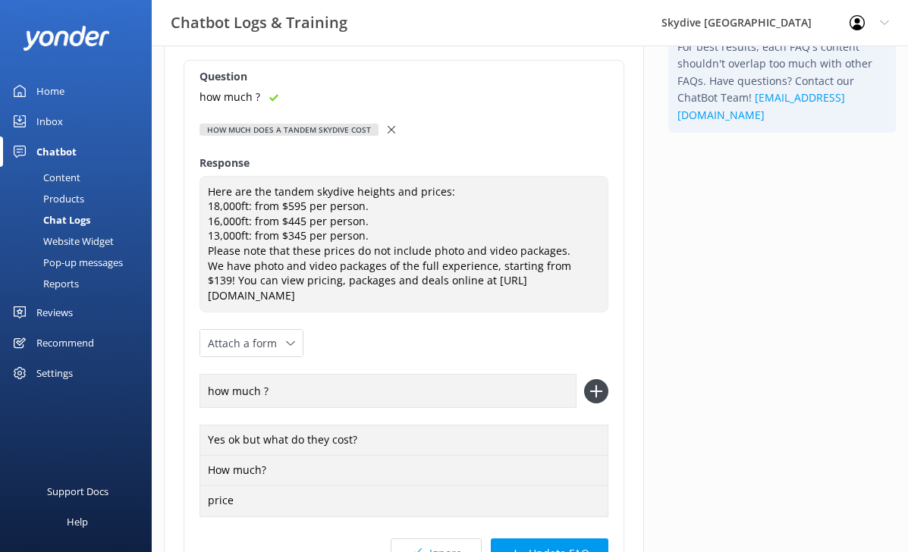
click at [598, 398] on icon at bounding box center [596, 391] width 24 height 24
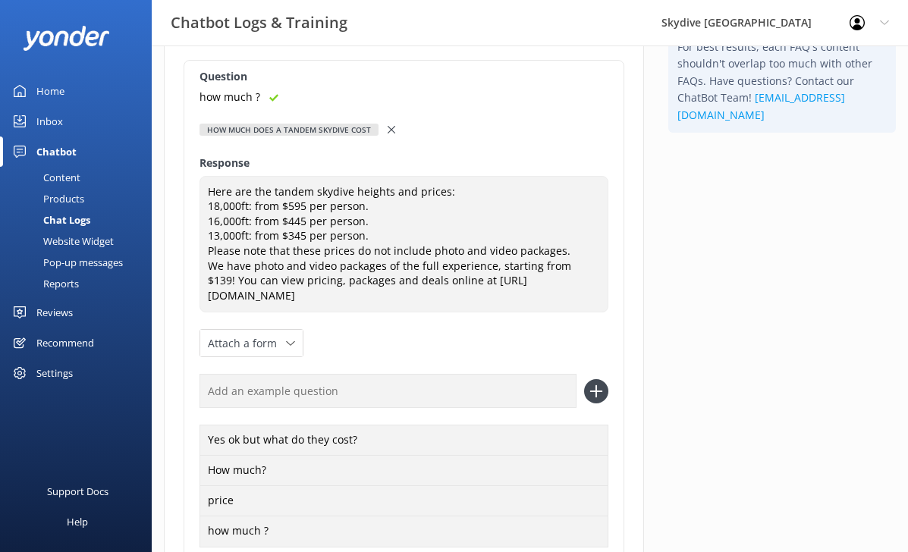
scroll to position [316, 0]
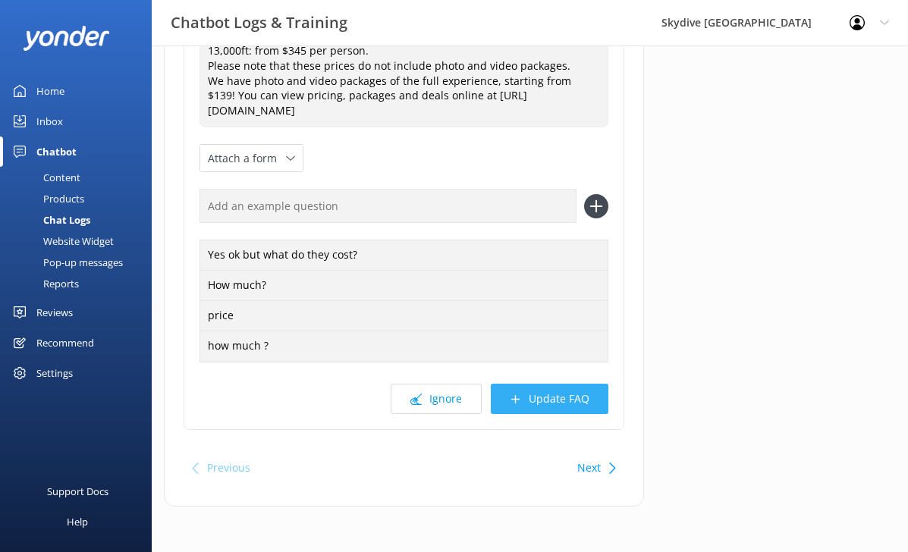
click at [580, 410] on button "Update FAQ" at bounding box center [550, 399] width 118 height 30
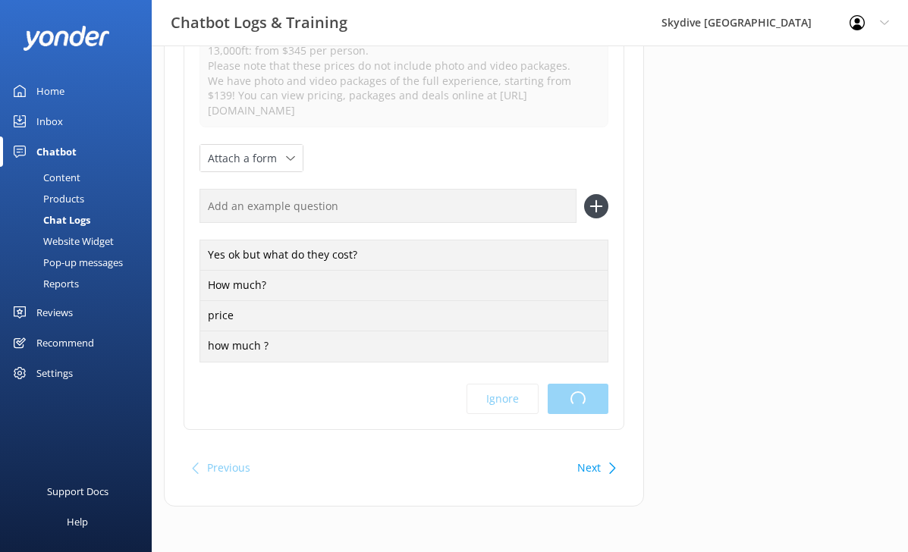
scroll to position [0, 0]
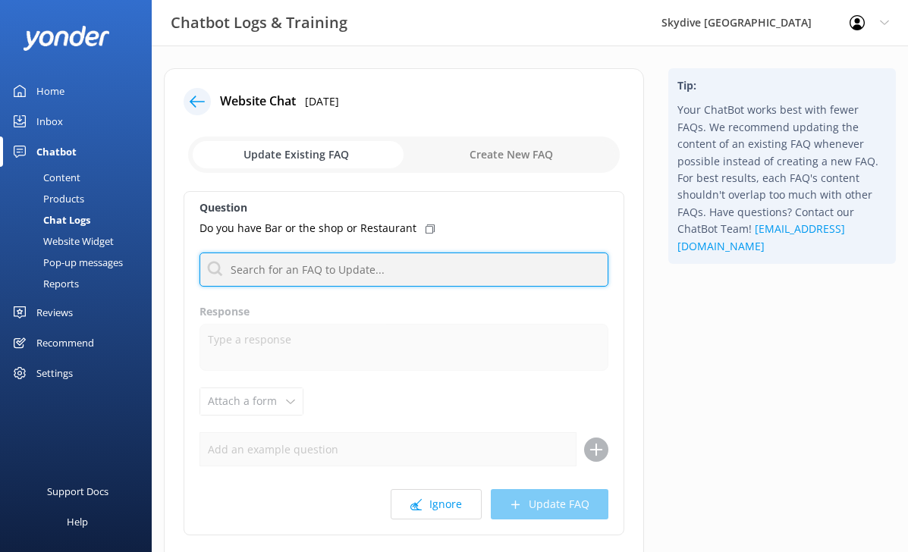
click at [391, 269] on input "text" at bounding box center [404, 270] width 409 height 34
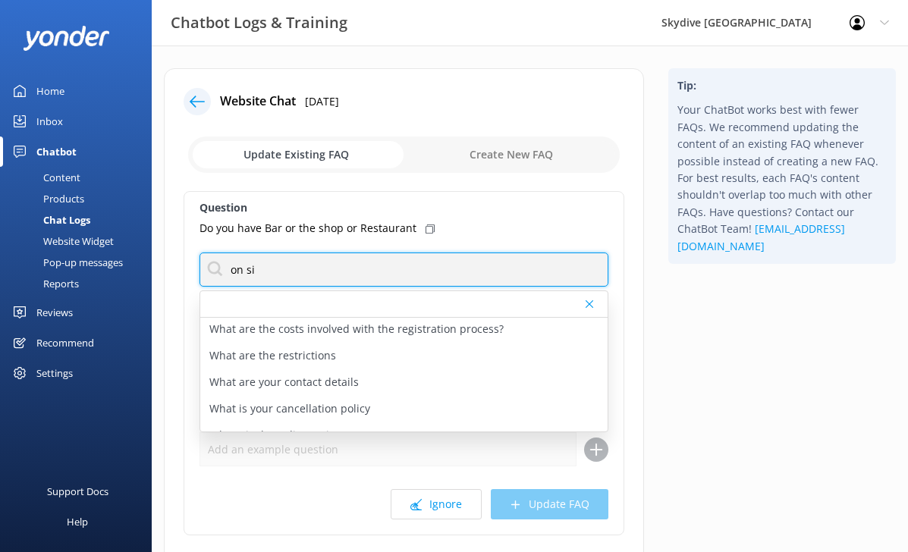
scroll to position [231, 0]
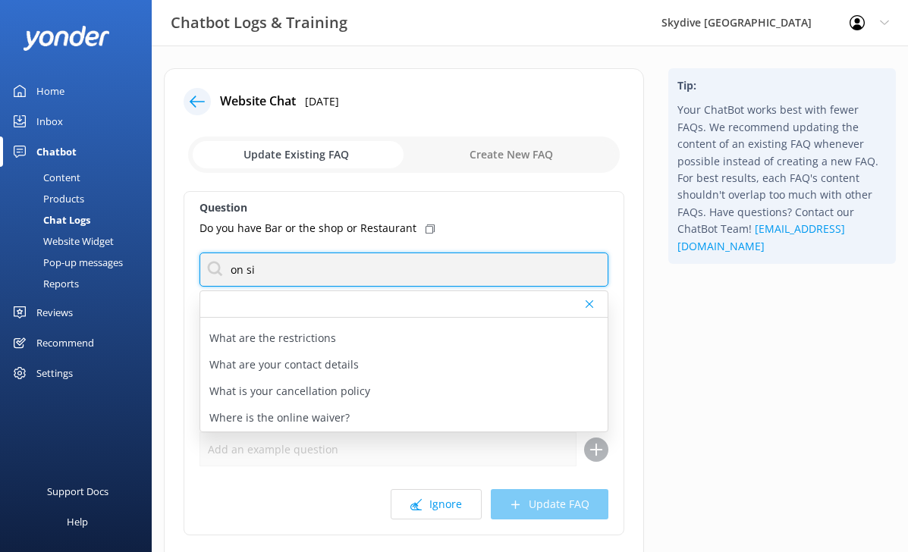
type input "on si"
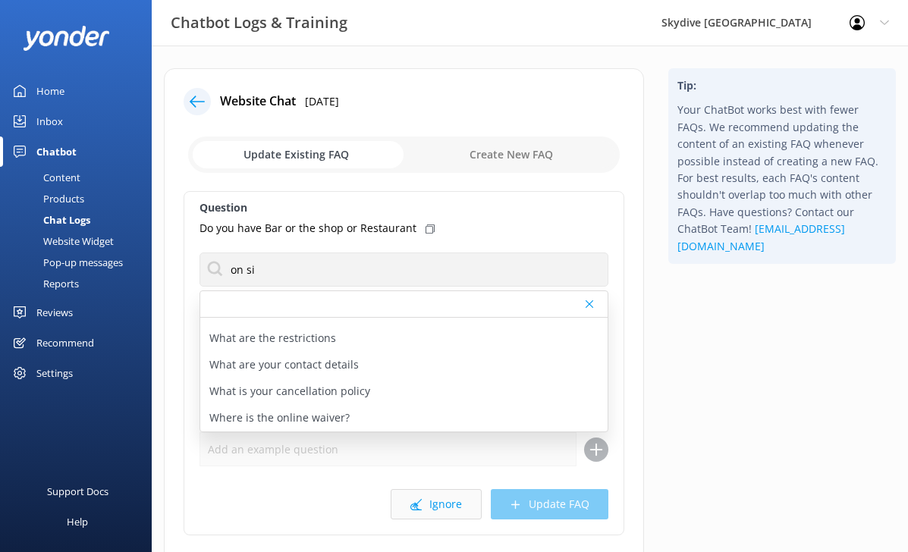
click at [428, 497] on button "Ignore" at bounding box center [436, 504] width 91 height 30
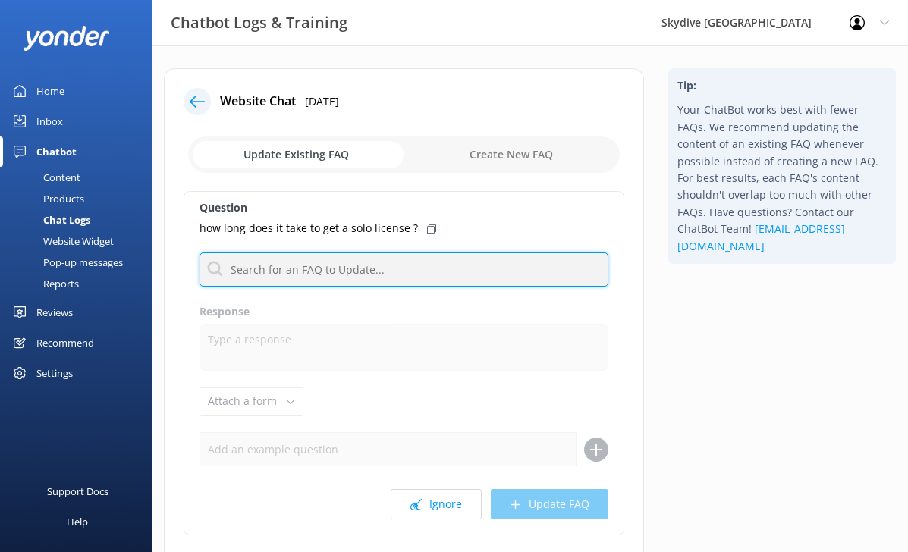
click at [415, 269] on input "text" at bounding box center [404, 270] width 409 height 34
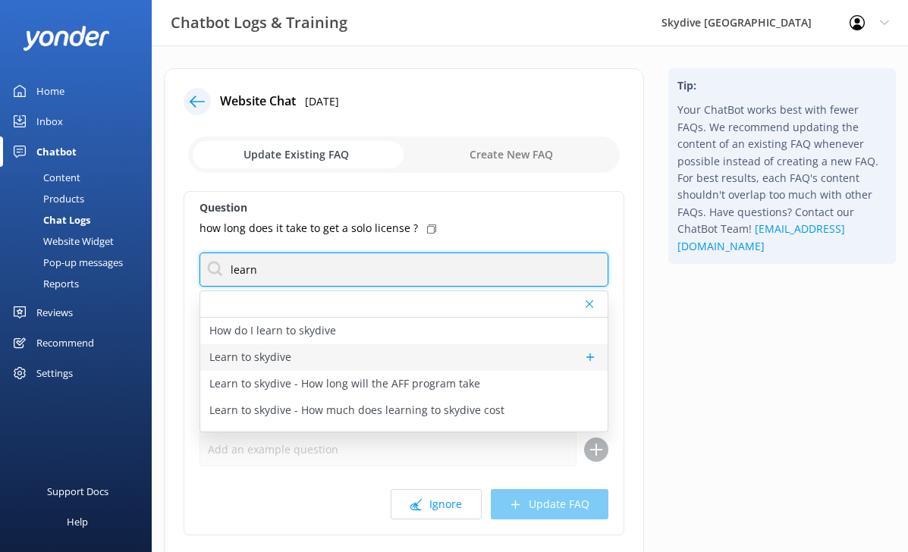
type input "learn"
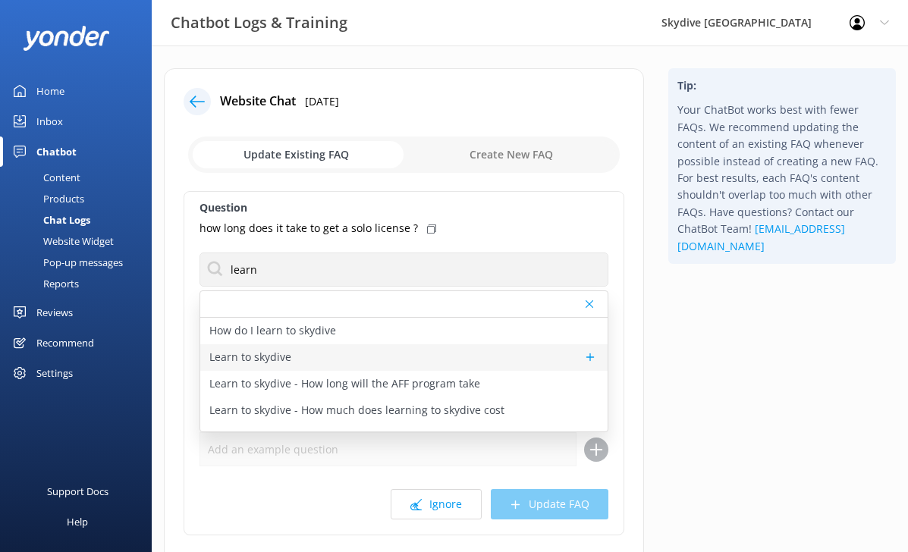
click at [340, 356] on div "Learn to skydive" at bounding box center [403, 358] width 407 height 27
type textarea "Learn to skydive with Skydive Auckland's AFF program and you can be skydiving s…"
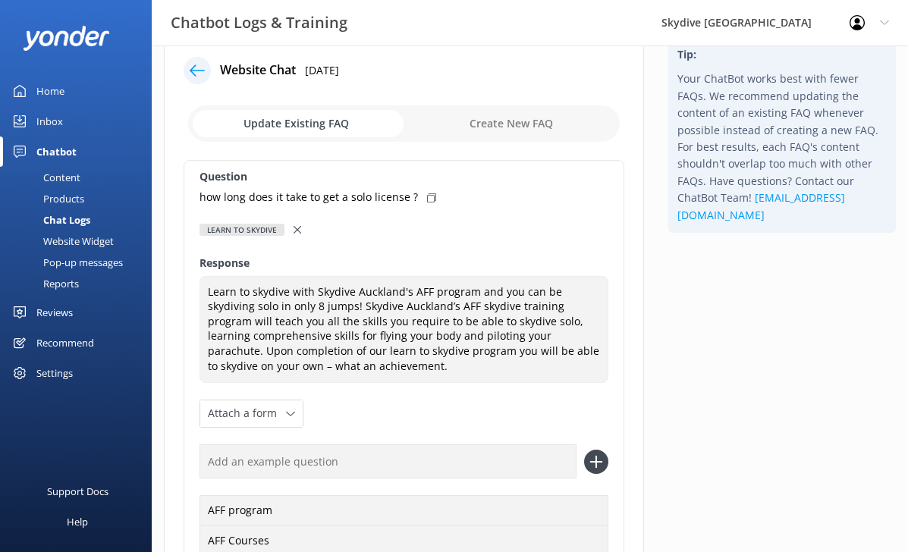
scroll to position [33, 0]
click at [429, 193] on icon at bounding box center [431, 196] width 9 height 9
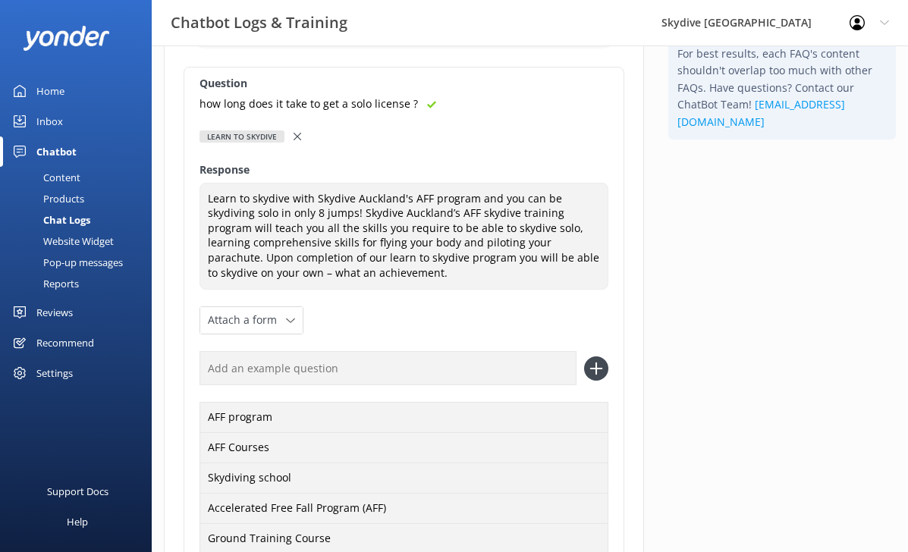
scroll to position [128, 0]
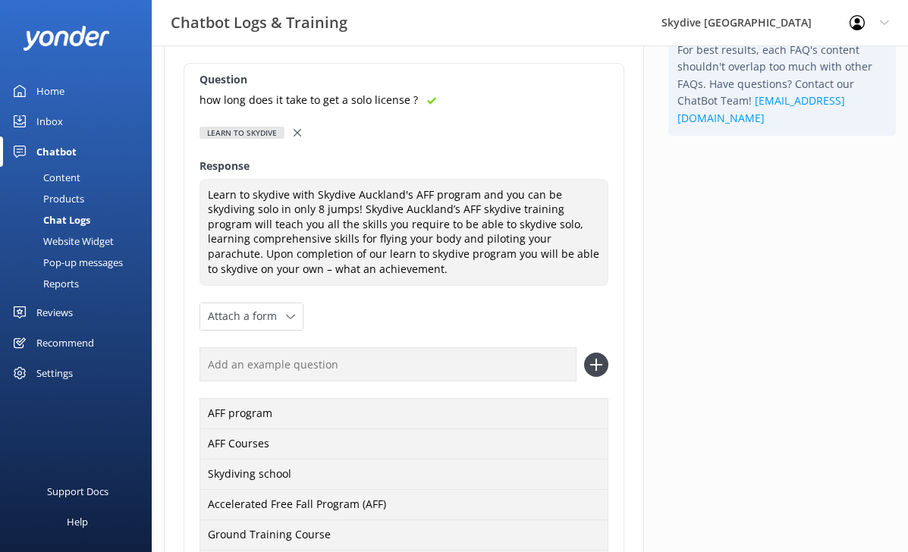
click at [346, 363] on input "text" at bounding box center [388, 365] width 377 height 34
paste input "how long does it take to get a solo license ?"
type input "how long does it take to get a solo license ?"
click at [606, 360] on icon at bounding box center [596, 365] width 24 height 24
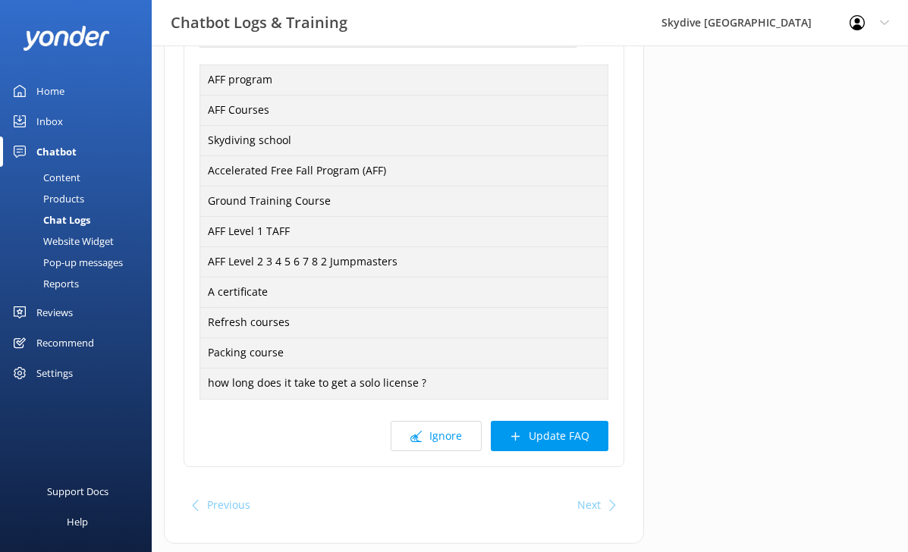
scroll to position [463, 0]
click at [571, 440] on button "Update FAQ" at bounding box center [550, 435] width 118 height 30
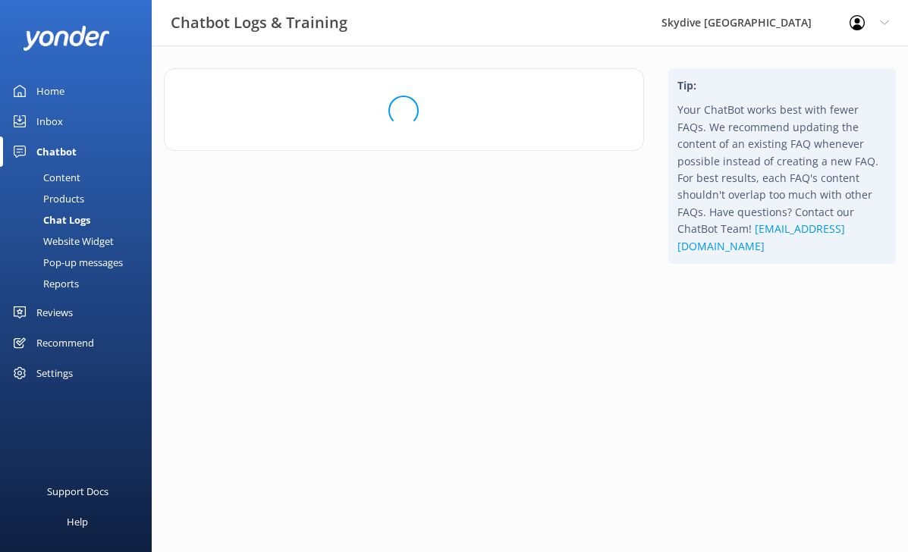
scroll to position [0, 0]
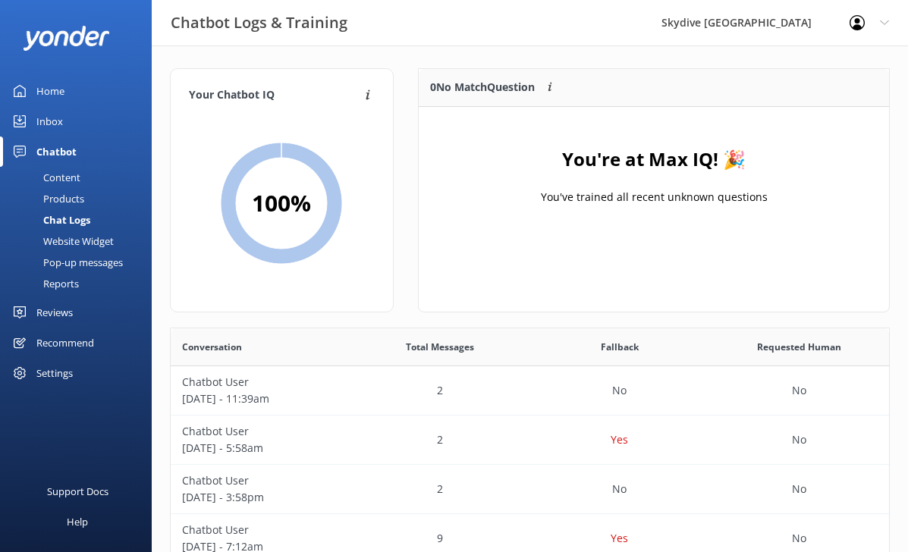
click at [68, 79] on link "Home" at bounding box center [76, 91] width 152 height 30
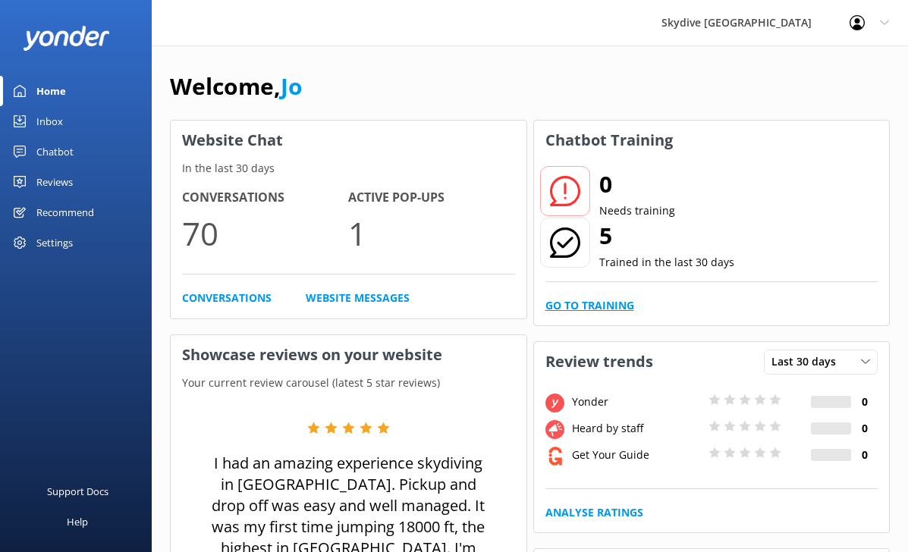
click at [581, 297] on link "Go to Training" at bounding box center [590, 305] width 89 height 17
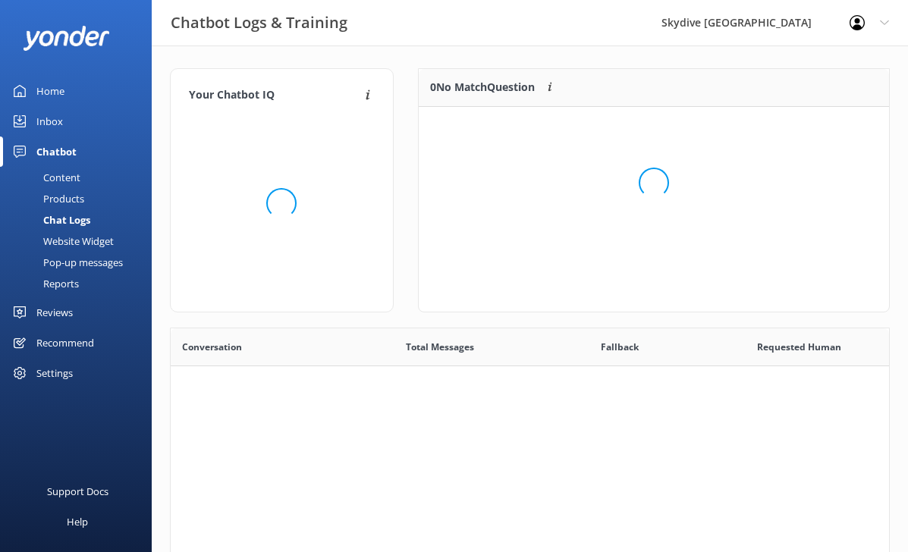
scroll to position [532, 719]
